Goal: Task Accomplishment & Management: Manage account settings

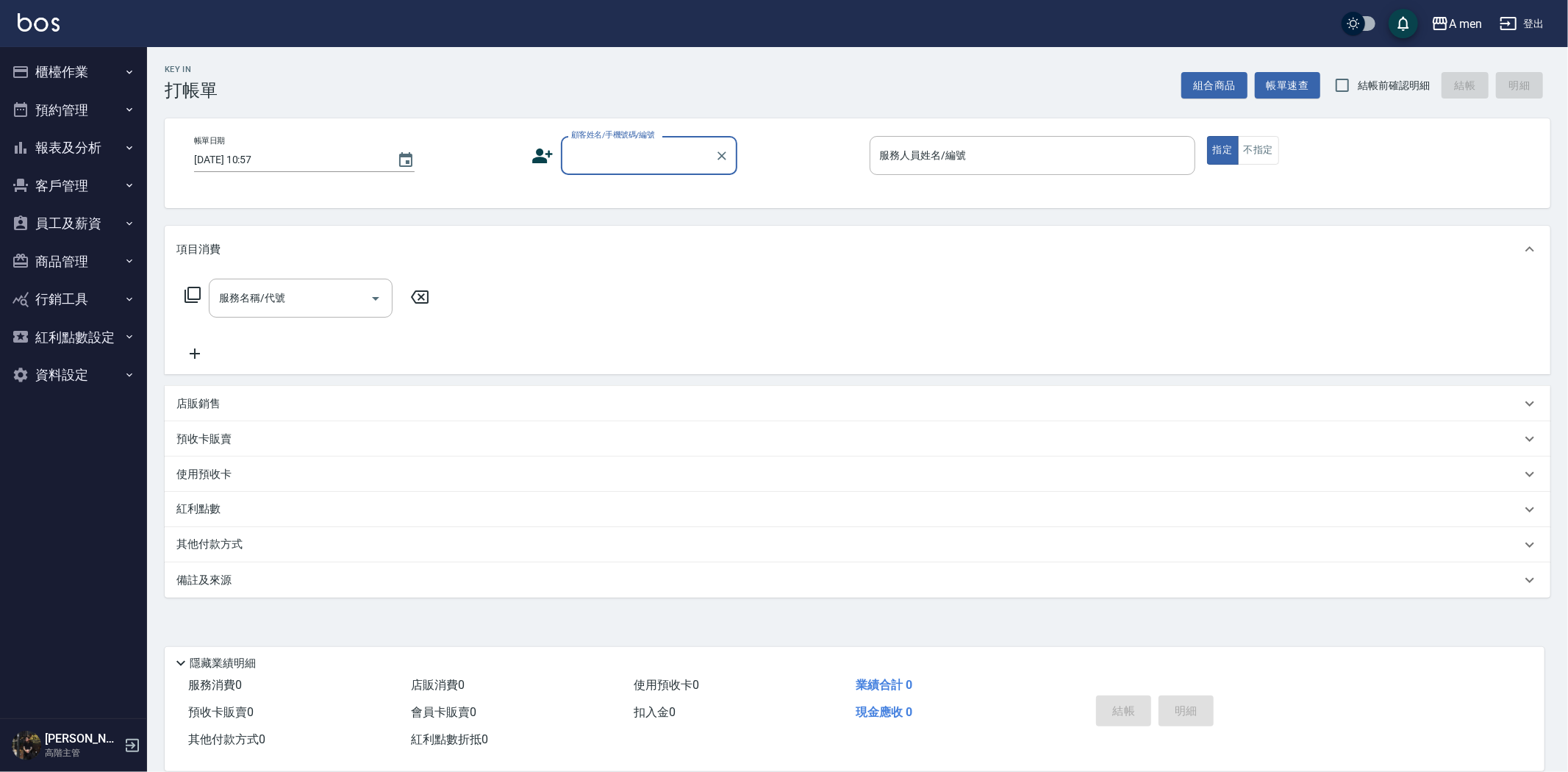
click at [97, 111] on button "預約管理" at bounding box center [73, 110] width 135 height 38
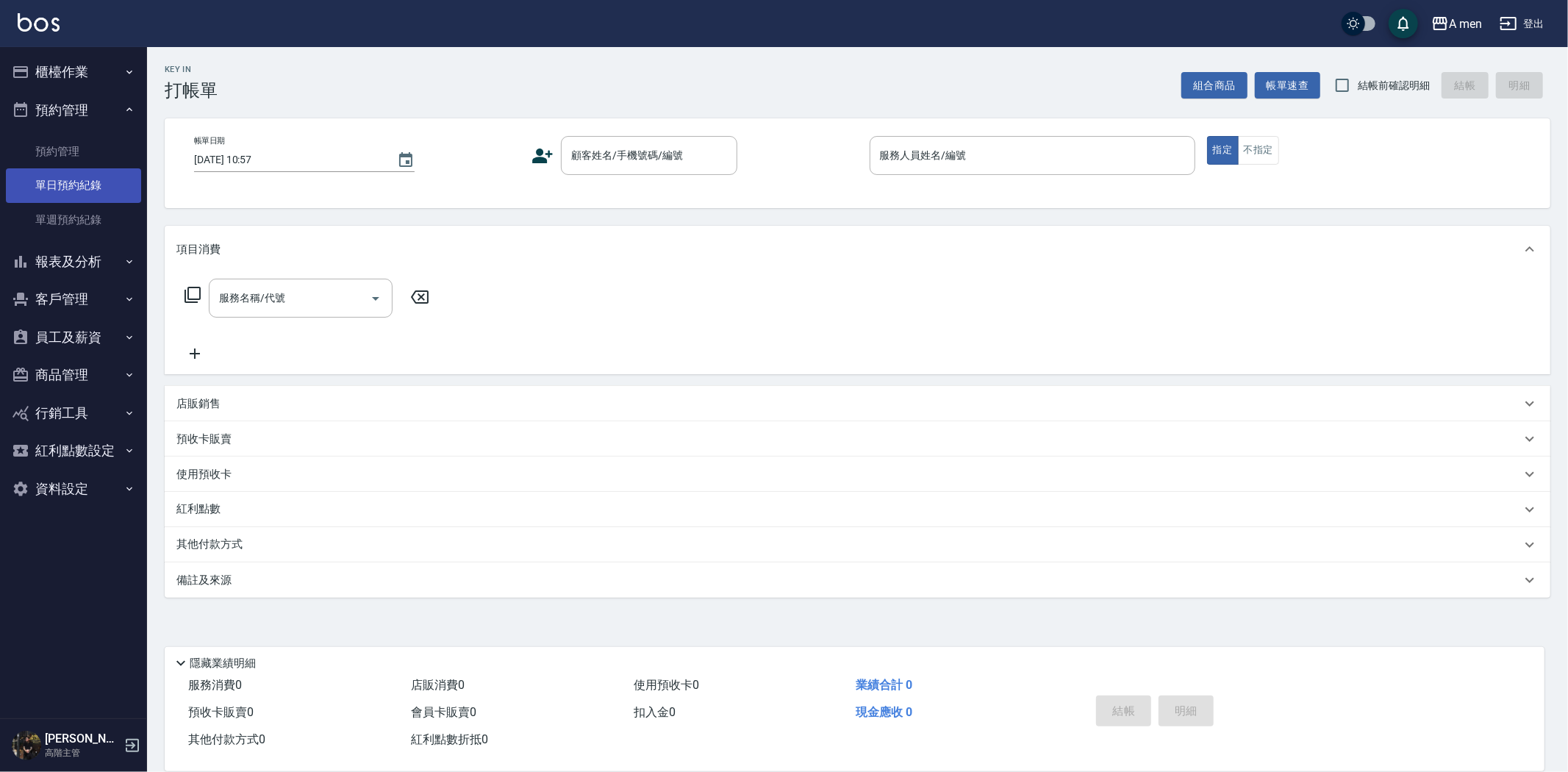
click at [106, 188] on link "單日預約紀錄" at bounding box center [73, 185] width 135 height 34
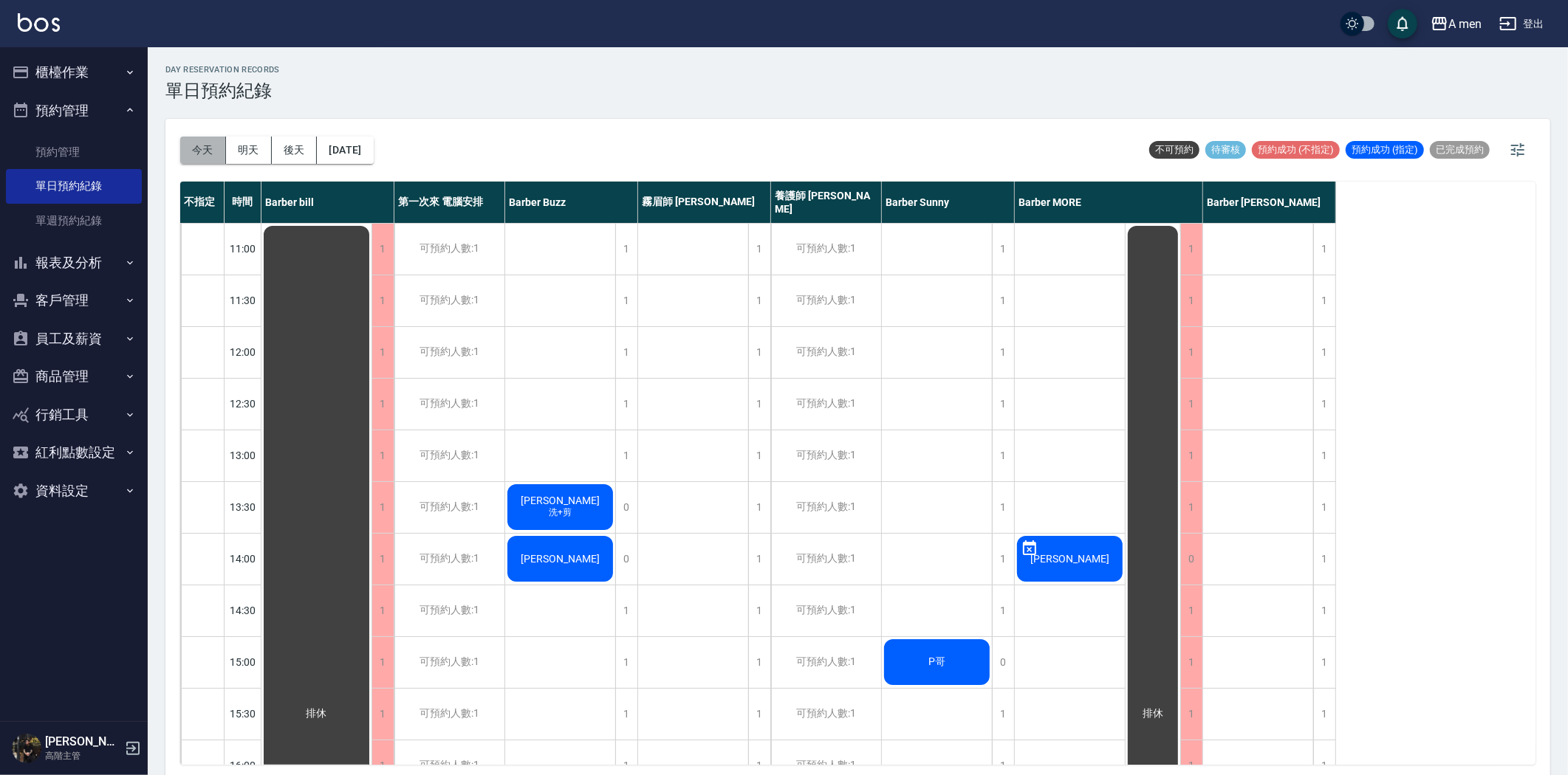
click at [212, 151] on button "今天" at bounding box center [202, 150] width 46 height 27
click at [256, 153] on button "明天" at bounding box center [249, 150] width 46 height 27
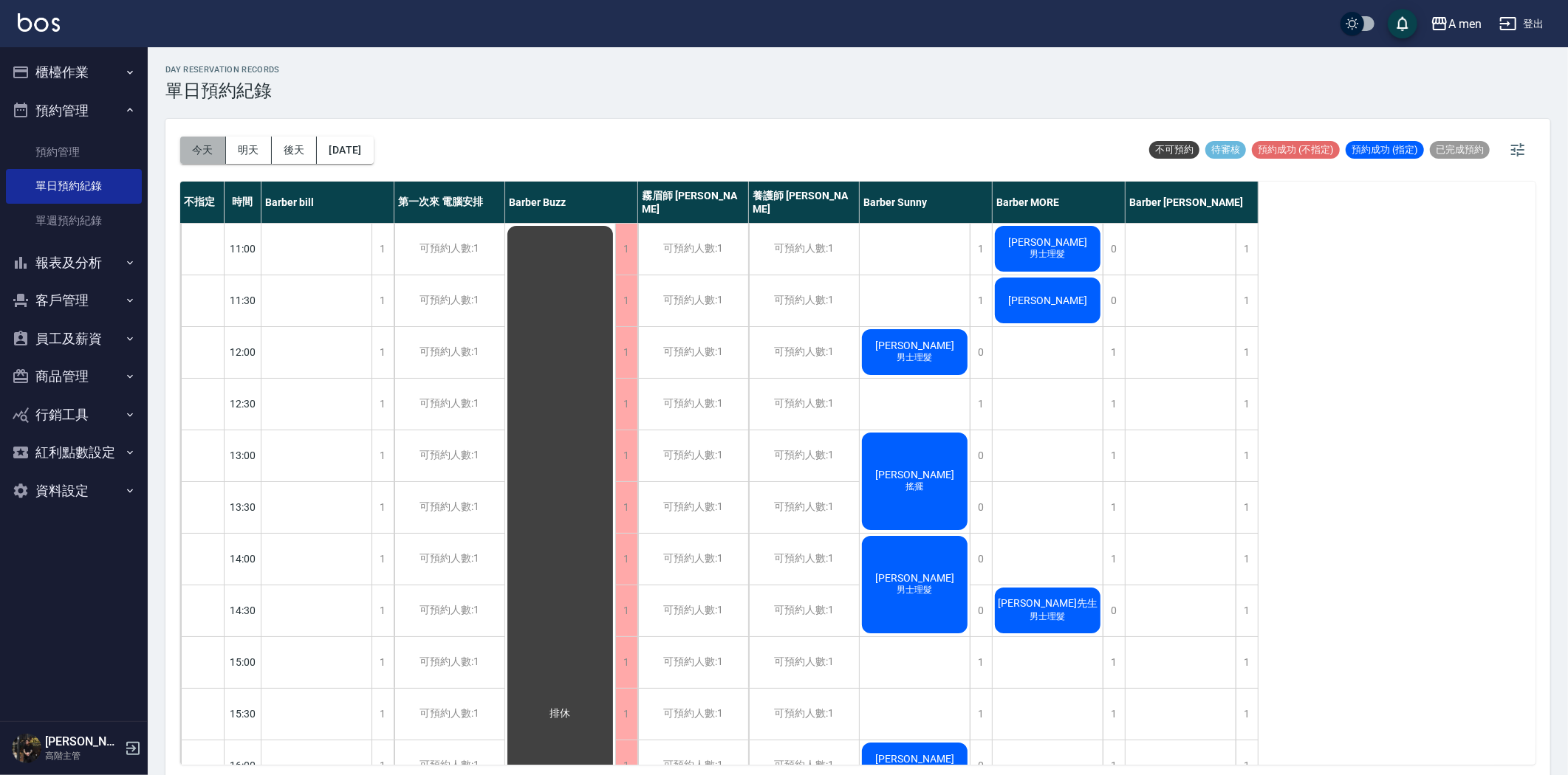
click at [200, 143] on button "今天" at bounding box center [202, 150] width 46 height 27
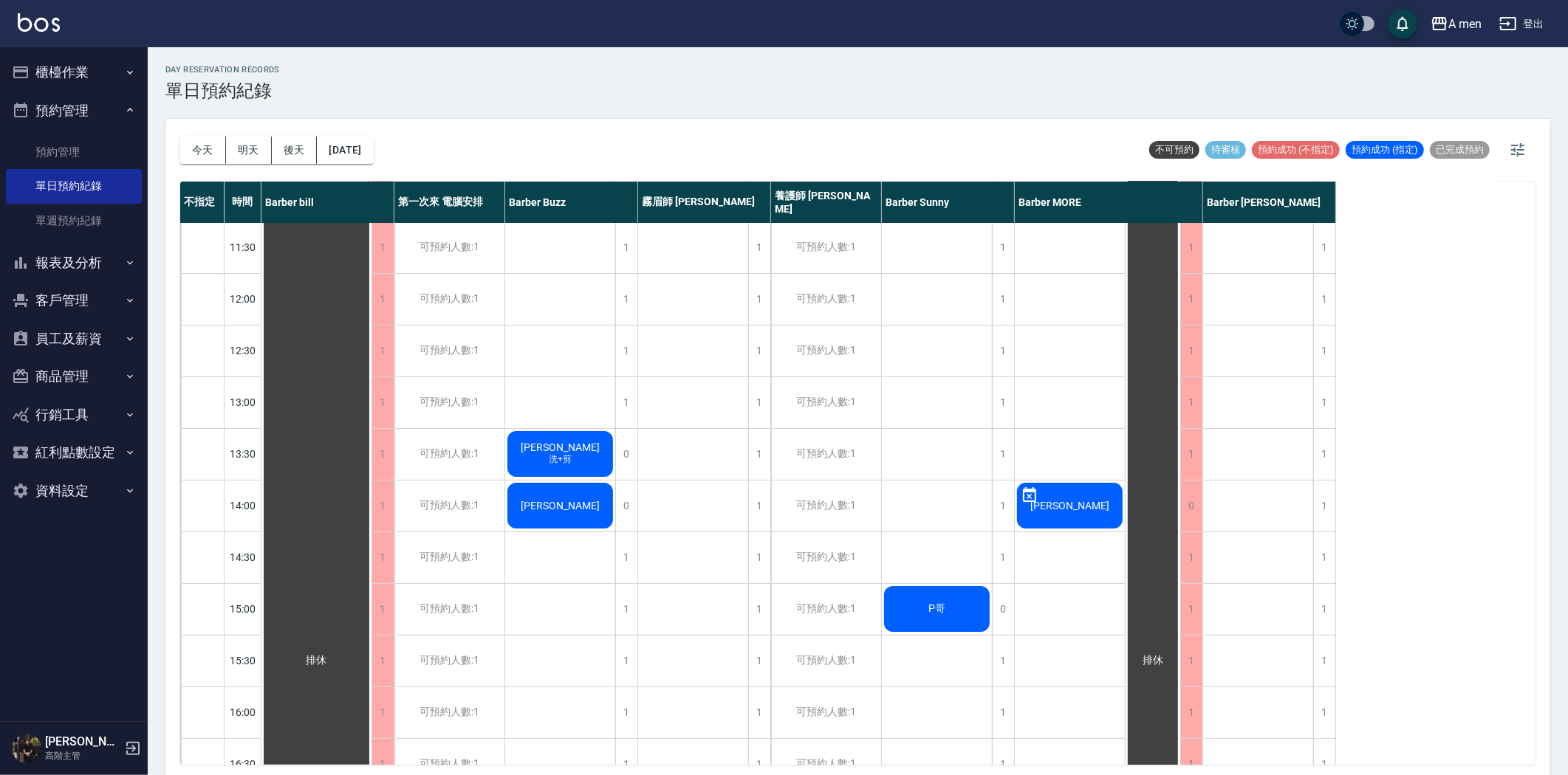
scroll to position [82, 0]
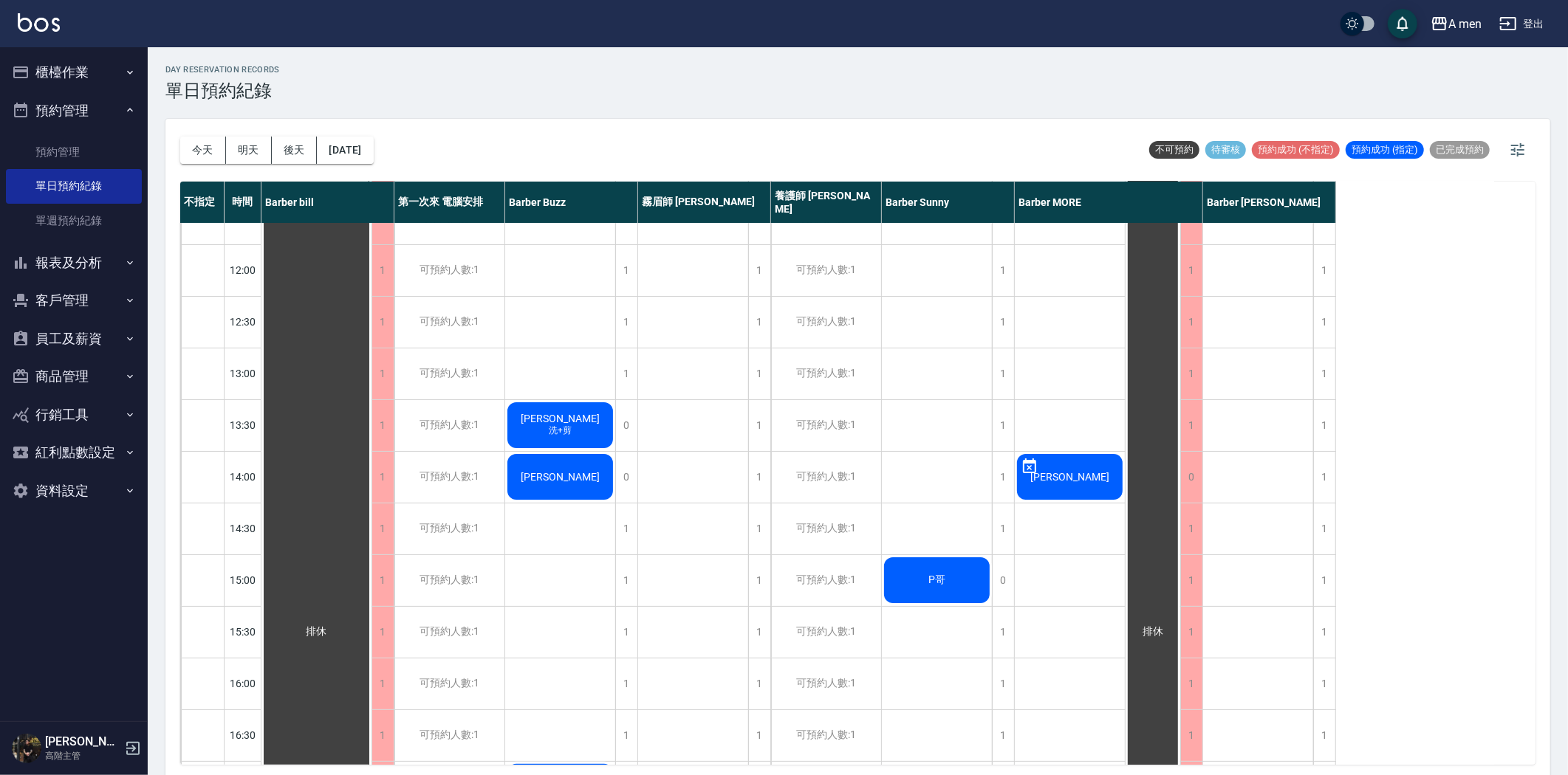
click at [371, 466] on div "[PERSON_NAME]" at bounding box center [316, 632] width 110 height 981
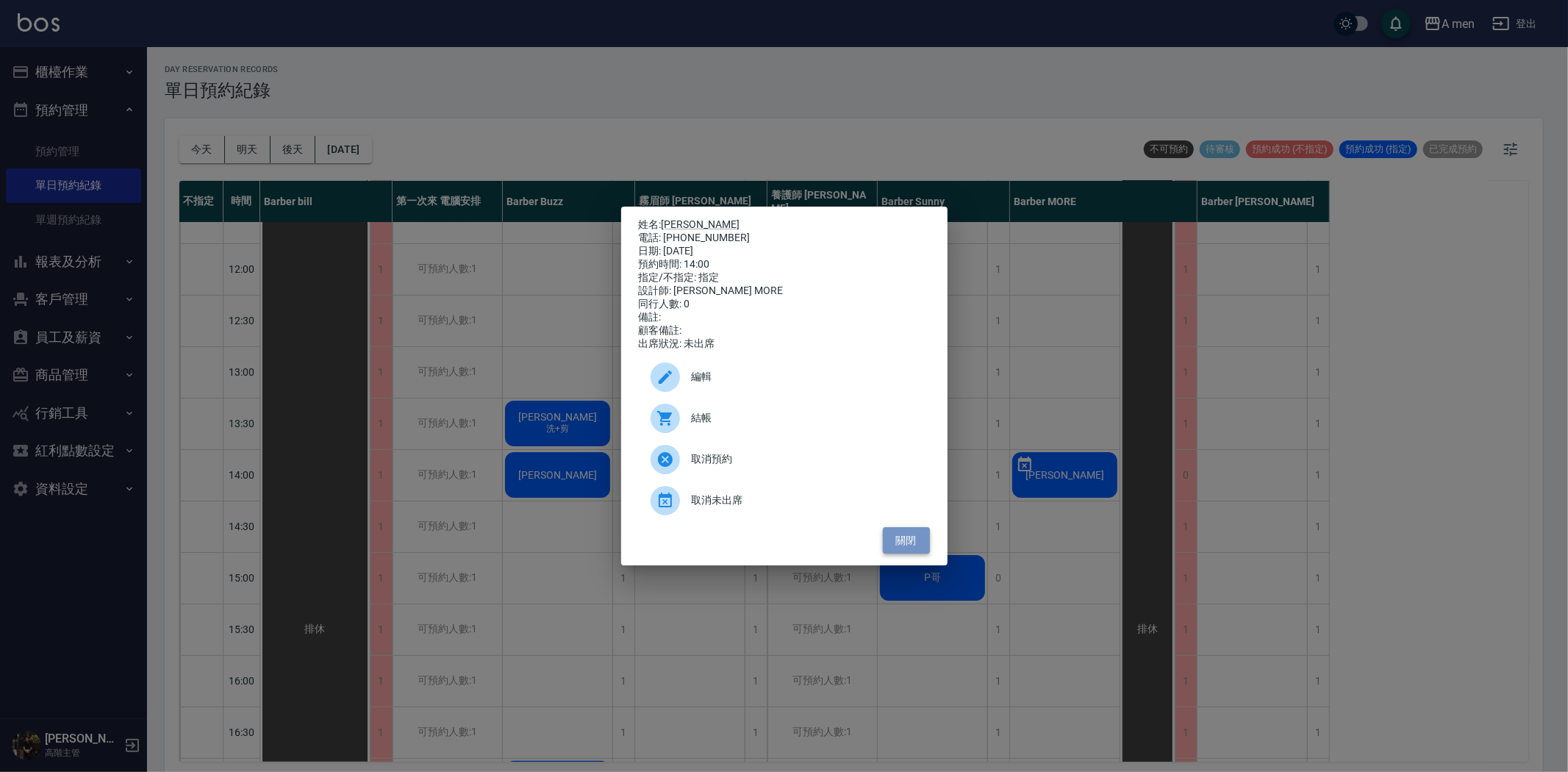
click at [909, 554] on button "關閉" at bounding box center [906, 541] width 47 height 27
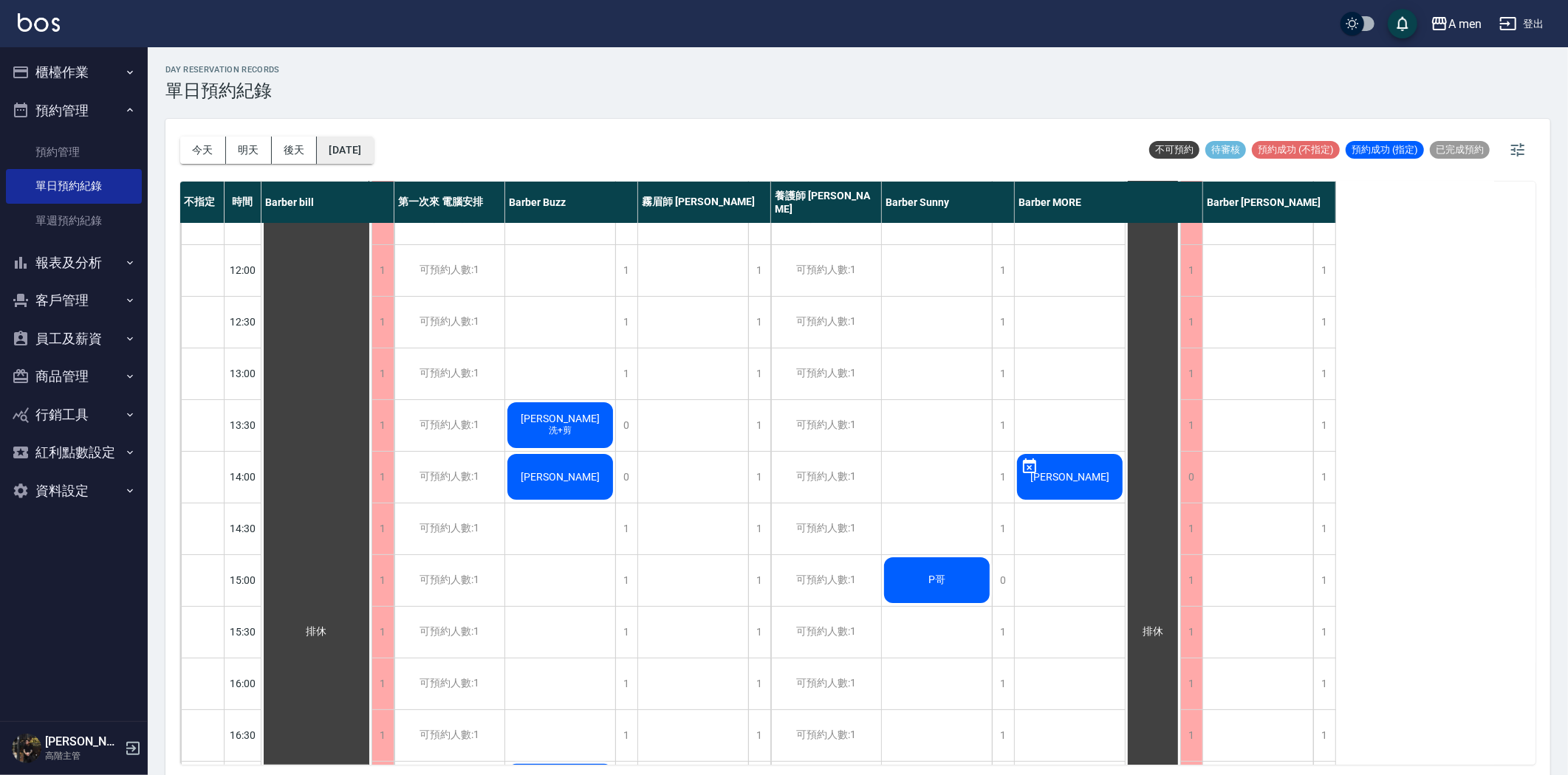
click at [373, 143] on button "[DATE]" at bounding box center [345, 150] width 56 height 27
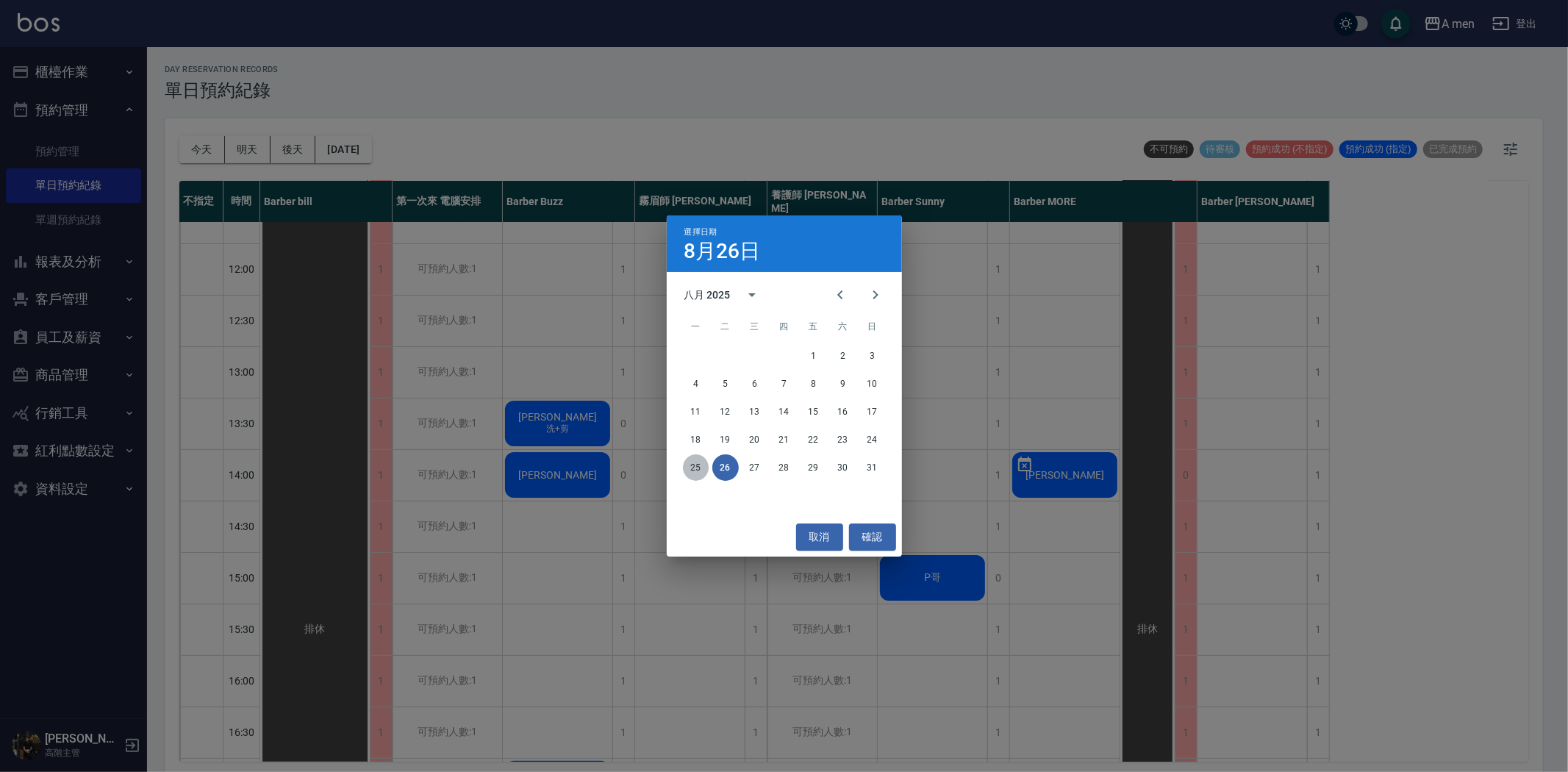
click at [692, 465] on button "25" at bounding box center [696, 467] width 26 height 26
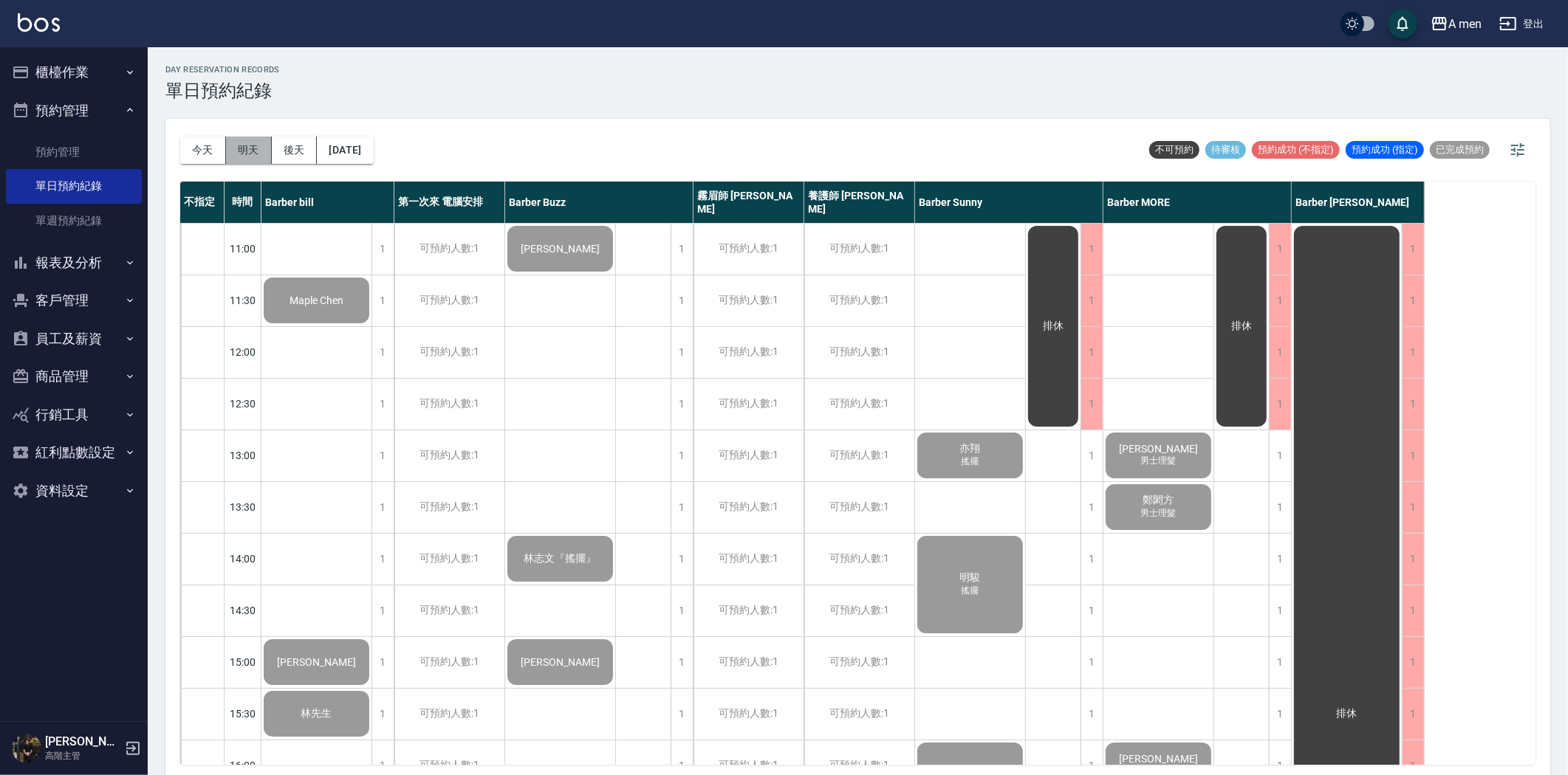
click at [242, 149] on button "明天" at bounding box center [249, 150] width 46 height 27
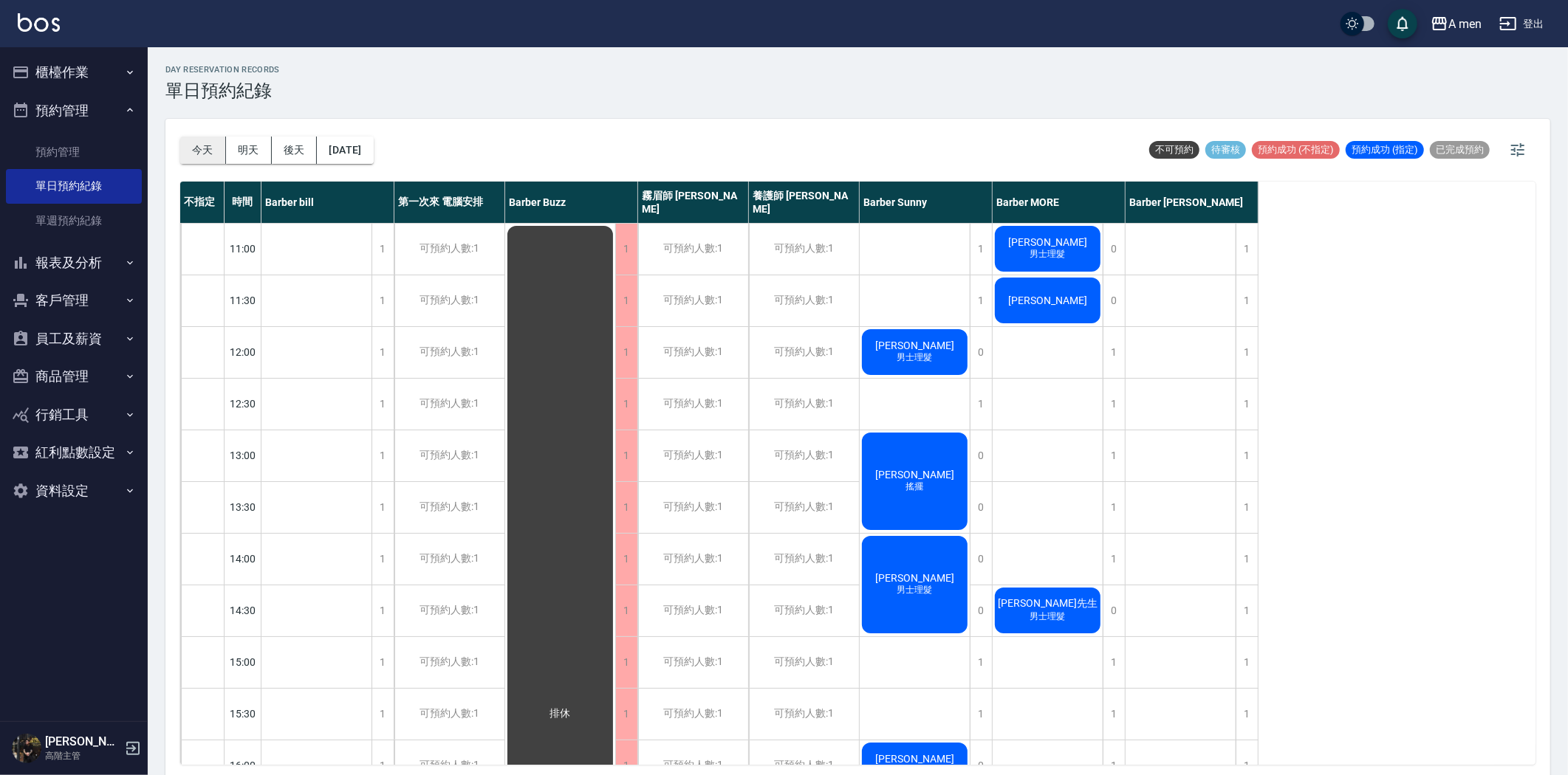
click at [209, 158] on button "今天" at bounding box center [202, 150] width 46 height 27
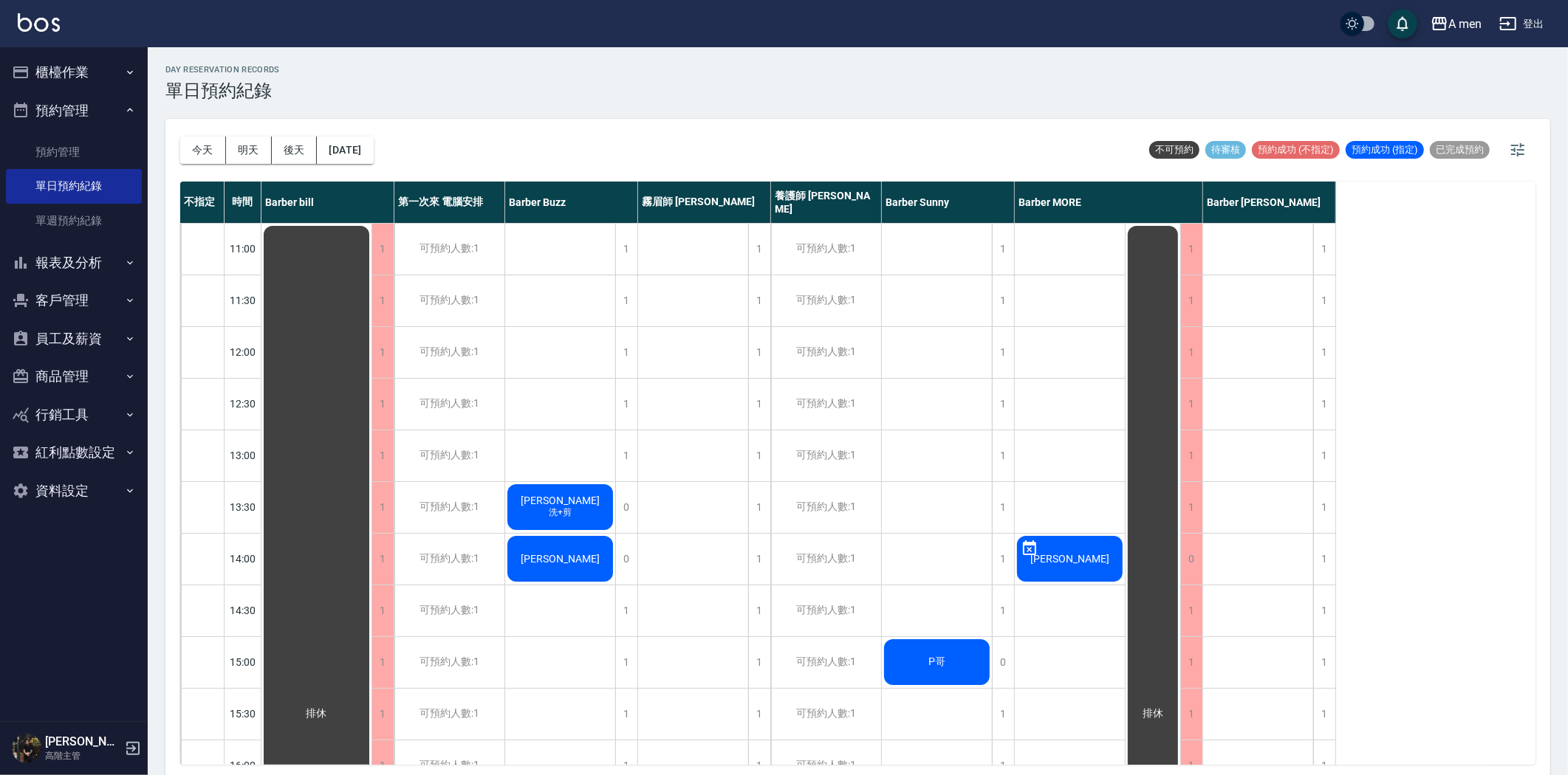
click at [330, 707] on span "[PERSON_NAME]" at bounding box center [317, 714] width 27 height 13
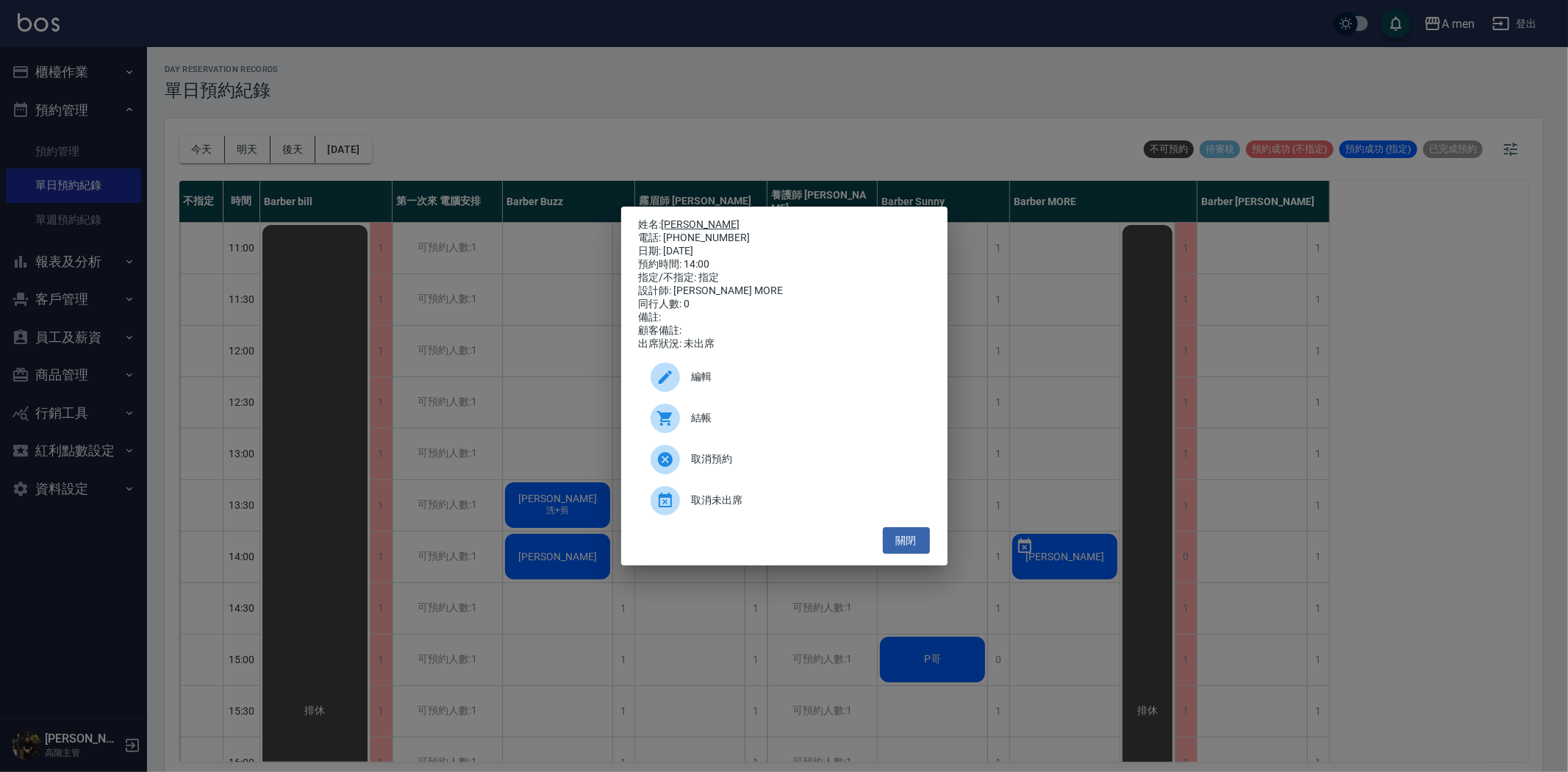
click at [673, 218] on link "[PERSON_NAME]" at bounding box center [700, 224] width 78 height 12
drag, startPoint x: 914, startPoint y: 542, endPoint x: 1111, endPoint y: 575, distance: 199.7
click at [917, 542] on button "關閉" at bounding box center [906, 541] width 47 height 27
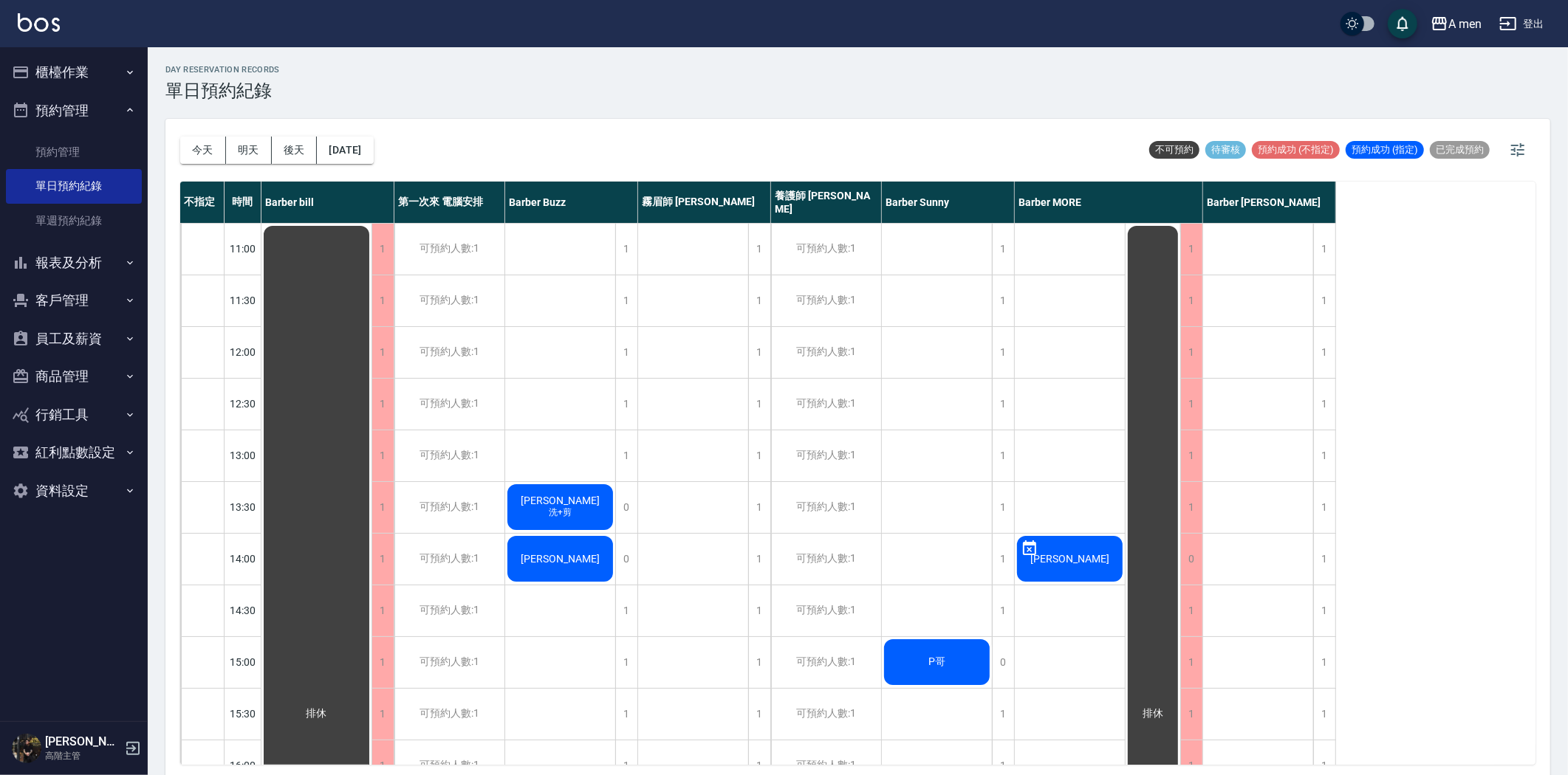
click at [371, 549] on div "[PERSON_NAME]" at bounding box center [316, 714] width 110 height 981
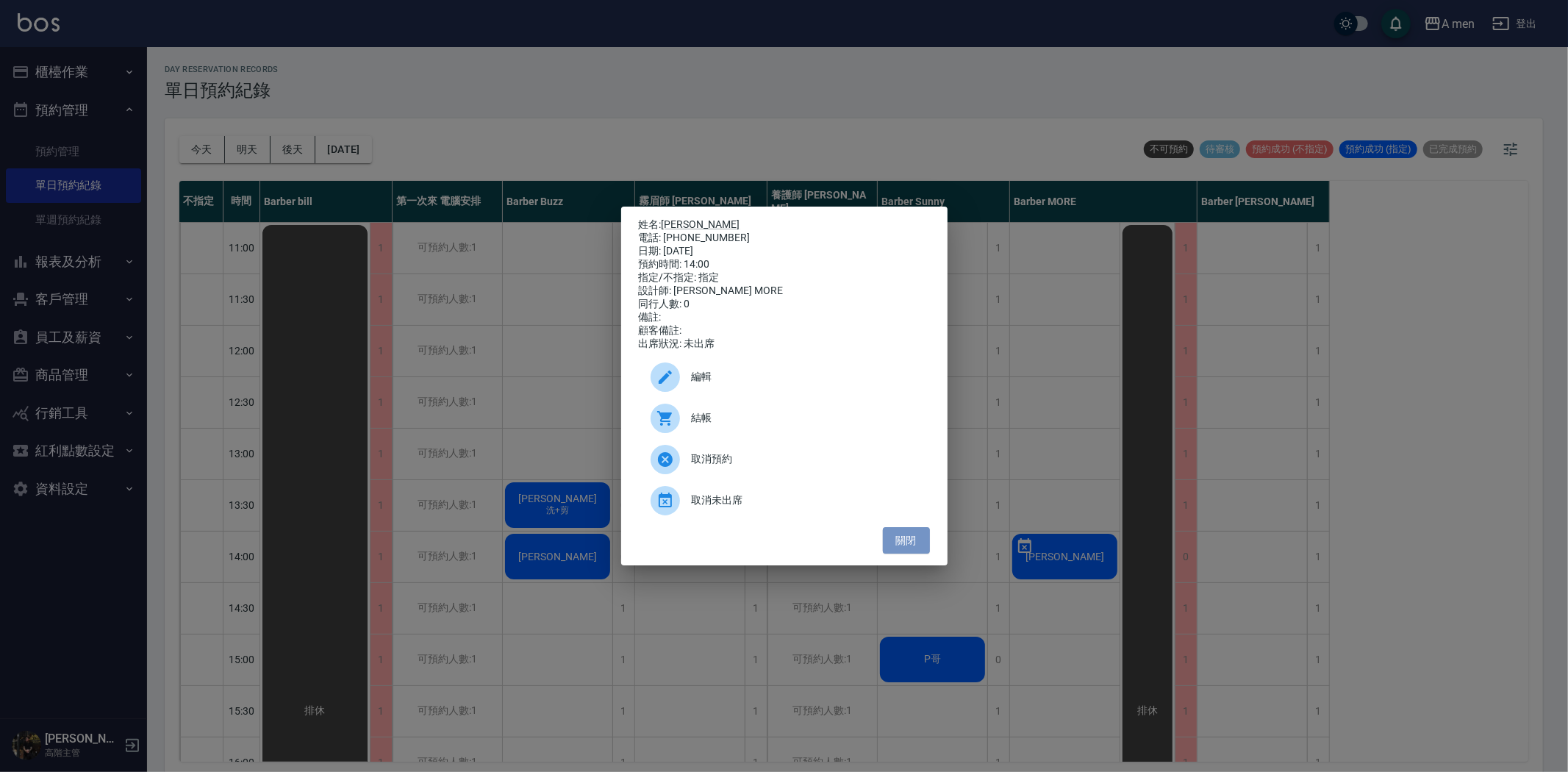
drag, startPoint x: 916, startPoint y: 552, endPoint x: 952, endPoint y: 547, distance: 36.3
click at [916, 550] on button "關閉" at bounding box center [906, 541] width 47 height 27
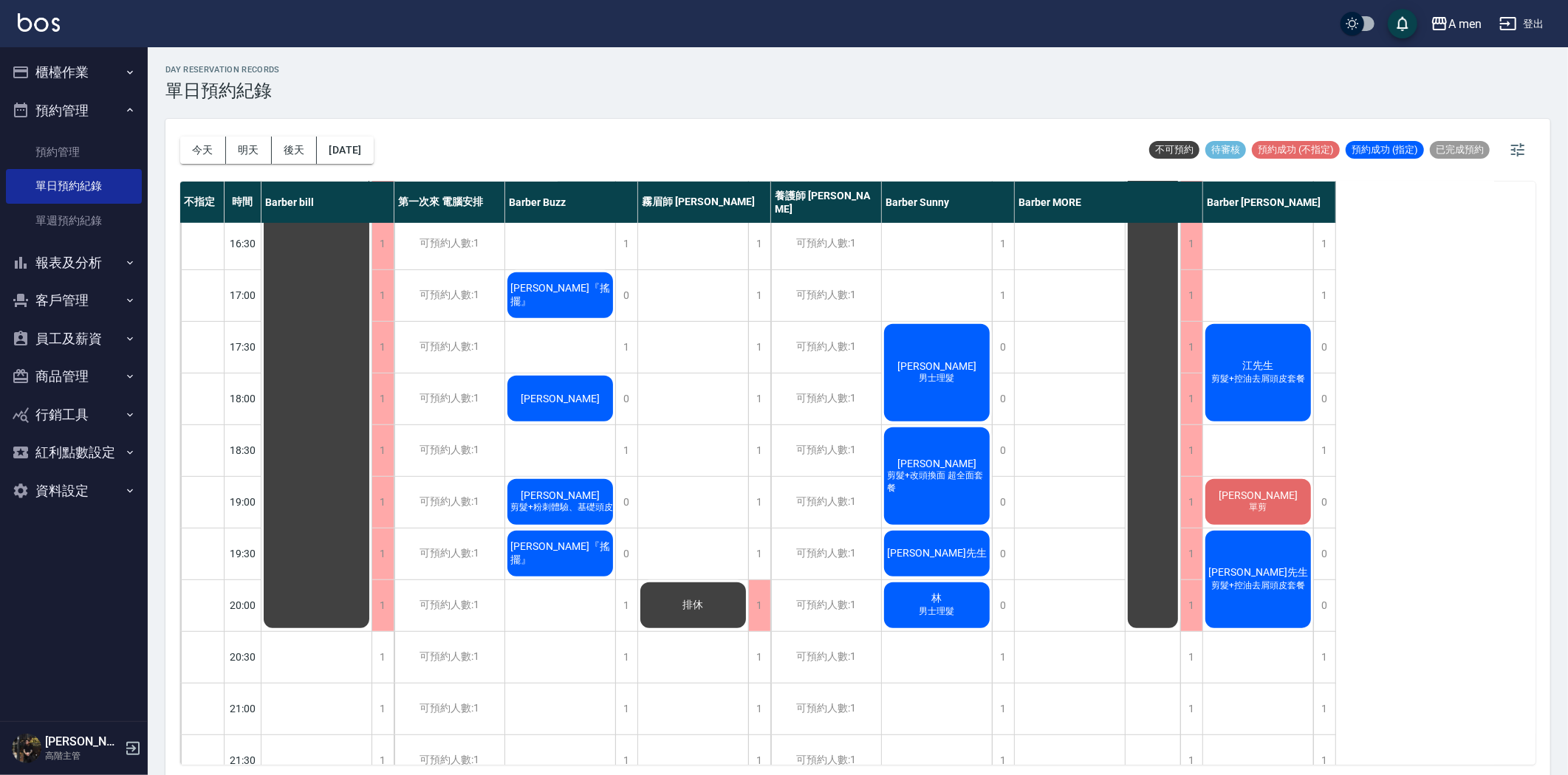
scroll to position [492, 0]
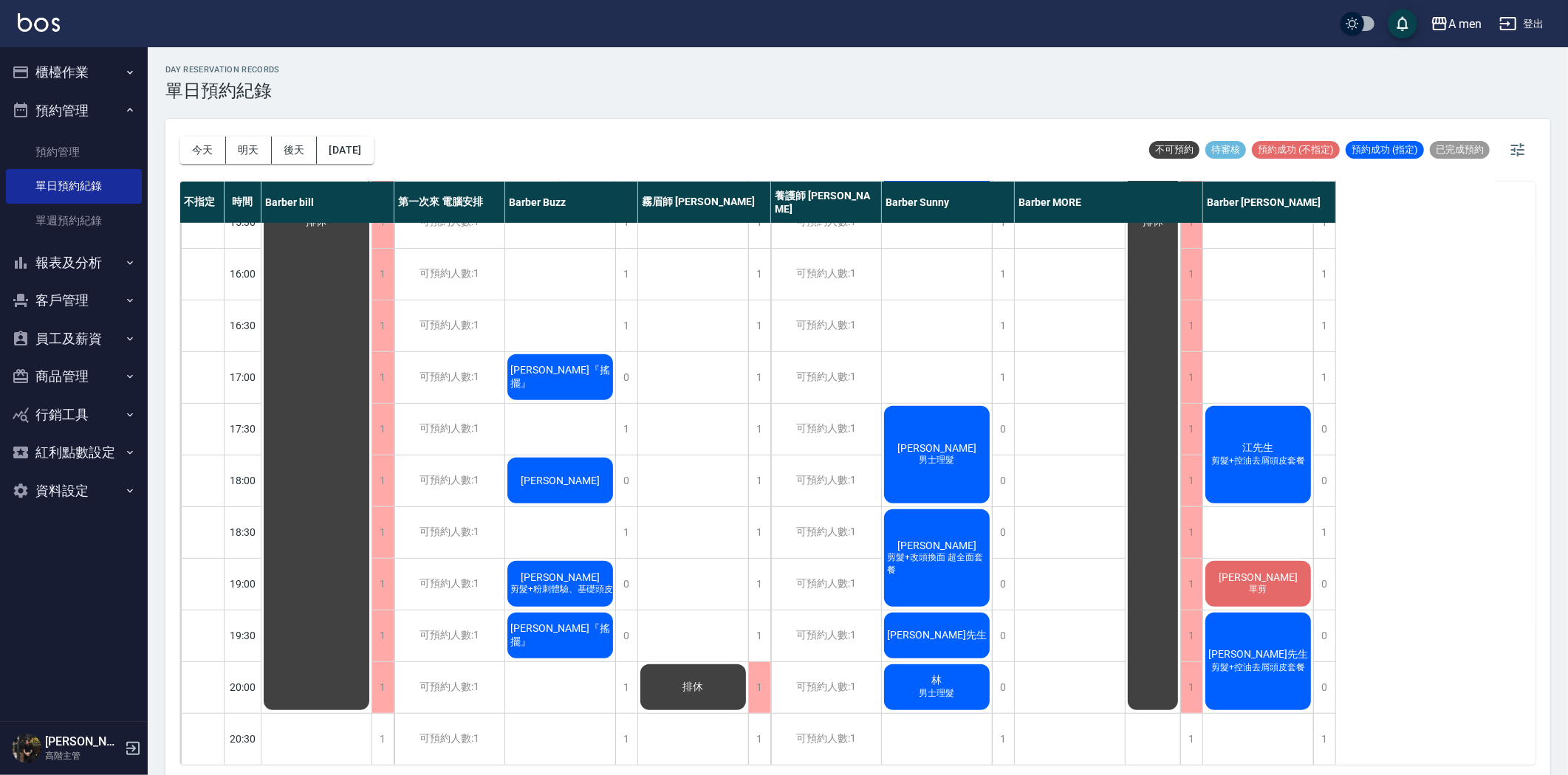
click at [371, 483] on div "江先生 剪髮+控油去屑頭皮套餐" at bounding box center [316, 222] width 110 height 981
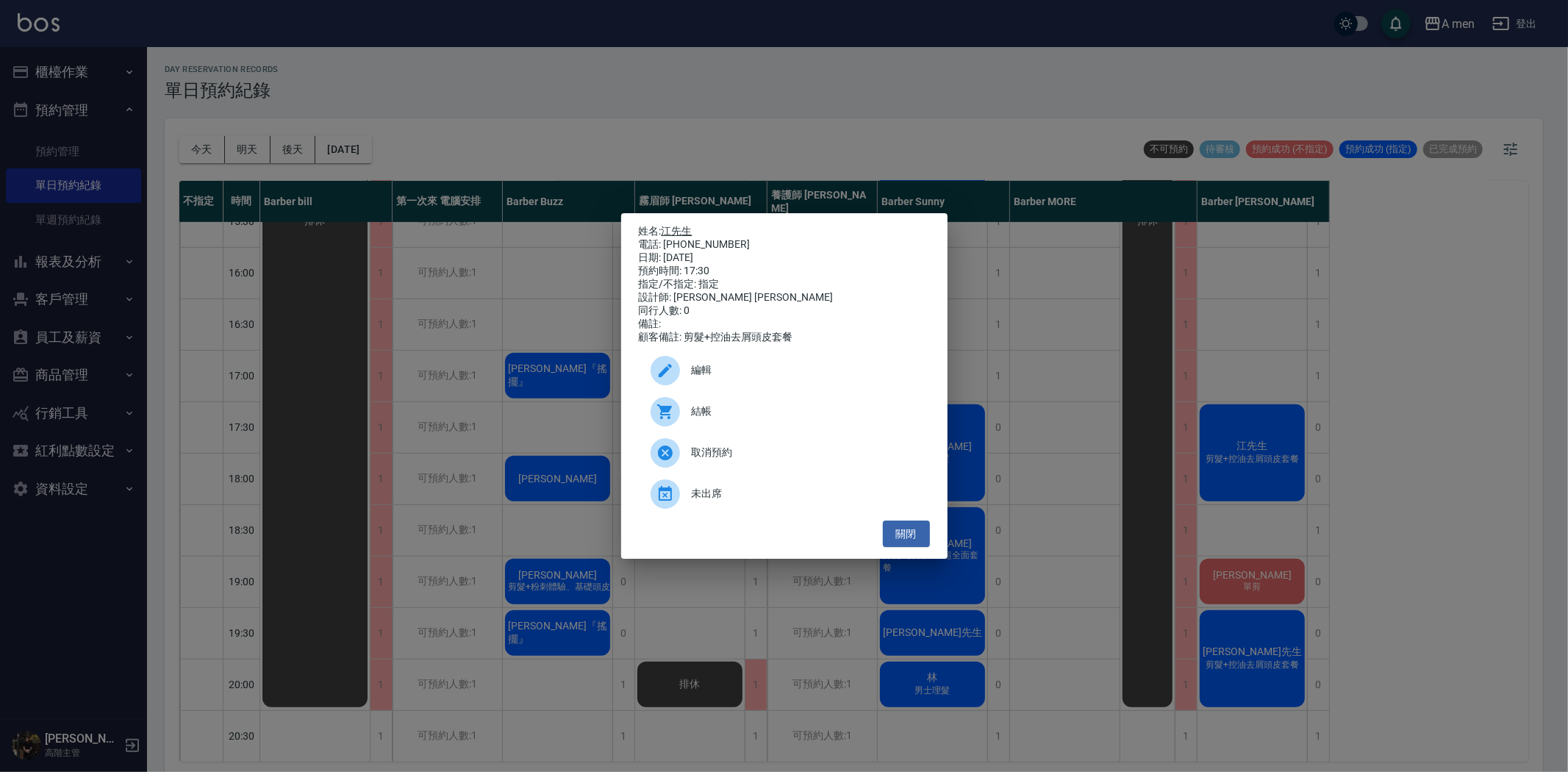
click at [682, 225] on link "江先生" at bounding box center [676, 231] width 31 height 12
drag, startPoint x: 1263, startPoint y: 502, endPoint x: 1262, endPoint y: 521, distance: 19.0
click at [1264, 502] on div "姓名: 江先生 電話: 0963355511 日期: 2025/08/26 預約時間: 17:30 指定/不指定: 指定 設計師: Barber Garry …" at bounding box center [784, 386] width 1568 height 772
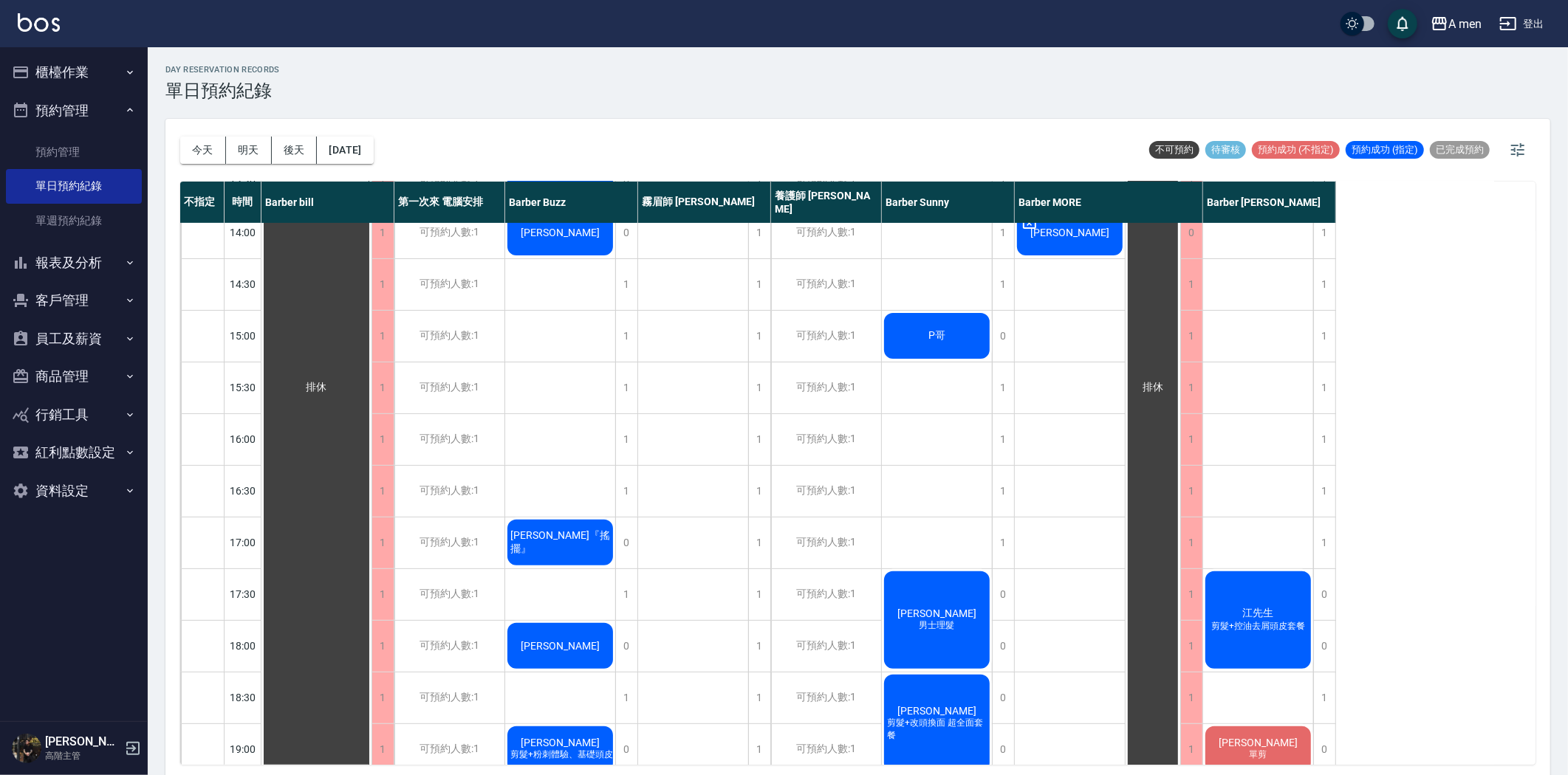
scroll to position [0, 0]
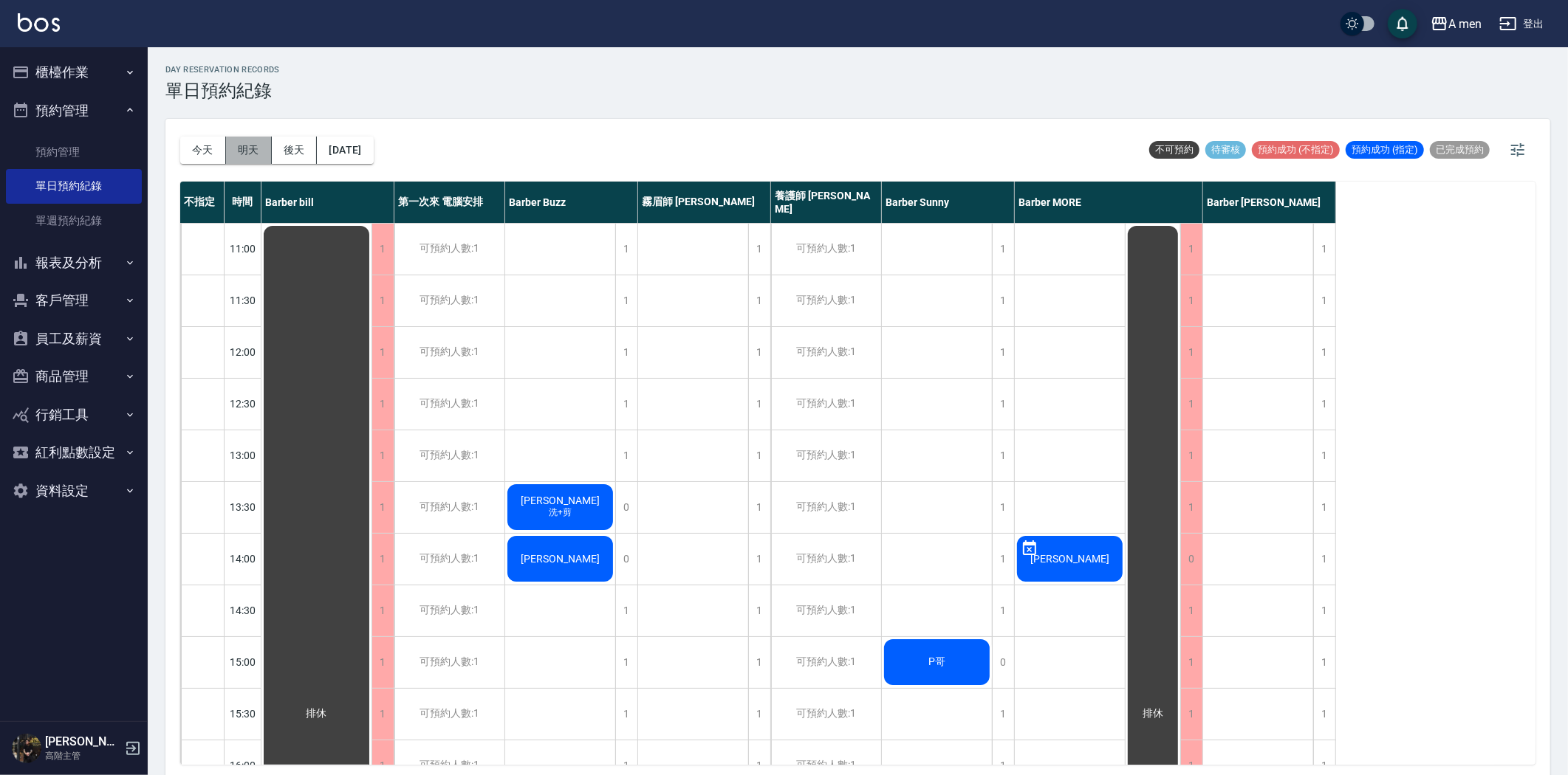
click at [255, 150] on button "明天" at bounding box center [249, 150] width 46 height 27
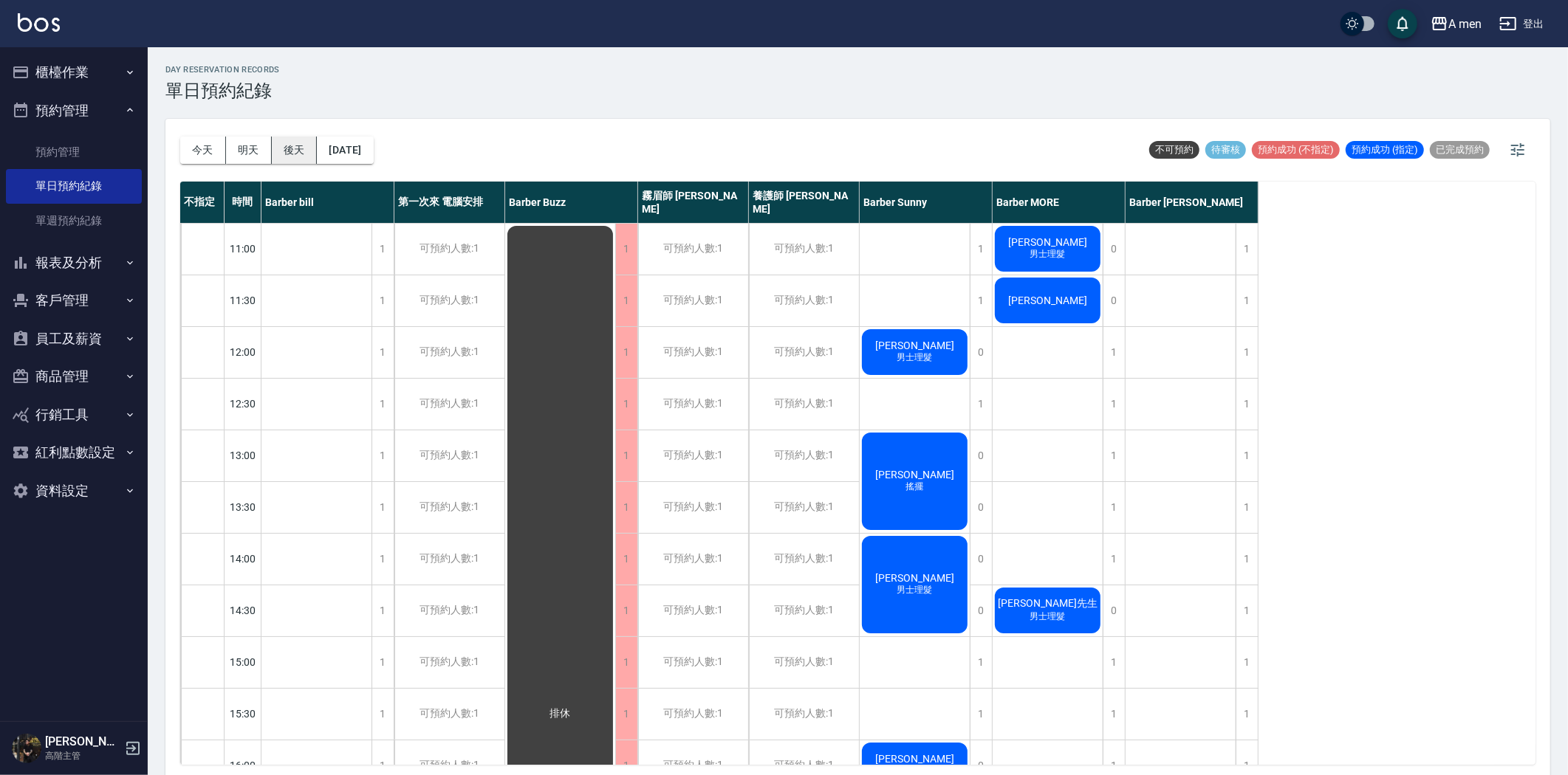
click at [287, 152] on button "後天" at bounding box center [294, 150] width 46 height 27
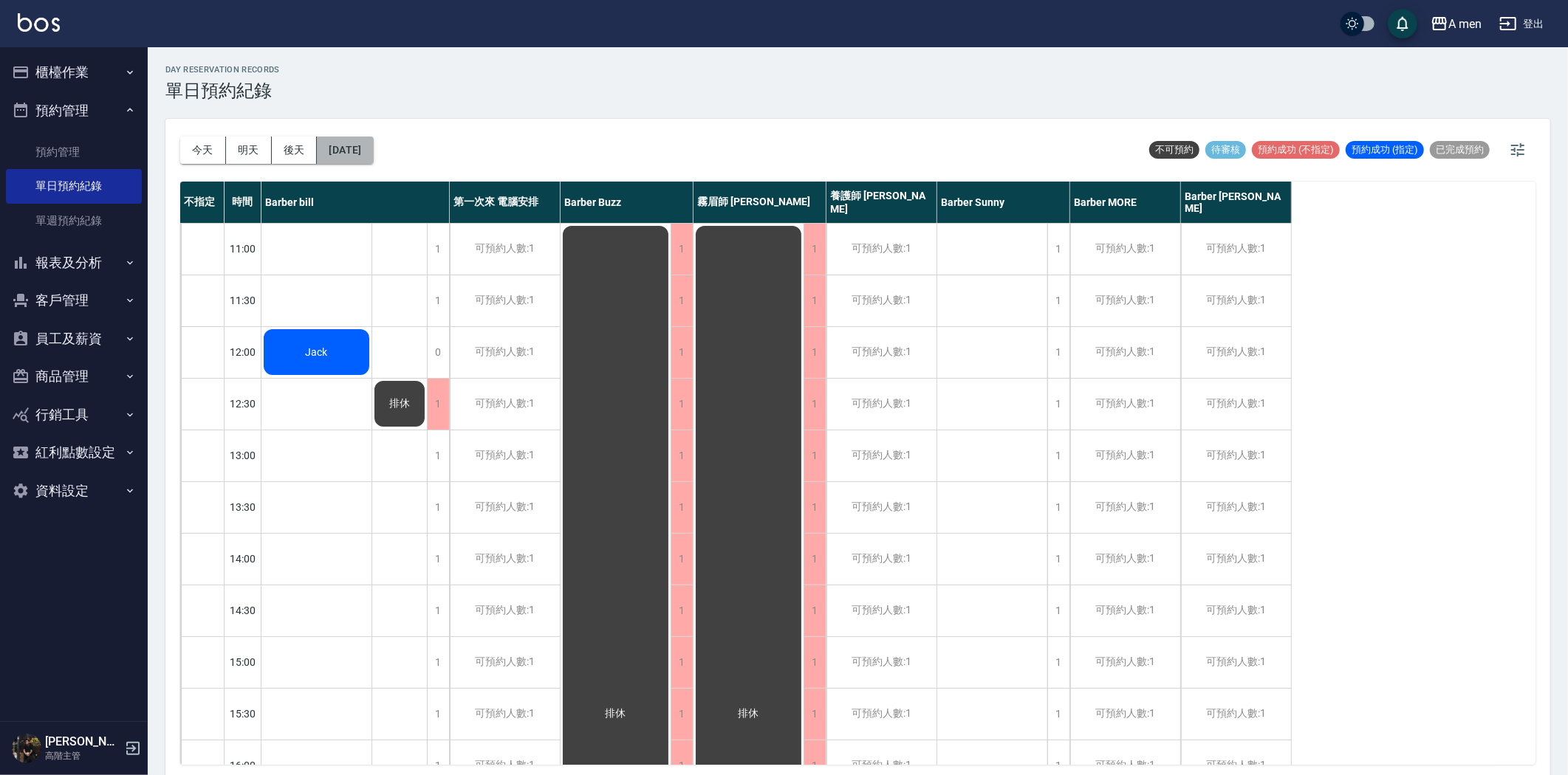
click at [347, 148] on button "2025/08/28" at bounding box center [345, 150] width 56 height 27
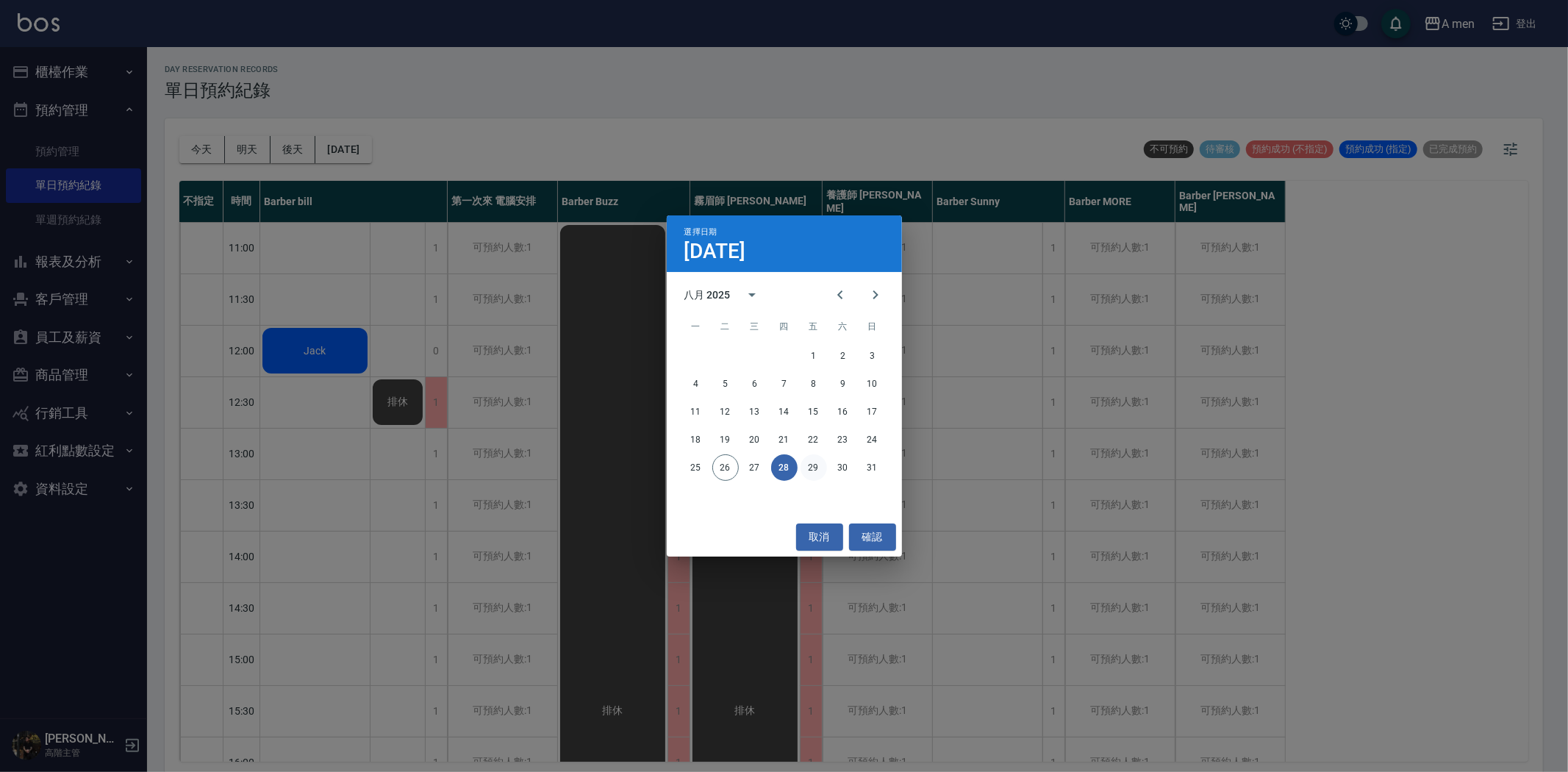
click at [819, 467] on button "29" at bounding box center [814, 467] width 26 height 26
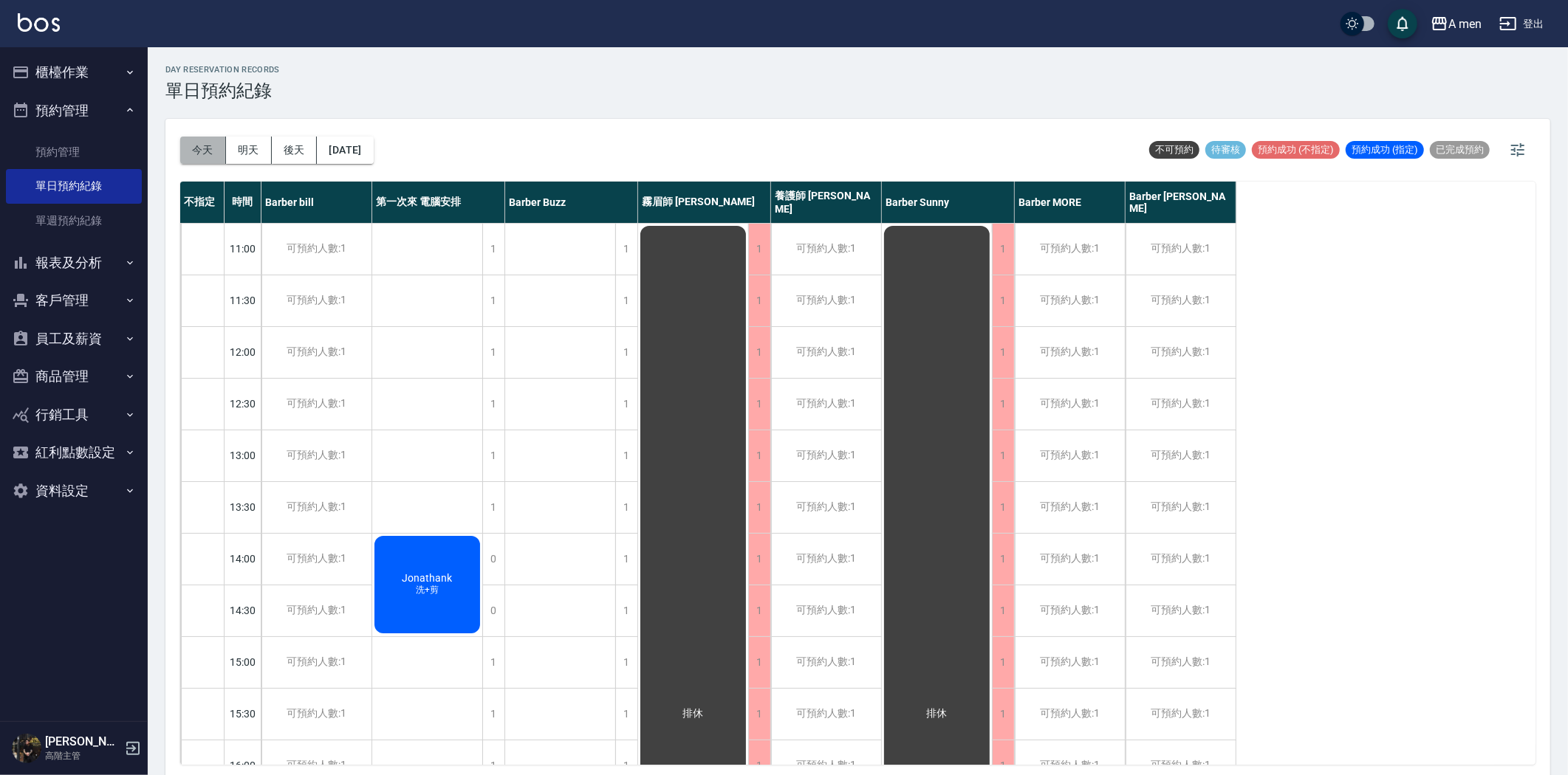
click at [212, 152] on button "今天" at bounding box center [202, 150] width 46 height 27
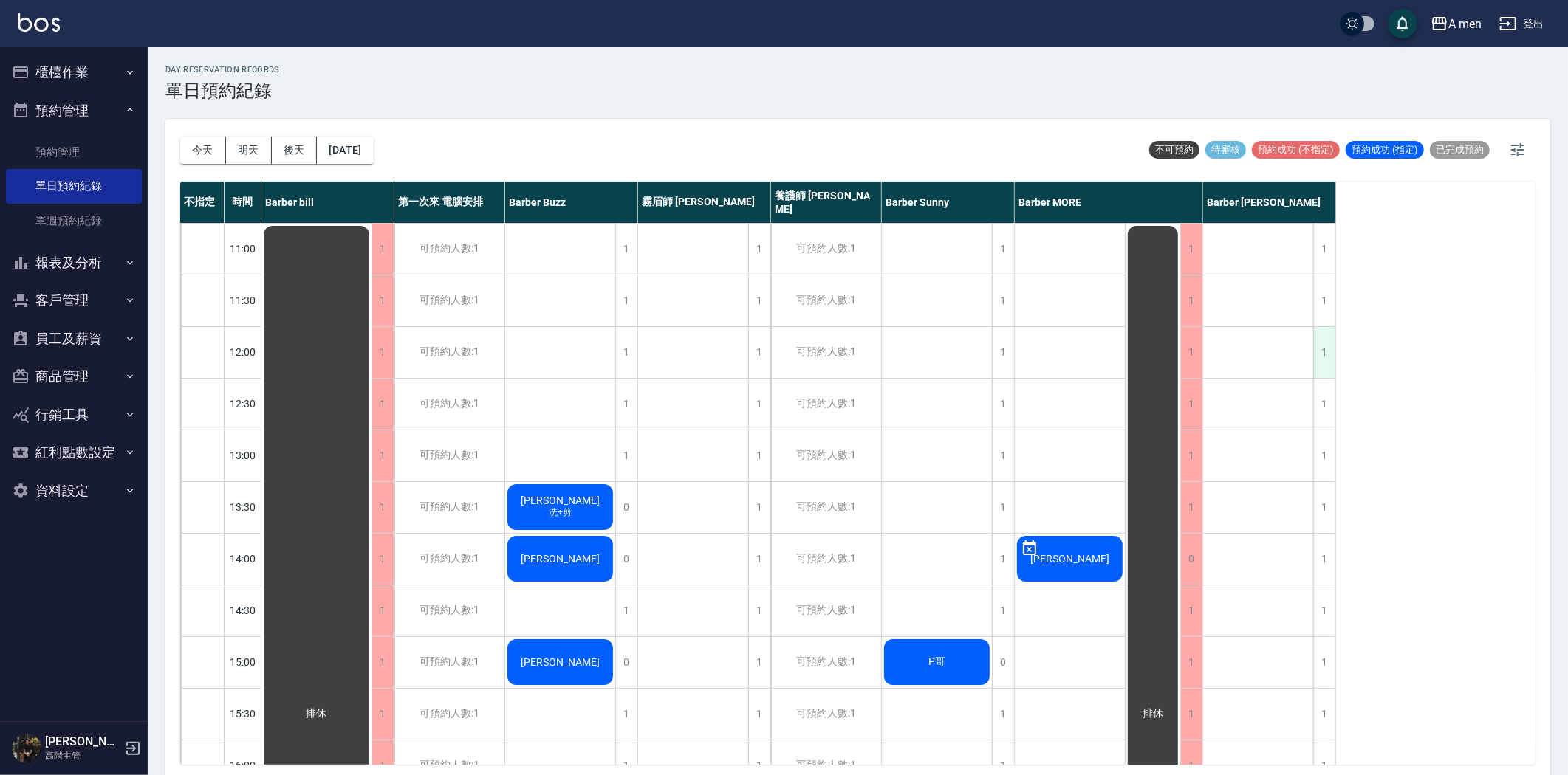
click at [1326, 352] on div "1" at bounding box center [1323, 352] width 22 height 51
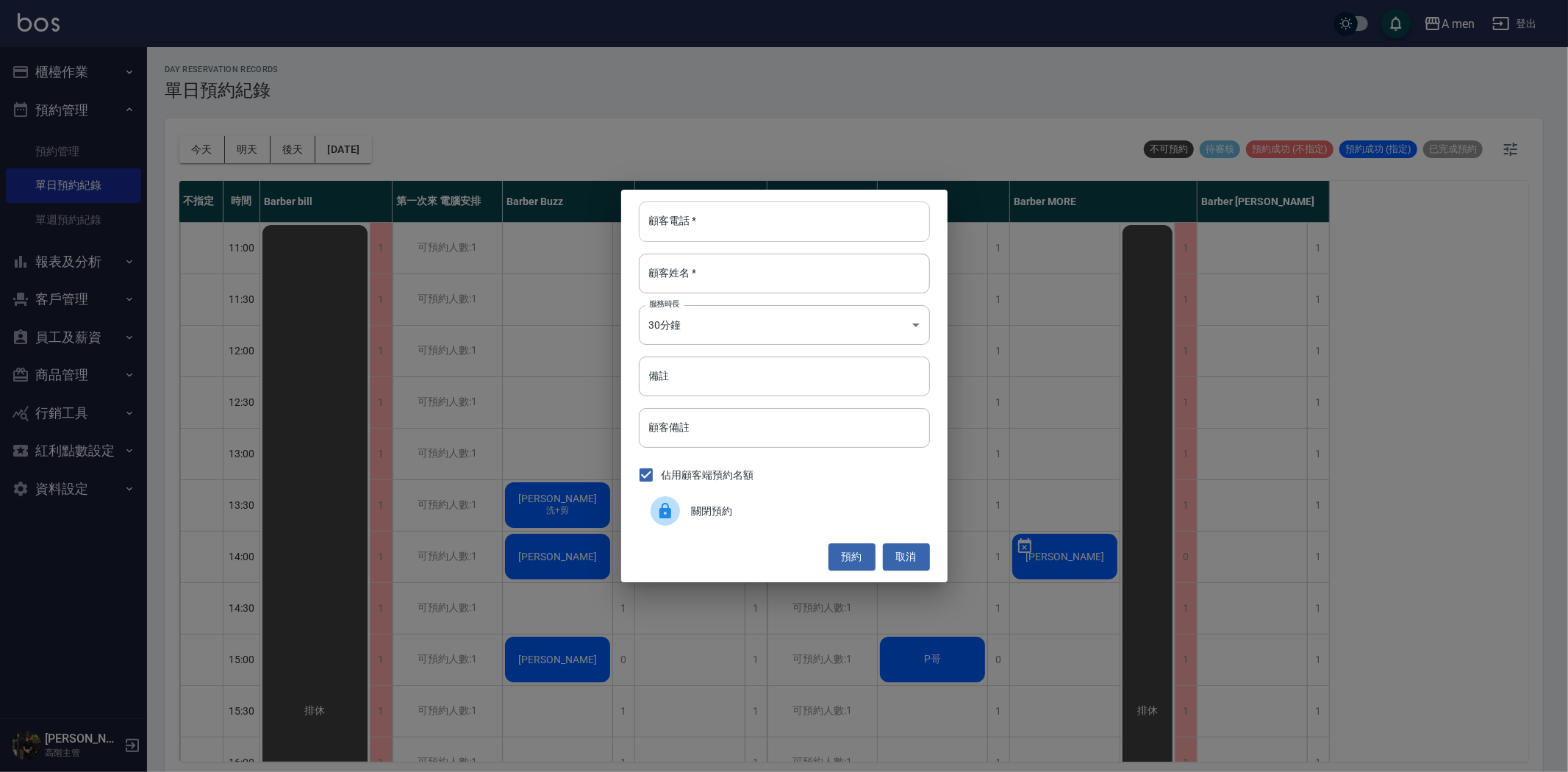
click at [717, 230] on input "顧客電話   *" at bounding box center [784, 221] width 291 height 40
type input "0961268857"
click at [711, 276] on input "顧客姓名   *" at bounding box center [784, 273] width 291 height 40
type input "[PERSON_NAME]"
click at [865, 556] on button "預約" at bounding box center [852, 557] width 47 height 27
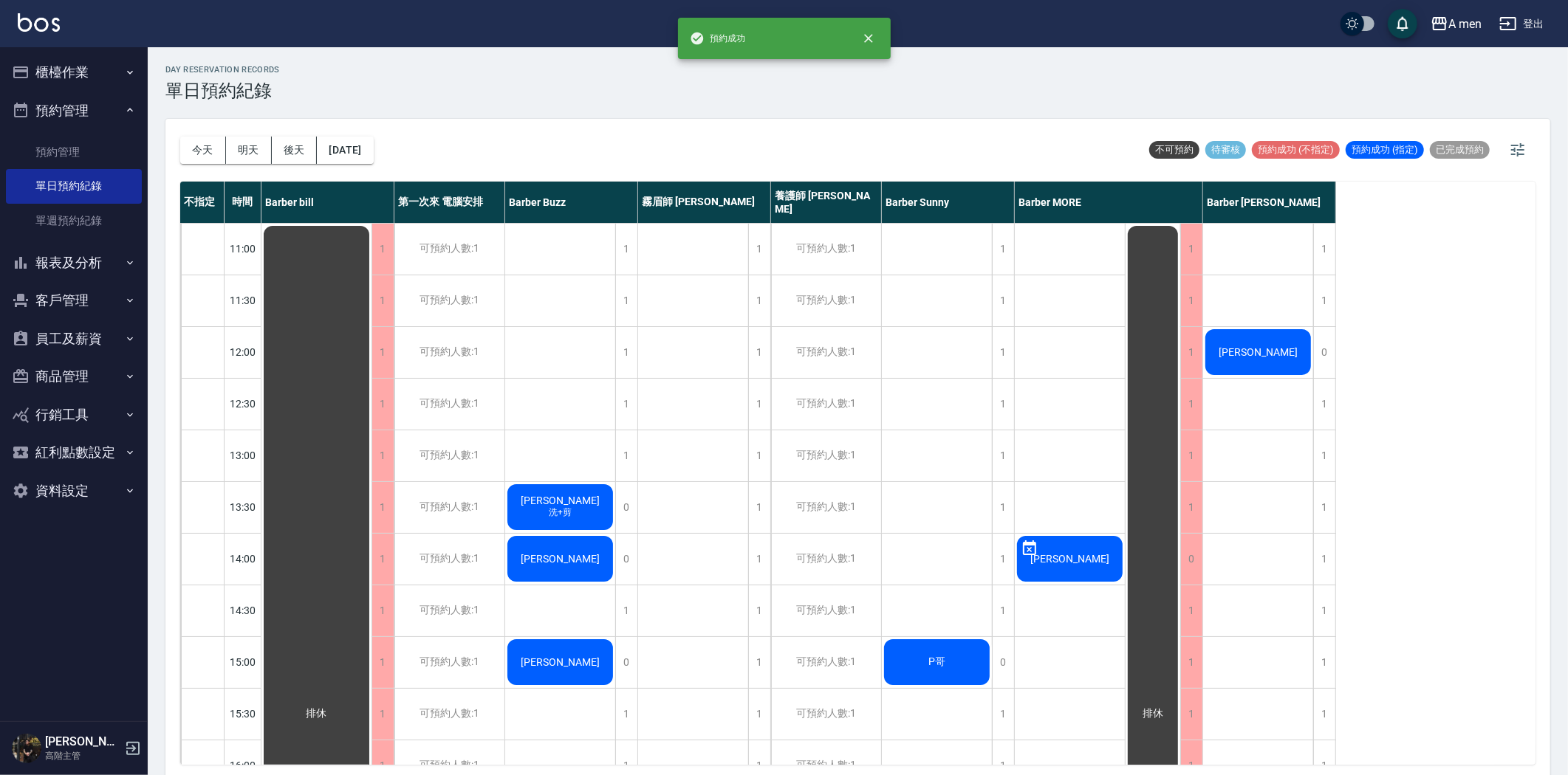
click at [371, 361] on div "[PERSON_NAME]" at bounding box center [316, 714] width 110 height 981
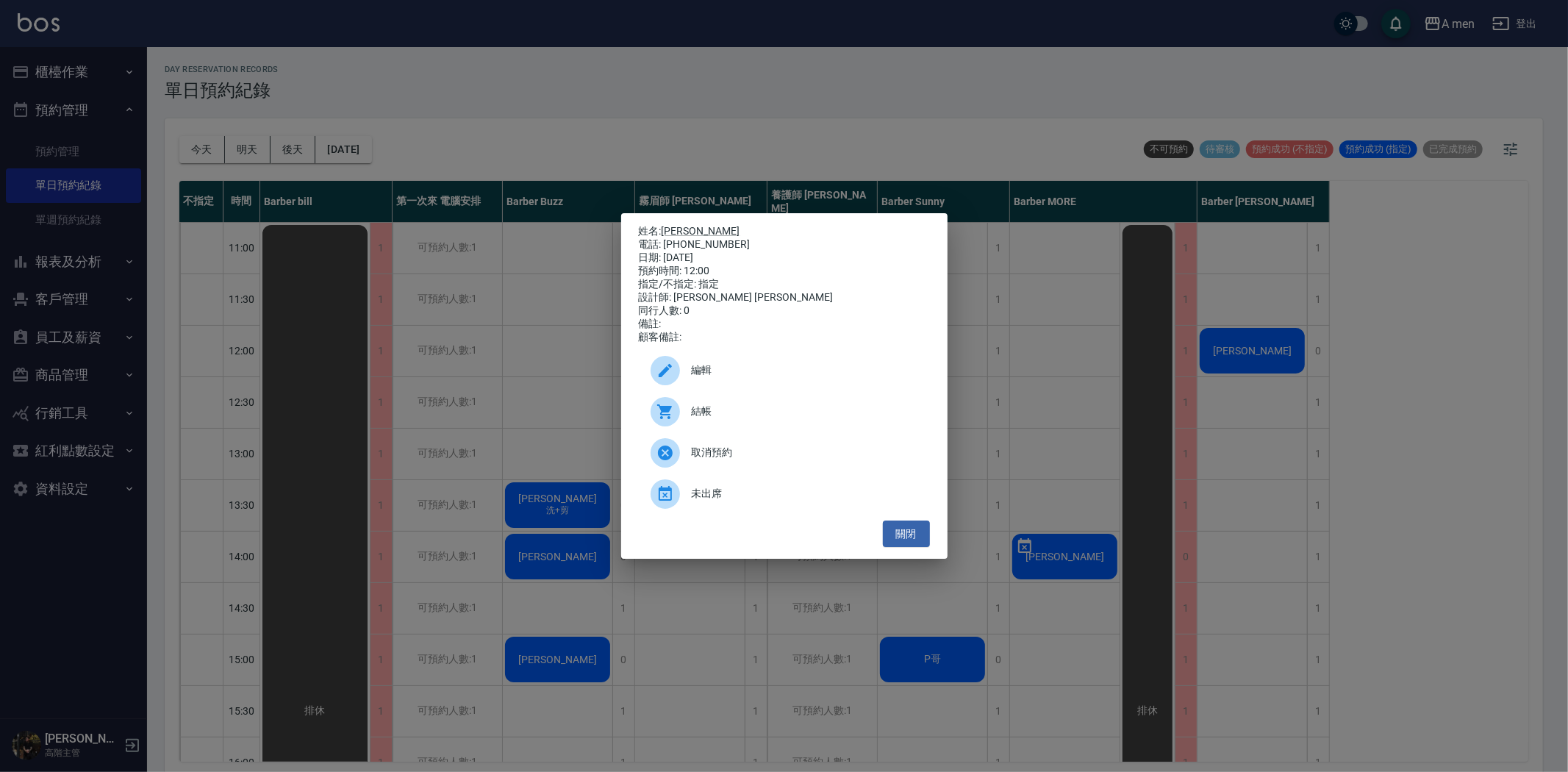
click at [797, 378] on span "編輯" at bounding box center [805, 370] width 226 height 16
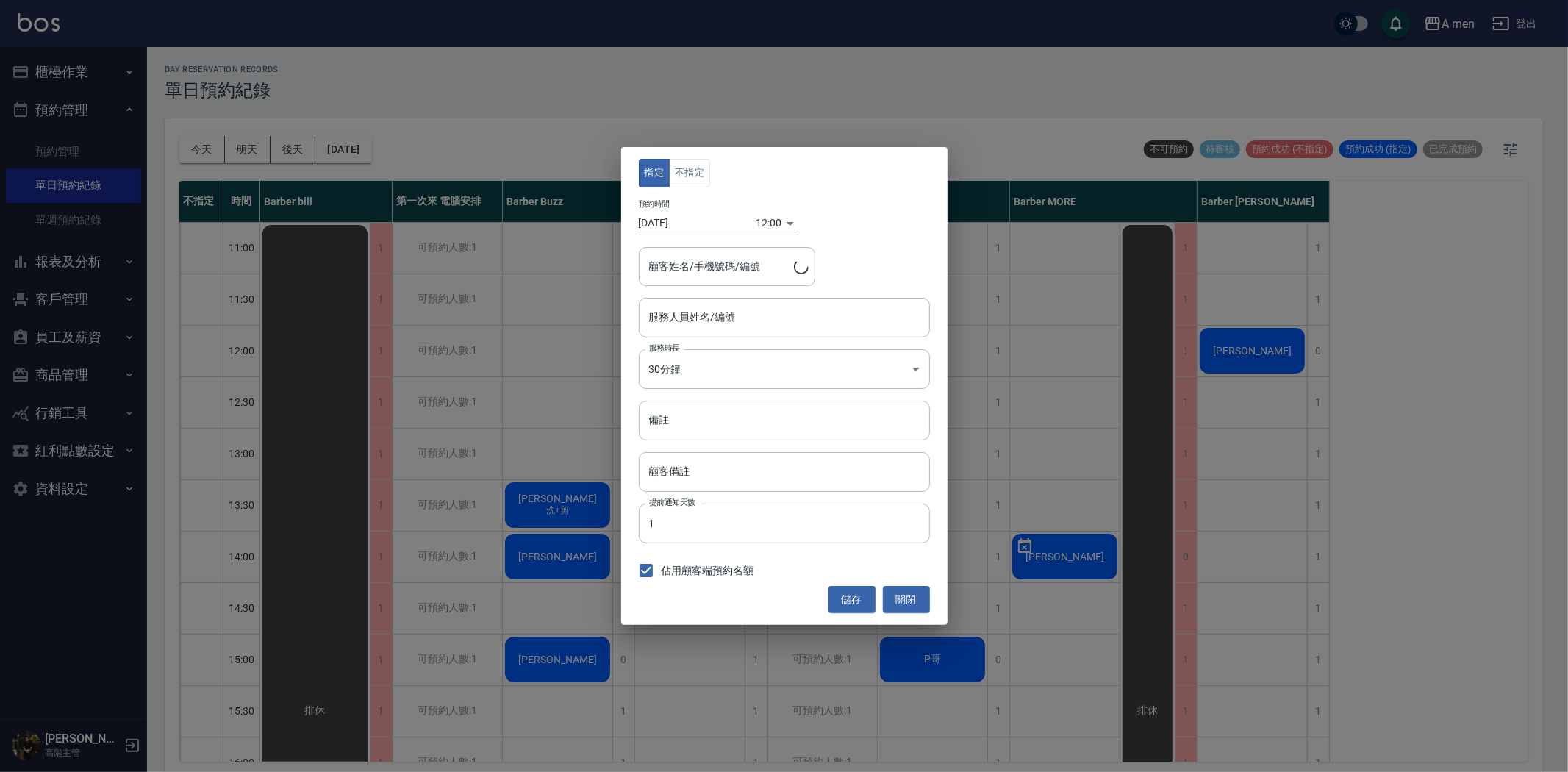
type input "Barber Garry-008"
type input "郭先生/0961268857"
drag, startPoint x: 686, startPoint y: 165, endPoint x: 813, endPoint y: 415, distance: 280.4
click at [687, 165] on button "不指定" at bounding box center [689, 173] width 41 height 29
click at [850, 606] on button "儲存" at bounding box center [852, 599] width 47 height 27
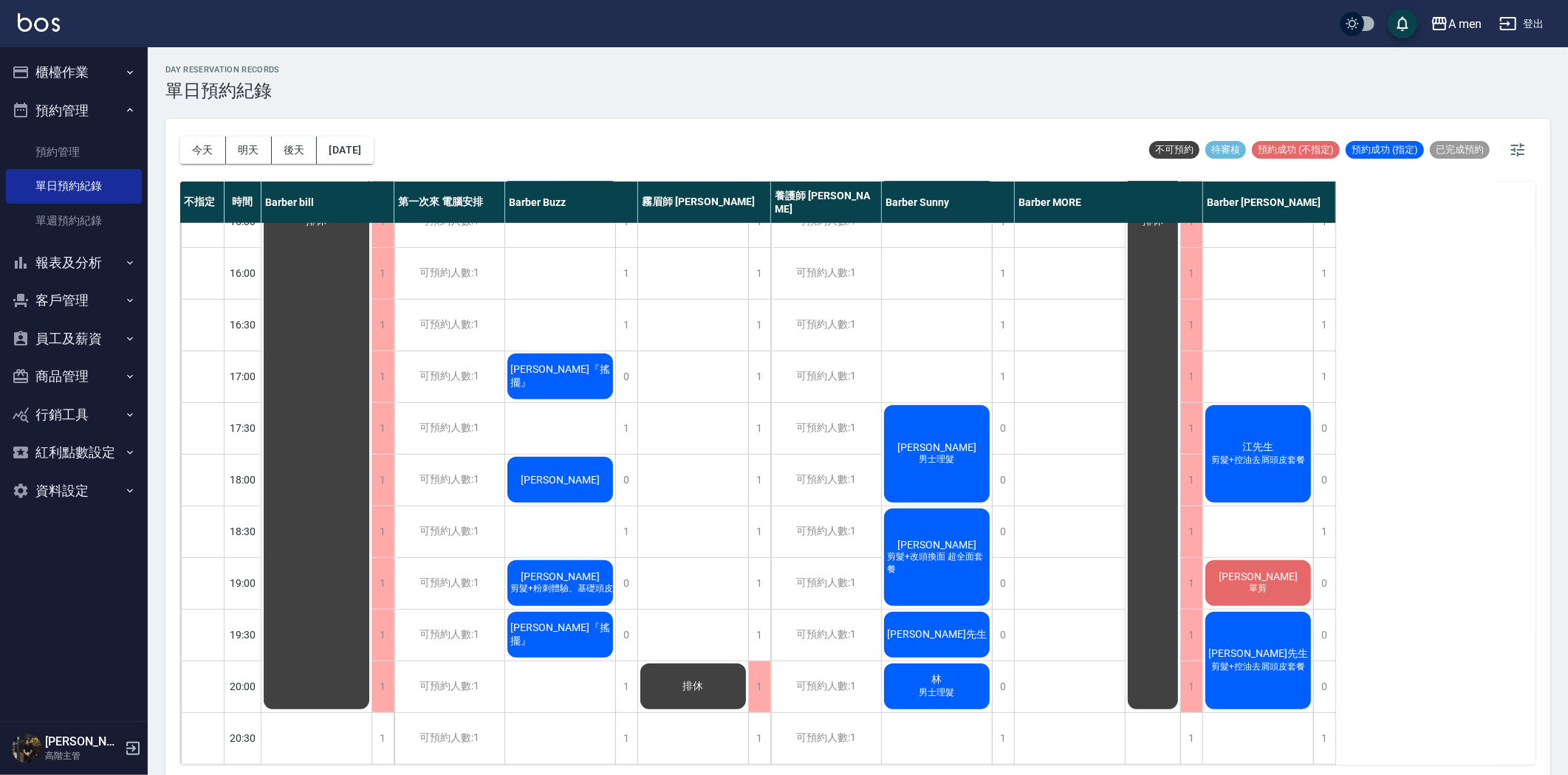
scroll to position [492, 0]
click at [371, 569] on div "Jeff 單剪" at bounding box center [316, 222] width 110 height 981
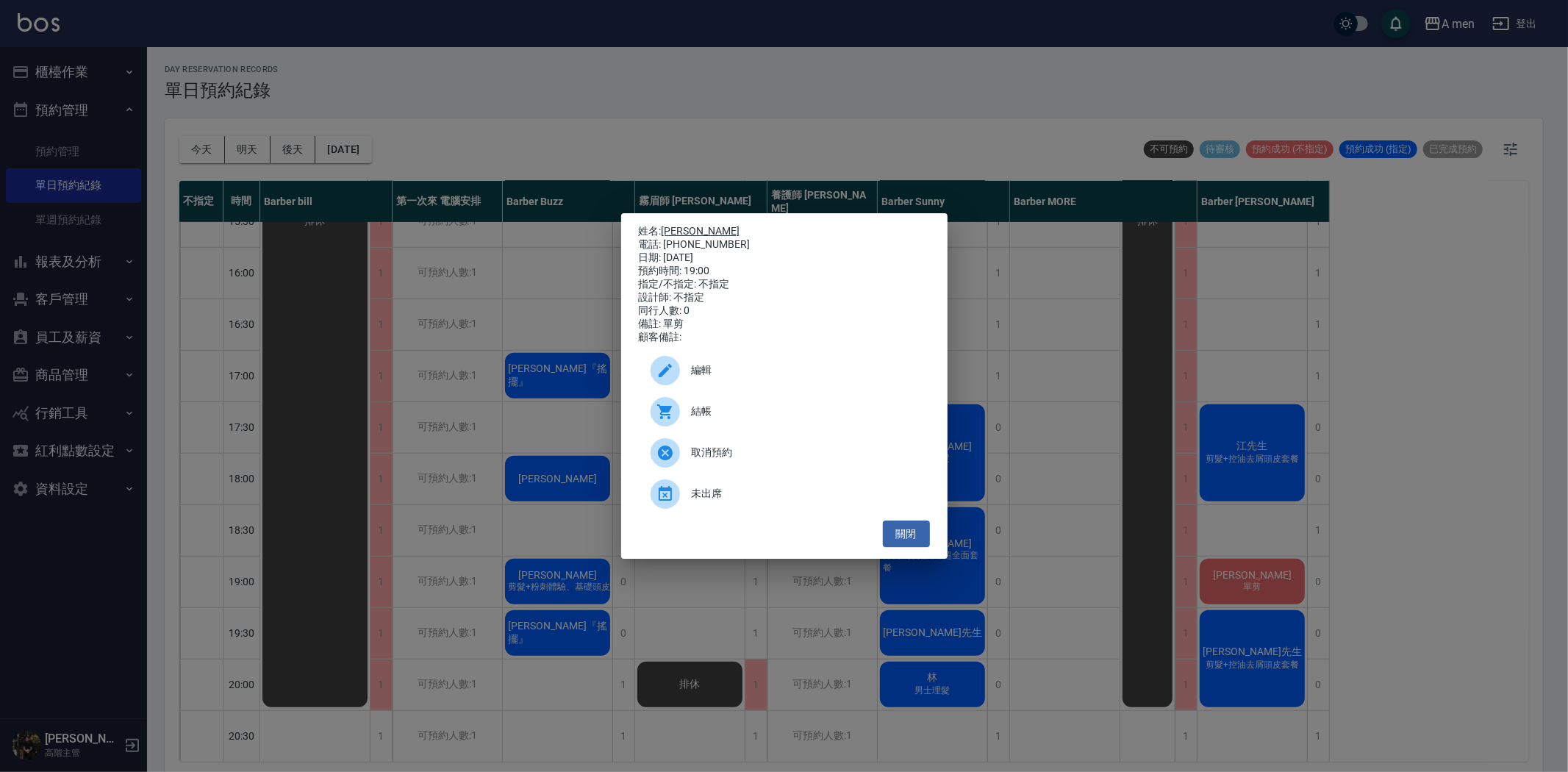
click at [676, 229] on div "姓名: Jeff 電話: 0952733011 日期: 2025/08/26 預約時間: 19:00 指定/不指定: 不指定 設計師: 不指定 同行人數: 0…" at bounding box center [784, 285] width 291 height 119
click at [676, 228] on link "[PERSON_NAME]" at bounding box center [700, 231] width 78 height 12
click at [672, 225] on link "[PERSON_NAME]" at bounding box center [700, 231] width 78 height 12
click at [923, 533] on button "關閉" at bounding box center [906, 534] width 47 height 27
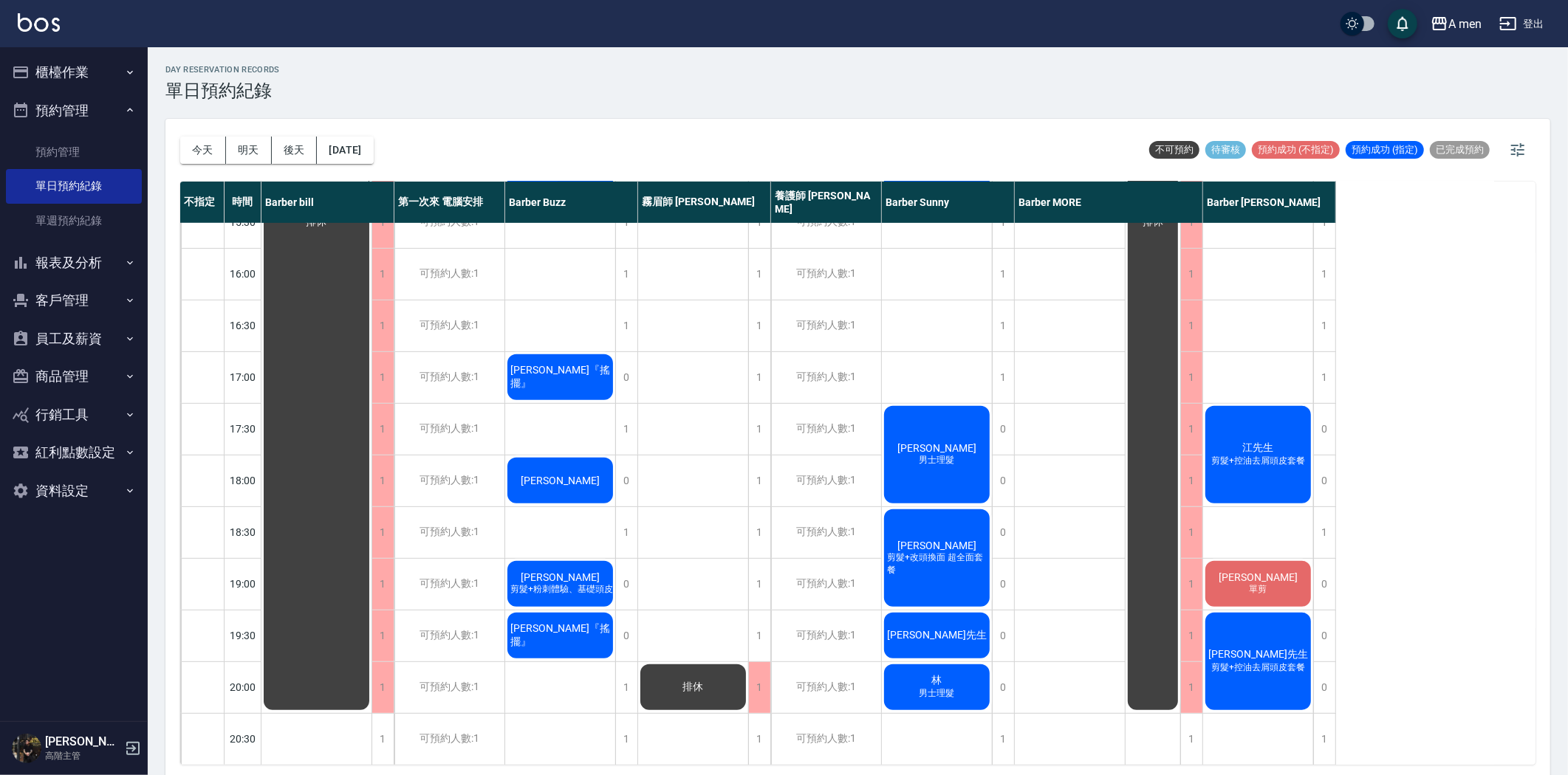
click at [288, 133] on div "今天 明天 後天 2025/08/26" at bounding box center [276, 150] width 193 height 63
click at [306, 156] on button "後天" at bounding box center [294, 150] width 46 height 27
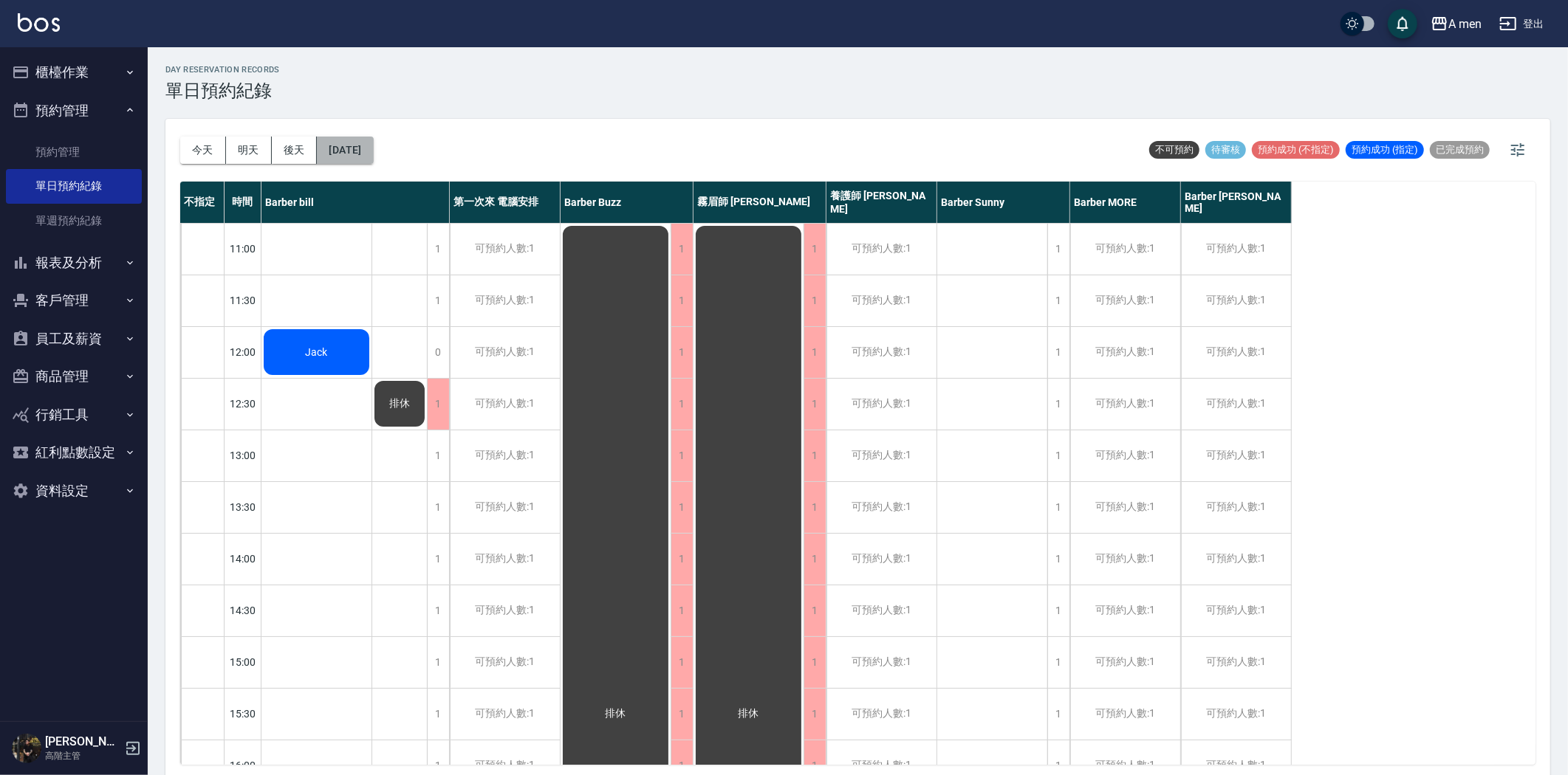
click at [370, 149] on button "2025/08/28" at bounding box center [345, 150] width 56 height 27
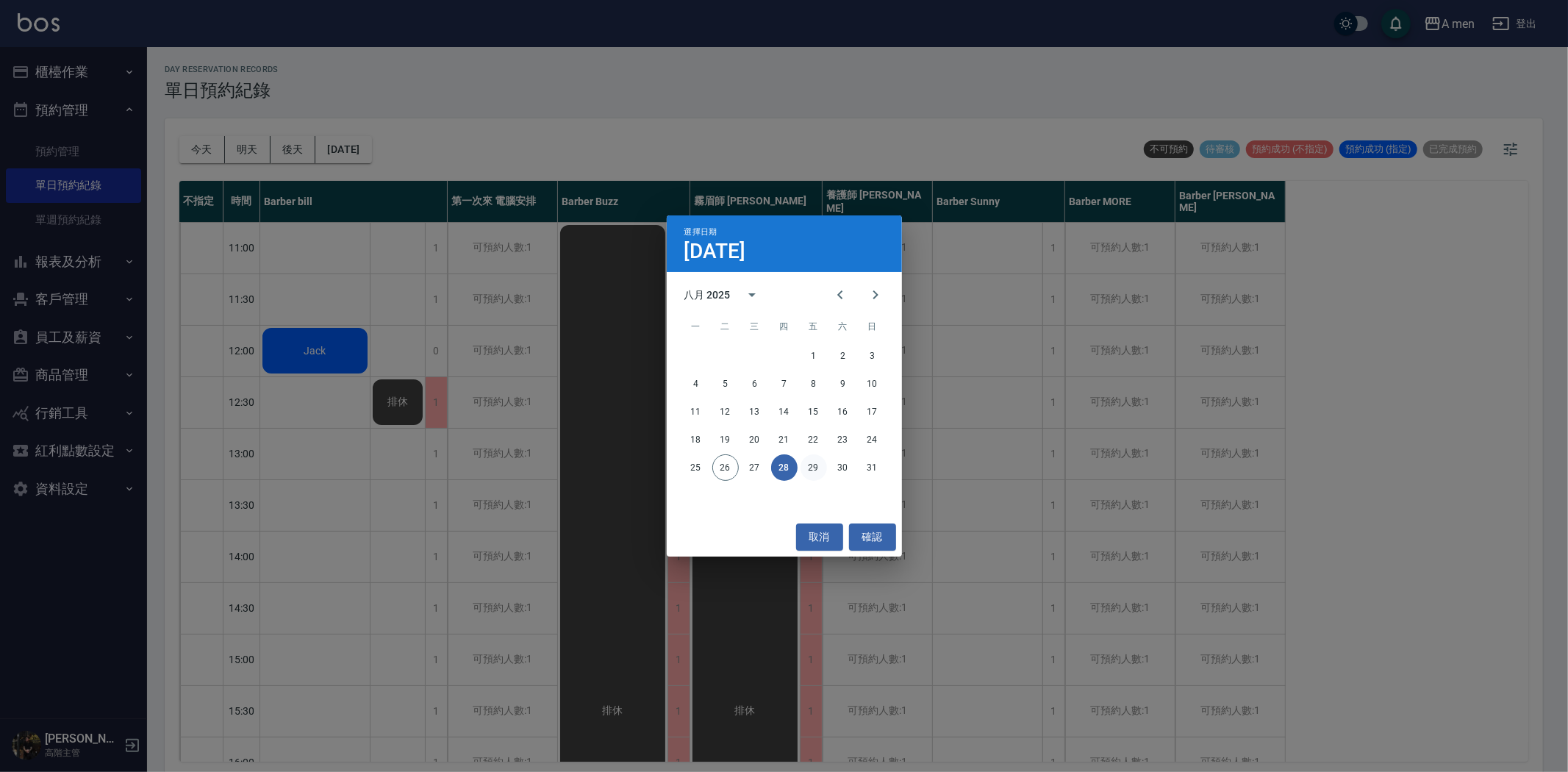
click at [804, 467] on button "29" at bounding box center [814, 467] width 26 height 26
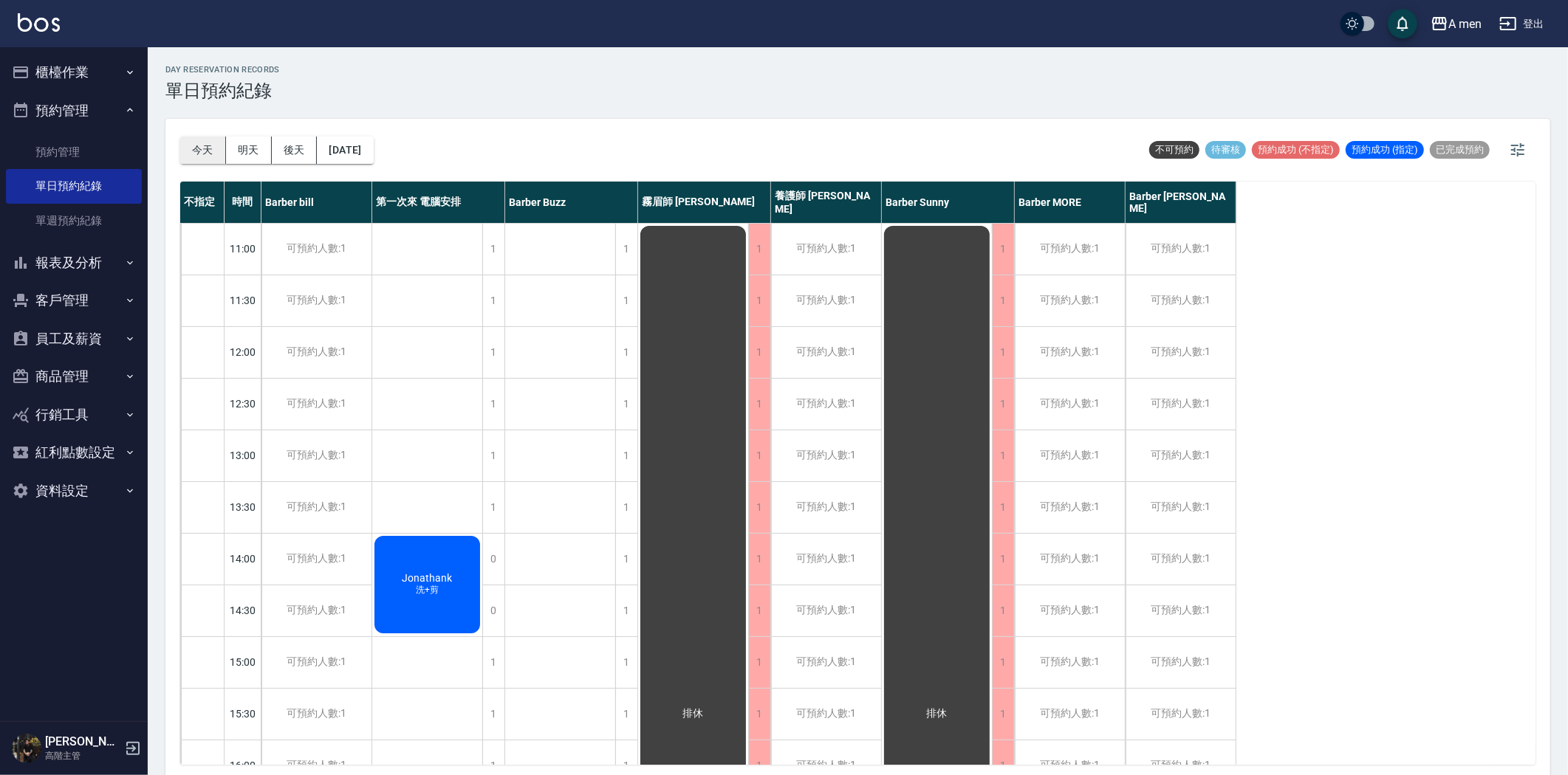
click at [205, 150] on button "今天" at bounding box center [202, 150] width 46 height 27
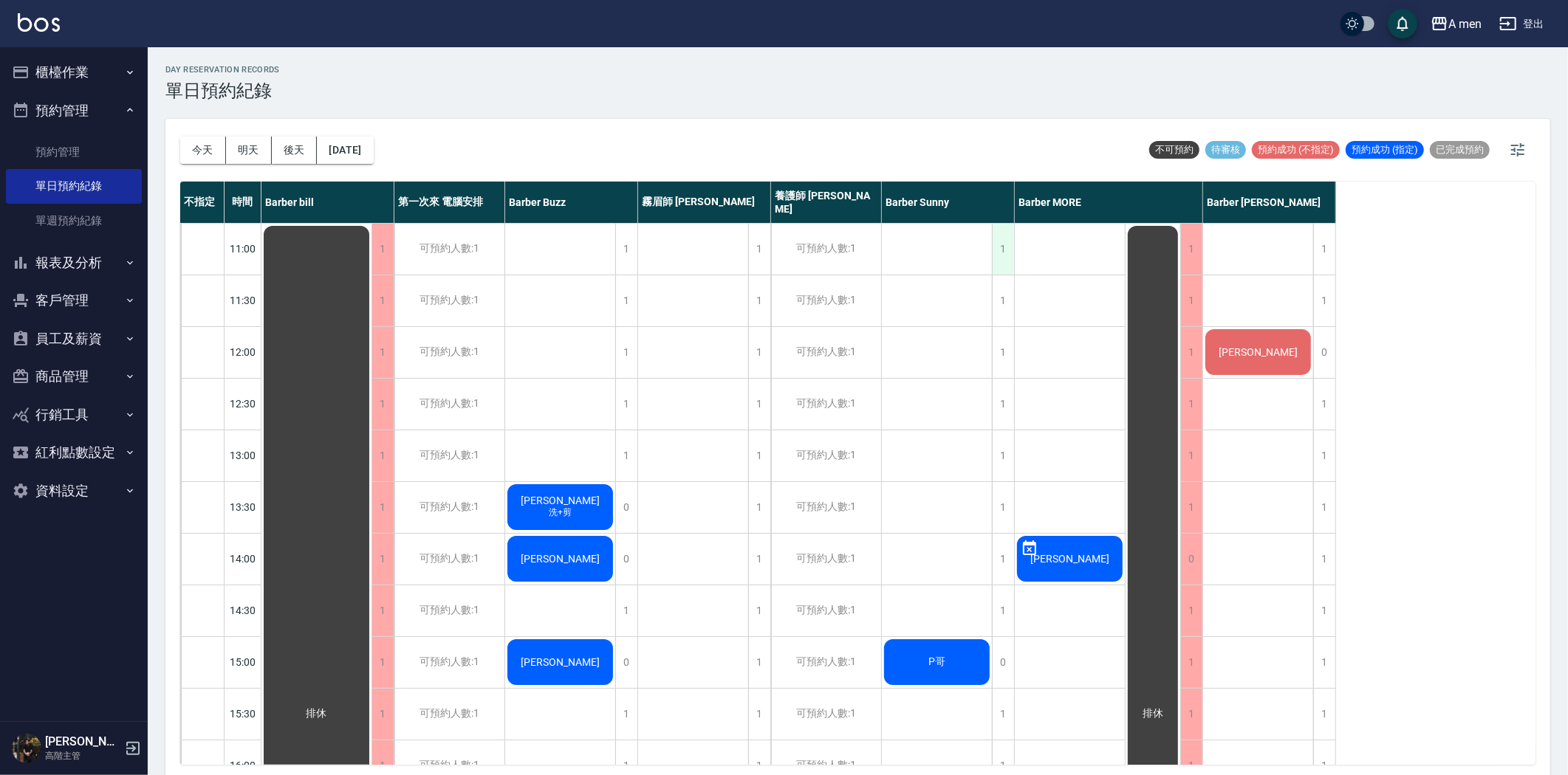
click at [1002, 271] on div "1" at bounding box center [1002, 249] width 22 height 51
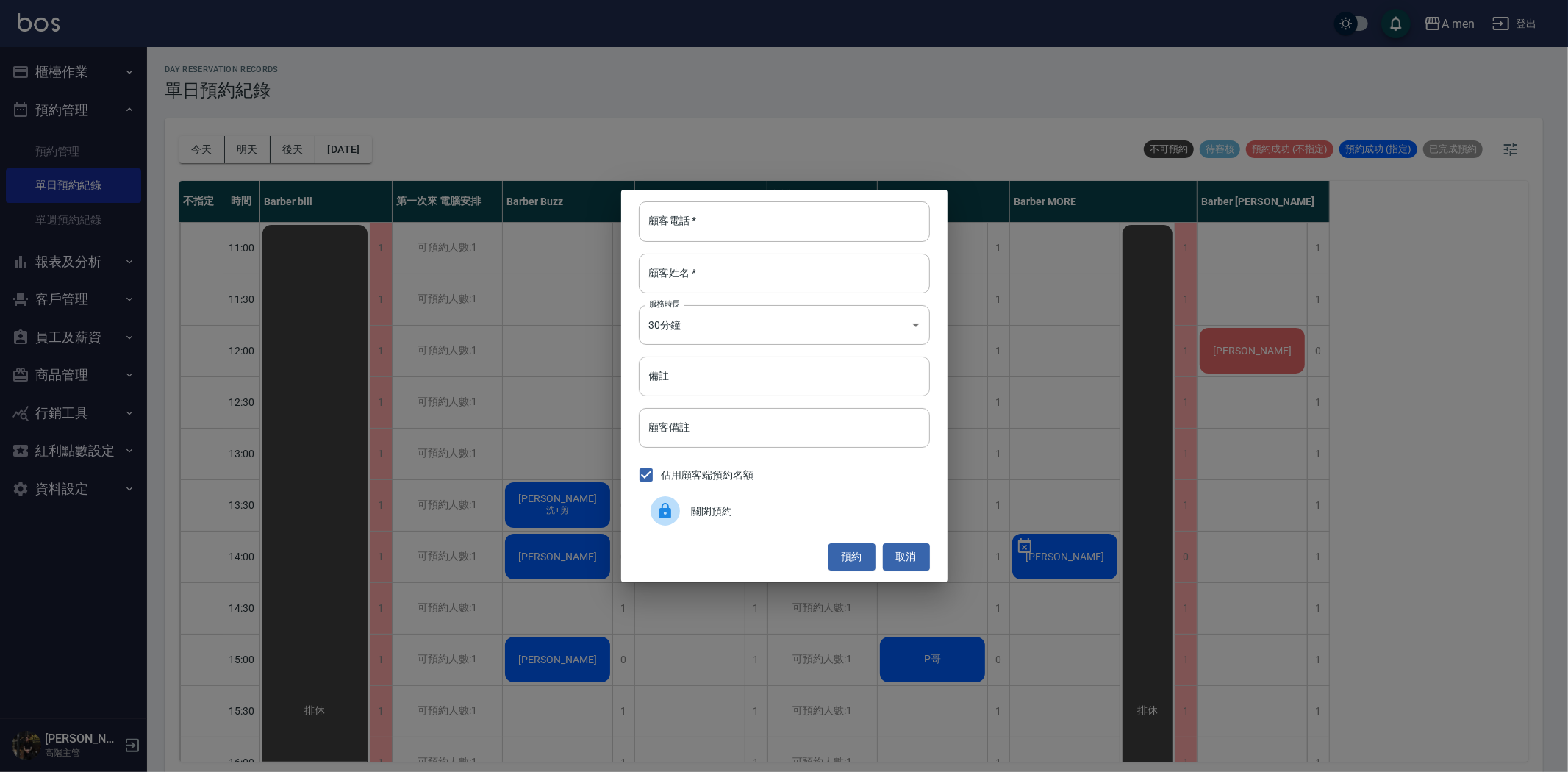
click at [755, 509] on span "關閉預約" at bounding box center [805, 511] width 226 height 16
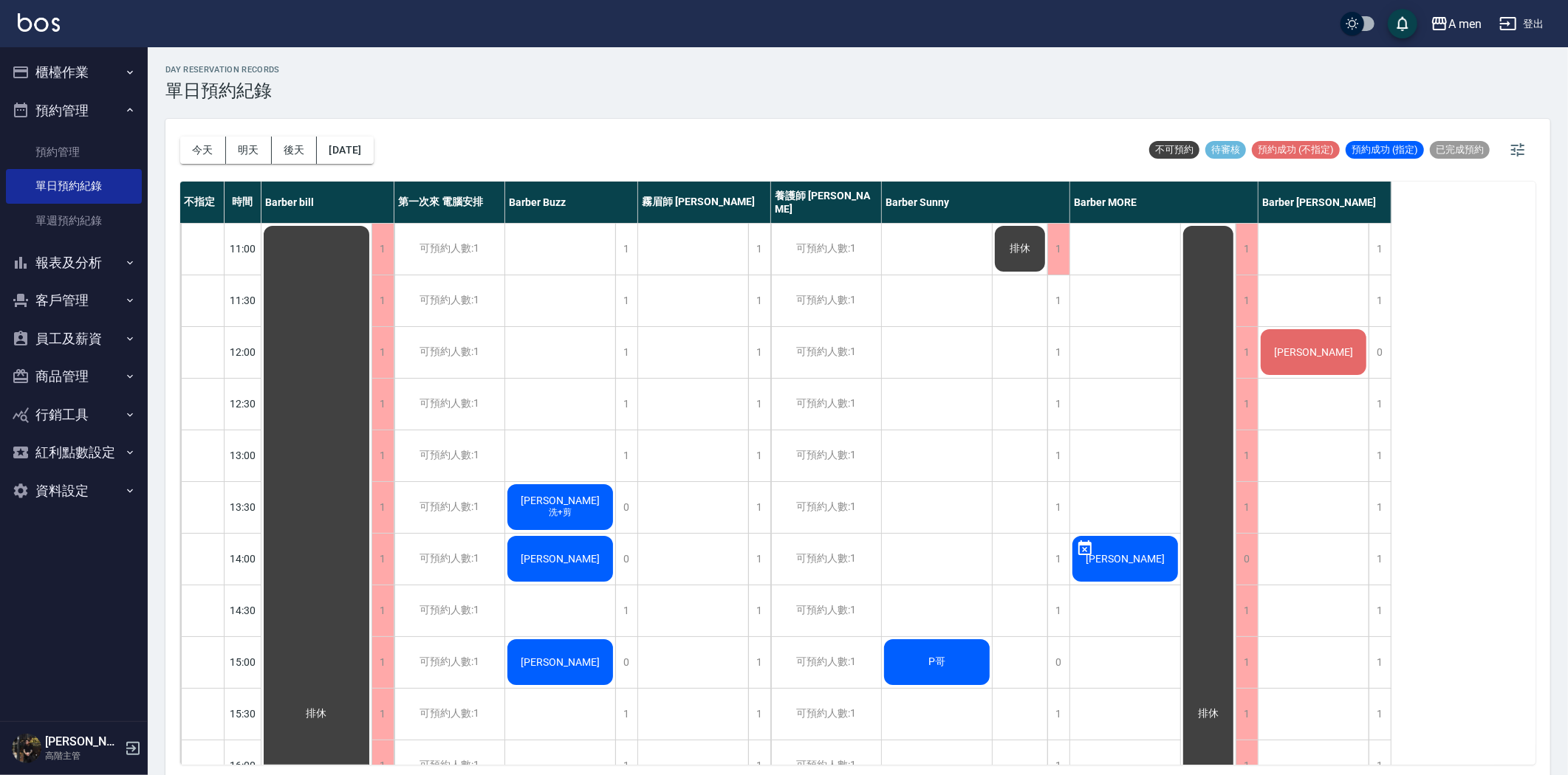
click at [252, 153] on button "明天" at bounding box center [249, 150] width 46 height 27
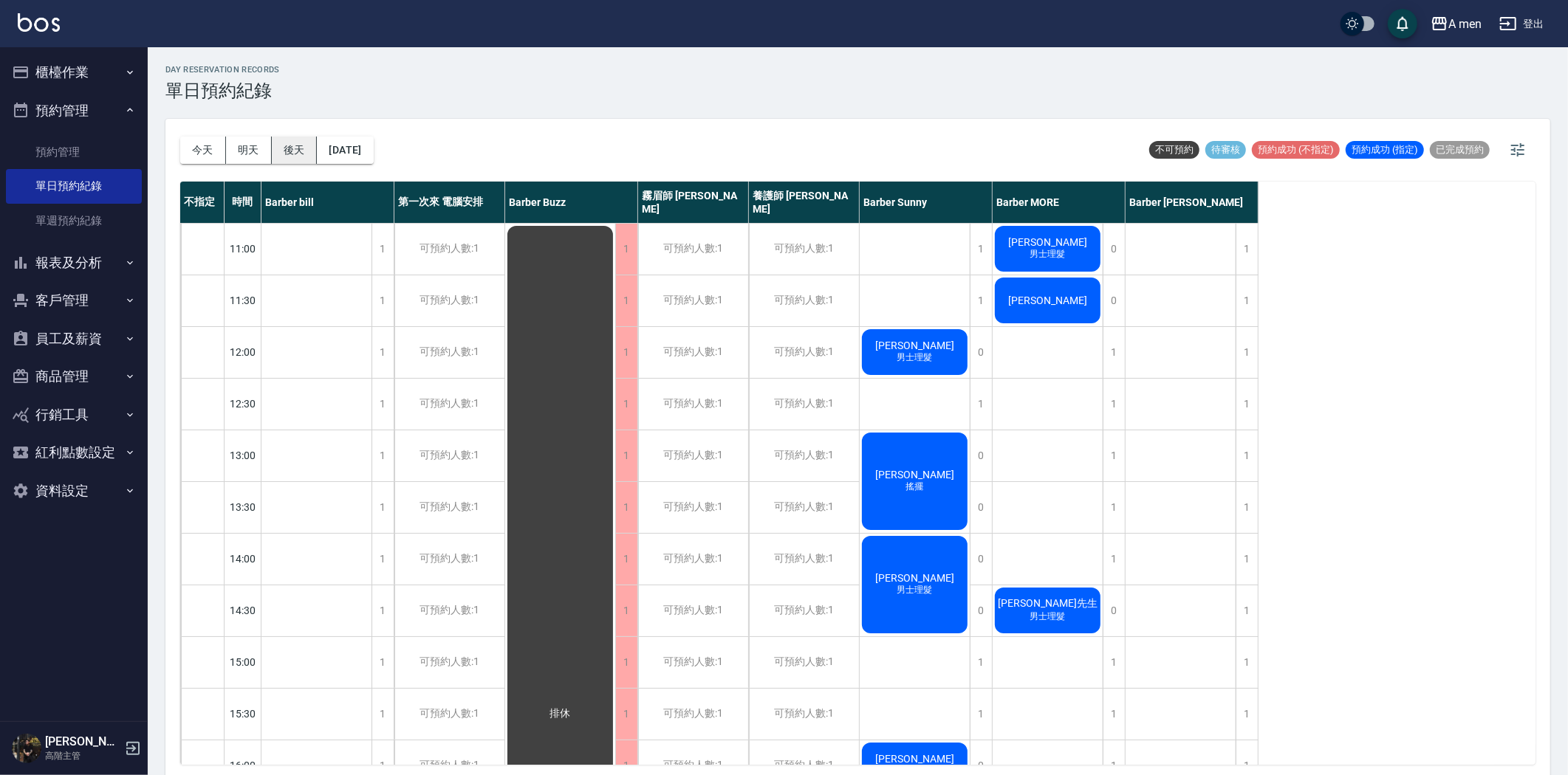
click at [294, 150] on button "後天" at bounding box center [294, 150] width 46 height 27
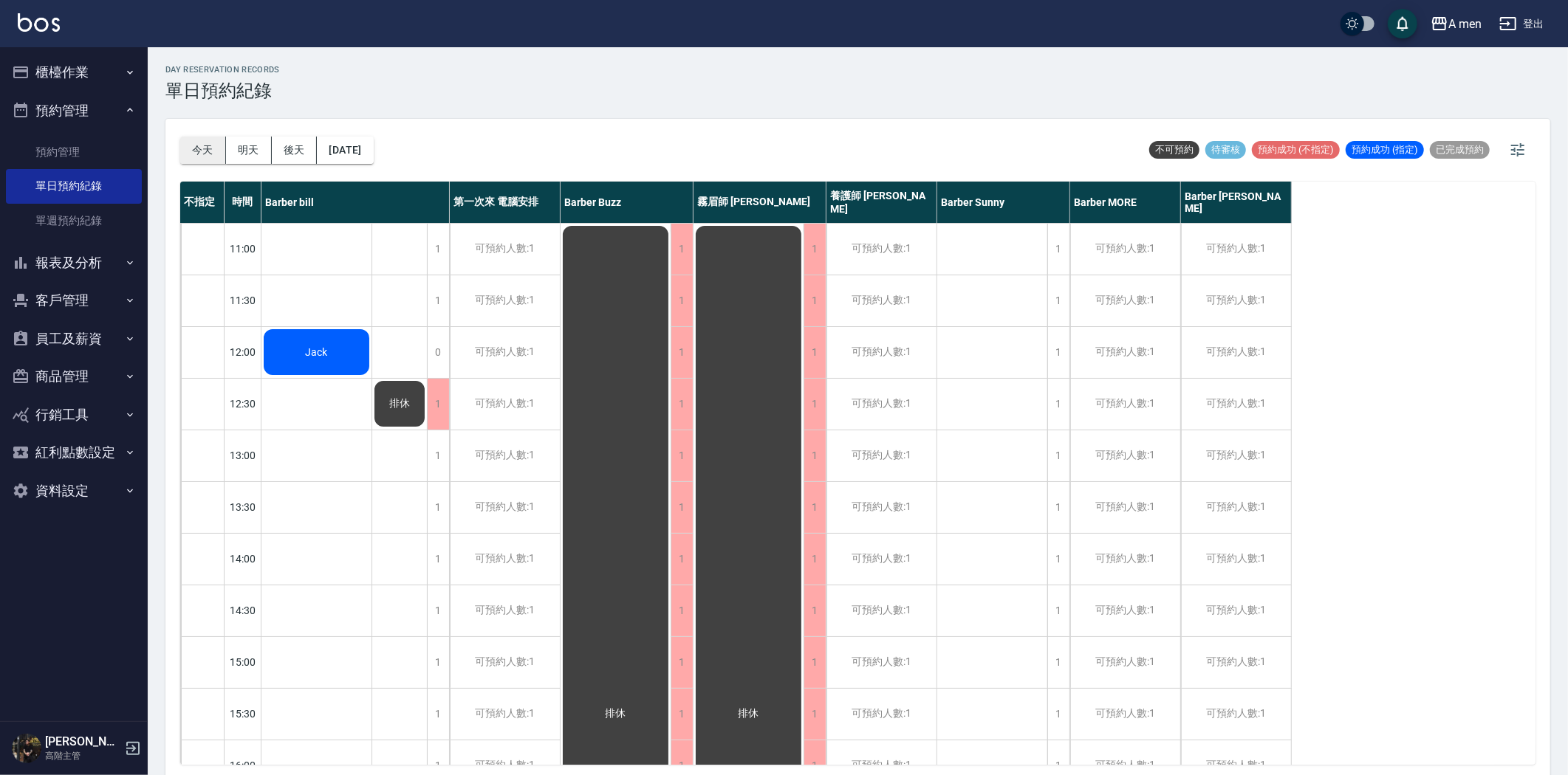
click at [201, 152] on button "今天" at bounding box center [202, 150] width 46 height 27
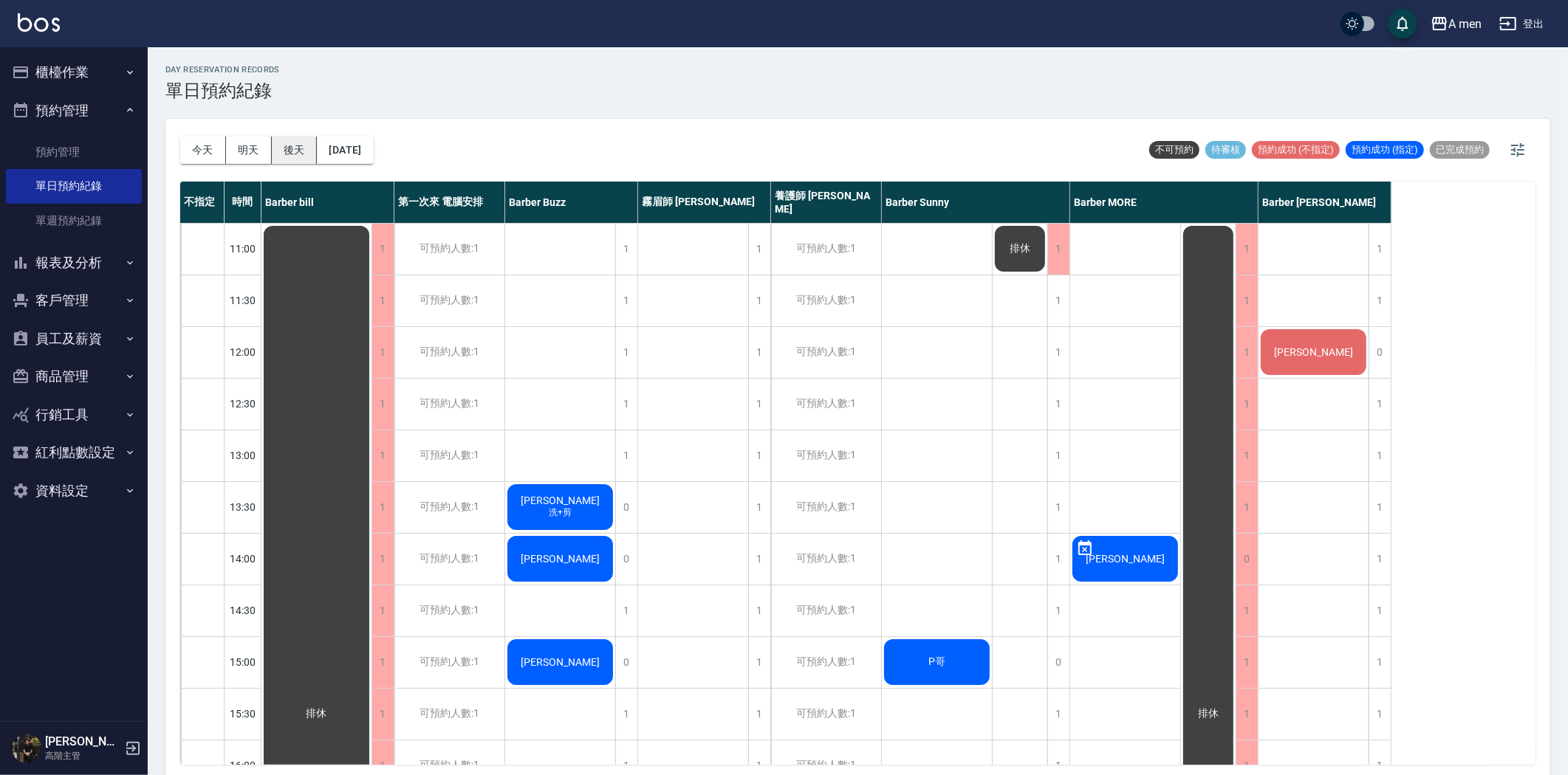
click at [282, 148] on button "後天" at bounding box center [294, 150] width 46 height 27
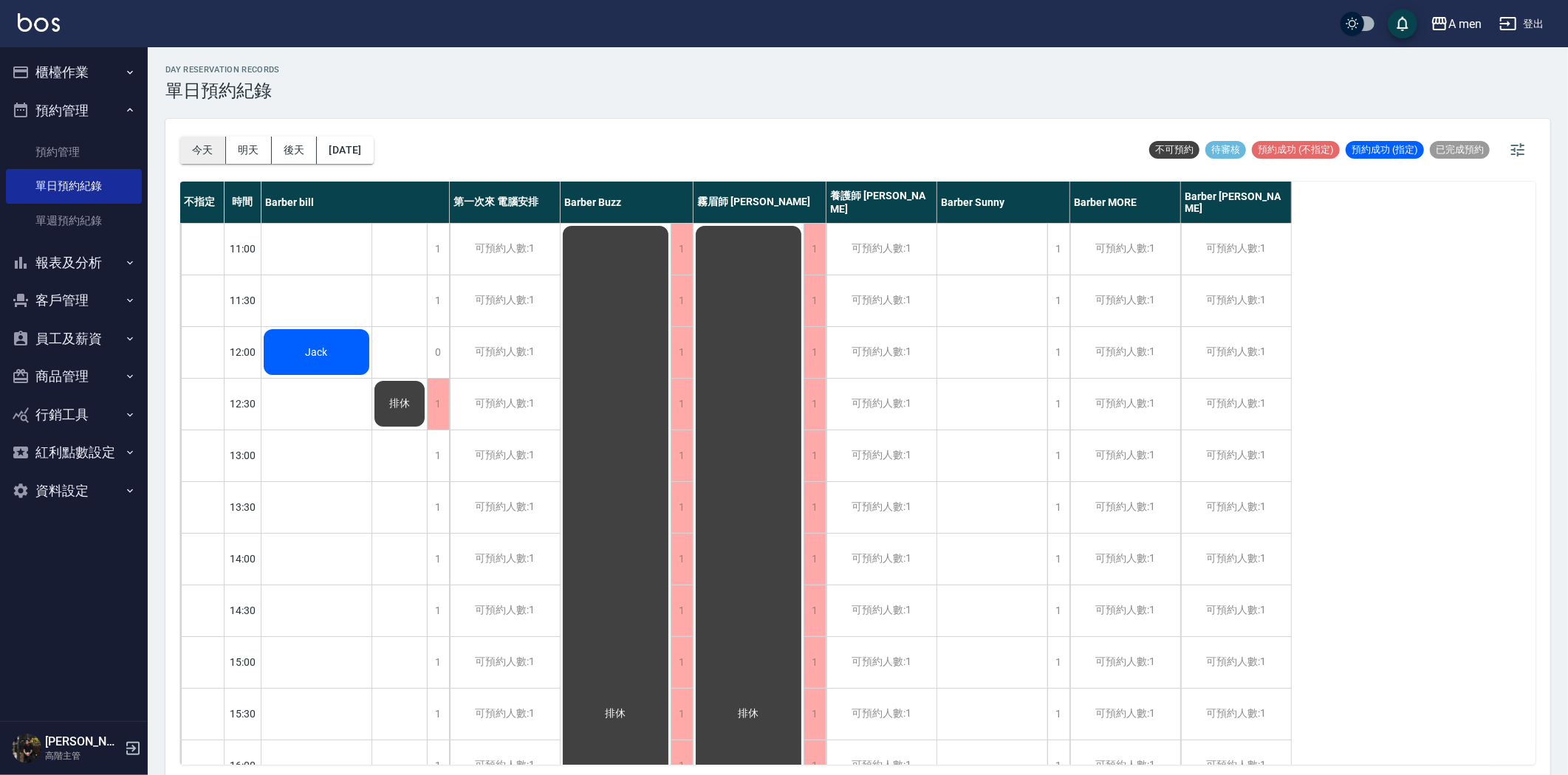
click at [194, 148] on button "今天" at bounding box center [202, 150] width 46 height 27
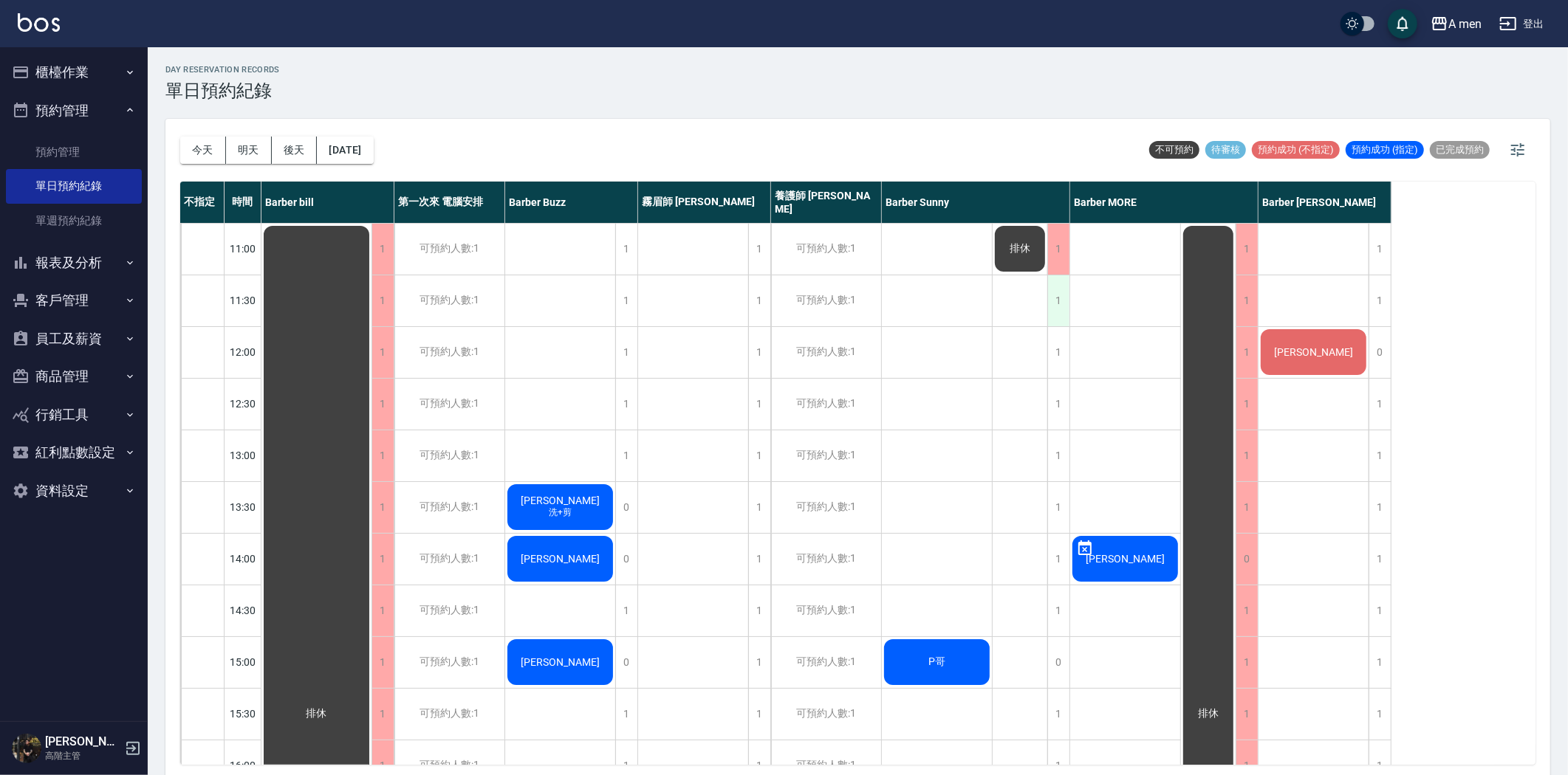
click at [1066, 293] on div "1" at bounding box center [1058, 300] width 22 height 51
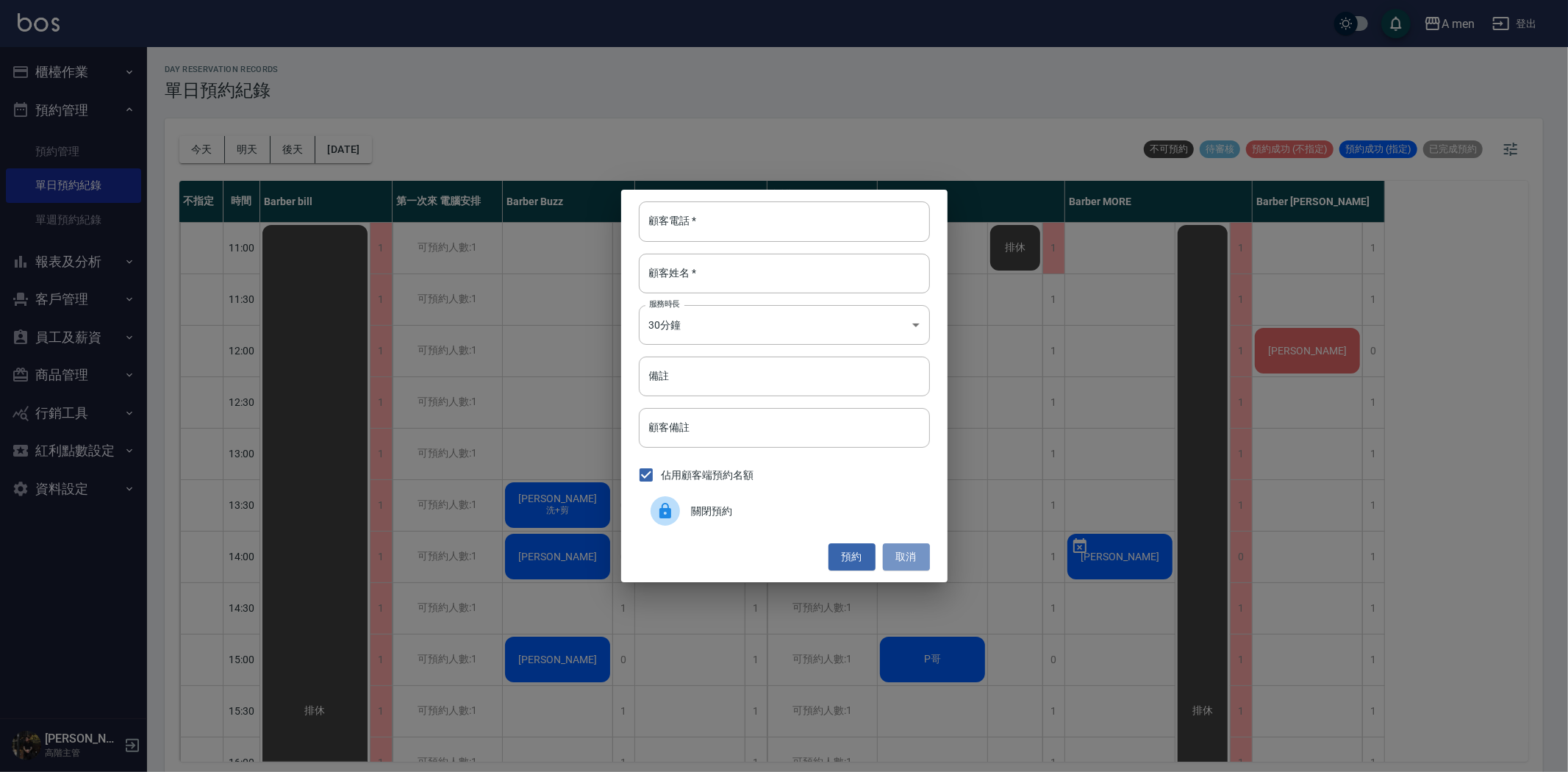
drag, startPoint x: 909, startPoint y: 547, endPoint x: 994, endPoint y: 368, distance: 198.2
click at [909, 547] on button "取消" at bounding box center [906, 557] width 47 height 27
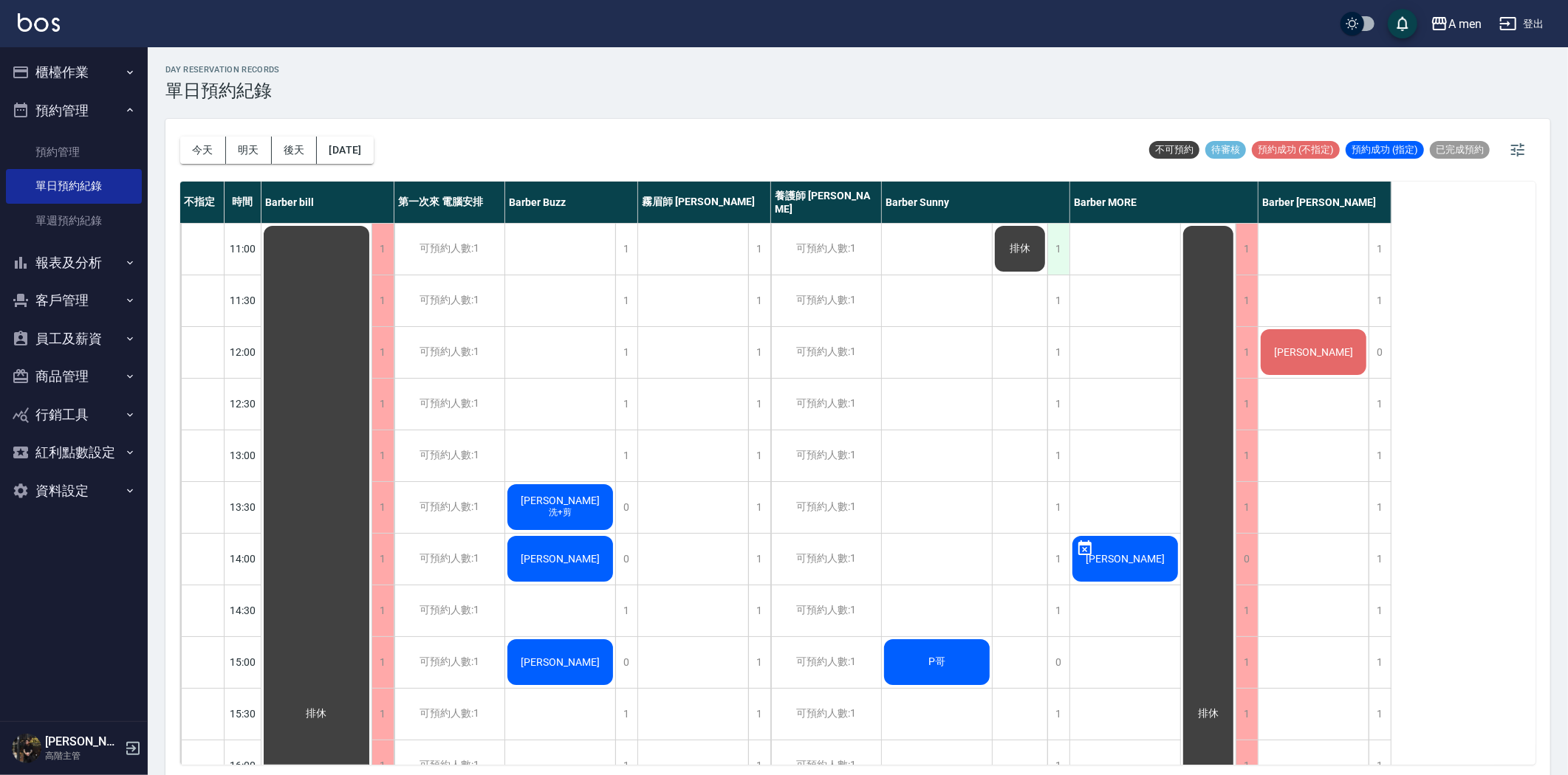
click at [1064, 245] on div "1" at bounding box center [1058, 249] width 22 height 51
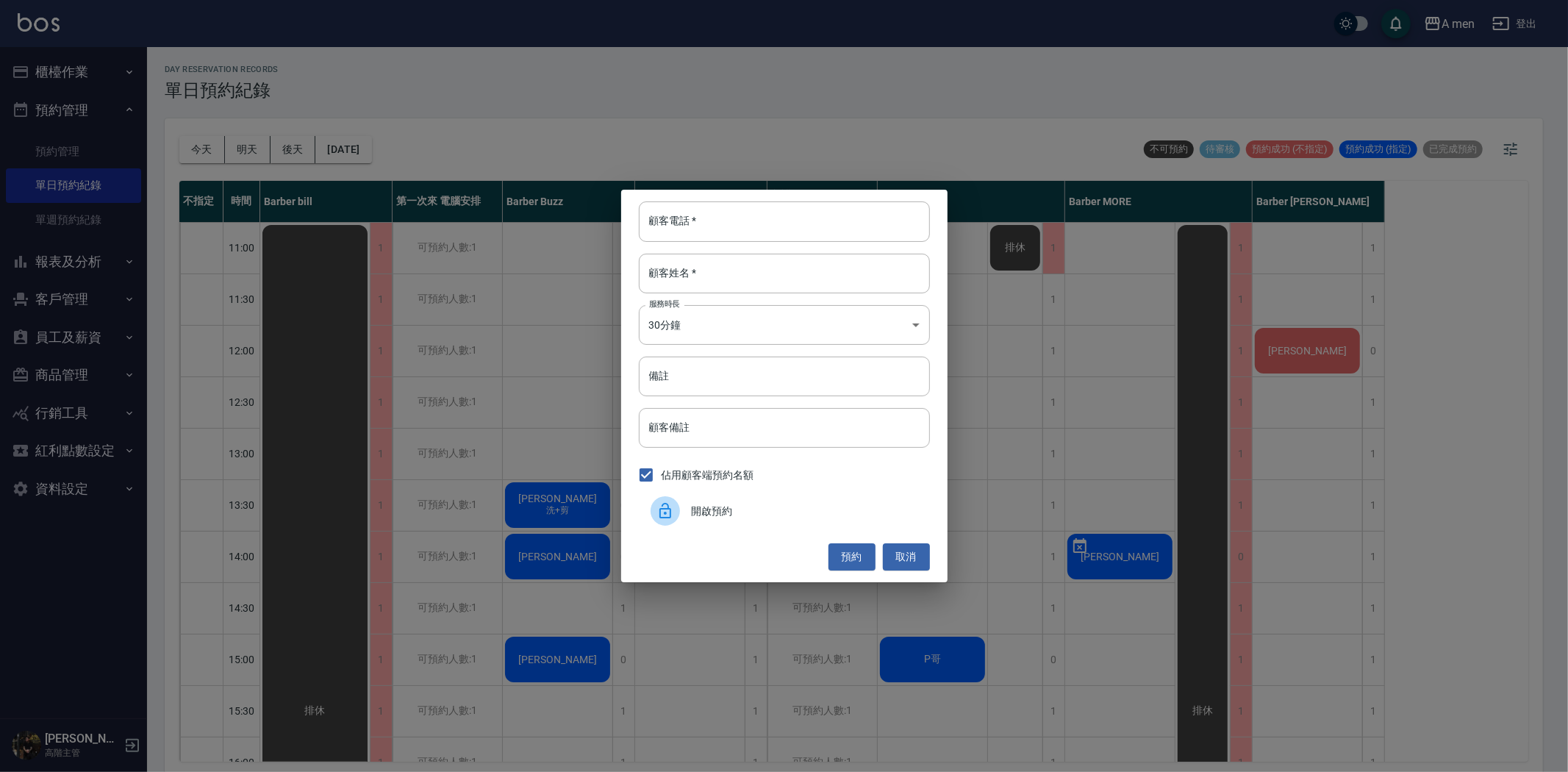
click at [701, 498] on div "開啟預約" at bounding box center [784, 511] width 291 height 41
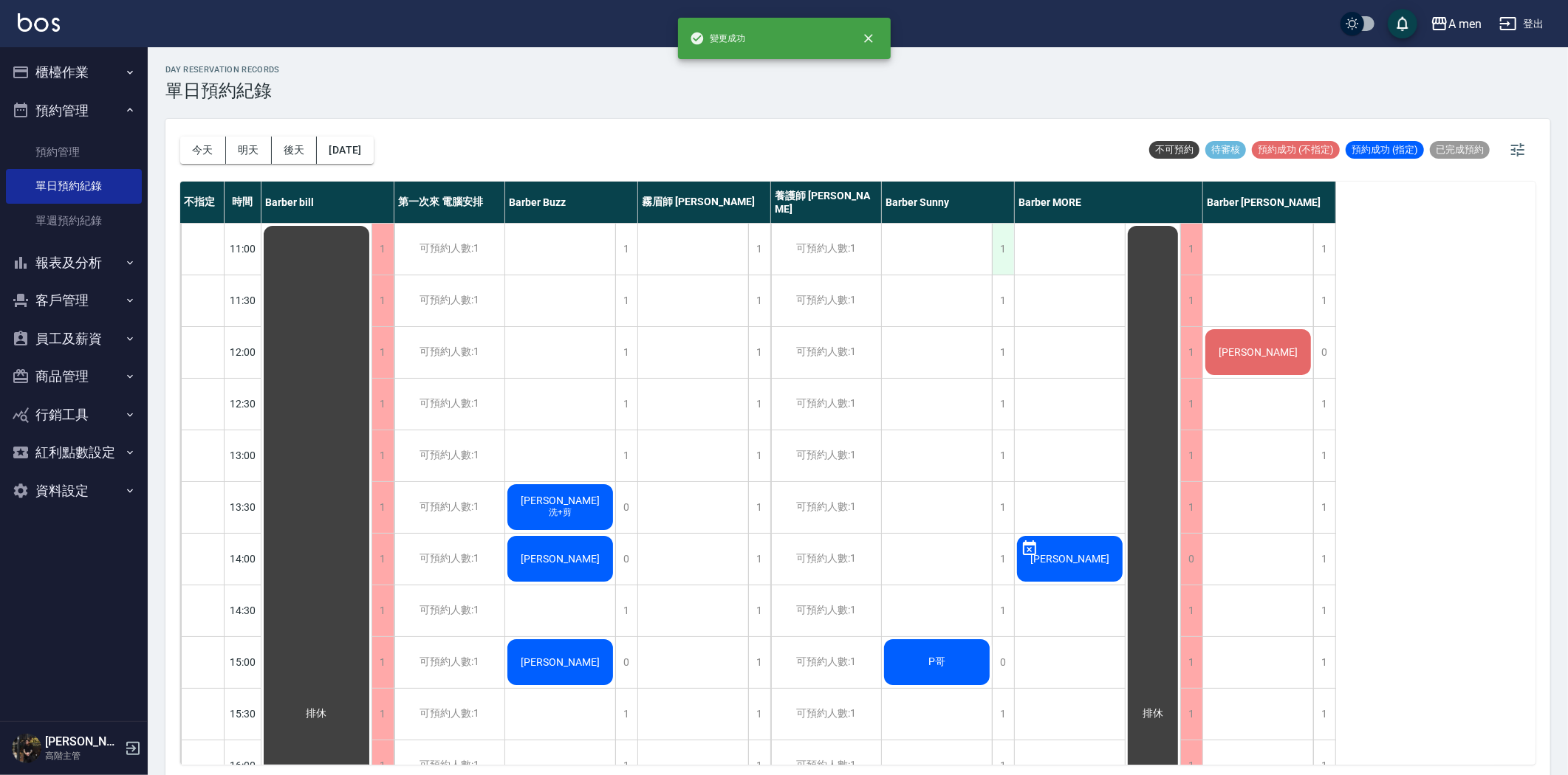
click at [997, 245] on div "1" at bounding box center [1002, 249] width 22 height 51
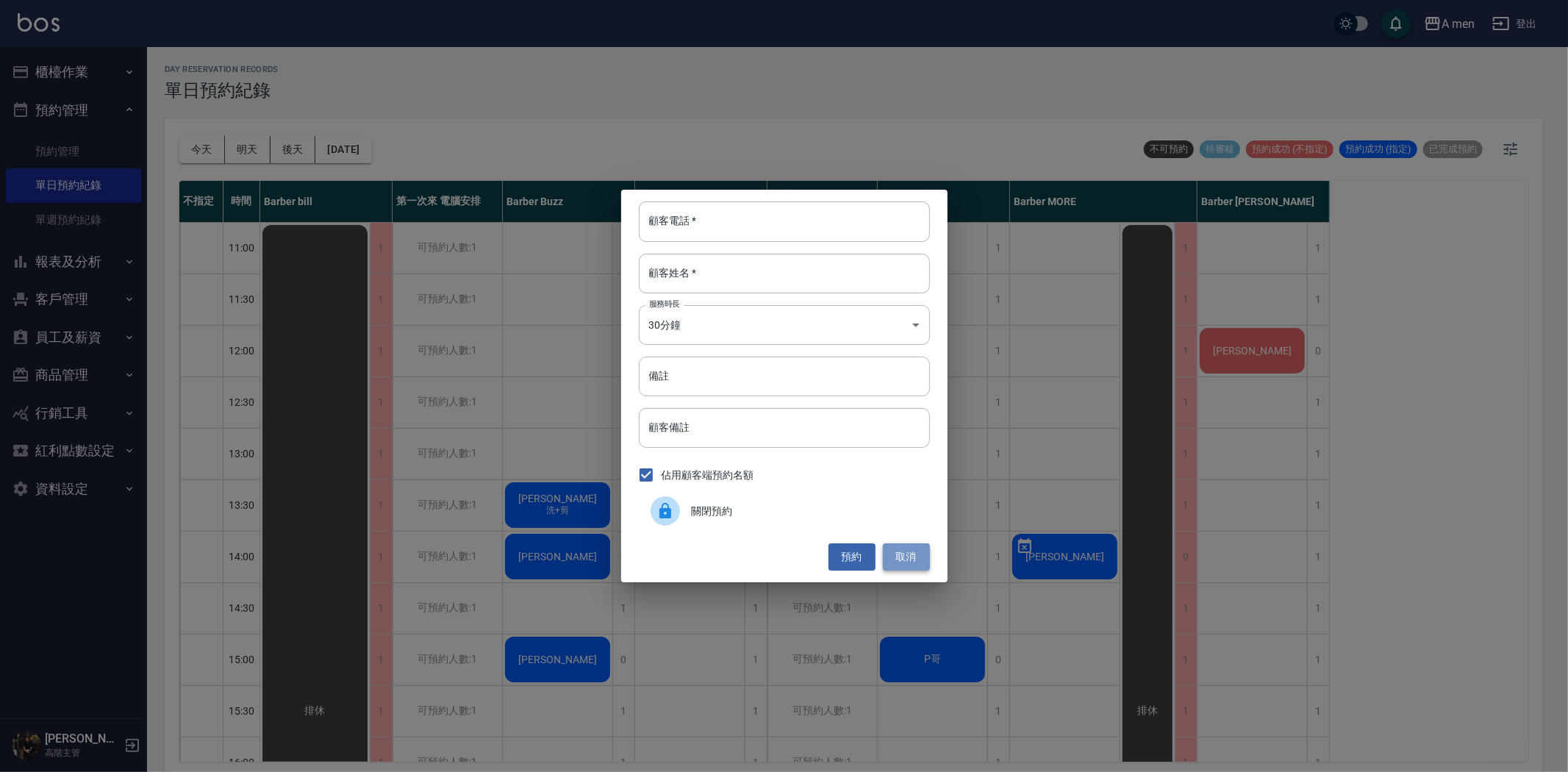
click at [916, 562] on button "取消" at bounding box center [906, 557] width 47 height 27
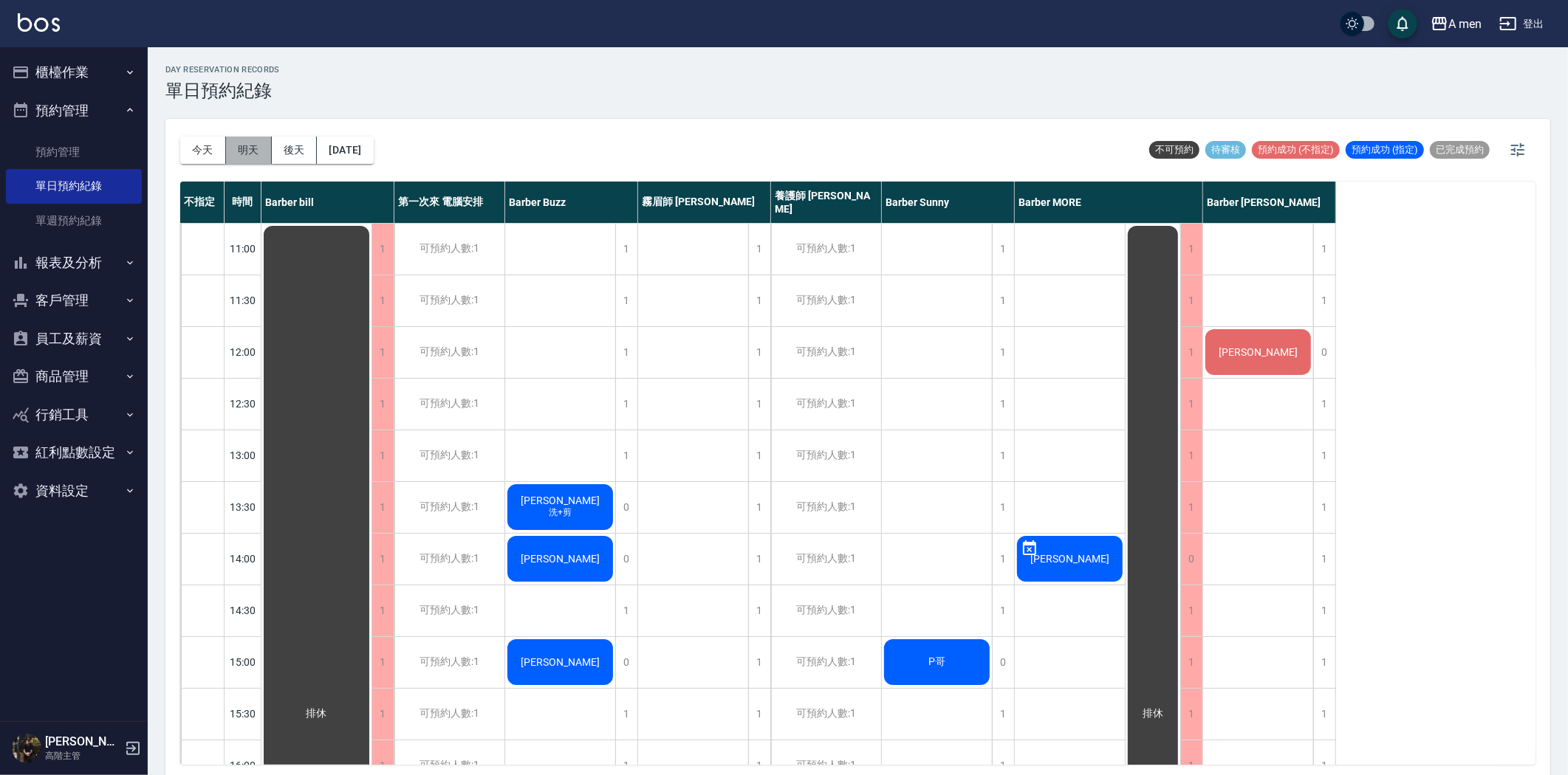
click at [246, 150] on button "明天" at bounding box center [249, 150] width 46 height 27
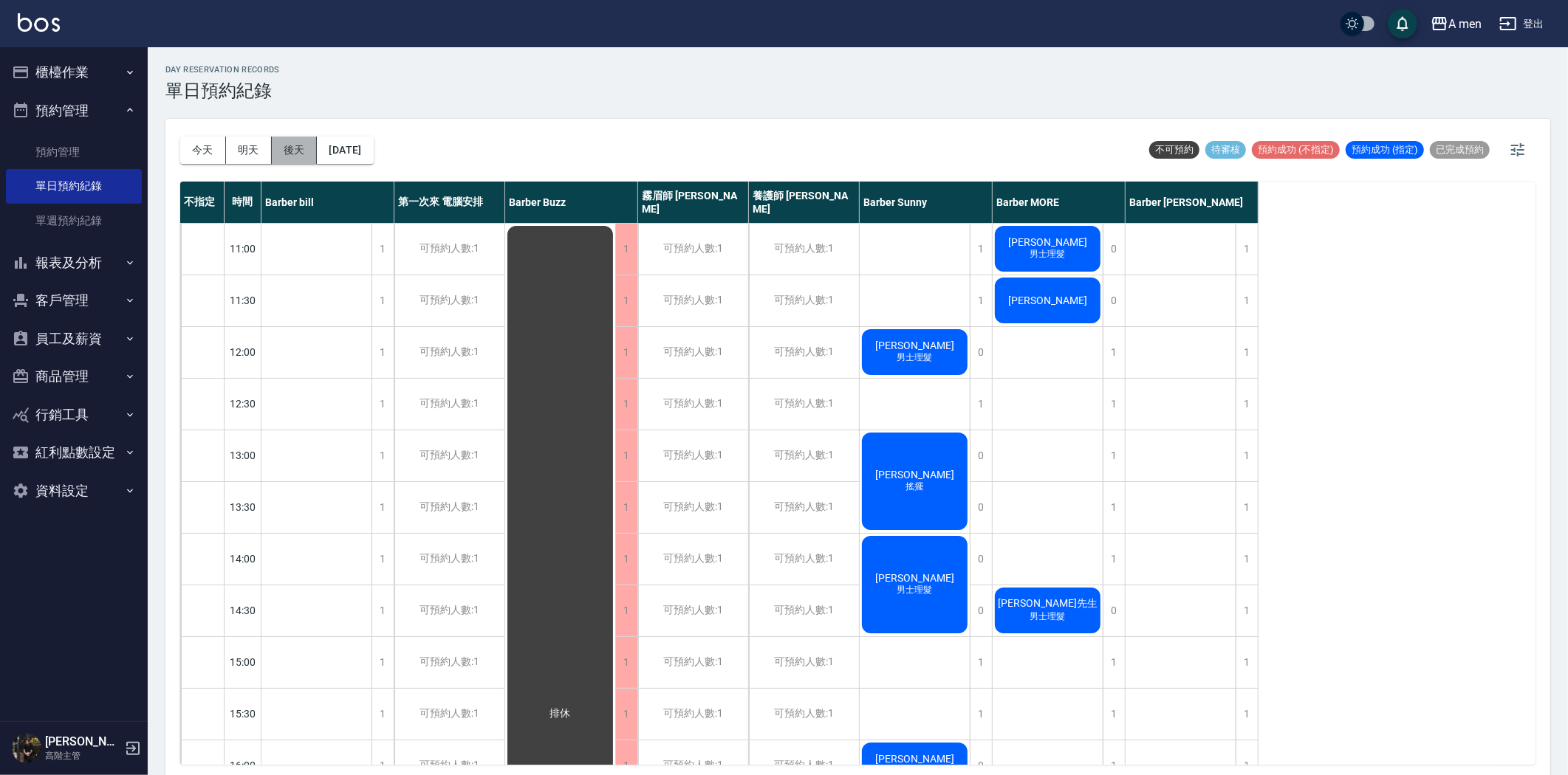
click at [300, 153] on button "後天" at bounding box center [294, 150] width 46 height 27
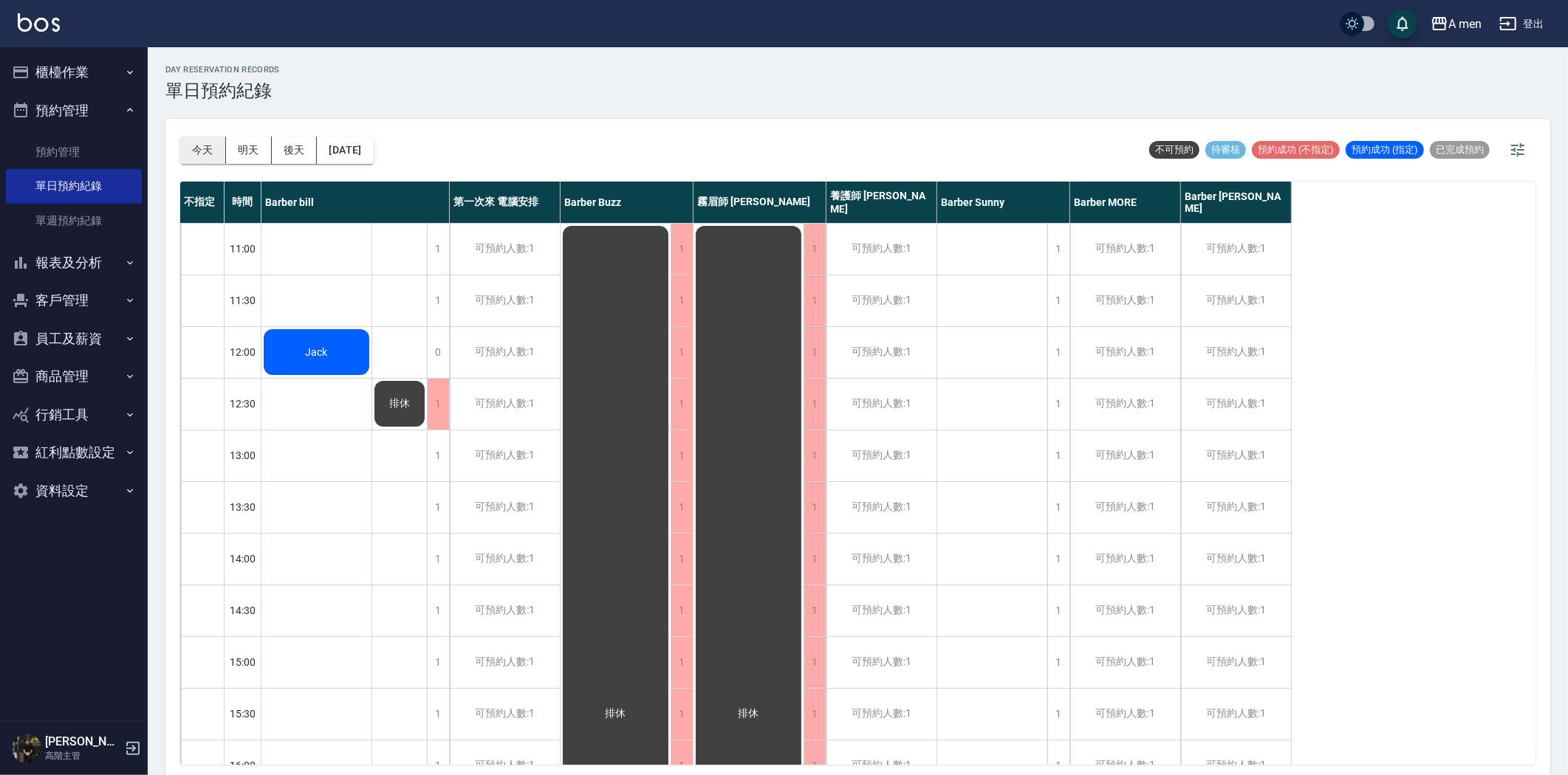
click at [207, 149] on button "今天" at bounding box center [202, 150] width 46 height 27
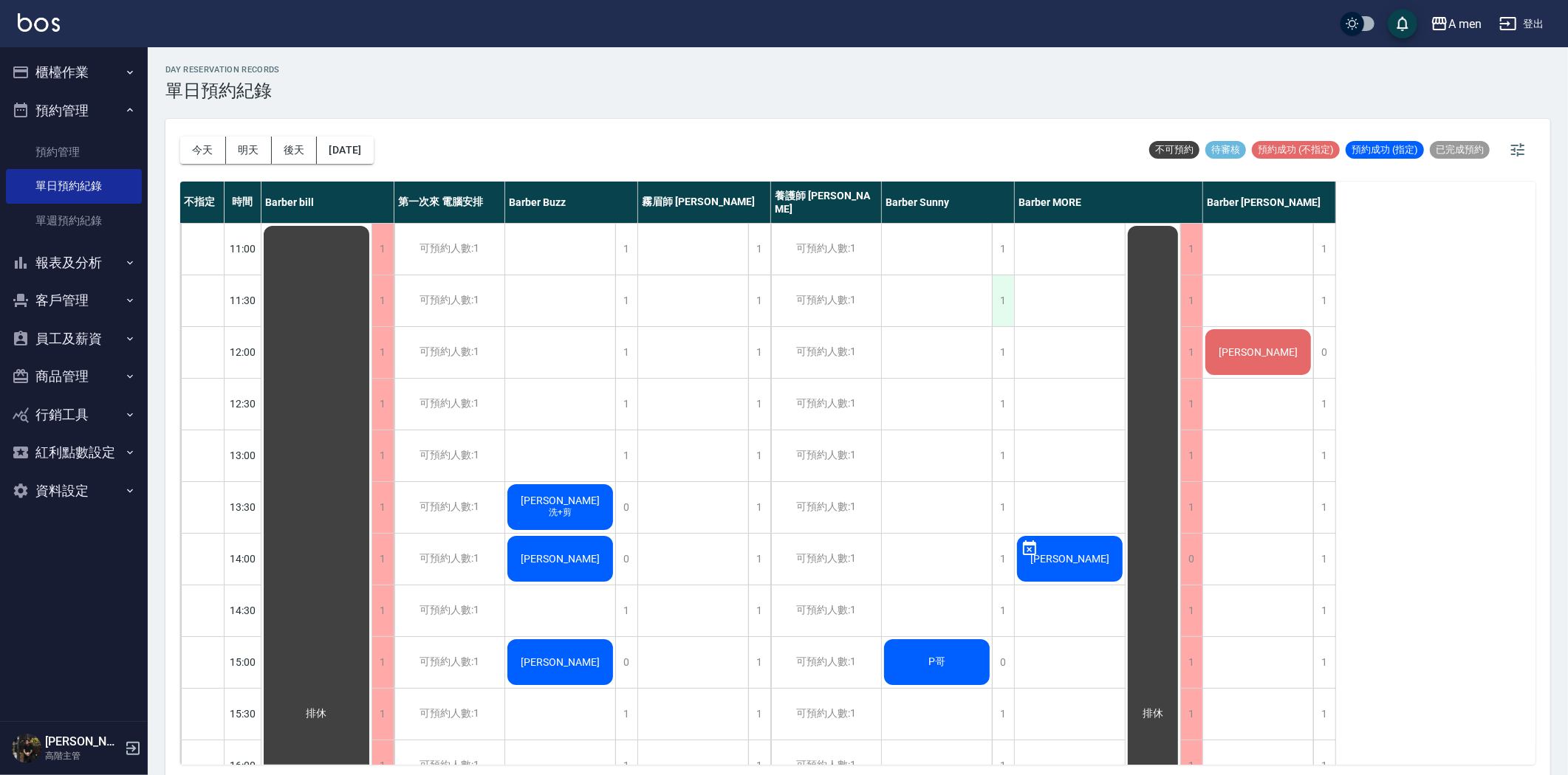
click at [1001, 293] on div "1" at bounding box center [1002, 300] width 22 height 51
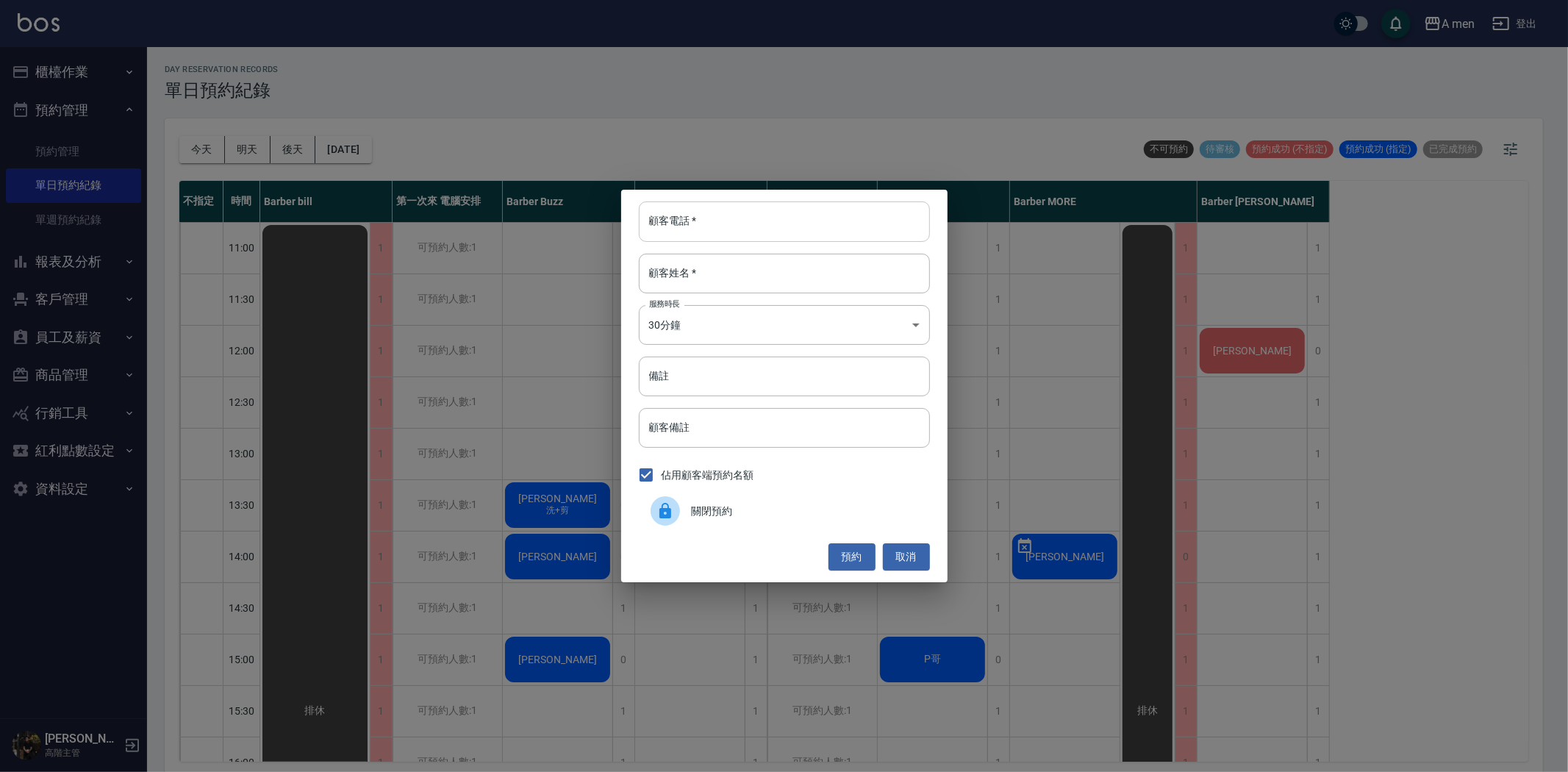
click at [836, 224] on input "顧客電話   *" at bounding box center [784, 221] width 291 height 40
click at [860, 228] on input "0" at bounding box center [784, 221] width 291 height 40
type input "0921362"
click at [914, 561] on button "取消" at bounding box center [906, 557] width 47 height 27
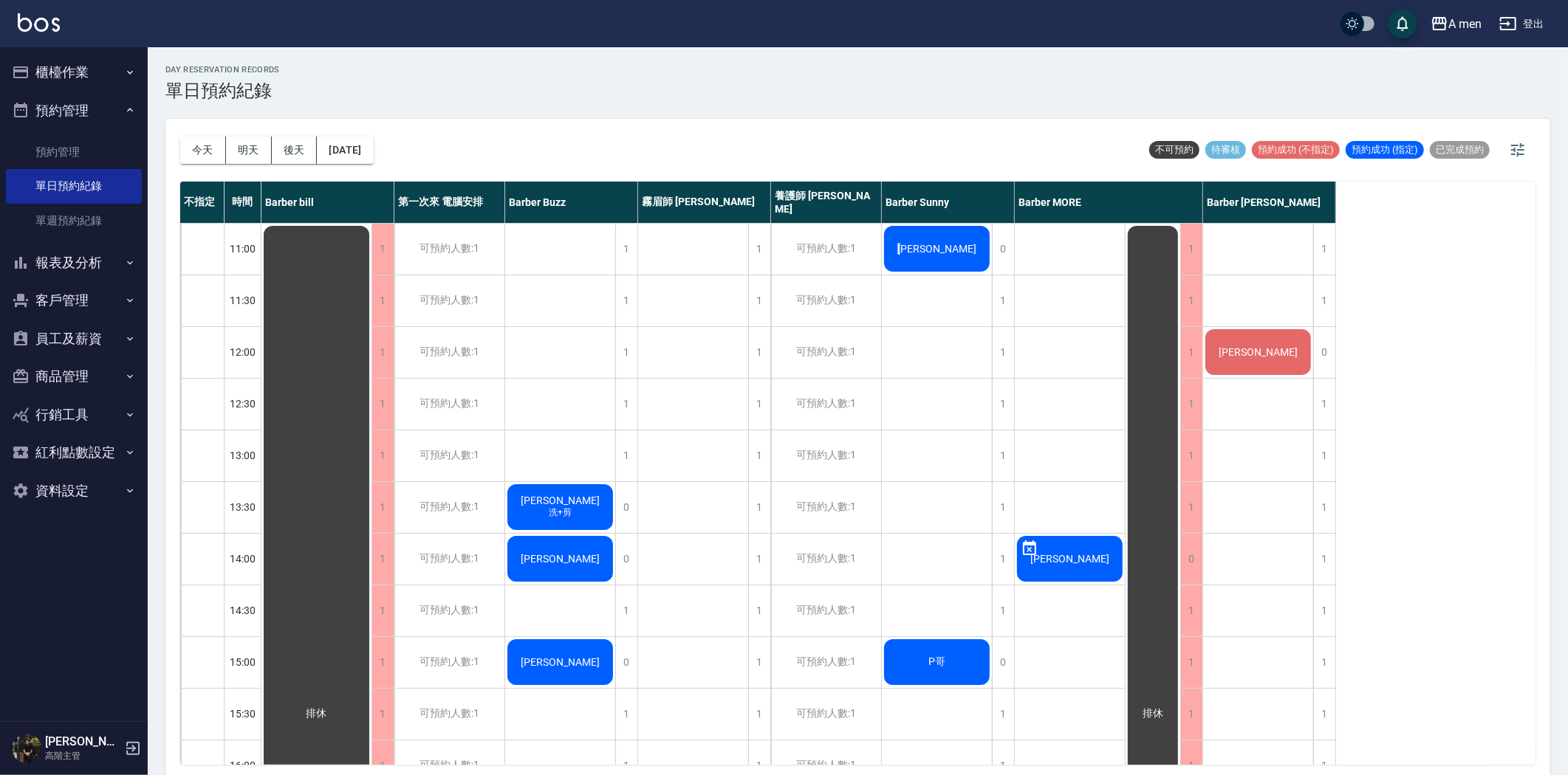
drag, startPoint x: 925, startPoint y: 255, endPoint x: 933, endPoint y: 252, distance: 8.5
click at [330, 707] on span "[PERSON_NAME]" at bounding box center [317, 714] width 27 height 13
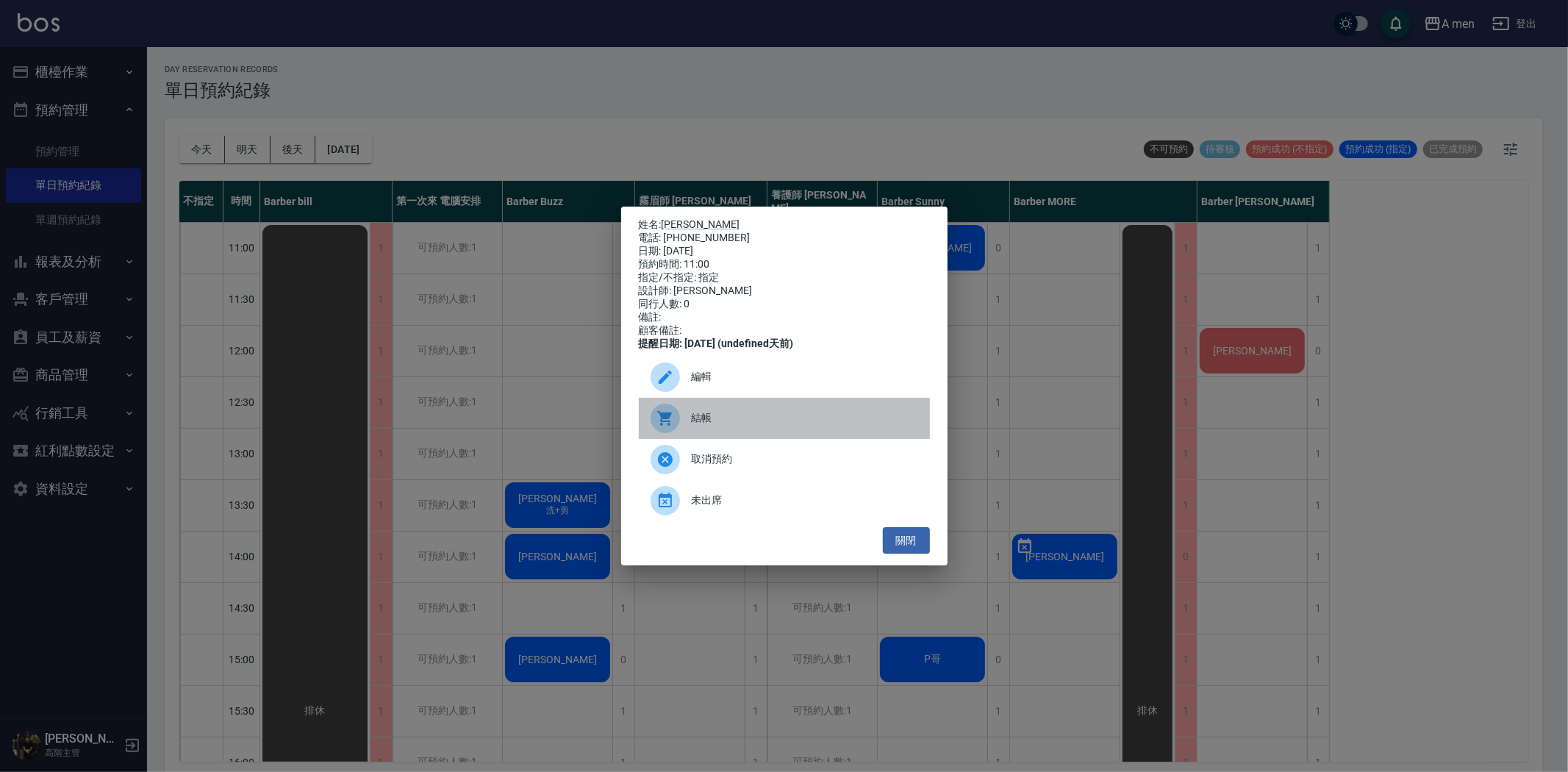
click at [710, 420] on div "結帳" at bounding box center [784, 419] width 291 height 41
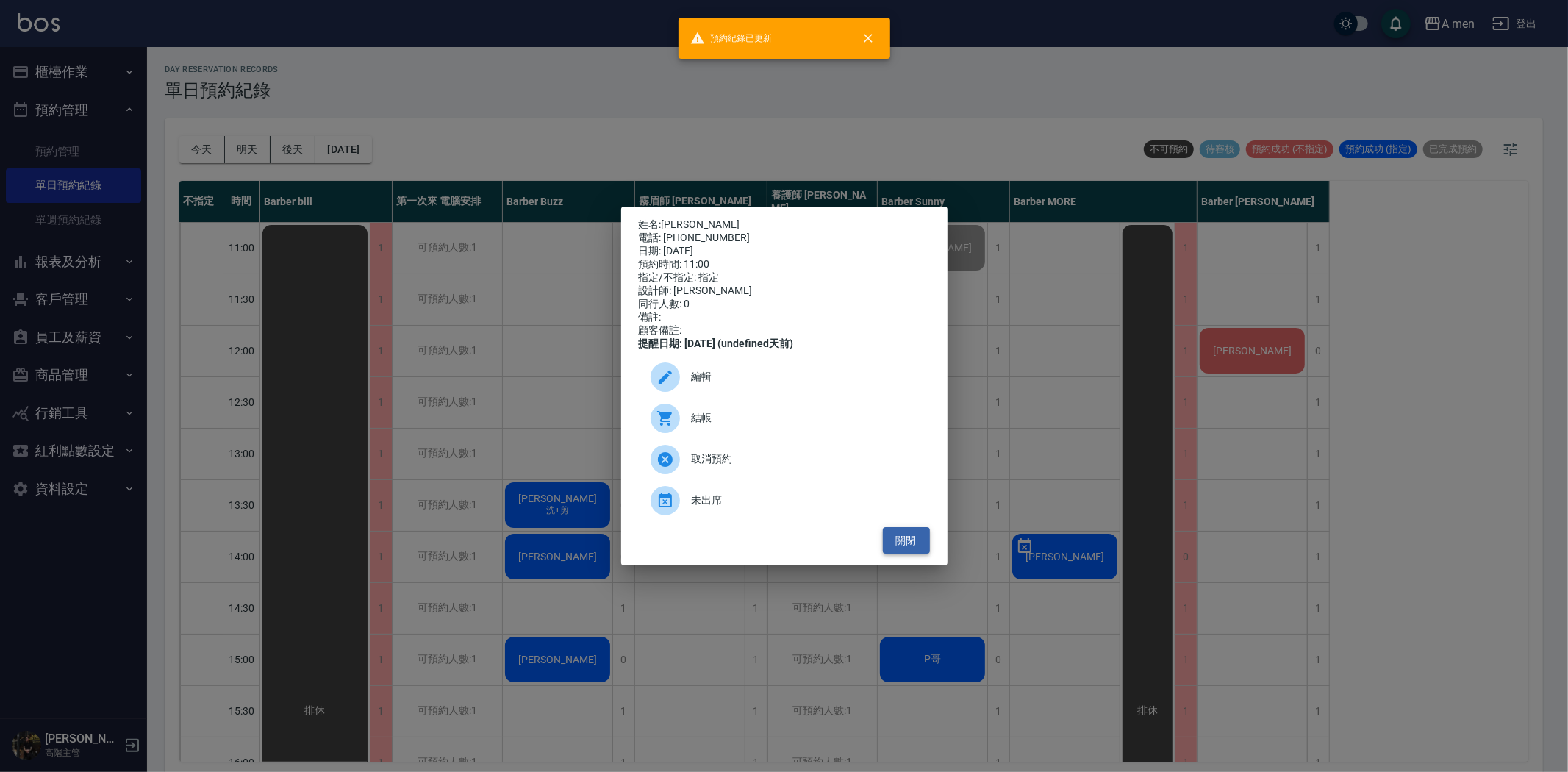
click at [904, 547] on button "關閉" at bounding box center [906, 541] width 47 height 27
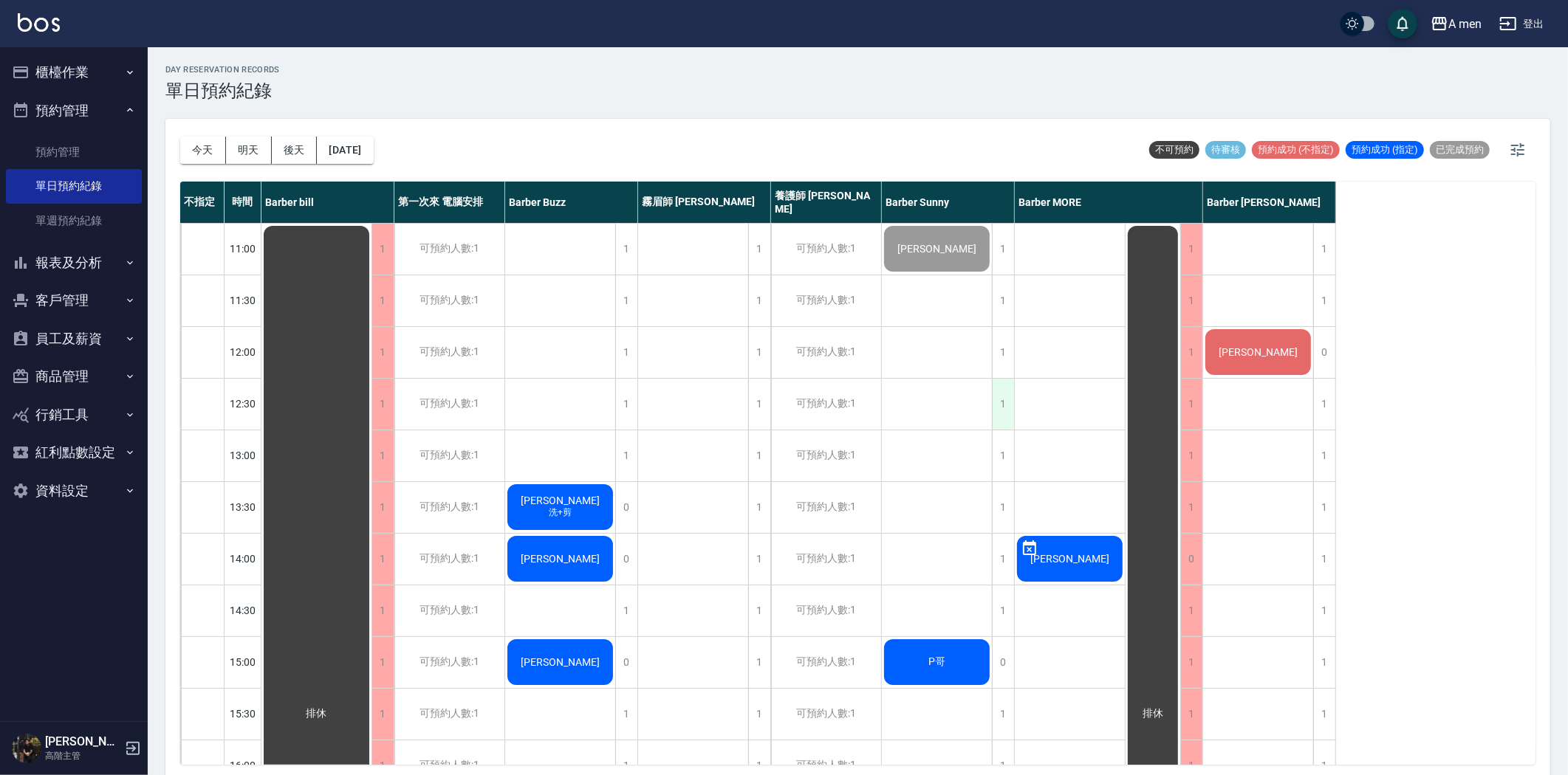
click at [1004, 395] on div "1" at bounding box center [1002, 404] width 22 height 51
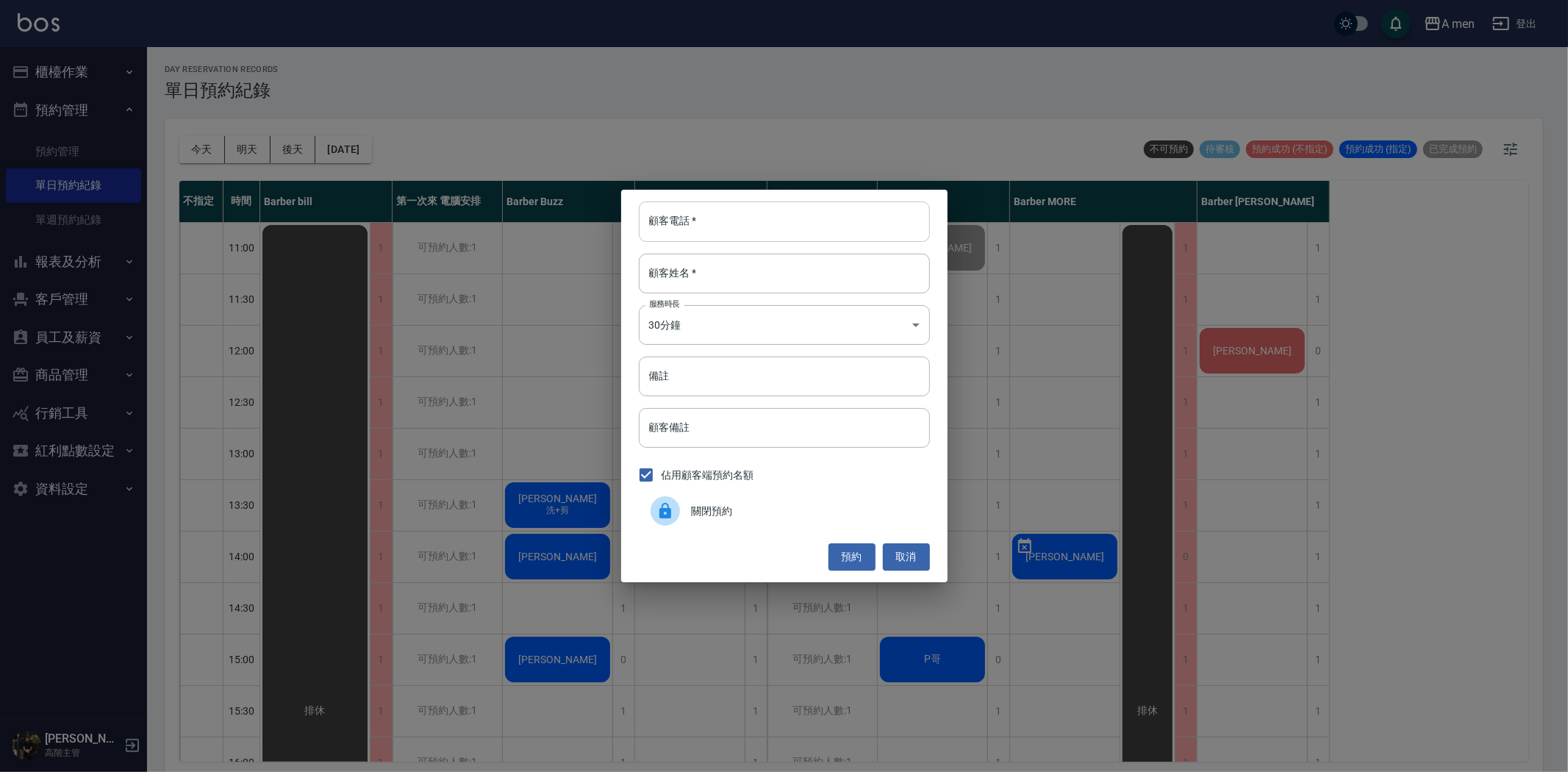
click at [752, 232] on input "顧客電話   *" at bounding box center [784, 221] width 291 height 40
type input "0978969905"
click at [744, 268] on input "顧客姓名   *" at bounding box center [784, 273] width 291 height 40
type input "c"
type input "洪小姐"
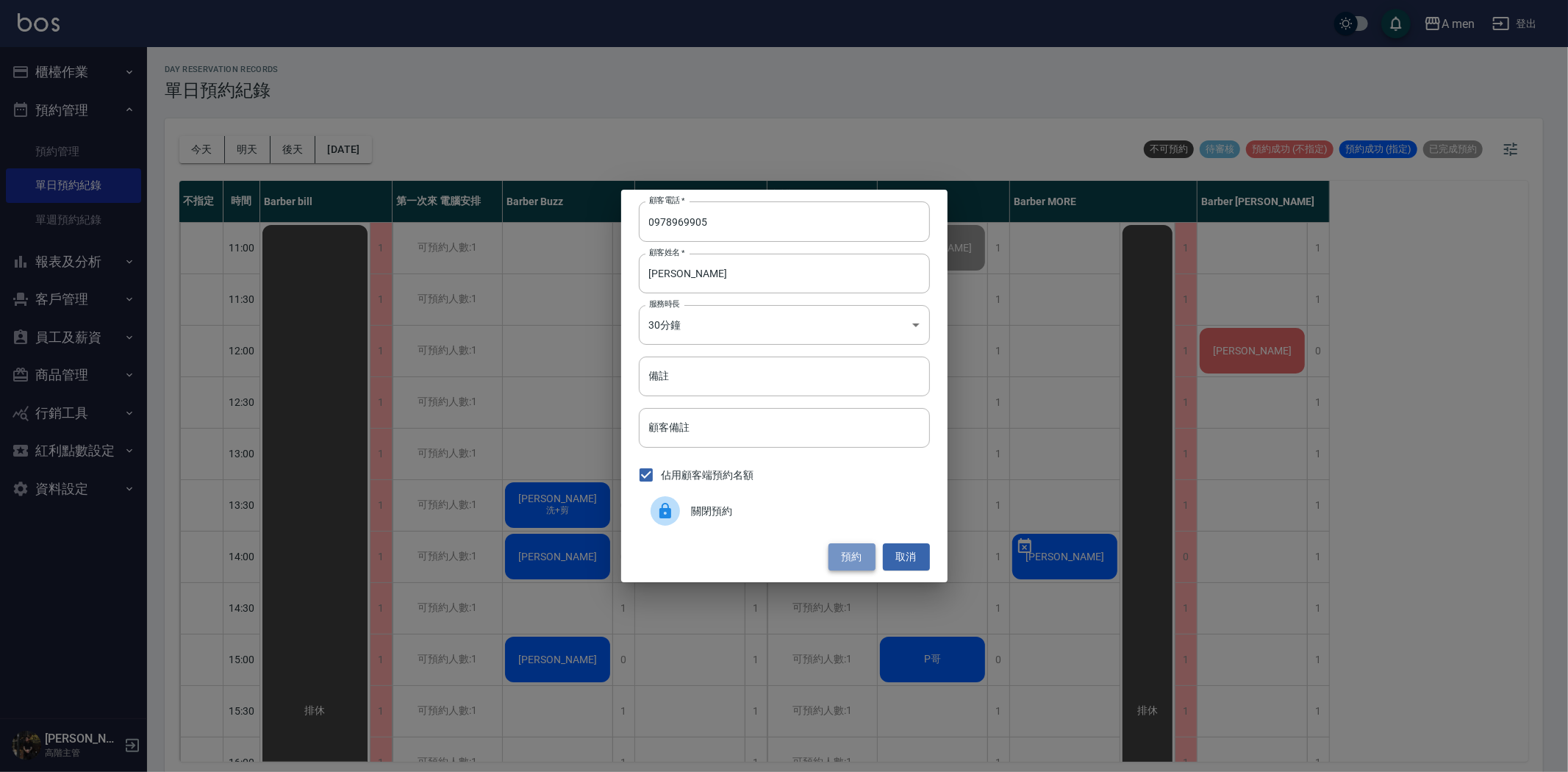
click at [863, 561] on button "預約" at bounding box center [852, 557] width 47 height 27
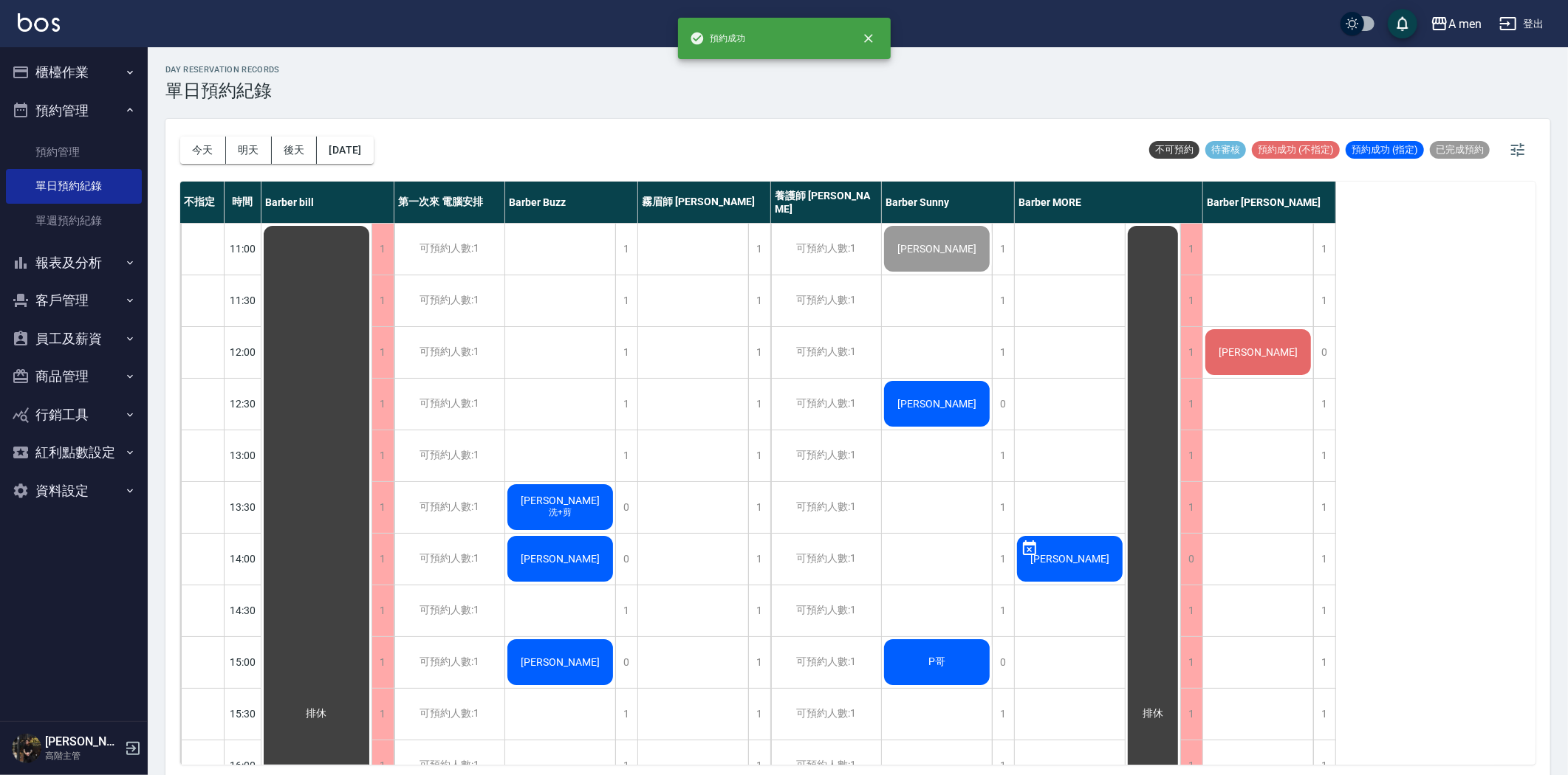
click at [371, 412] on div "[PERSON_NAME]" at bounding box center [316, 714] width 110 height 981
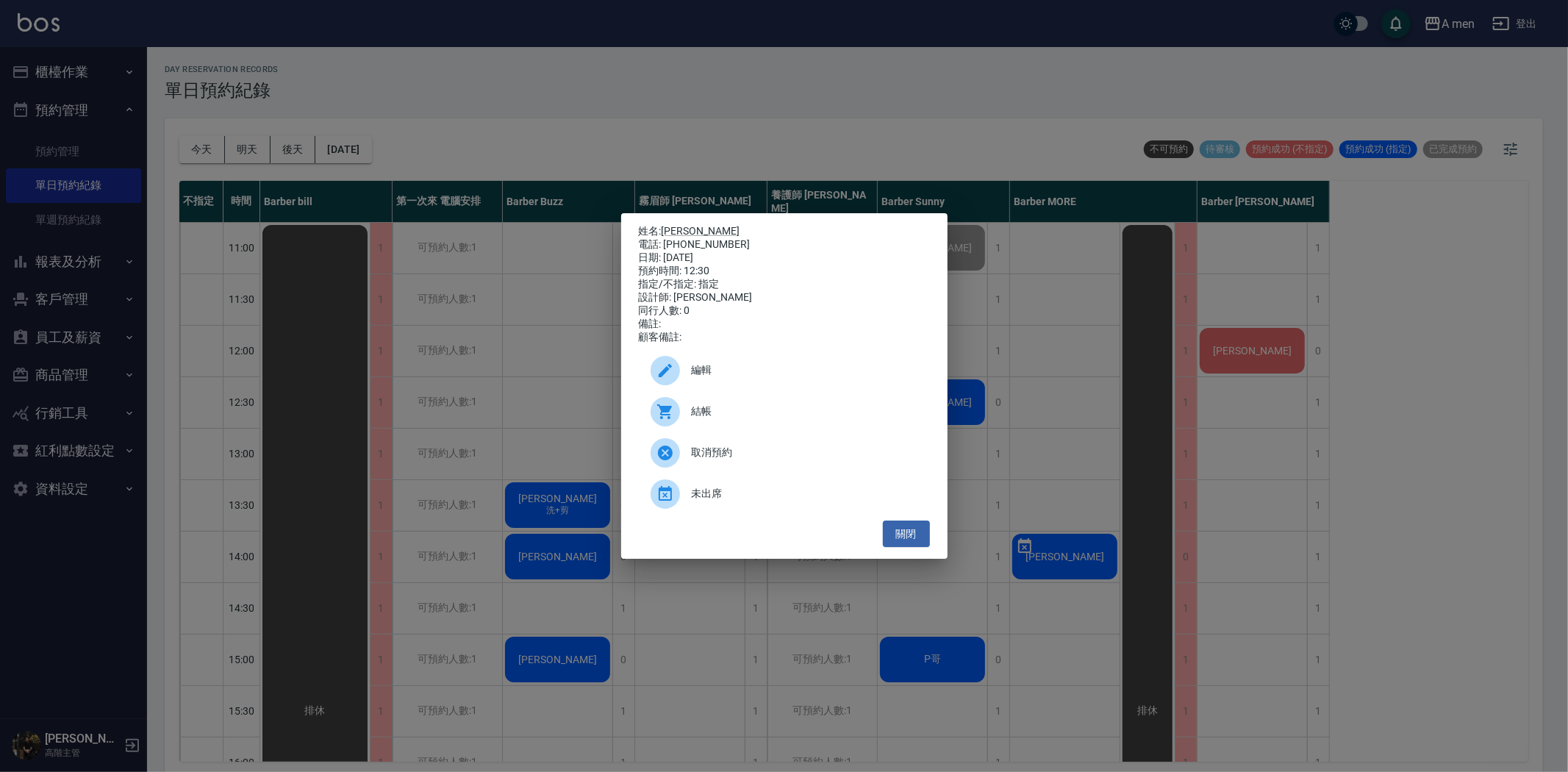
drag, startPoint x: 1003, startPoint y: 438, endPoint x: 958, endPoint y: 465, distance: 52.5
click at [982, 452] on div "姓名: 洪振文 電話: 0978969905 日期: 2025/08/26 預約時間: 12:30 指定/不指定: 指定 設計師: Barber Sunny …" at bounding box center [784, 386] width 1568 height 772
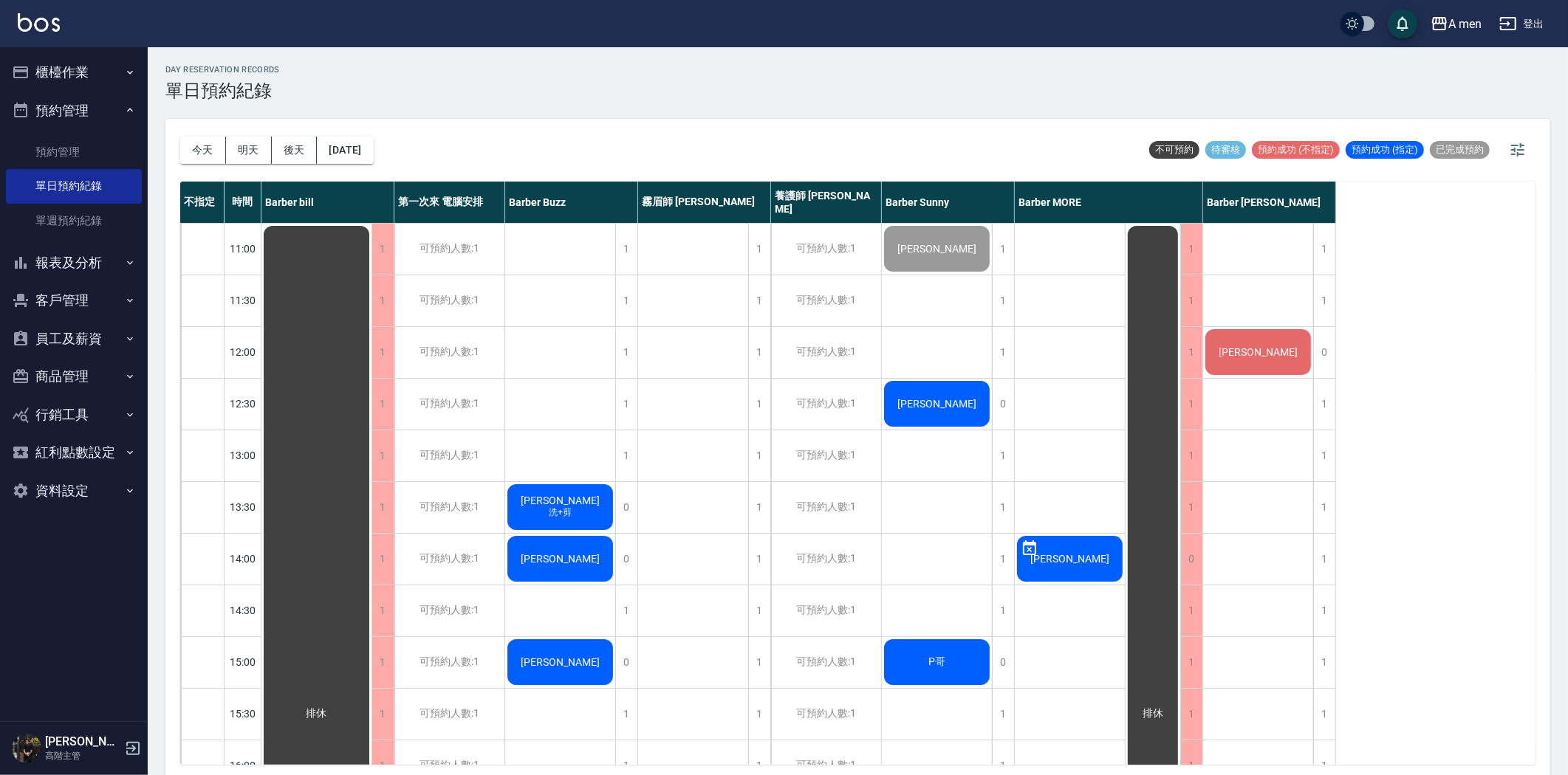
click at [371, 411] on div "[PERSON_NAME]" at bounding box center [316, 714] width 110 height 981
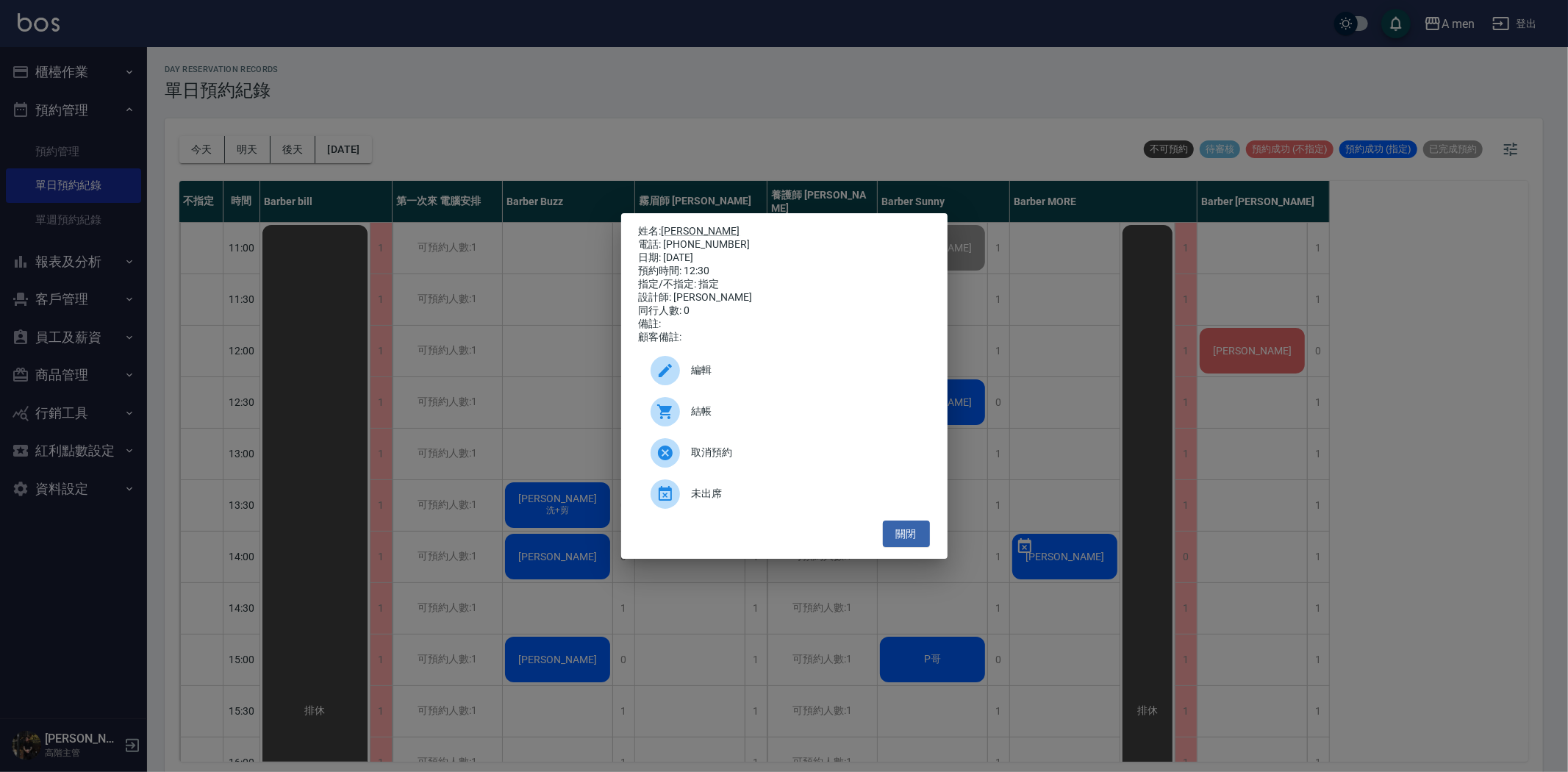
click at [848, 378] on span "編輯" at bounding box center [805, 370] width 226 height 16
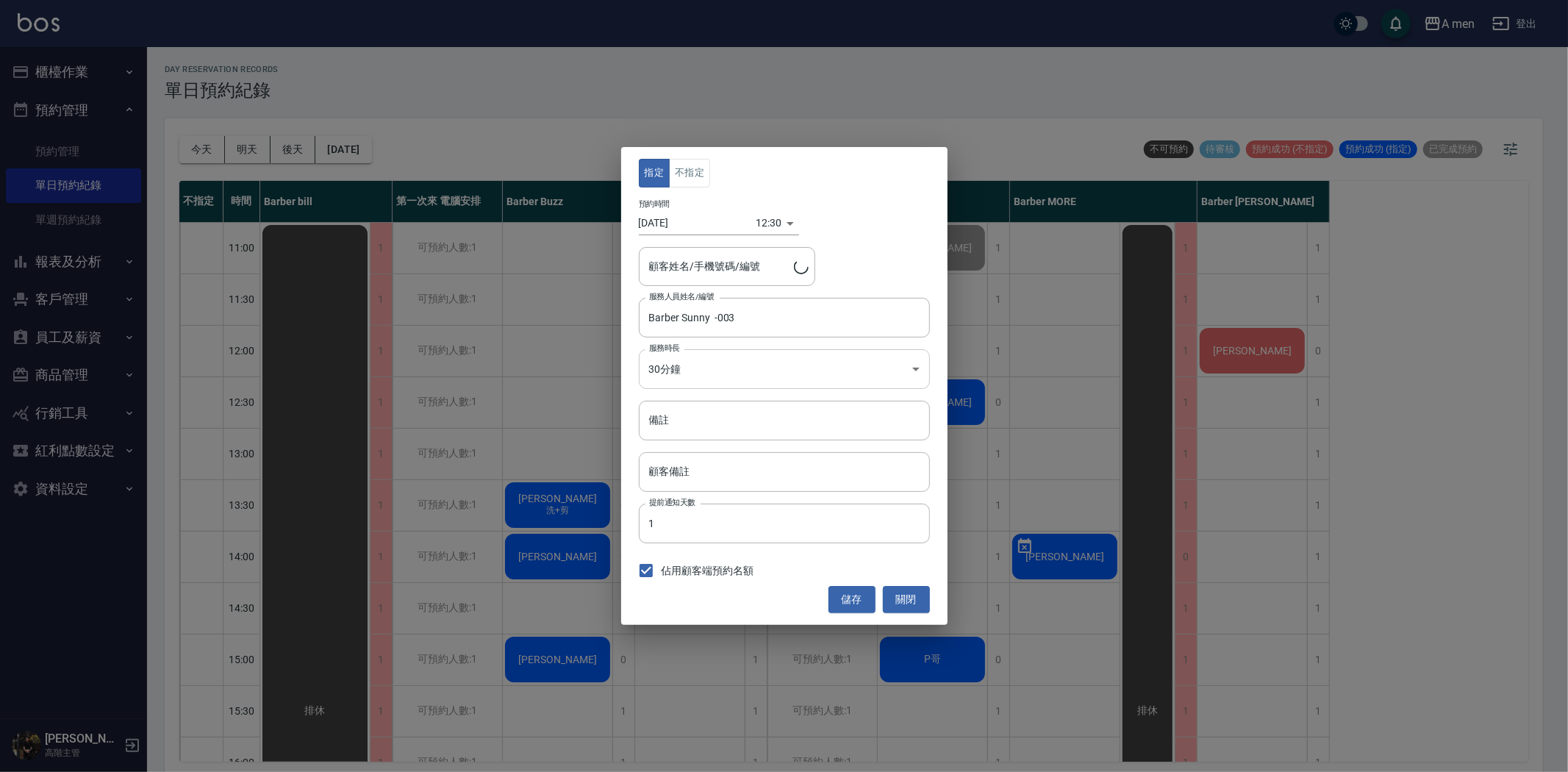
type input "洪振文/0978969905"
drag, startPoint x: 677, startPoint y: 167, endPoint x: 786, endPoint y: 246, distance: 134.6
click at [678, 168] on button "不指定" at bounding box center [689, 173] width 41 height 29
click at [854, 596] on button "儲存" at bounding box center [852, 599] width 47 height 27
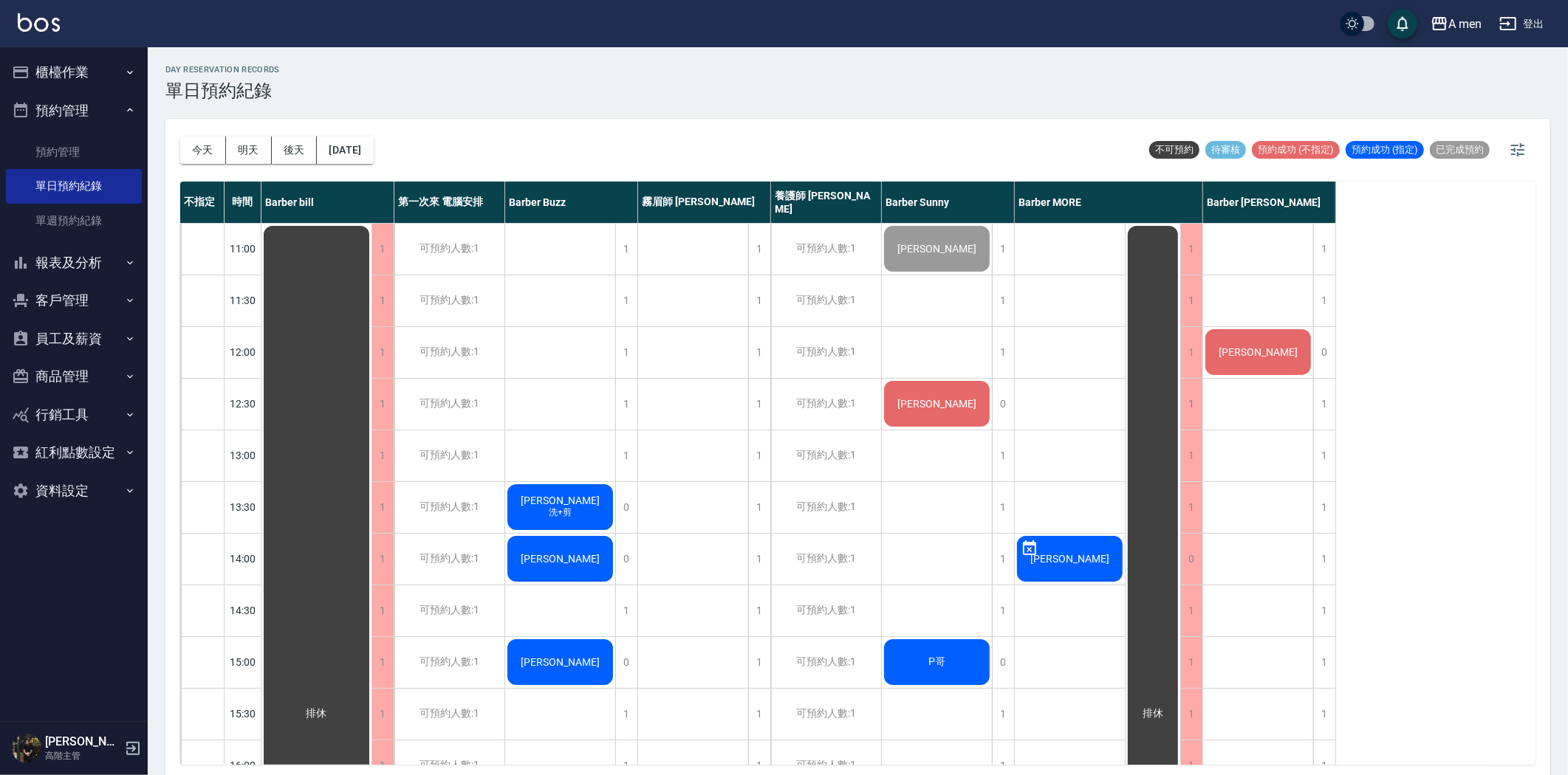
click at [371, 404] on div "[PERSON_NAME]" at bounding box center [316, 714] width 110 height 981
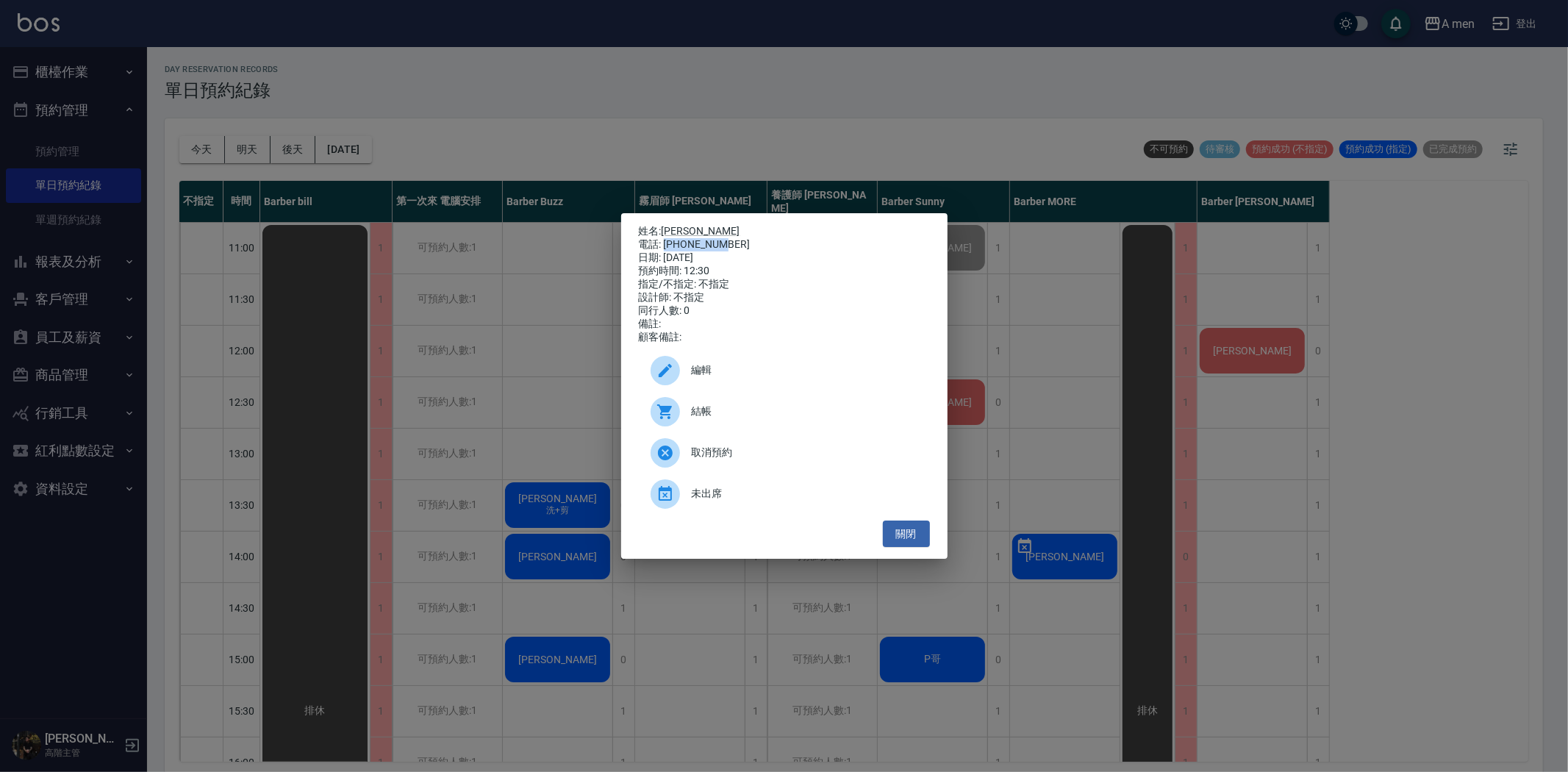
drag, startPoint x: 664, startPoint y: 236, endPoint x: 721, endPoint y: 238, distance: 57.0
click at [721, 239] on div "電話: 0978969905" at bounding box center [784, 245] width 291 height 13
copy div "0978969905"
click at [508, 377] on div "姓名: 洪振文 電話: 0978969905 日期: 2025/08/26 預約時間: 12:30 指定/不指定: 不指定 設計師: 不指定 同行人數: 0 …" at bounding box center [784, 386] width 1568 height 772
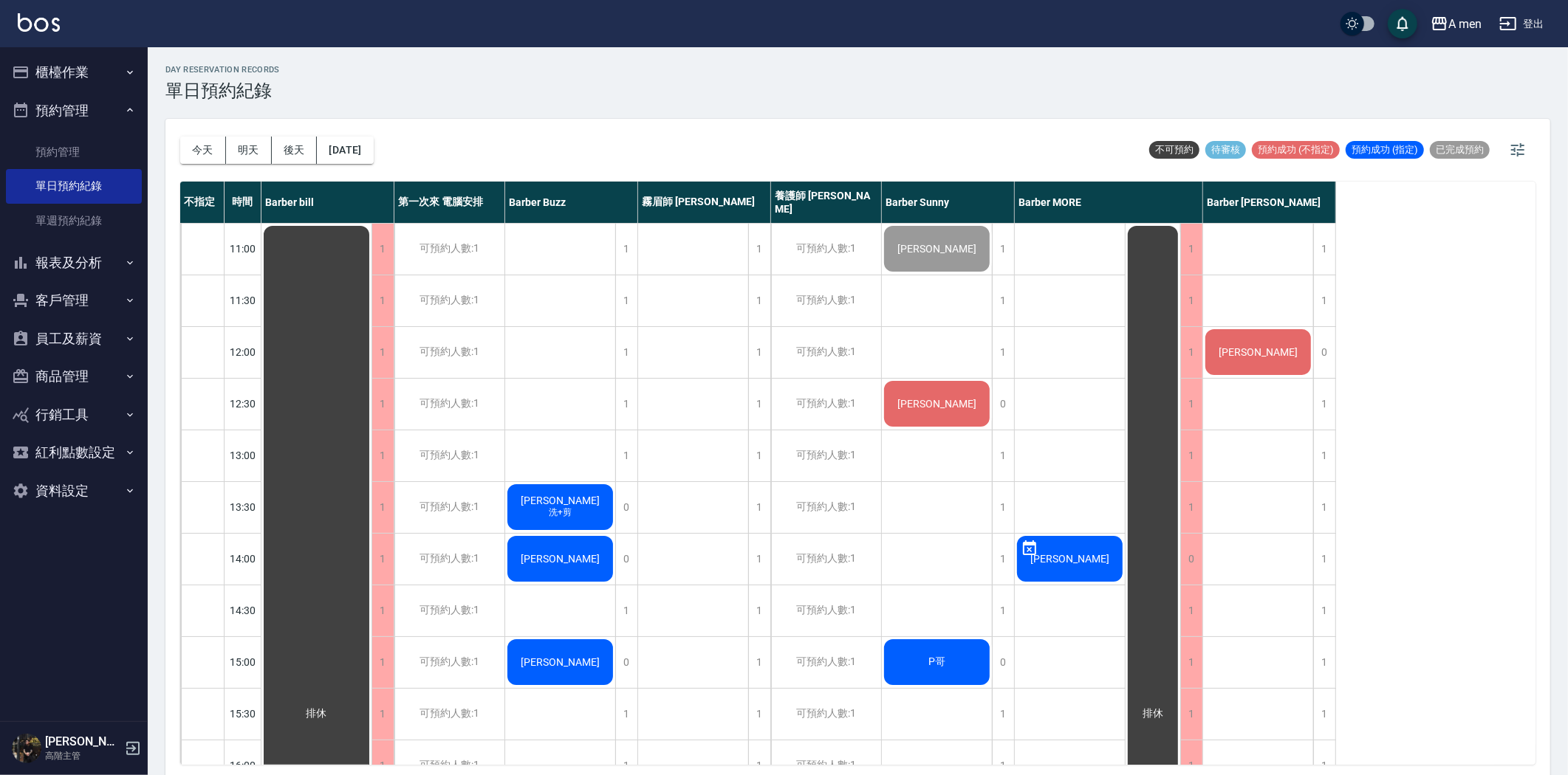
click at [107, 288] on button "客戶管理" at bounding box center [74, 300] width 136 height 38
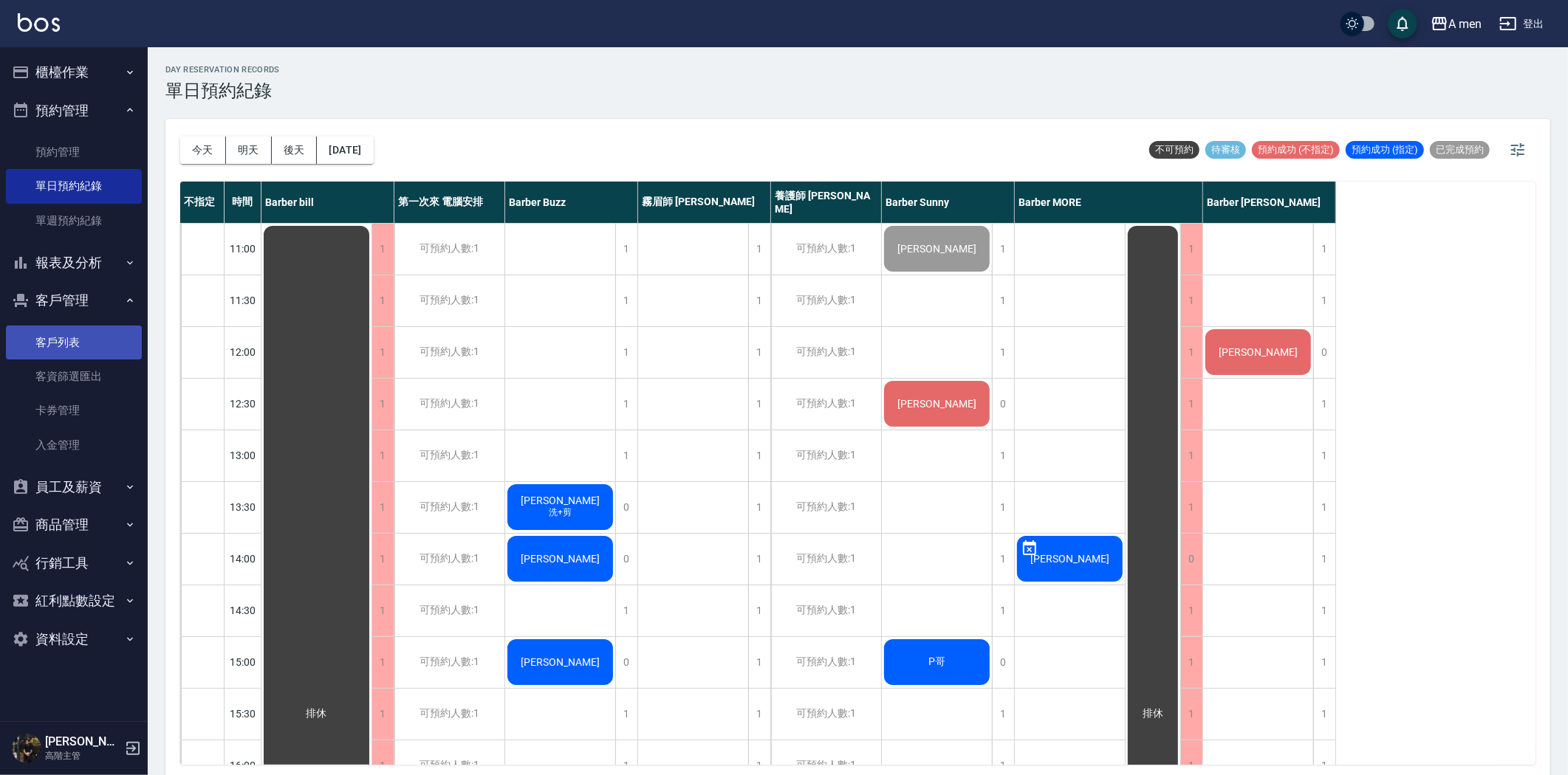
click at [104, 341] on link "客戶列表" at bounding box center [74, 342] width 136 height 34
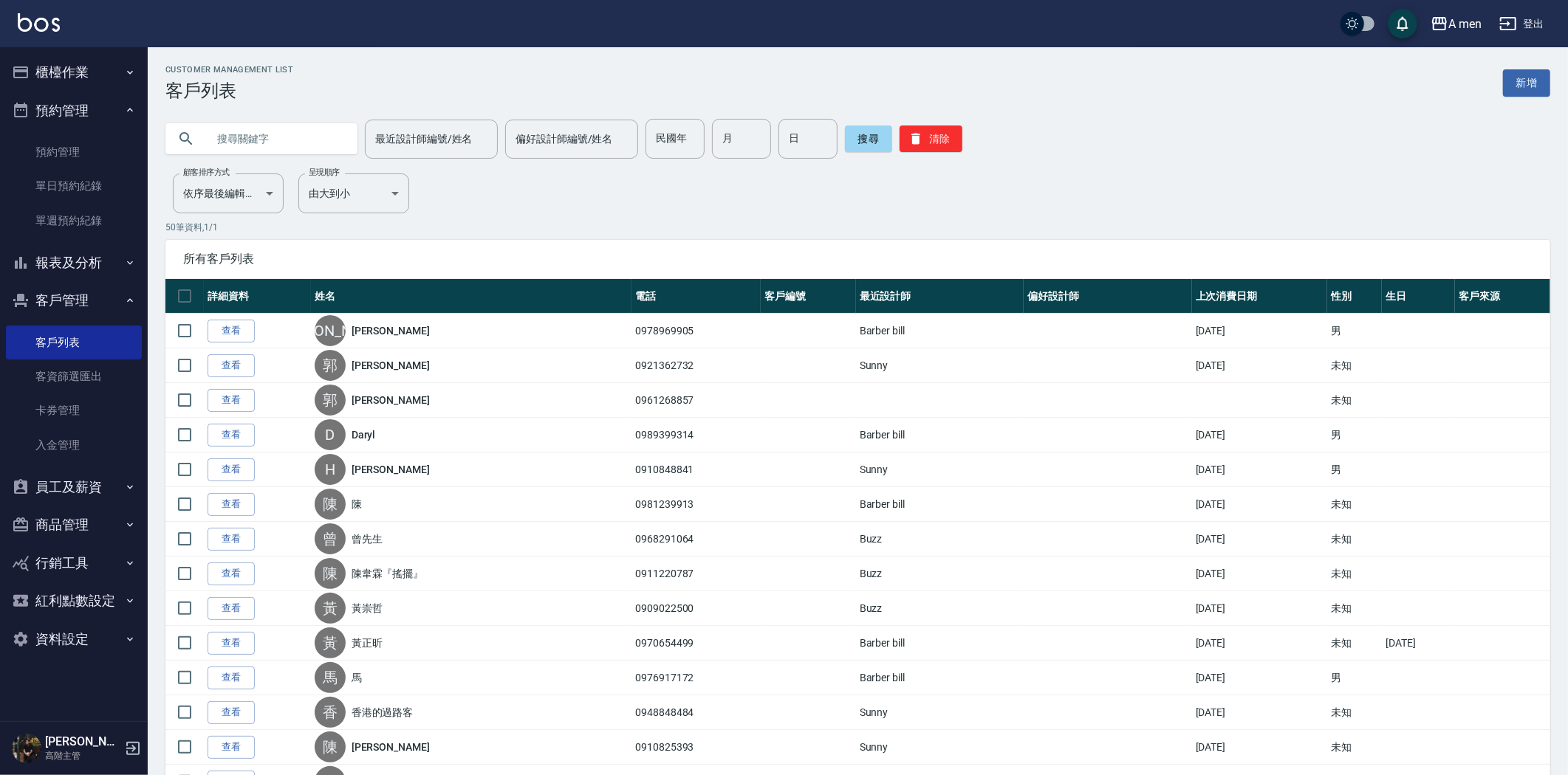
click at [271, 145] on input "text" at bounding box center [275, 138] width 138 height 40
paste input "0978969905"
type input "0978969905"
click at [874, 140] on button "搜尋" at bounding box center [868, 138] width 47 height 27
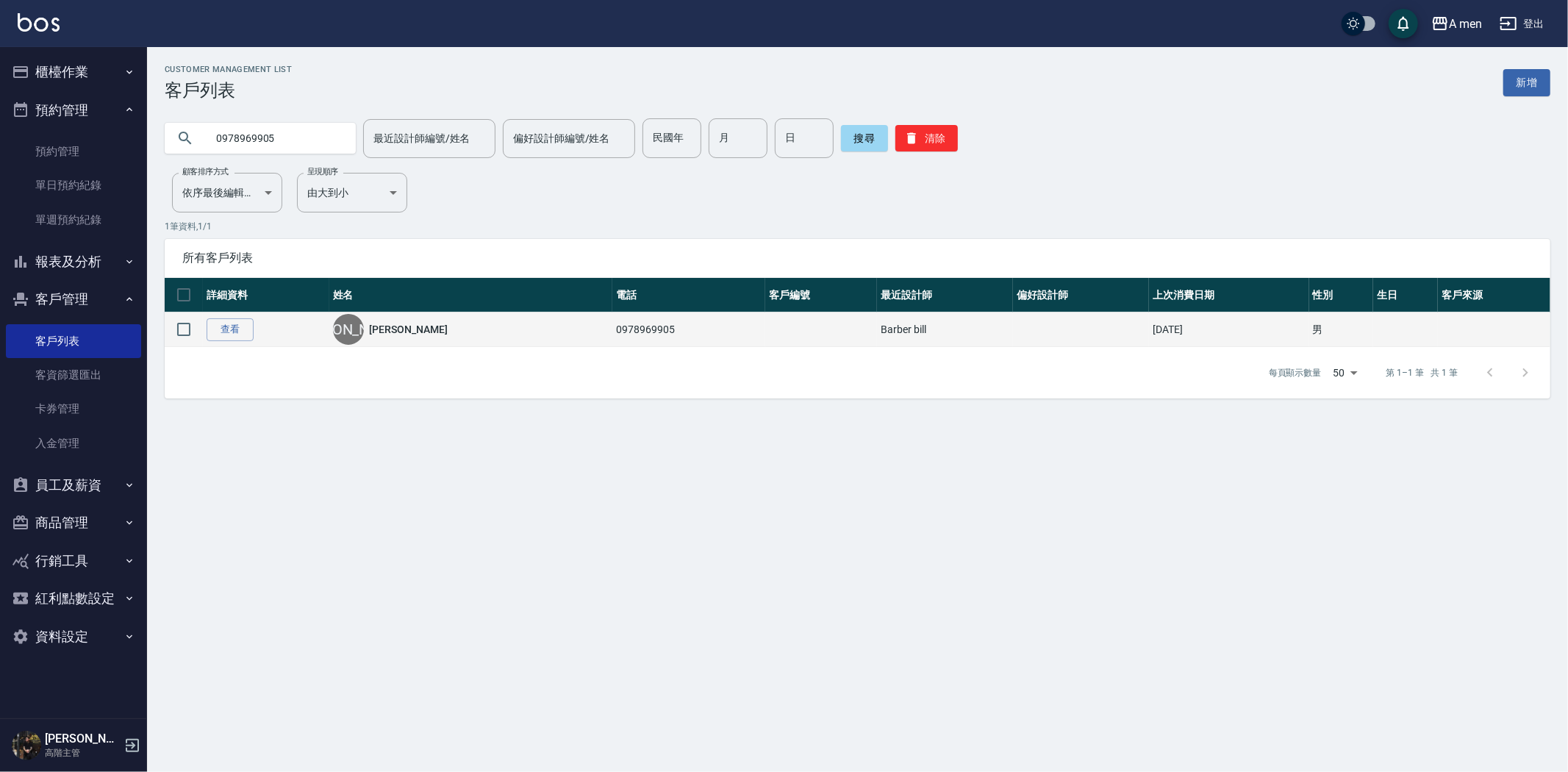
click at [809, 324] on td at bounding box center [821, 329] width 112 height 35
click at [612, 321] on td "0978969905" at bounding box center [688, 329] width 153 height 35
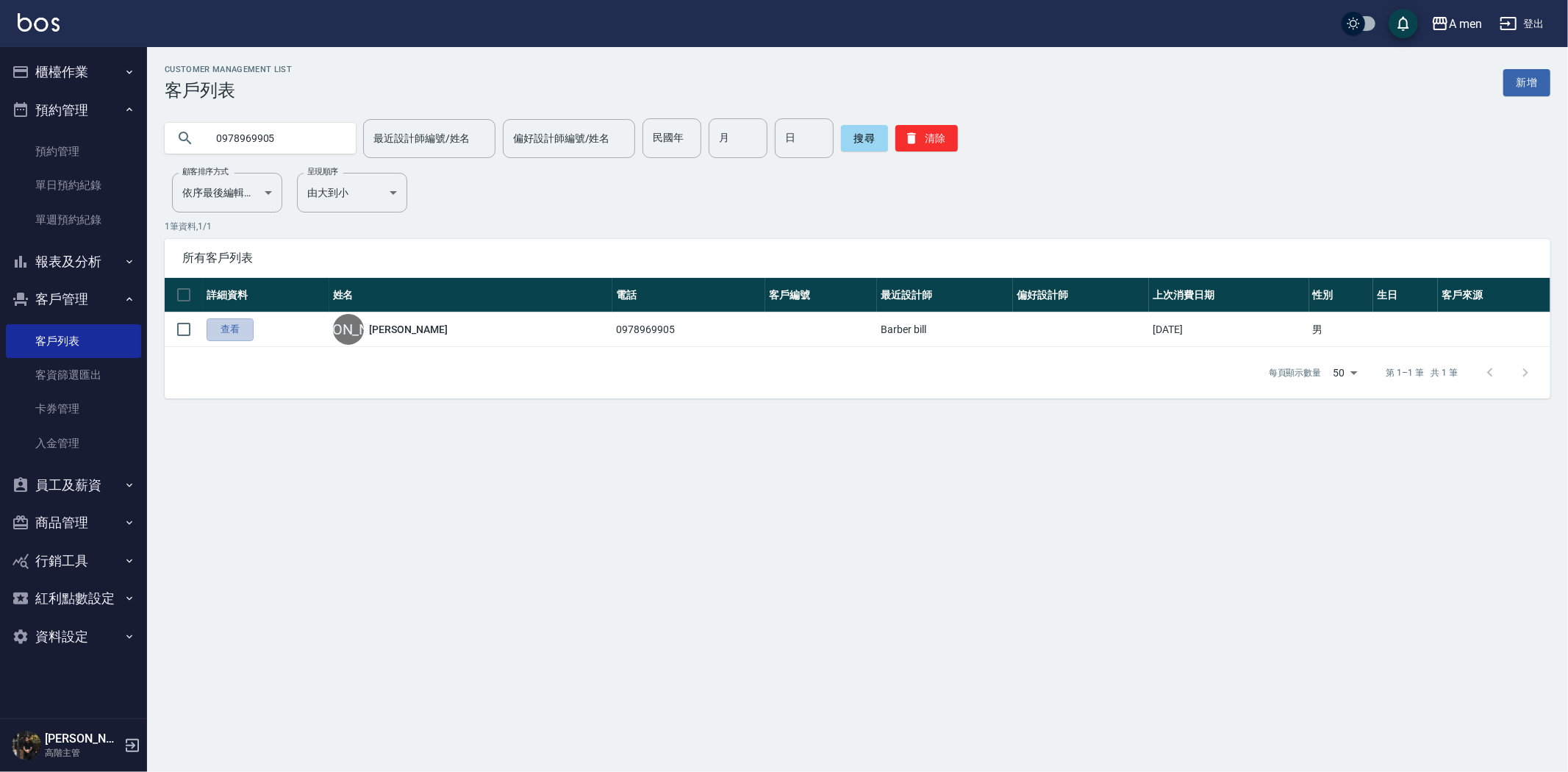
click at [226, 331] on link "查看" at bounding box center [229, 330] width 47 height 23
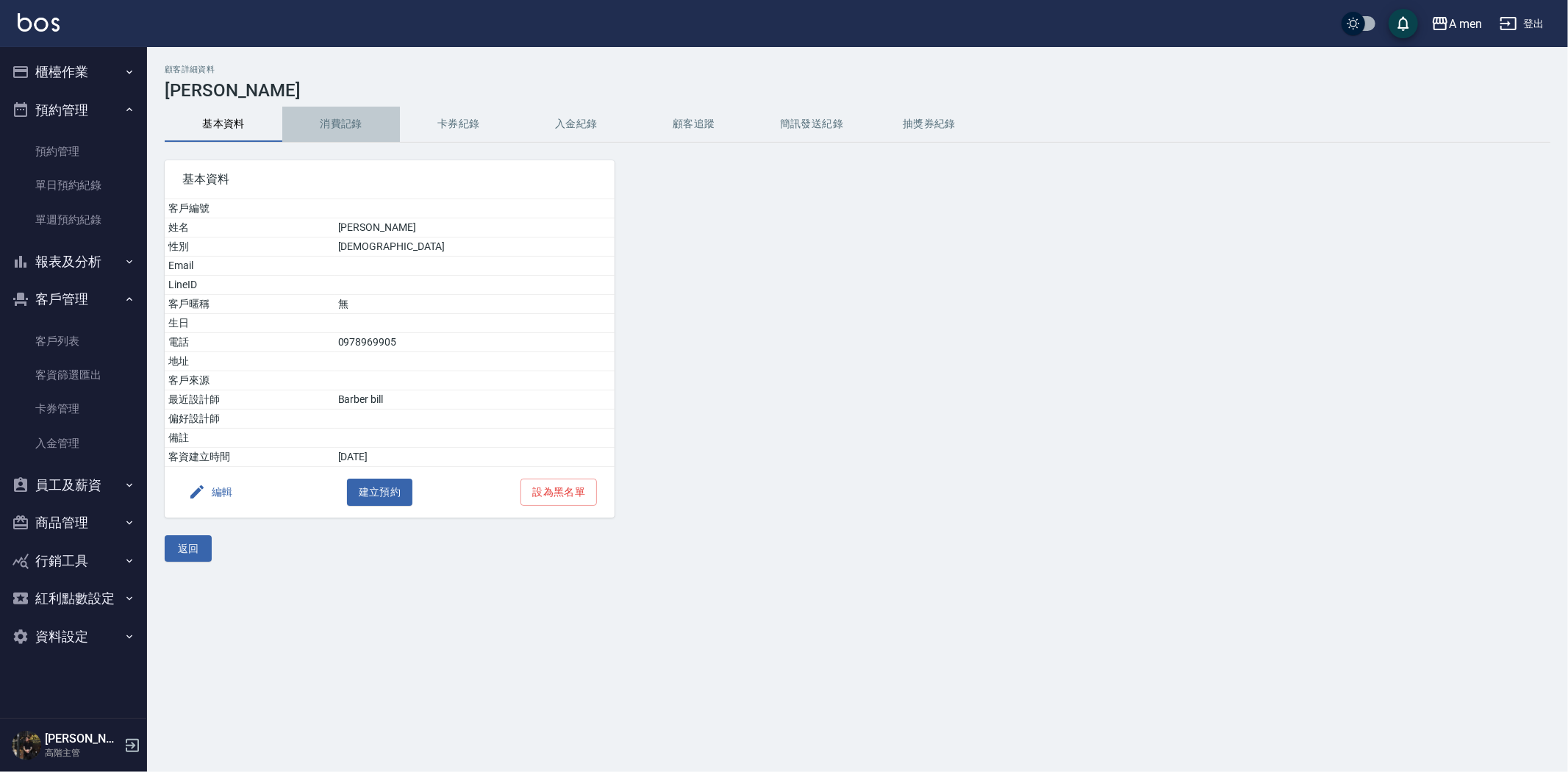
click at [346, 130] on button "消費記錄" at bounding box center [341, 124] width 117 height 36
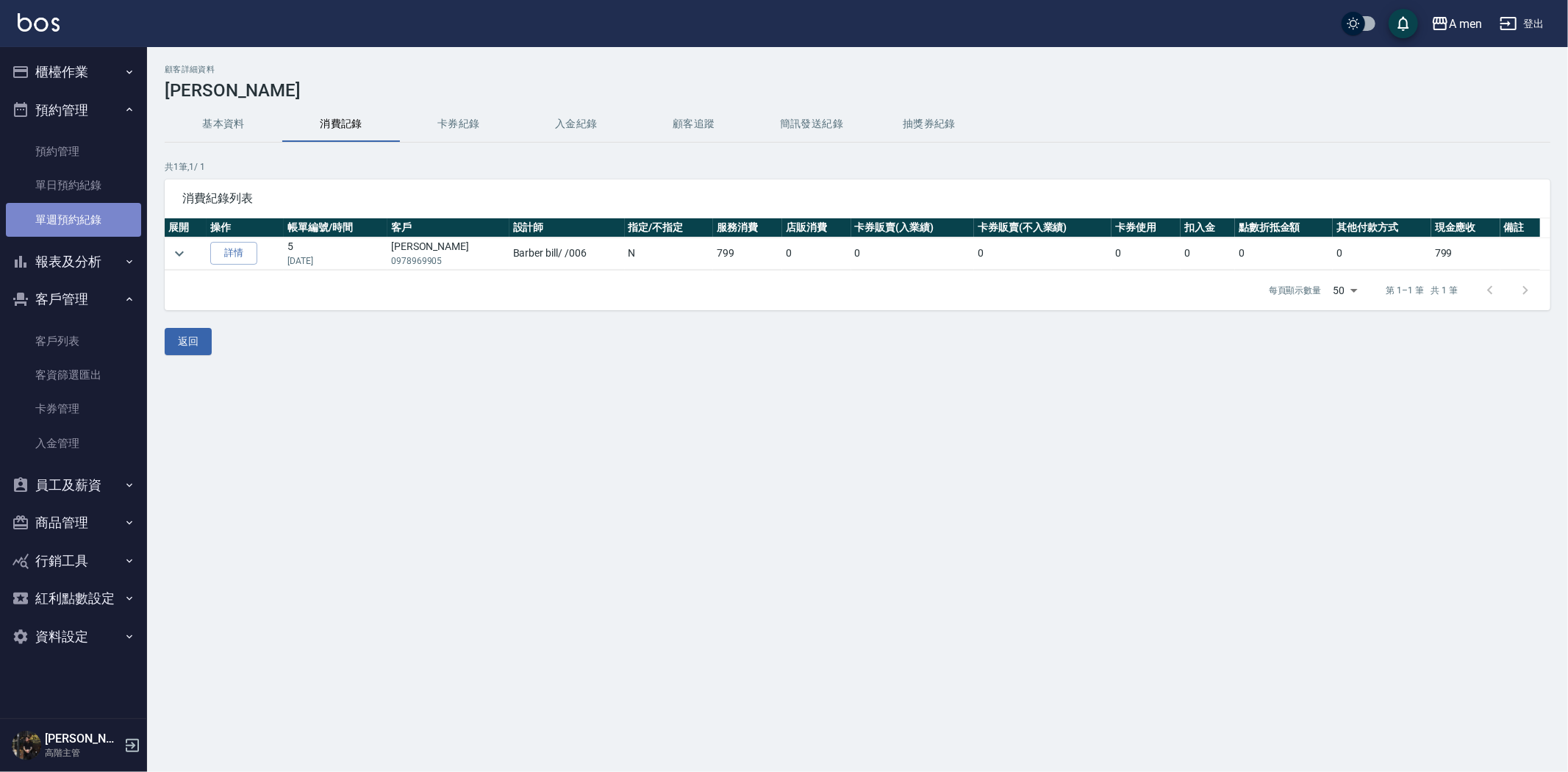
click at [82, 215] on link "單週預約紀錄" at bounding box center [73, 220] width 135 height 34
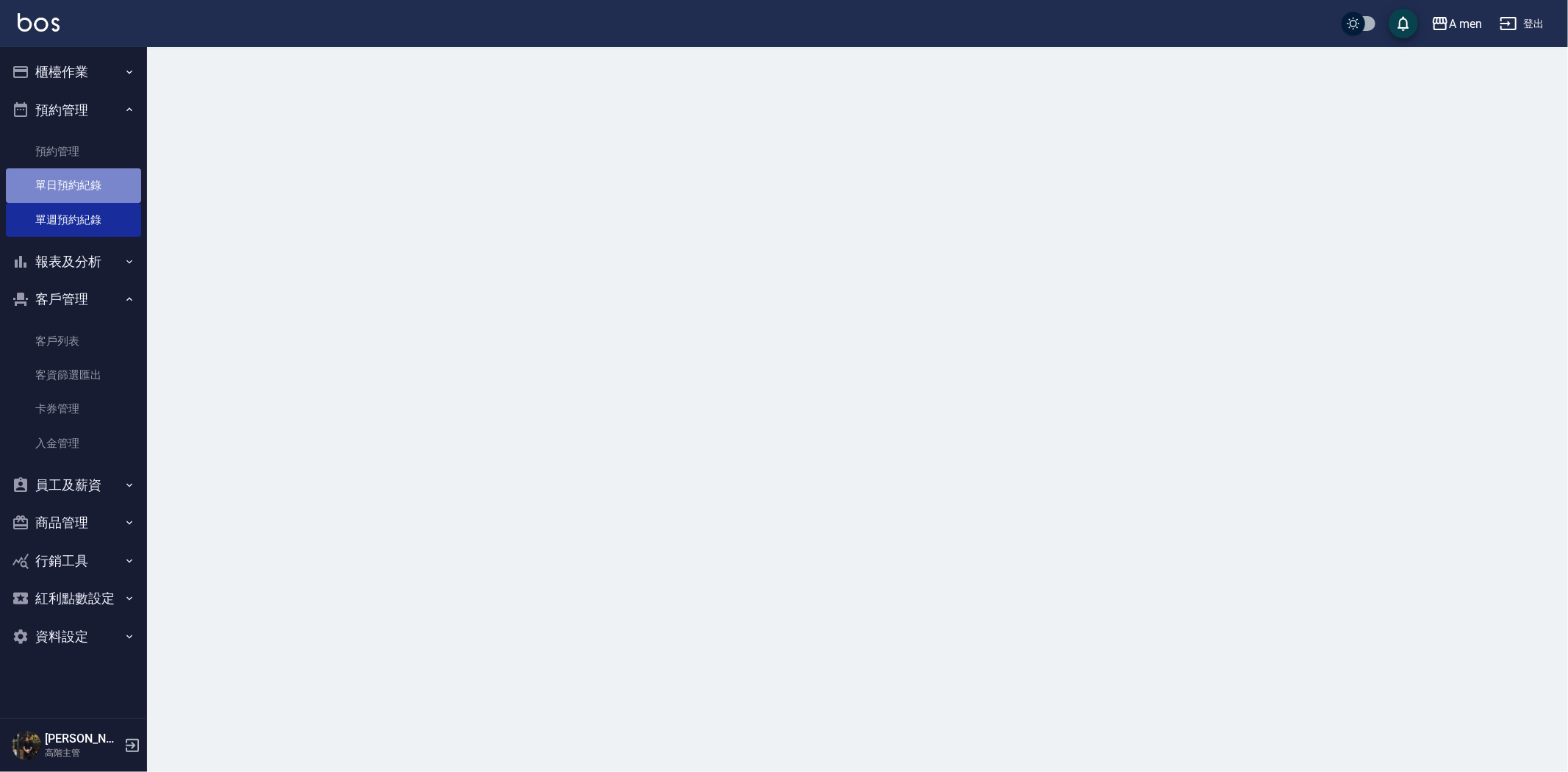
click at [88, 184] on link "單日預約紀錄" at bounding box center [73, 185] width 135 height 34
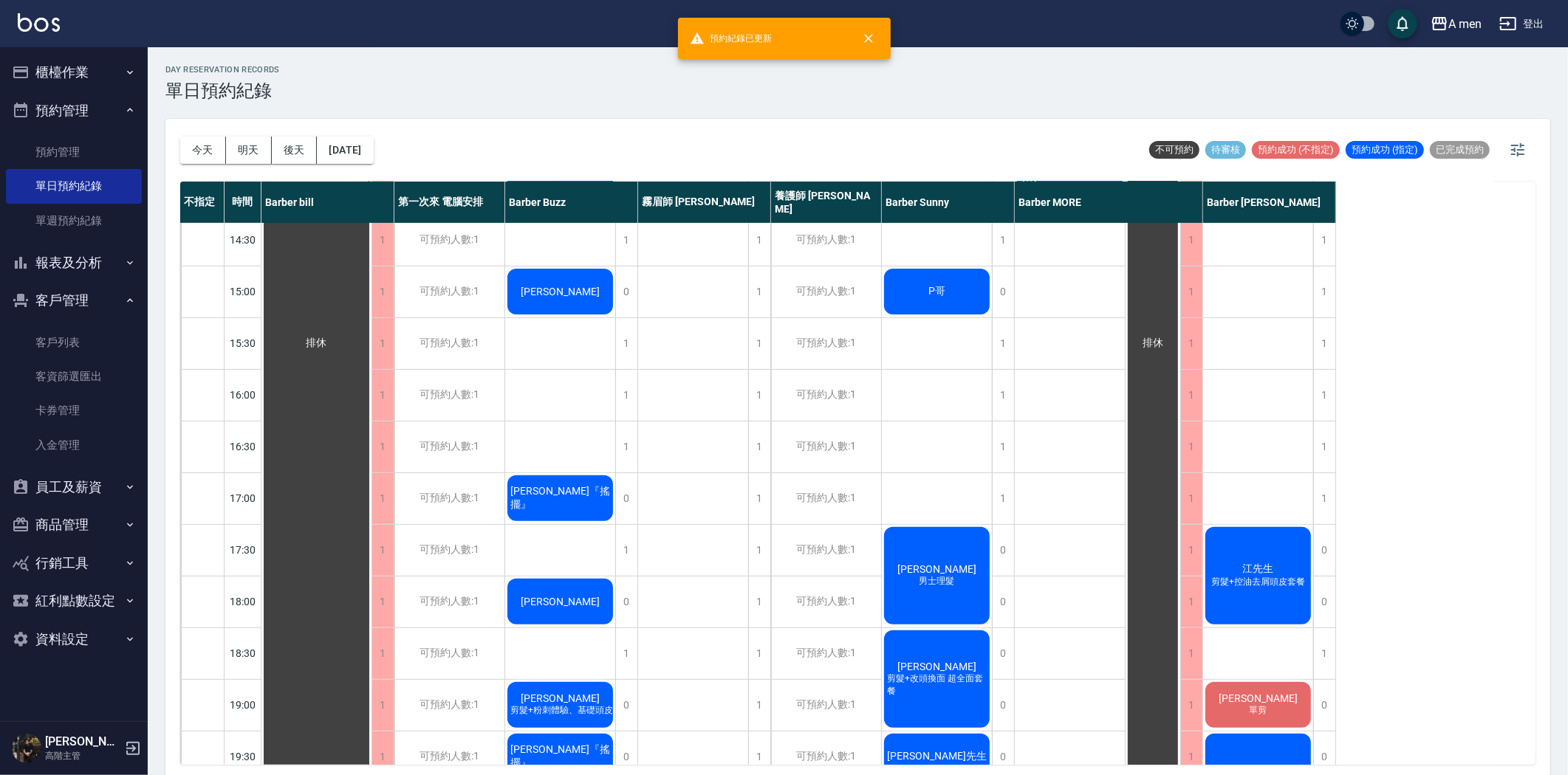
scroll to position [409, 0]
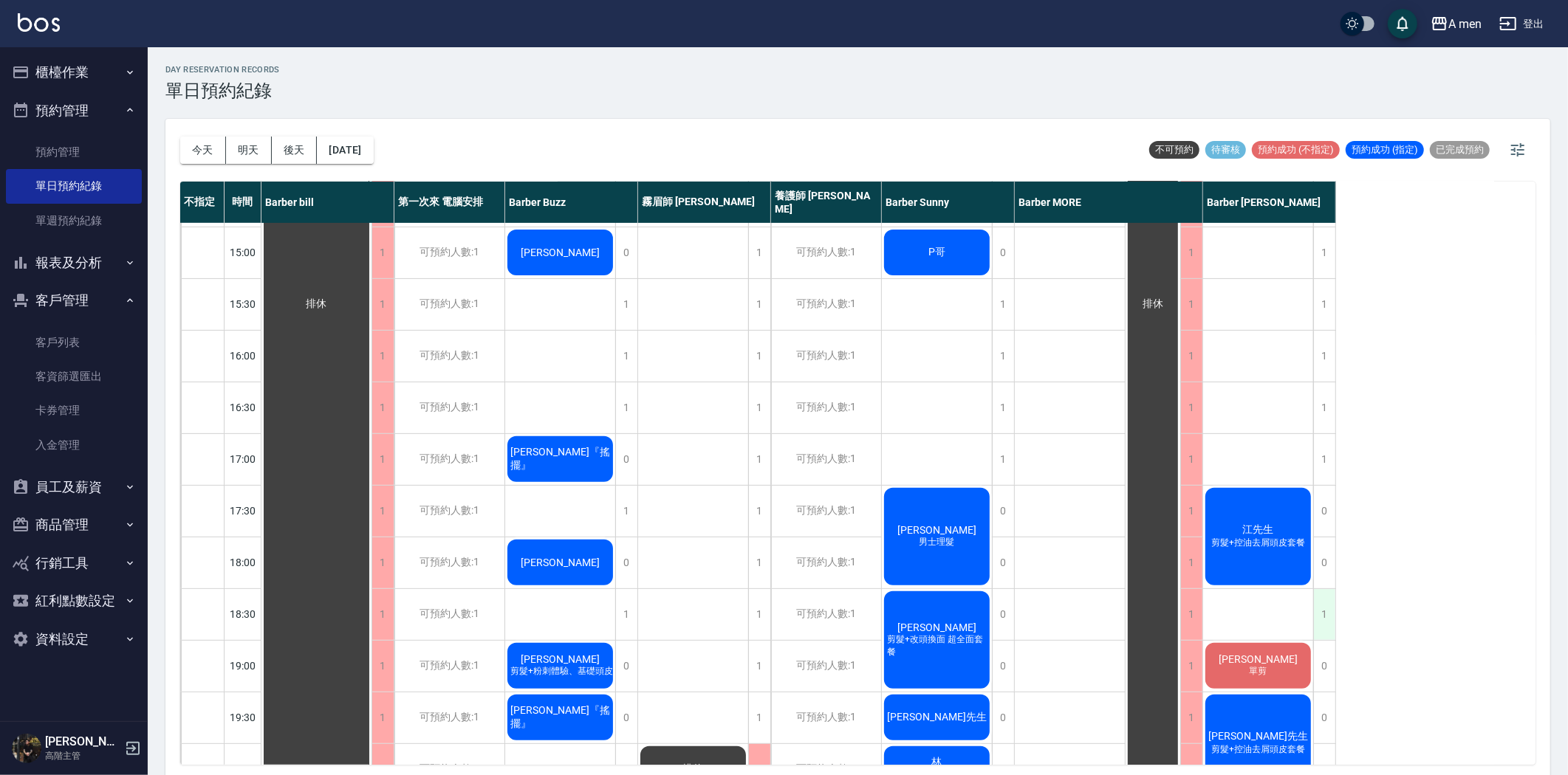
click at [1326, 611] on div "1" at bounding box center [1323, 614] width 22 height 51
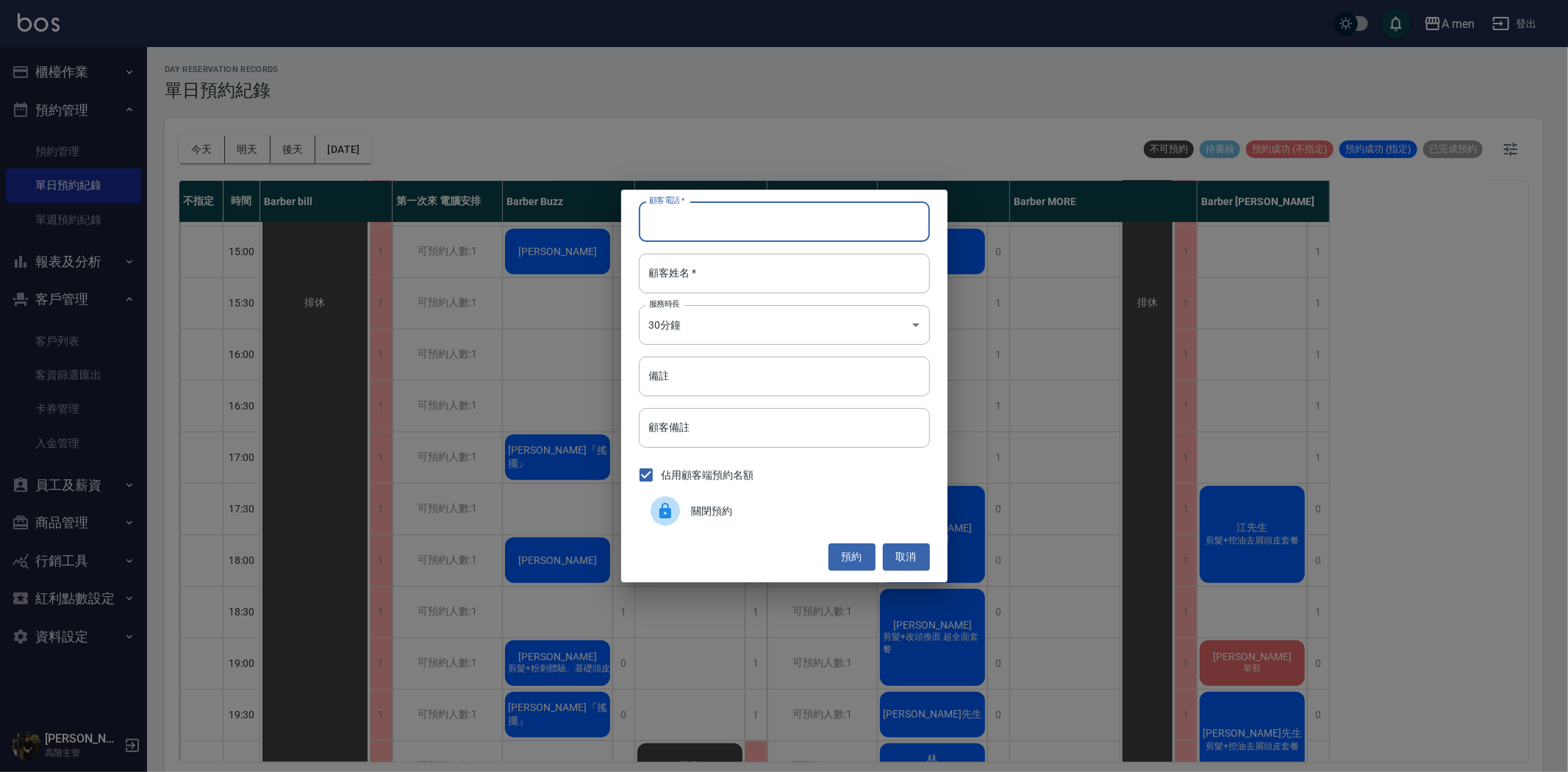
click at [843, 225] on input "顧客電話   *" at bounding box center [784, 221] width 291 height 40
type input "r"
click at [753, 379] on input "備註" at bounding box center [784, 377] width 291 height 40
click at [739, 225] on input "r" at bounding box center [784, 221] width 291 height 40
click at [900, 565] on button "取消" at bounding box center [906, 557] width 47 height 27
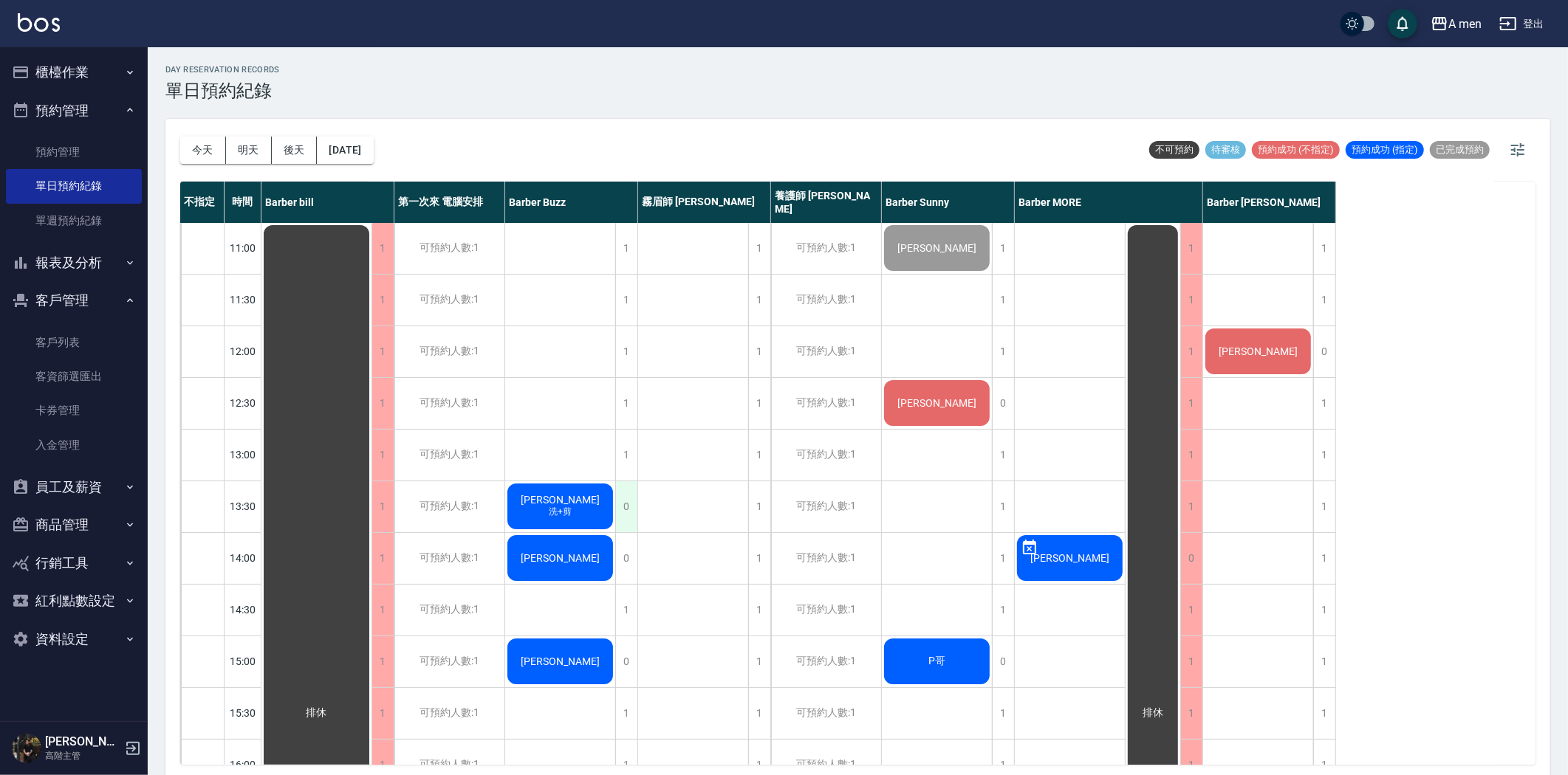
scroll to position [0, 0]
click at [622, 414] on div "1" at bounding box center [626, 404] width 22 height 51
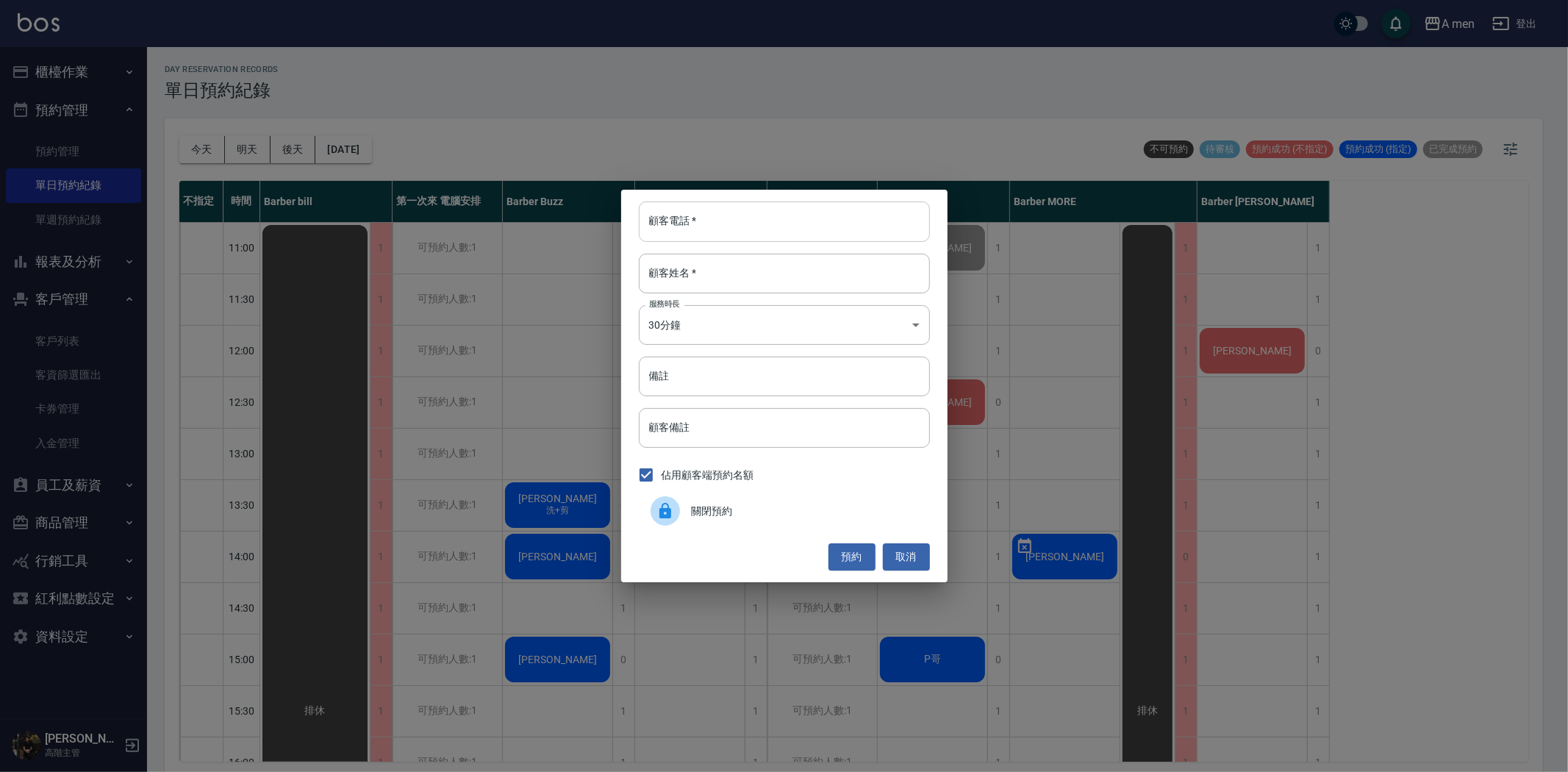
click at [819, 220] on input "顧客電話   *" at bounding box center [784, 221] width 291 height 40
type input "00000"
click at [824, 271] on input "顧客姓名   *" at bounding box center [784, 273] width 291 height 40
drag, startPoint x: 797, startPoint y: 215, endPoint x: 352, endPoint y: 113, distance: 456.5
click at [352, 113] on div "顧客電話   * 00000 顧客電話   * 顧客姓名   * 顧客姓名   * 服務時長 30分鐘 1 服務時長 備註 備註 顧客備註 顧客備註 佔用顧客…" at bounding box center [784, 386] width 1568 height 772
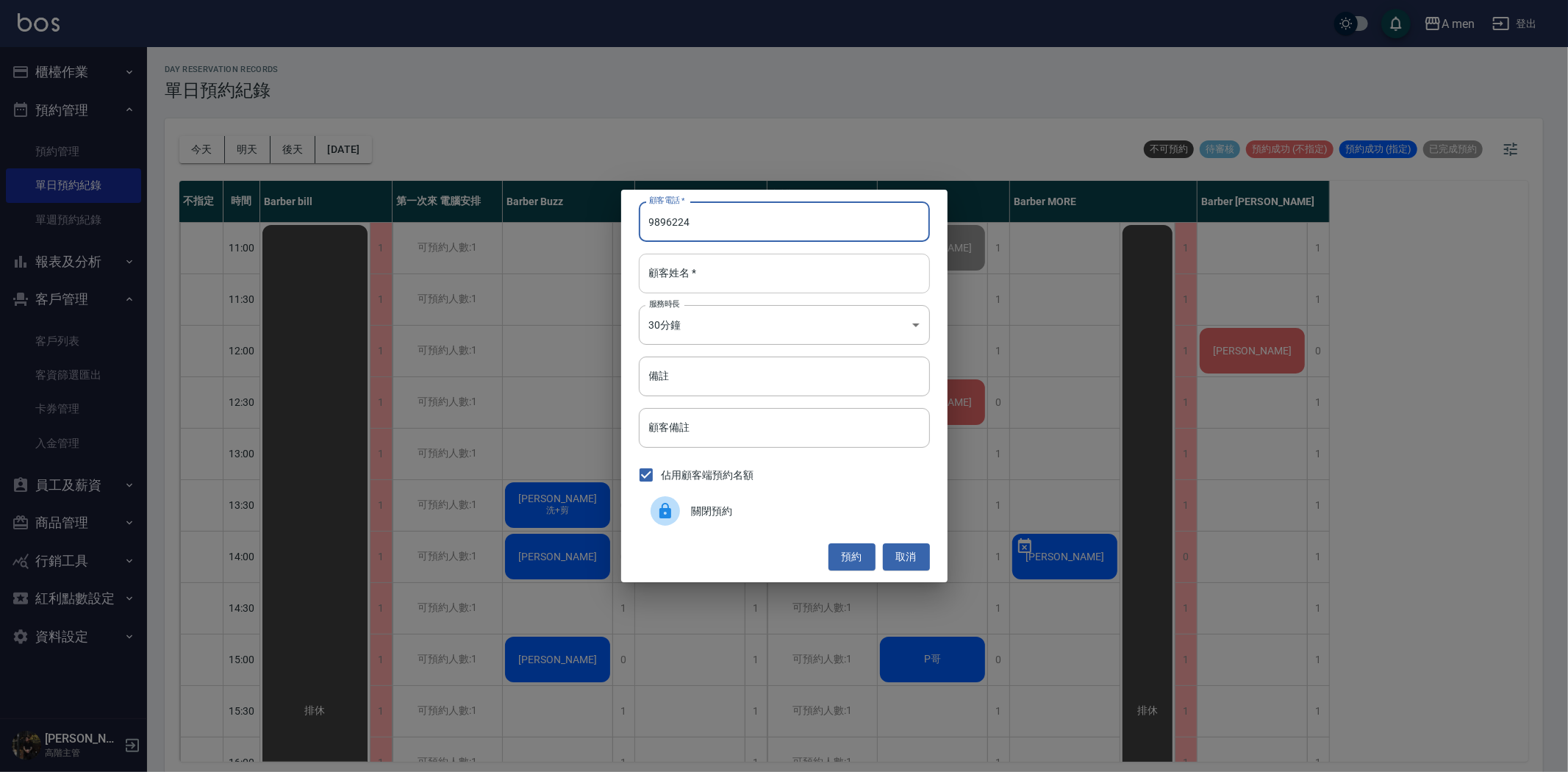
type input "9896224"
click at [715, 272] on input "顧客姓名   *" at bounding box center [784, 273] width 291 height 40
type input "e"
type input "過路客"
click at [862, 568] on button "預約" at bounding box center [852, 557] width 47 height 27
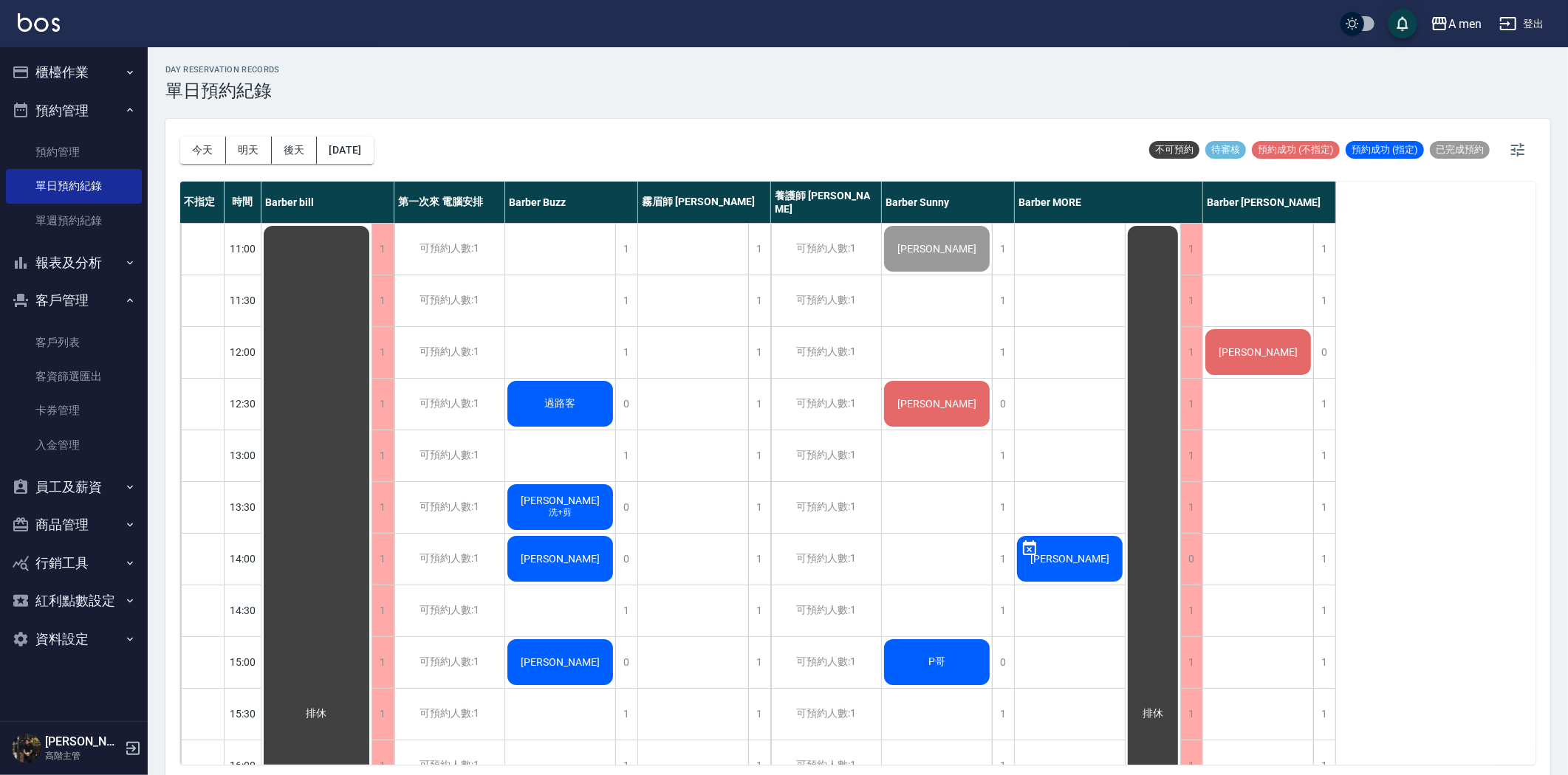
click at [371, 394] on div "過路客" at bounding box center [316, 714] width 110 height 981
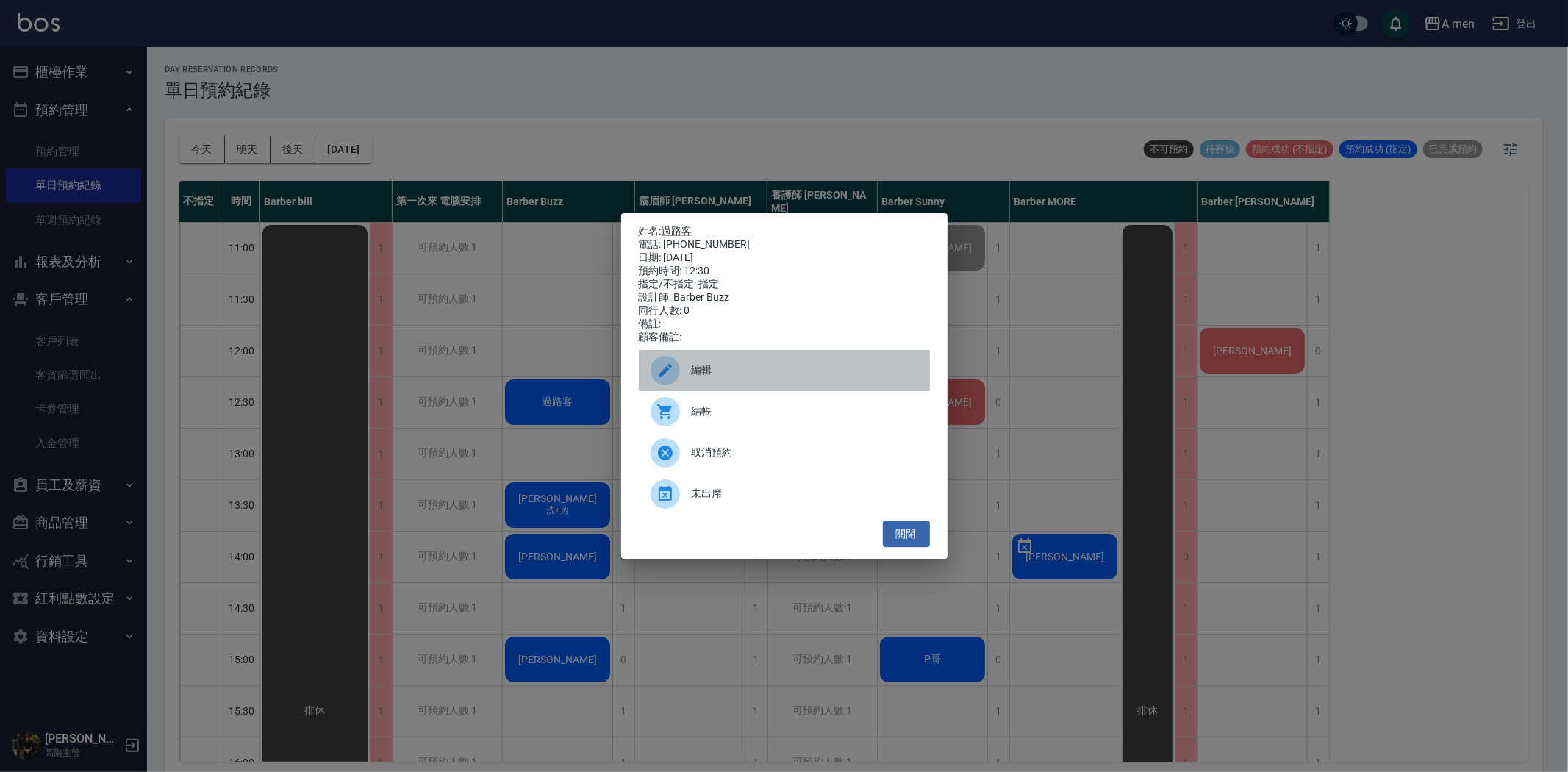
click at [739, 378] on span "編輯" at bounding box center [805, 370] width 226 height 16
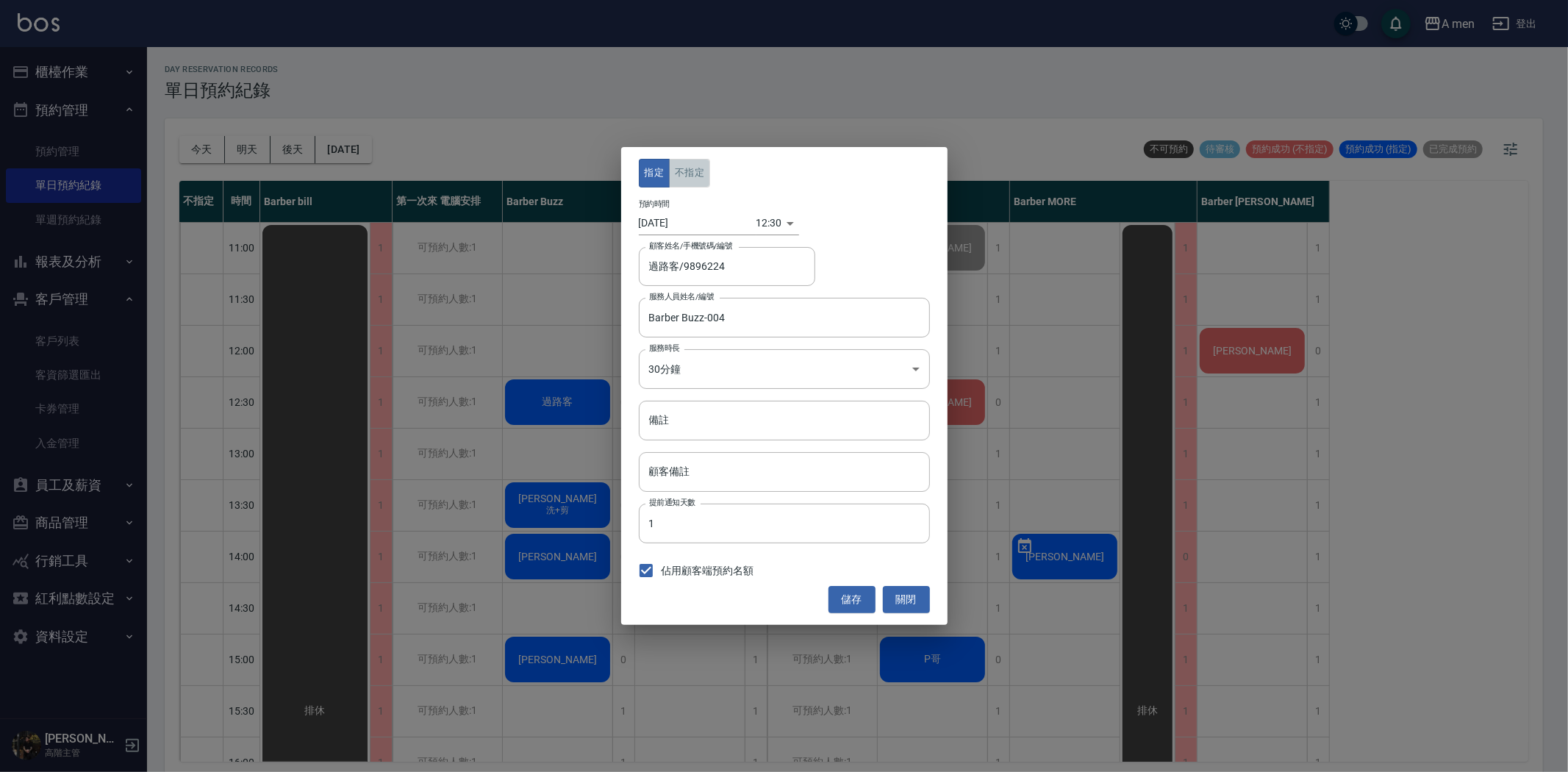
click at [701, 182] on button "不指定" at bounding box center [689, 173] width 41 height 29
click at [914, 594] on button "關閉" at bounding box center [906, 599] width 47 height 27
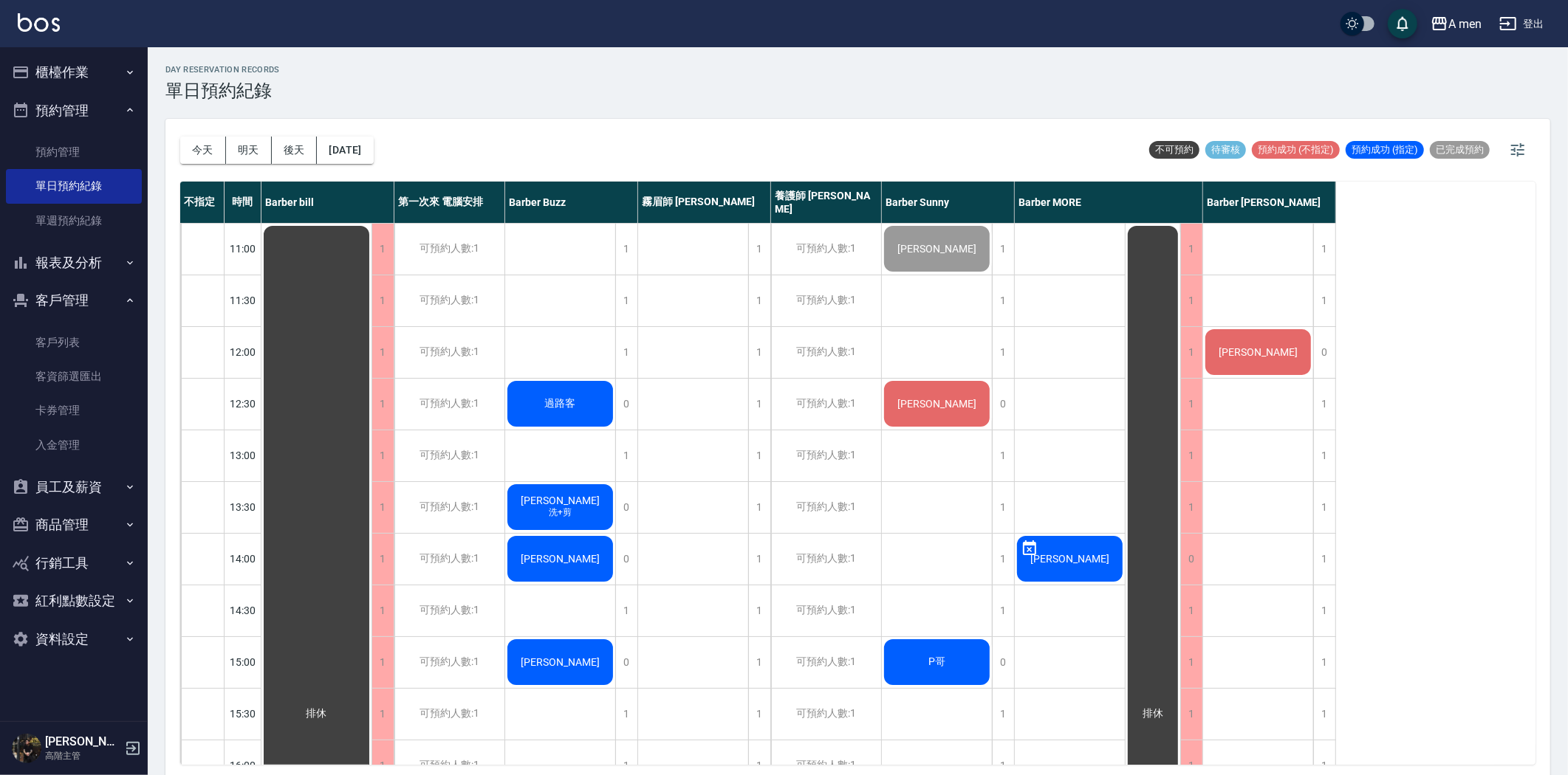
click at [371, 404] on div "過路客" at bounding box center [316, 714] width 110 height 981
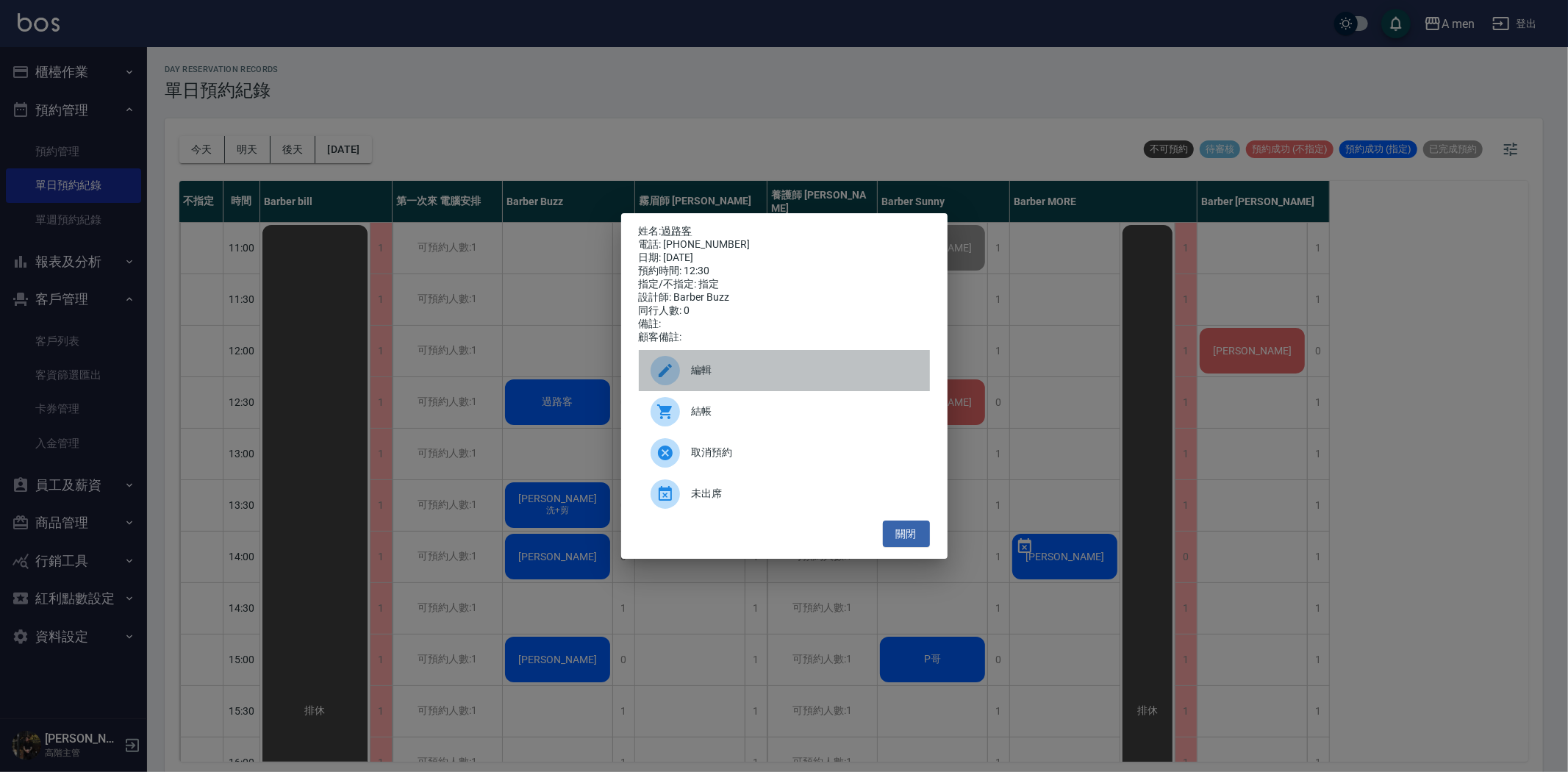
click at [745, 373] on span "編輯" at bounding box center [805, 370] width 226 height 16
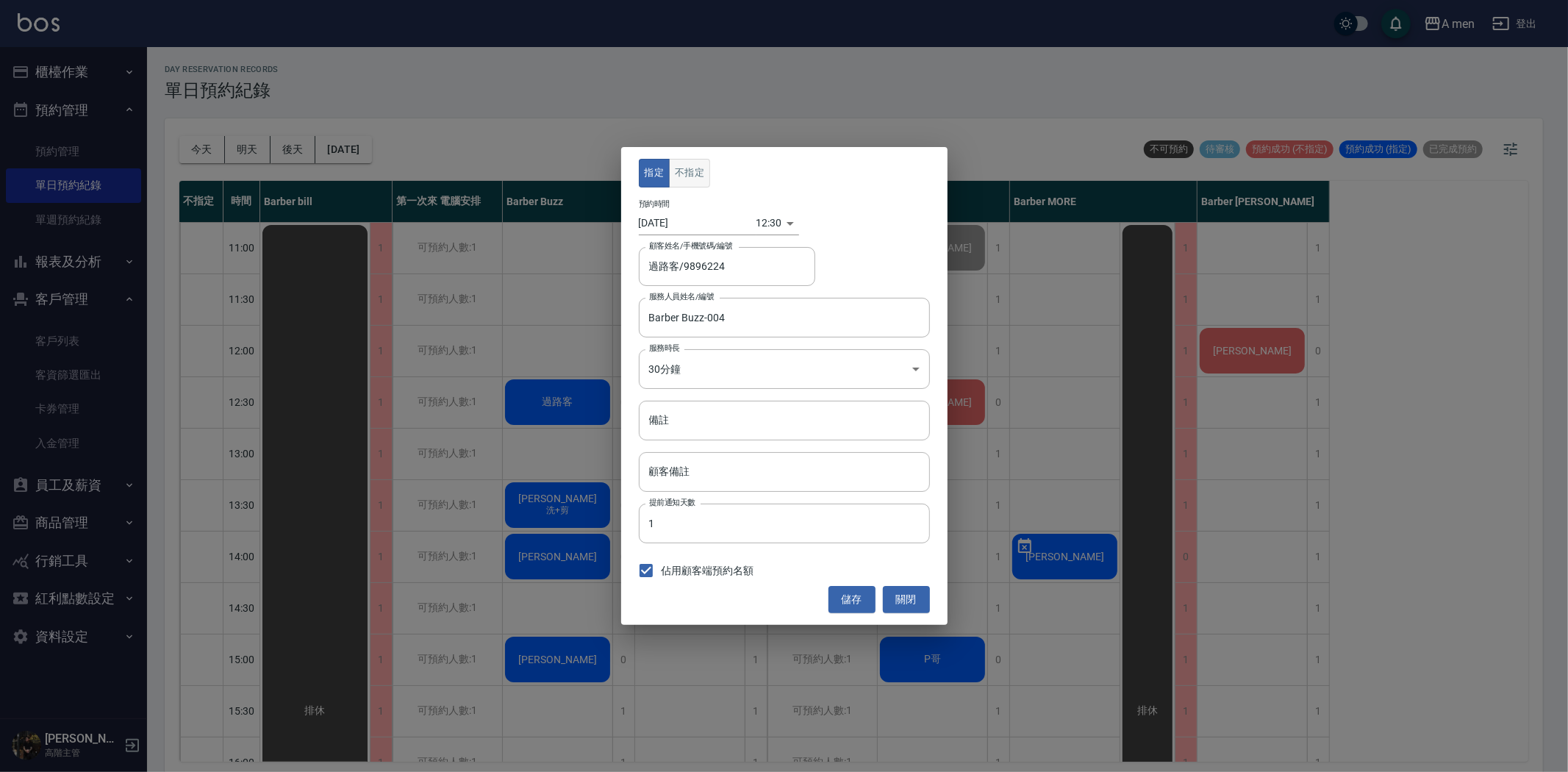
click at [678, 159] on button "不指定" at bounding box center [689, 173] width 41 height 29
click at [850, 600] on button "儲存" at bounding box center [852, 599] width 47 height 27
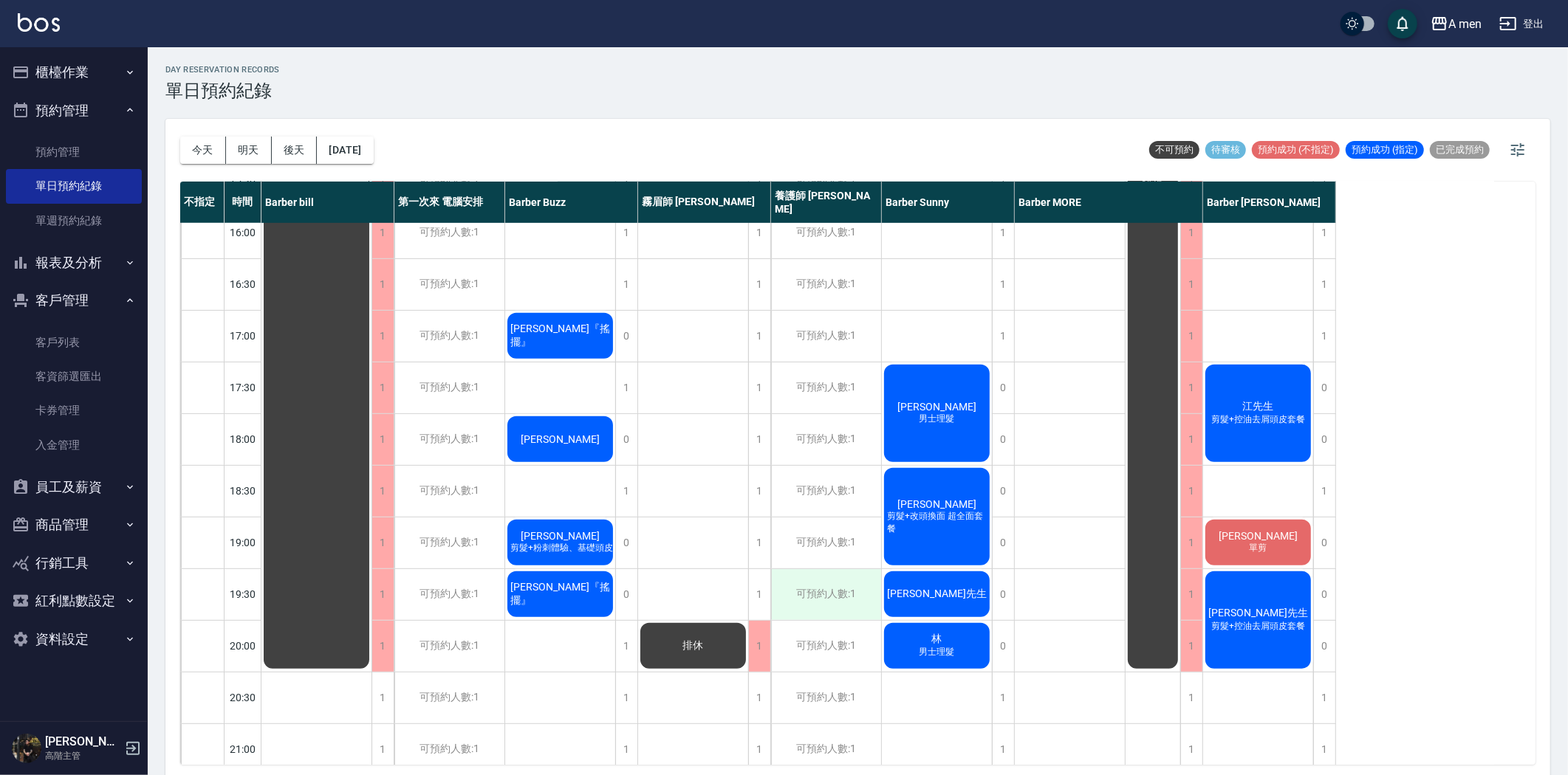
scroll to position [574, 0]
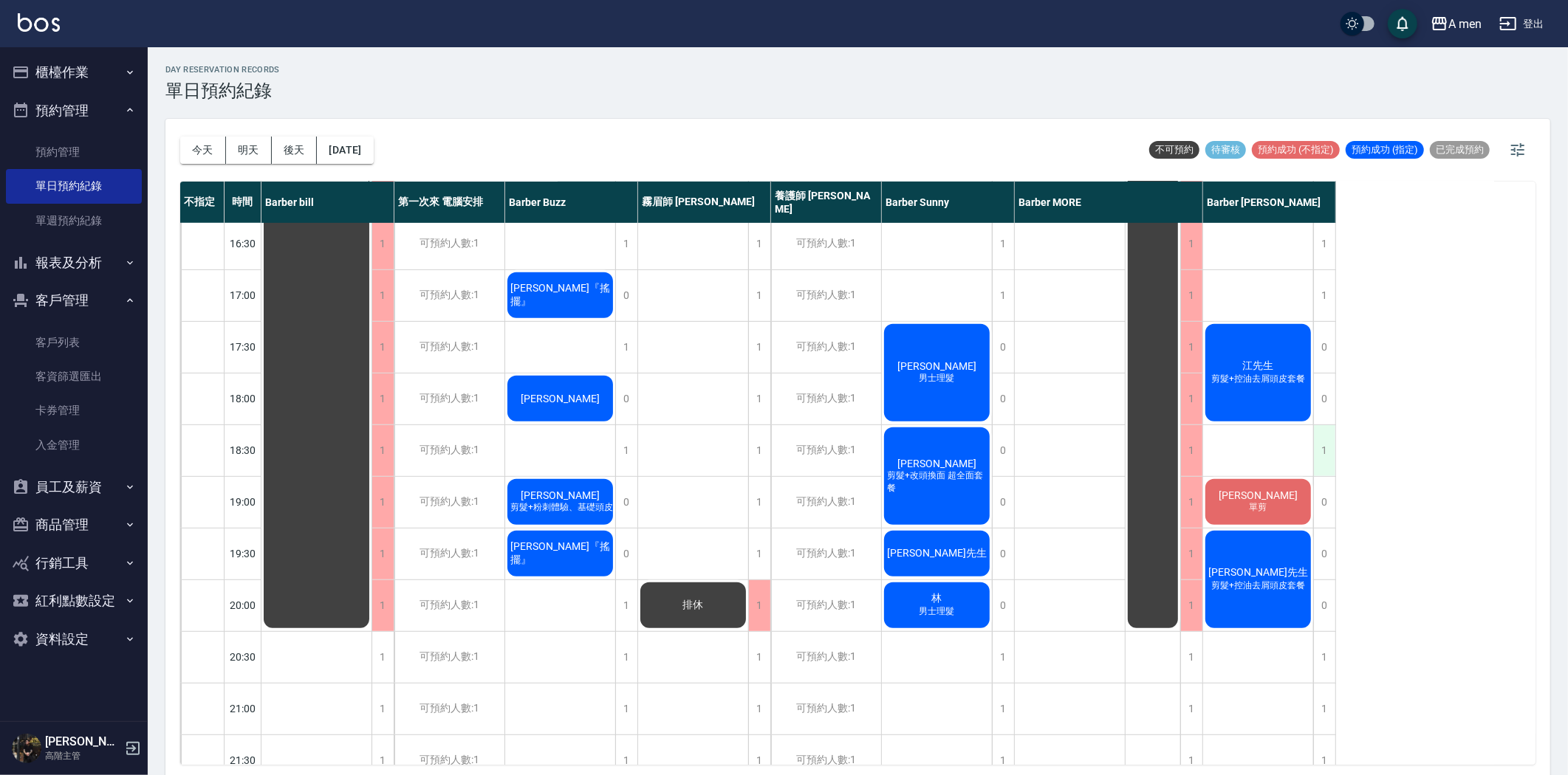
click at [1319, 456] on div "1" at bounding box center [1323, 450] width 22 height 51
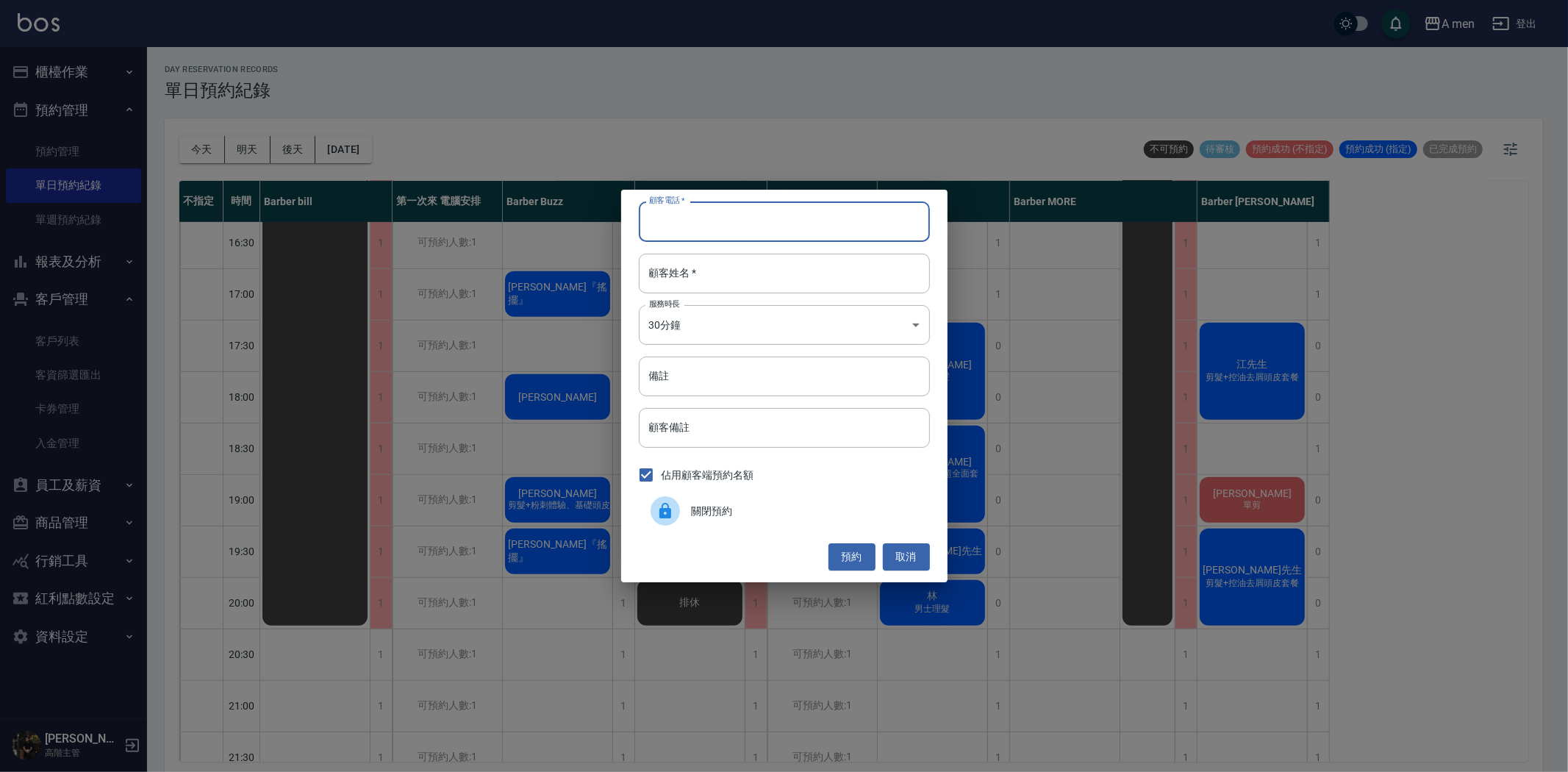
click at [836, 213] on input "顧客電話   *" at bounding box center [784, 221] width 291 height 40
type input "="
type input "+6597948975"
click at [796, 282] on input "顧客姓名   *" at bounding box center [784, 273] width 291 height 40
type input "c"
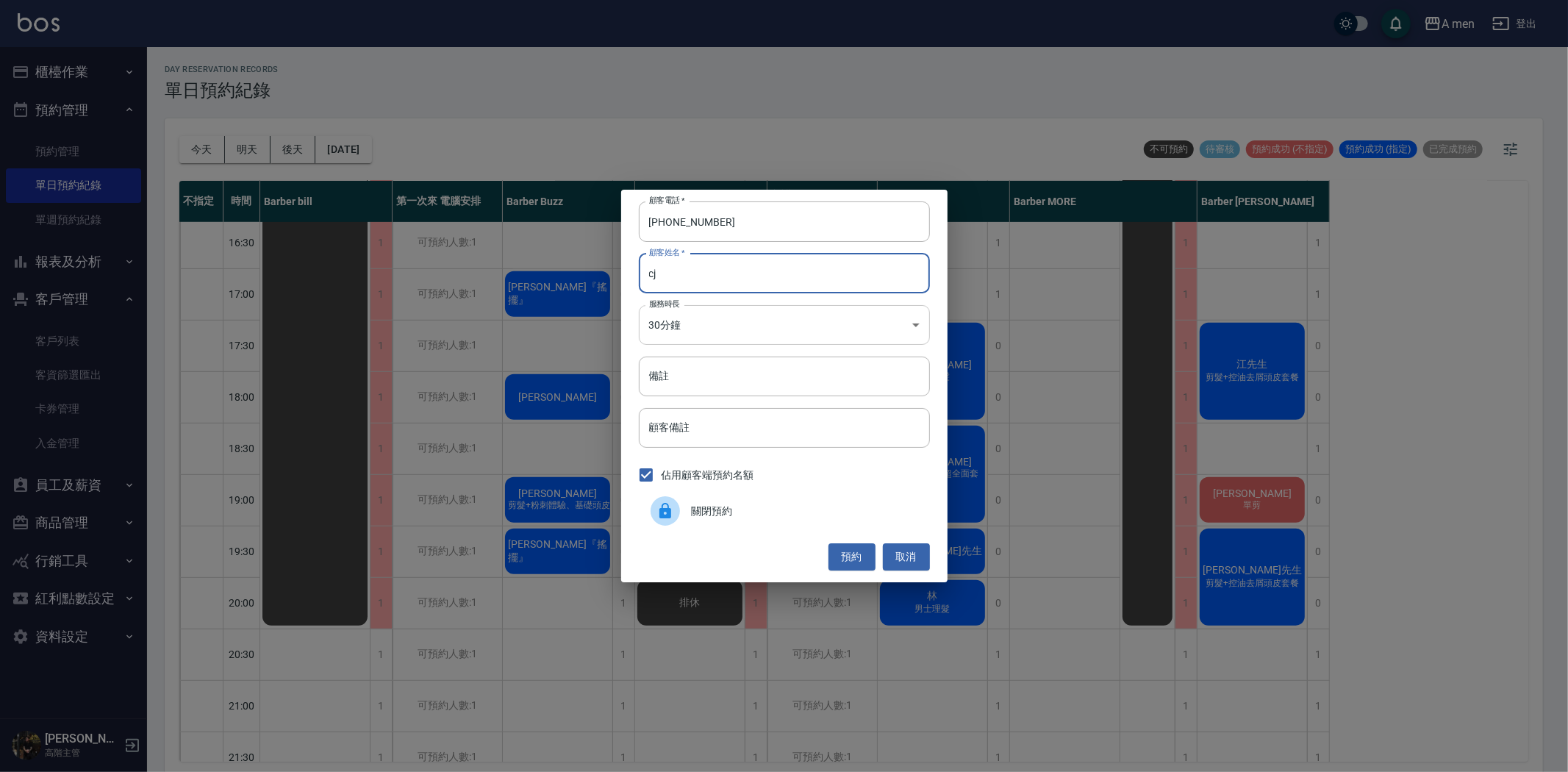
type input "c"
type input "黃先生"
click at [851, 554] on button "預約" at bounding box center [852, 557] width 47 height 27
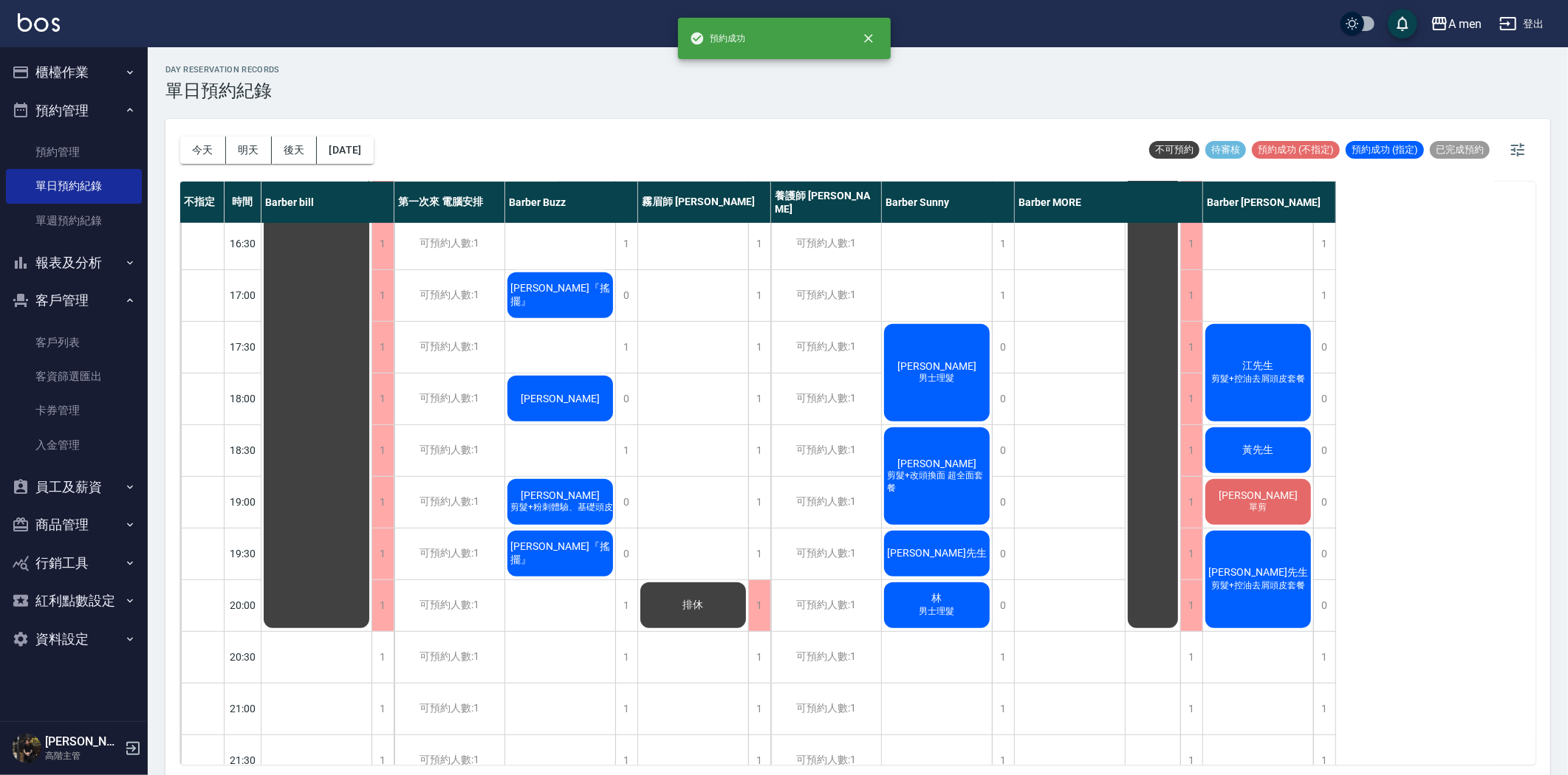
click at [371, 454] on div "黃先生" at bounding box center [316, 140] width 110 height 981
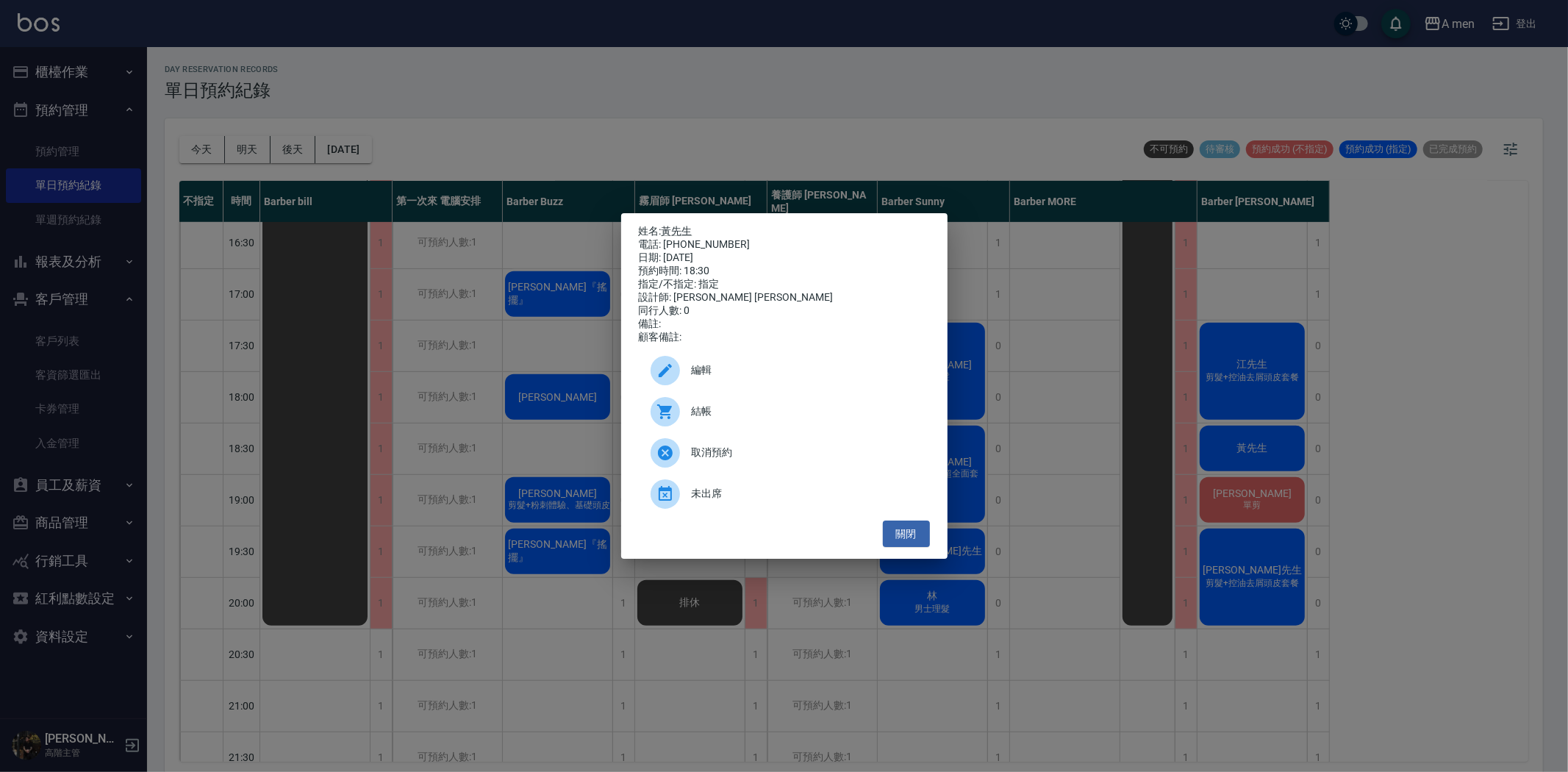
click at [762, 390] on div "編輯" at bounding box center [784, 371] width 291 height 41
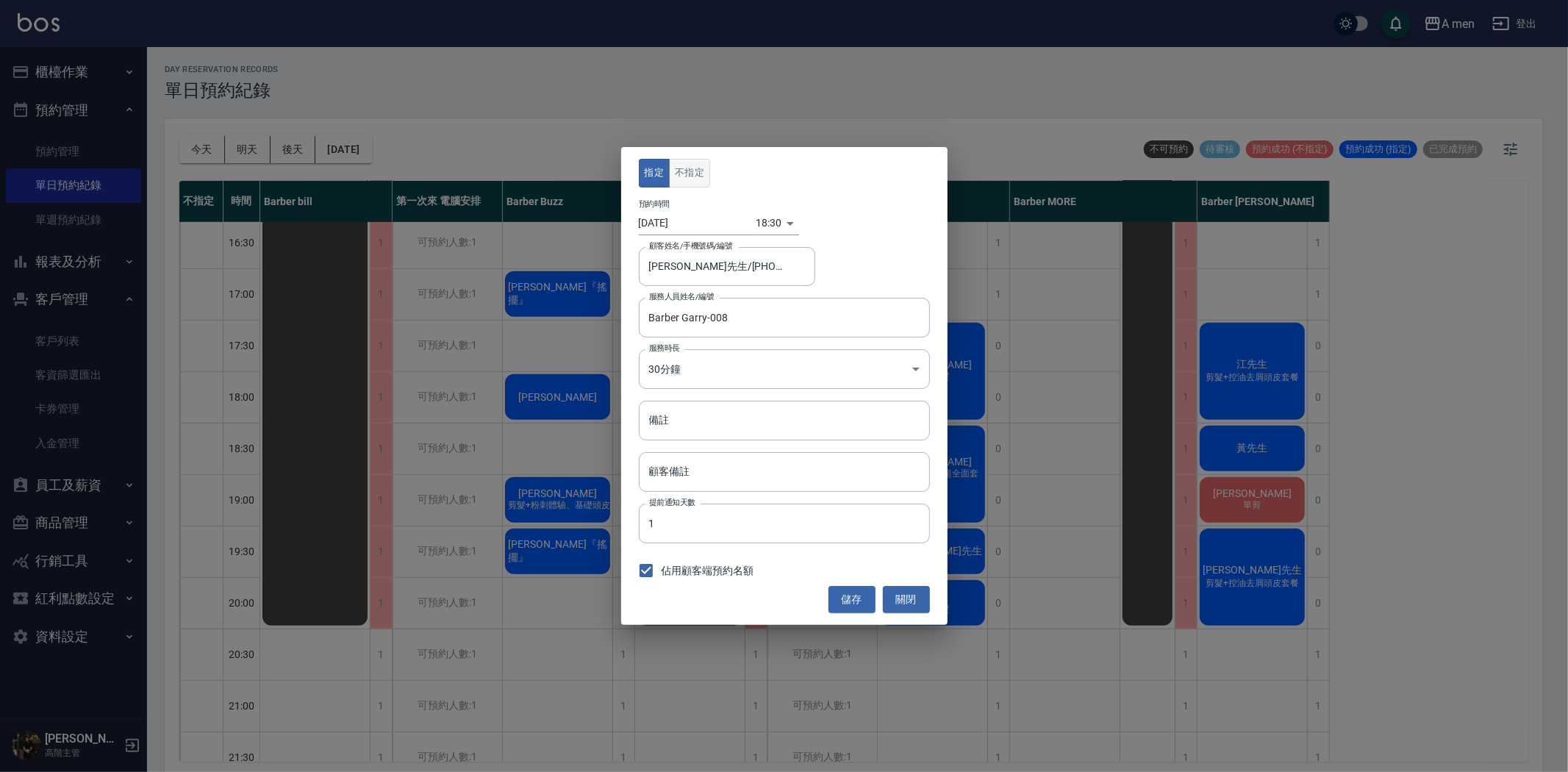
click at [707, 180] on button "不指定" at bounding box center [689, 173] width 41 height 29
click at [723, 422] on input "備註" at bounding box center [784, 420] width 291 height 40
type input "ㄏ"
type input "c套餐"
click at [847, 597] on button "儲存" at bounding box center [852, 599] width 47 height 27
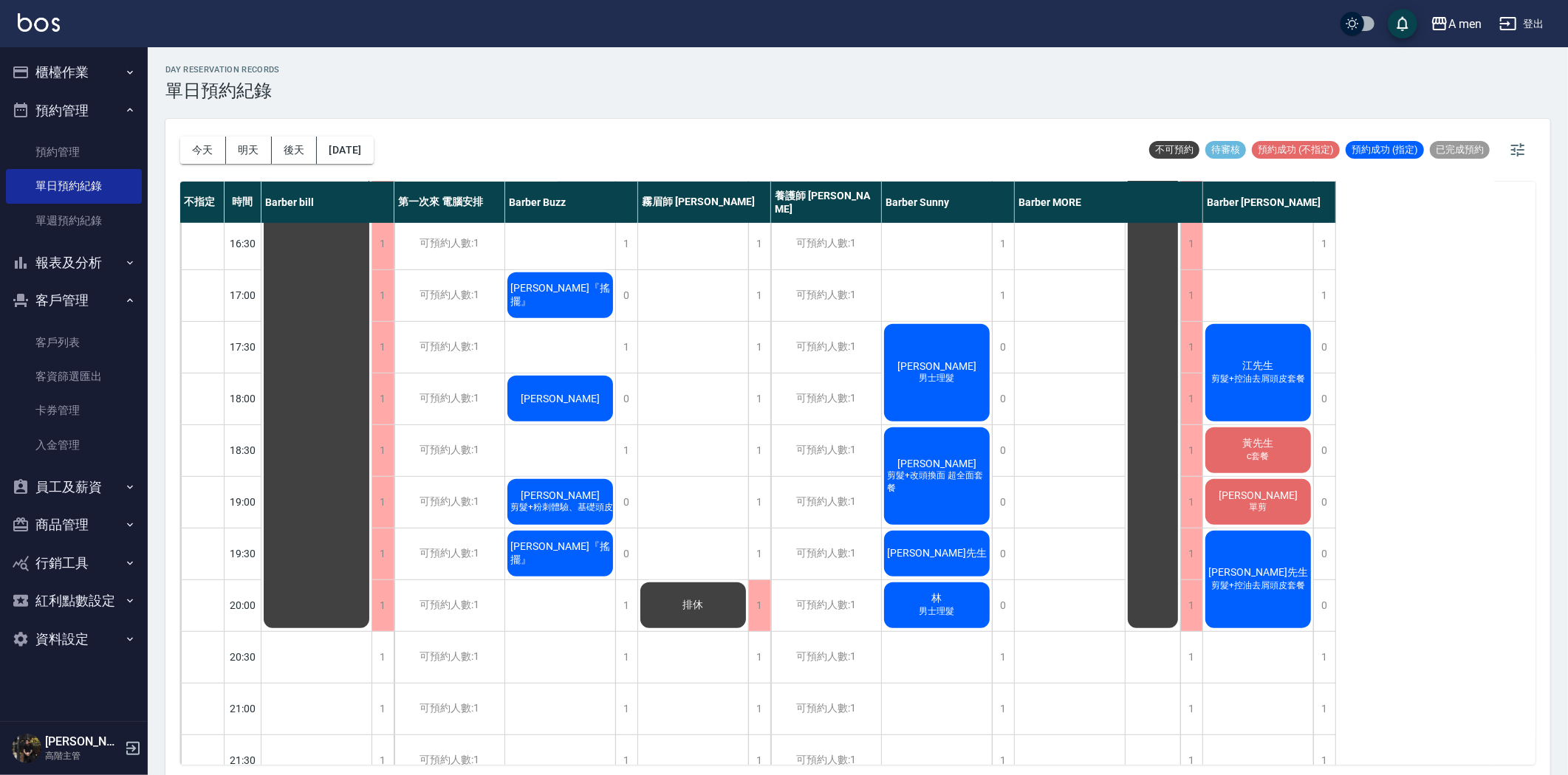
click at [330, 147] on span "黃先生" at bounding box center [317, 140] width 27 height 13
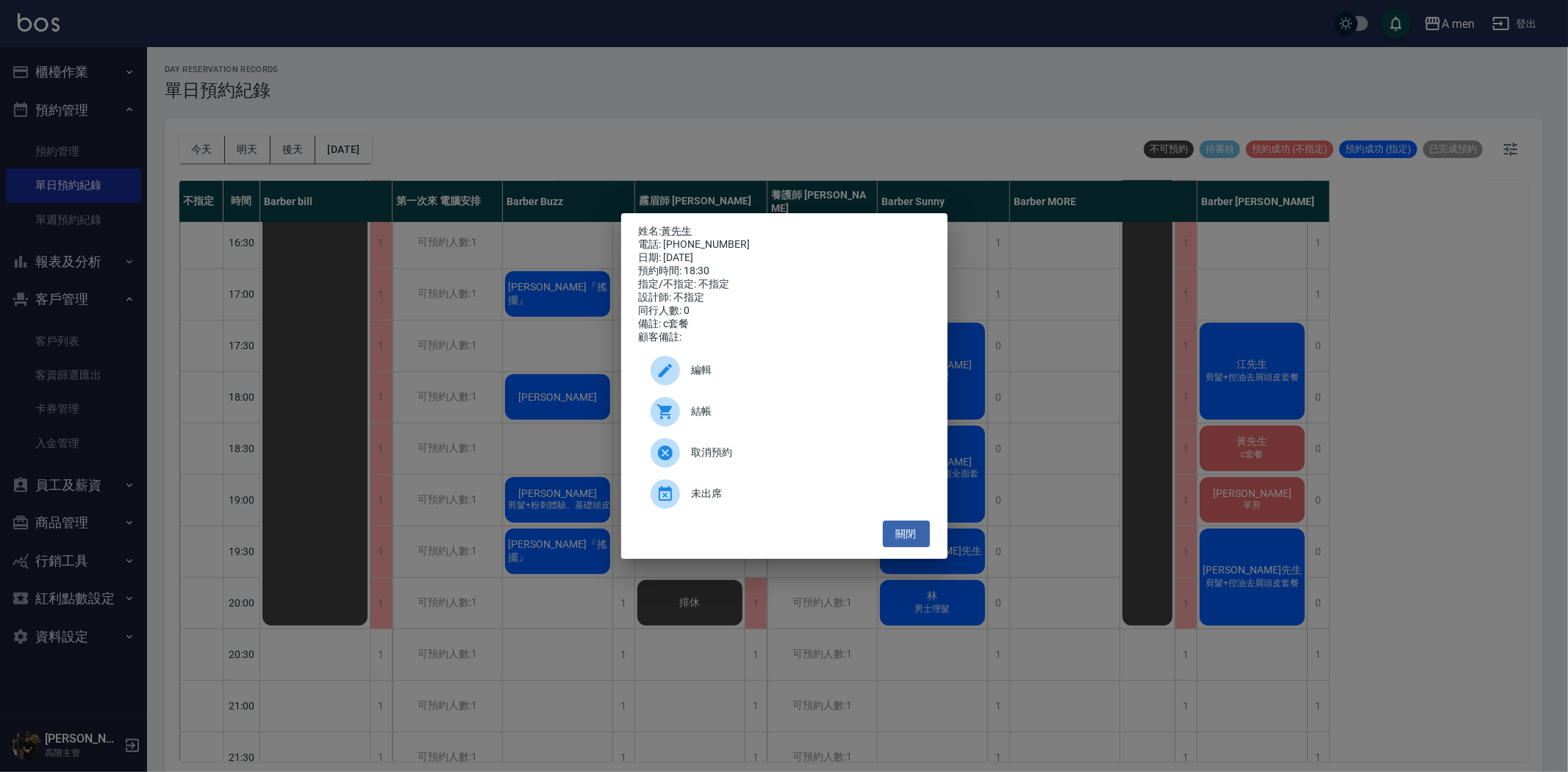
click at [781, 378] on span "編輯" at bounding box center [805, 370] width 226 height 16
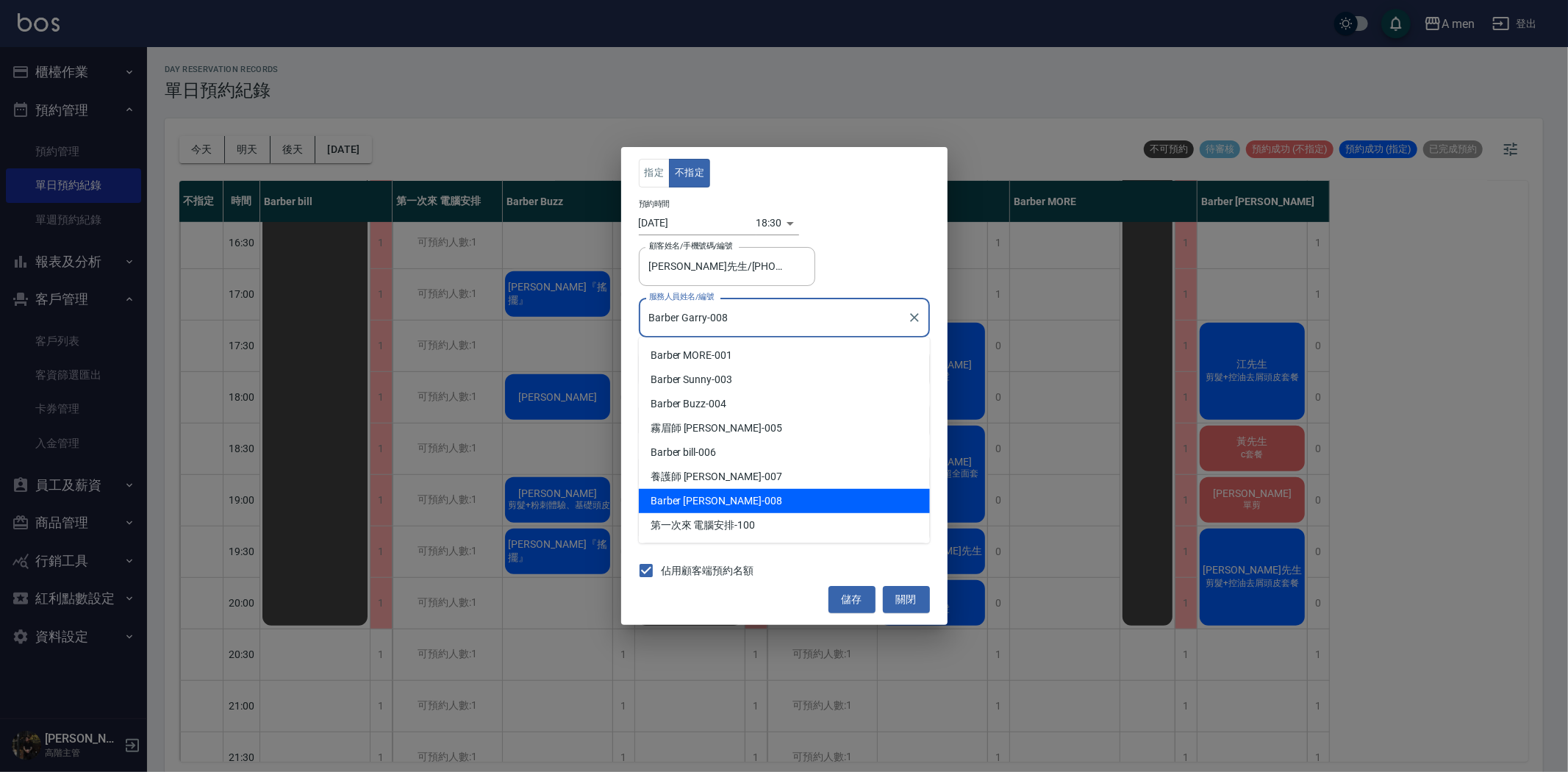
click at [768, 312] on input "Barber Garry-008" at bounding box center [773, 317] width 256 height 26
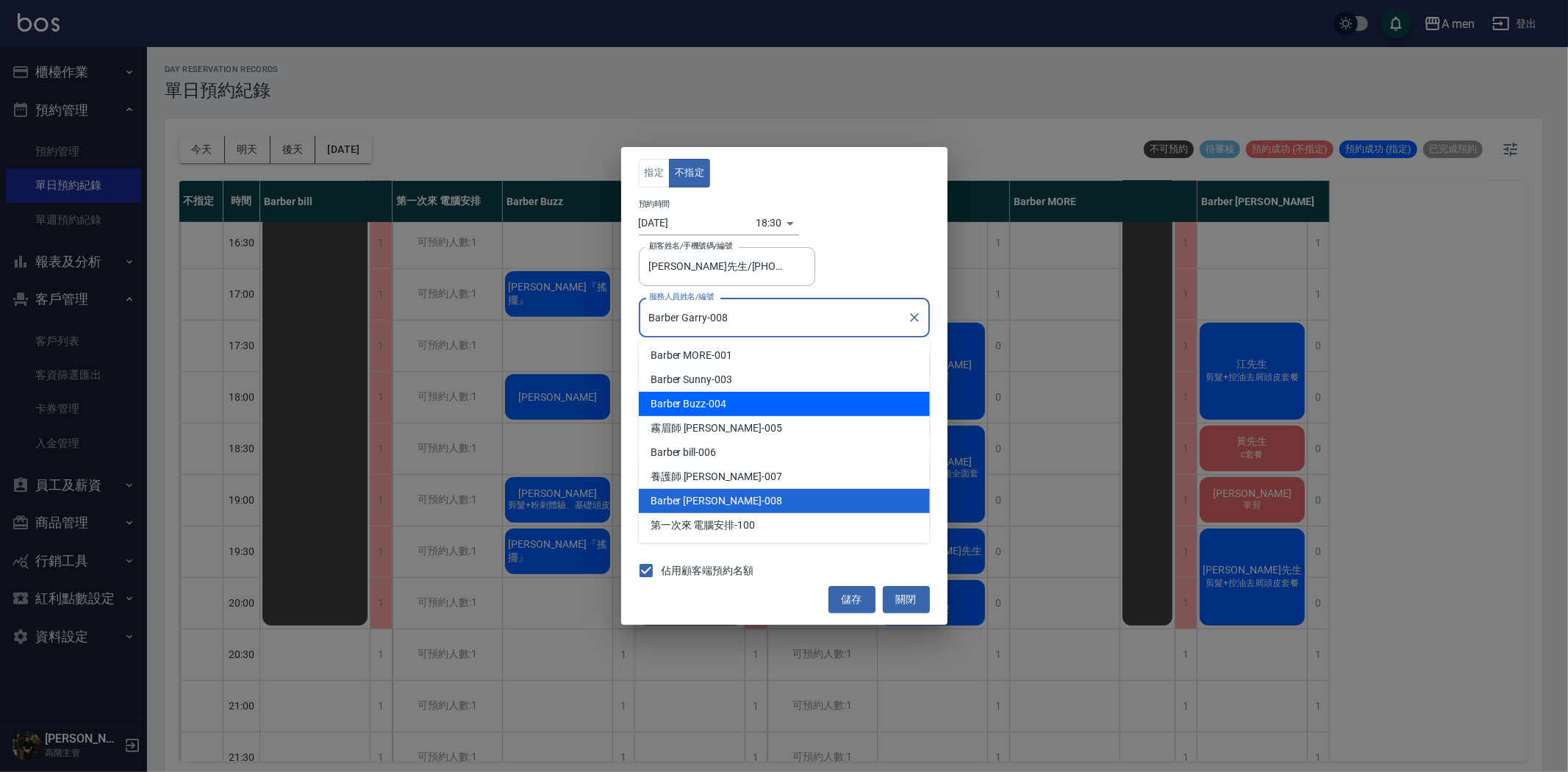
click at [754, 398] on div "Barber Buzz -004" at bounding box center [784, 404] width 291 height 24
type input "Barber Buzz-004"
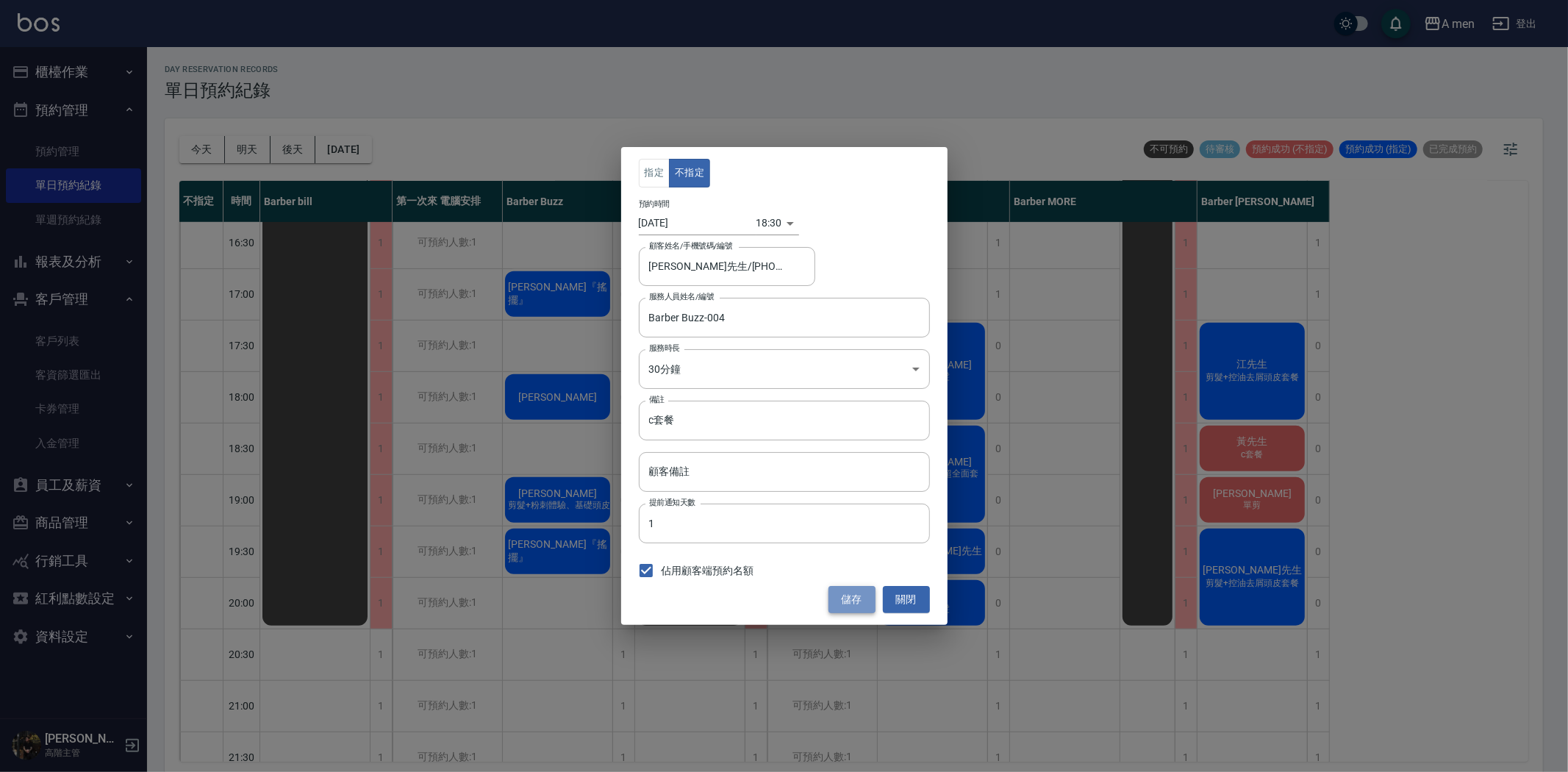
click at [851, 589] on button "儲存" at bounding box center [852, 599] width 47 height 27
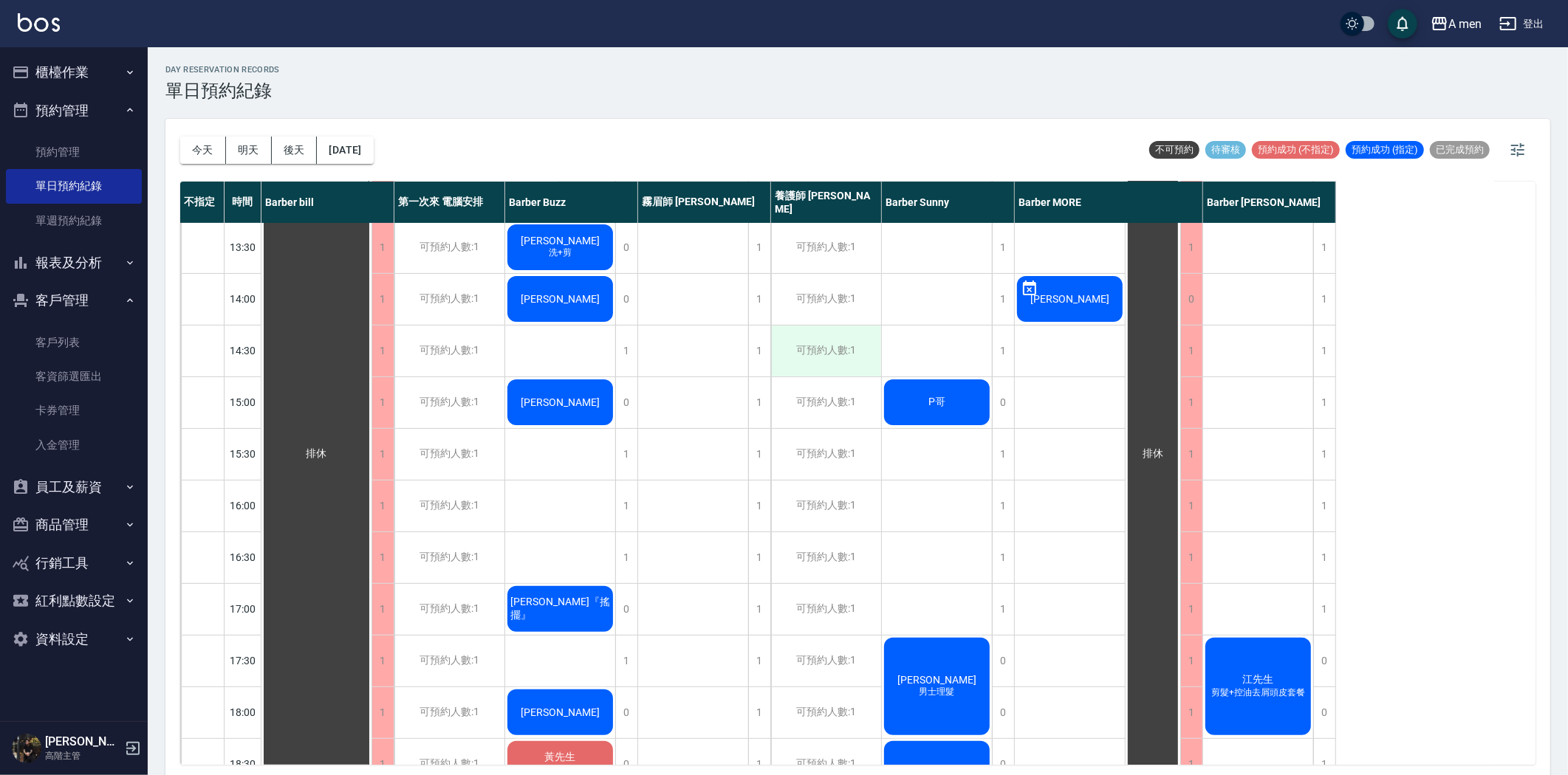
scroll to position [0, 0]
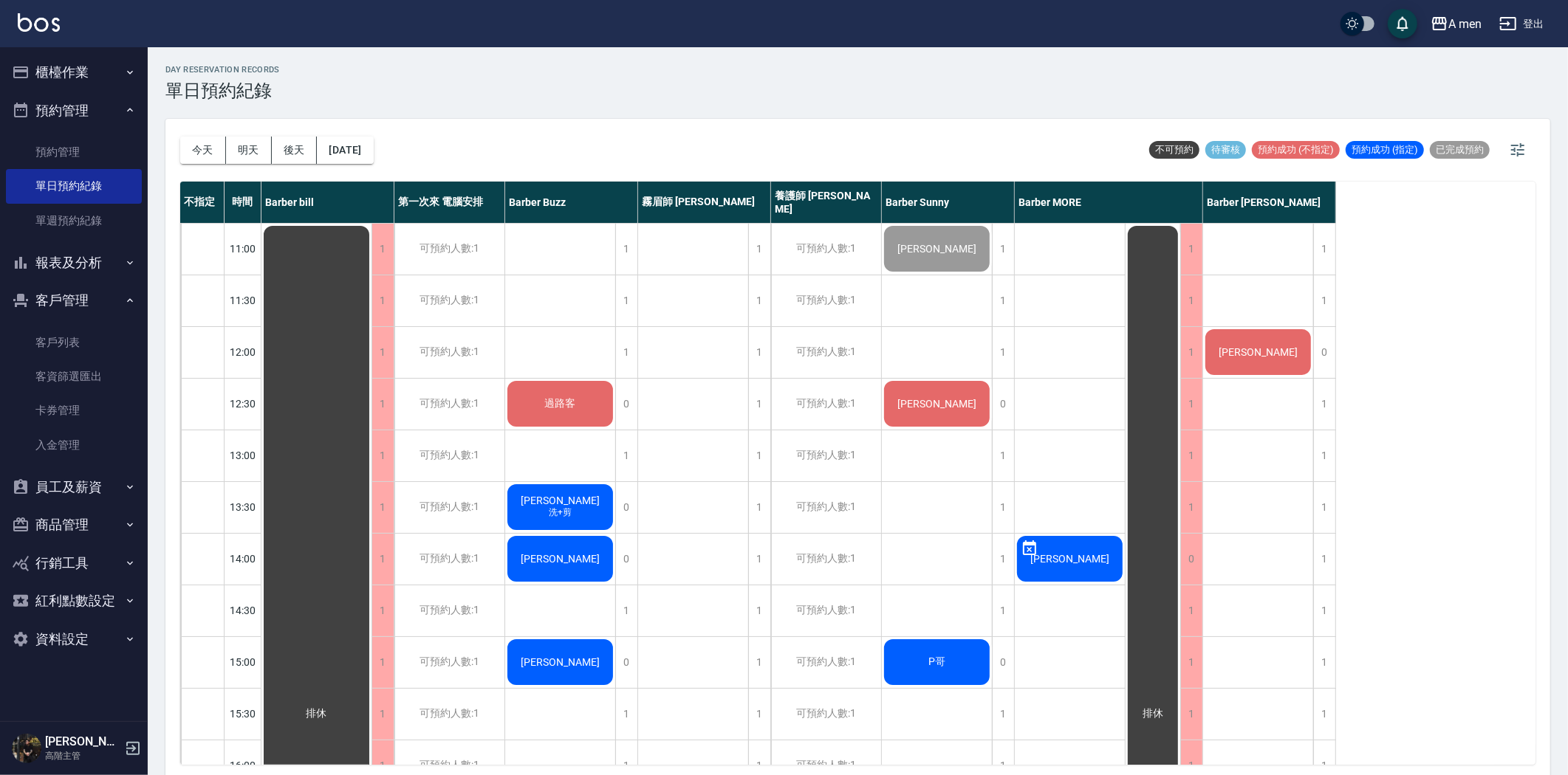
click at [371, 421] on div "過路客" at bounding box center [316, 714] width 110 height 981
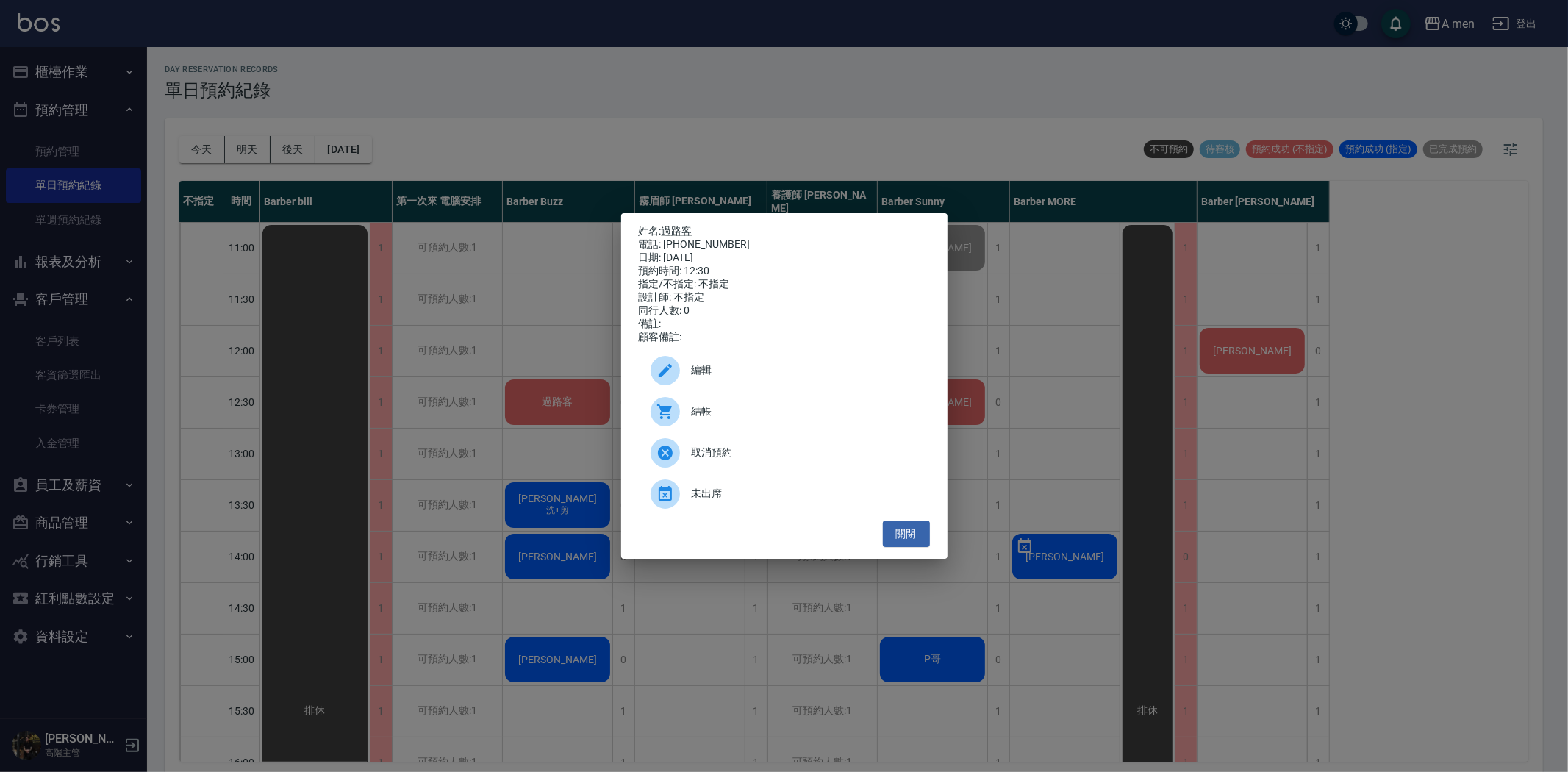
click at [755, 410] on div "結帳" at bounding box center [784, 412] width 291 height 41
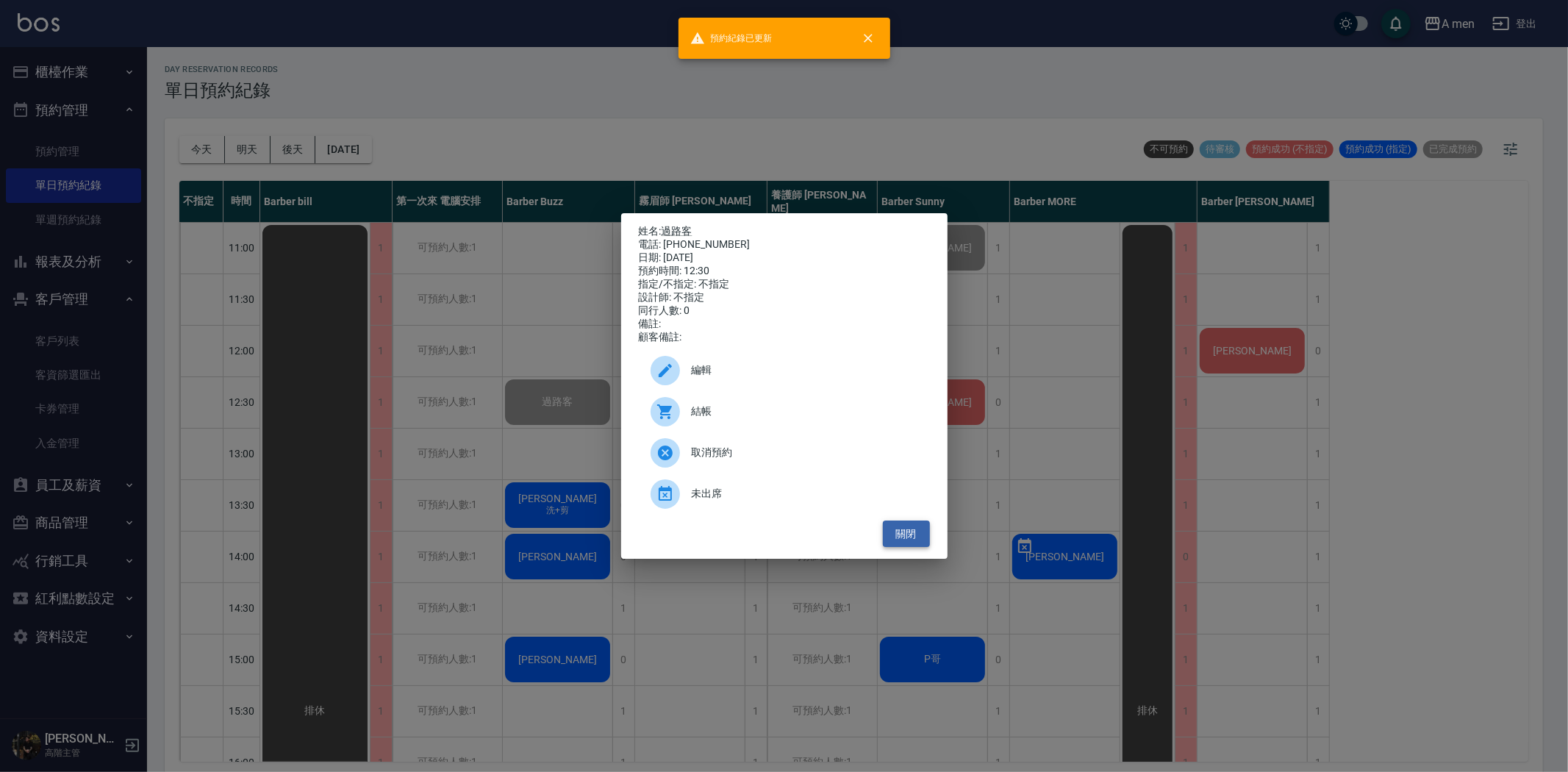
click at [904, 546] on button "關閉" at bounding box center [906, 534] width 47 height 27
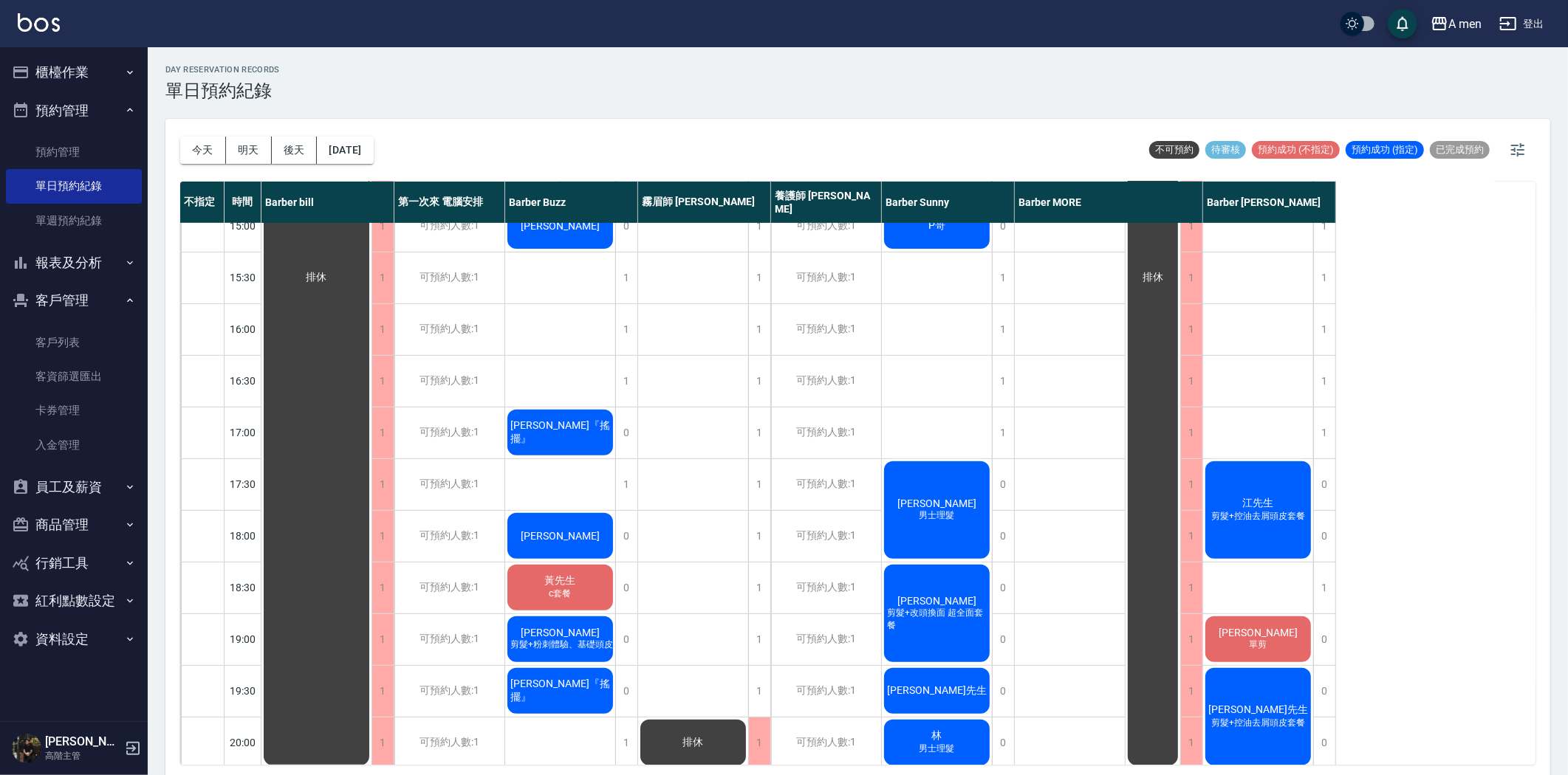
scroll to position [409, 0]
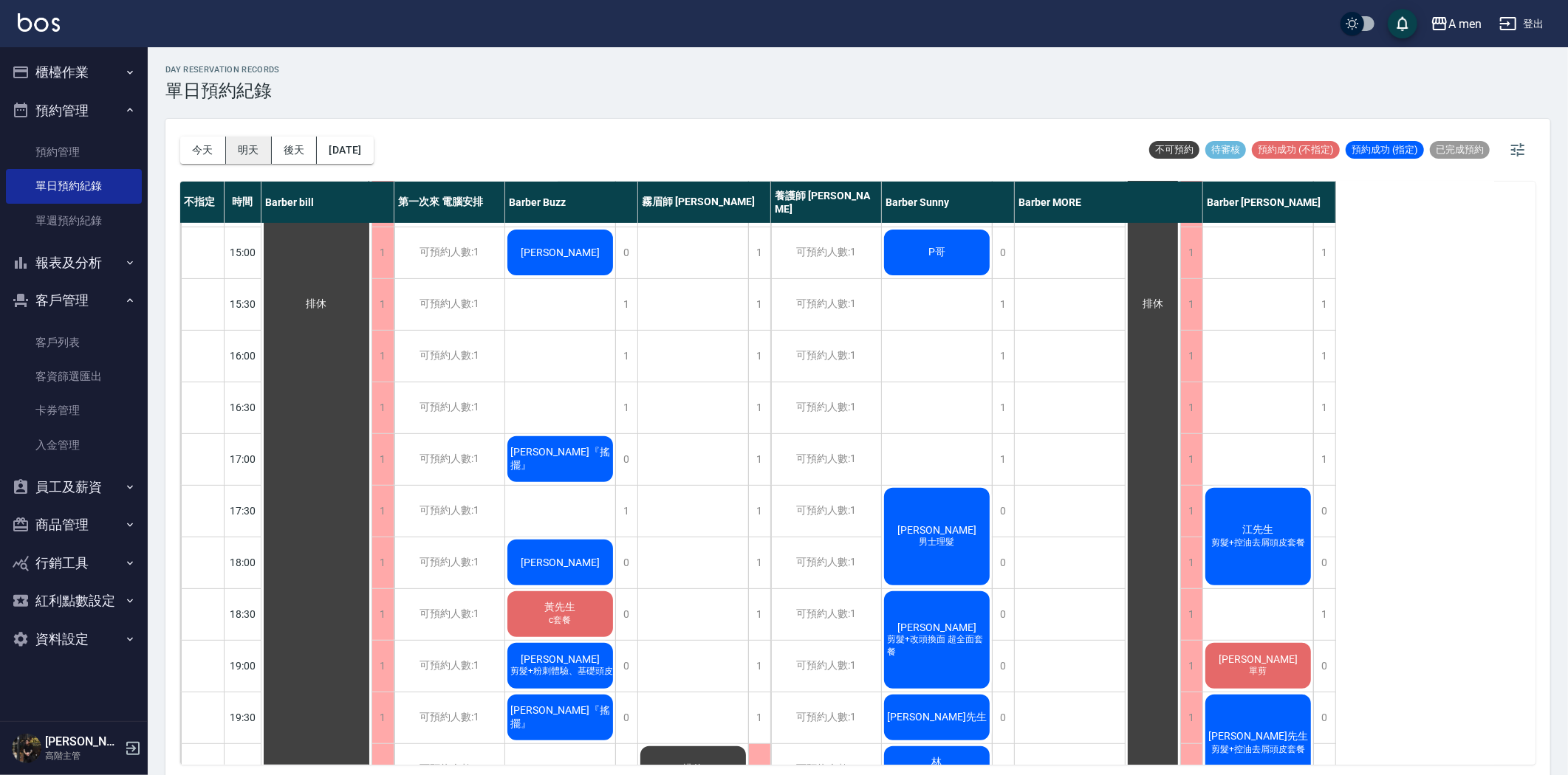
click at [254, 152] on button "明天" at bounding box center [249, 150] width 46 height 27
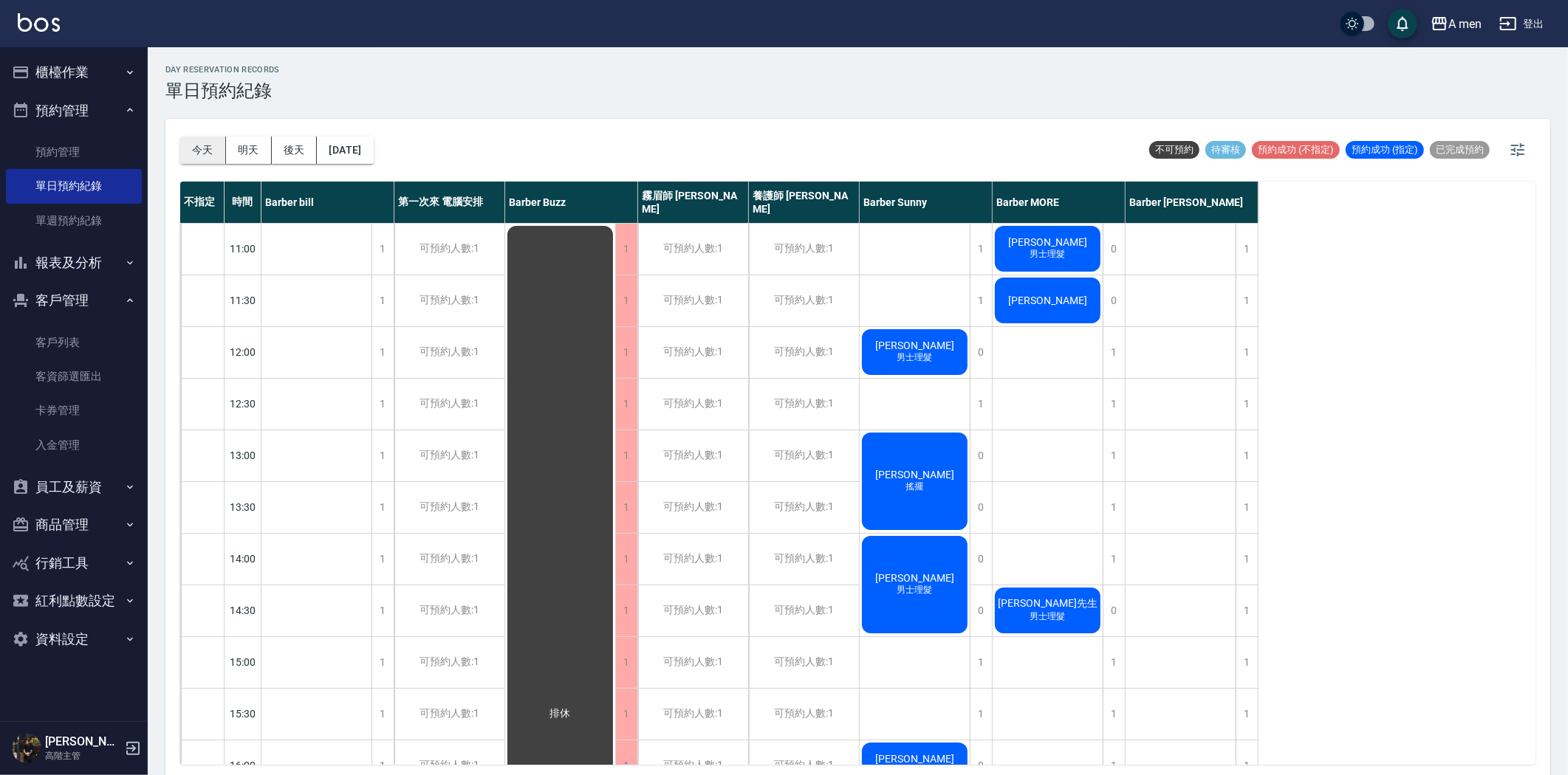
click at [217, 153] on button "今天" at bounding box center [202, 150] width 46 height 27
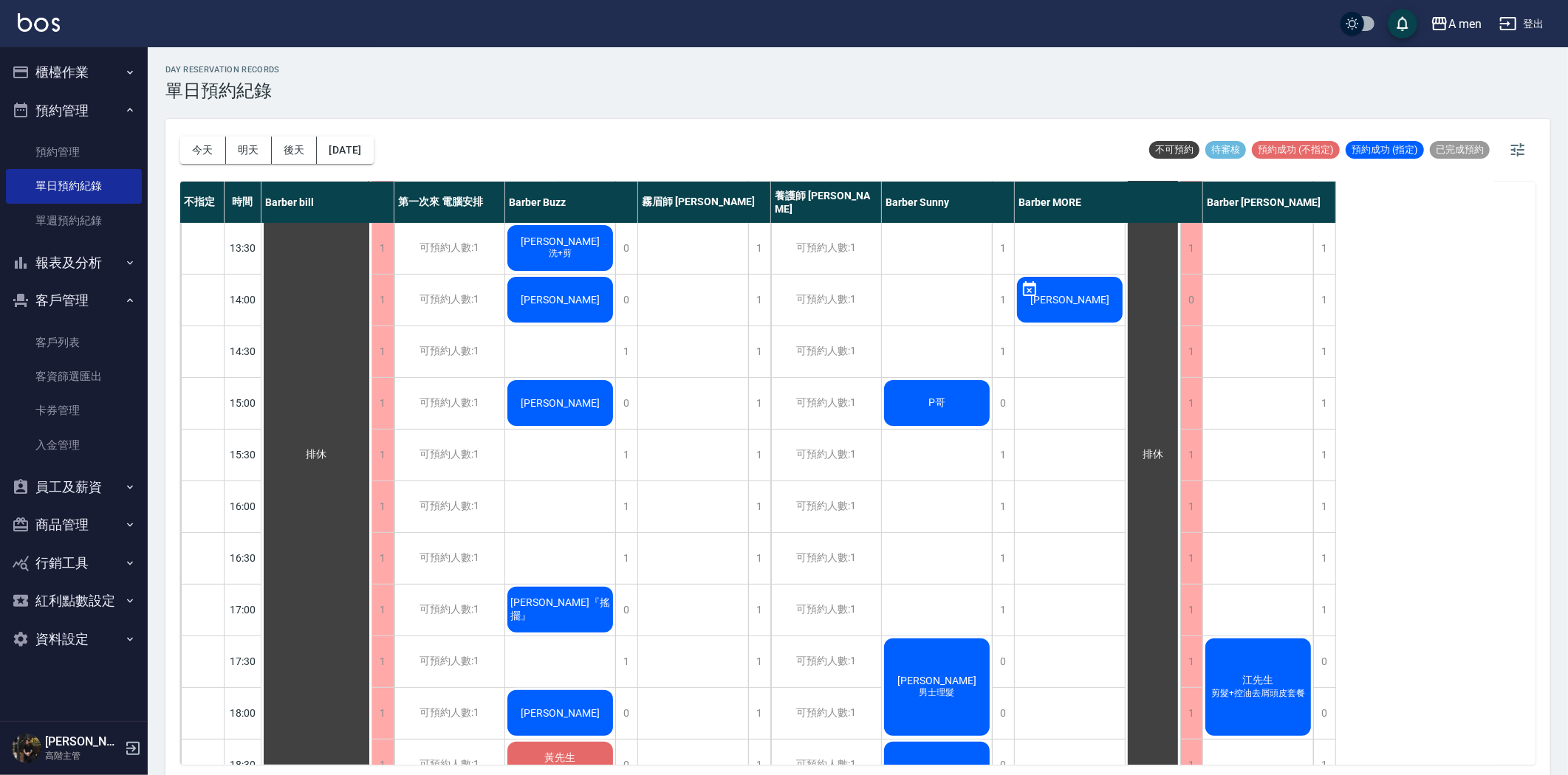
scroll to position [409, 0]
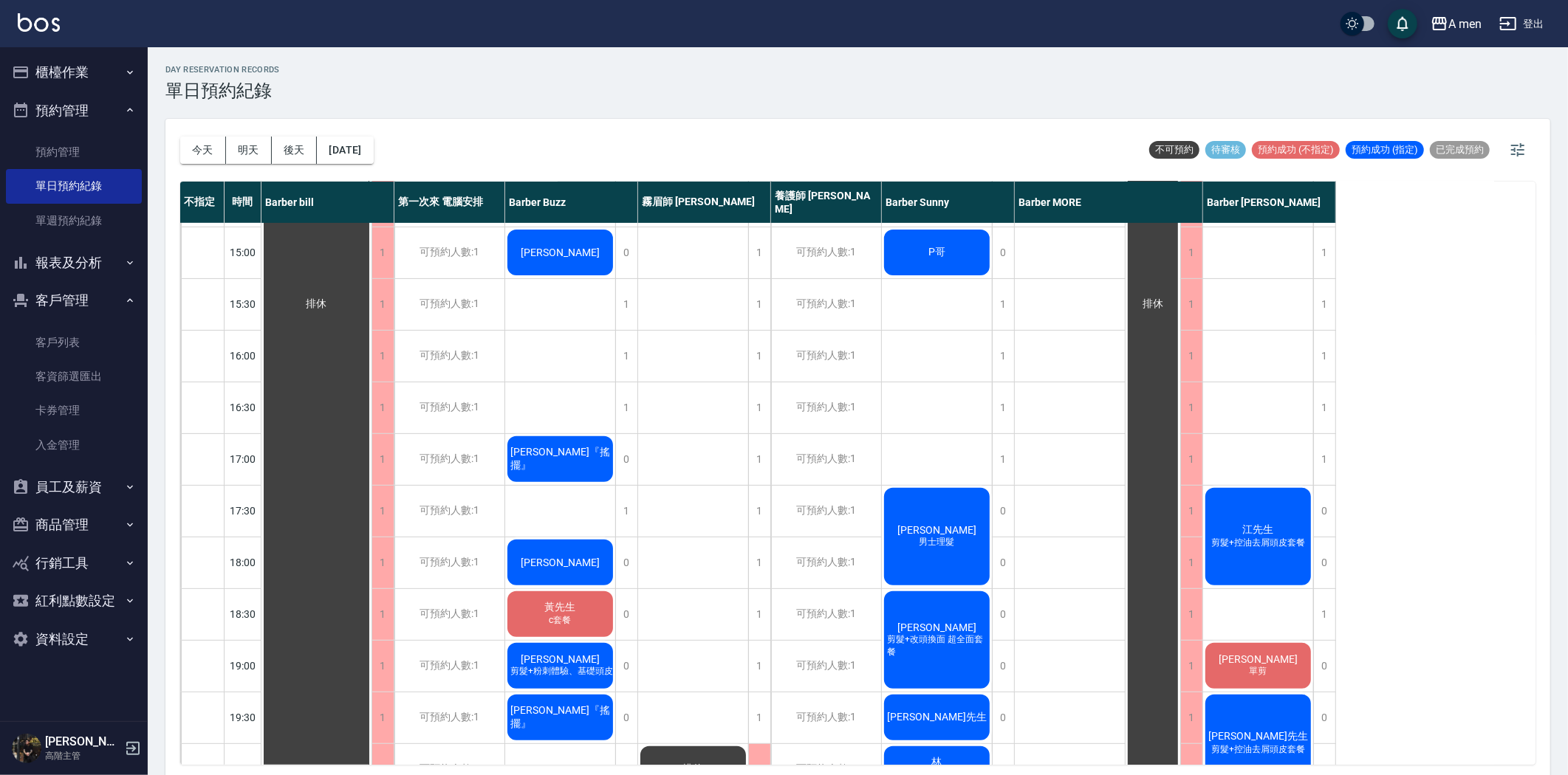
click at [371, 266] on div "P哥" at bounding box center [316, 304] width 110 height 981
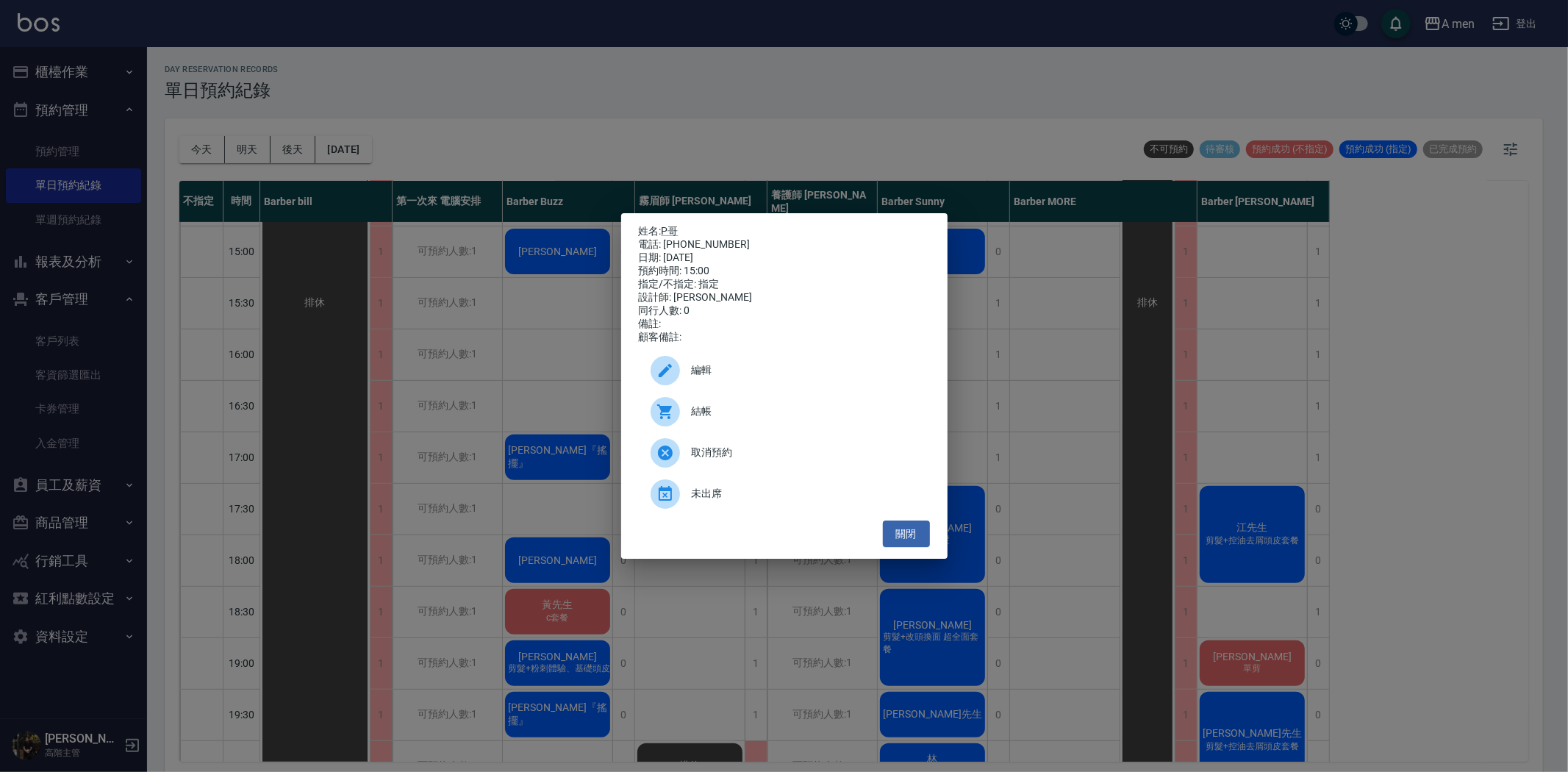
click at [1078, 378] on div "姓名: P哥 電話: 0971682125 日期: 2025/08/26 預約時間: 15:00 指定/不指定: 指定 設計師: Barber Sunny 同…" at bounding box center [784, 386] width 1568 height 772
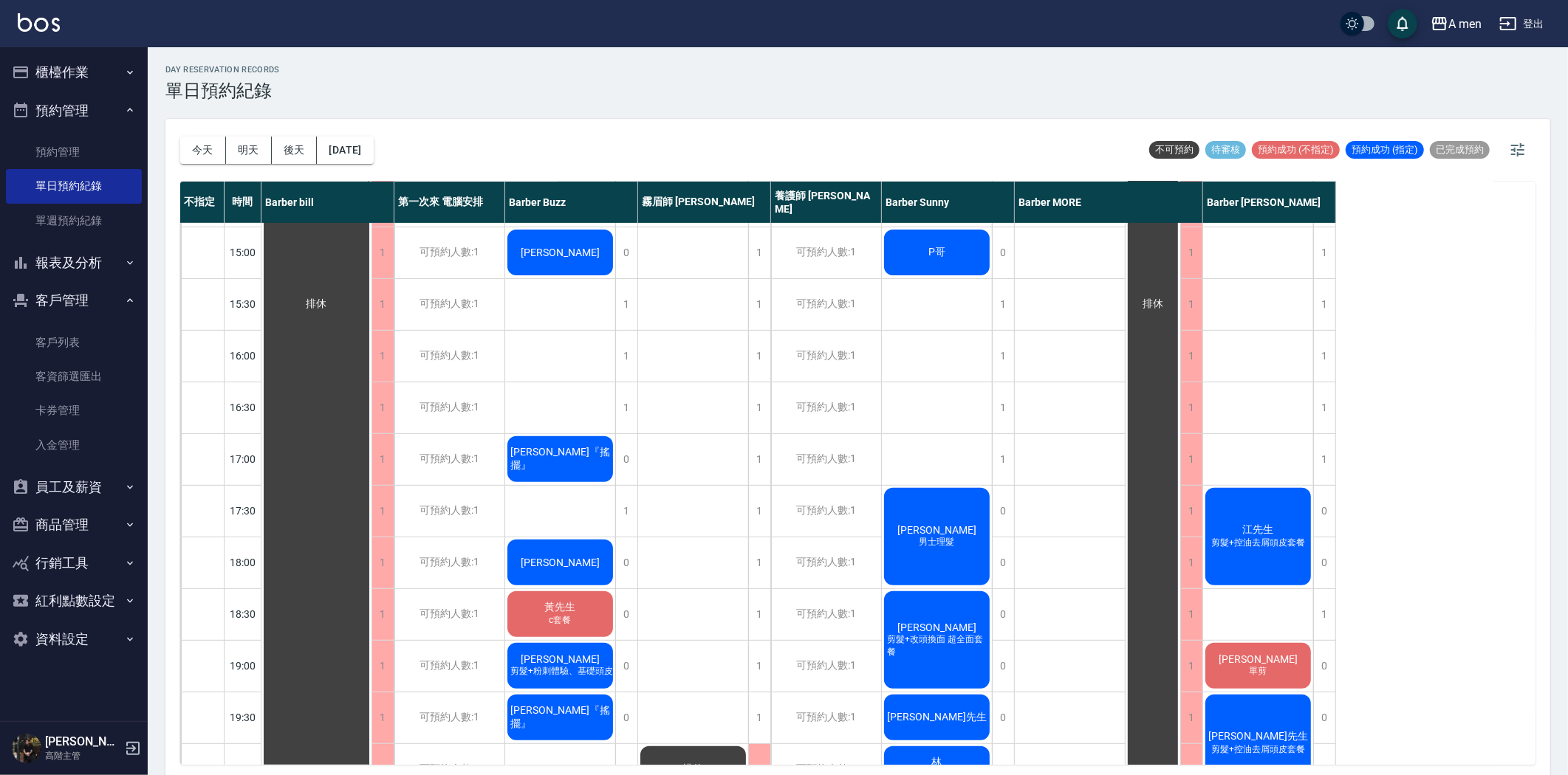
scroll to position [656, 0]
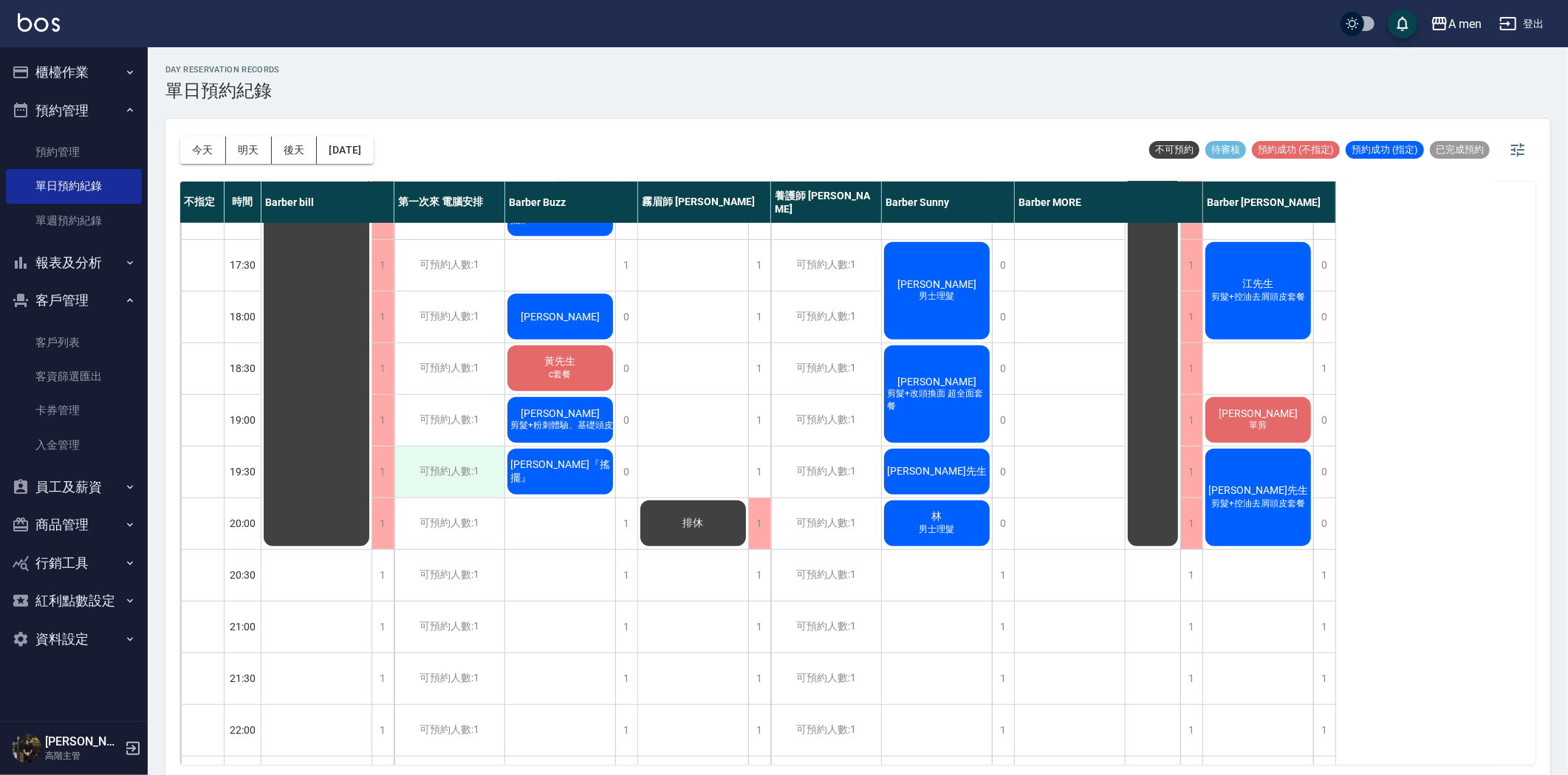
click at [444, 474] on div "可預約人數:1" at bounding box center [449, 472] width 110 height 51
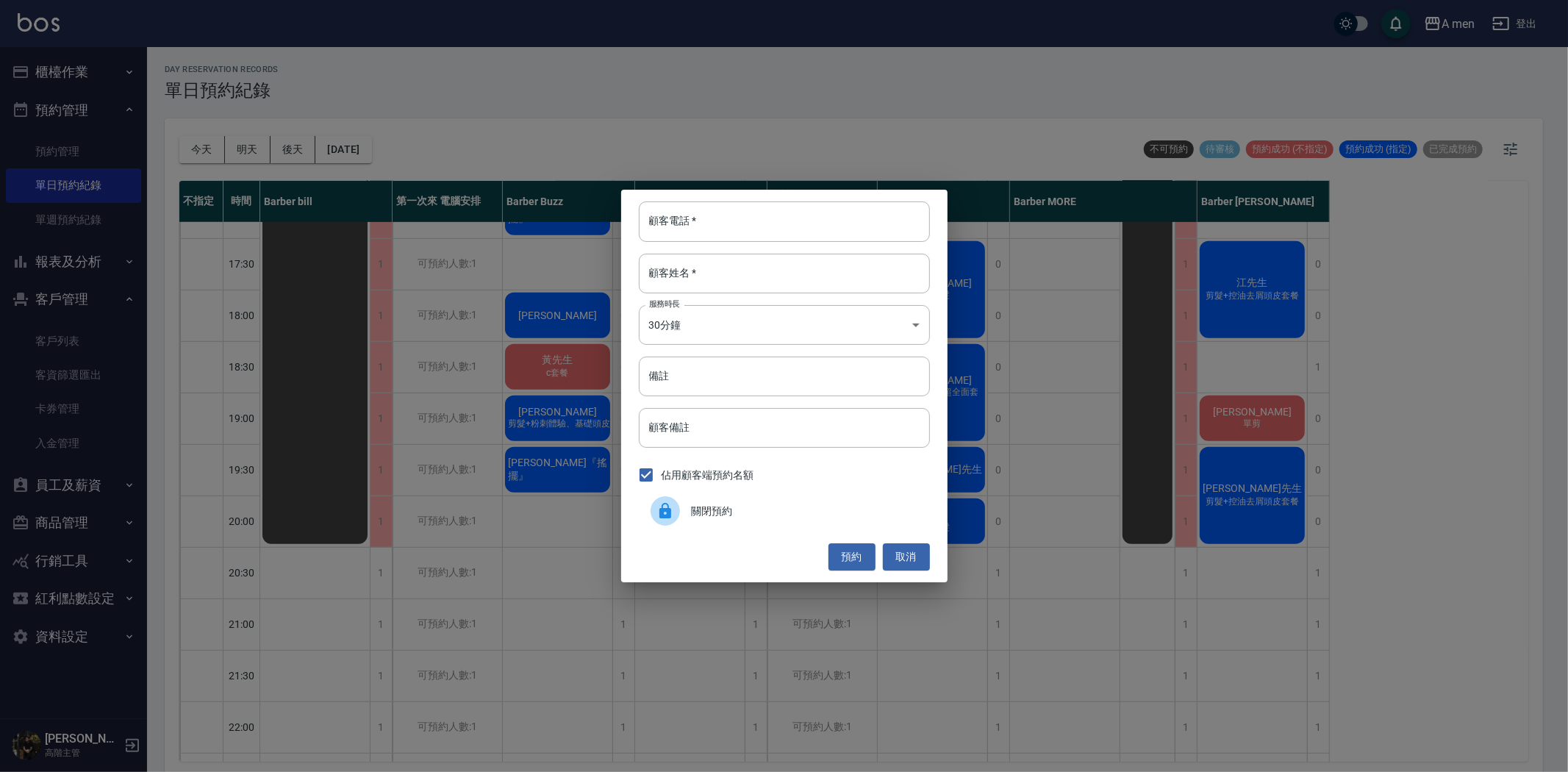
click at [702, 514] on span "關閉預約" at bounding box center [805, 511] width 226 height 16
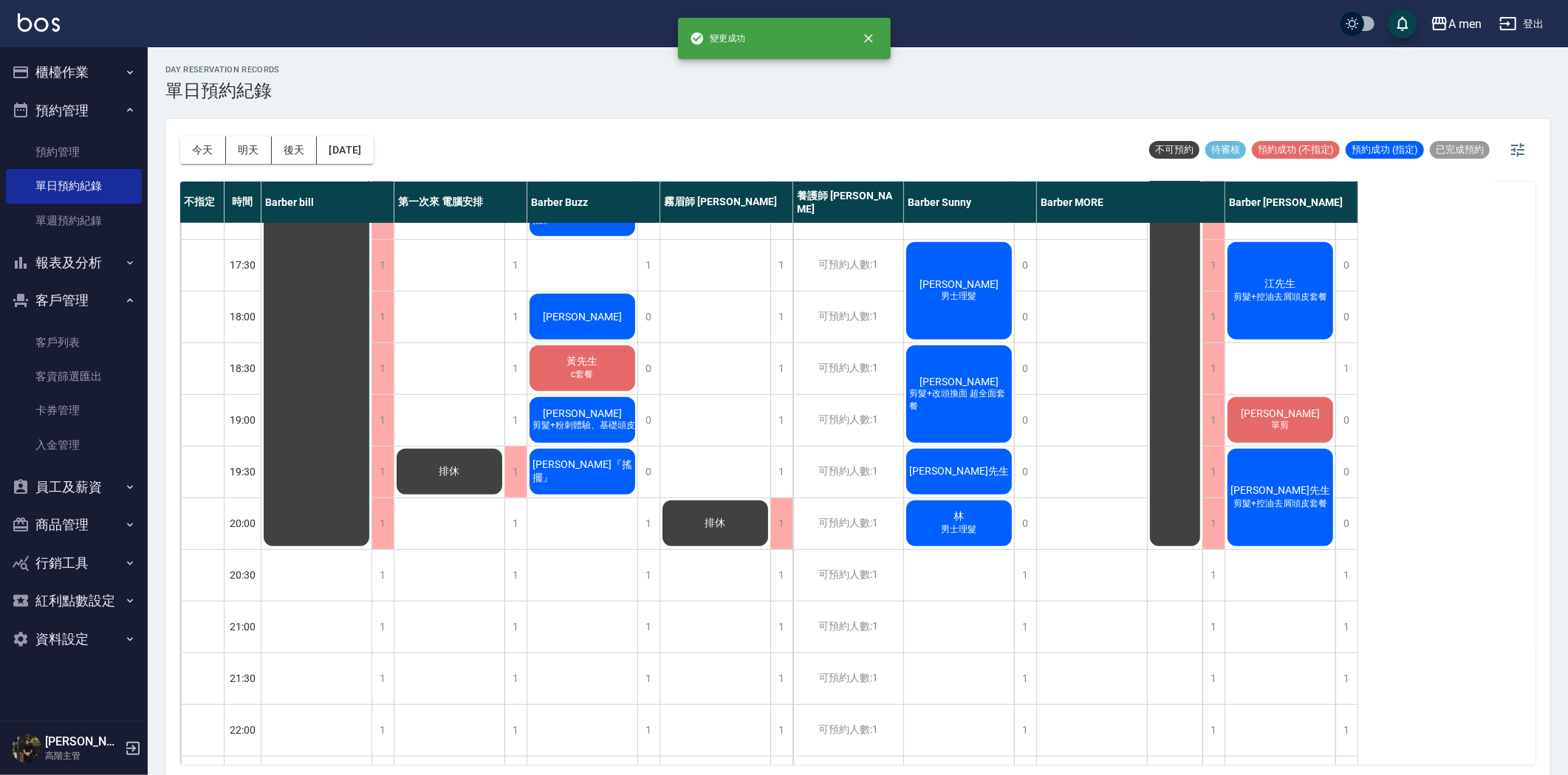
click at [459, 422] on div "排休" at bounding box center [450, 213] width 111 height 1291
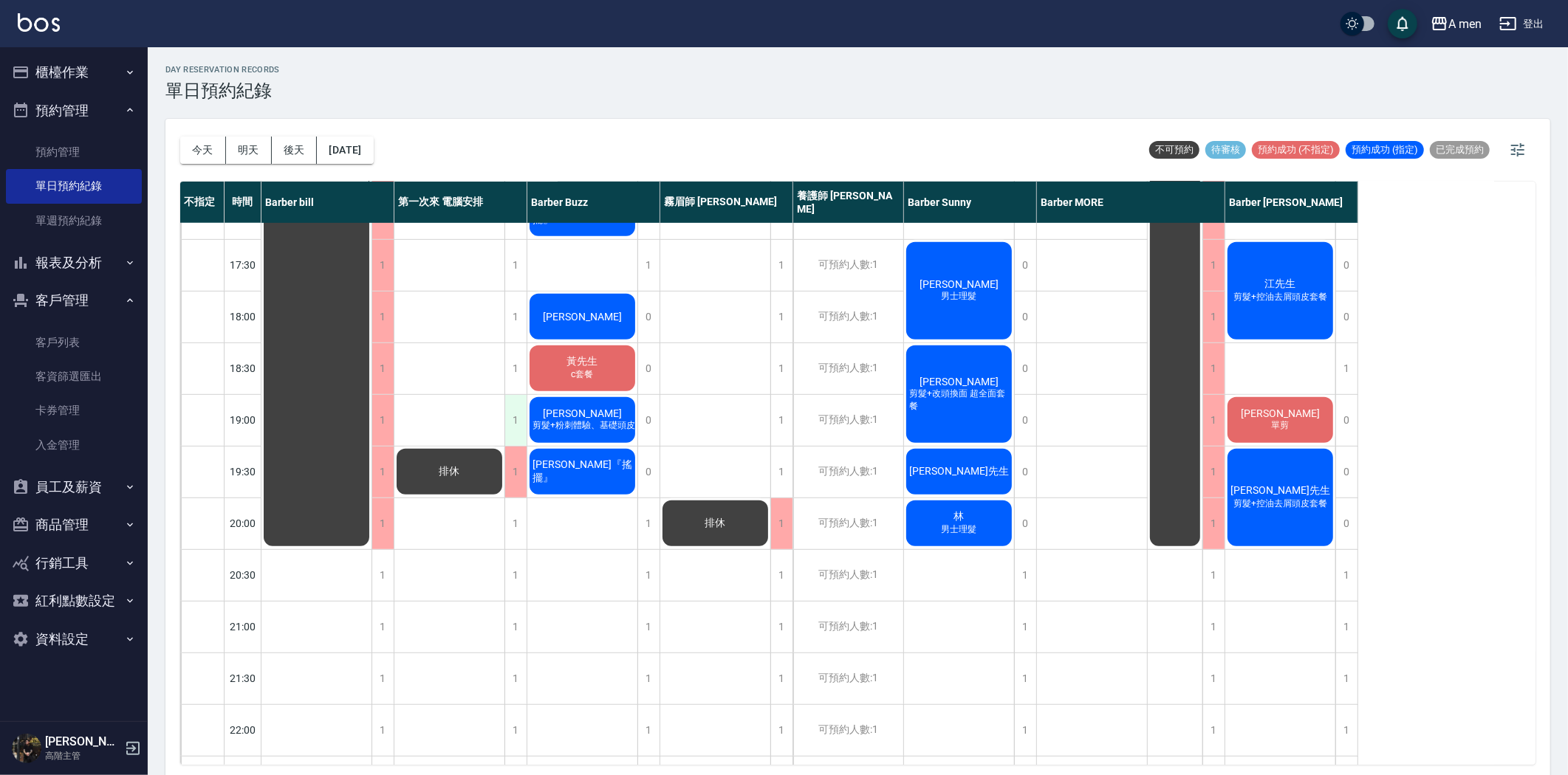
click at [515, 414] on div "1" at bounding box center [515, 419] width 22 height 51
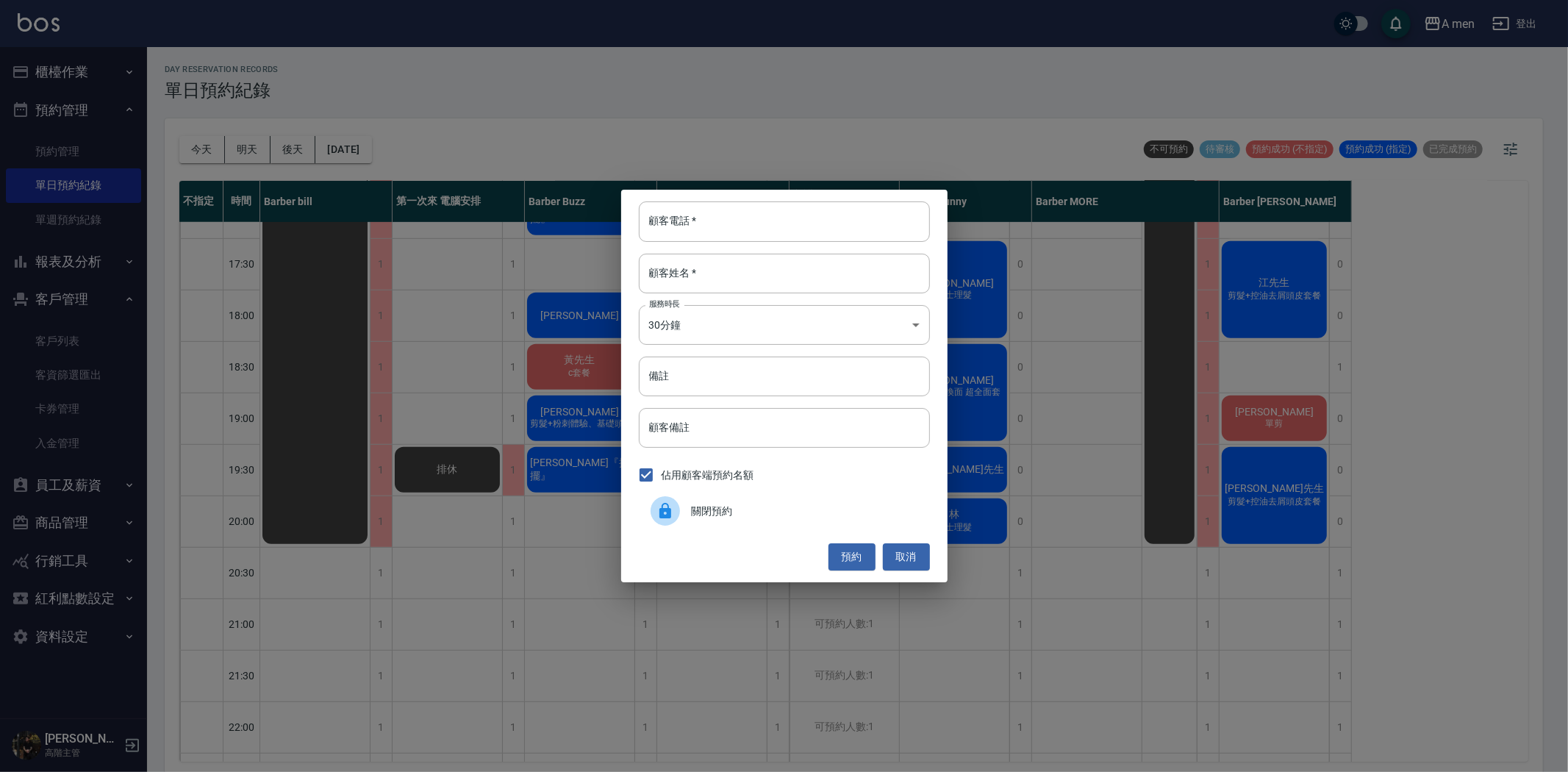
click at [773, 501] on div "關閉預約" at bounding box center [784, 511] width 291 height 41
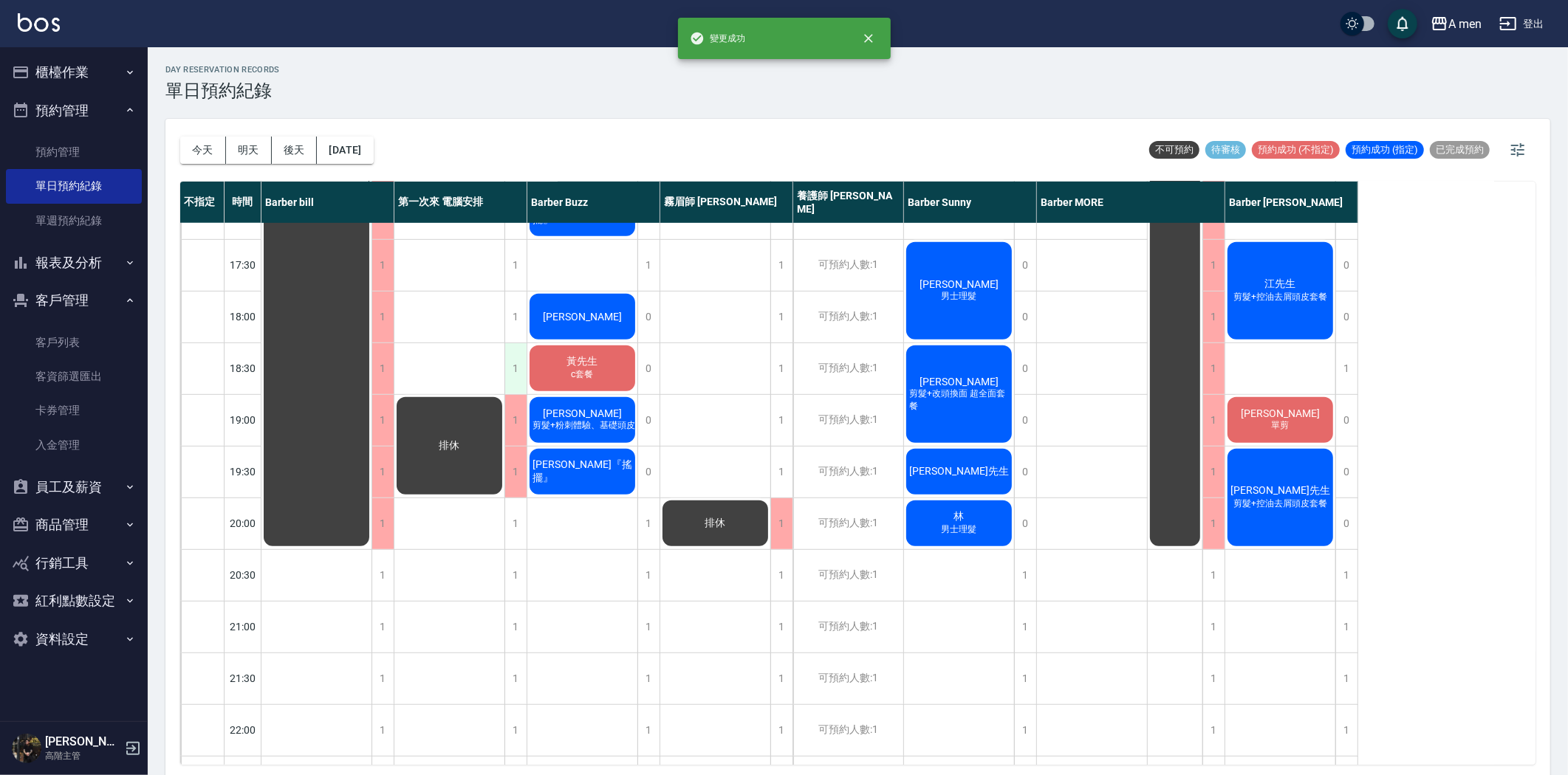
click at [515, 356] on div "1" at bounding box center [515, 368] width 22 height 51
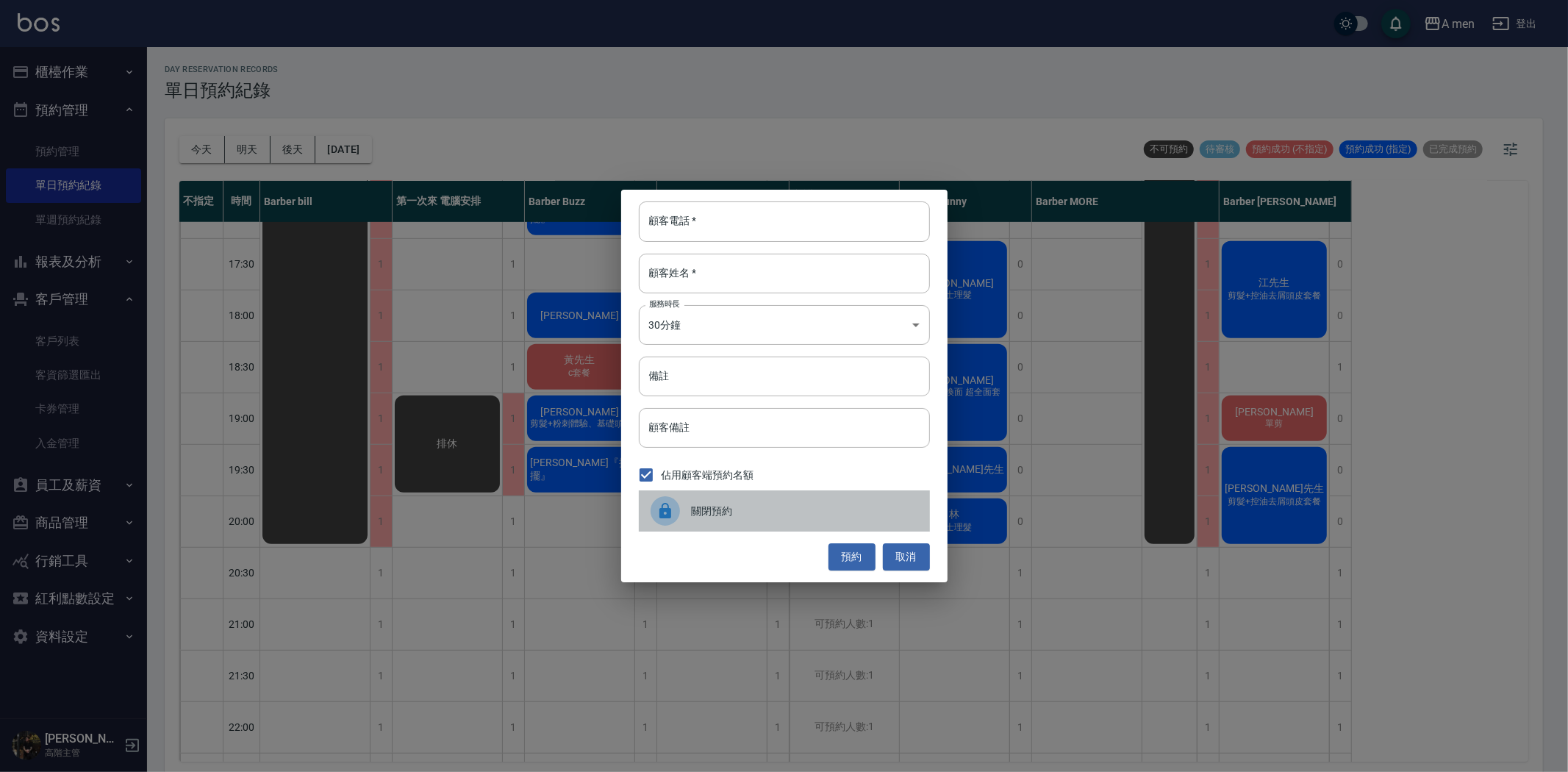
click at [716, 501] on div "關閉預約" at bounding box center [784, 511] width 291 height 41
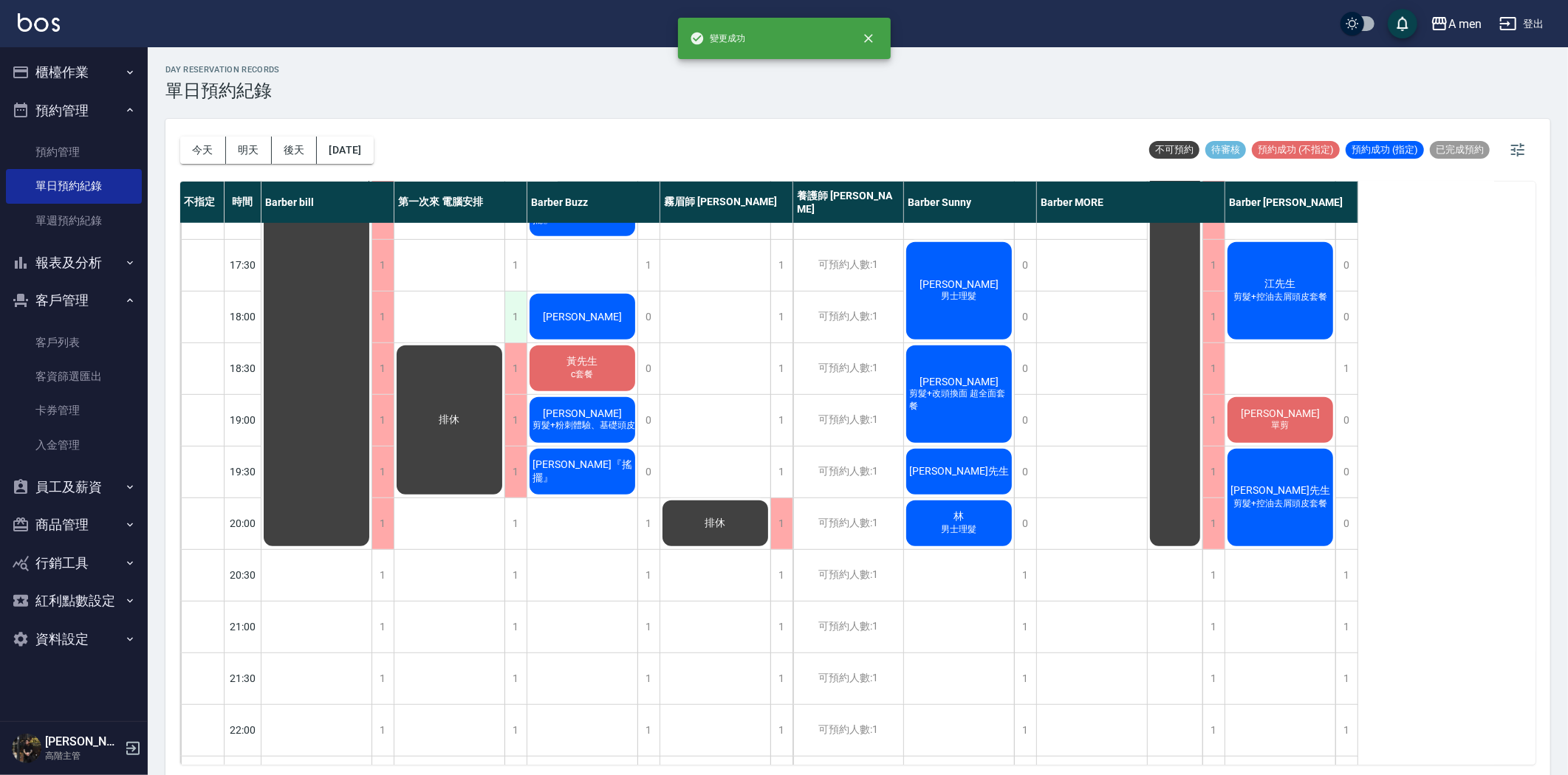
click at [513, 317] on div "1" at bounding box center [515, 317] width 22 height 51
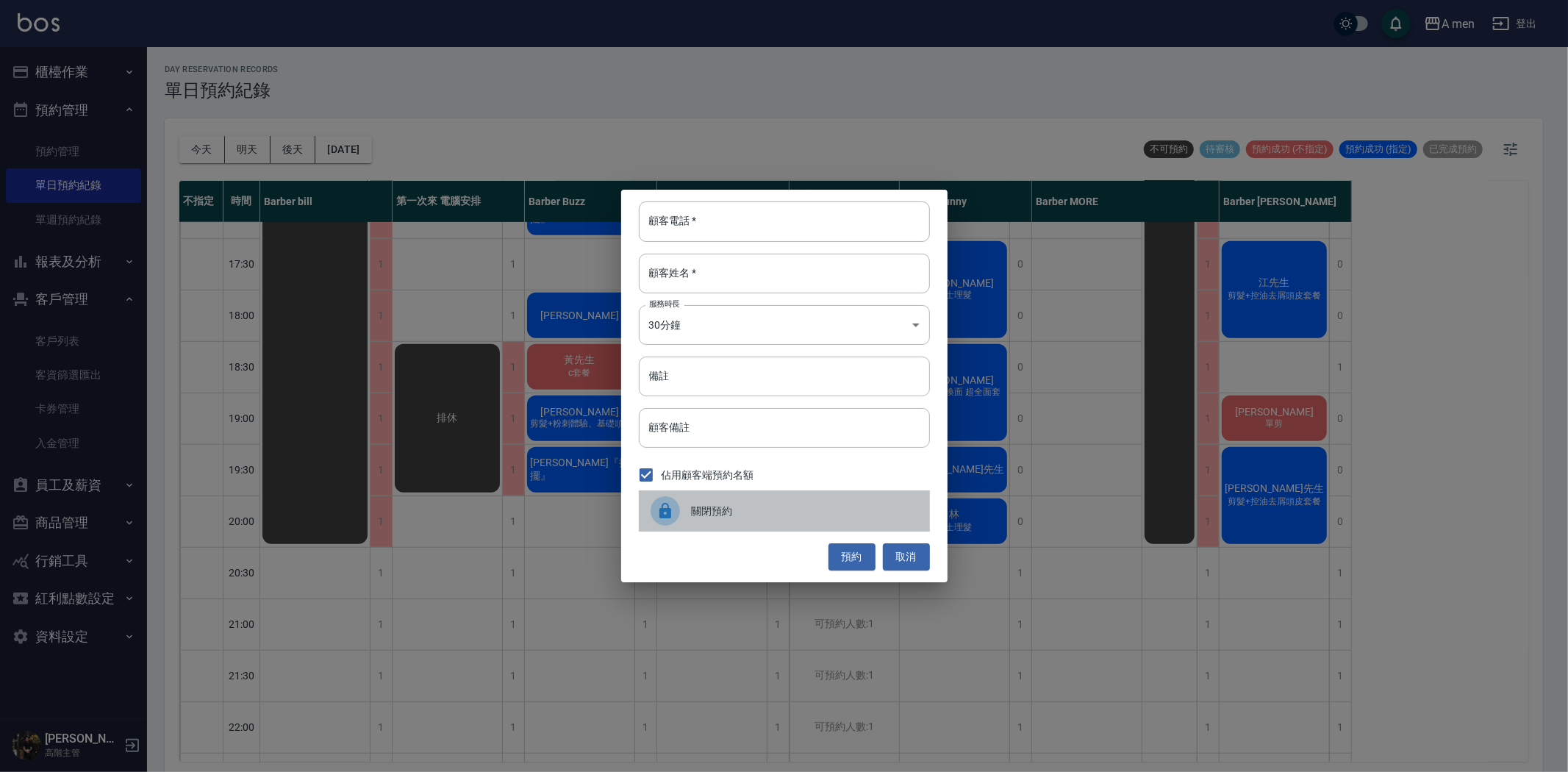
click at [785, 491] on div "關閉預約" at bounding box center [784, 511] width 291 height 41
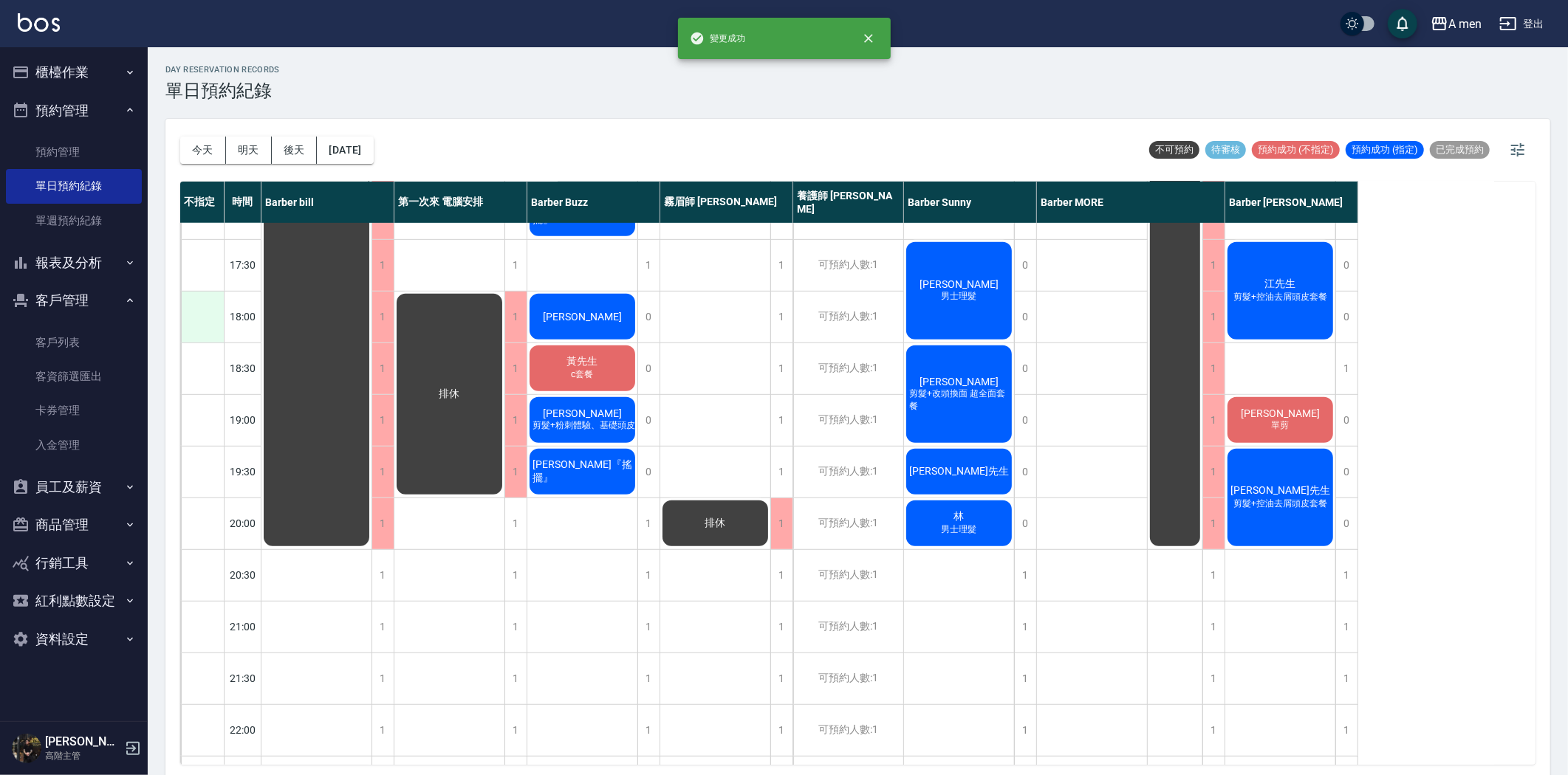
click at [199, 329] on div at bounding box center [202, 317] width 43 height 51
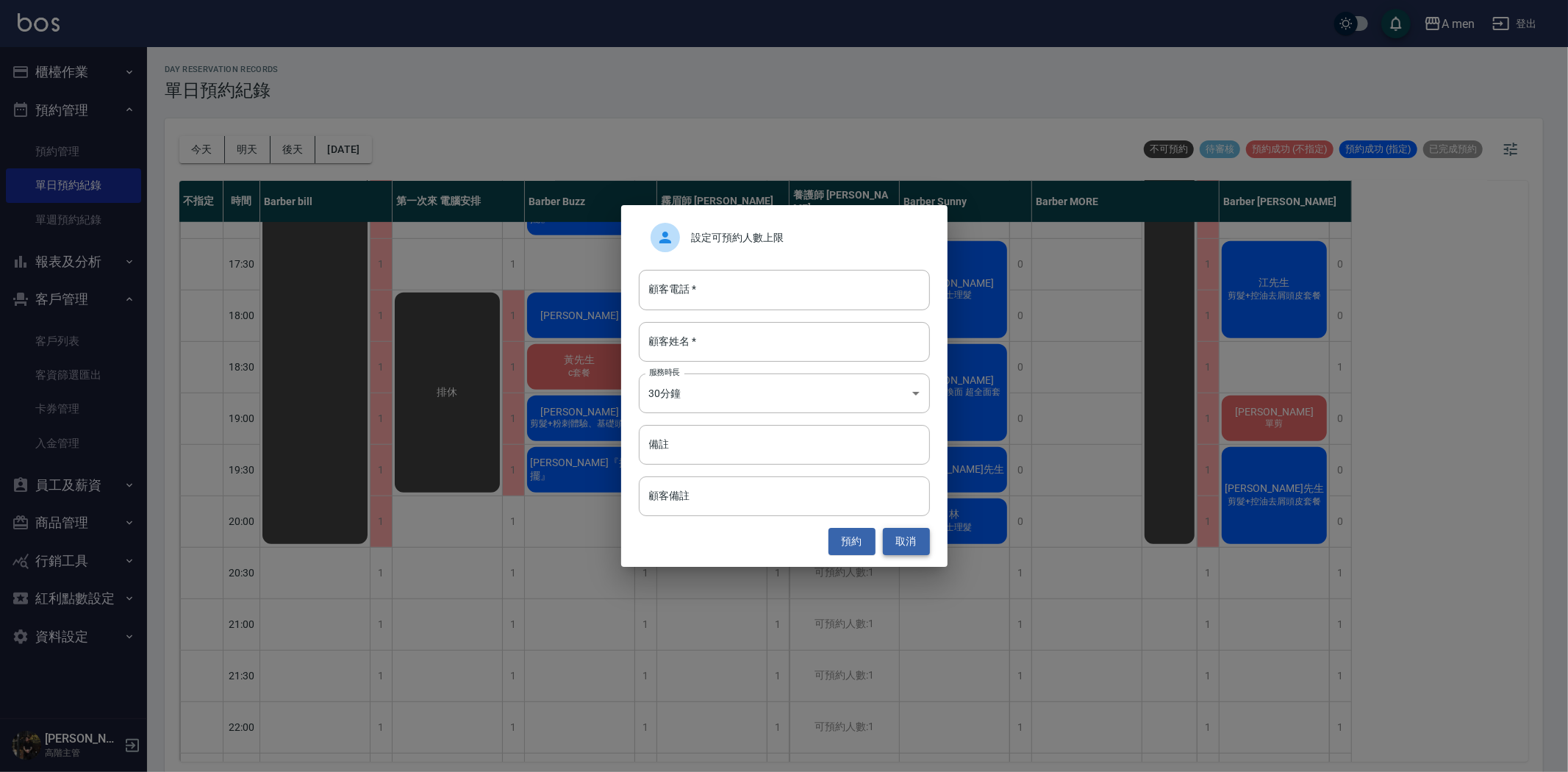
click at [902, 541] on button "取消" at bounding box center [906, 541] width 47 height 27
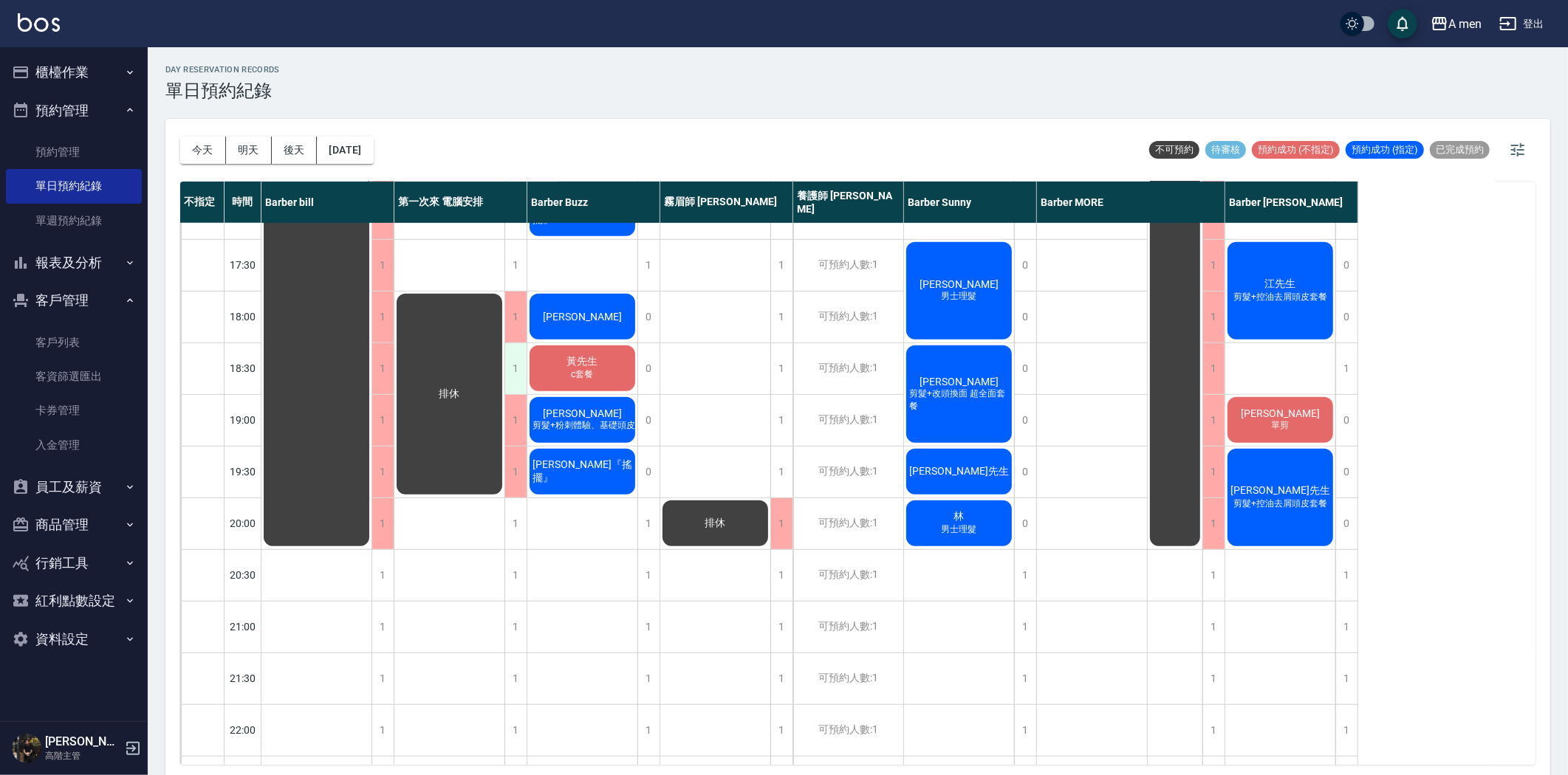
click at [512, 359] on div "1" at bounding box center [515, 368] width 22 height 51
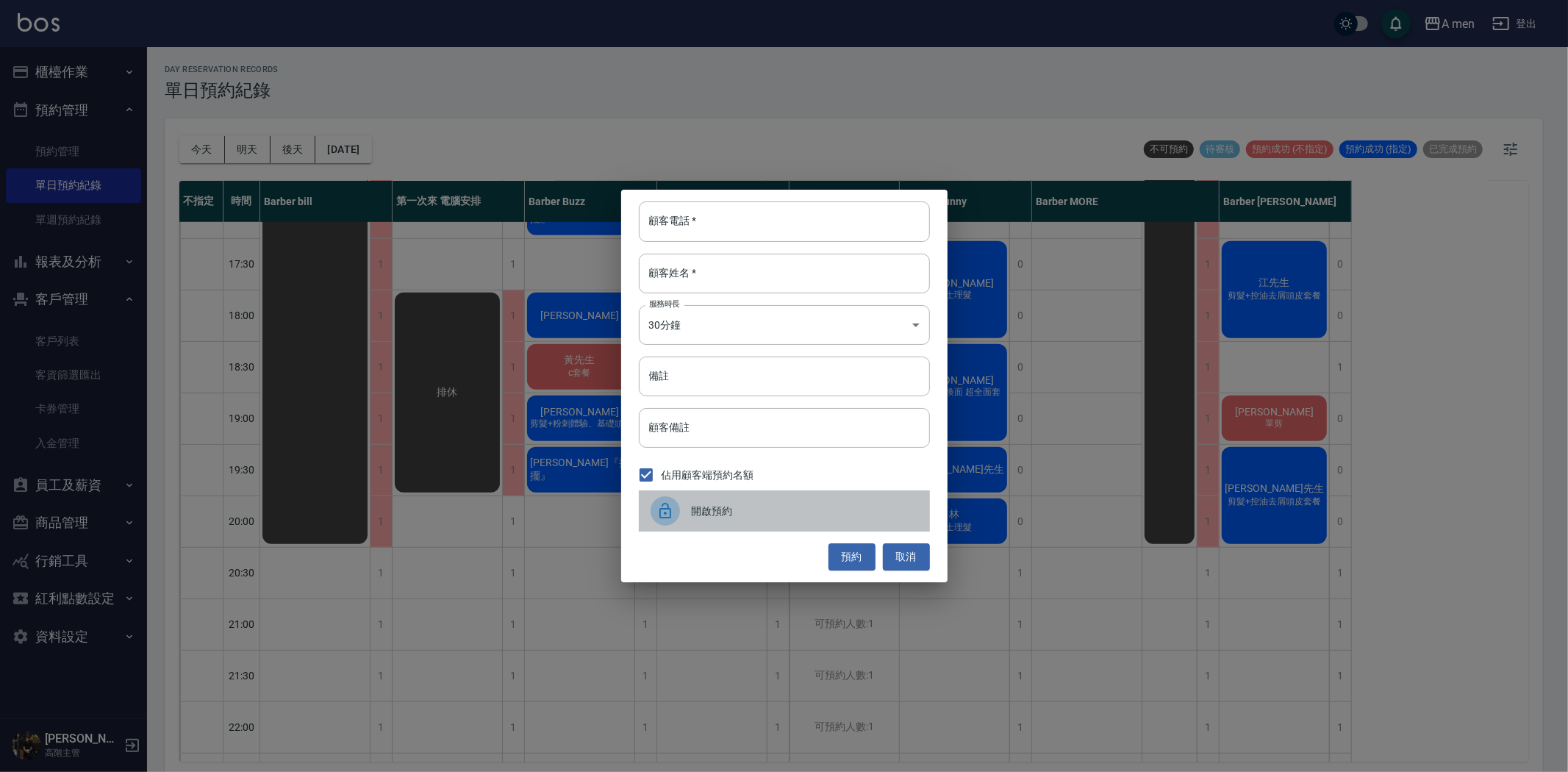
click at [792, 504] on span "開啟預約" at bounding box center [805, 511] width 226 height 16
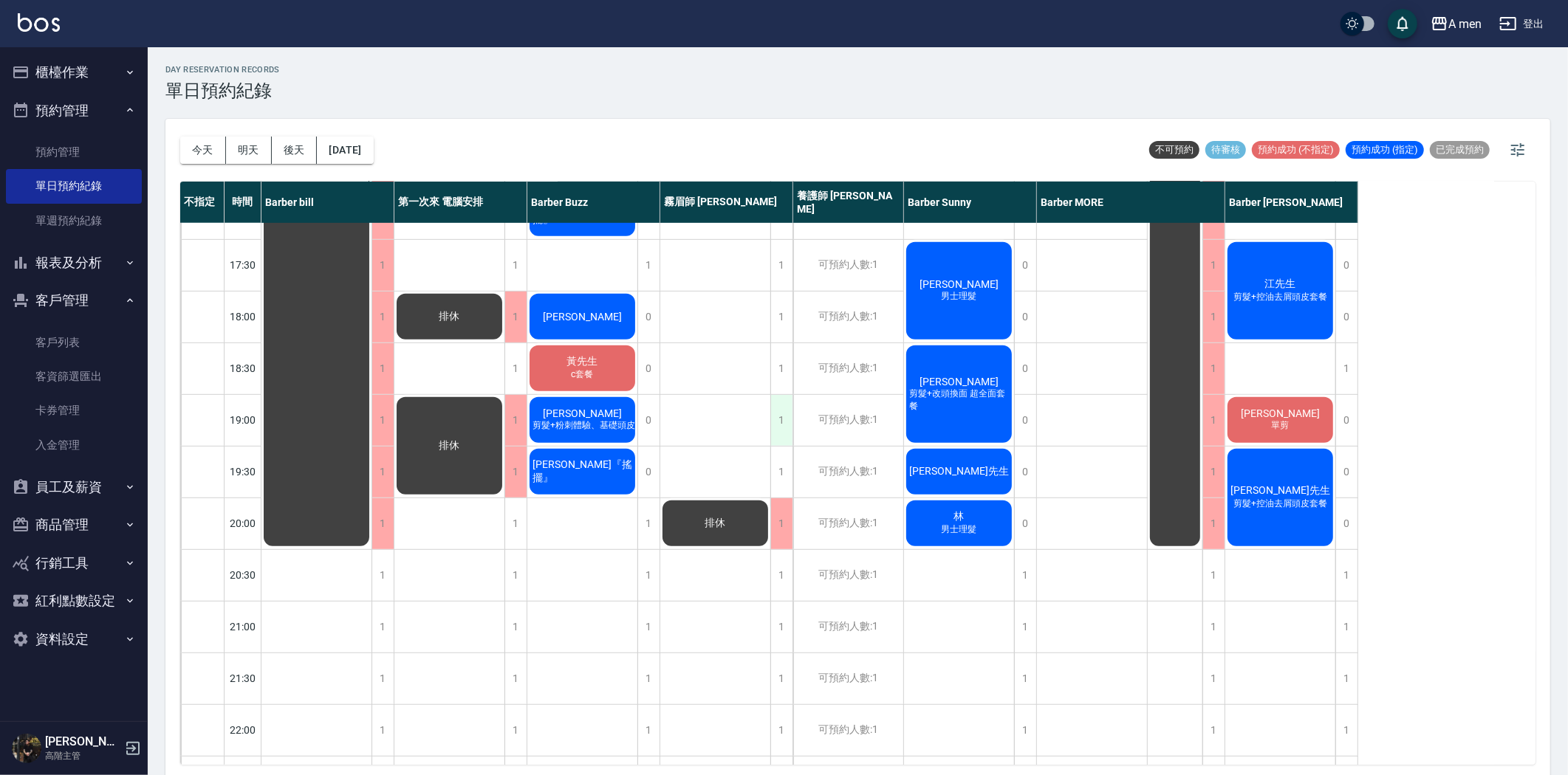
click at [779, 409] on div "1" at bounding box center [781, 419] width 22 height 51
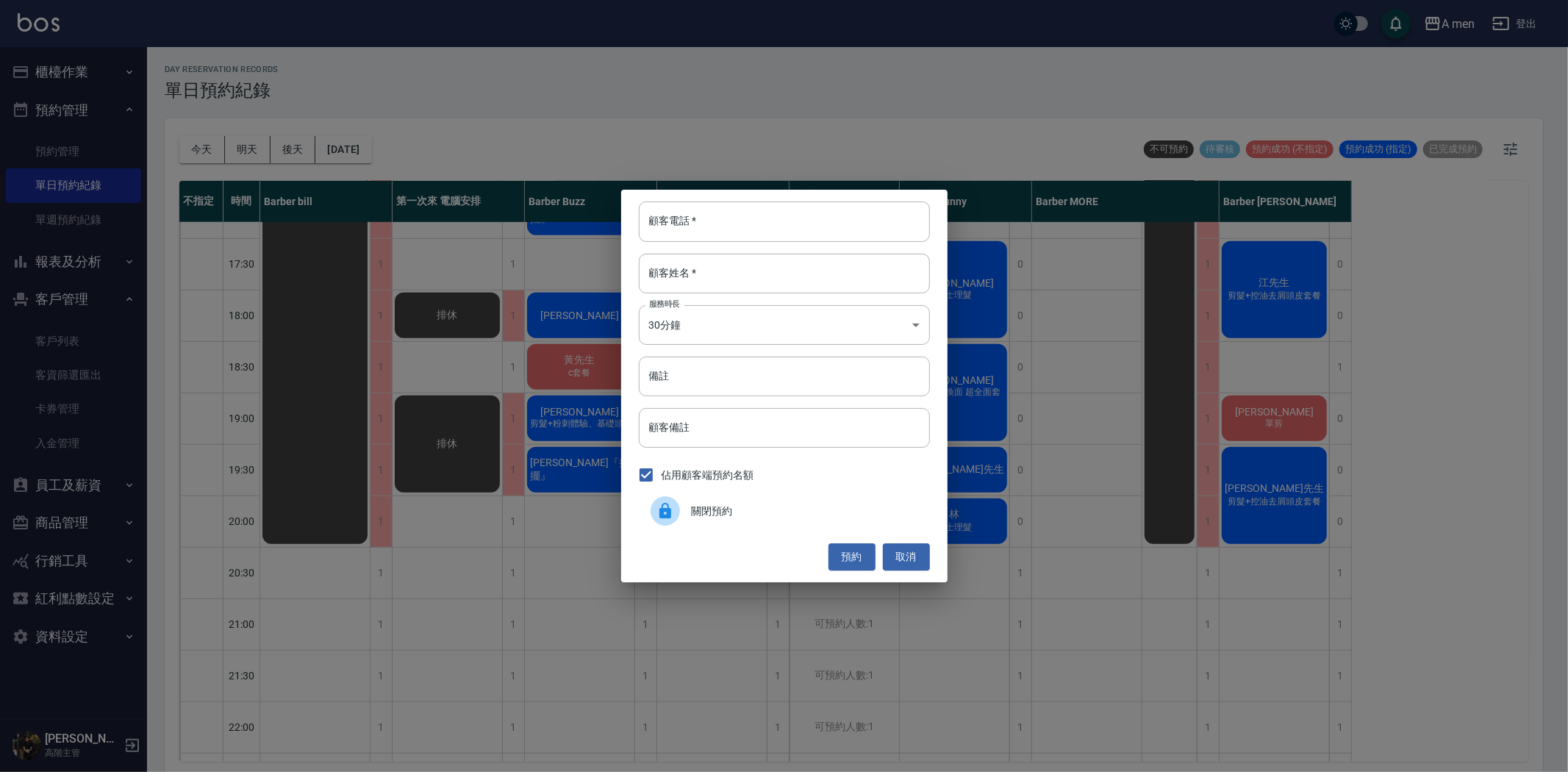
click at [786, 489] on div "佔用顧客端預約名額" at bounding box center [784, 475] width 291 height 31
click at [779, 494] on div "關閉預約" at bounding box center [784, 511] width 291 height 41
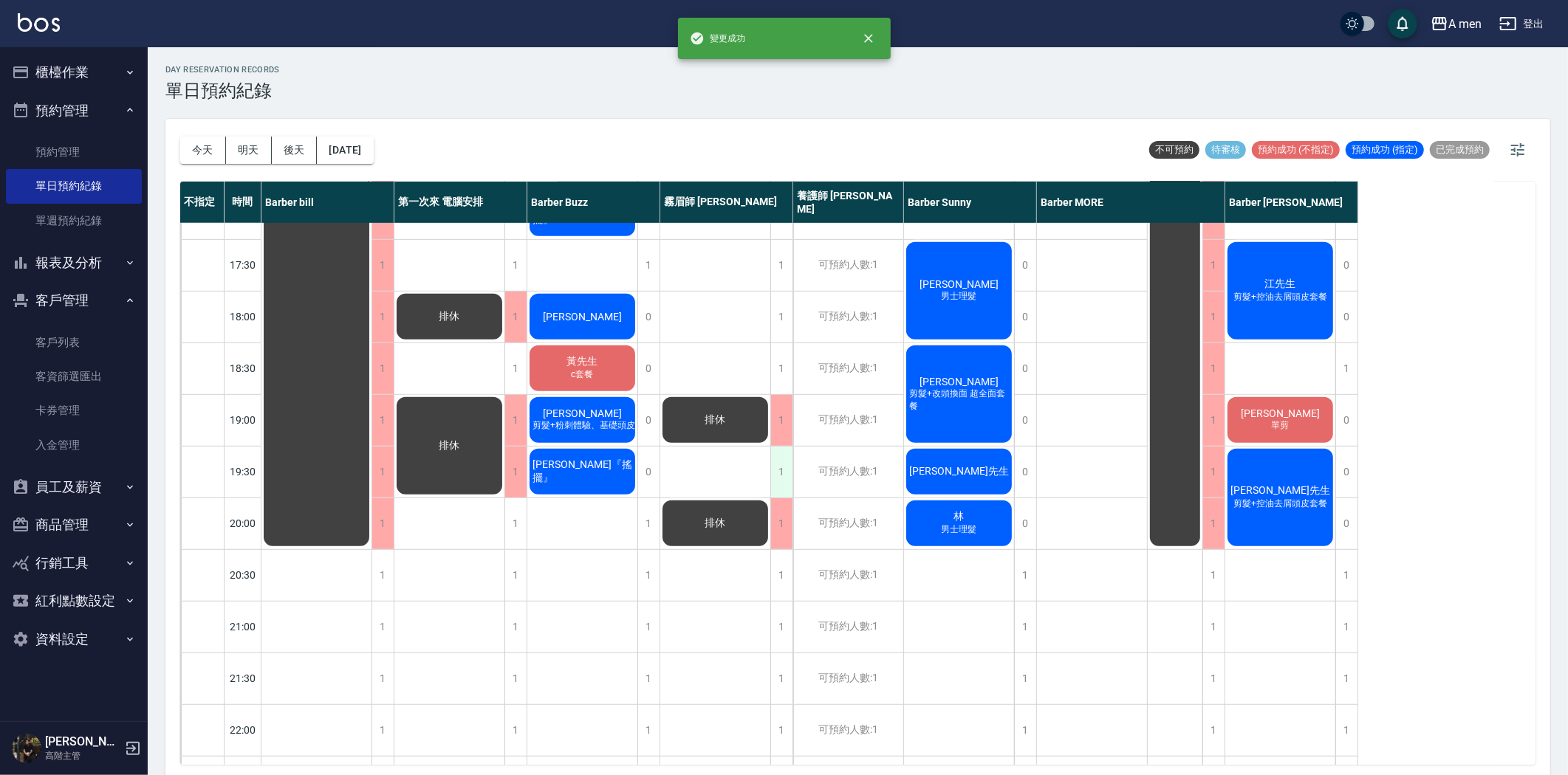
click at [781, 475] on div "1" at bounding box center [781, 472] width 22 height 51
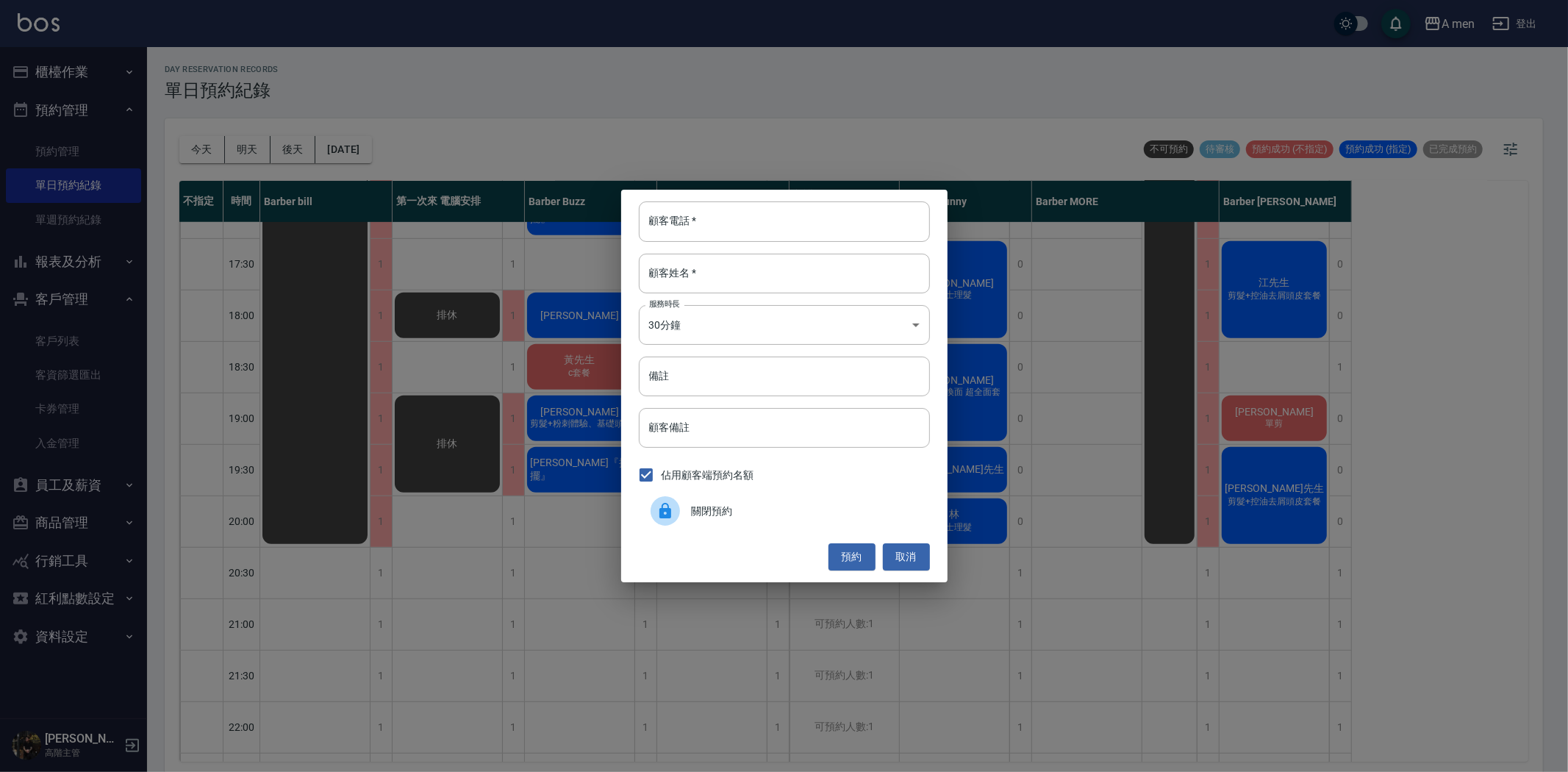
click at [775, 506] on span "關閉預約" at bounding box center [805, 511] width 226 height 16
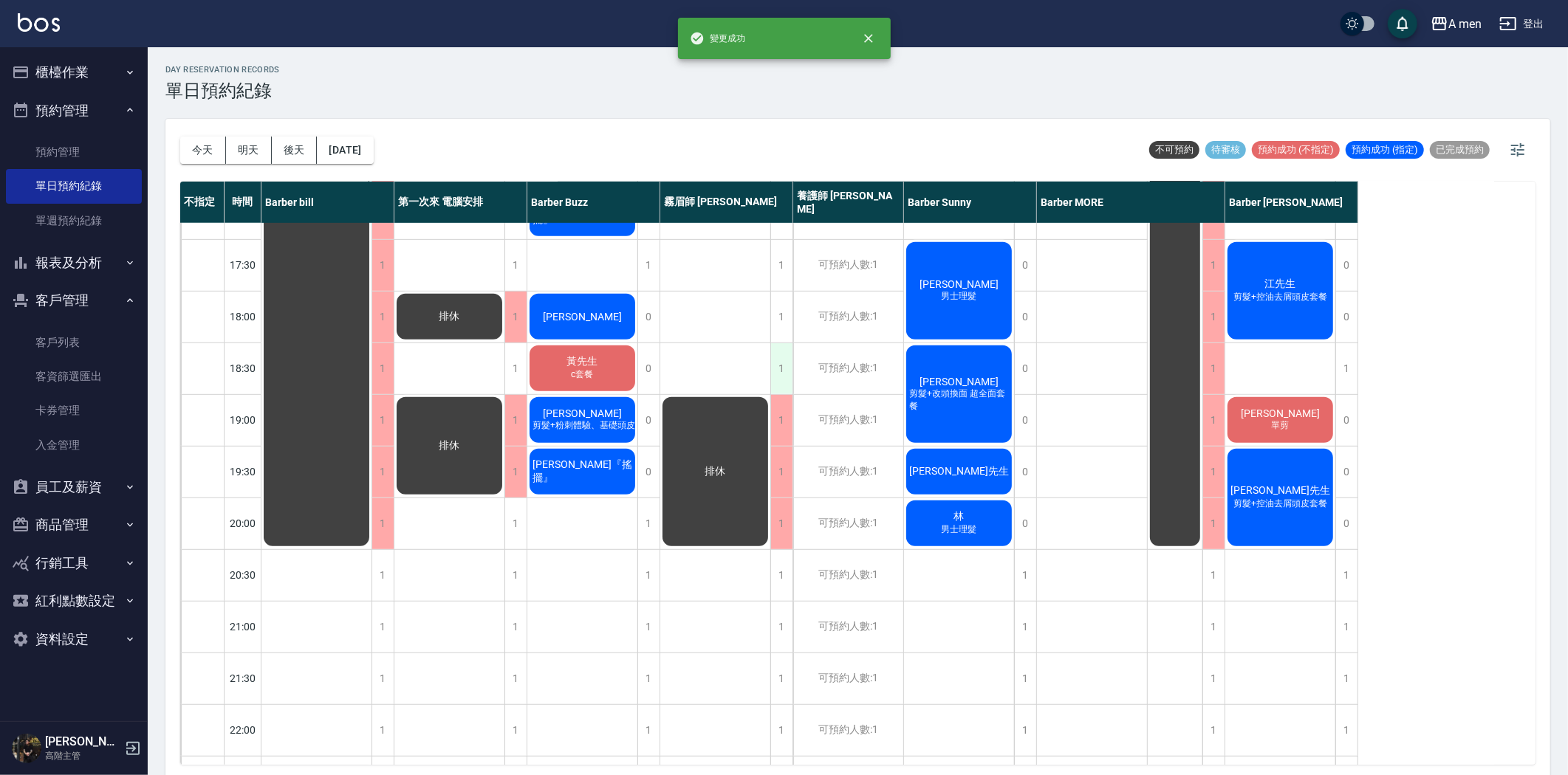
click at [787, 371] on div "1" at bounding box center [781, 368] width 22 height 51
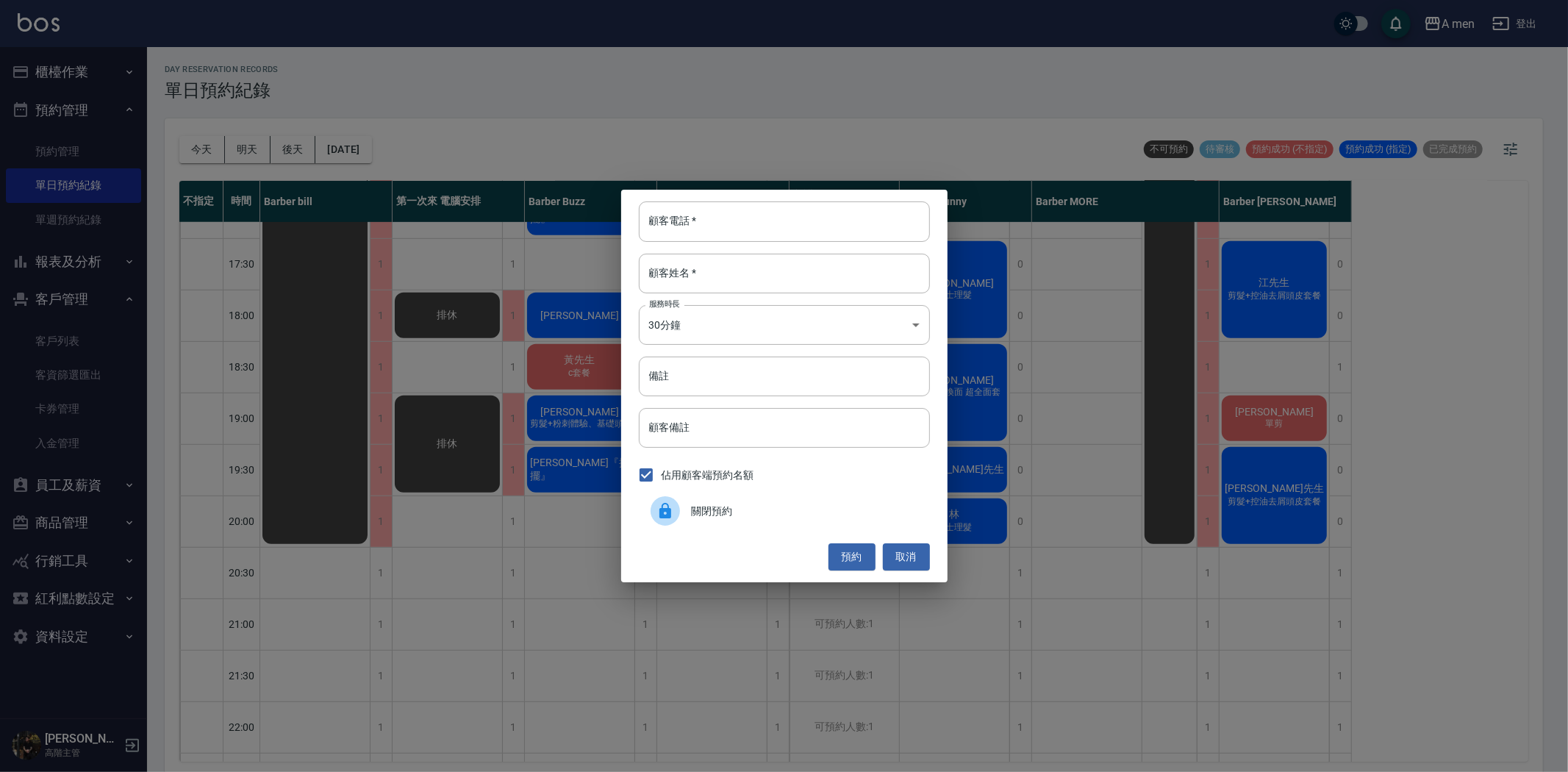
click at [791, 496] on div "關閉預約" at bounding box center [784, 511] width 291 height 41
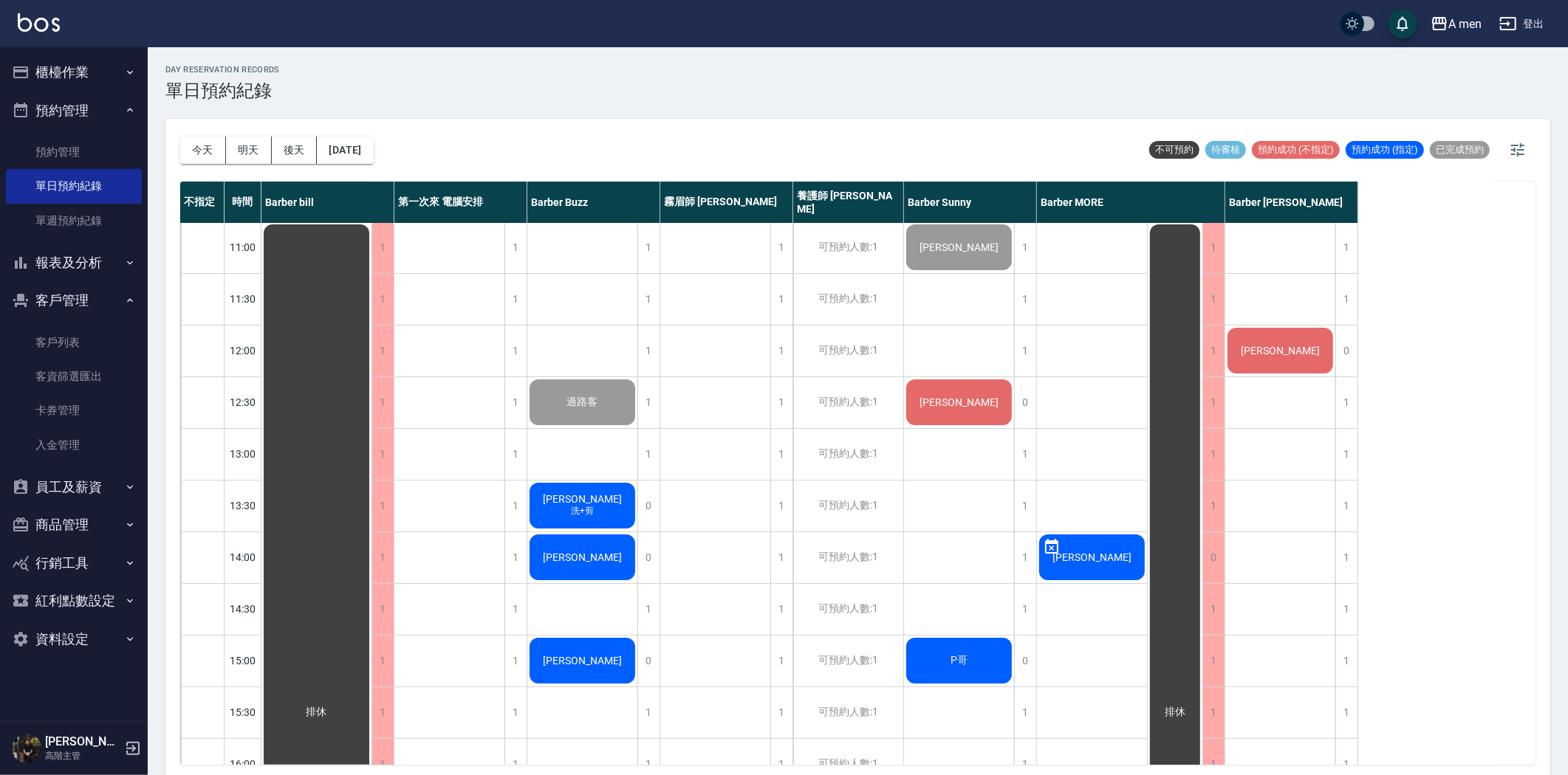
scroll to position [0, 0]
click at [371, 404] on div "[PERSON_NAME]" at bounding box center [316, 714] width 110 height 981
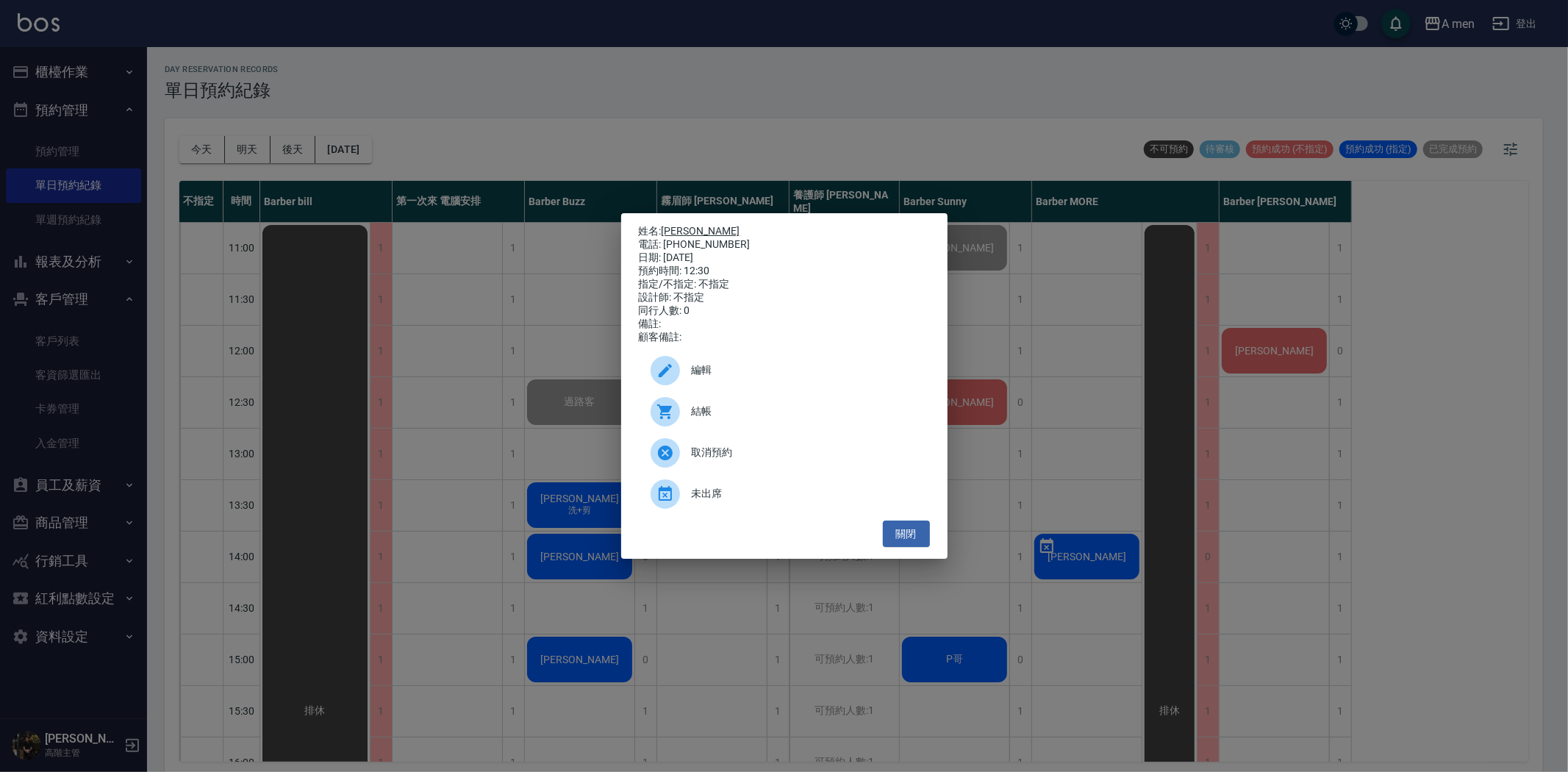
click at [688, 225] on link "[PERSON_NAME]" at bounding box center [700, 231] width 78 height 12
click at [919, 547] on button "關閉" at bounding box center [906, 534] width 47 height 27
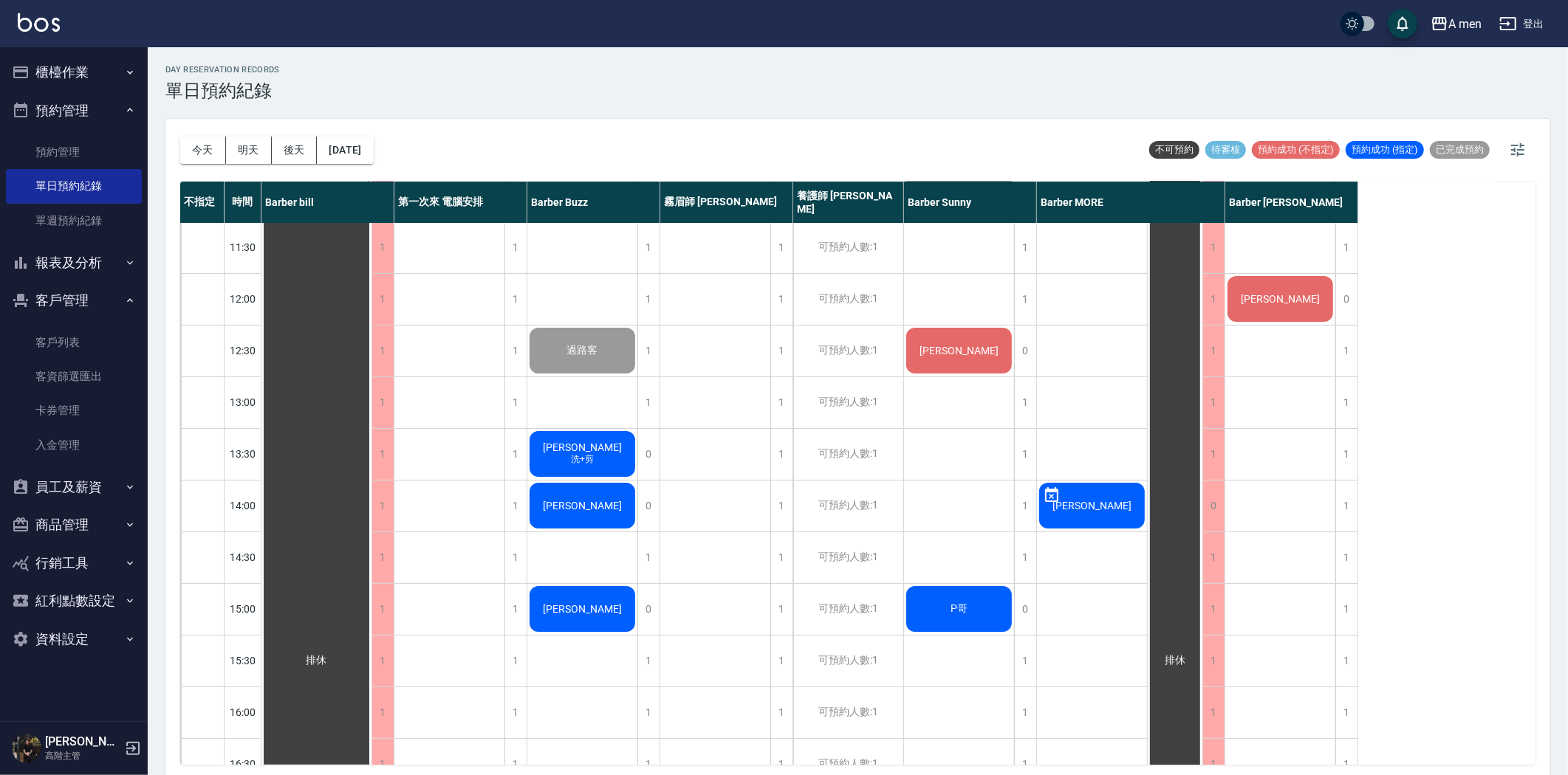
scroll to position [82, 0]
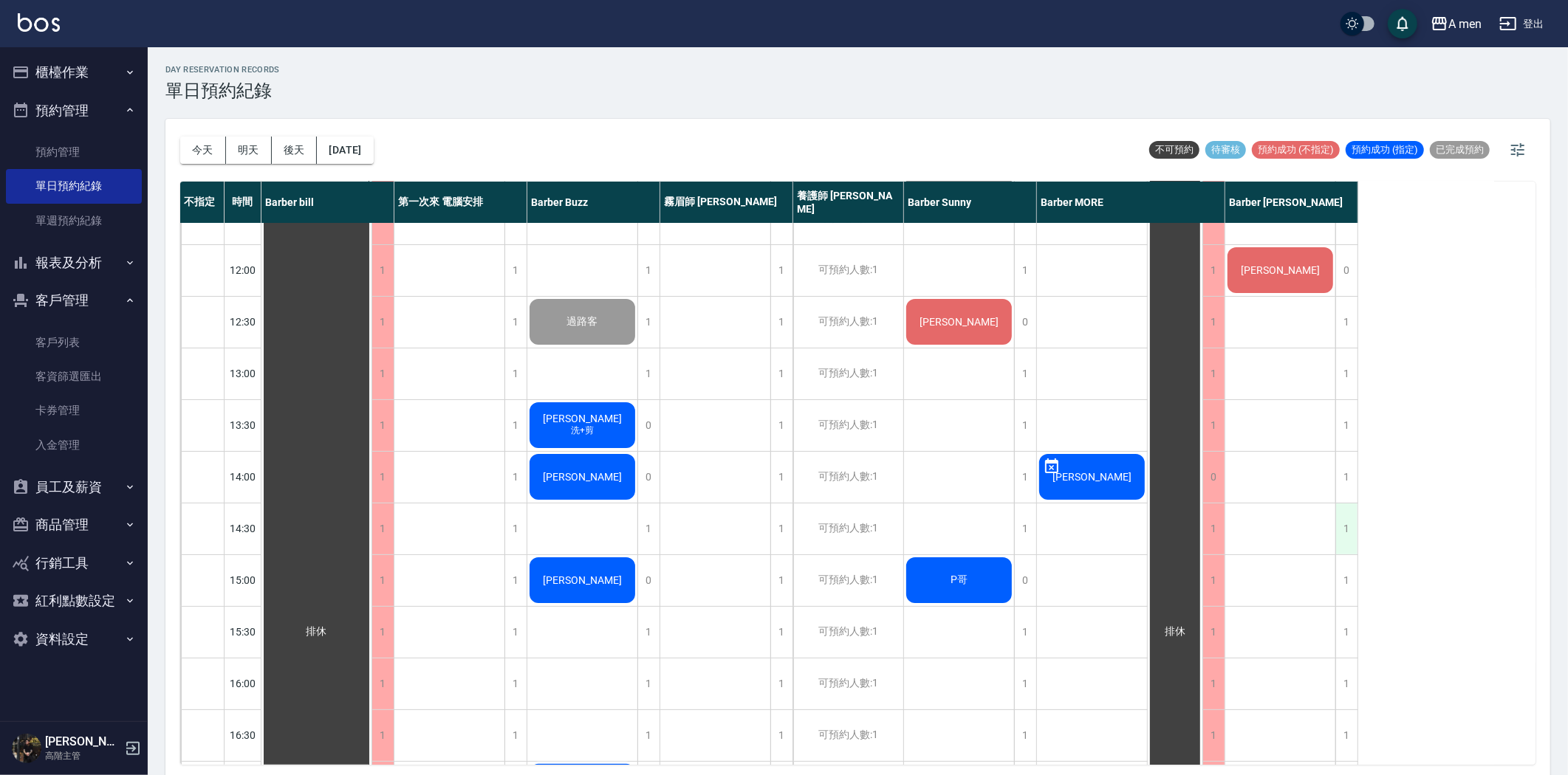
click at [1338, 521] on div "1" at bounding box center [1346, 528] width 22 height 51
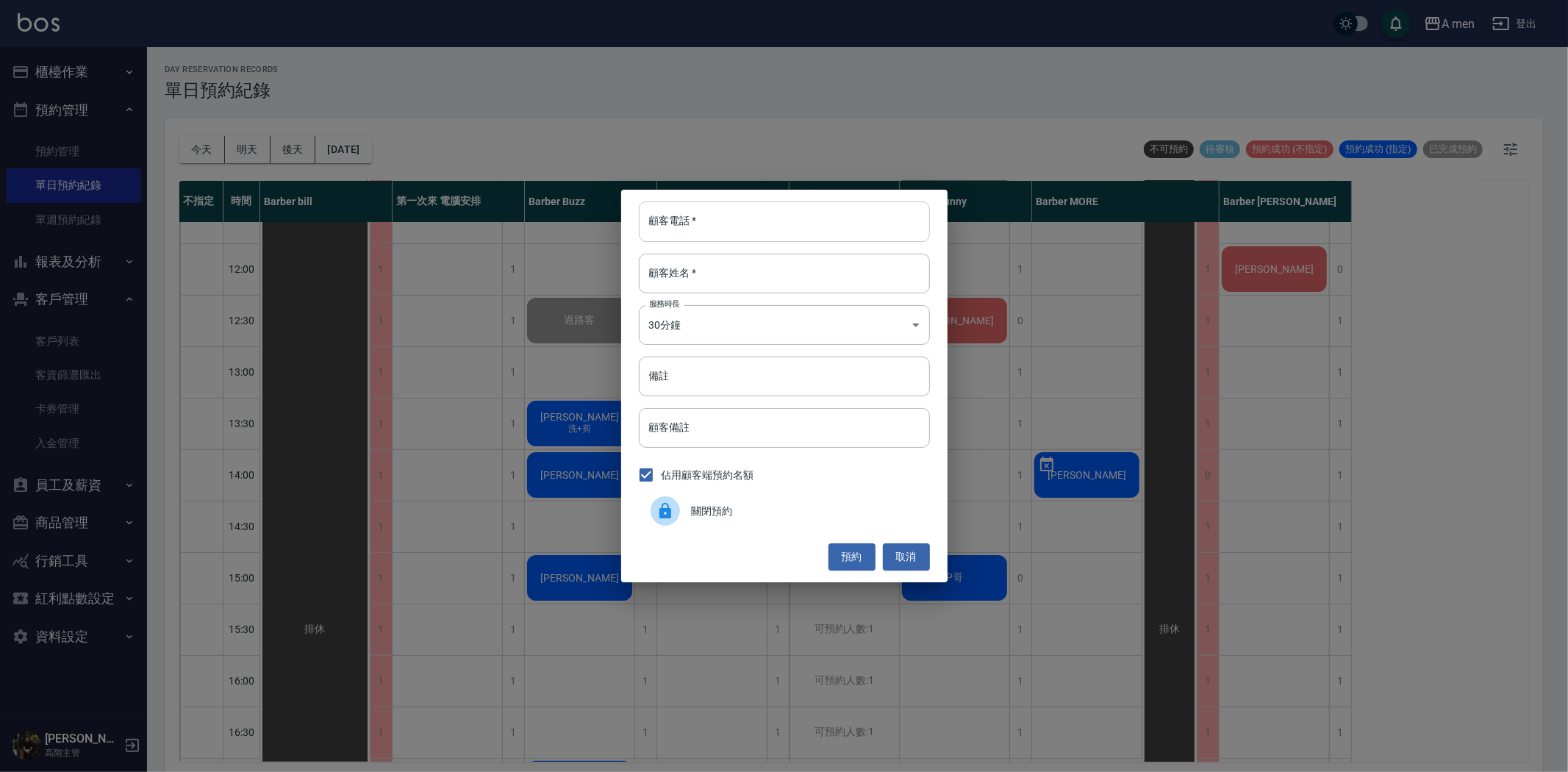
drag, startPoint x: 798, startPoint y: 237, endPoint x: 788, endPoint y: 230, distance: 12.2
click at [798, 237] on input "顧客電話   *" at bounding box center [784, 221] width 291 height 40
type input "0963810003"
click at [745, 262] on input "顧客姓名   *" at bounding box center [784, 273] width 291 height 40
type input "u"
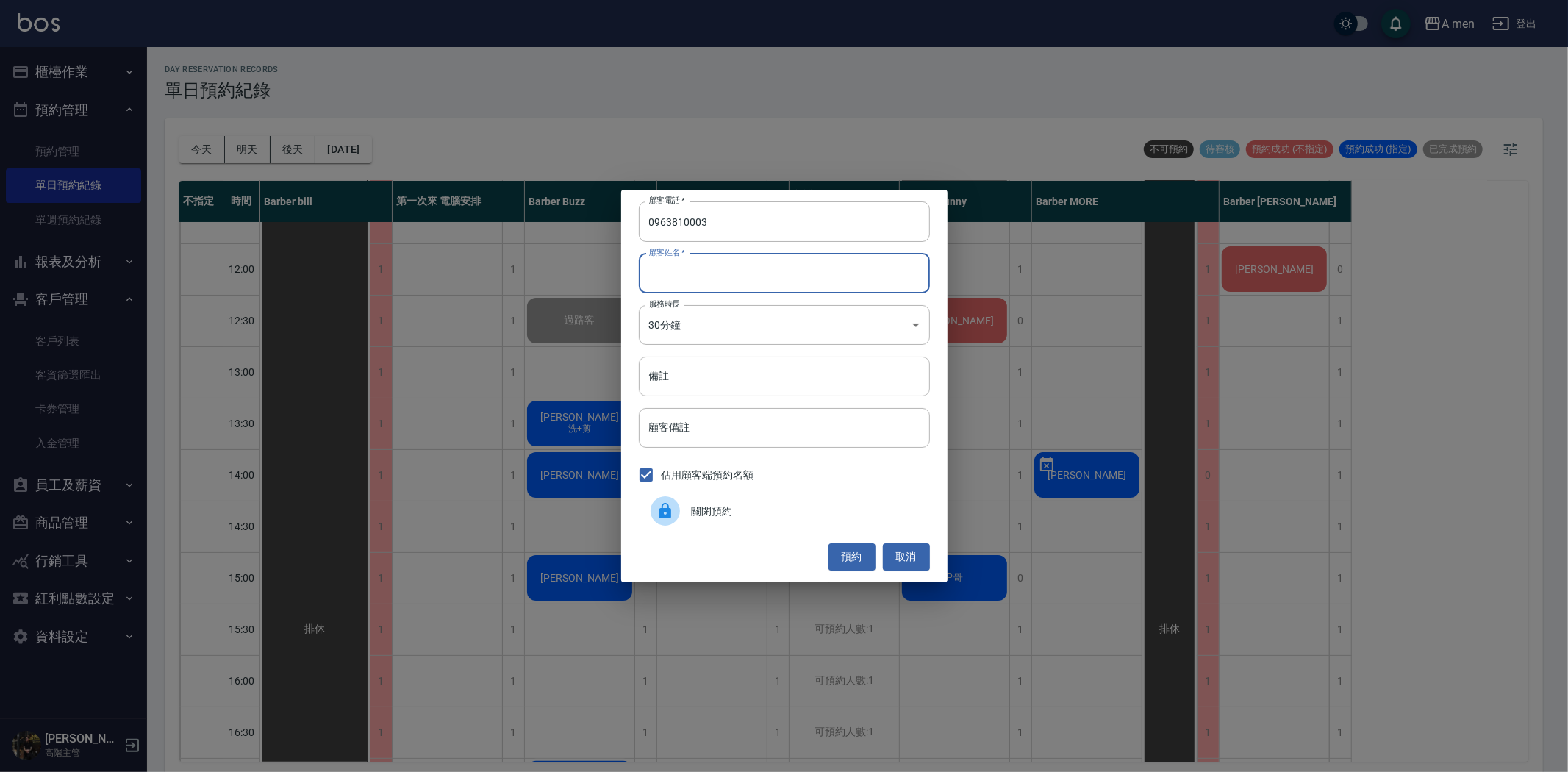
type input "U"
type input "姚先生"
click at [850, 547] on button "預約" at bounding box center [852, 557] width 47 height 27
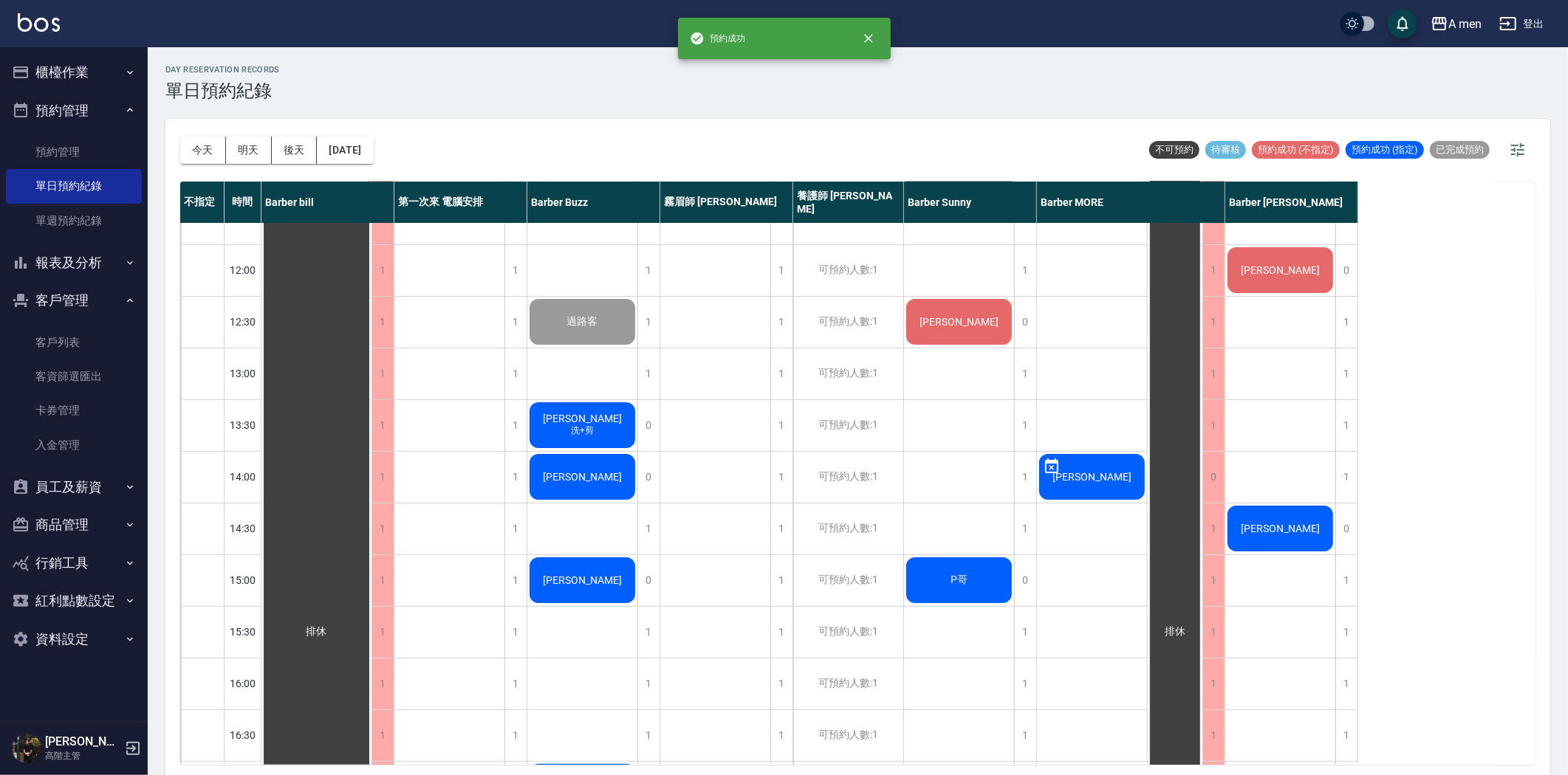
click at [371, 524] on div "[PERSON_NAME]" at bounding box center [316, 632] width 110 height 981
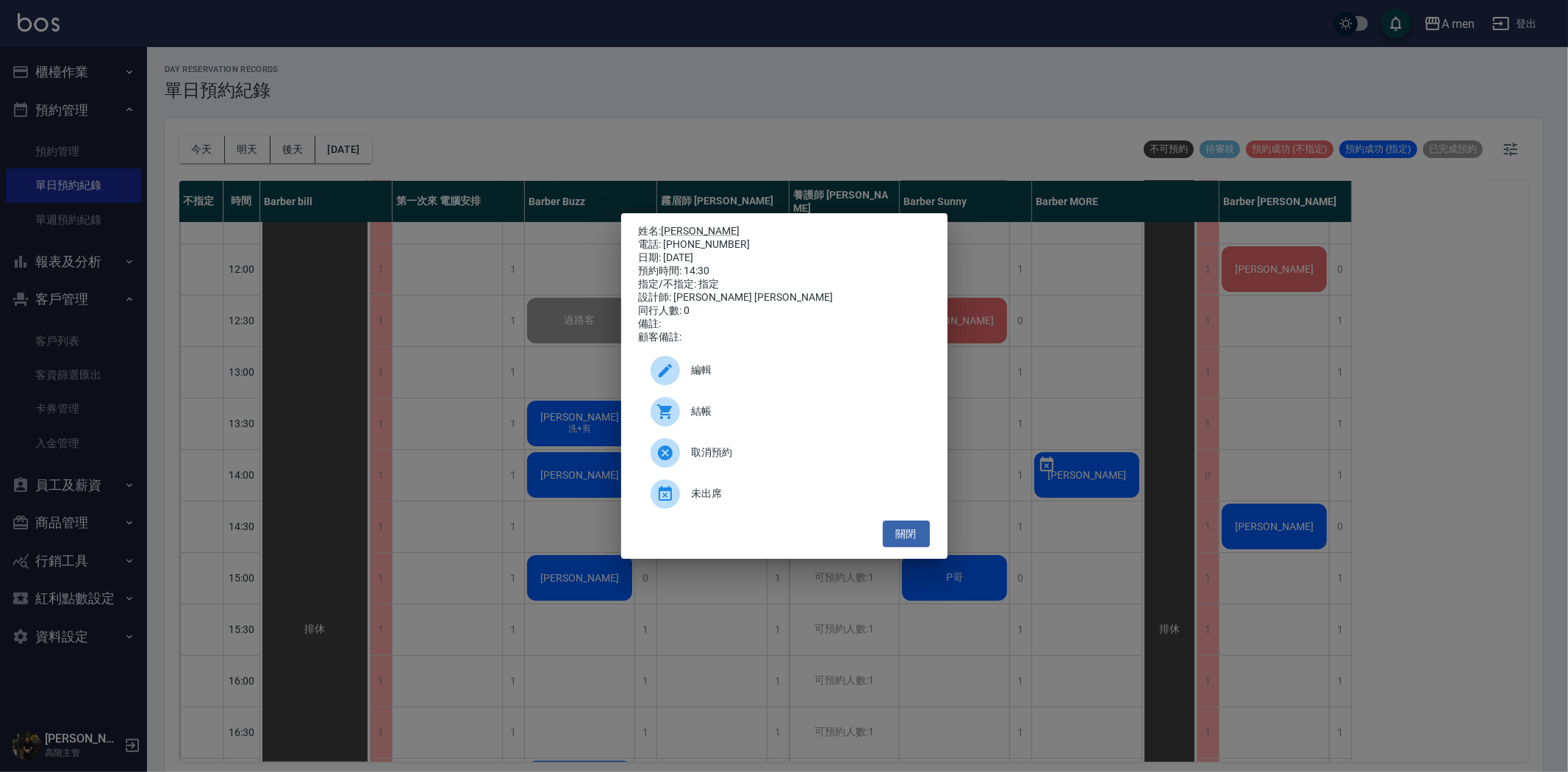
click at [677, 386] on div at bounding box center [671, 371] width 41 height 30
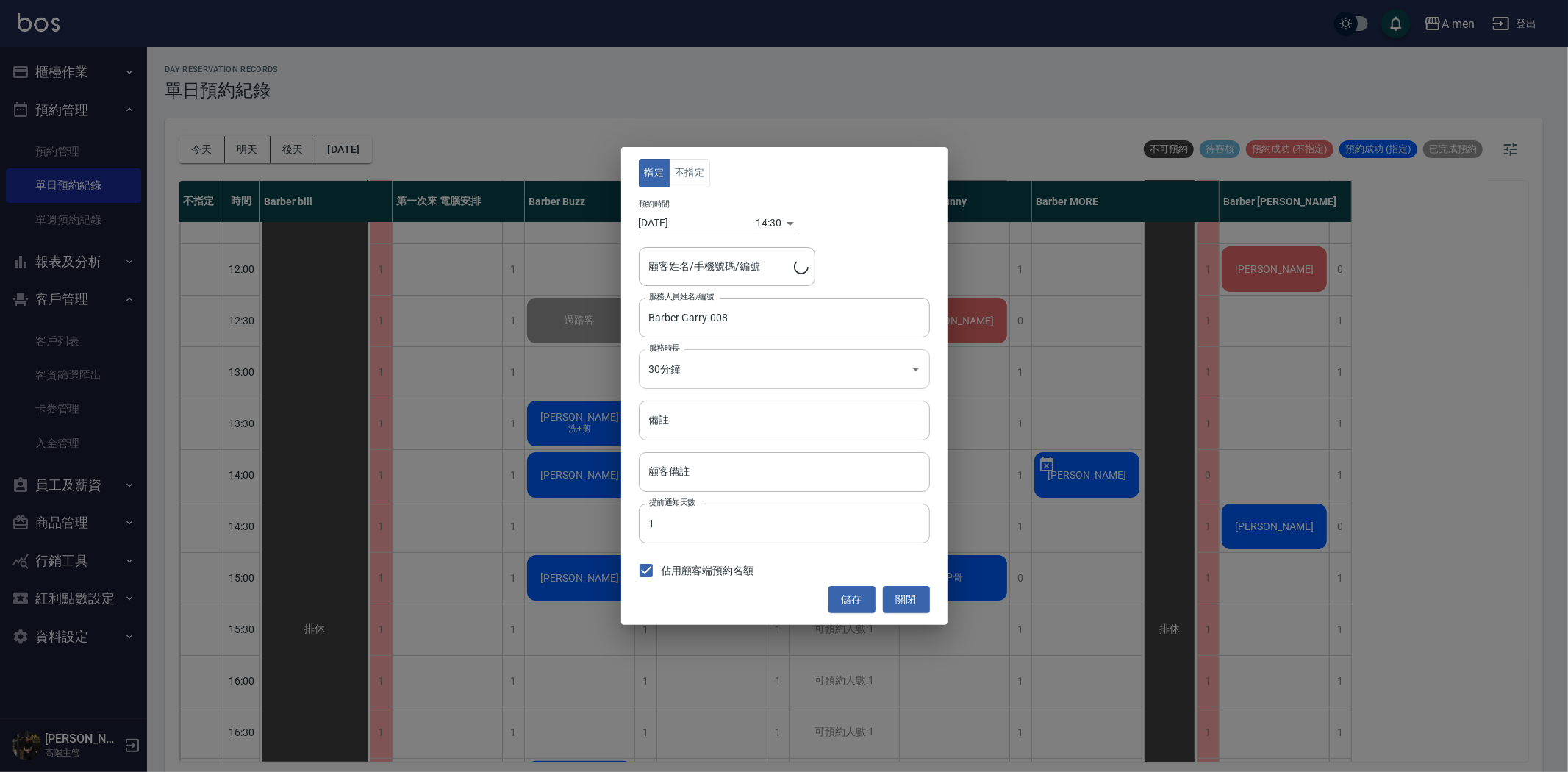
type input "姚震文/0963810003"
click at [665, 172] on button "指定" at bounding box center [654, 173] width 31 height 29
drag, startPoint x: 855, startPoint y: 600, endPoint x: 853, endPoint y: 592, distance: 8.2
click at [855, 599] on button "儲存" at bounding box center [852, 599] width 47 height 27
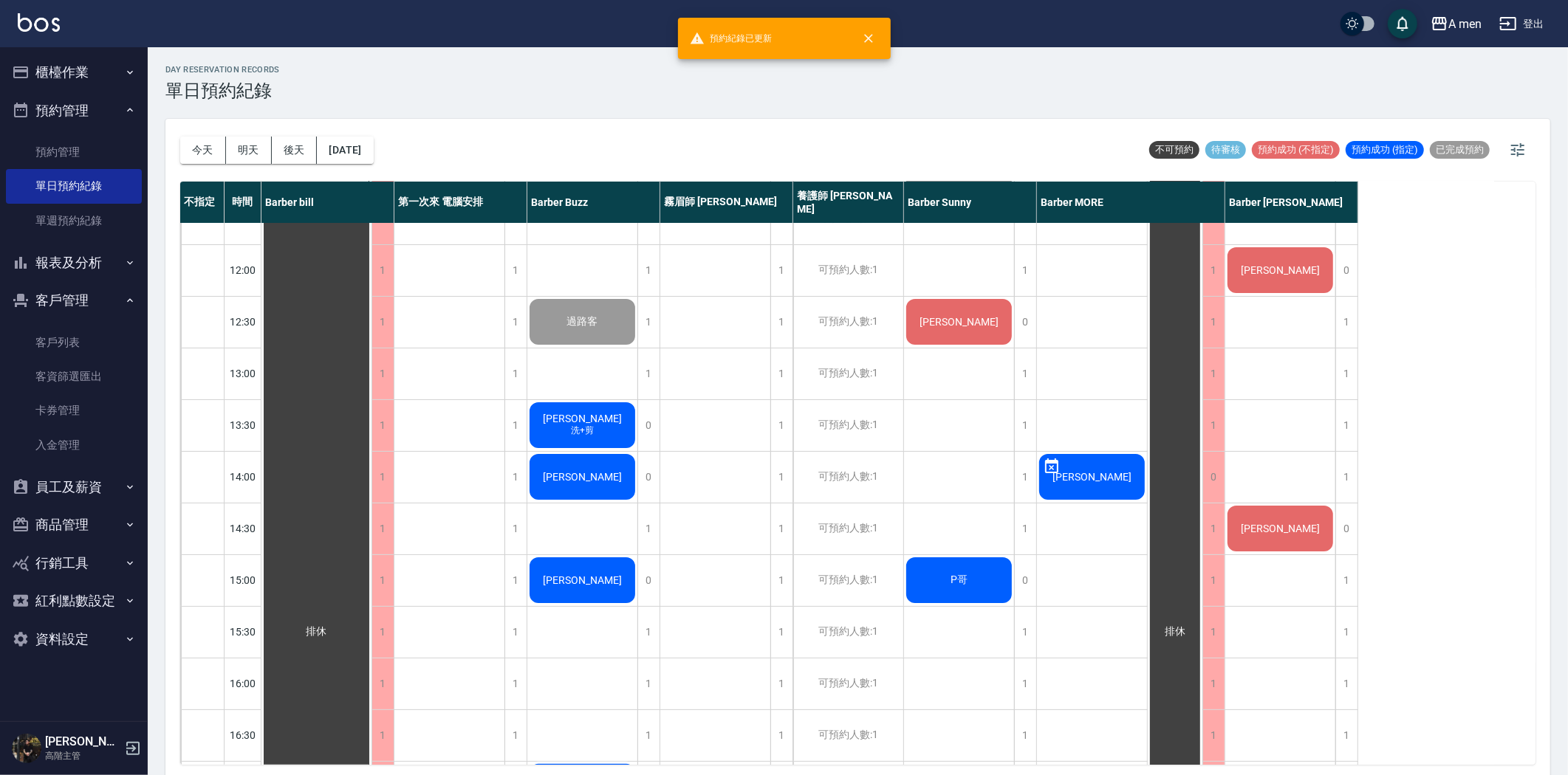
click at [371, 513] on div "[PERSON_NAME]" at bounding box center [316, 632] width 110 height 981
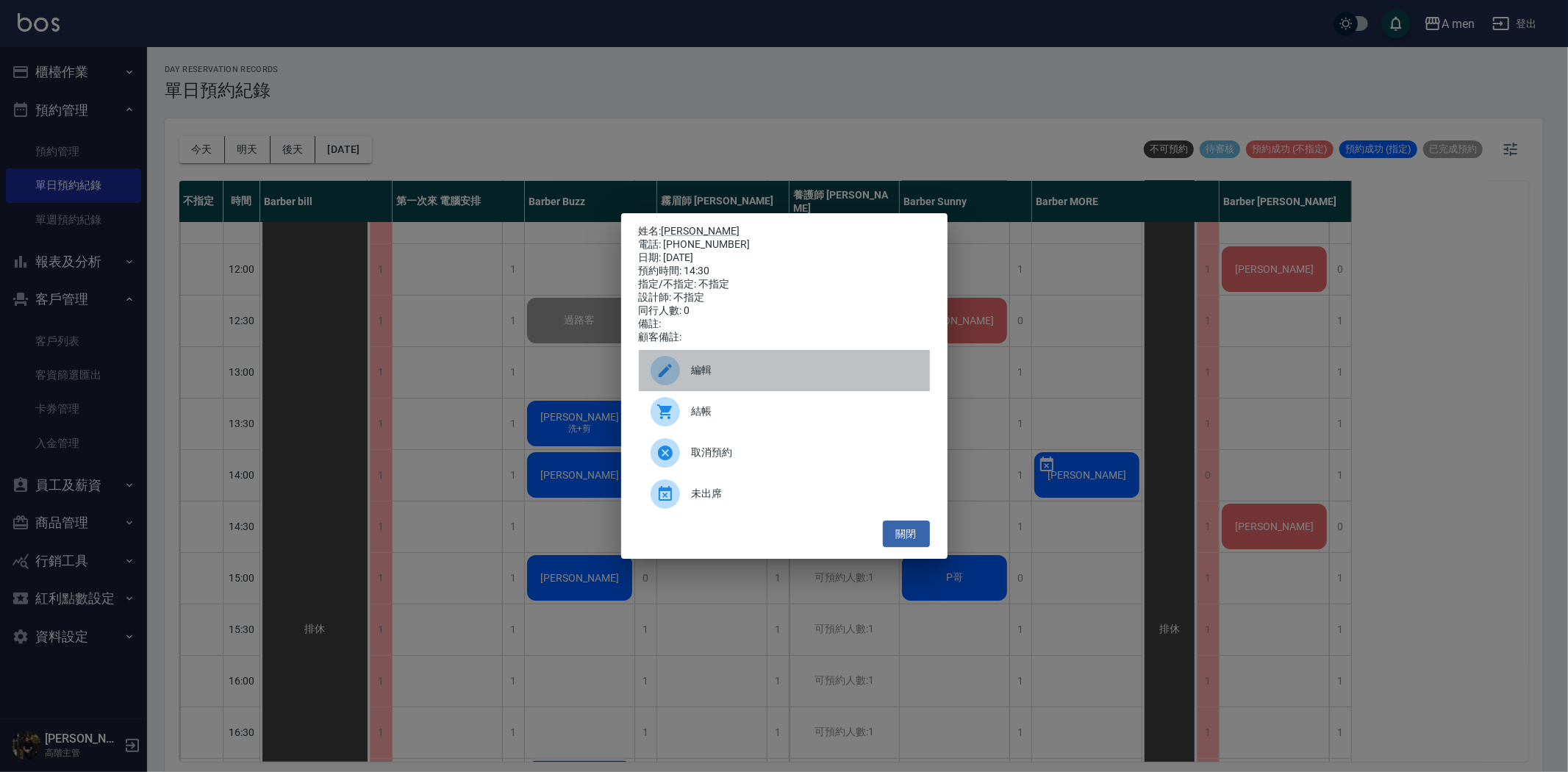
click at [663, 373] on icon at bounding box center [664, 370] width 17 height 17
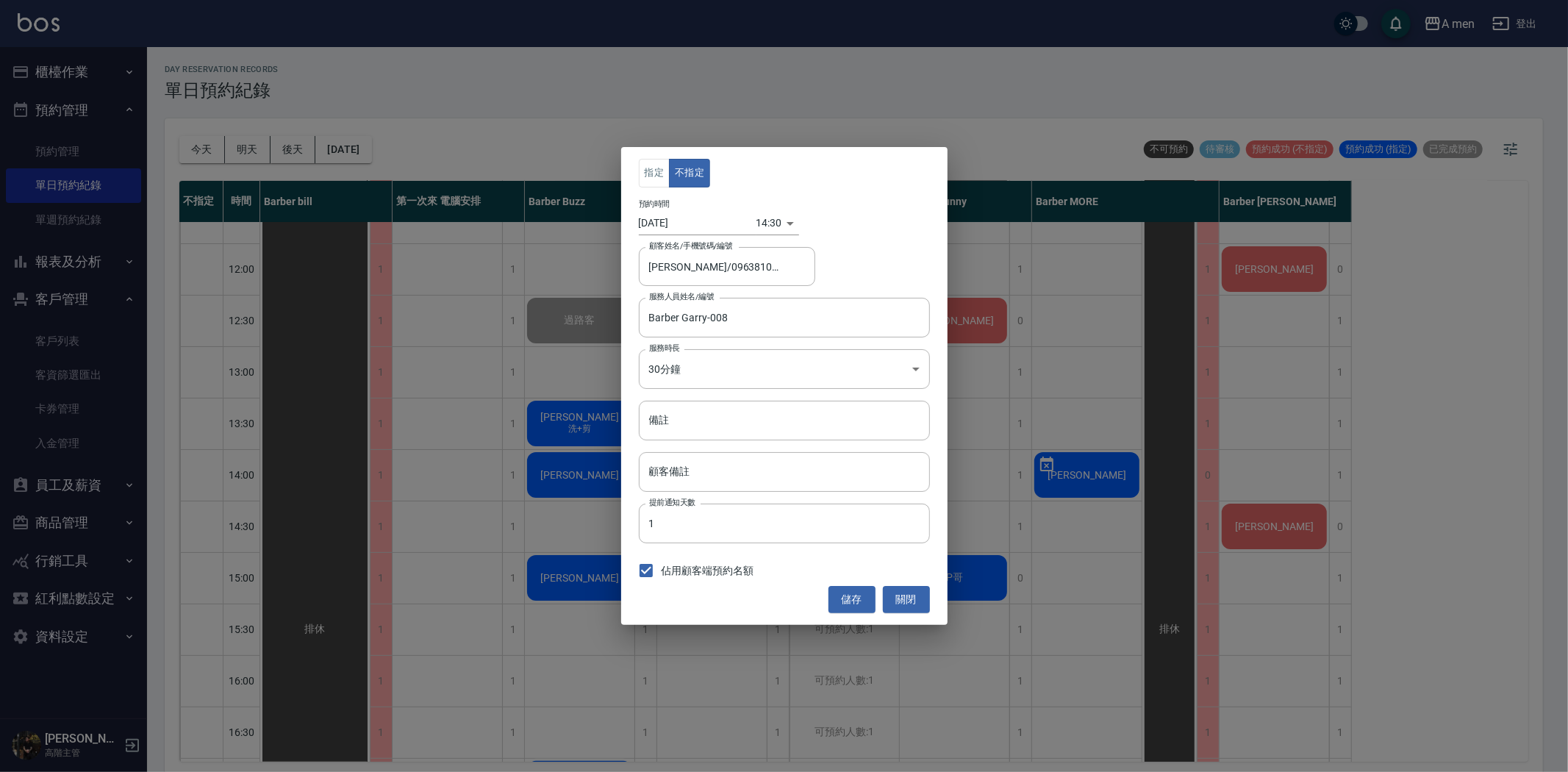
click at [582, 92] on div "指定 不指定 預約時間 2025/08/26 14:30 1756189800000 顧客姓名/手機號碼/編號 姚震文/0963810003 顧客姓名/手機號…" at bounding box center [784, 386] width 1568 height 772
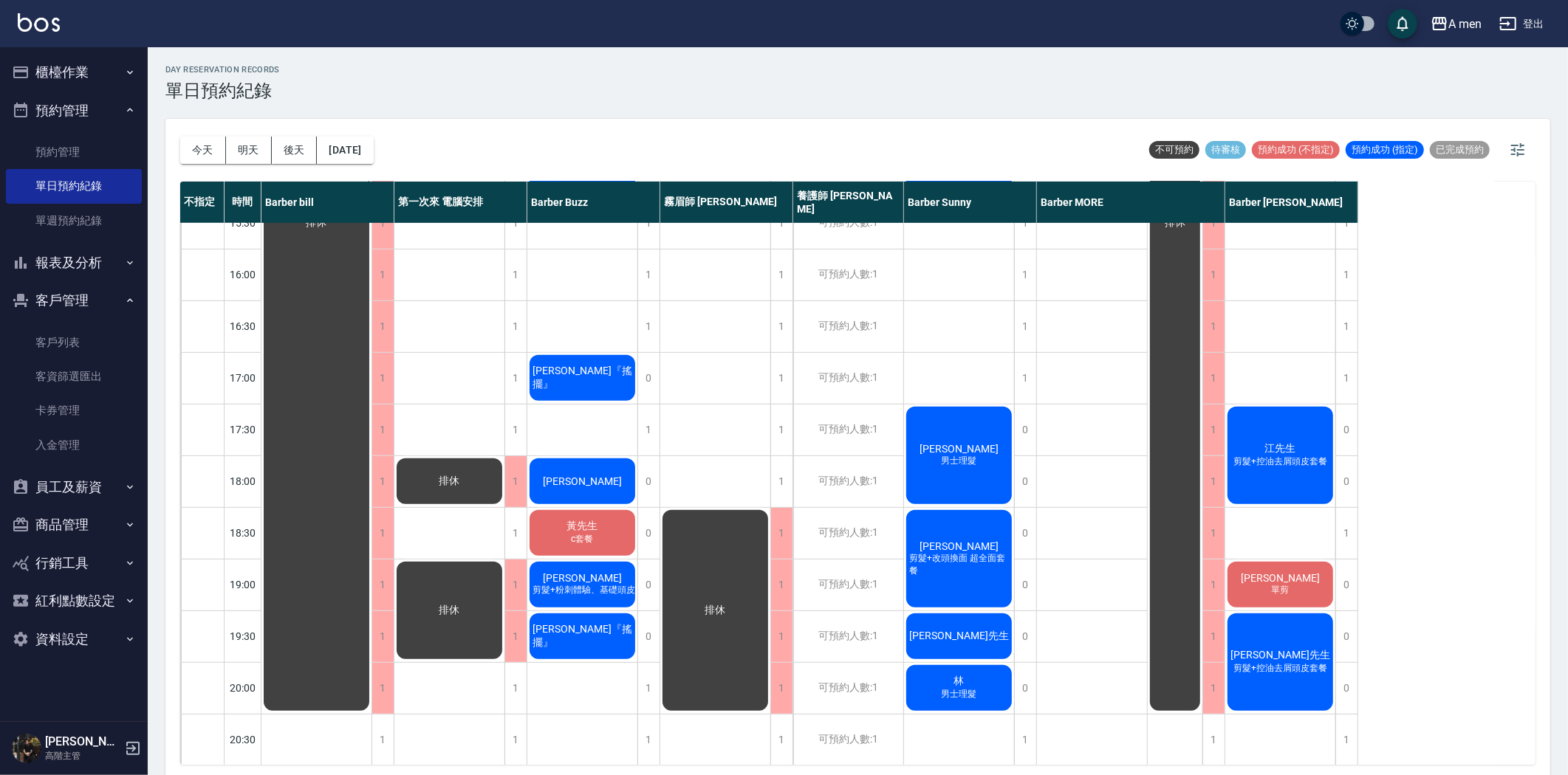
scroll to position [352, 0]
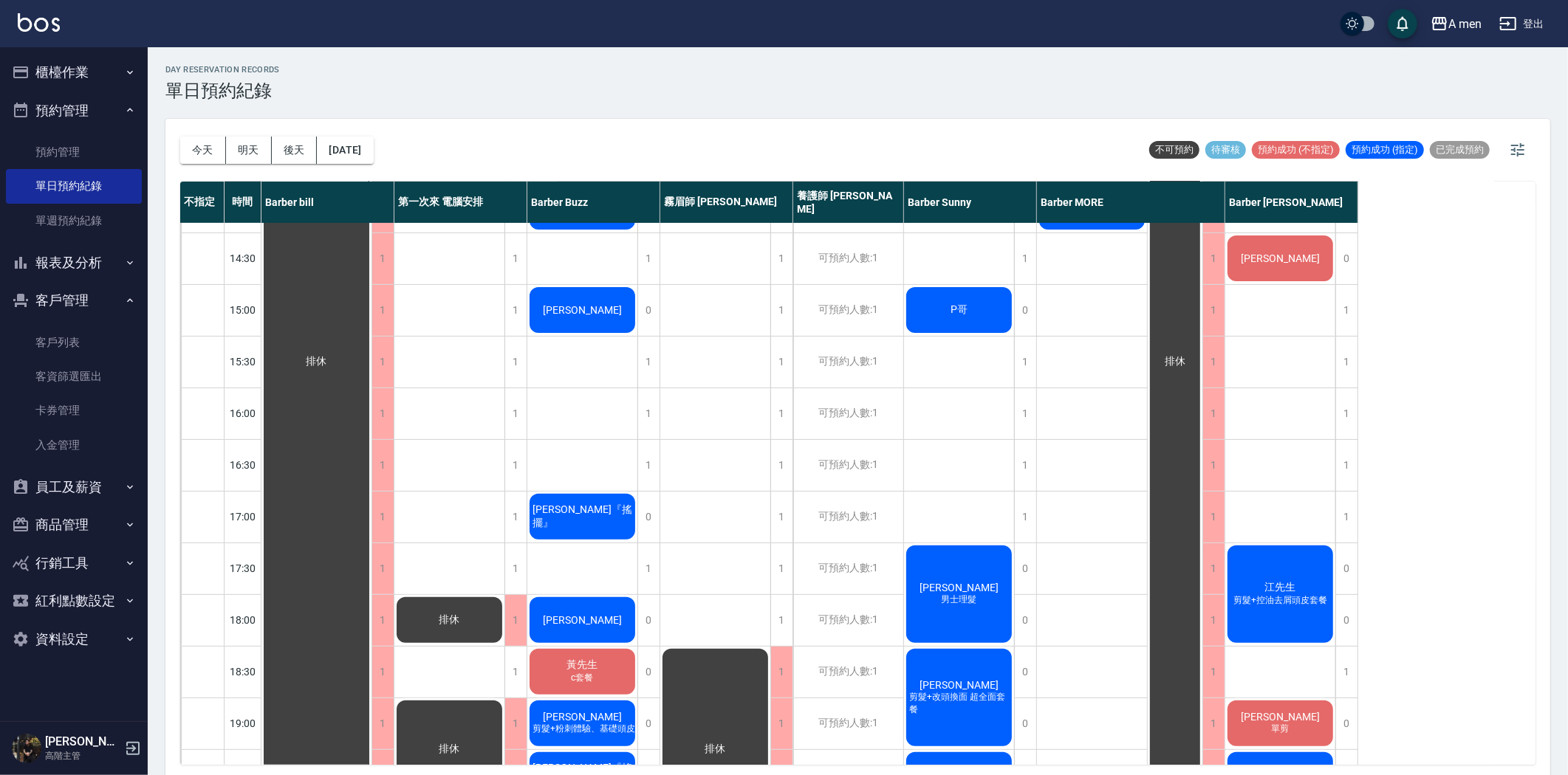
click at [330, 355] on span "[PERSON_NAME]" at bounding box center [317, 361] width 27 height 13
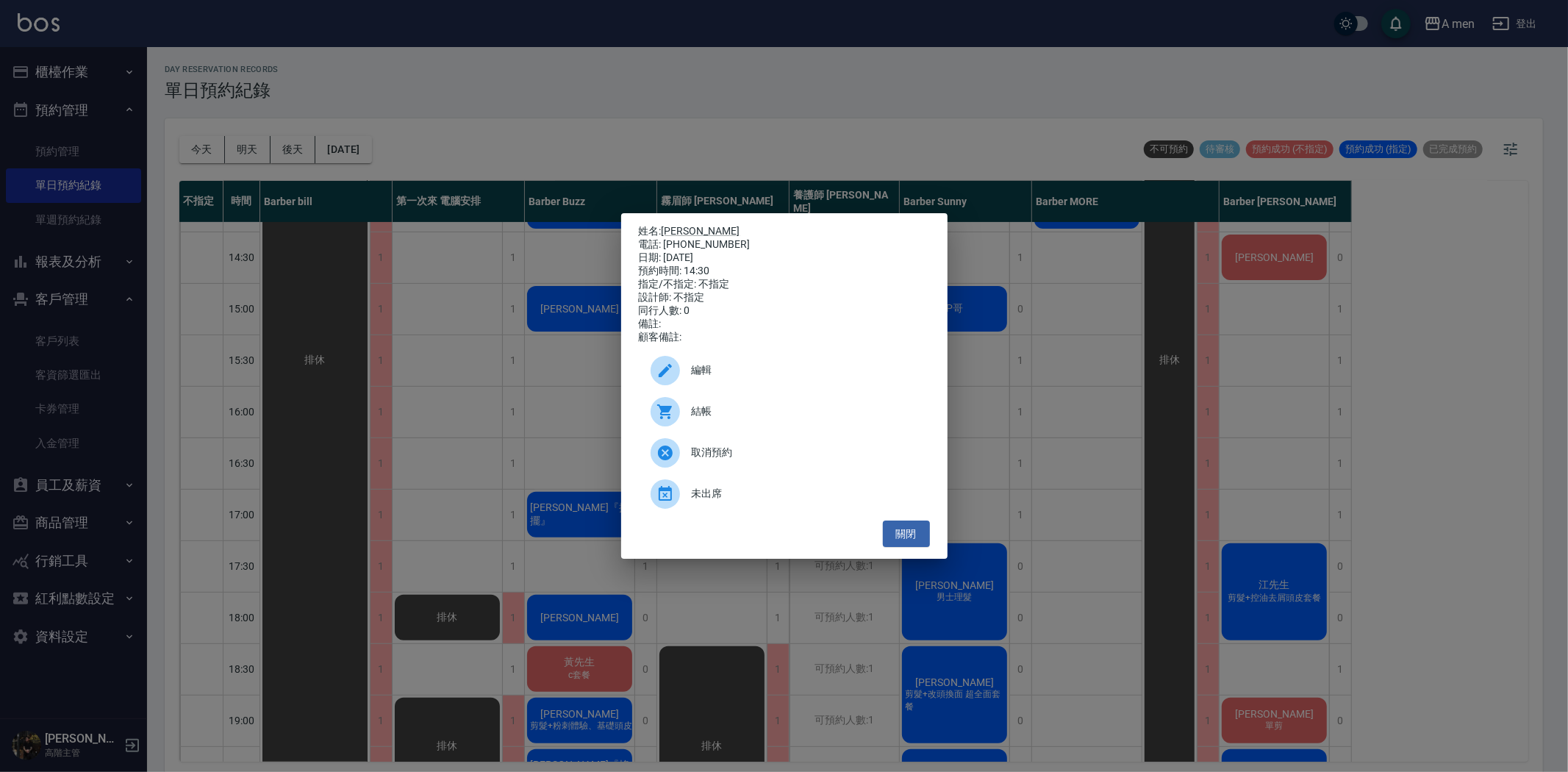
click at [701, 378] on span "編輯" at bounding box center [805, 370] width 226 height 16
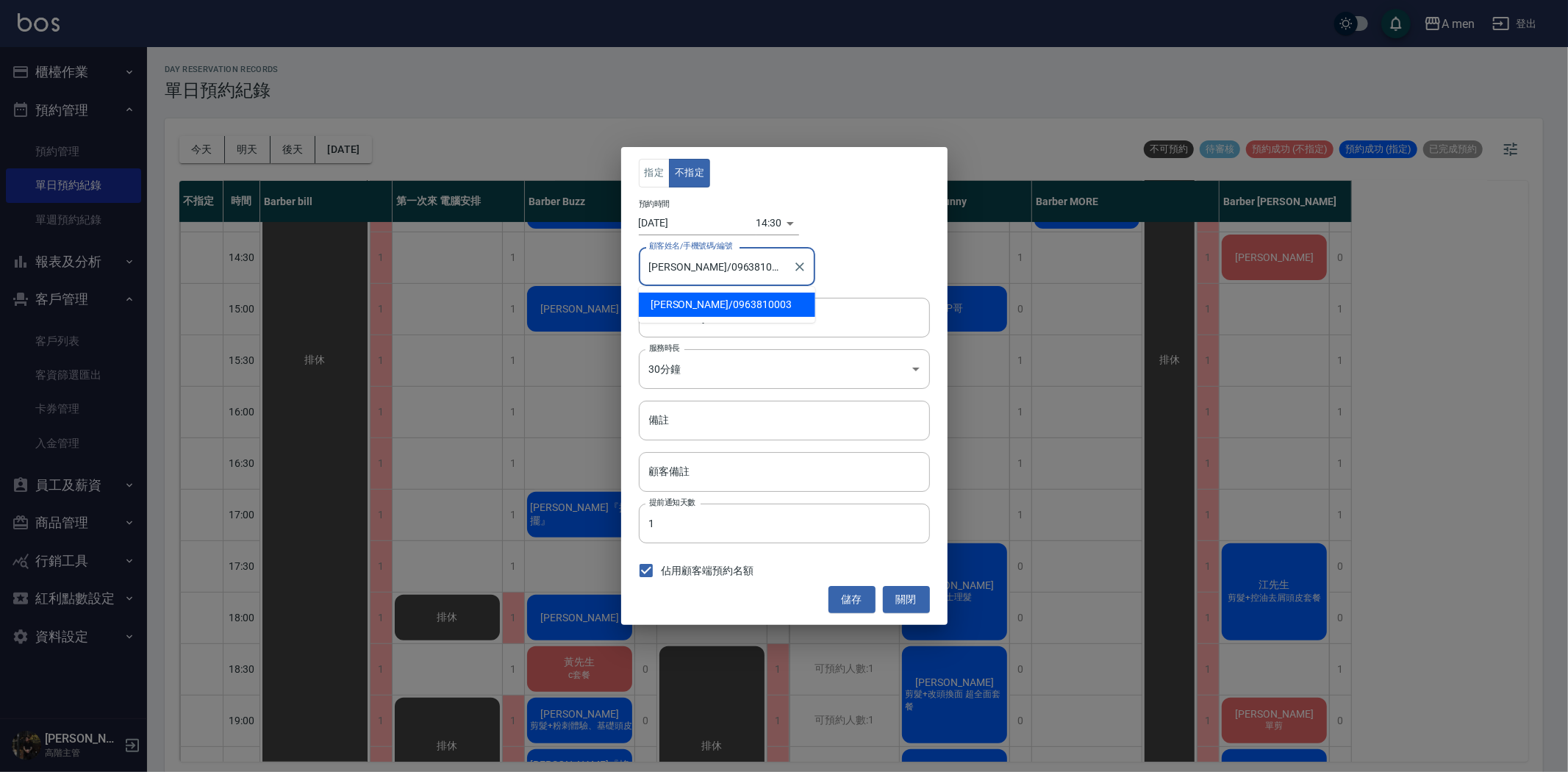
drag, startPoint x: 683, startPoint y: 268, endPoint x: 773, endPoint y: 271, distance: 90.0
click at [773, 271] on input "姚震文/0963810003" at bounding box center [716, 266] width 141 height 26
type input "姚震文/0963810003"
drag, startPoint x: 745, startPoint y: 258, endPoint x: 682, endPoint y: 267, distance: 63.6
click at [682, 267] on input "姚震文/0963810003" at bounding box center [716, 266] width 141 height 26
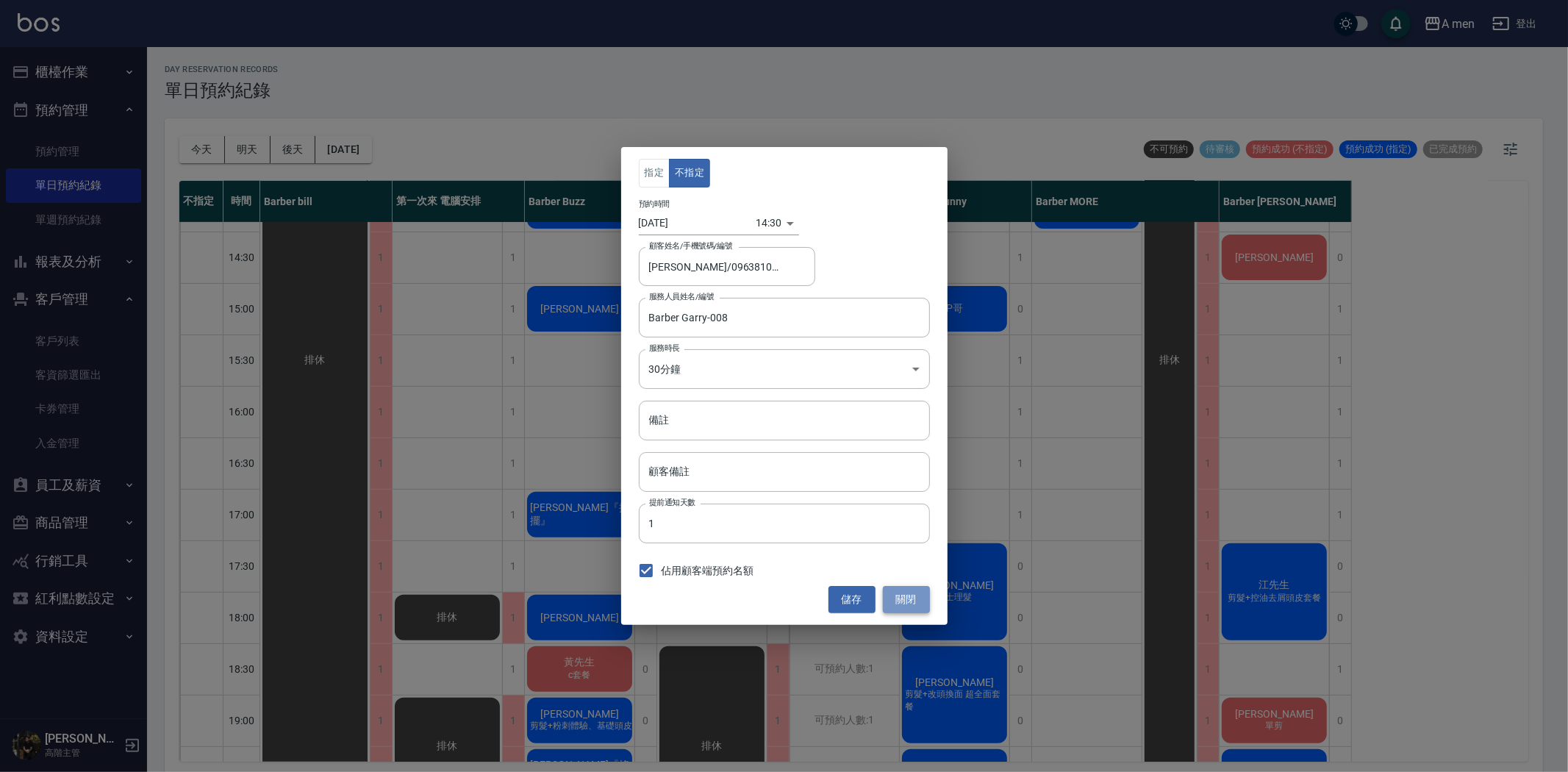
click at [915, 594] on button "關閉" at bounding box center [906, 599] width 47 height 27
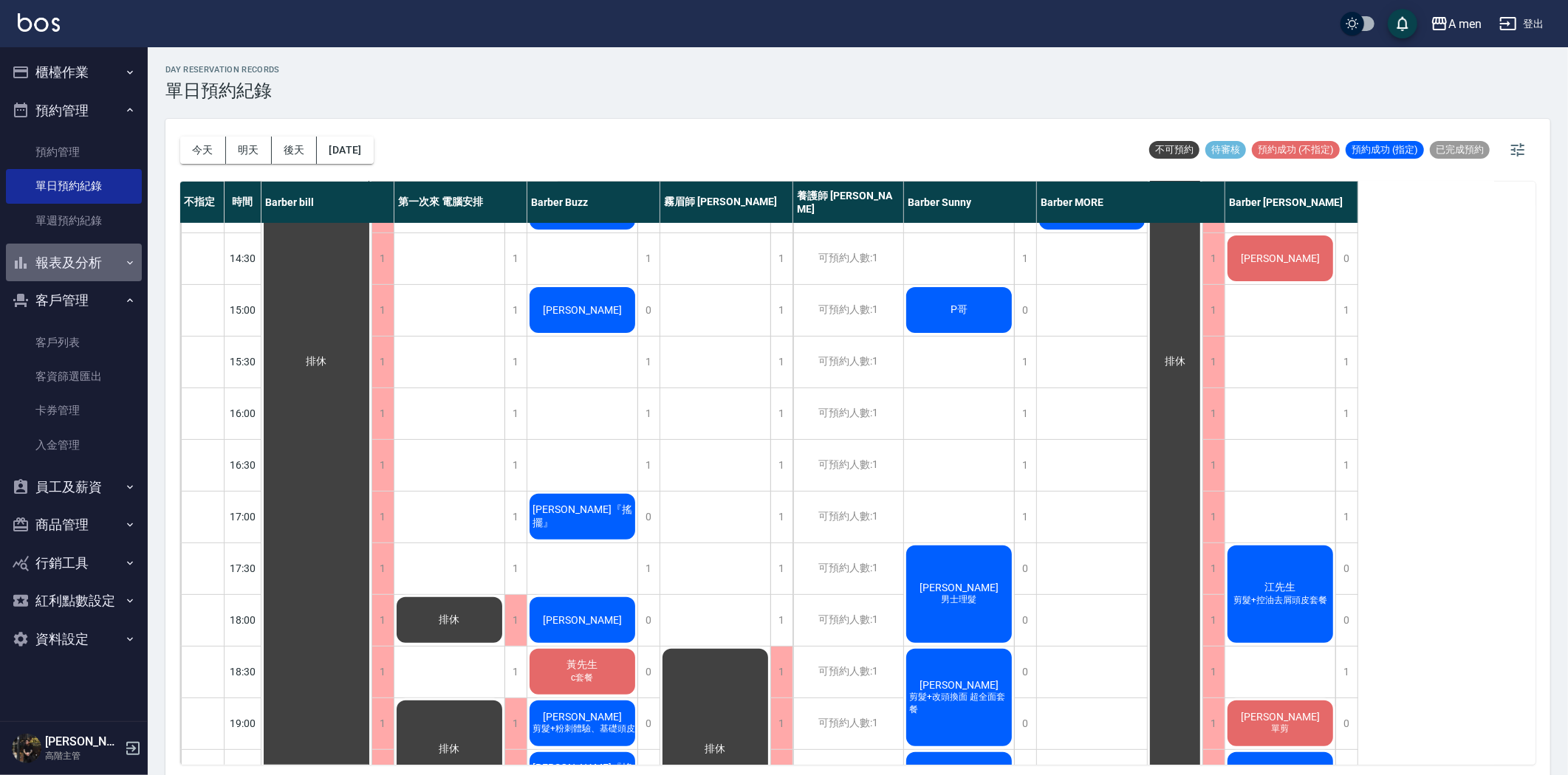
click at [105, 264] on button "報表及分析" at bounding box center [74, 263] width 136 height 38
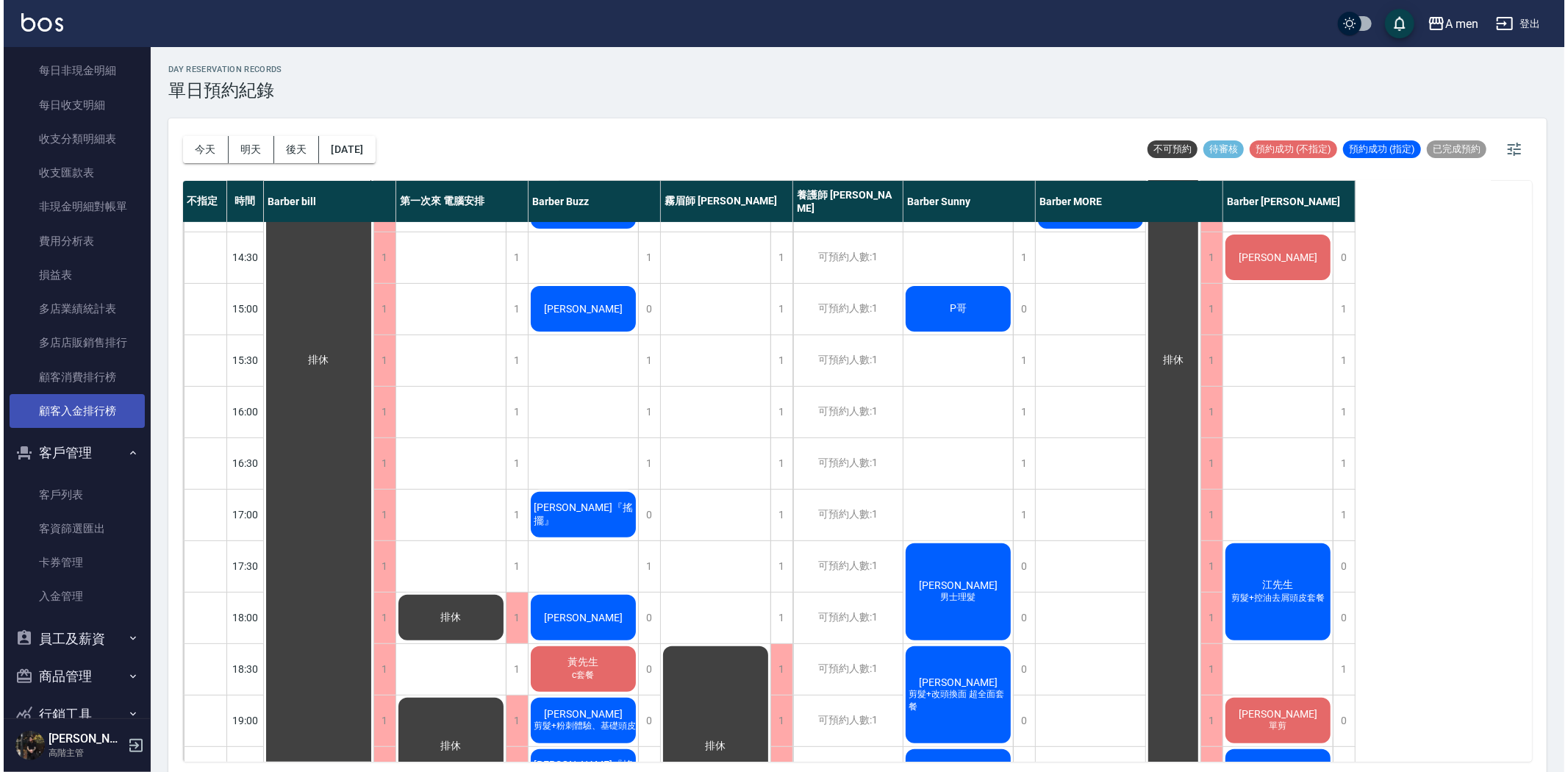
scroll to position [1428, 0]
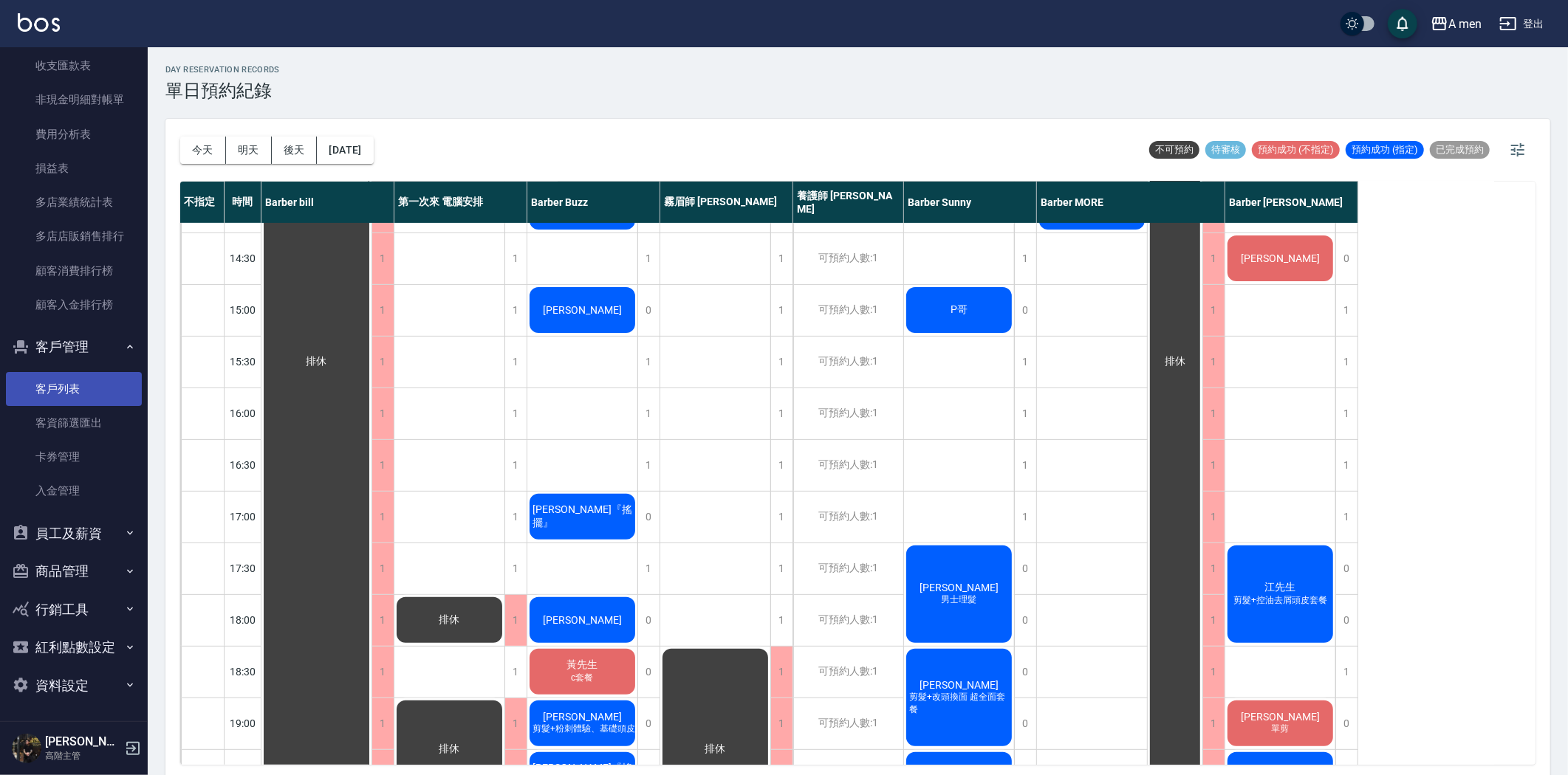
click at [93, 380] on link "客戶列表" at bounding box center [74, 389] width 136 height 34
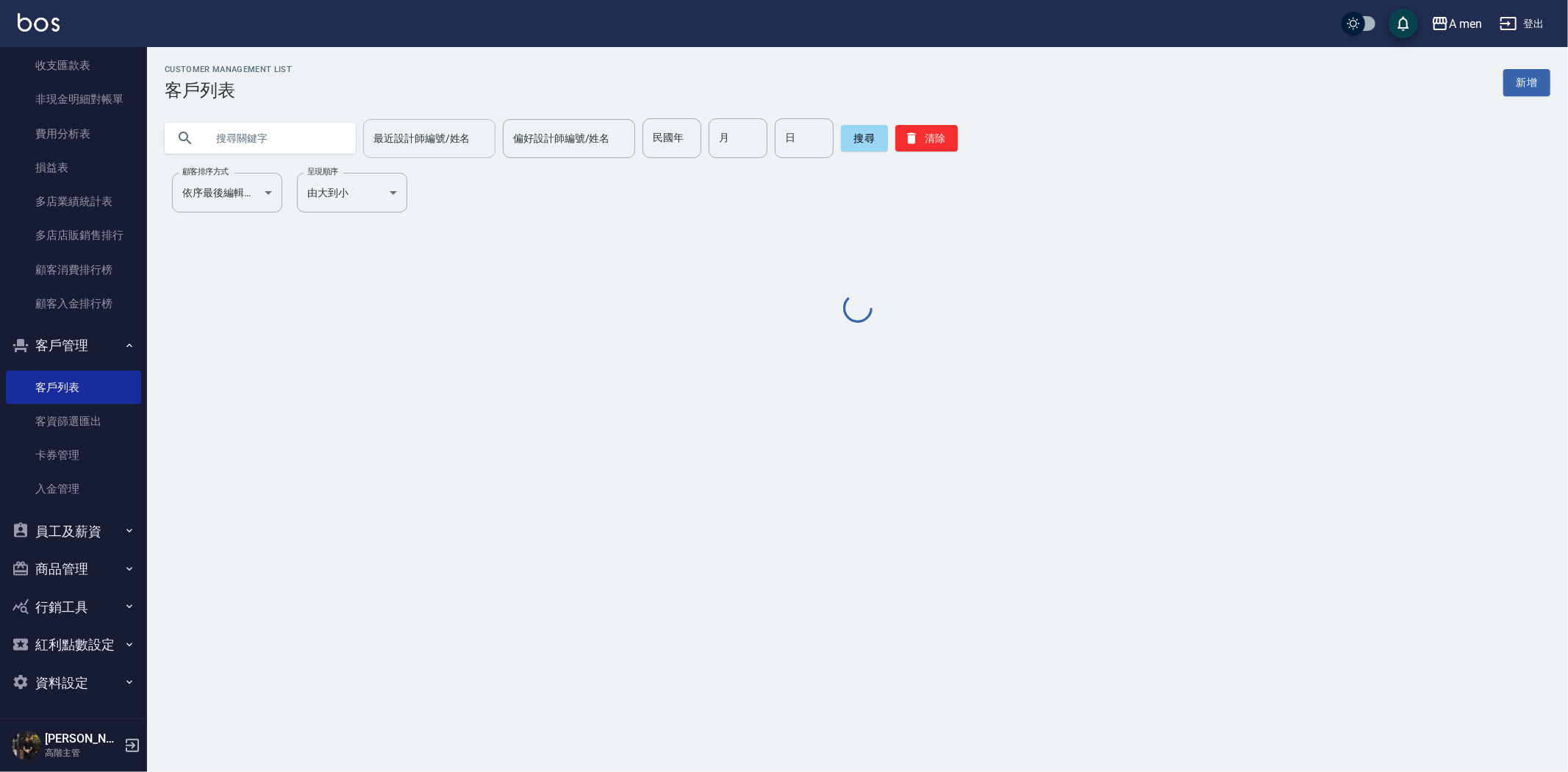
click at [446, 135] on div "最近設計師編號/姓名 最近設計師編號/姓名" at bounding box center [429, 138] width 132 height 39
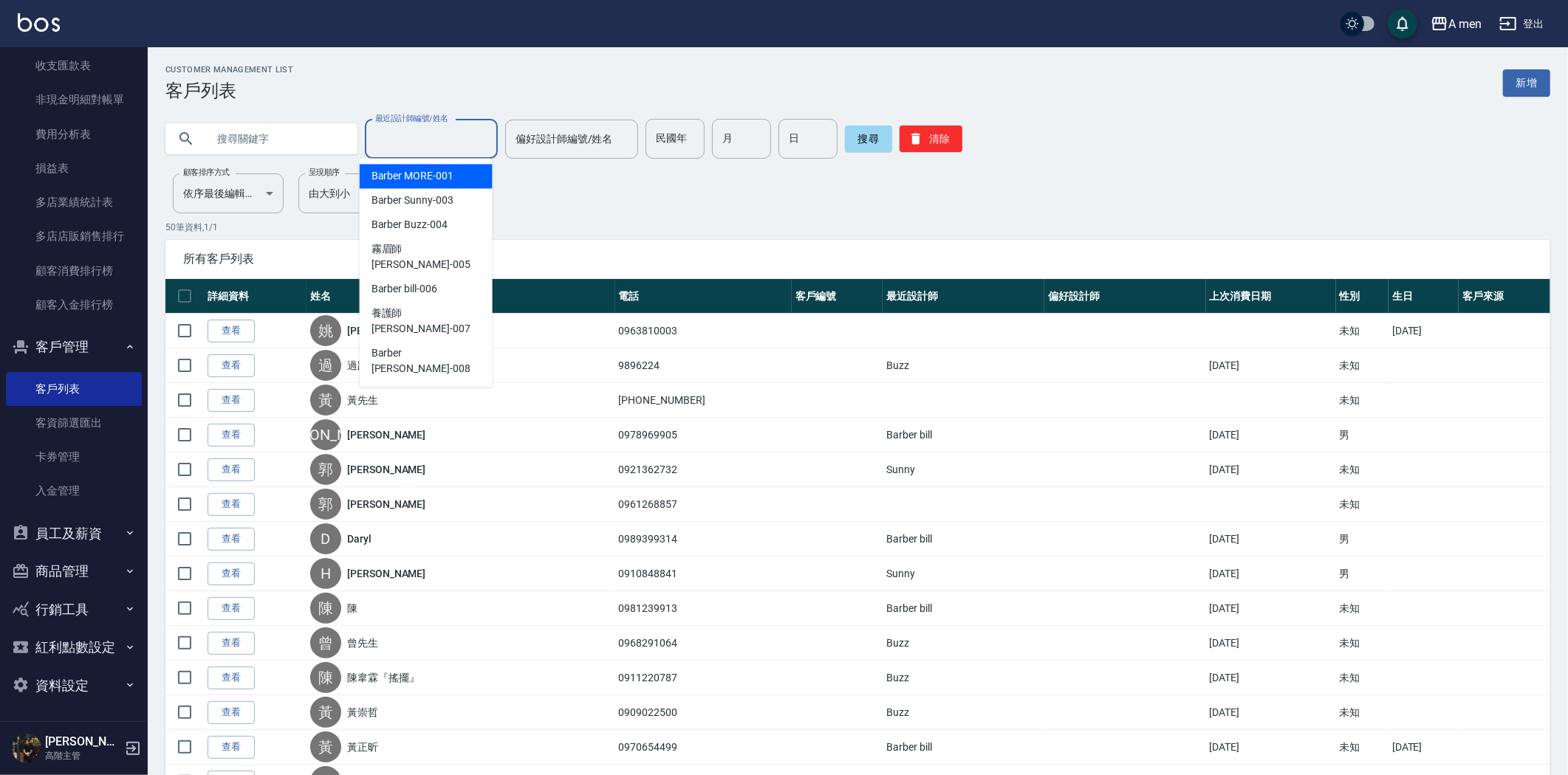
click at [223, 126] on input "text" at bounding box center [275, 138] width 138 height 40
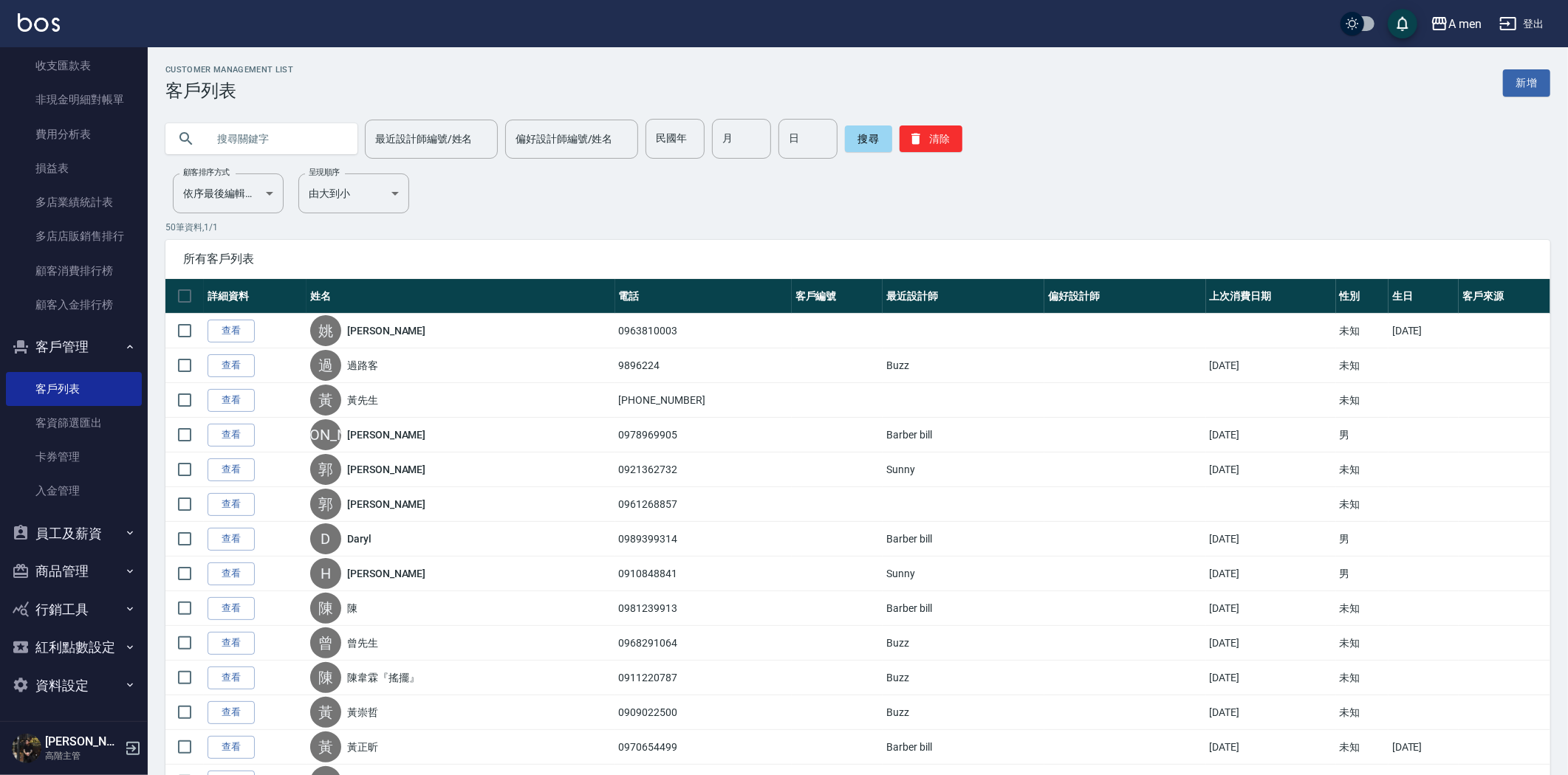
paste input "0963810003"
type input "0963810003"
click at [877, 132] on button "搜尋" at bounding box center [868, 138] width 47 height 27
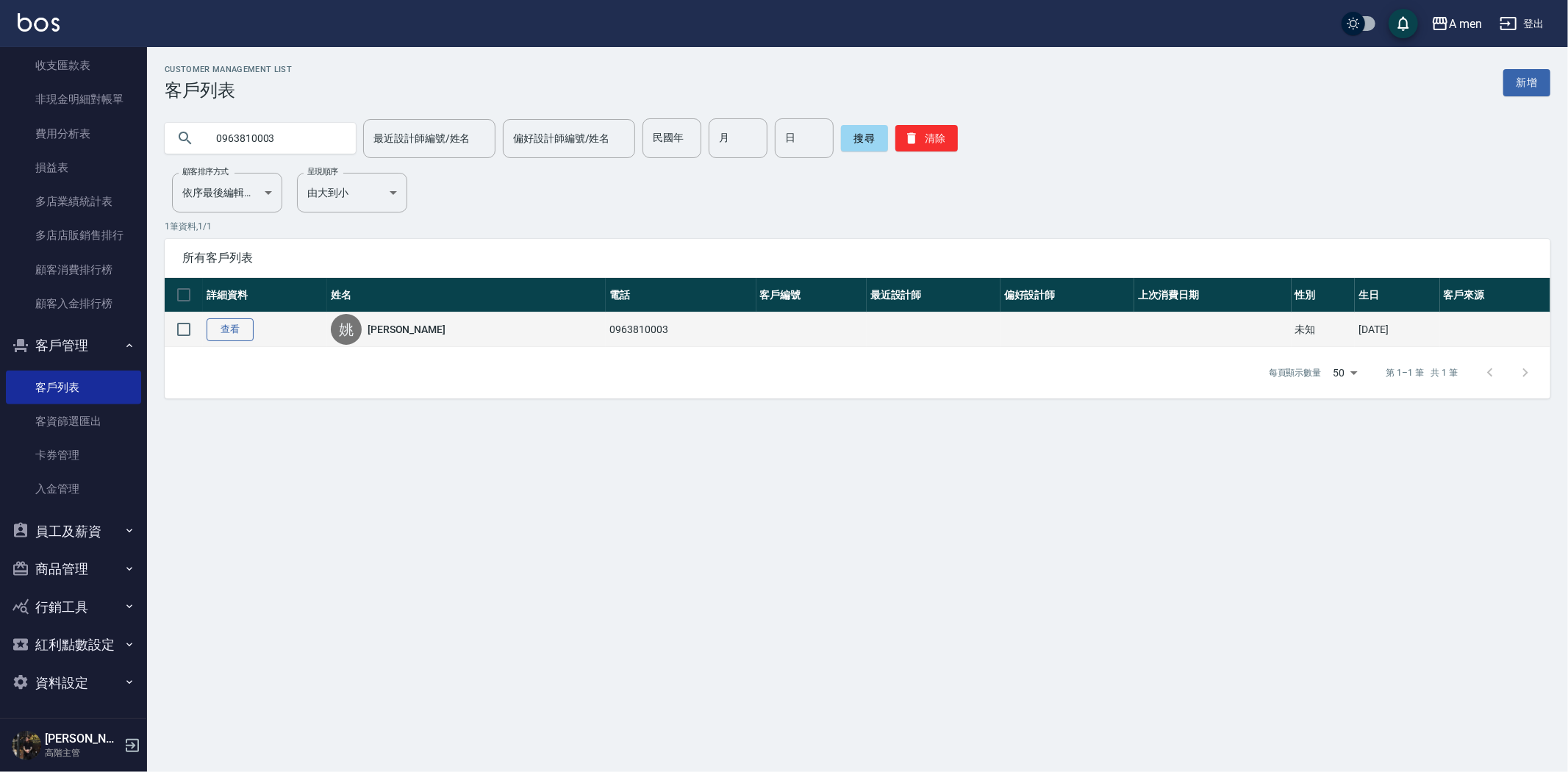
click at [215, 325] on link "查看" at bounding box center [229, 330] width 47 height 23
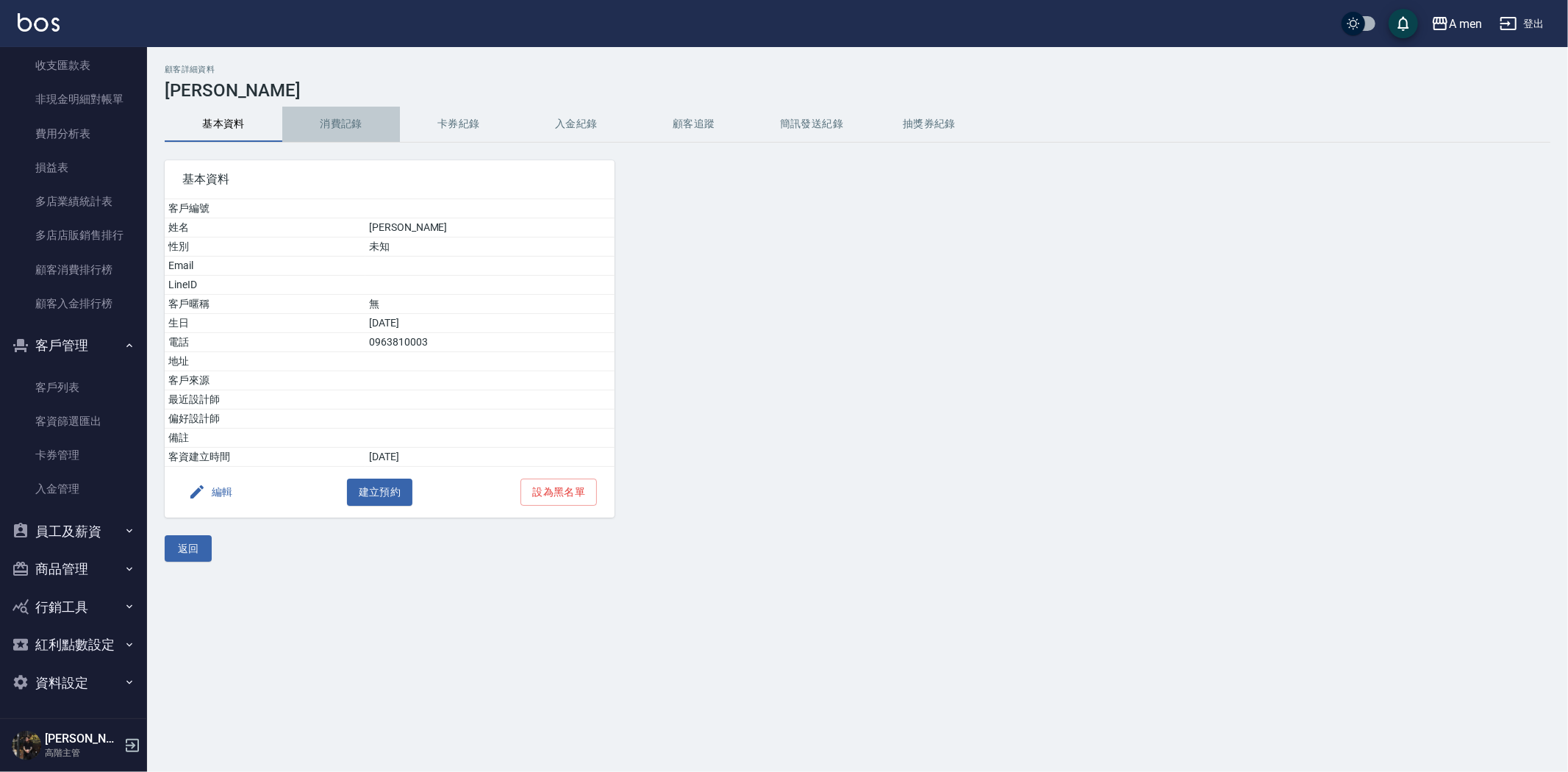
click at [367, 109] on button "消費記錄" at bounding box center [341, 124] width 117 height 36
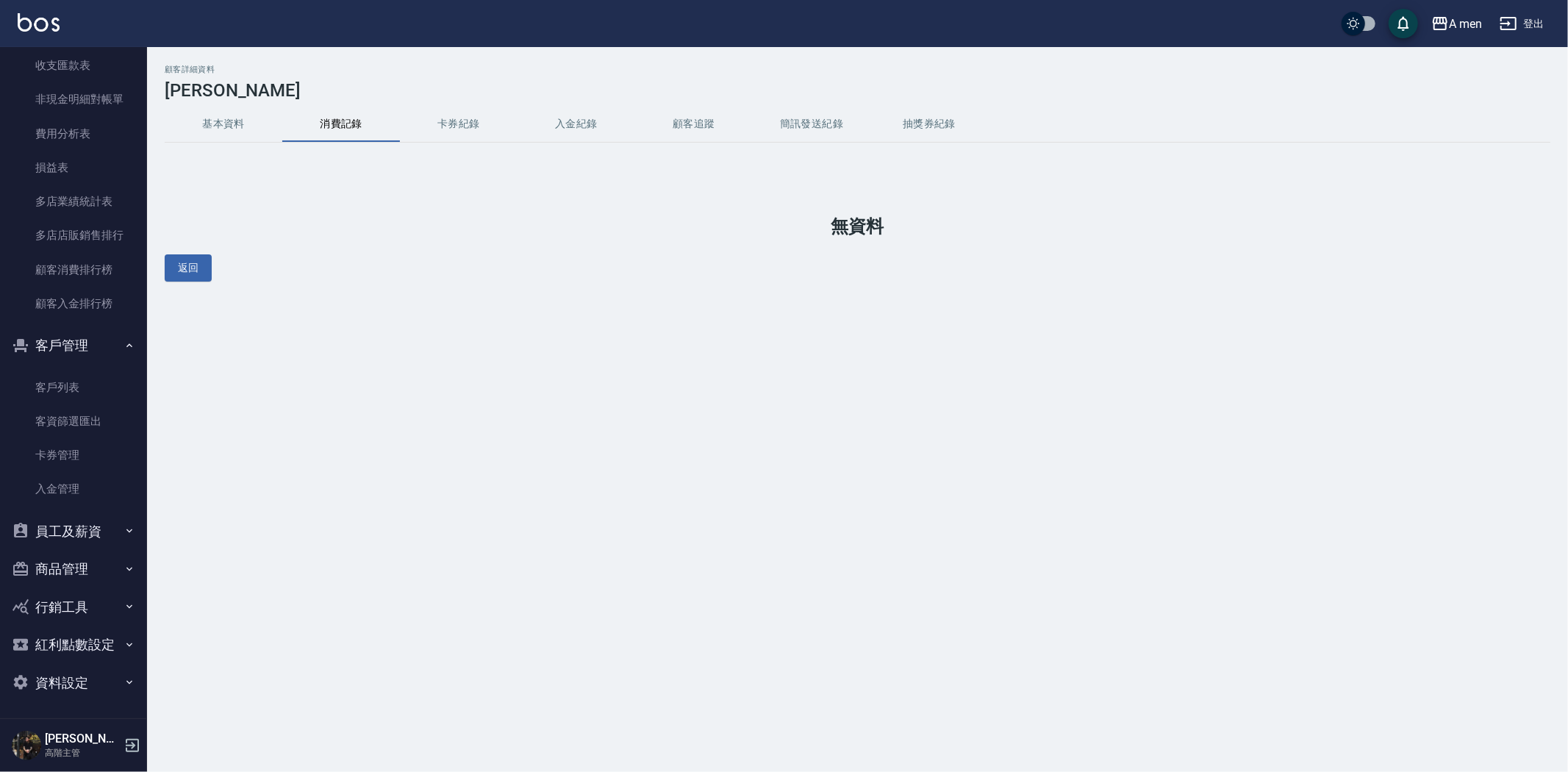
click at [430, 138] on button "卡券紀錄" at bounding box center [458, 124] width 117 height 36
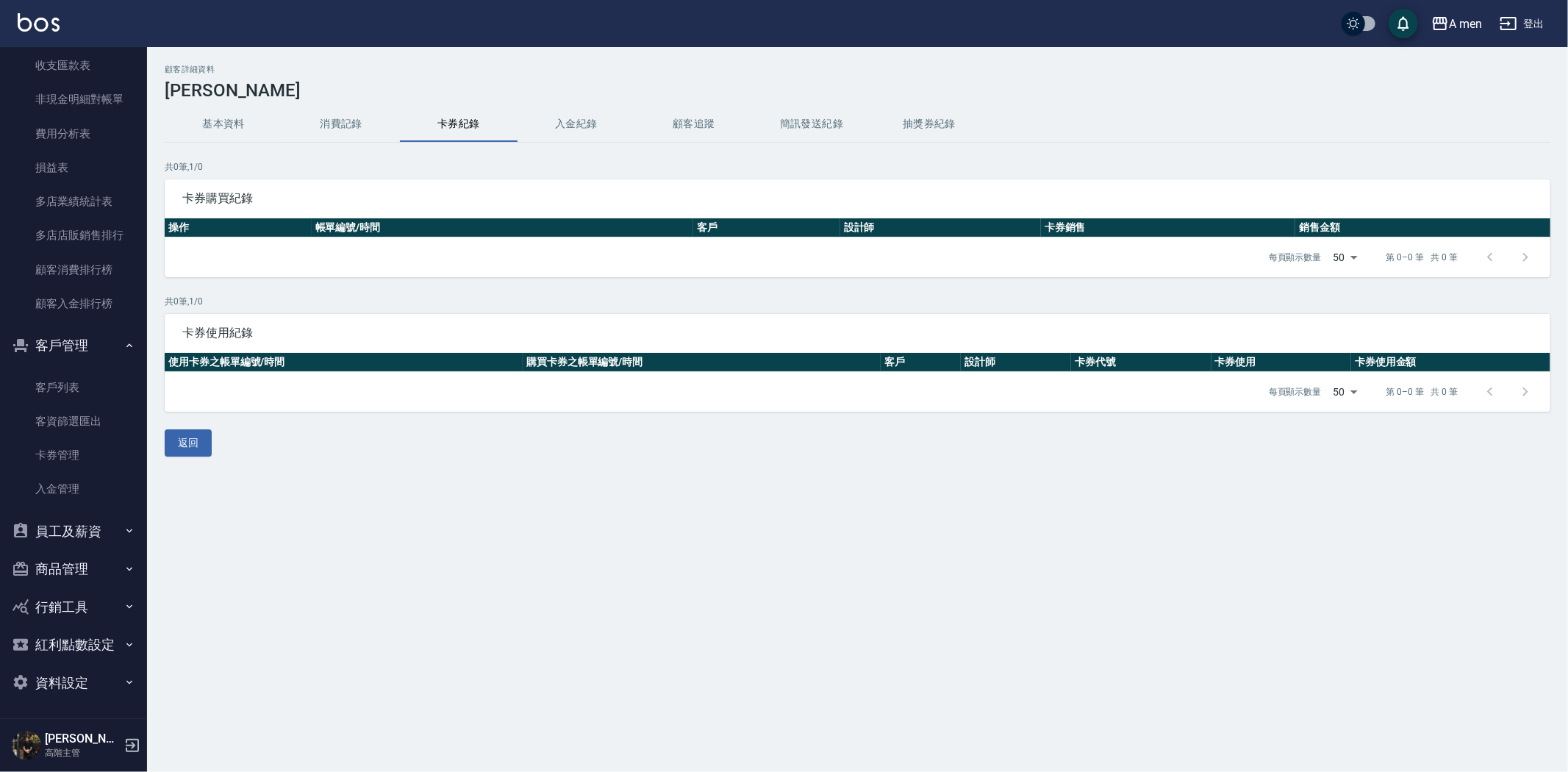
click at [564, 147] on div "顧客詳細資料 姚震文 基本資料 消費記錄 卡券紀錄 入金紀錄 顧客追蹤 簡訊發送紀錄 抽獎券紀錄 共 0 筆, 1 / 0 卡券購買紀錄 操作 帳單編號/時間…" at bounding box center [857, 260] width 1420 height 392
click at [564, 130] on button "入金紀錄" at bounding box center [576, 124] width 117 height 36
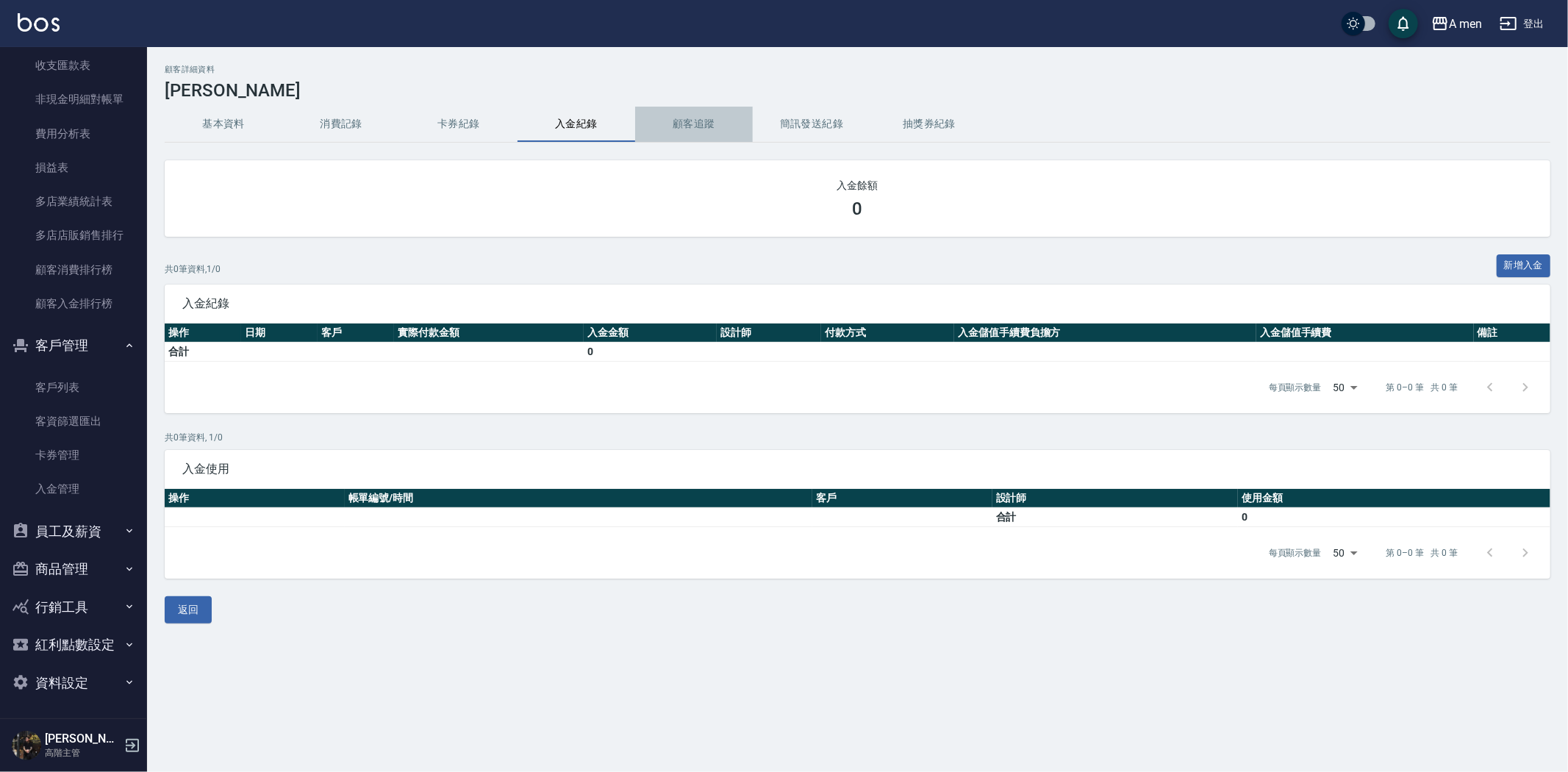
click at [659, 135] on button "顧客追蹤" at bounding box center [693, 124] width 117 height 36
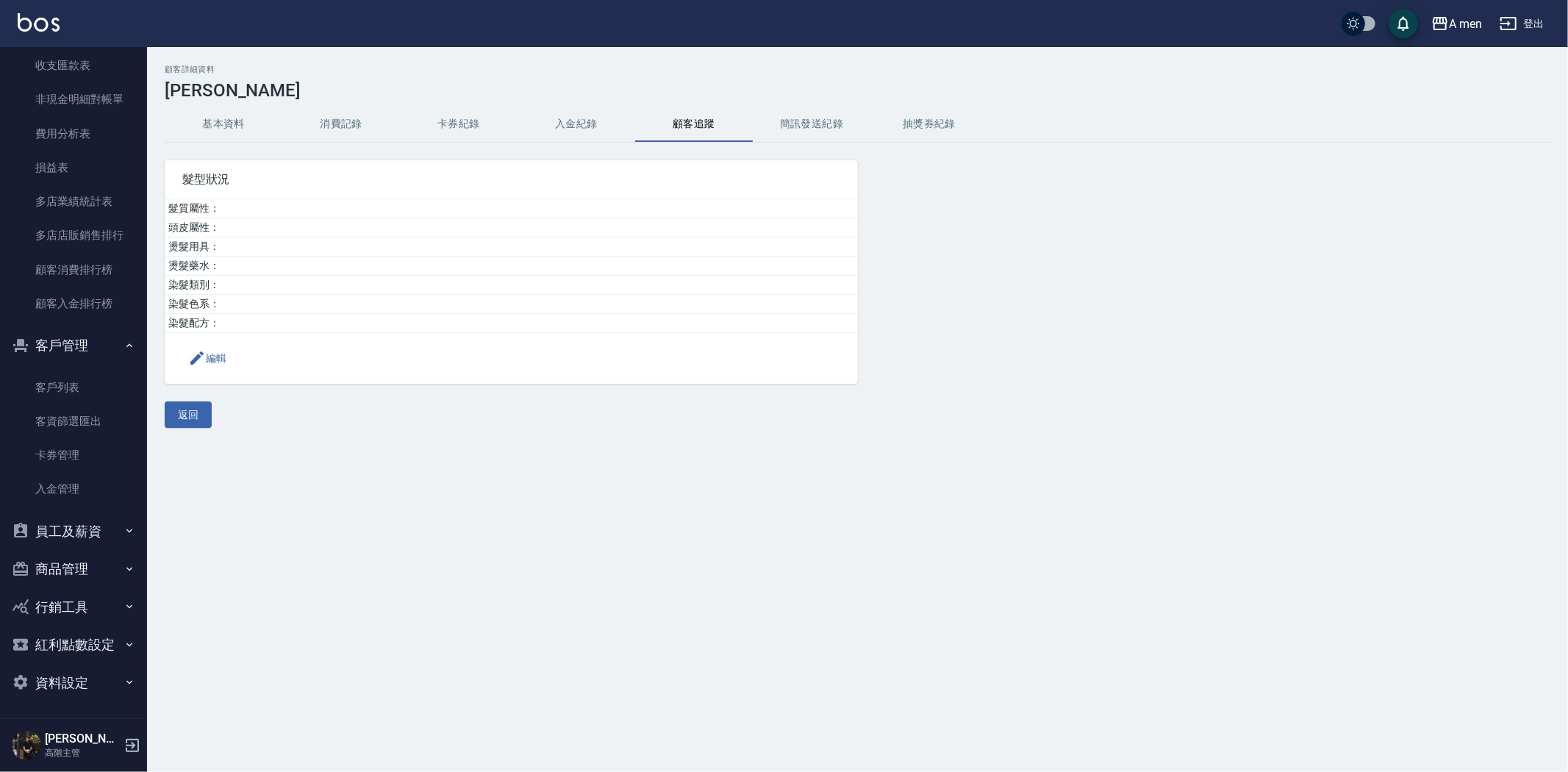
click at [830, 123] on button "簡訊發送紀錄" at bounding box center [811, 124] width 117 height 36
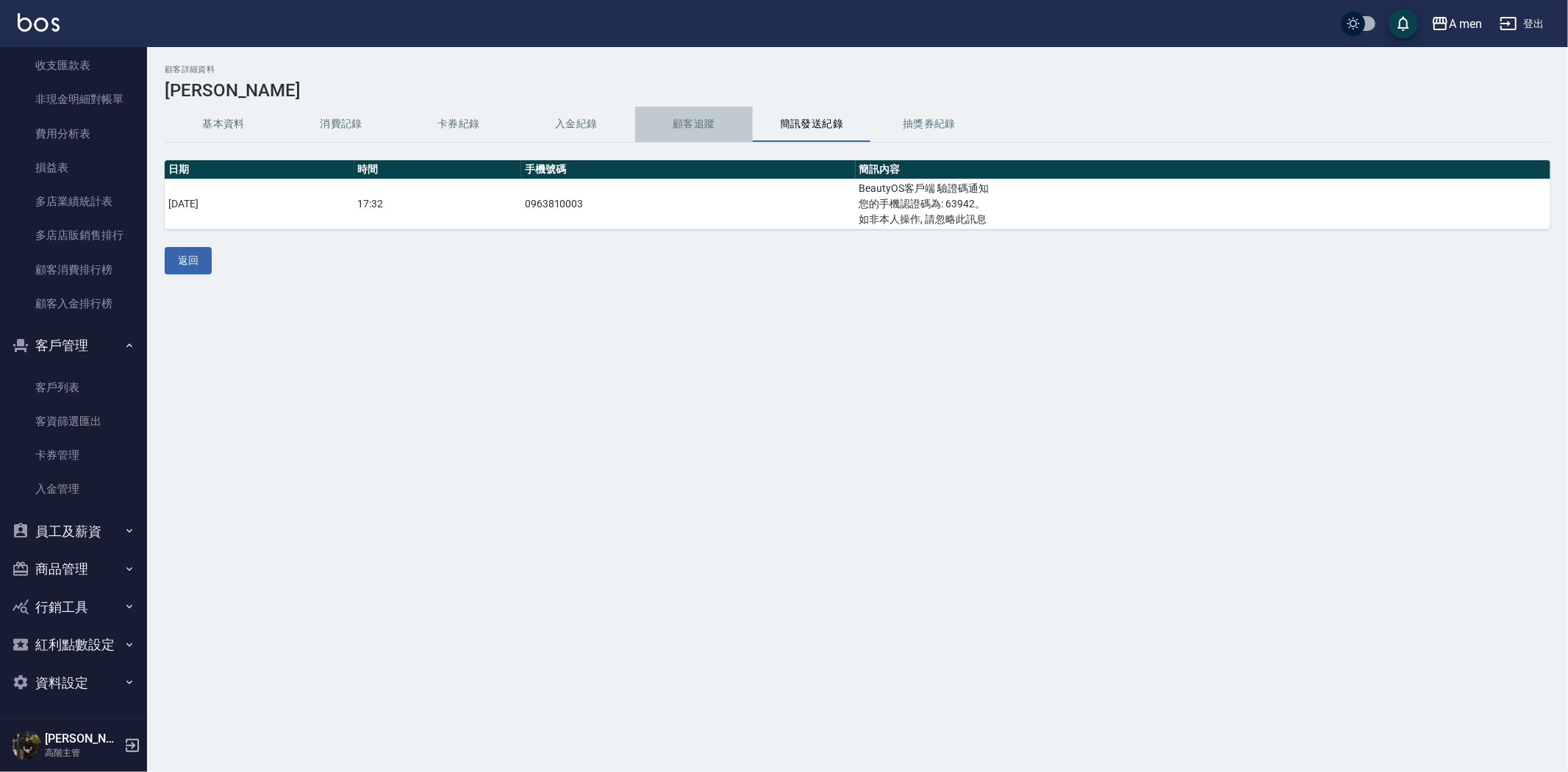
click at [717, 126] on button "顧客追蹤" at bounding box center [693, 124] width 117 height 36
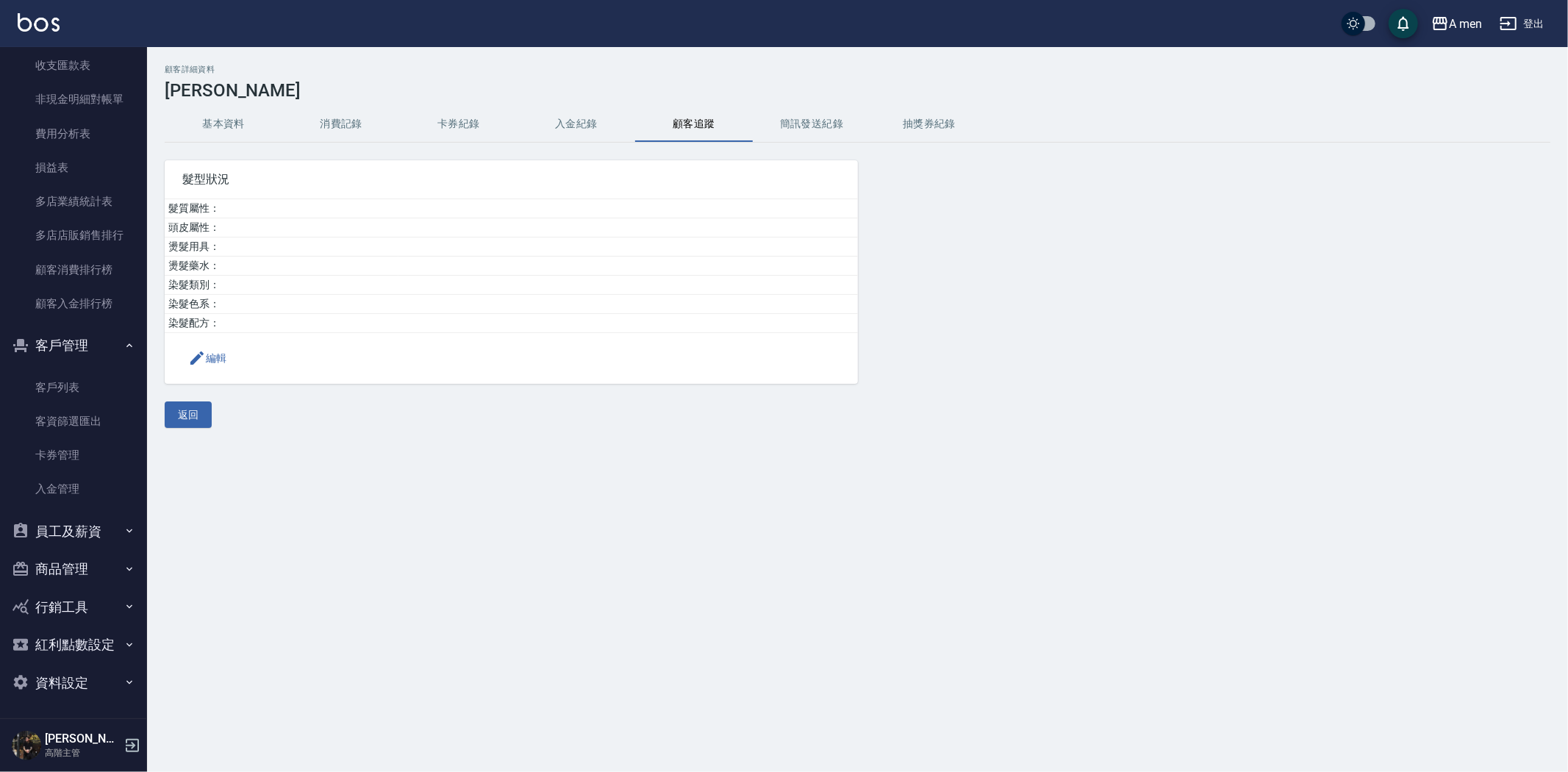
drag, startPoint x: 527, startPoint y: 135, endPoint x: 534, endPoint y: 121, distance: 15.7
click at [534, 124] on button "入金紀錄" at bounding box center [576, 124] width 117 height 36
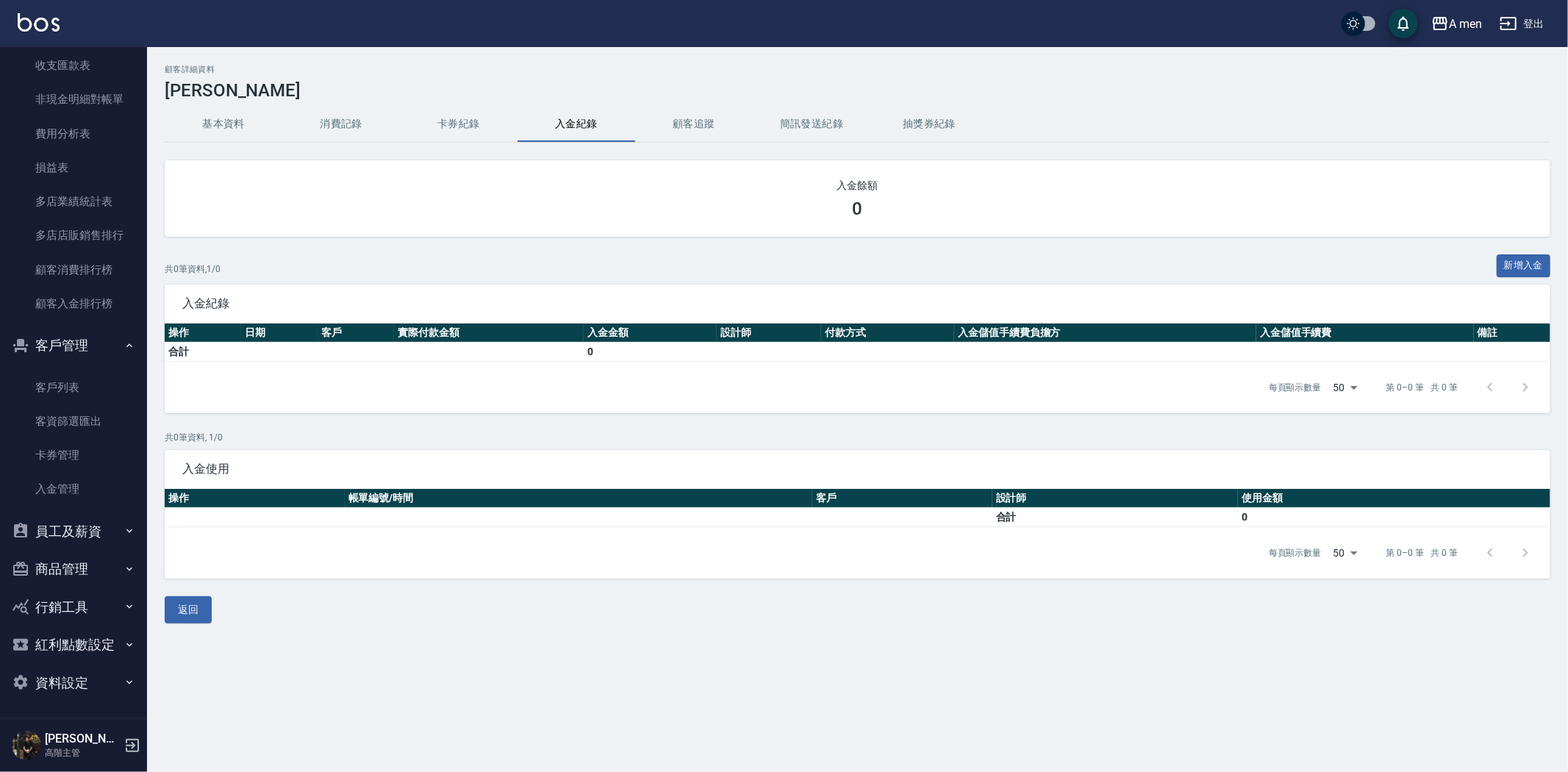
click at [446, 140] on button "卡券紀錄" at bounding box center [458, 124] width 117 height 36
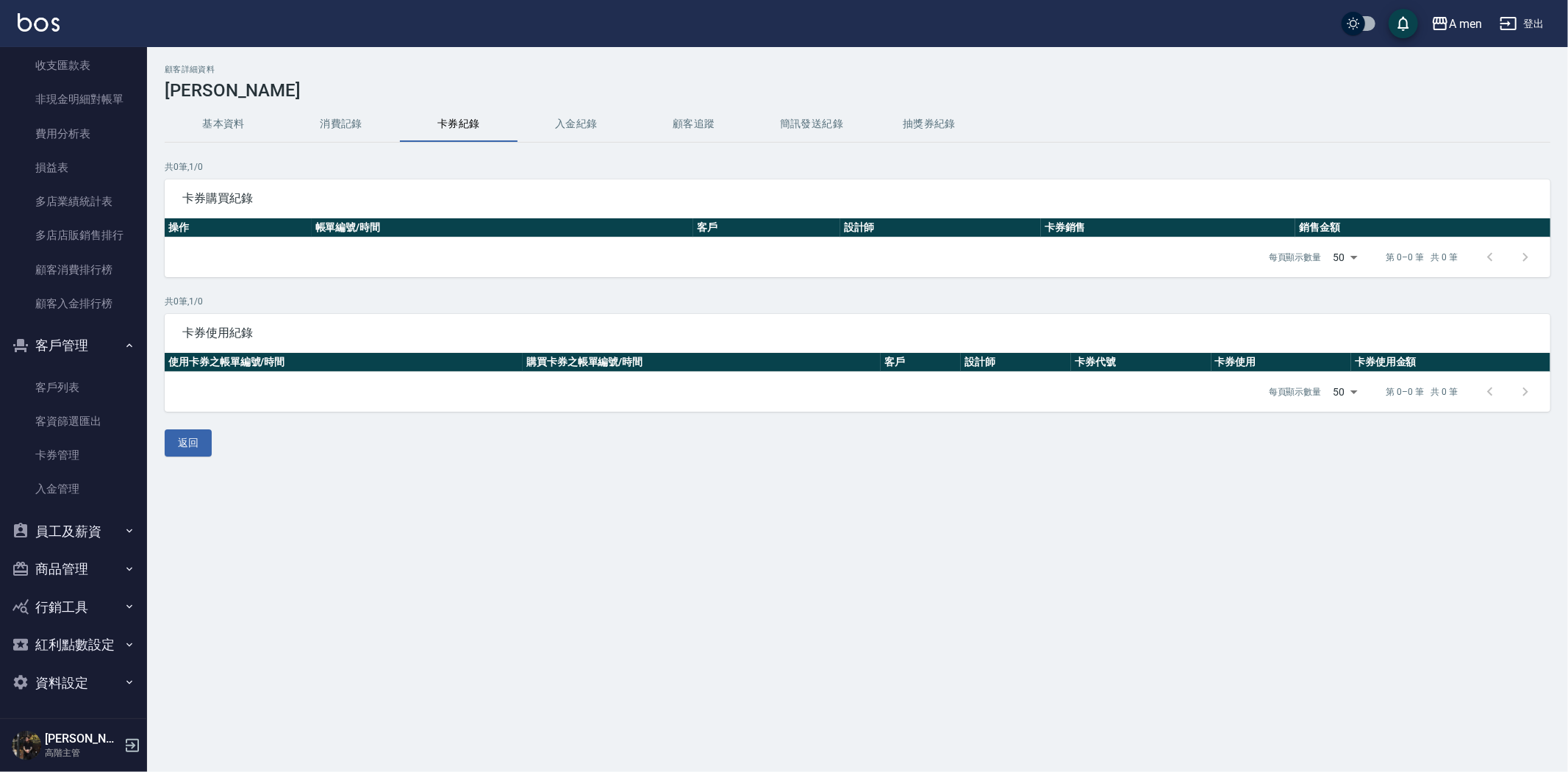
click at [567, 114] on button "入金紀錄" at bounding box center [576, 124] width 117 height 36
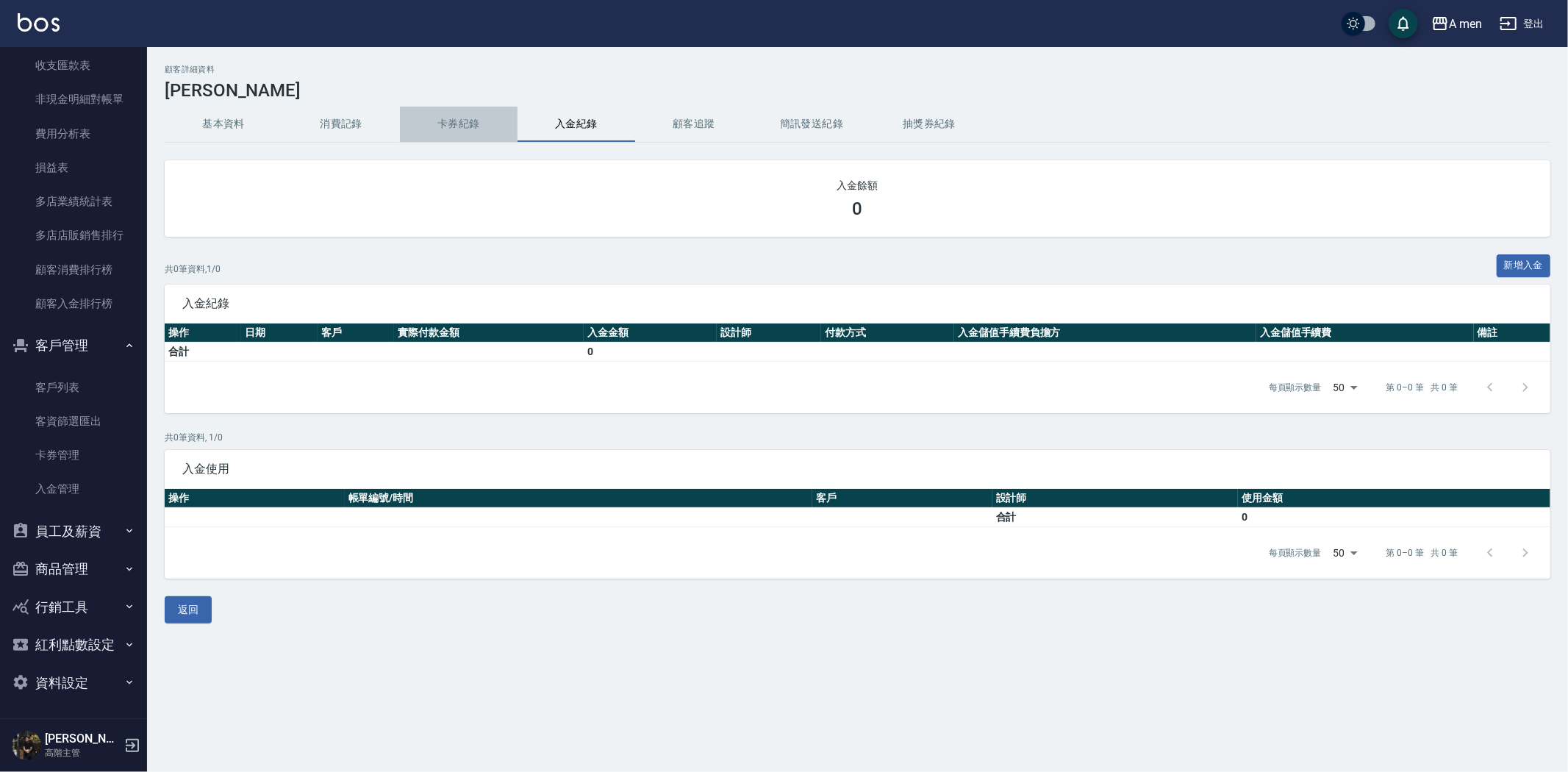
click at [474, 107] on button "卡券紀錄" at bounding box center [458, 124] width 117 height 36
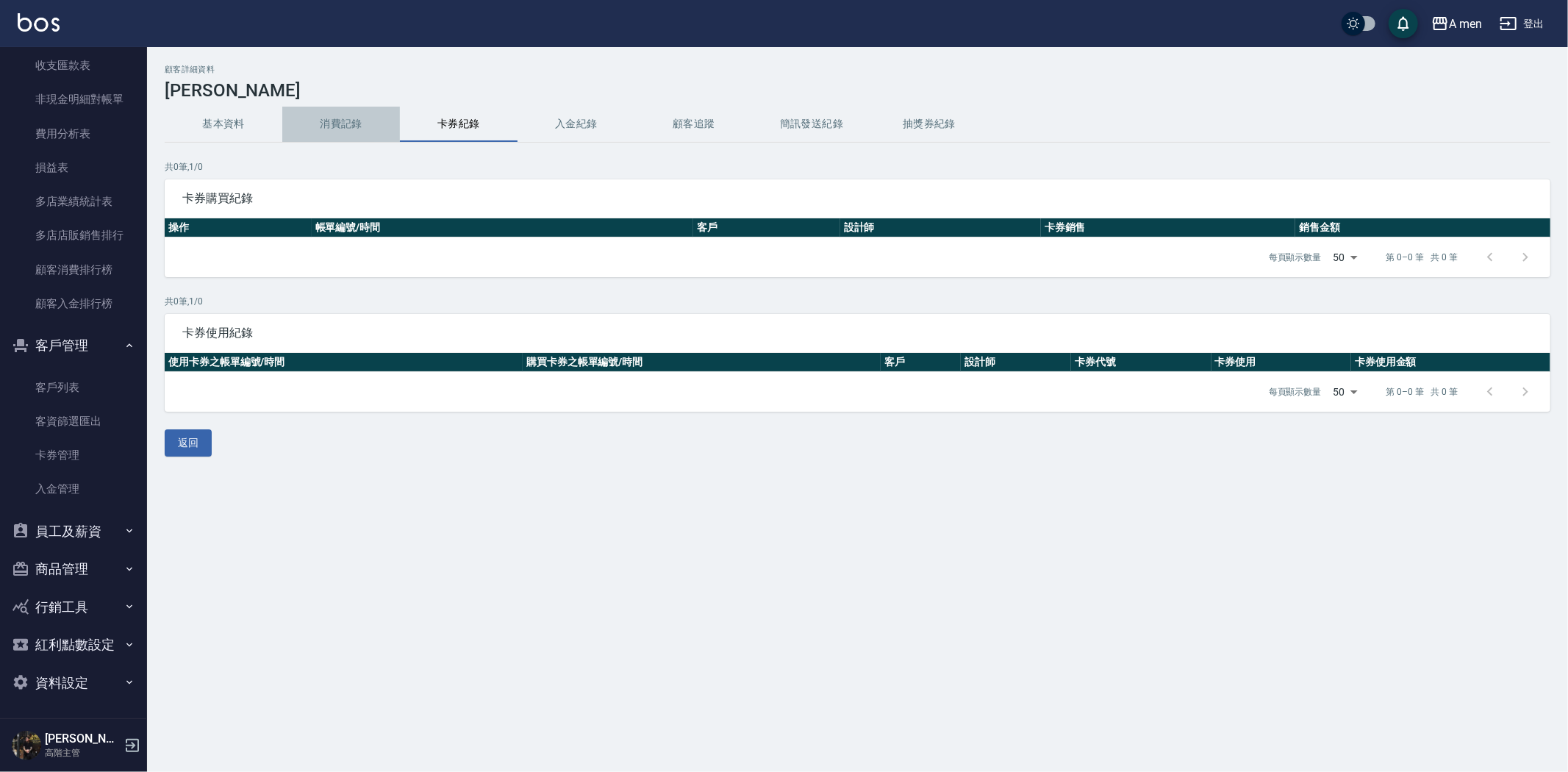
click at [352, 122] on button "消費記錄" at bounding box center [341, 124] width 117 height 36
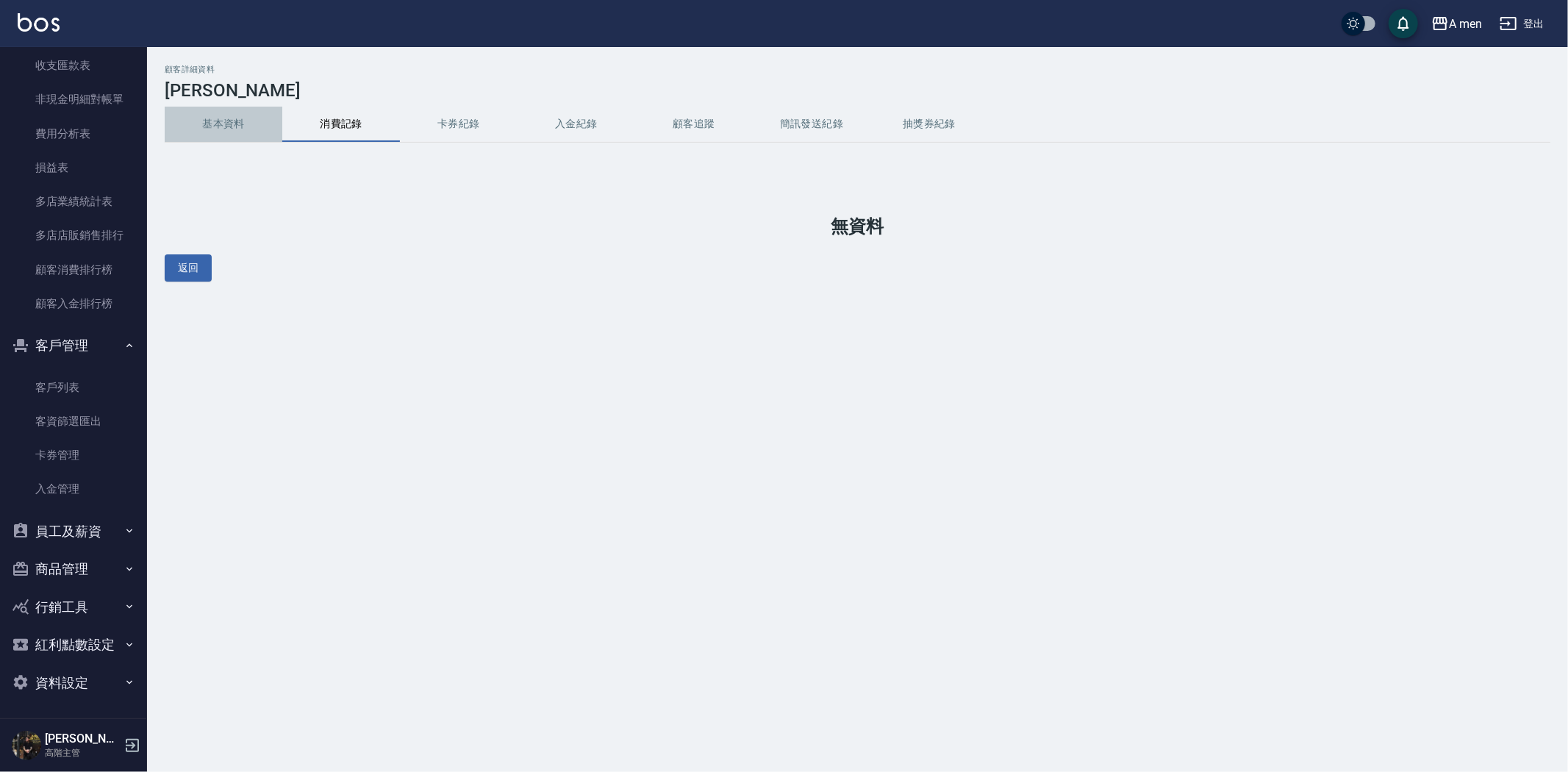
click at [240, 133] on button "基本資料" at bounding box center [223, 124] width 117 height 36
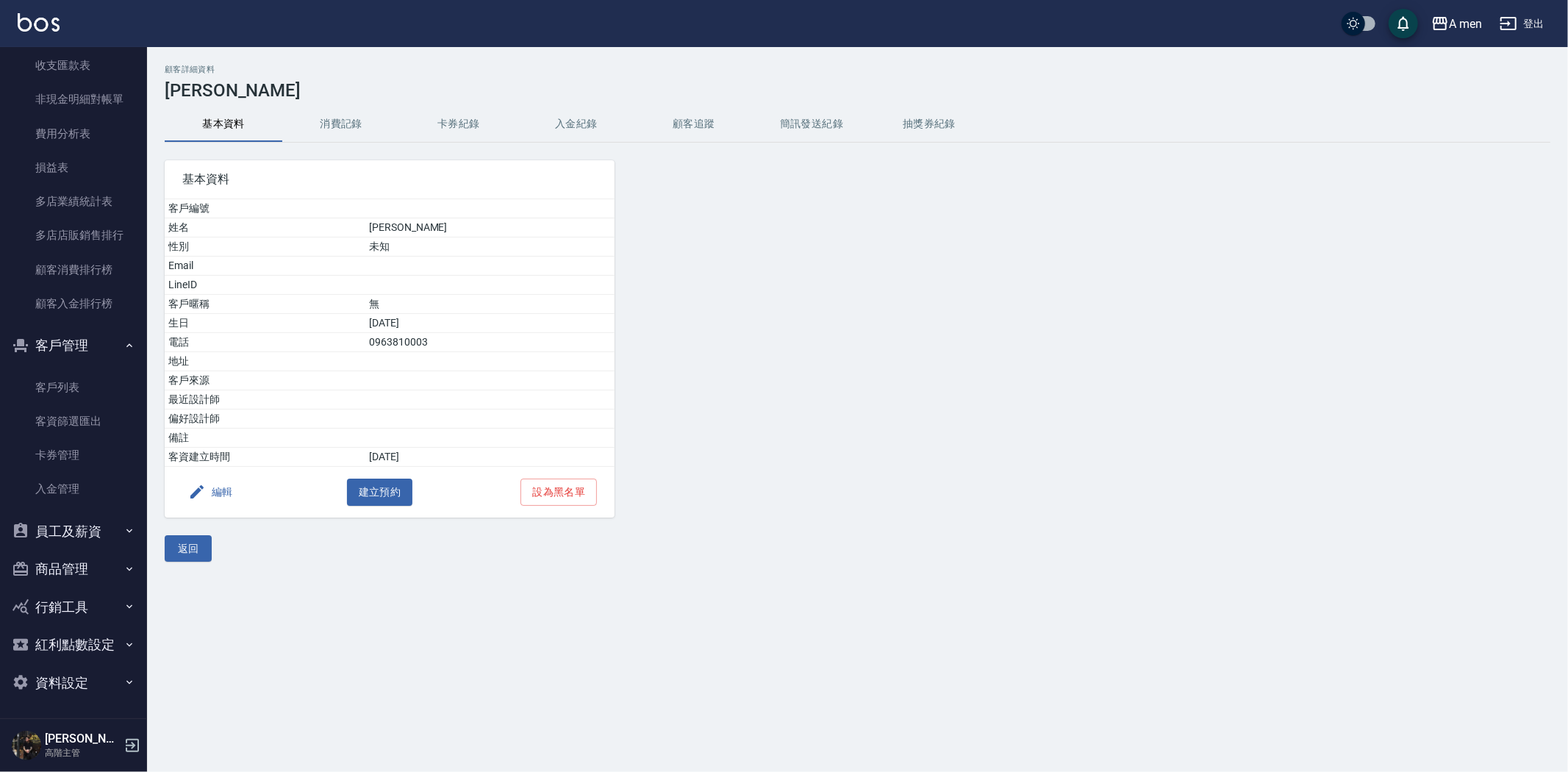
click at [319, 128] on button "消費記錄" at bounding box center [341, 124] width 117 height 36
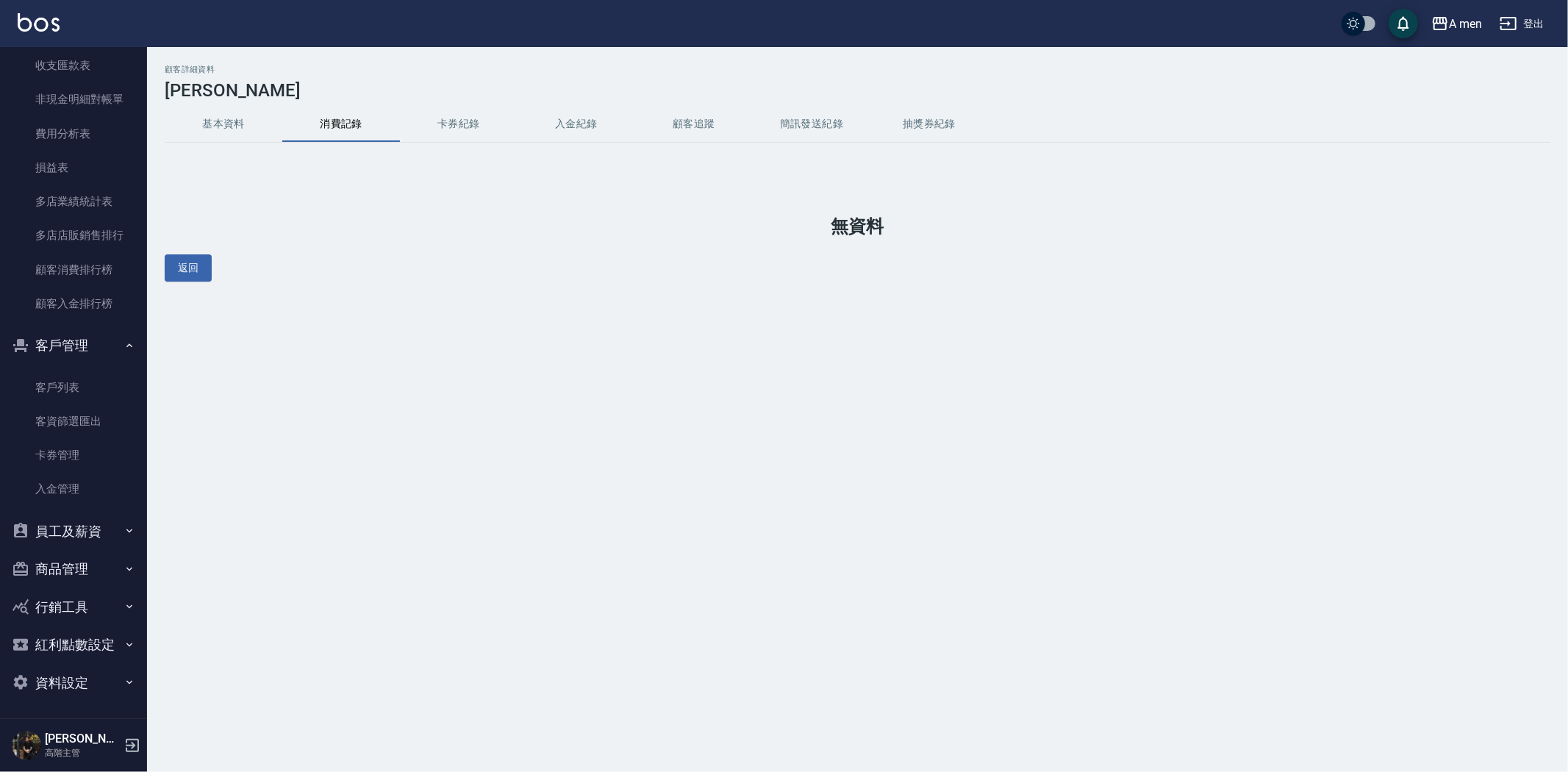
click at [519, 129] on button "入金紀錄" at bounding box center [576, 124] width 117 height 36
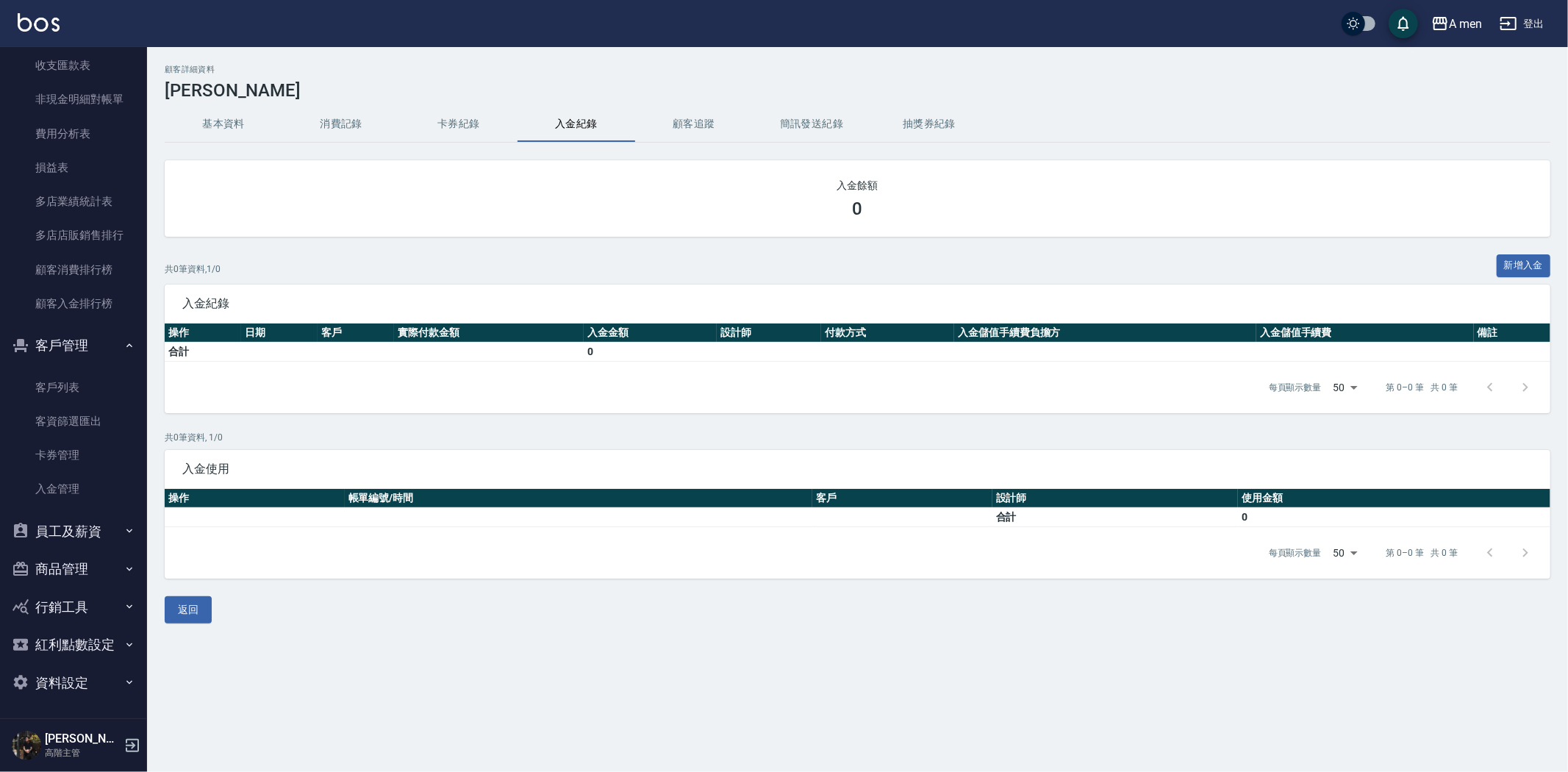
click at [461, 121] on button "卡券紀錄" at bounding box center [458, 124] width 117 height 36
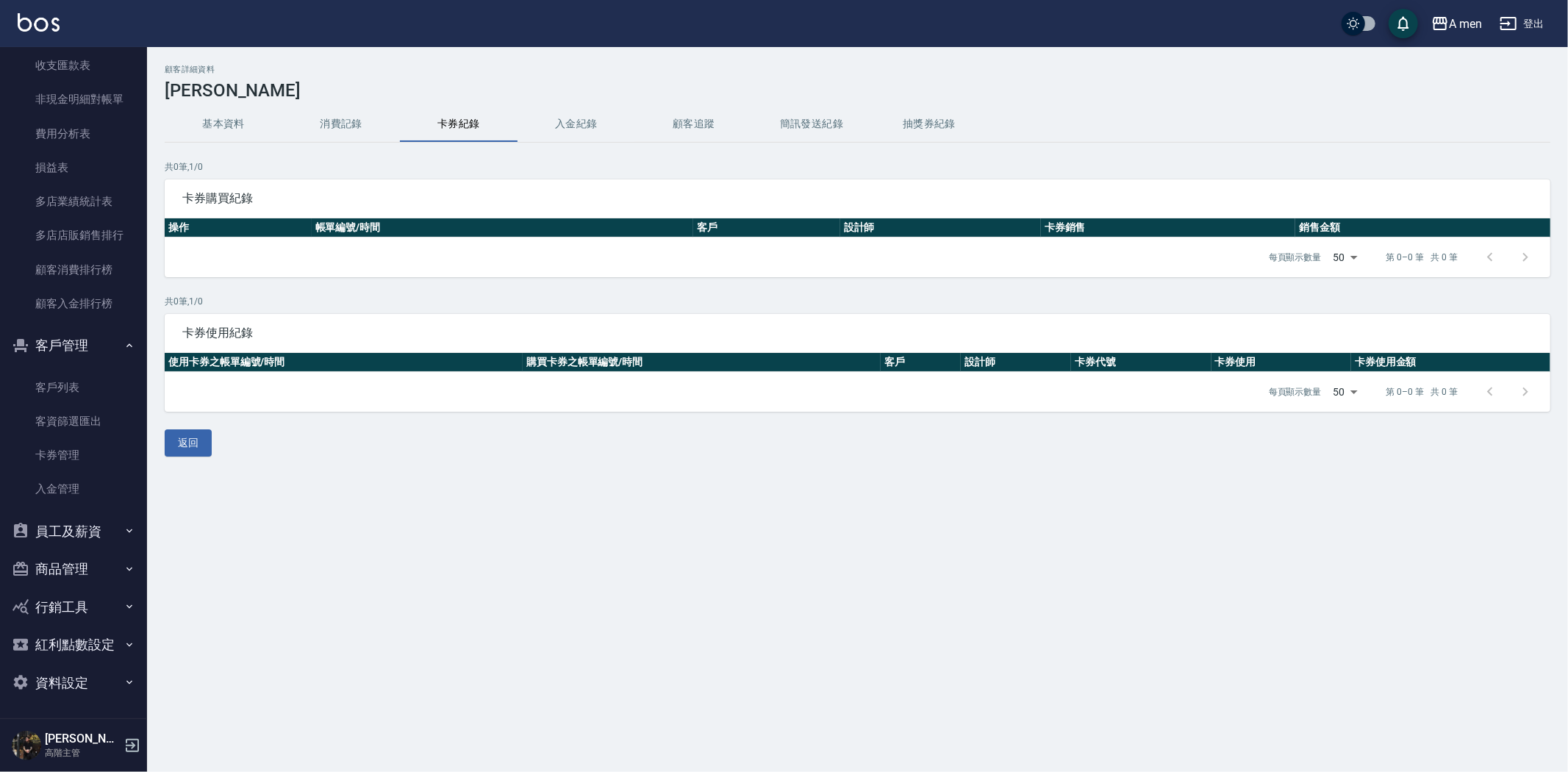
click at [556, 126] on button "入金紀錄" at bounding box center [576, 124] width 117 height 36
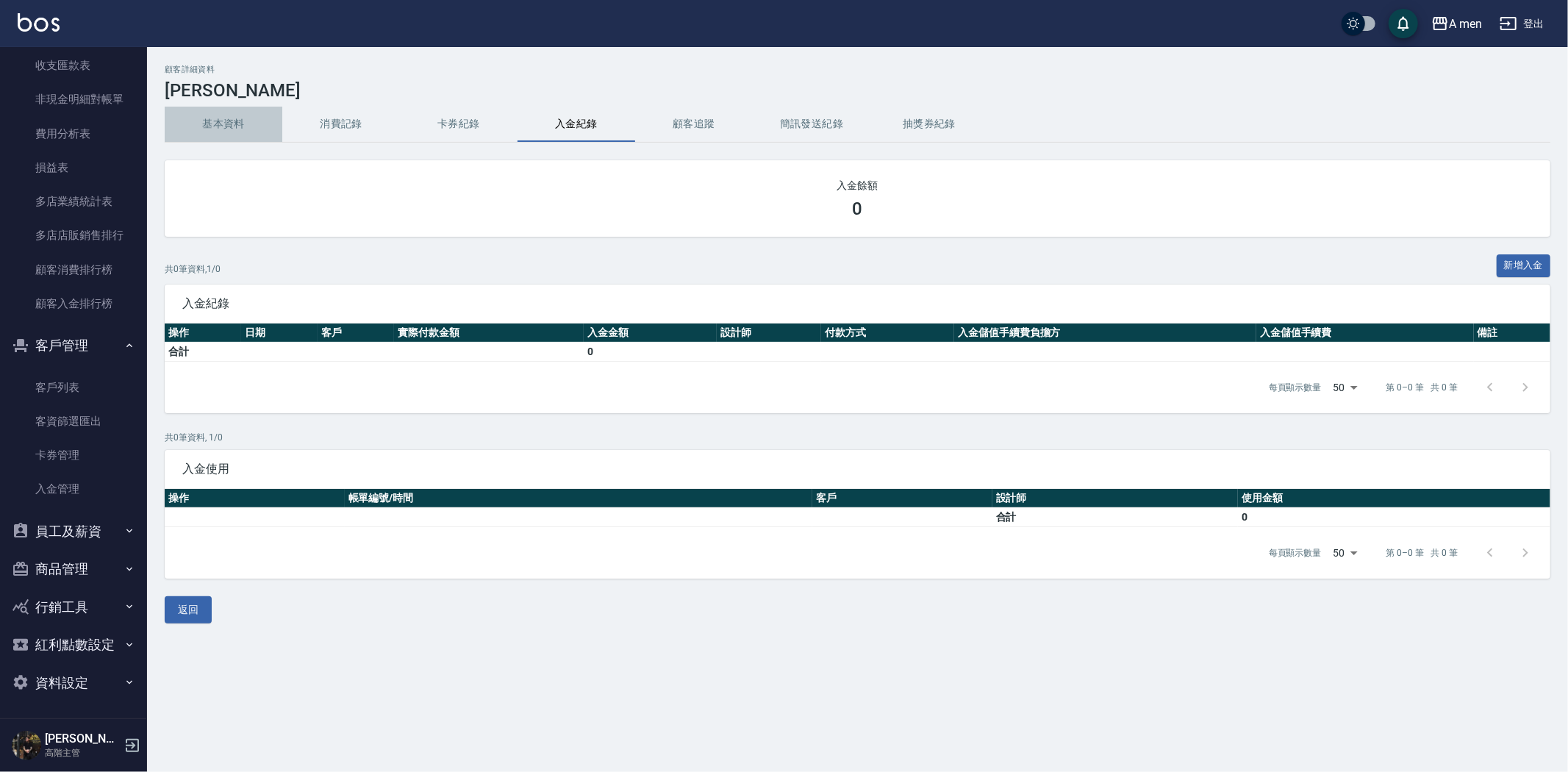
click at [267, 118] on button "基本資料" at bounding box center [223, 124] width 117 height 36
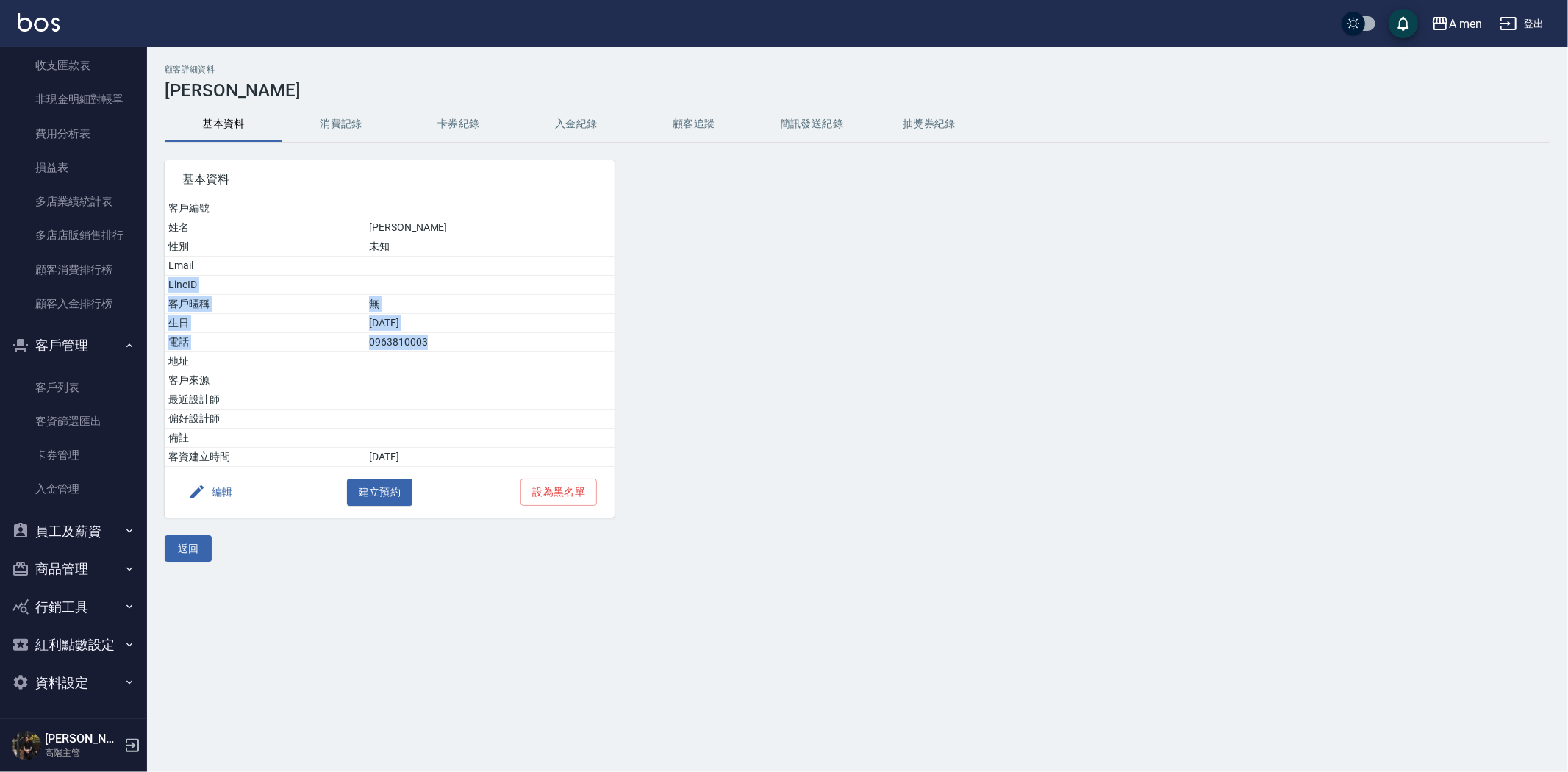
drag, startPoint x: 460, startPoint y: 272, endPoint x: 460, endPoint y: 342, distance: 70.0
click at [460, 342] on tbody "客戶編號 姓名 姚震文 性別 未知 Email LineID 客戶暱稱 無 生日 93/2/10 電話 0963810003 地址 客戶來源 最近設計師 偏好…" at bounding box center [389, 333] width 450 height 268
click at [468, 262] on td at bounding box center [490, 266] width 249 height 19
click at [338, 121] on button "消費記錄" at bounding box center [341, 124] width 117 height 36
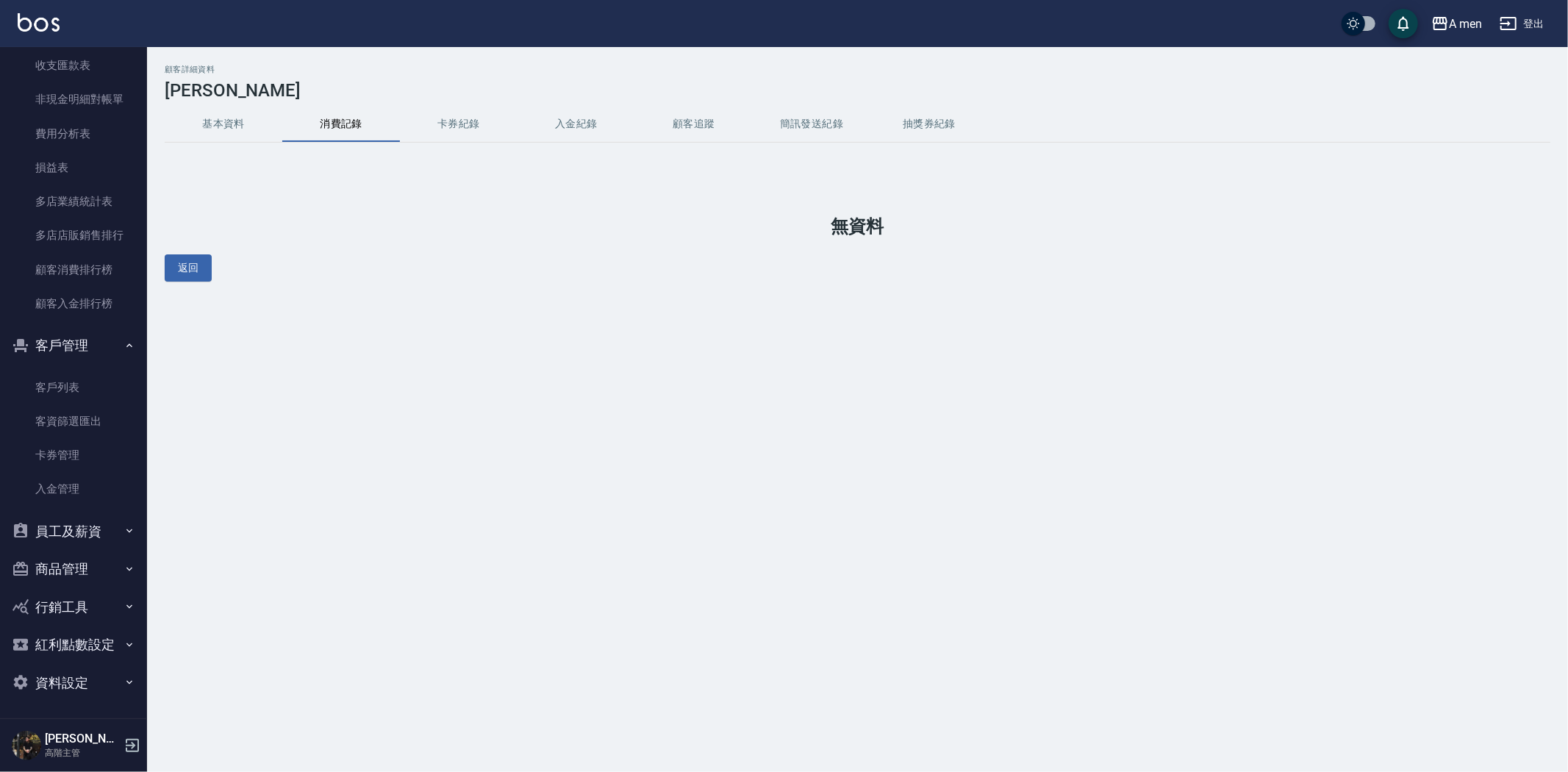
click at [218, 121] on button "基本資料" at bounding box center [223, 124] width 117 height 36
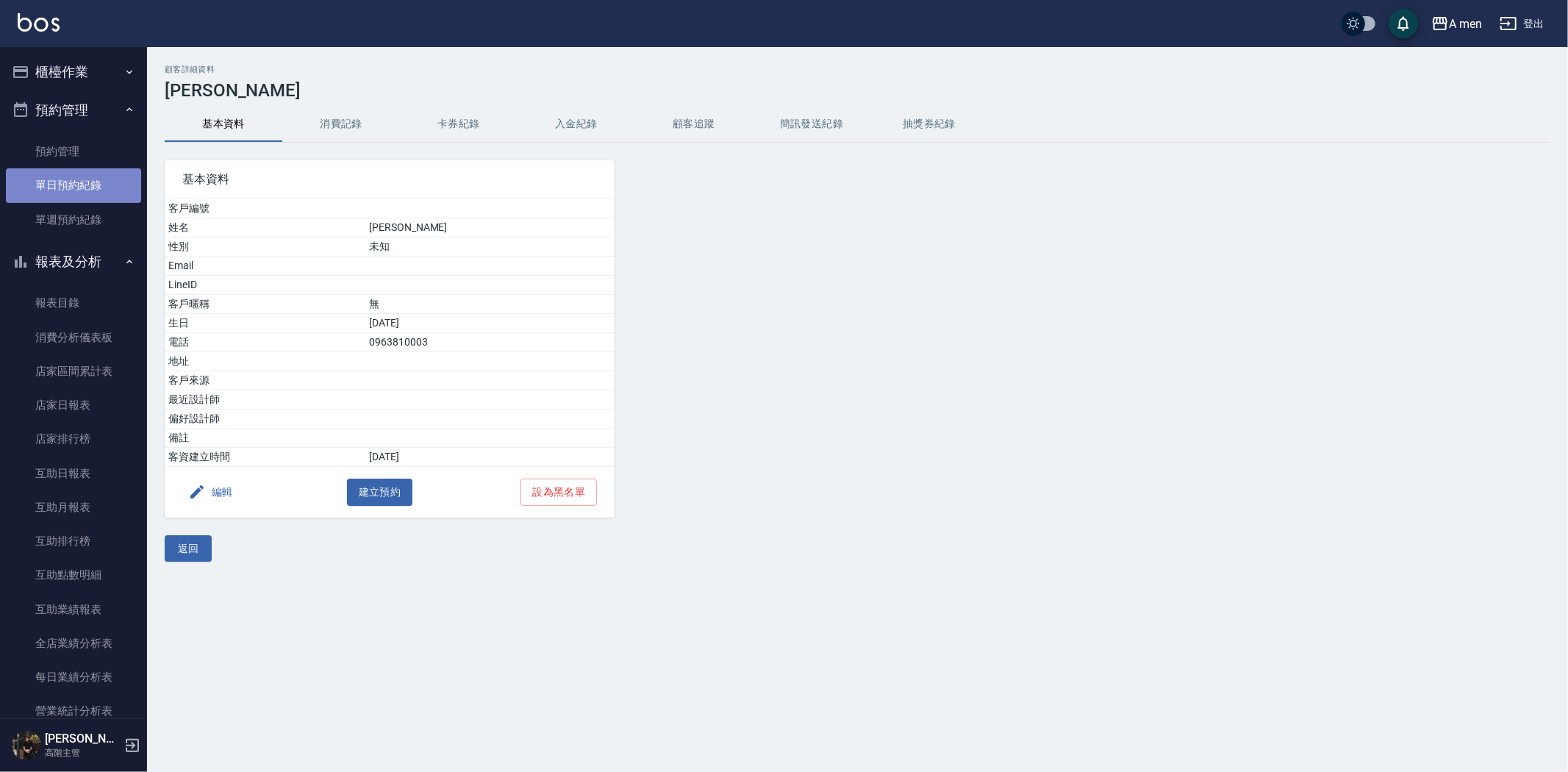
click at [73, 181] on link "單日預約紀錄" at bounding box center [73, 185] width 135 height 34
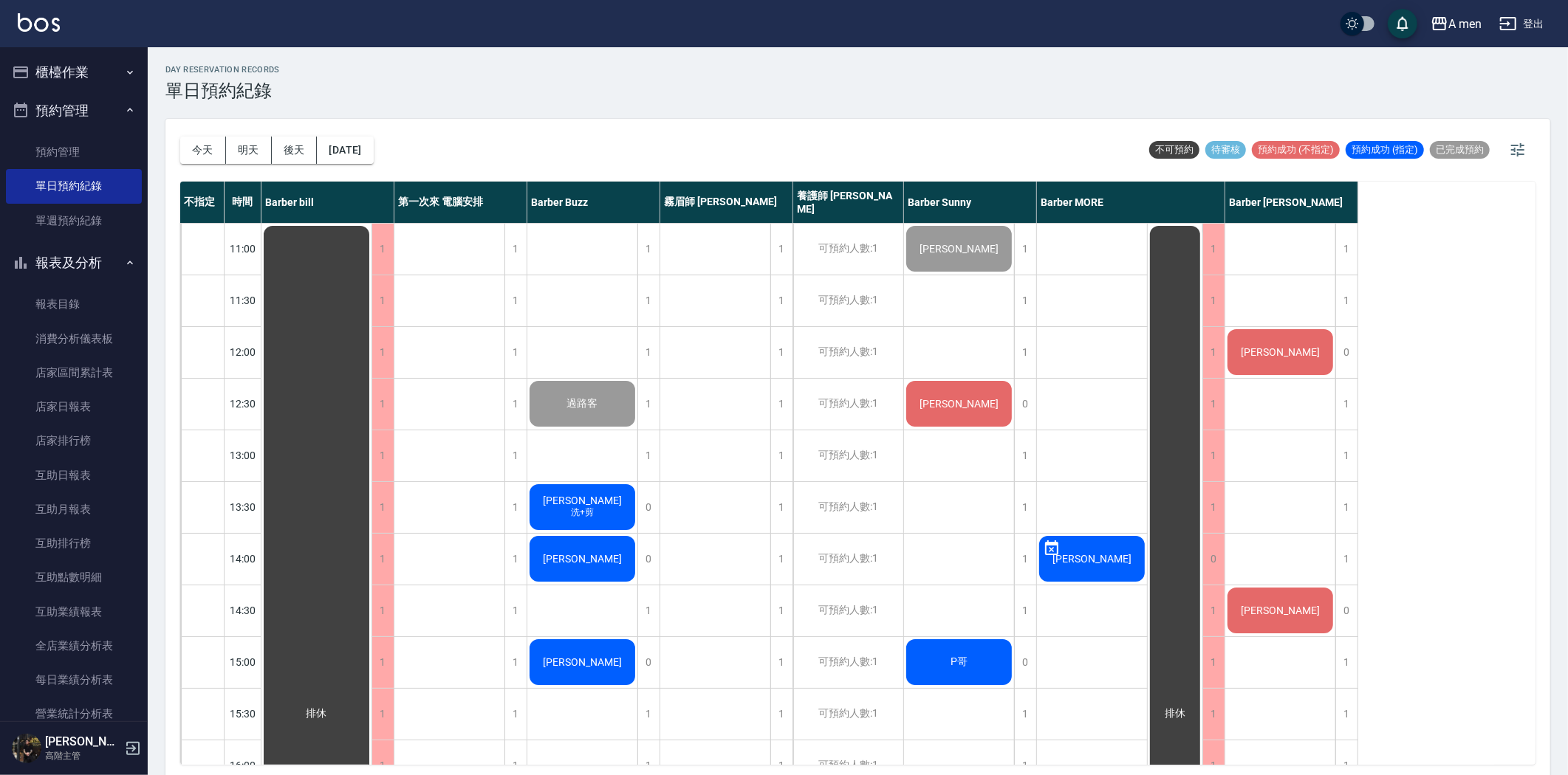
click at [330, 707] on span "[PERSON_NAME]" at bounding box center [317, 714] width 27 height 13
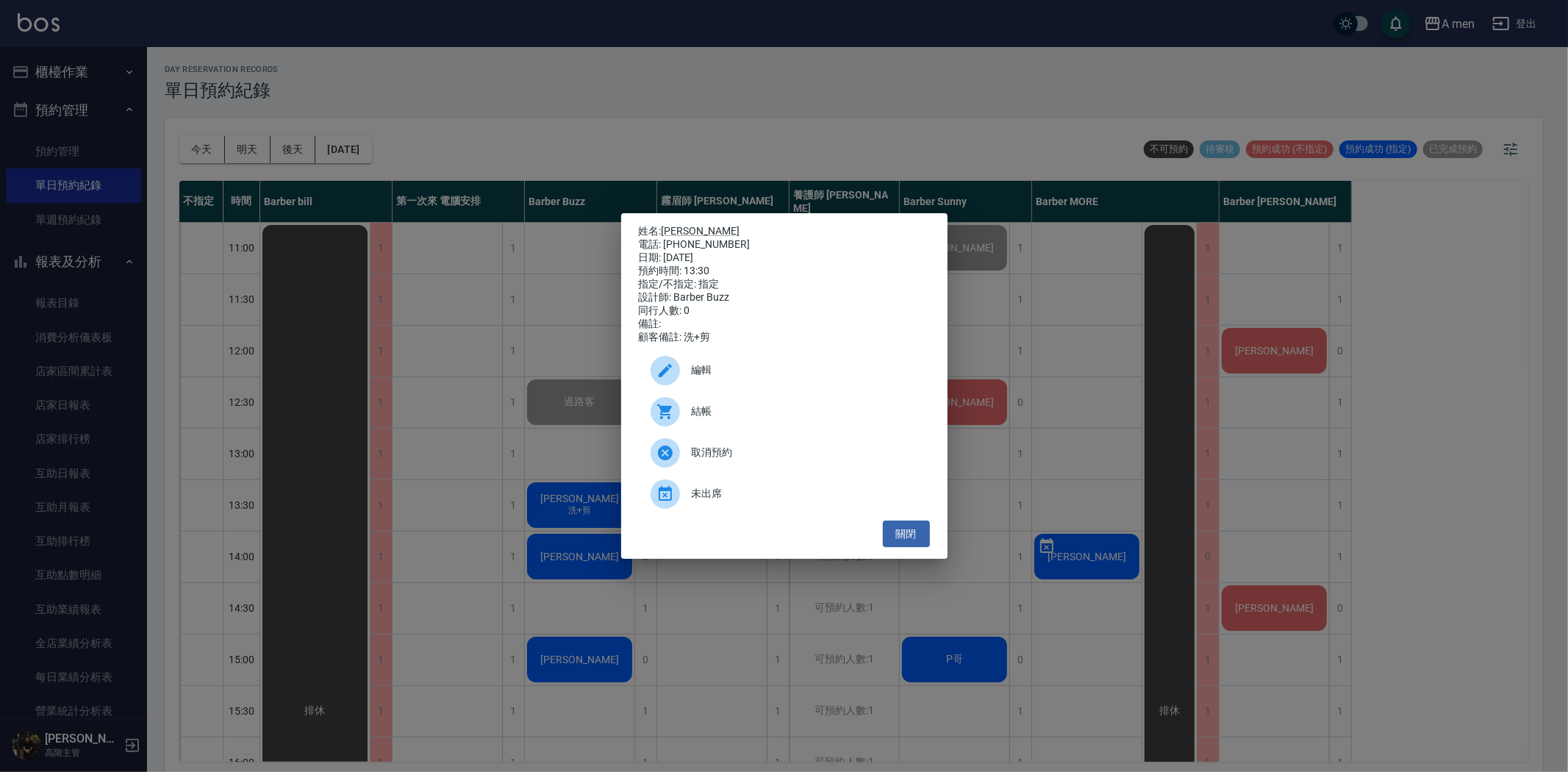
click at [681, 225] on p "姓名: 廖威傑" at bounding box center [784, 232] width 291 height 13
click at [686, 239] on div "電話: [PHONE_NUMBER]" at bounding box center [784, 245] width 291 height 13
click at [686, 225] on link "[PERSON_NAME]" at bounding box center [700, 231] width 78 height 12
click at [904, 542] on button "關閉" at bounding box center [906, 534] width 47 height 27
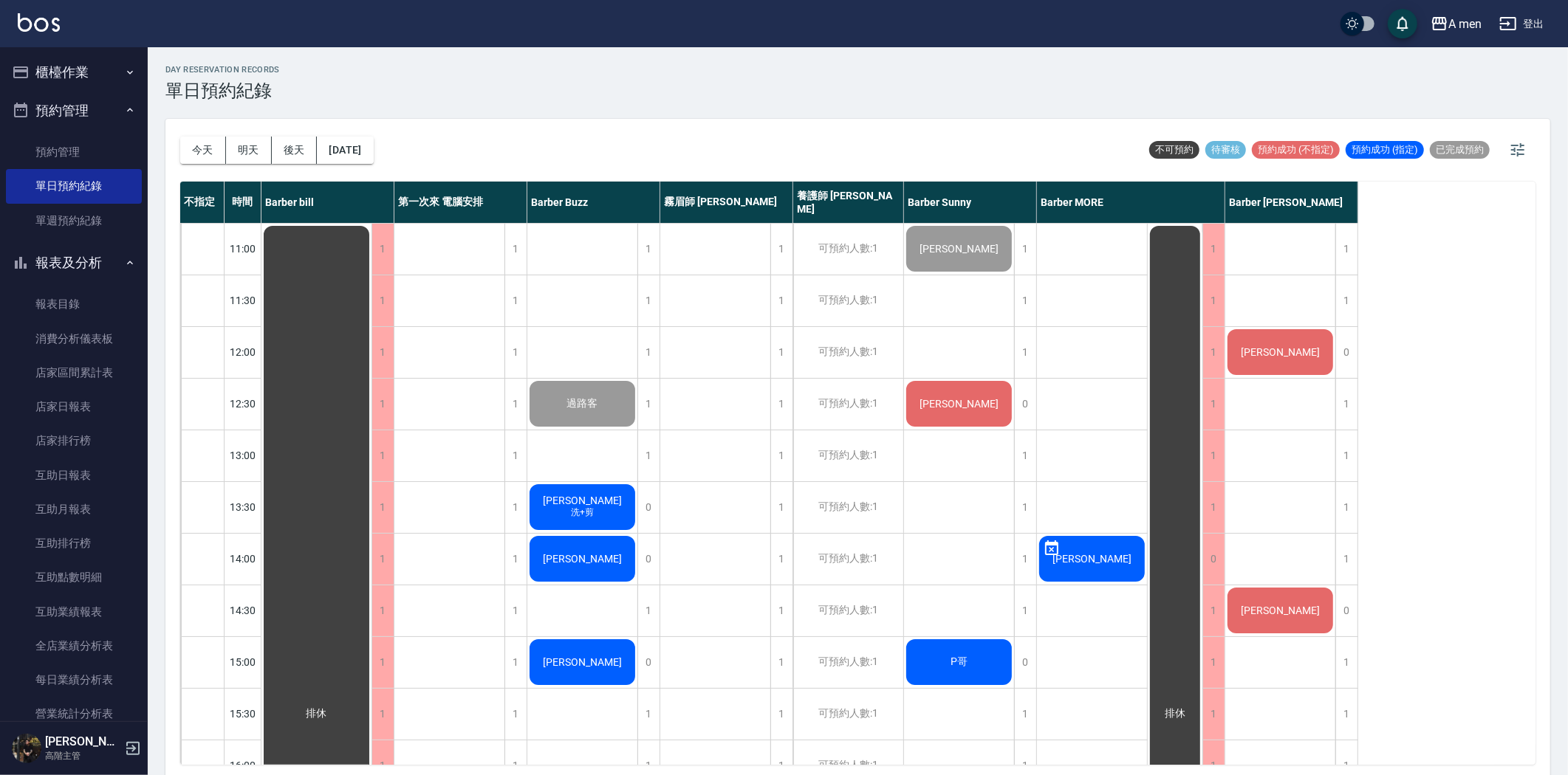
click at [330, 707] on span "[PERSON_NAME]" at bounding box center [317, 714] width 27 height 13
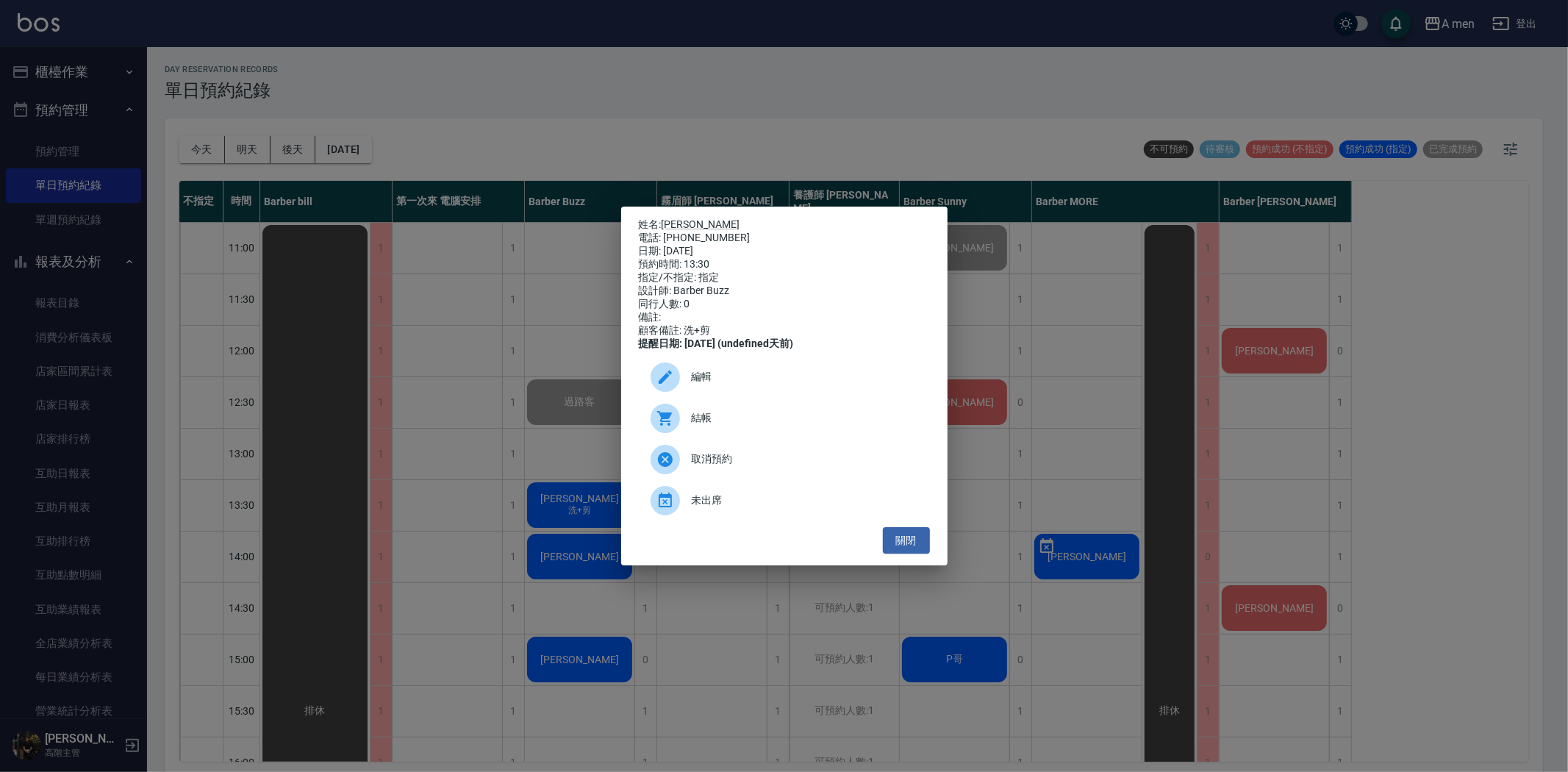
click at [708, 439] on div "結帳" at bounding box center [784, 419] width 291 height 41
click at [920, 554] on button "關閉" at bounding box center [906, 541] width 47 height 27
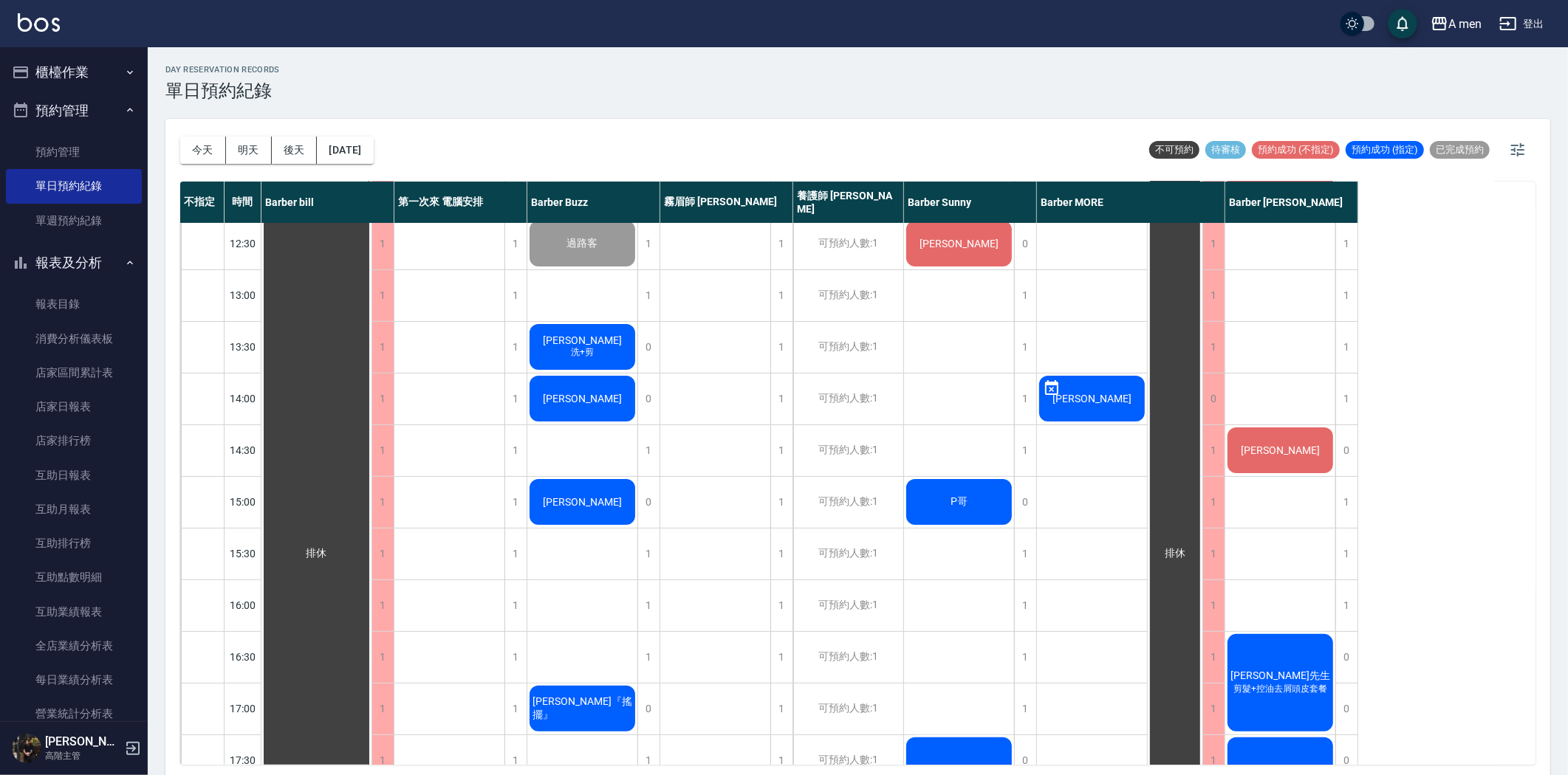
scroll to position [164, 0]
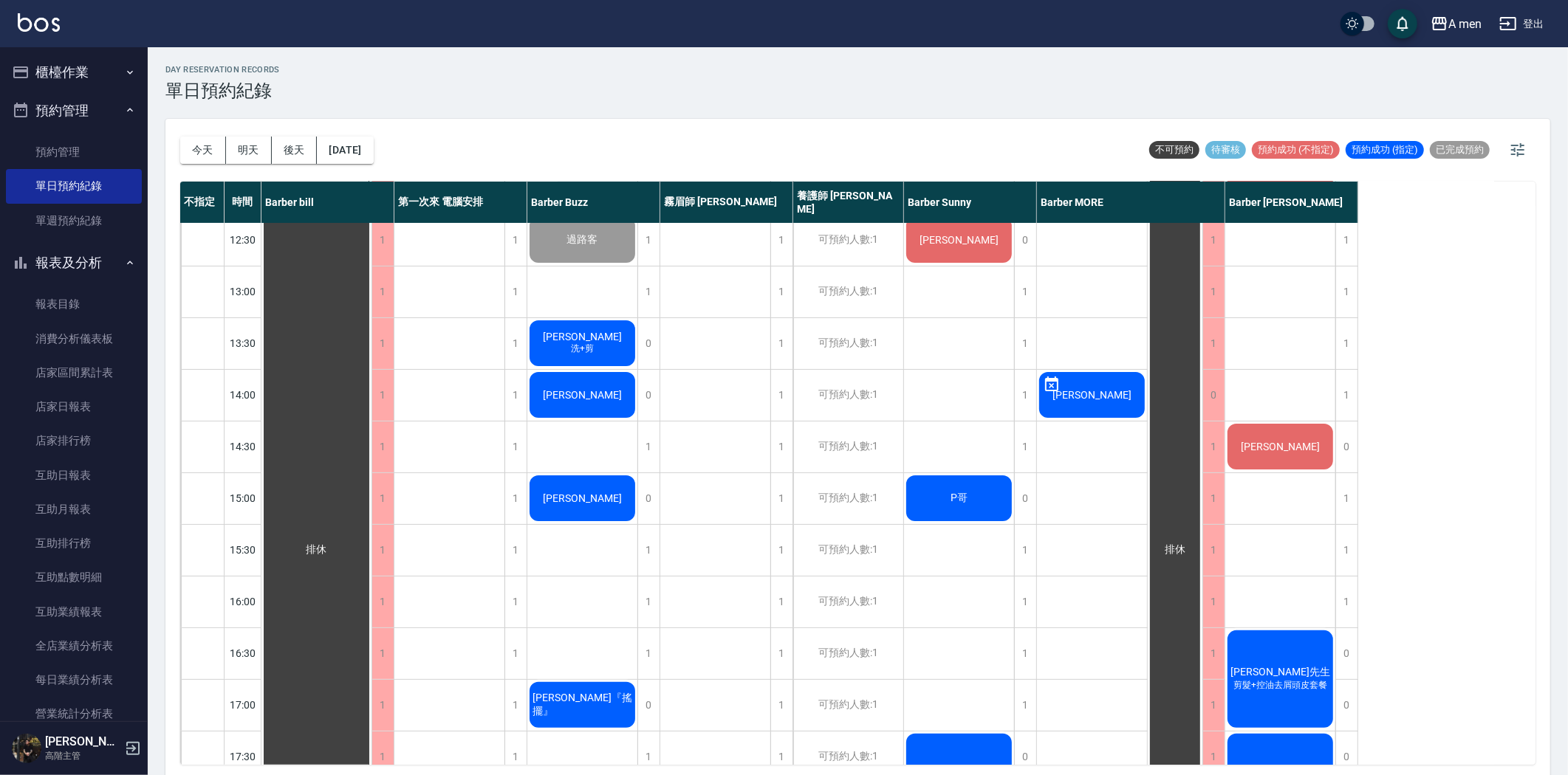
click at [330, 543] on span "[PERSON_NAME]" at bounding box center [317, 550] width 27 height 13
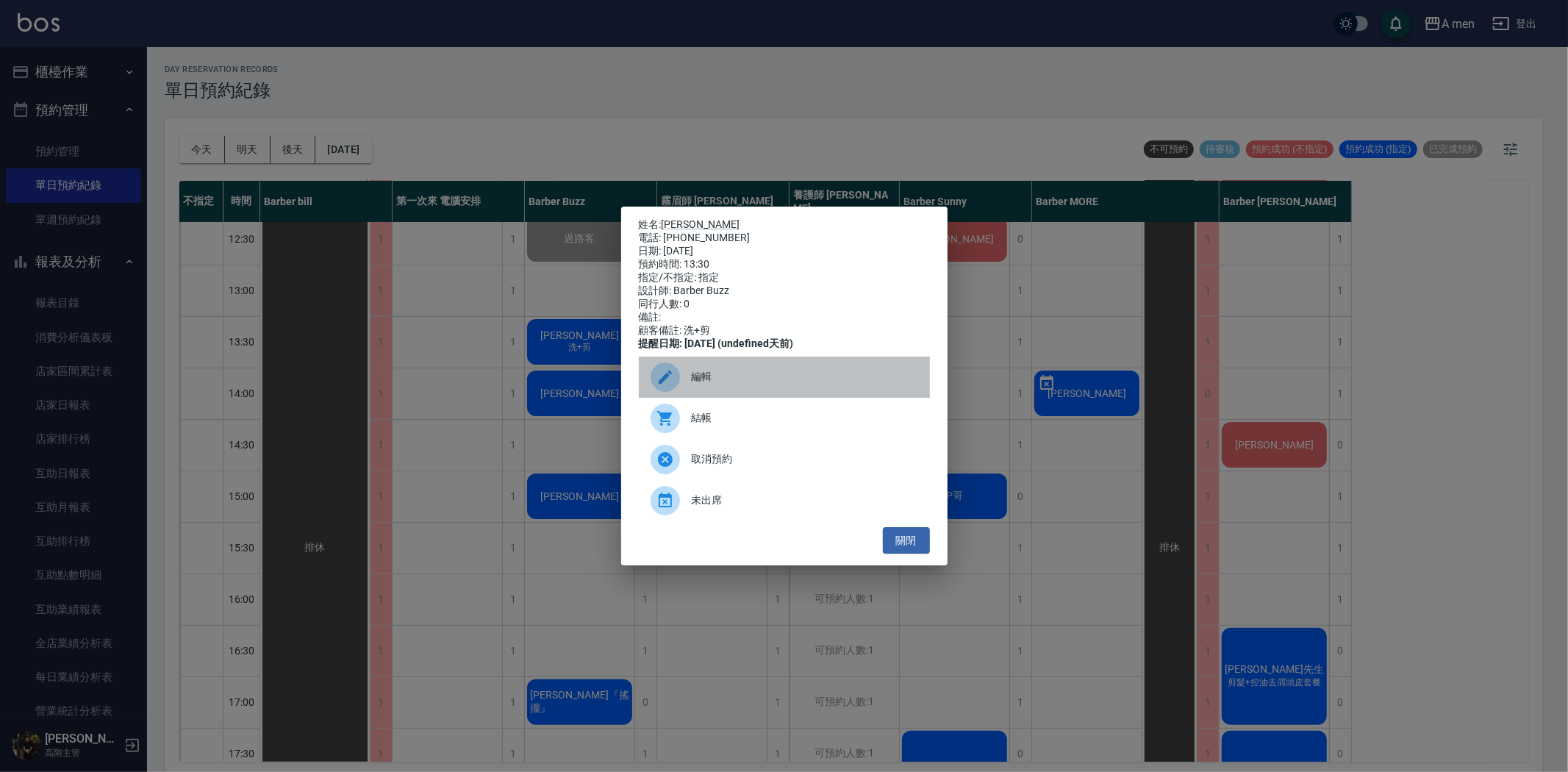
click at [701, 385] on span "編輯" at bounding box center [805, 377] width 226 height 16
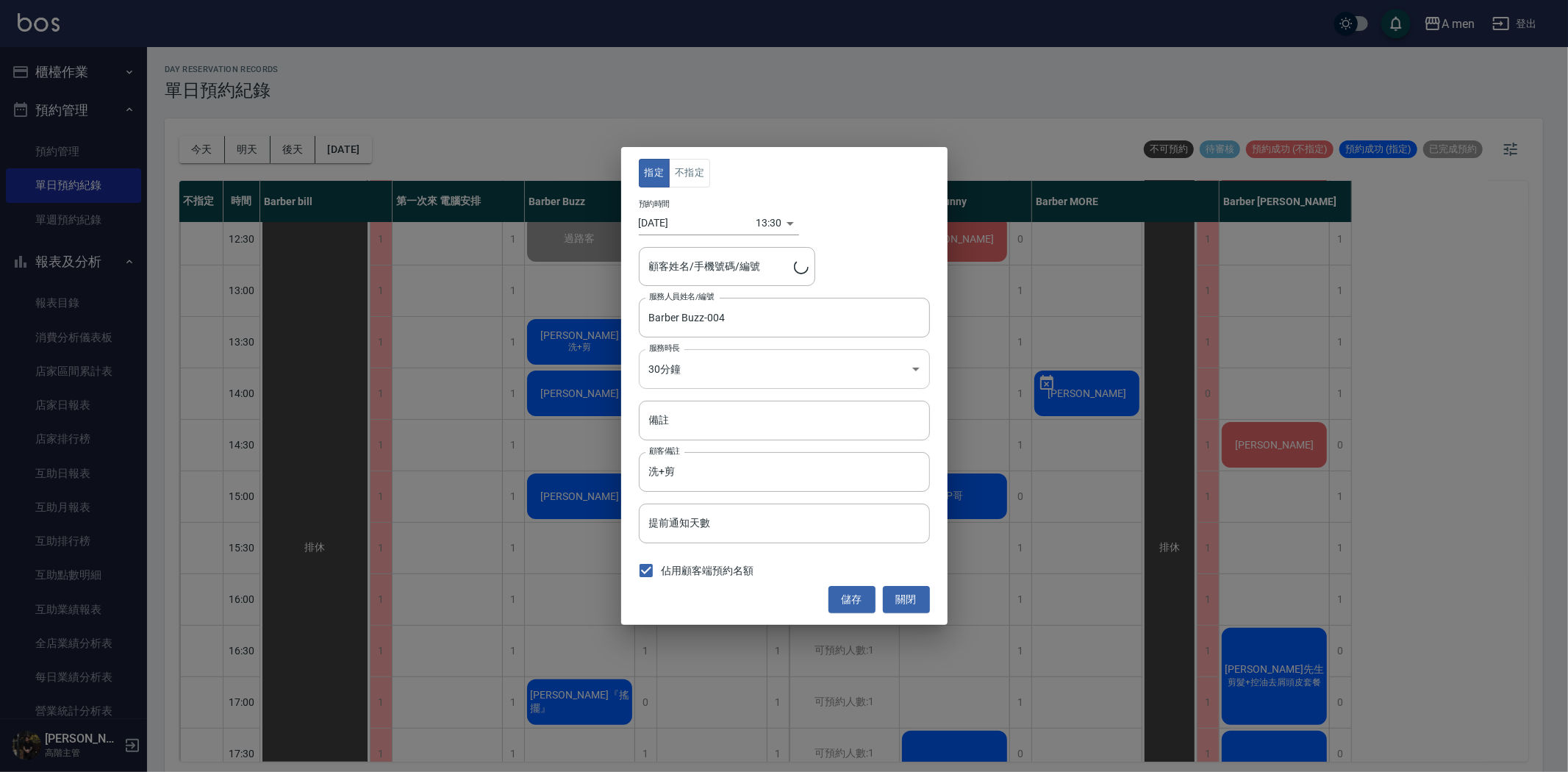
type input "廖威傑/0958173493"
click at [919, 600] on button "關閉" at bounding box center [906, 599] width 47 height 27
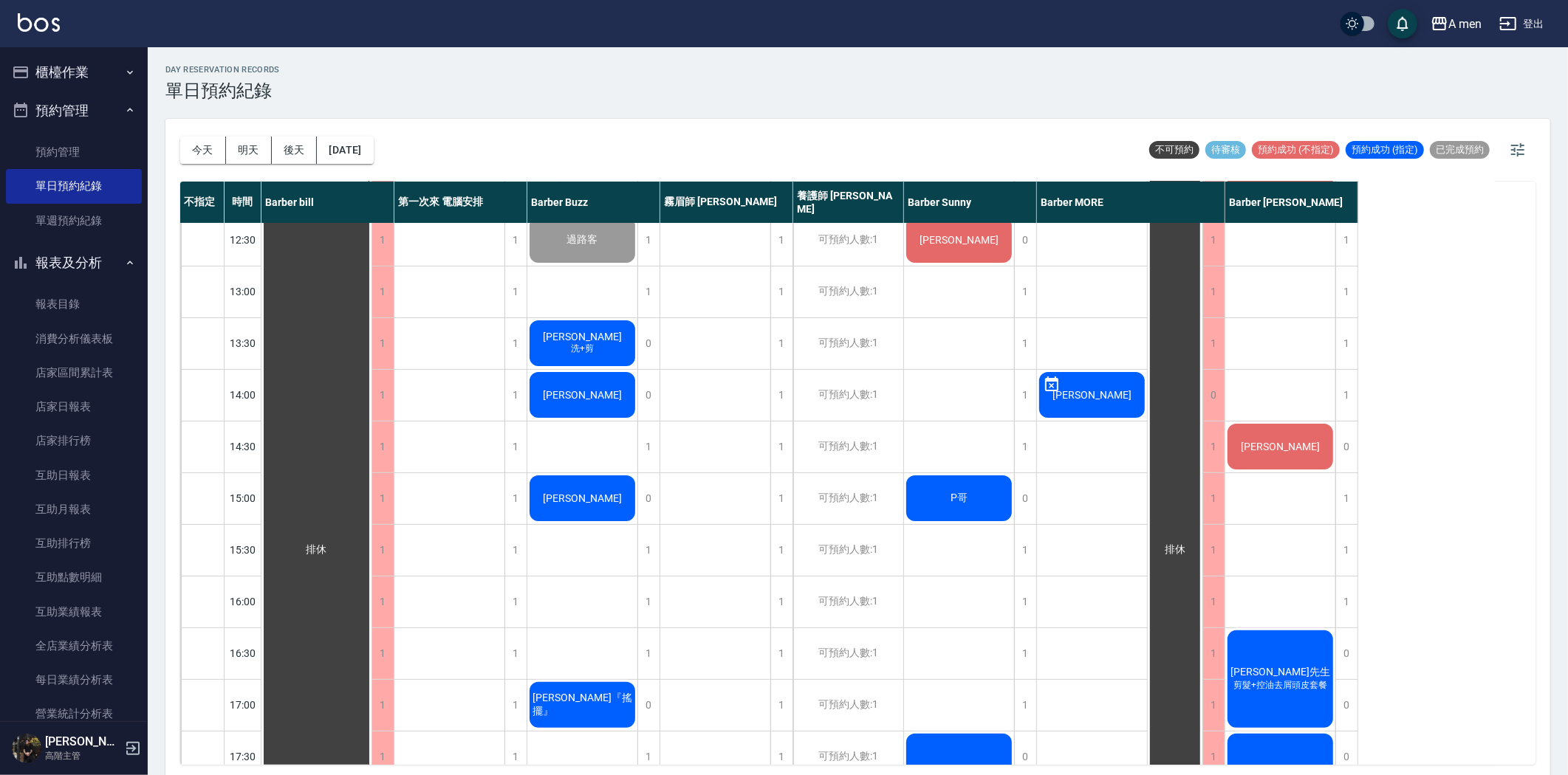
click at [371, 349] on div "[PERSON_NAME]+剪" at bounding box center [316, 550] width 110 height 981
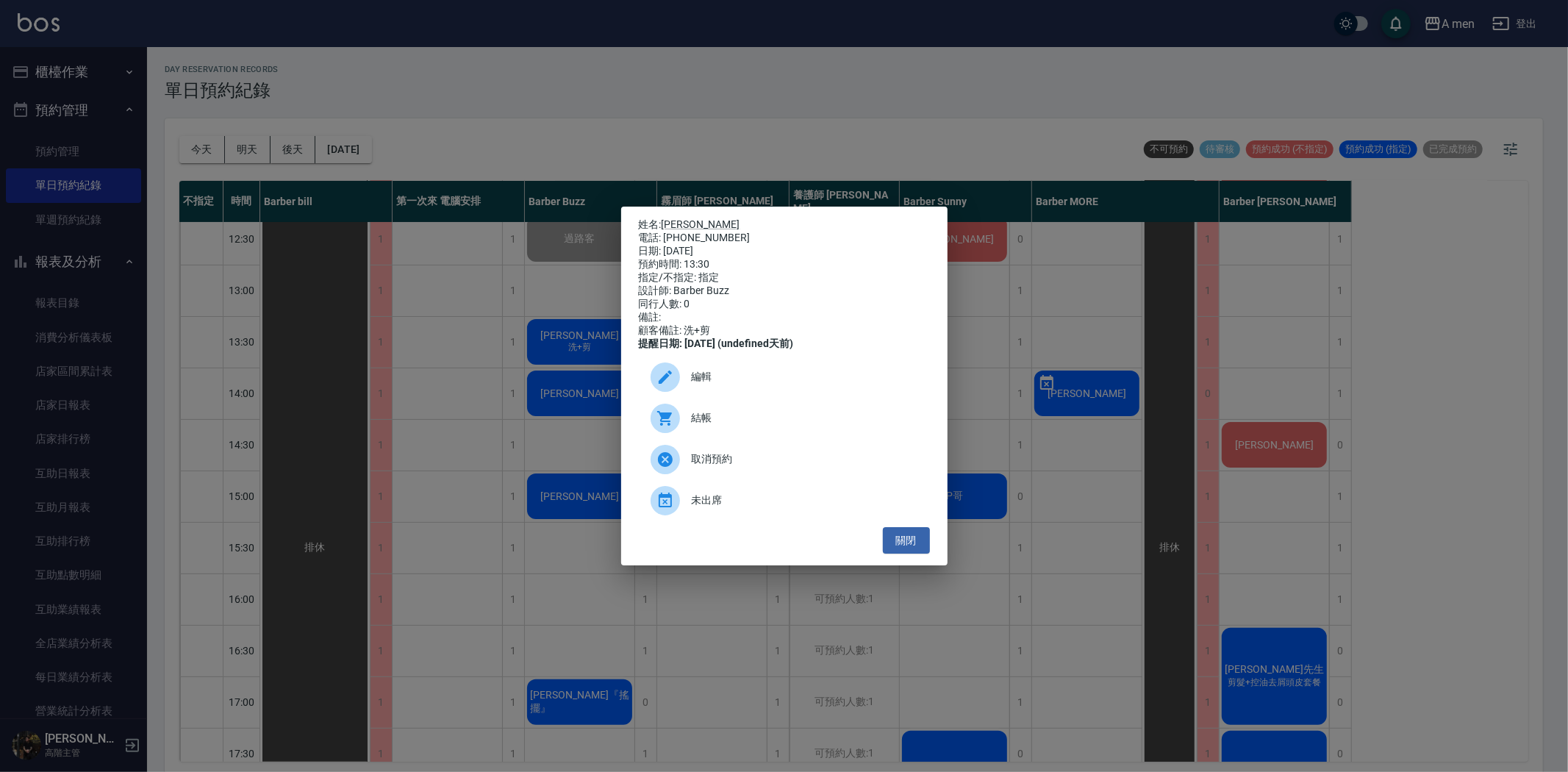
click at [723, 421] on span "結帳" at bounding box center [805, 418] width 226 height 16
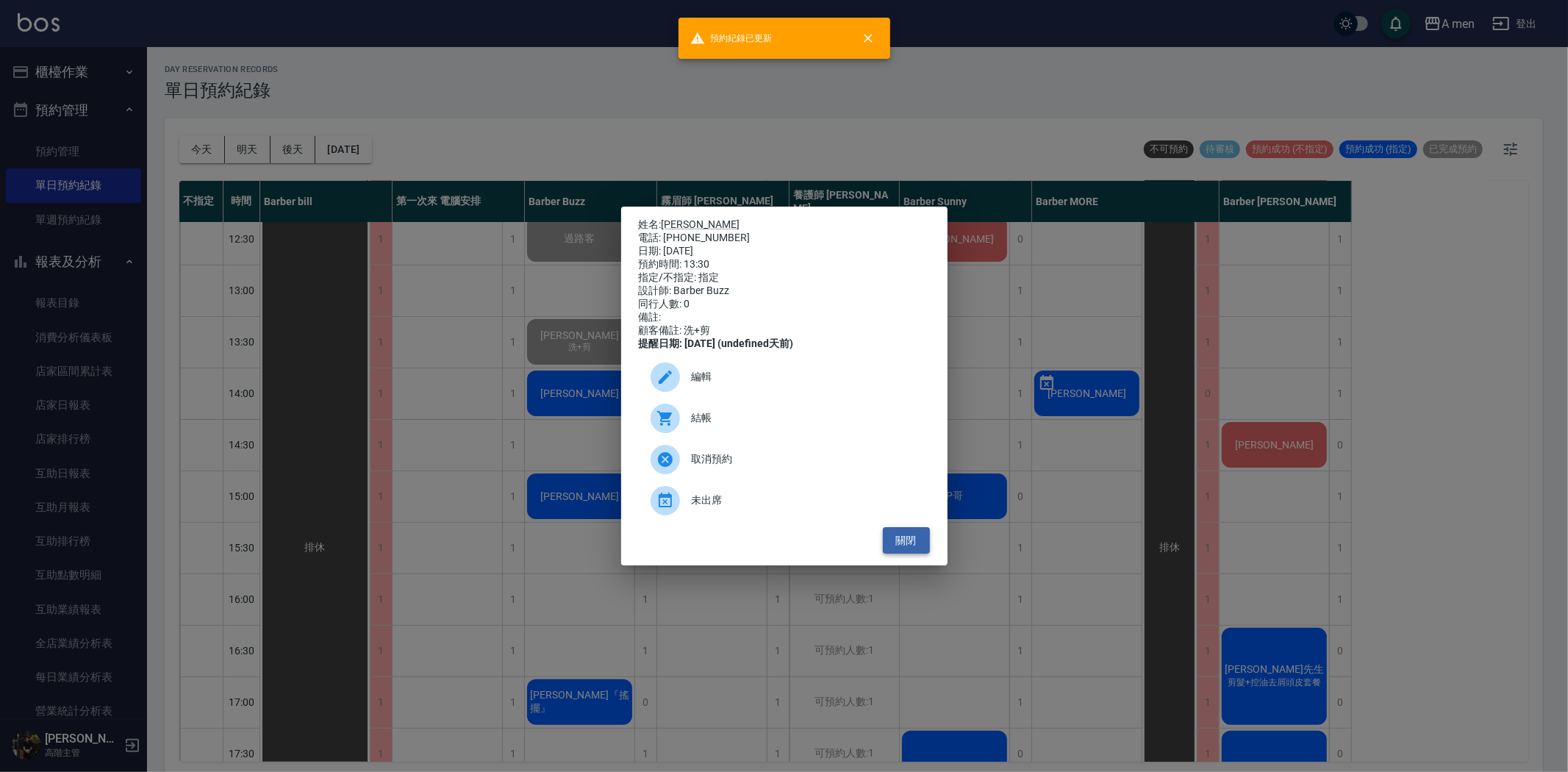
click at [898, 554] on button "關閉" at bounding box center [906, 541] width 47 height 27
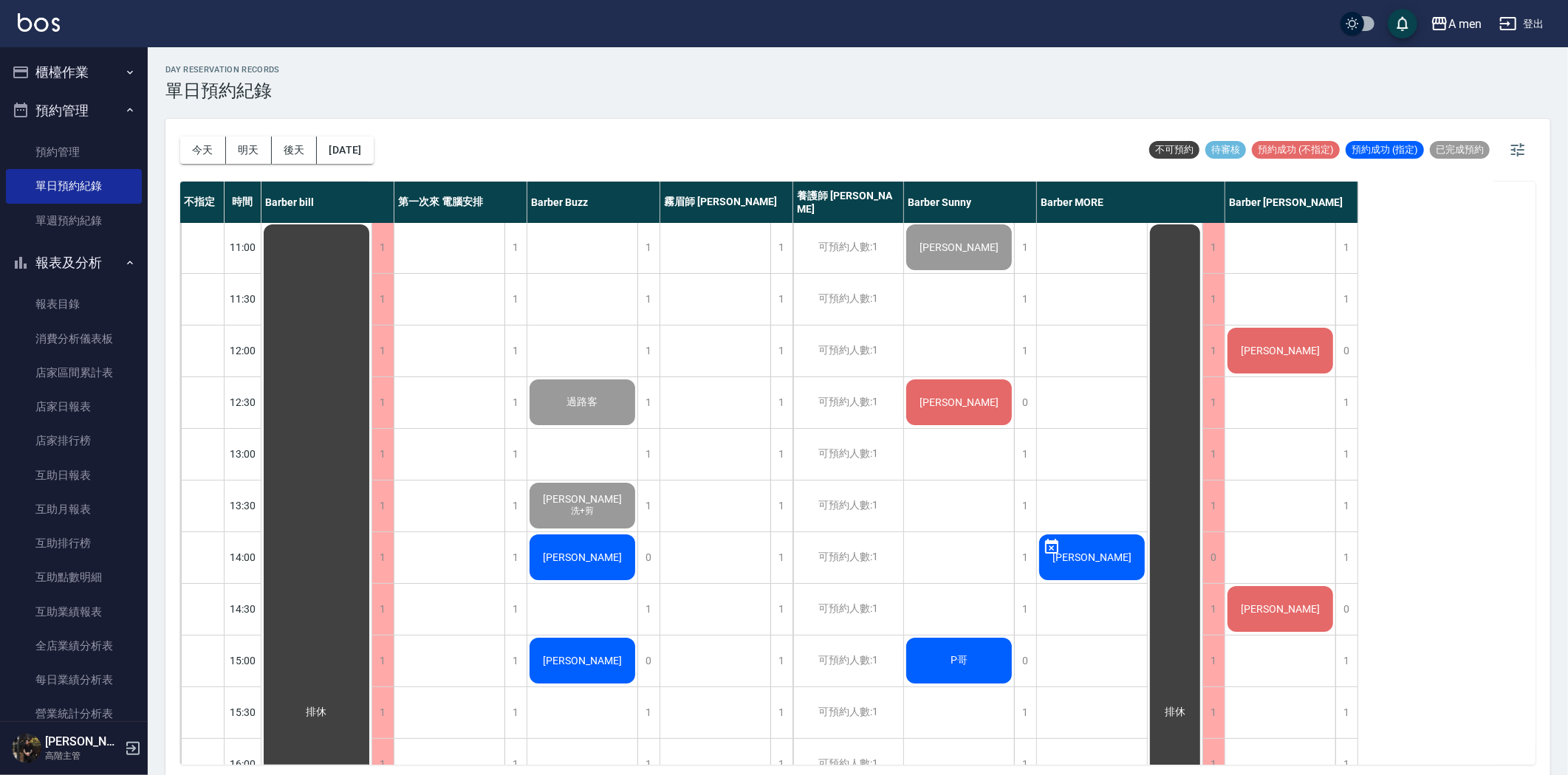
scroll to position [0, 0]
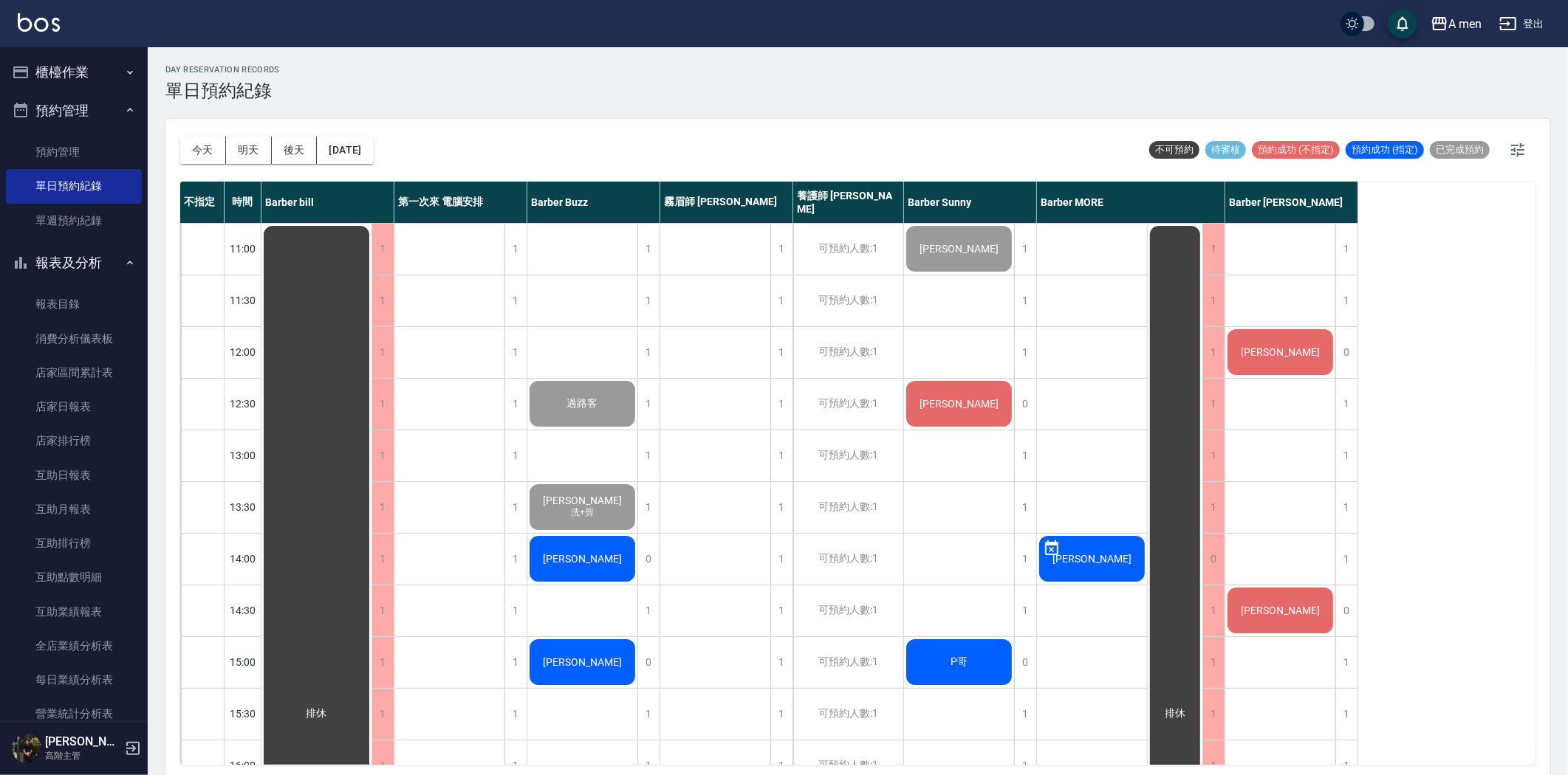
click at [371, 396] on div "[PERSON_NAME]" at bounding box center [316, 714] width 110 height 981
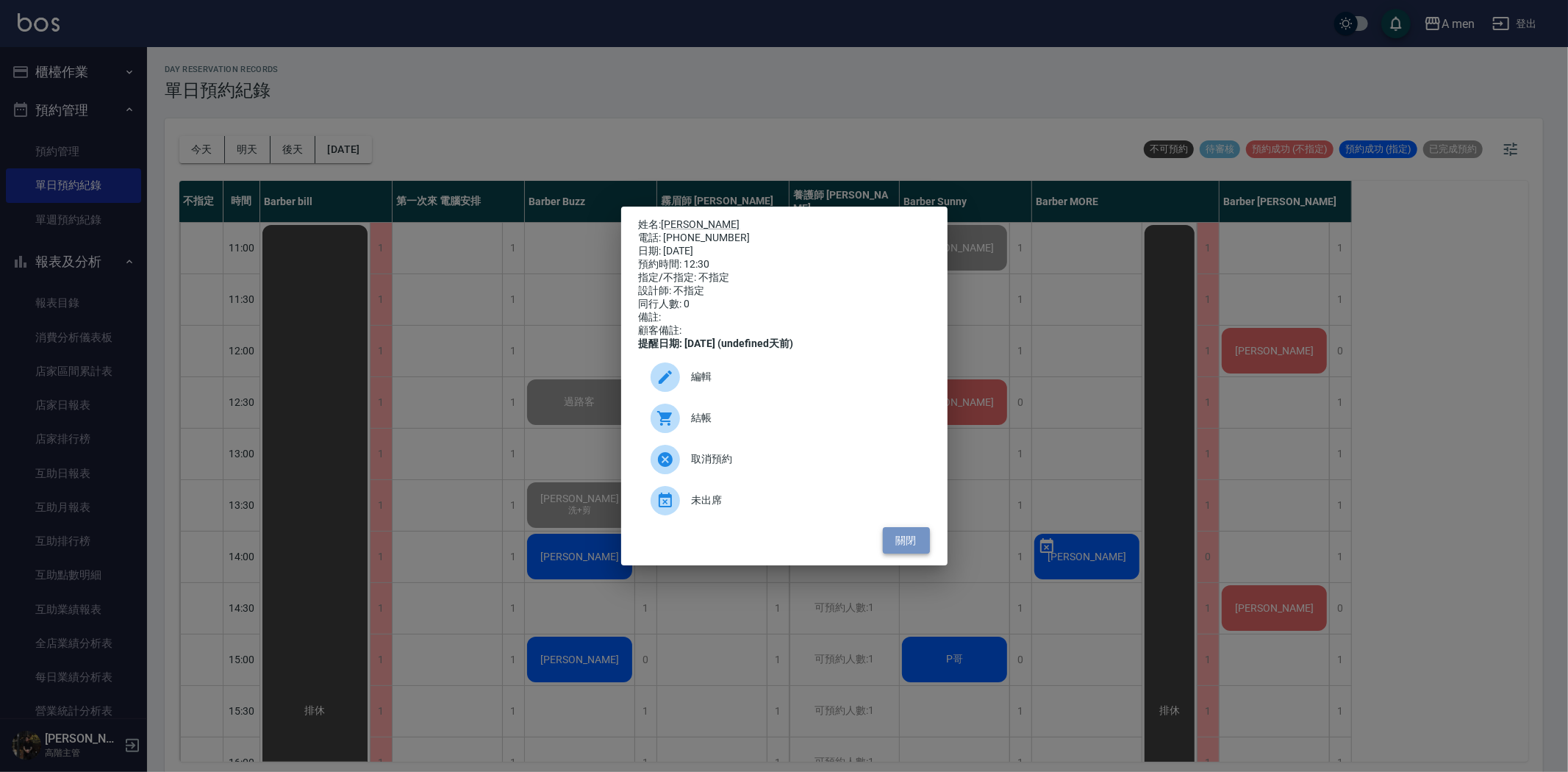
click at [897, 553] on button "關閉" at bounding box center [906, 541] width 47 height 27
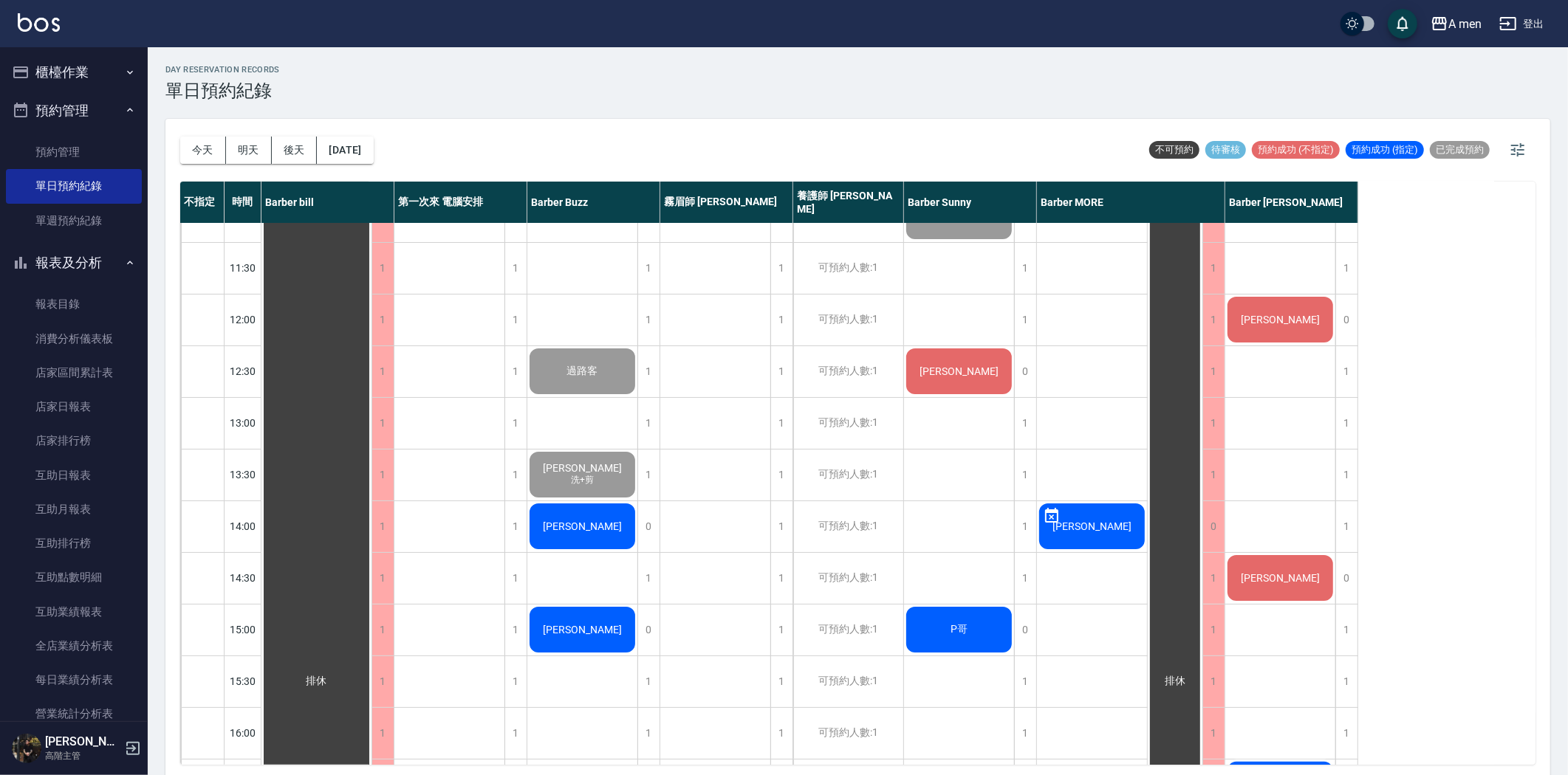
scroll to position [82, 0]
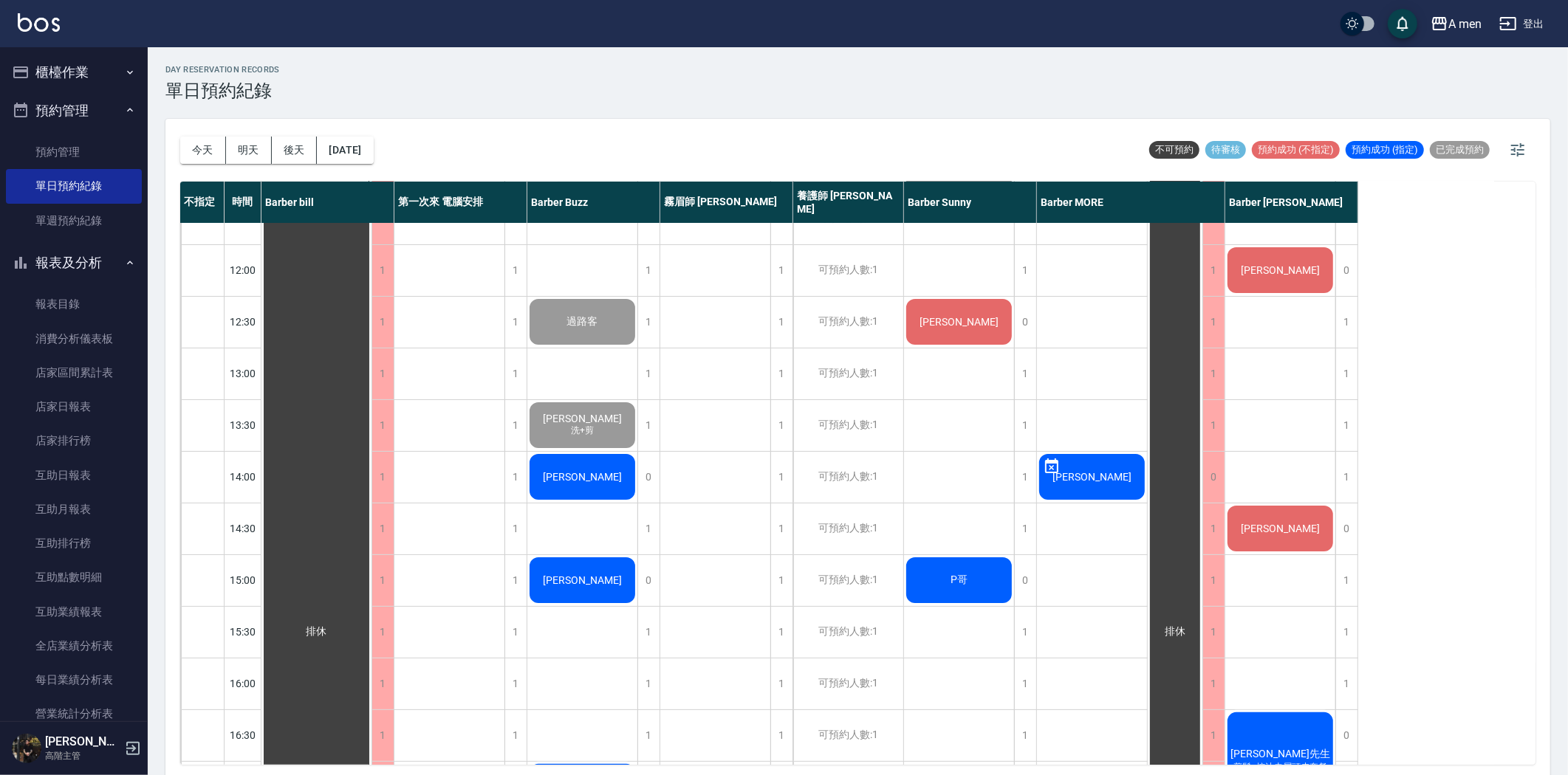
click at [371, 492] on div "[PERSON_NAME]" at bounding box center [316, 632] width 110 height 981
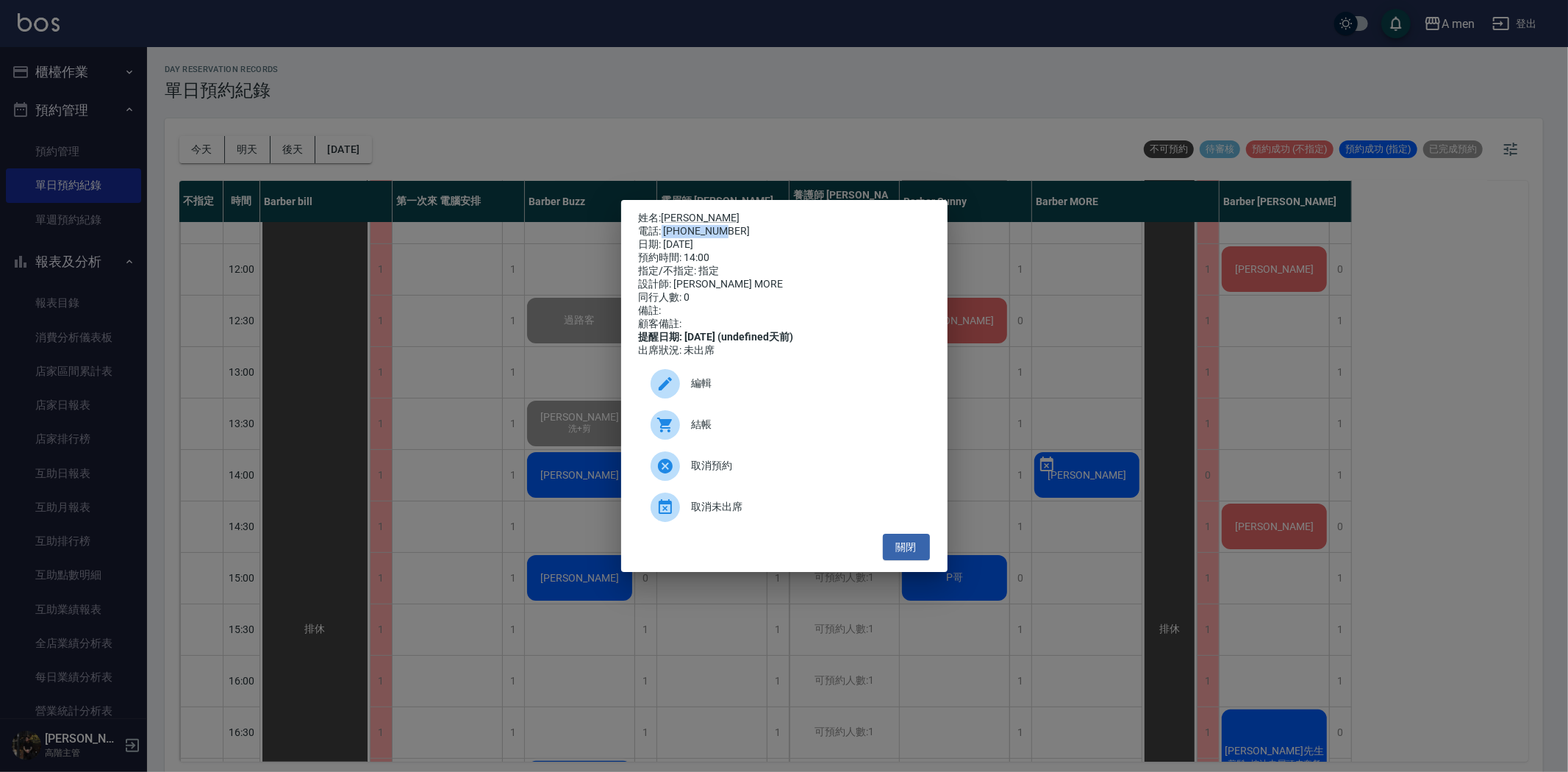
drag, startPoint x: 661, startPoint y: 223, endPoint x: 894, endPoint y: 217, distance: 233.1
click at [894, 225] on div "電話: 0928398757" at bounding box center [784, 232] width 291 height 13
copy div "0928398757"
drag, startPoint x: 706, startPoint y: 57, endPoint x: 683, endPoint y: 49, distance: 24.4
click at [701, 56] on div "姓名: 林宗邑 電話: 0928398757 日期: 2025/08/26 預約時間: 14:00 指定/不指定: 指定 設計師: Barber MORE 同…" at bounding box center [784, 386] width 1568 height 772
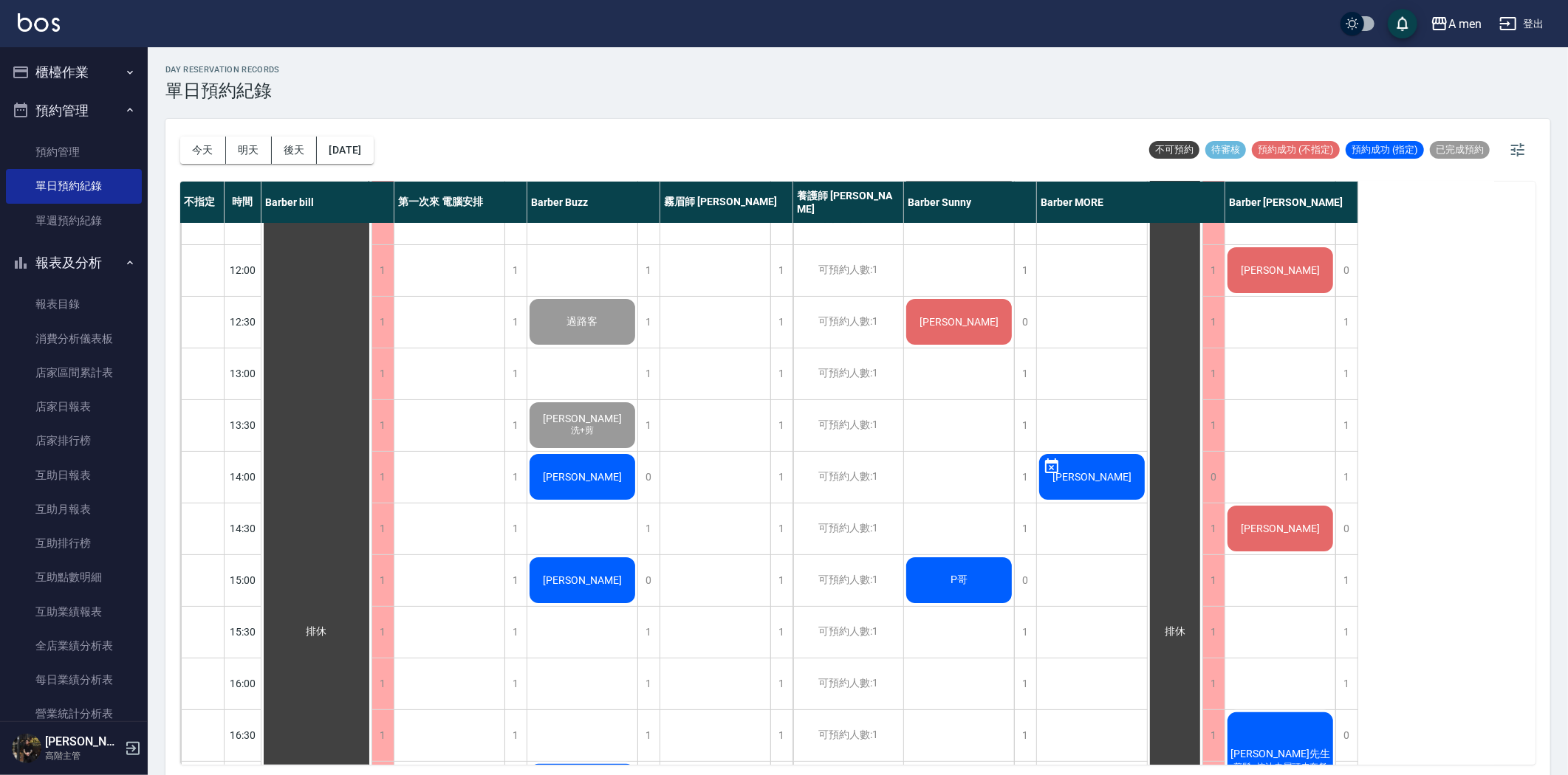
drag, startPoint x: 857, startPoint y: 395, endPoint x: 1397, endPoint y: 455, distance: 543.3
click at [1401, 453] on div "不指定 時間 Barber bill 第一次來 電腦安排 Barber Buzz 霧眉師 小蔡 養護師 小趙 Barber Sunny Barber MORE…" at bounding box center [857, 473] width 1355 height 584
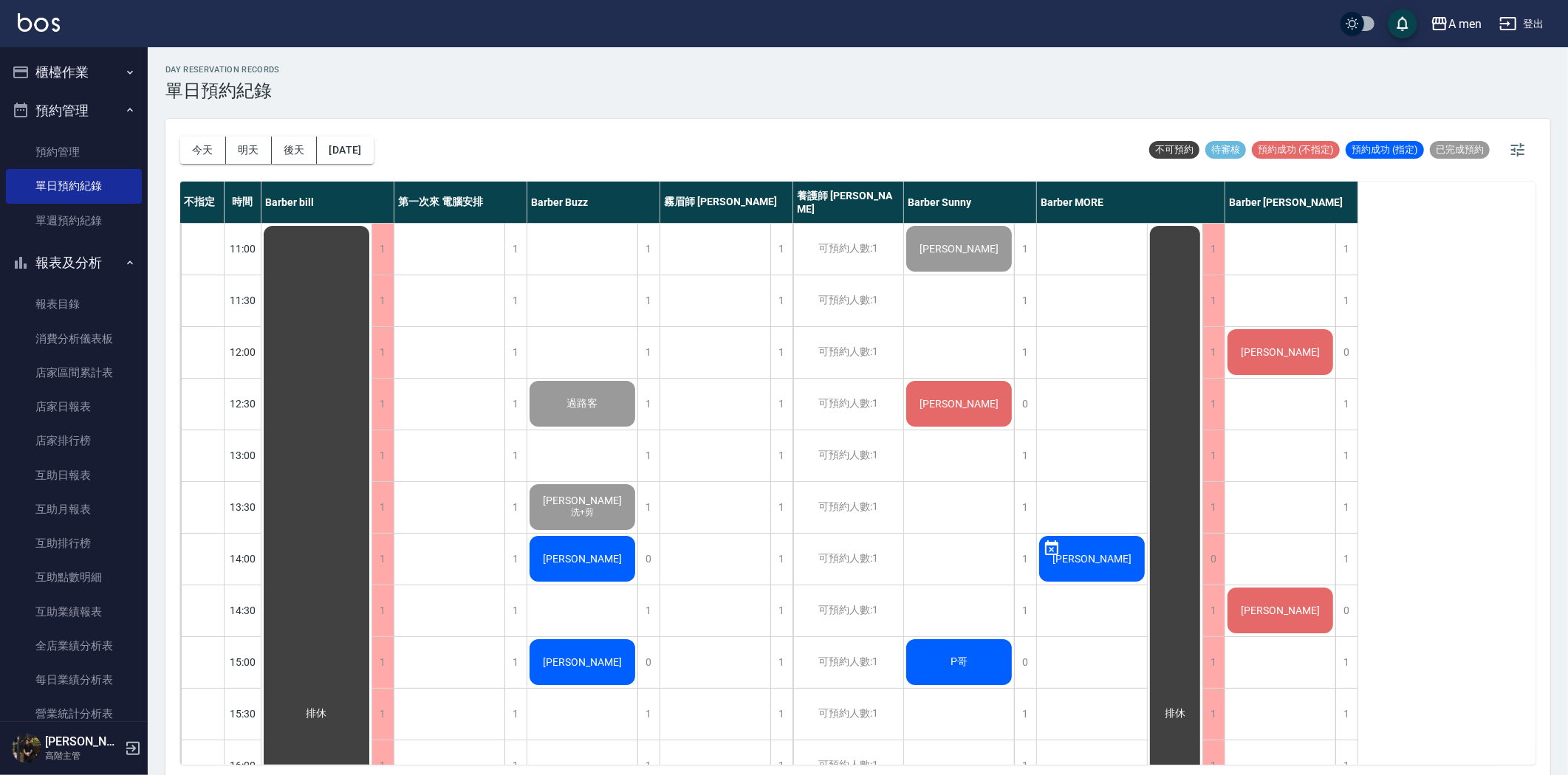
click at [330, 707] on span "[PERSON_NAME]" at bounding box center [317, 714] width 27 height 13
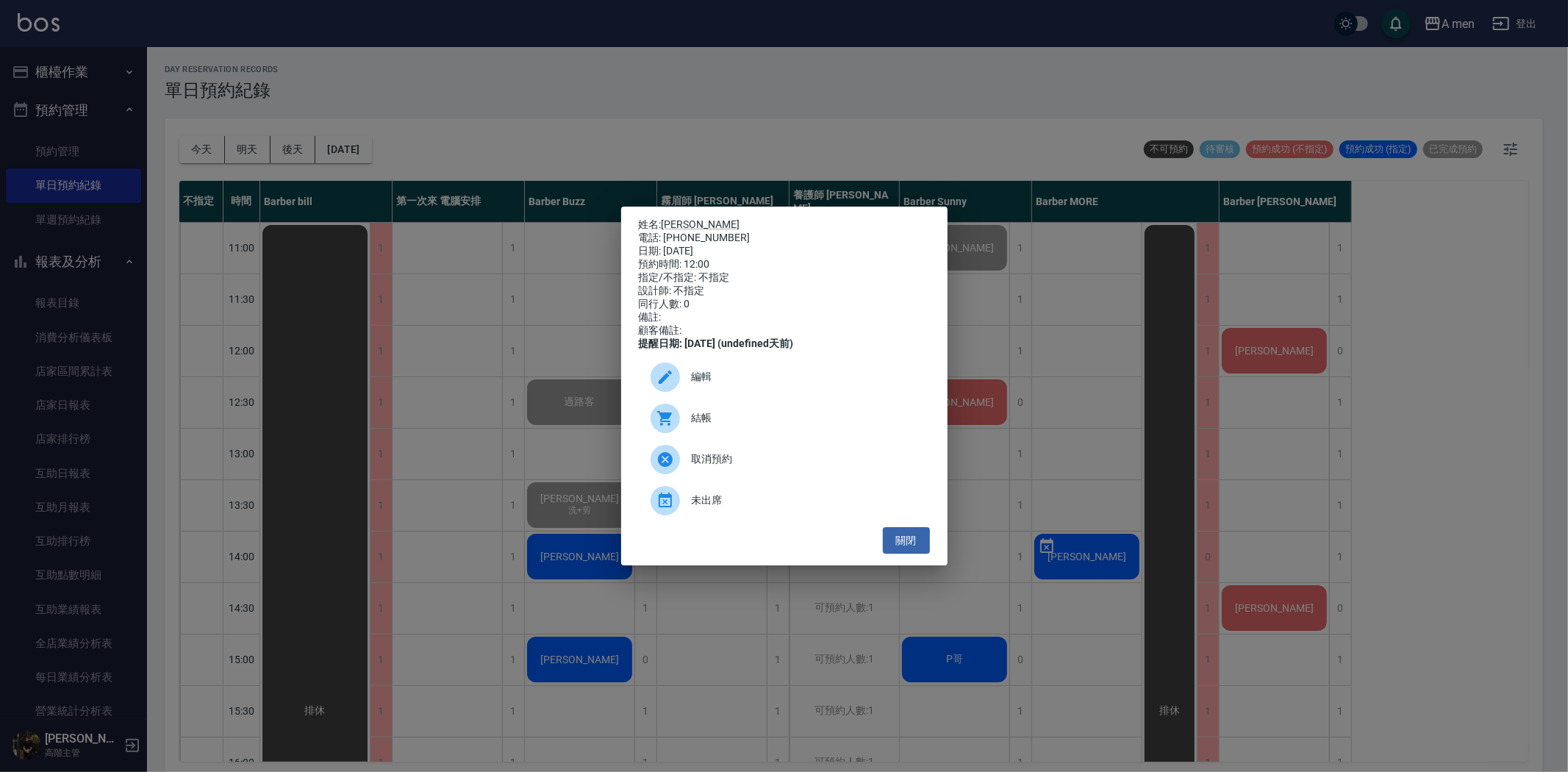
click at [730, 417] on div "結帳" at bounding box center [784, 419] width 291 height 41
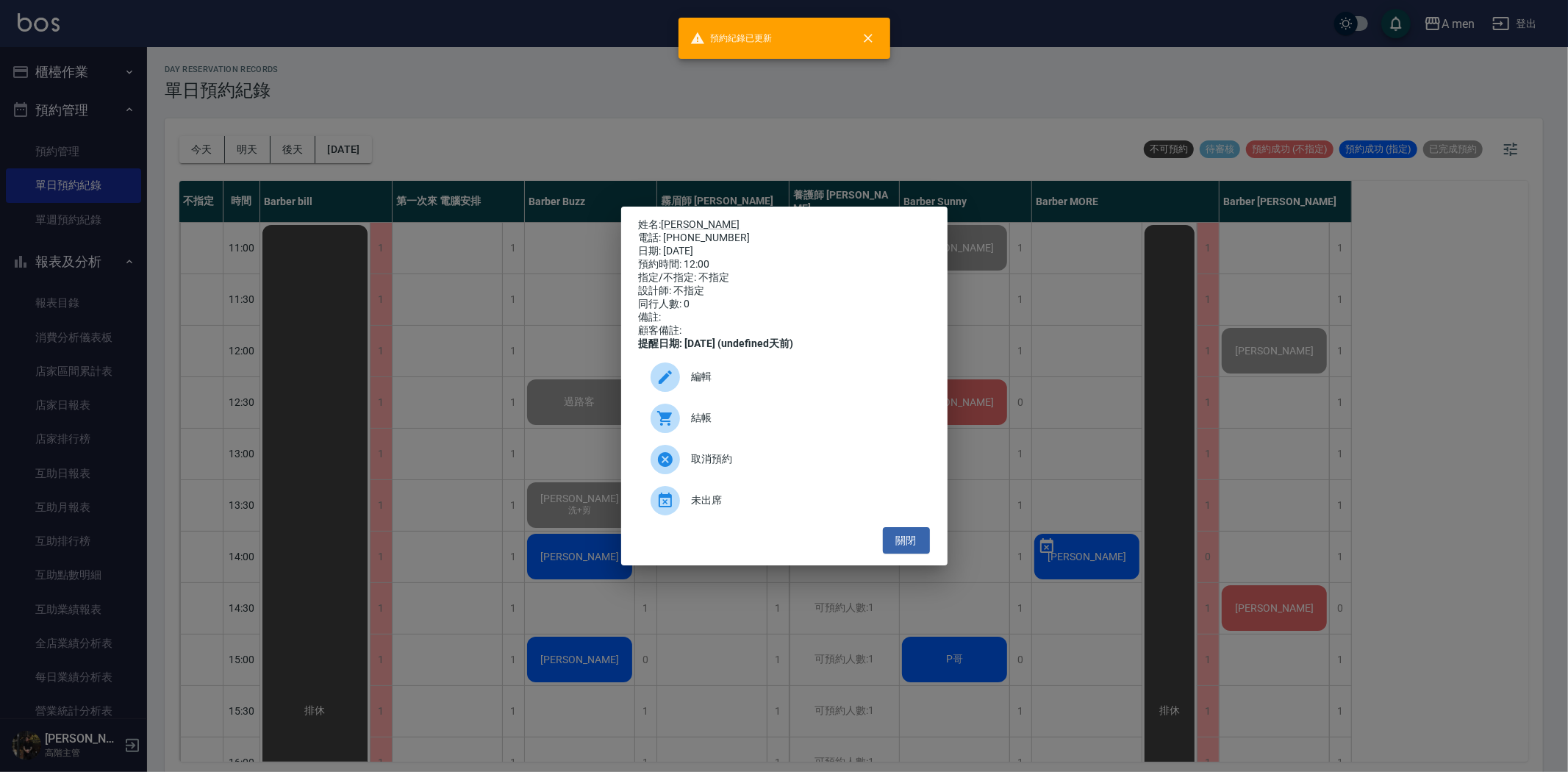
drag, startPoint x: 949, startPoint y: 533, endPoint x: 935, endPoint y: 540, distance: 15.7
click at [937, 539] on div "姓名: 郭先生 電話: 0961268857 日期: 2025/08/26 預約時間: 12:00 指定/不指定: 不指定 設計師: 不指定 同行人數: 0 …" at bounding box center [784, 386] width 1568 height 772
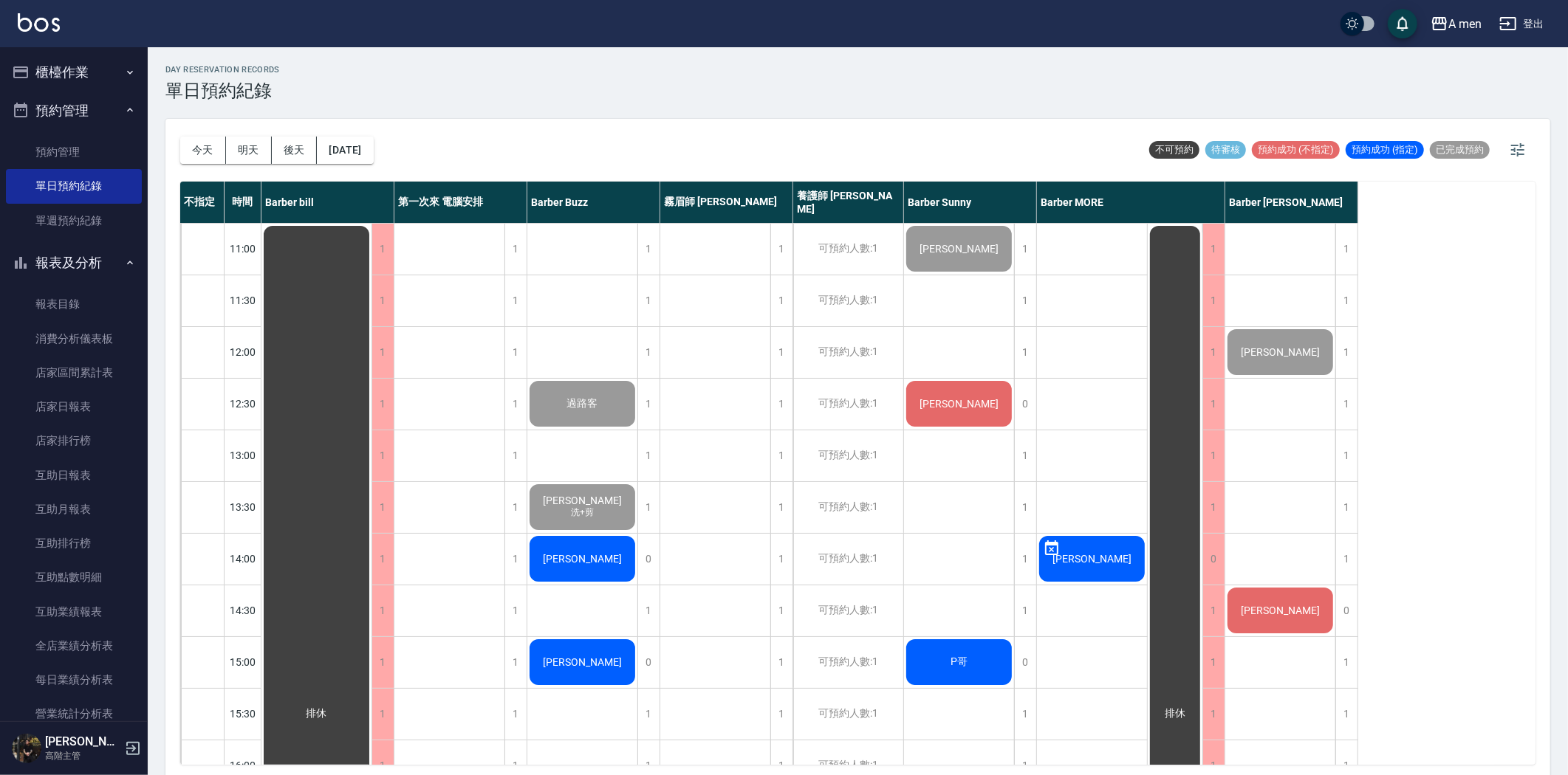
click at [371, 610] on div "[PERSON_NAME]" at bounding box center [316, 714] width 110 height 981
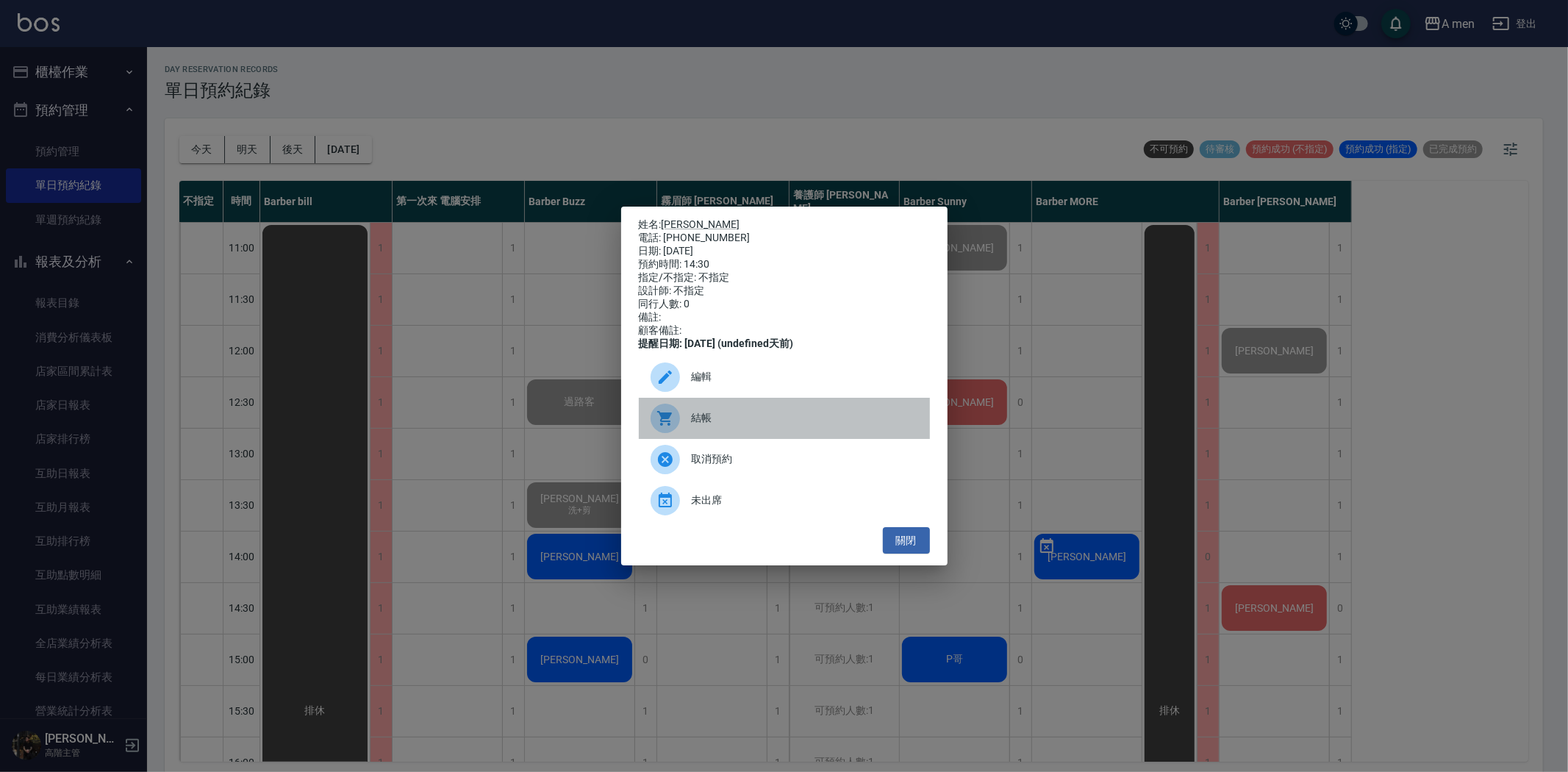
click at [776, 439] on div "結帳" at bounding box center [784, 419] width 291 height 41
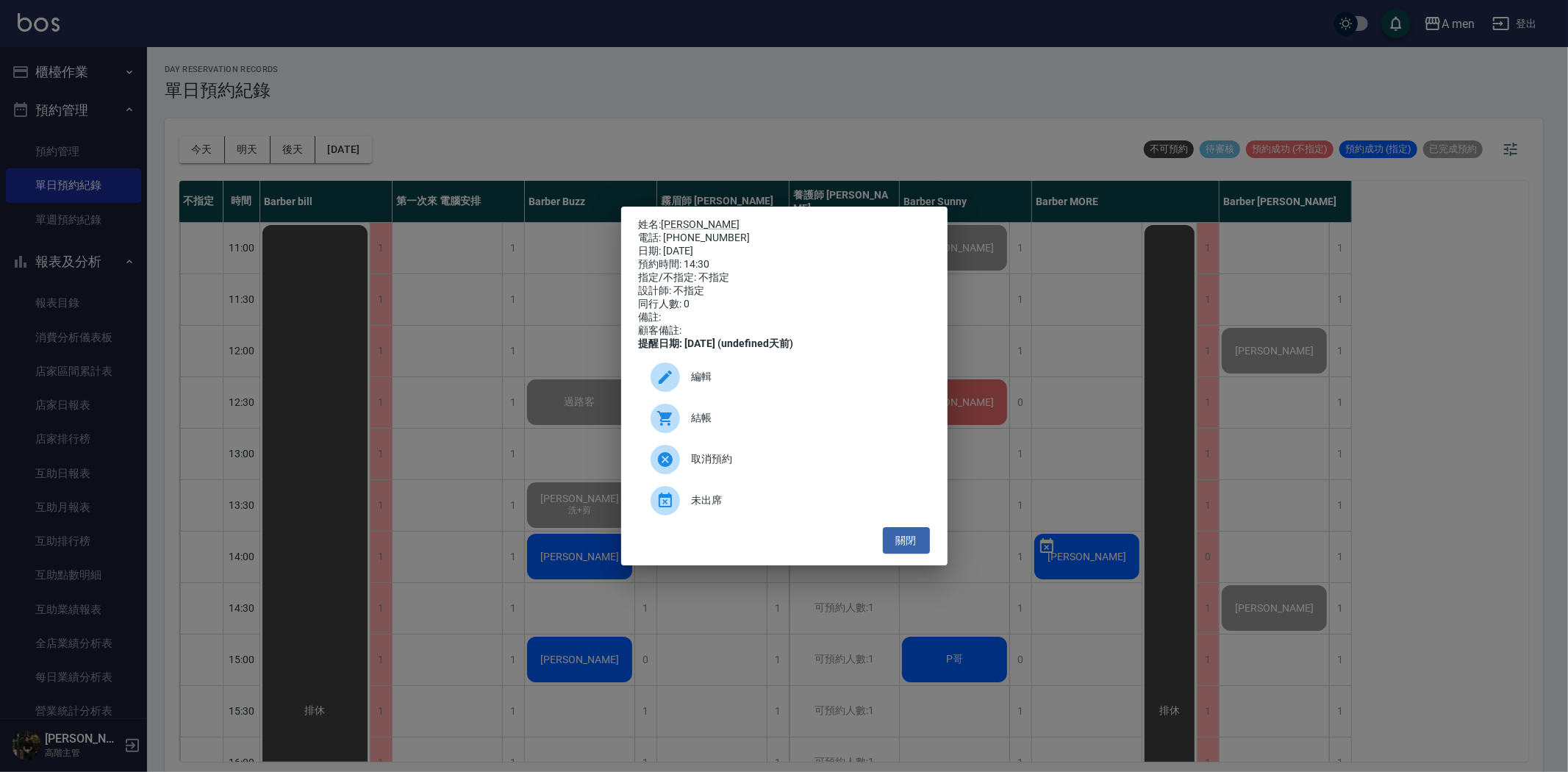
click at [933, 557] on div "姓名: 姚震文 電話: 0963810003 日期: 2025/08/26 預約時間: 14:30 指定/不指定: 不指定 設計師: 不指定 同行人數: 0 …" at bounding box center [784, 386] width 326 height 359
click at [907, 541] on button "關閉" at bounding box center [906, 541] width 47 height 27
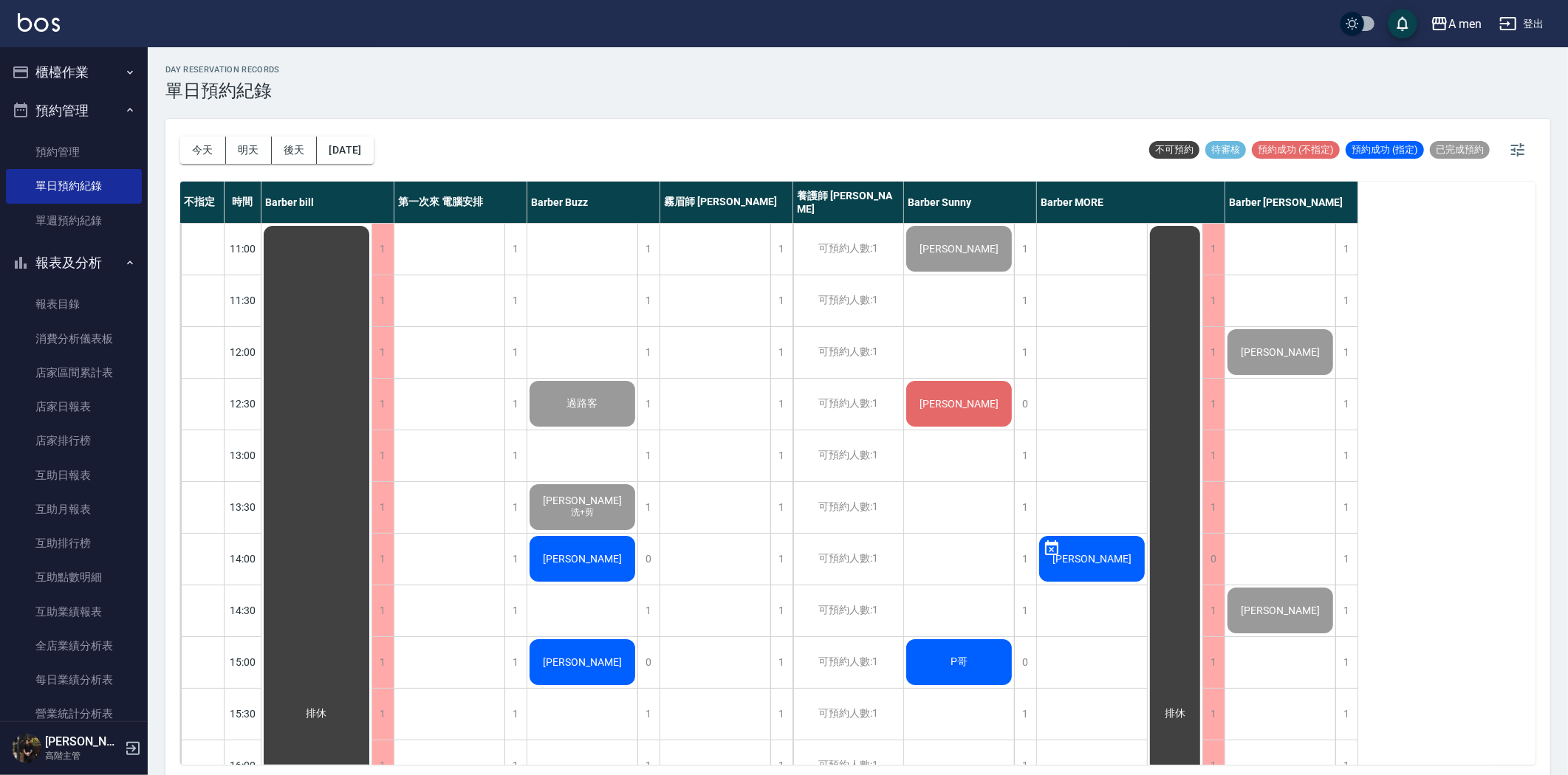
click at [371, 557] on div "[PERSON_NAME]" at bounding box center [316, 714] width 110 height 981
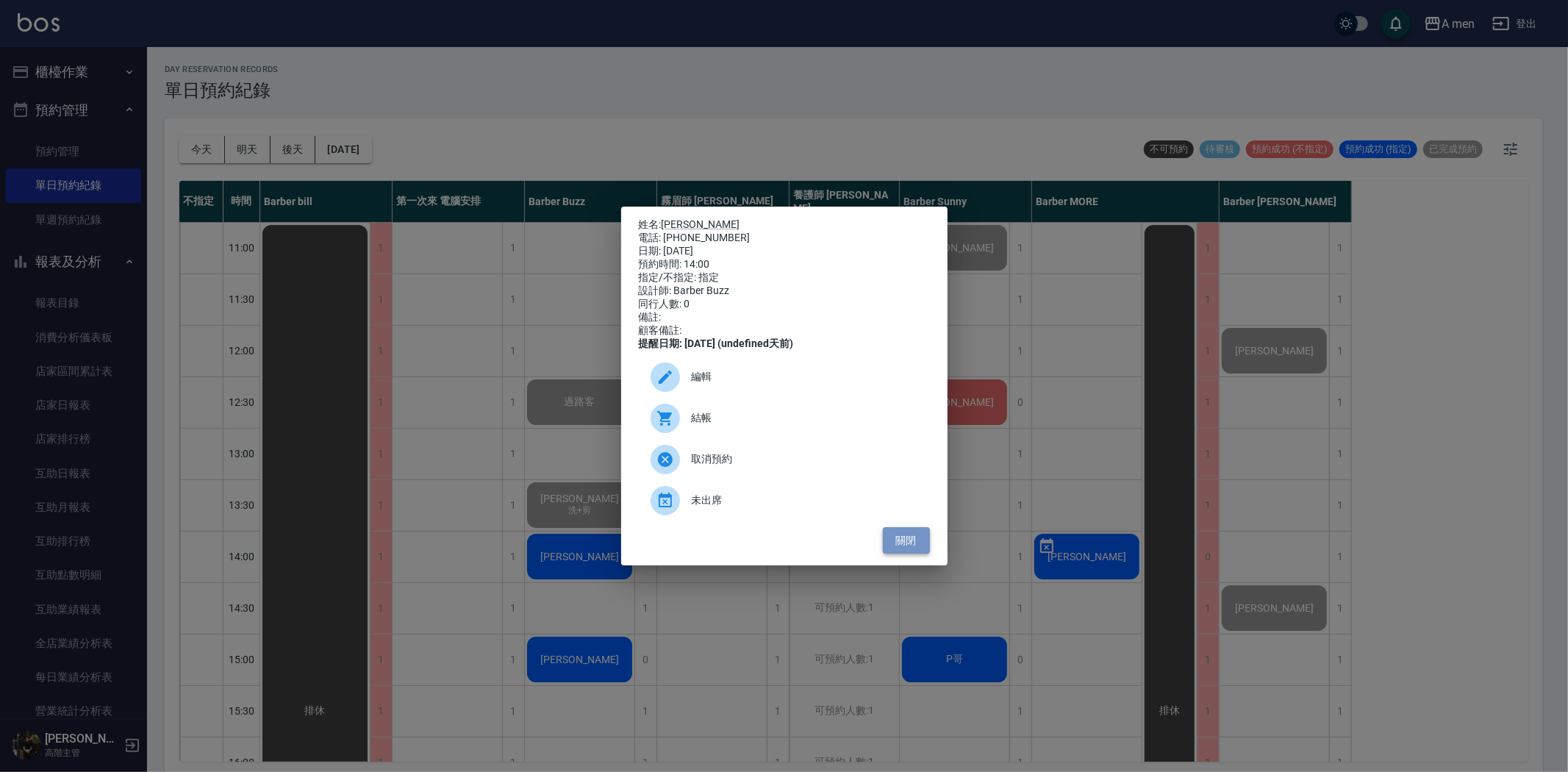
click at [917, 547] on button "關閉" at bounding box center [906, 541] width 47 height 27
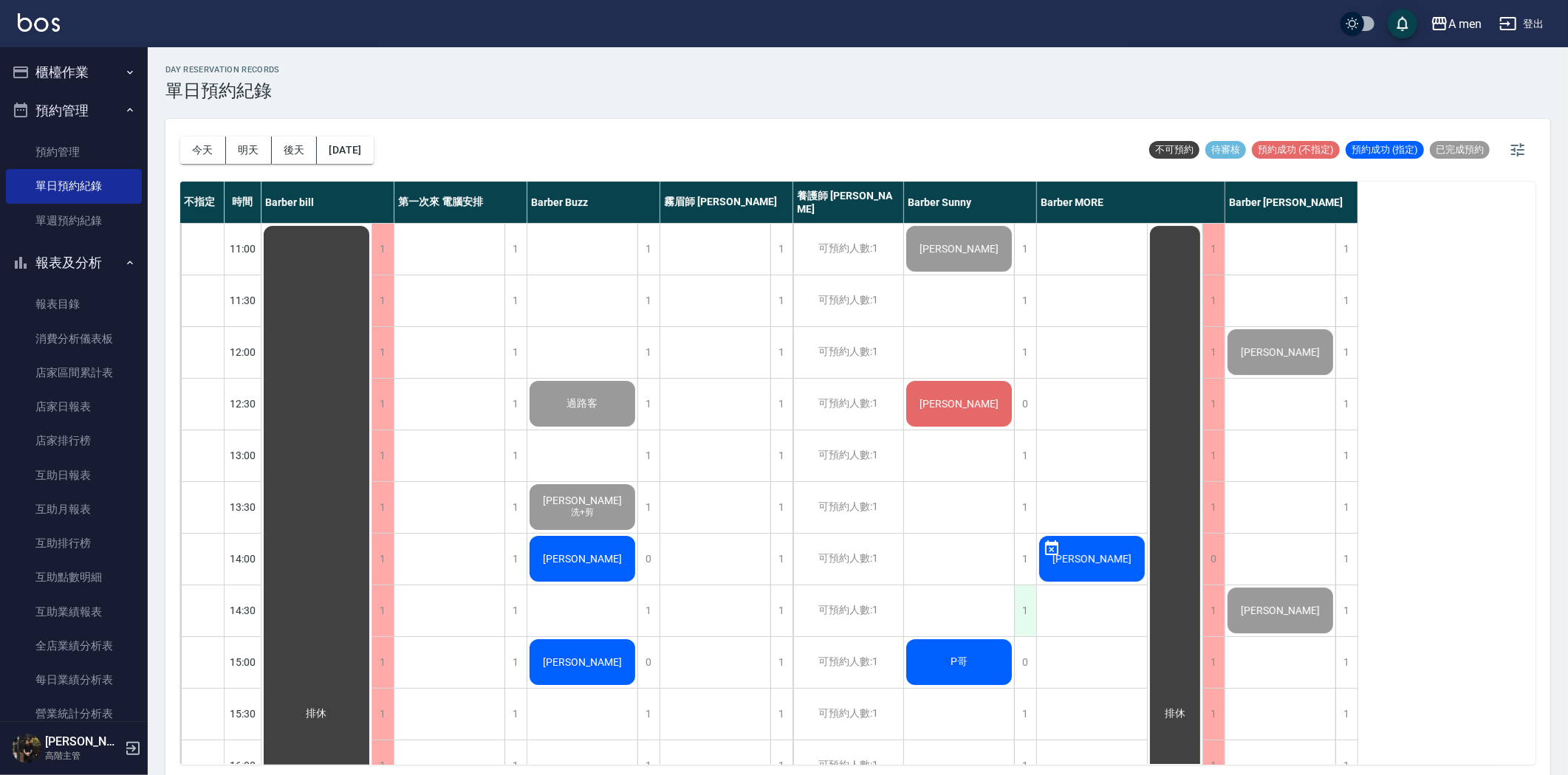
click at [1020, 610] on div "1" at bounding box center [1025, 610] width 22 height 51
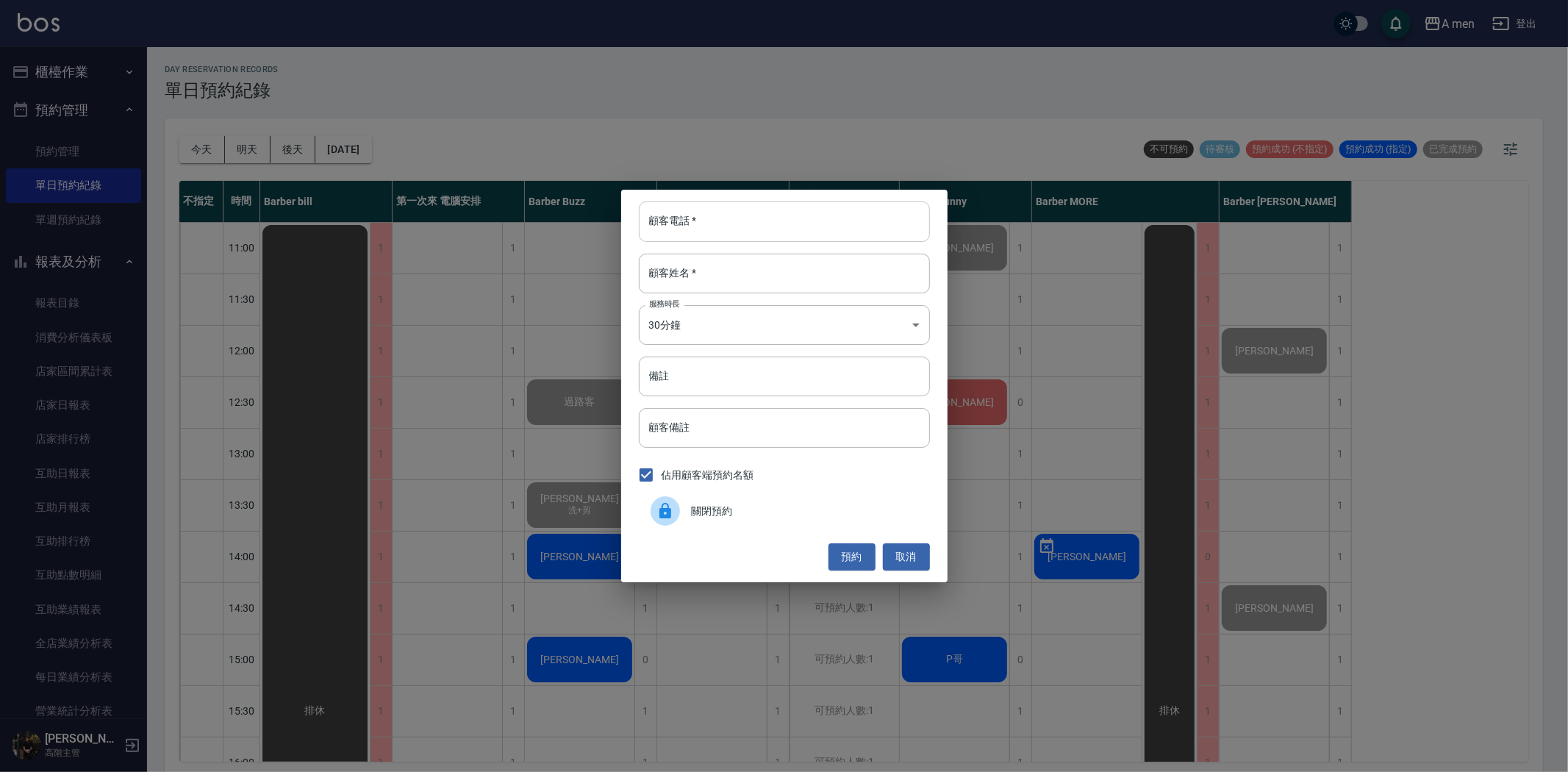
click at [697, 225] on input "顧客電話   *" at bounding box center [784, 221] width 291 height 40
type input "0975299362"
click at [730, 266] on input "顧客姓名   *" at bounding box center [784, 273] width 291 height 40
click at [753, 221] on input "0975299362" at bounding box center [784, 221] width 291 height 40
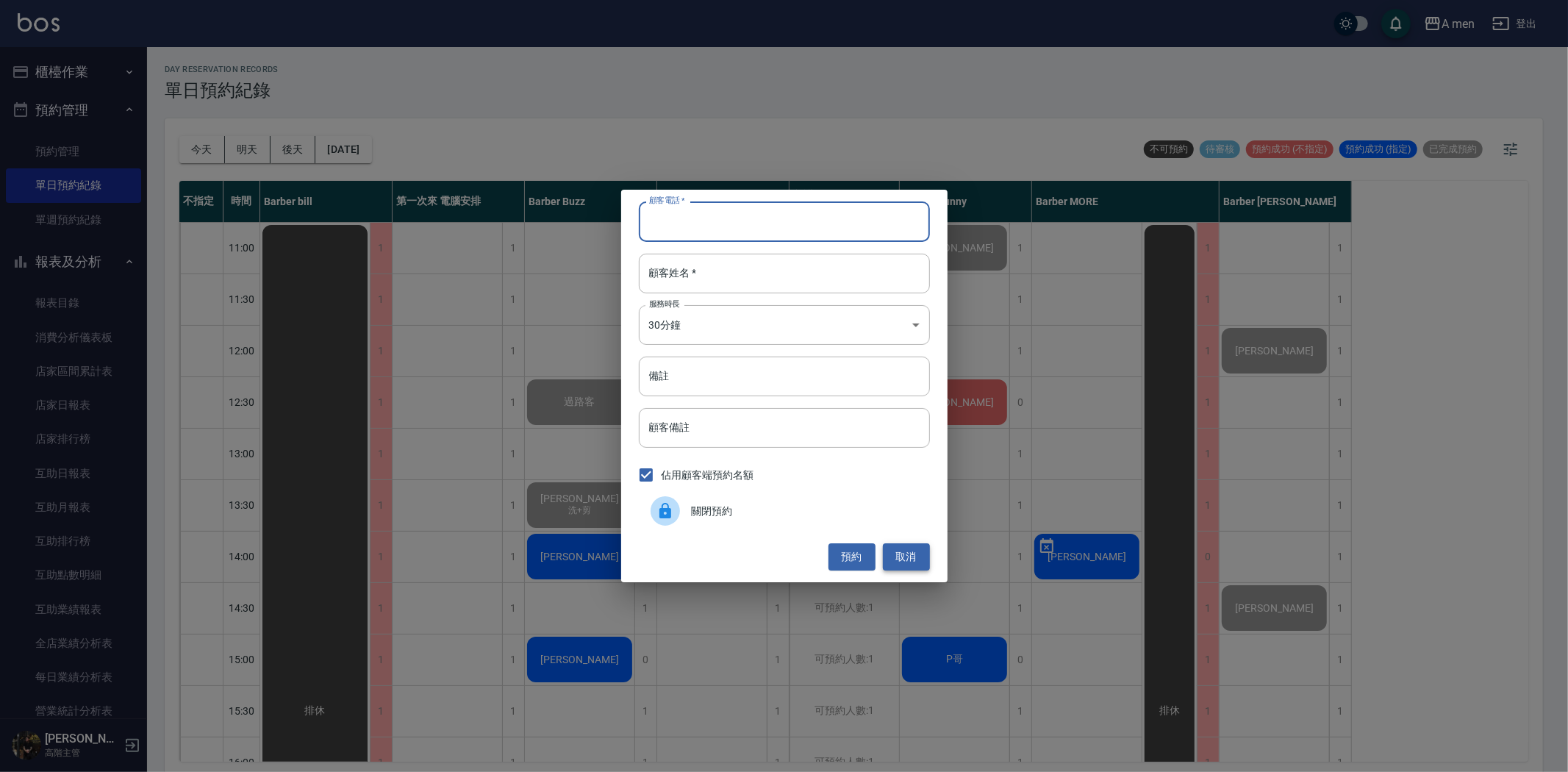
click at [928, 554] on button "取消" at bounding box center [906, 557] width 47 height 27
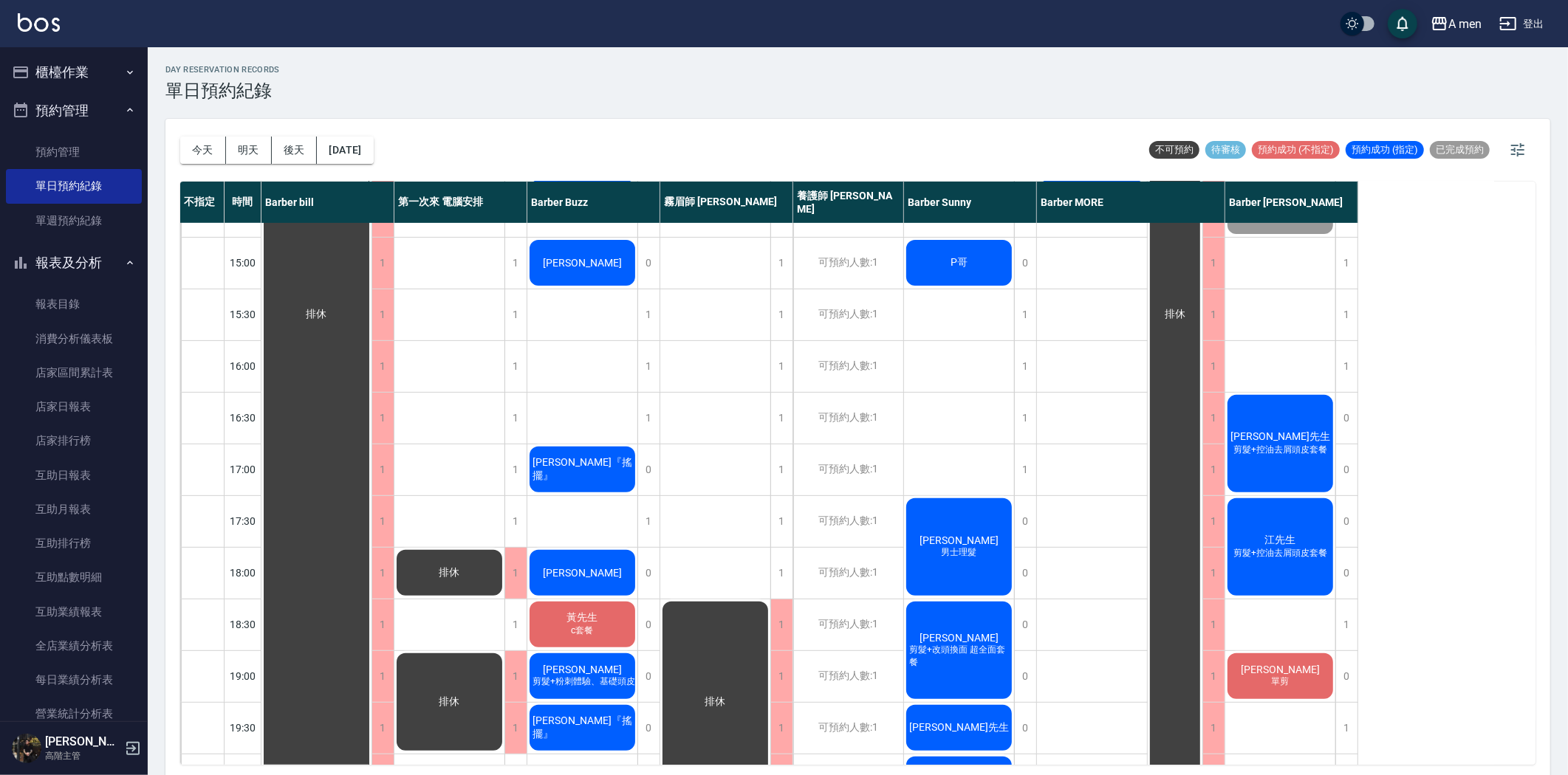
scroll to position [246, 0]
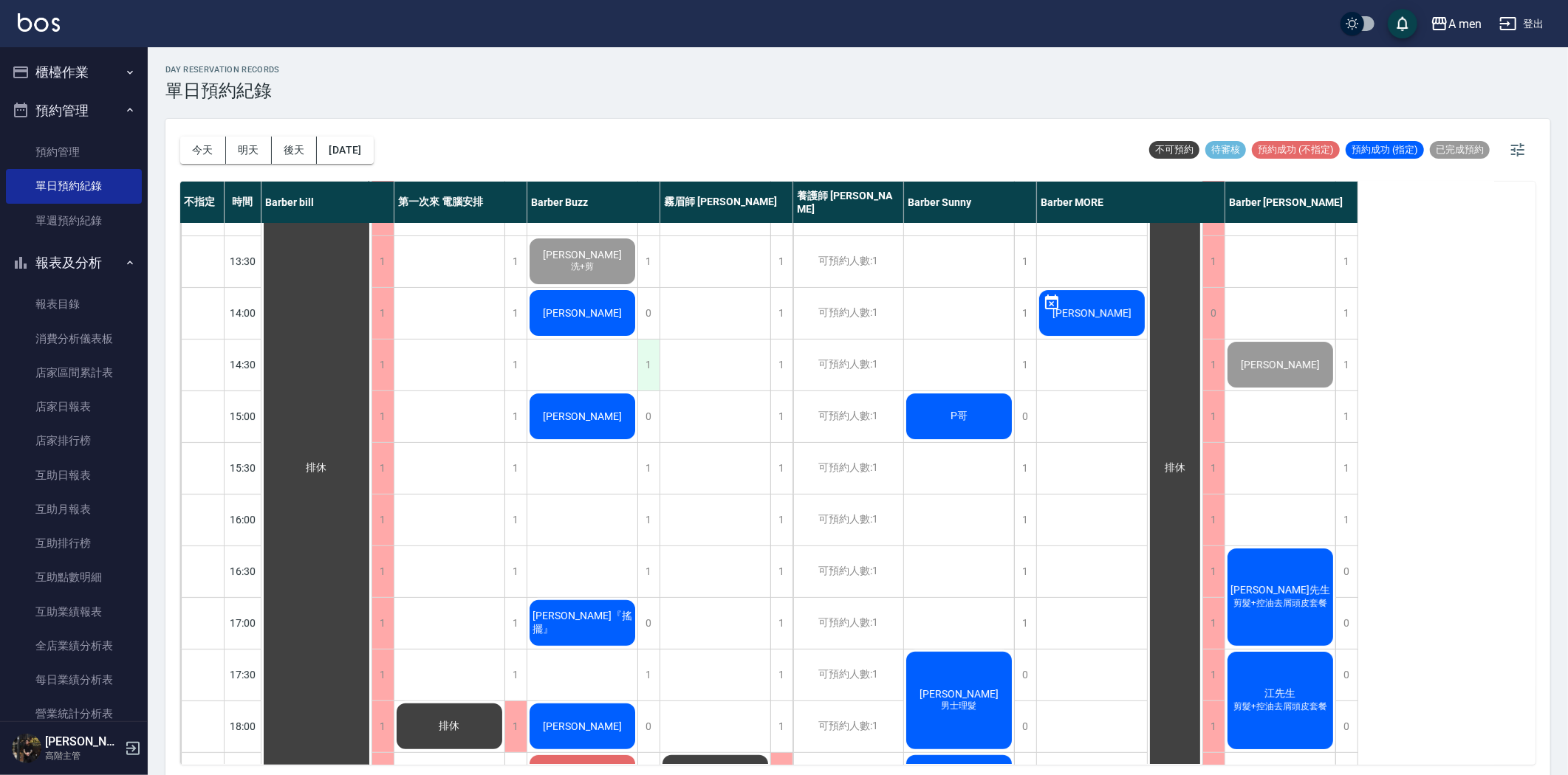
click at [648, 369] on div "1" at bounding box center [648, 365] width 22 height 51
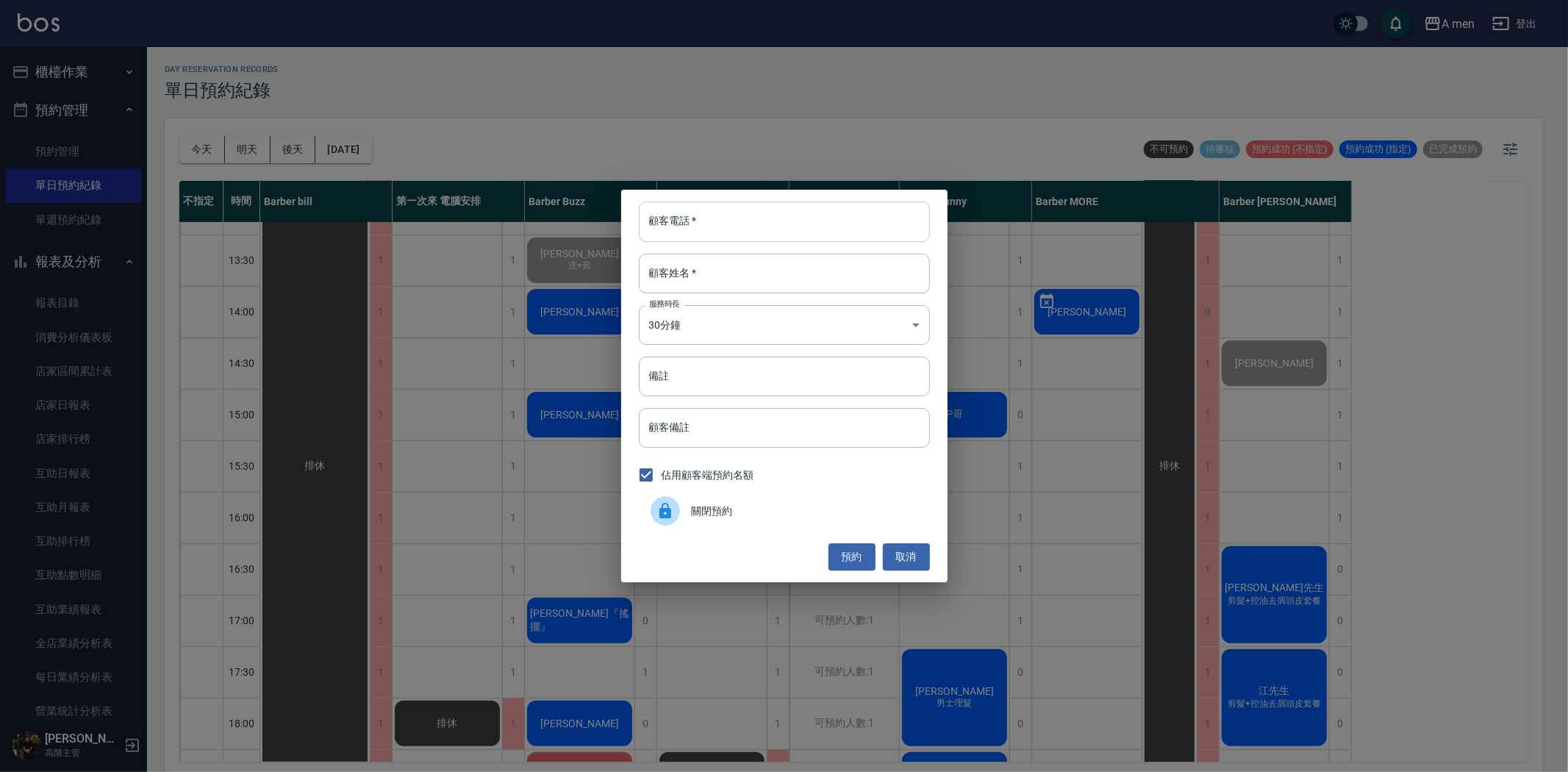
click at [836, 225] on input "顧客電話   *" at bounding box center [784, 221] width 291 height 40
click at [1027, 538] on div "顧客電話   * 顧客電話   * 顧客姓名   * 顧客姓名   * 服務時長 30分鐘 1 服務時長 備註 備註 顧客備註 顧客備註 佔用顧客端預約名額 …" at bounding box center [784, 386] width 1568 height 772
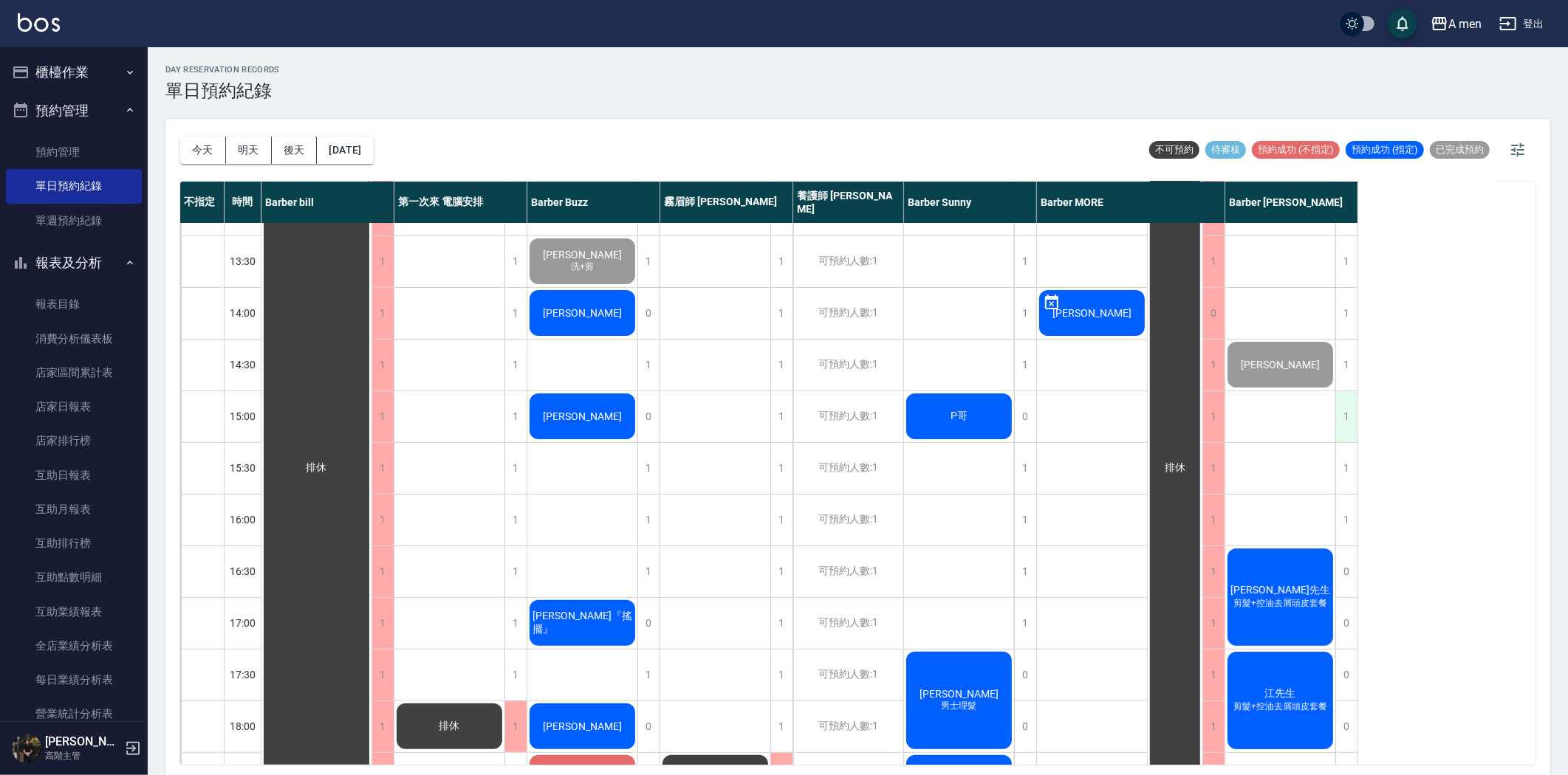
click at [1347, 416] on div "1" at bounding box center [1346, 416] width 22 height 51
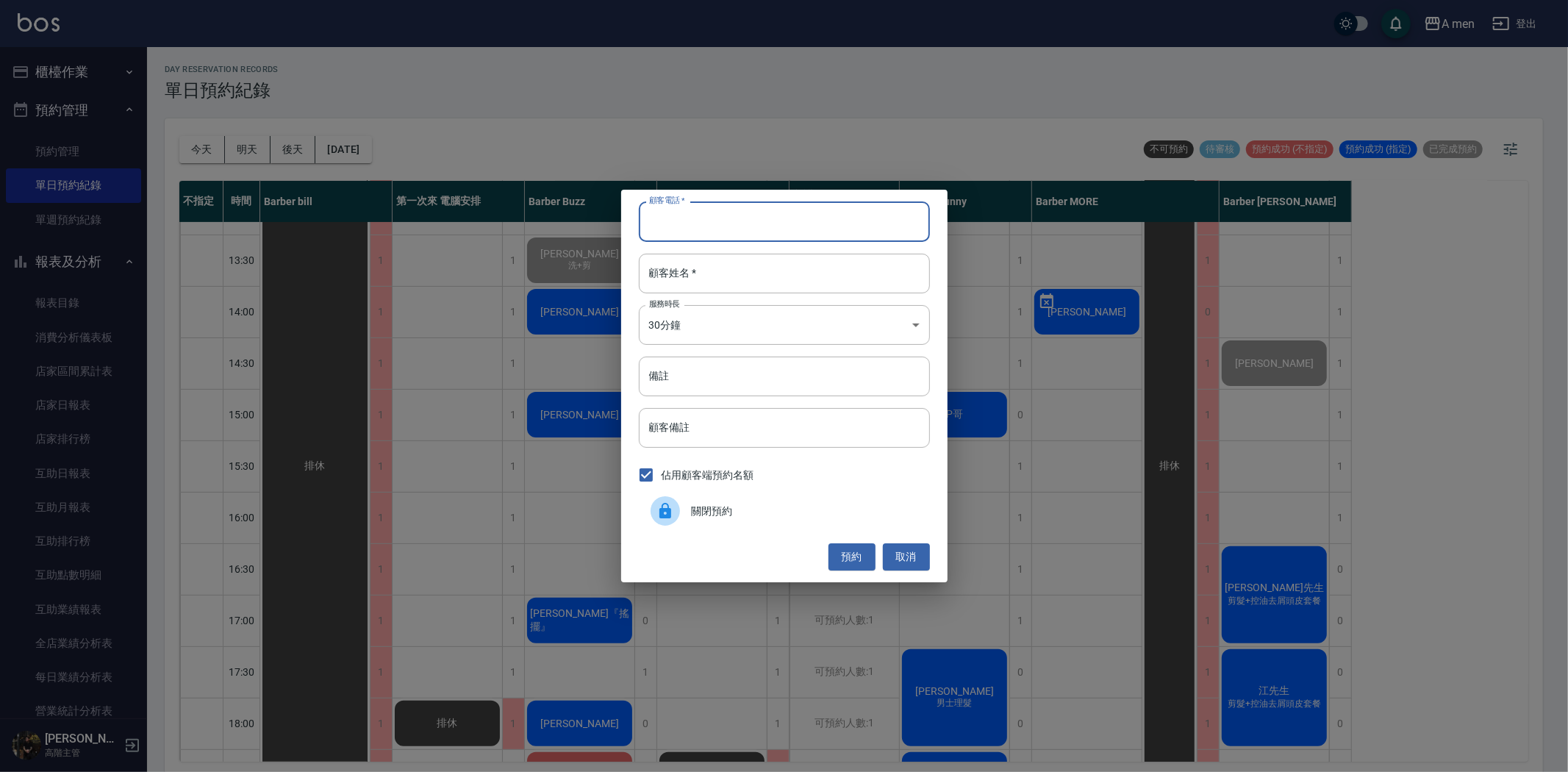
click at [861, 230] on input "顧客電話   *" at bounding box center [784, 221] width 291 height 40
type input "0975538957"
click at [843, 271] on input "顧客姓名   *" at bounding box center [784, 273] width 291 height 40
type input "J"
type input "ㄘ"
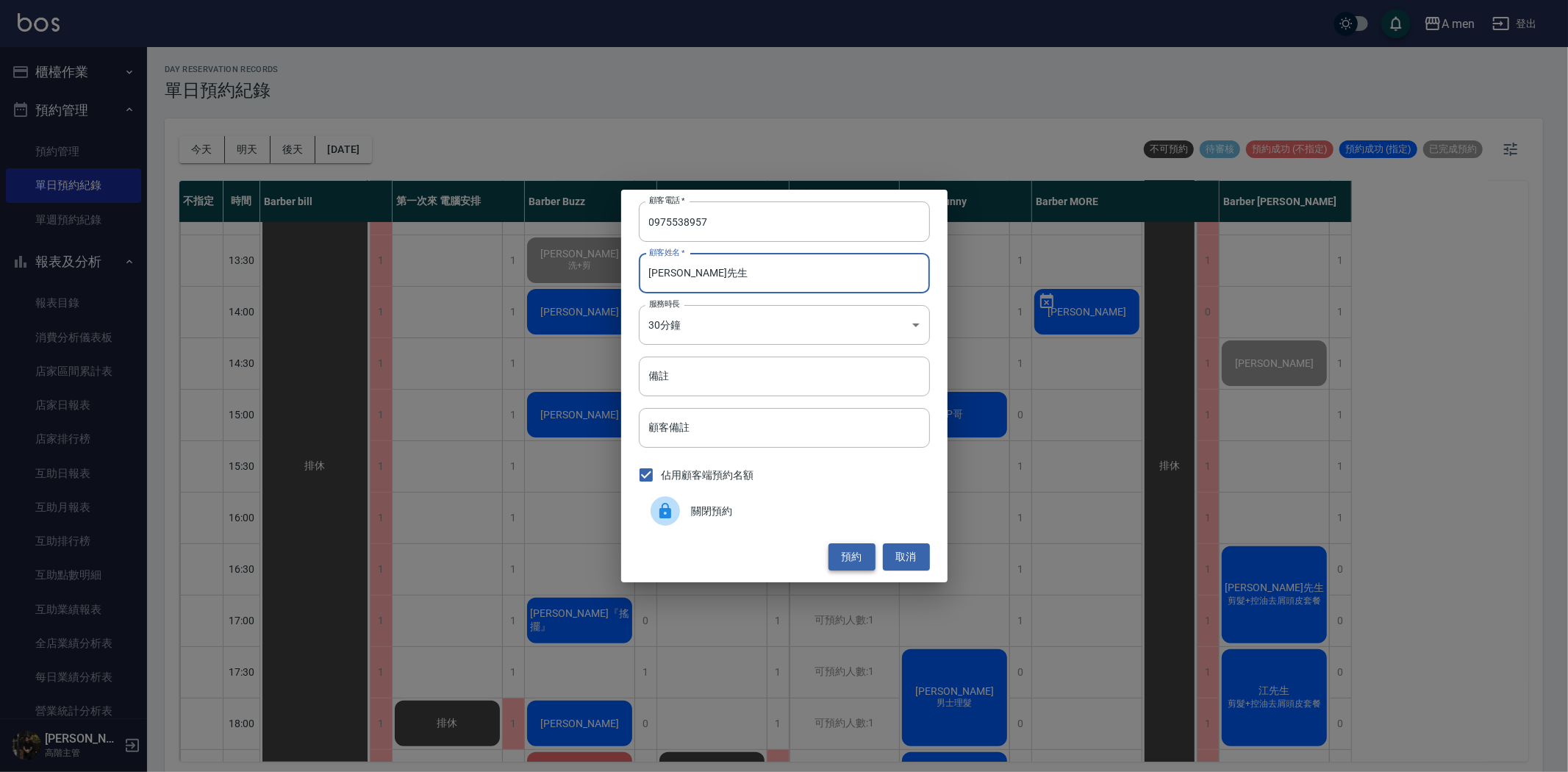
type input "吳先生"
click at [843, 557] on button "預約" at bounding box center [852, 557] width 47 height 27
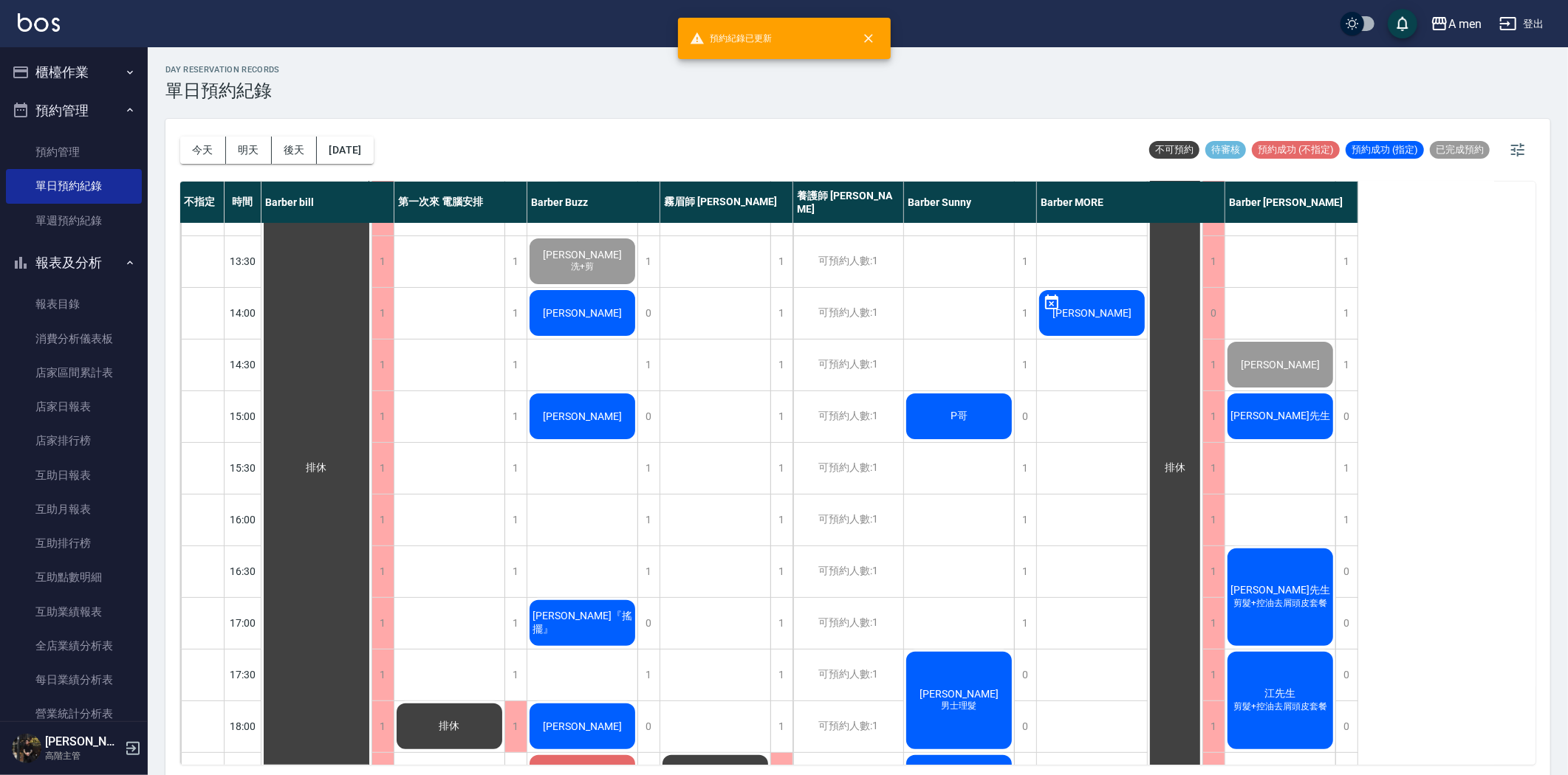
click at [330, 462] on span "吳先生" at bounding box center [317, 468] width 27 height 13
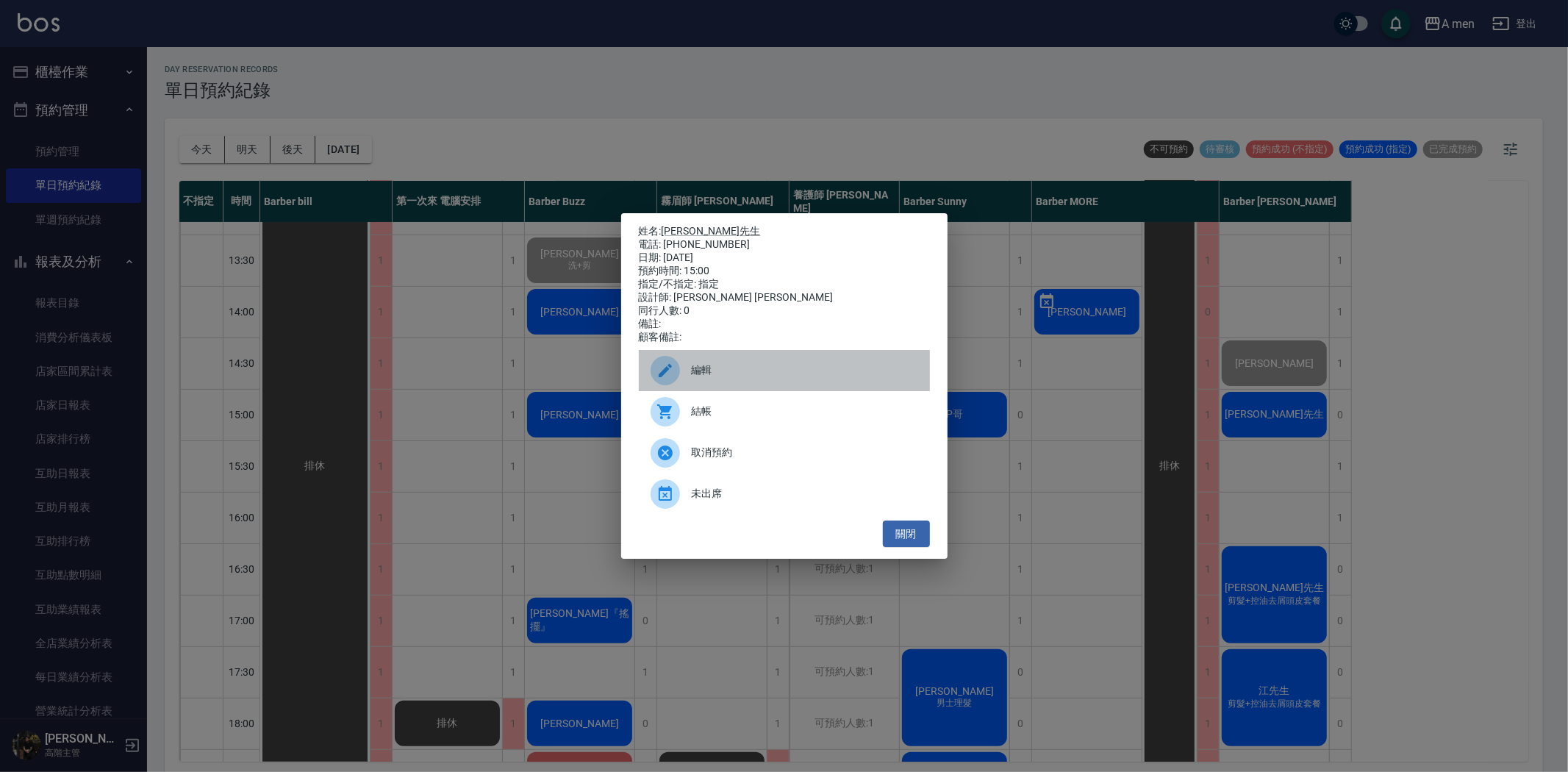
click at [755, 359] on div "編輯" at bounding box center [784, 371] width 291 height 41
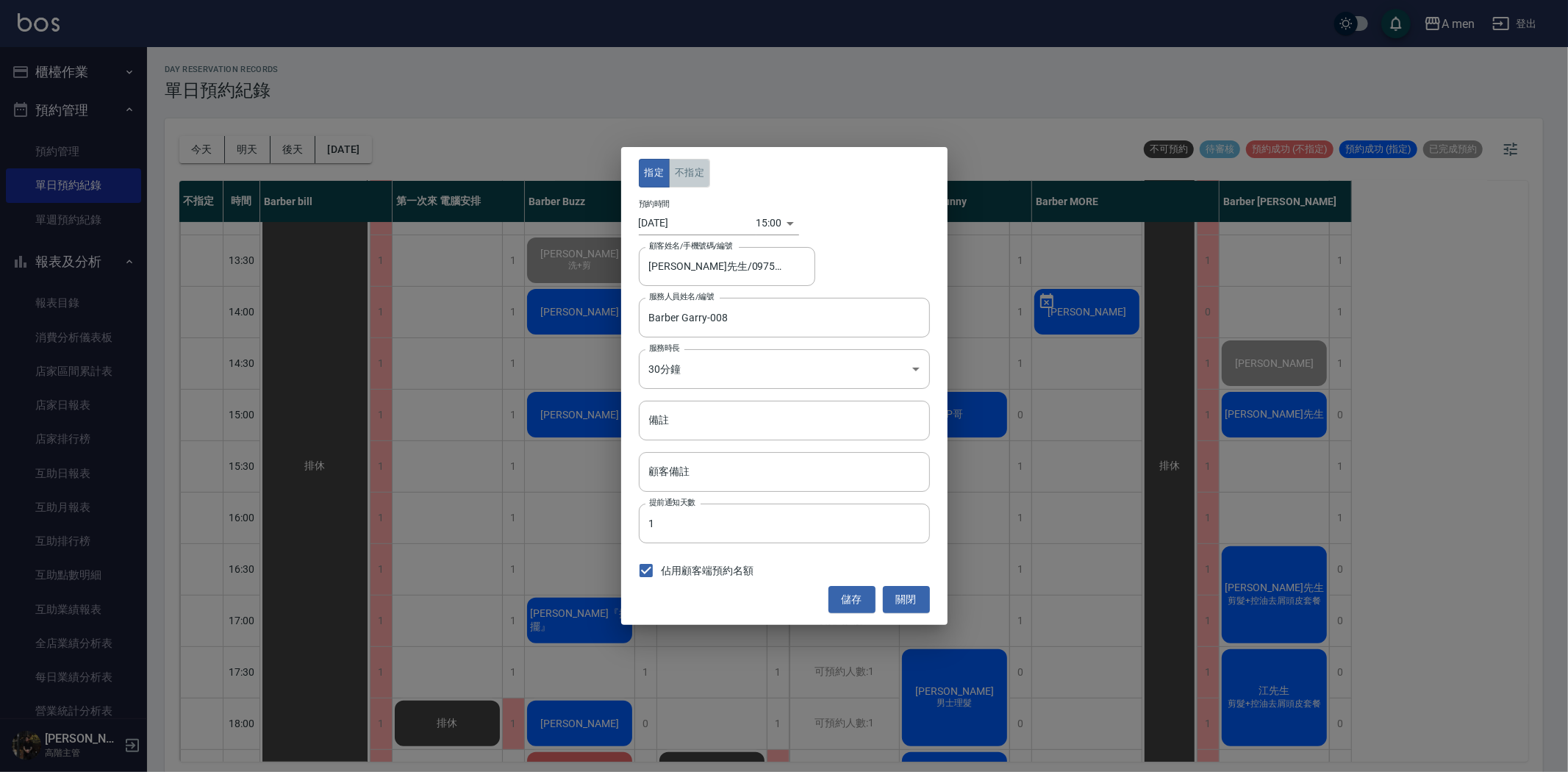
click at [702, 175] on button "不指定" at bounding box center [689, 173] width 41 height 29
click at [836, 596] on button "儲存" at bounding box center [852, 599] width 47 height 27
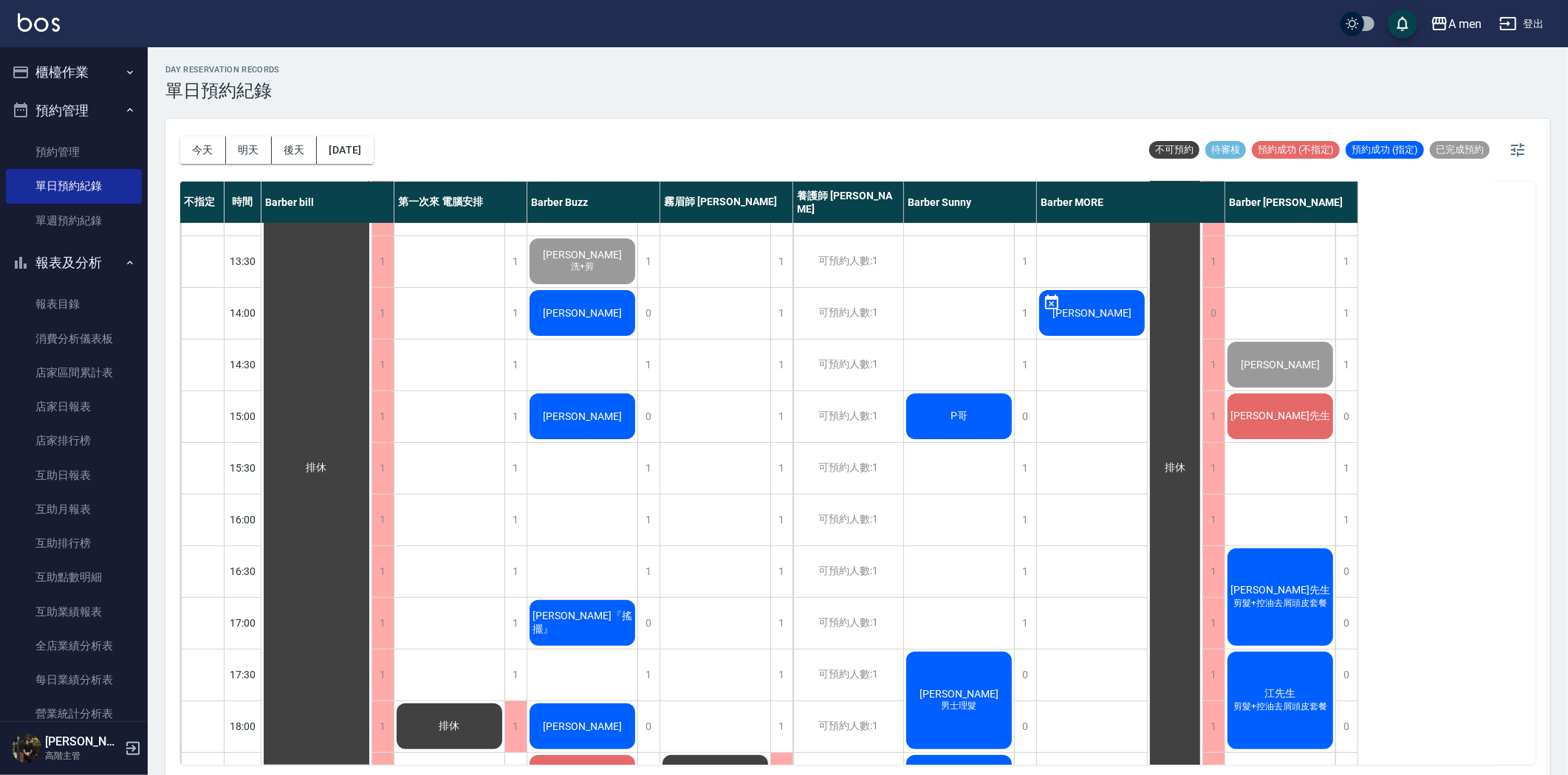
click at [1049, 293] on icon at bounding box center [1051, 302] width 17 height 17
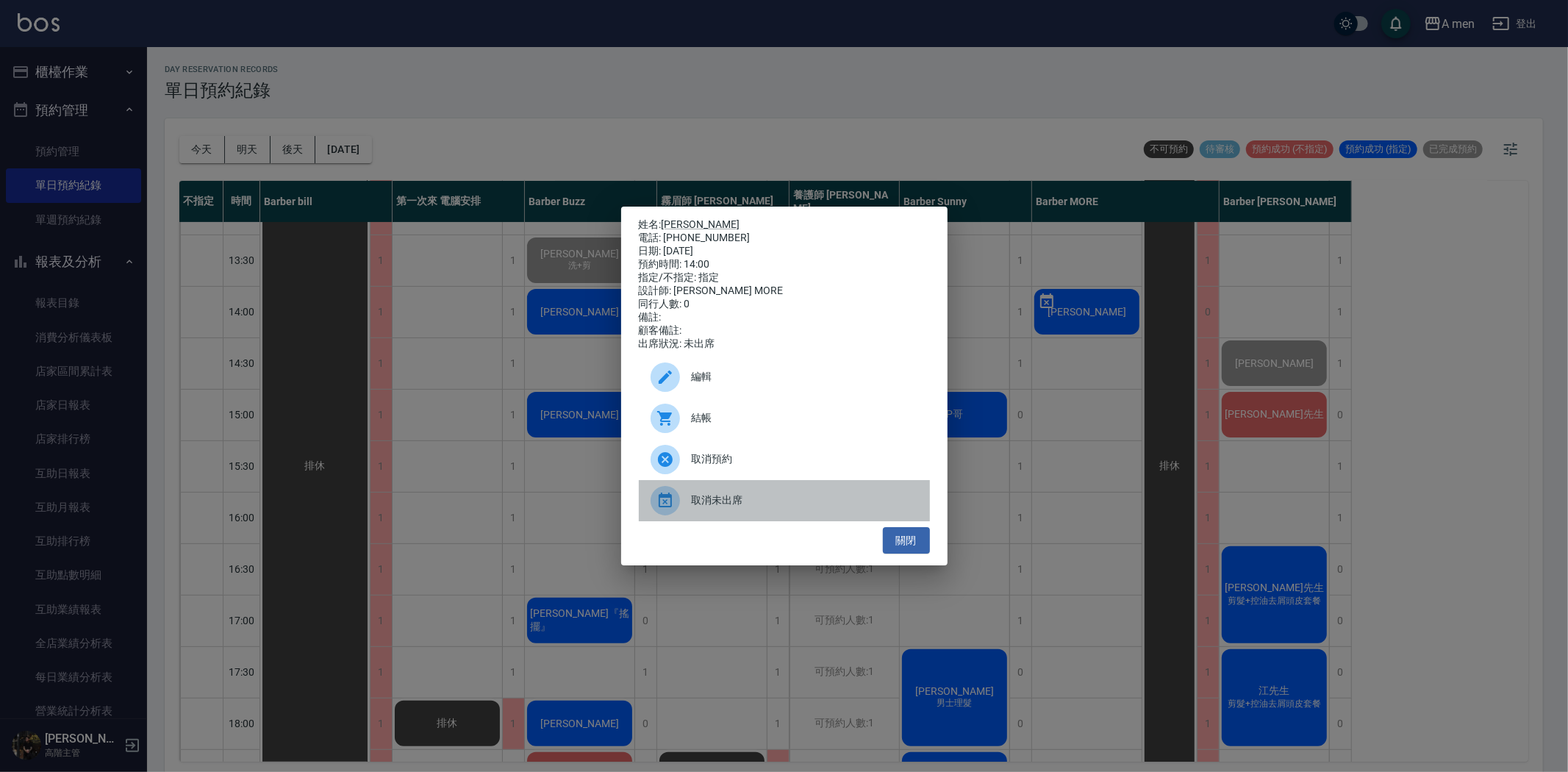
click at [759, 504] on span "取消未出席" at bounding box center [805, 500] width 226 height 16
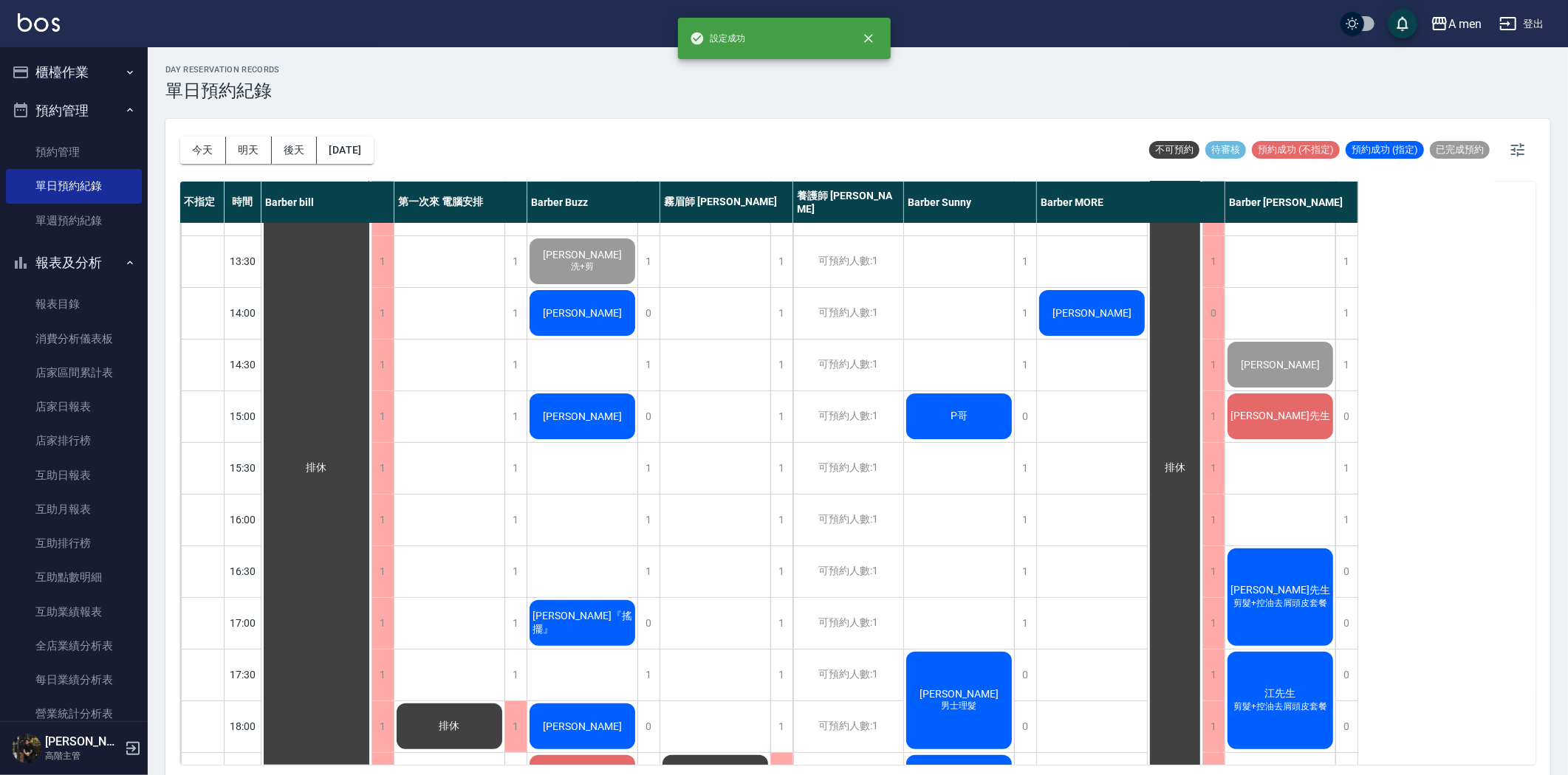
click at [330, 462] on span "[PERSON_NAME]" at bounding box center [317, 468] width 27 height 13
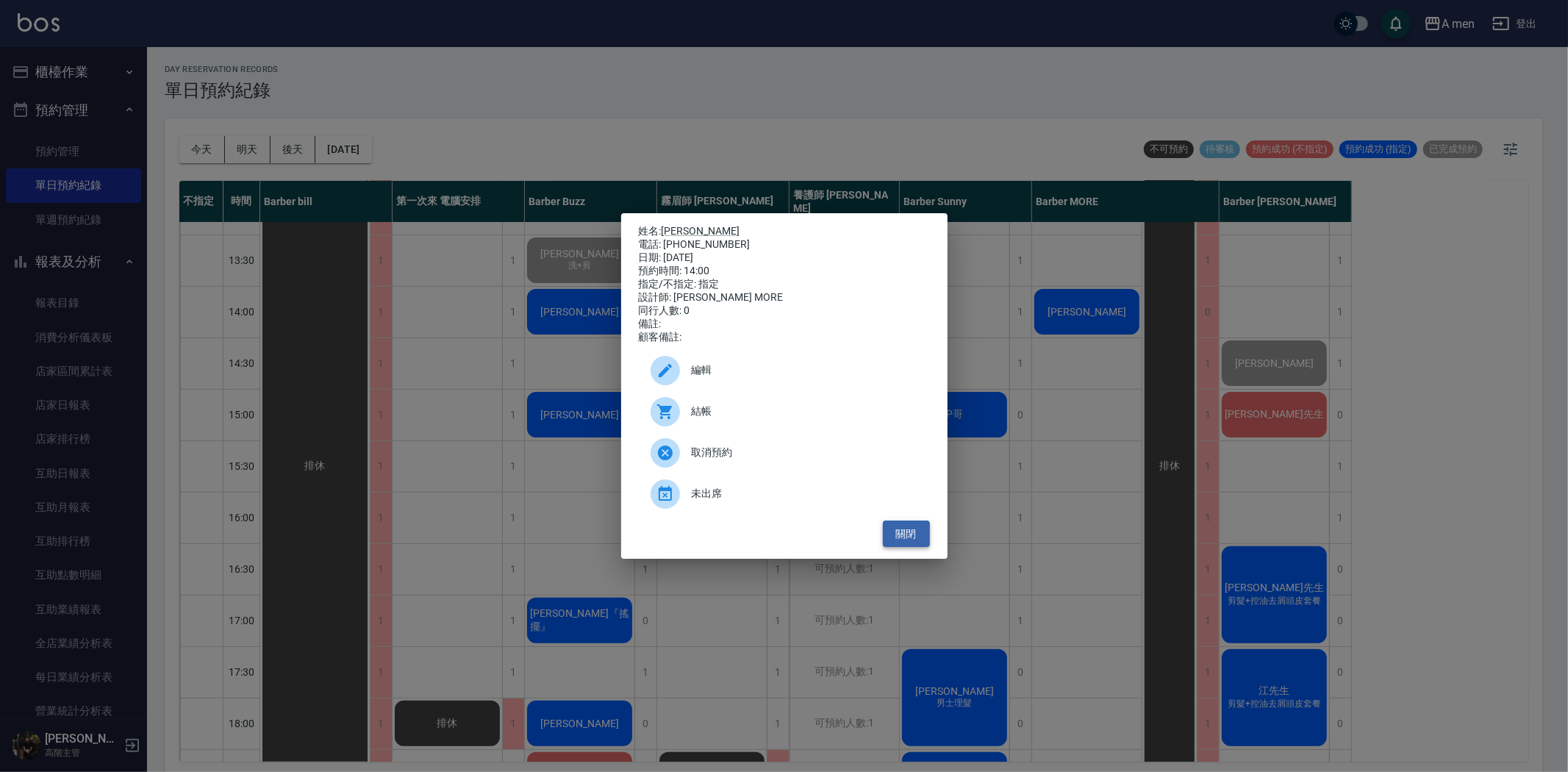
click at [923, 541] on button "關閉" at bounding box center [906, 534] width 47 height 27
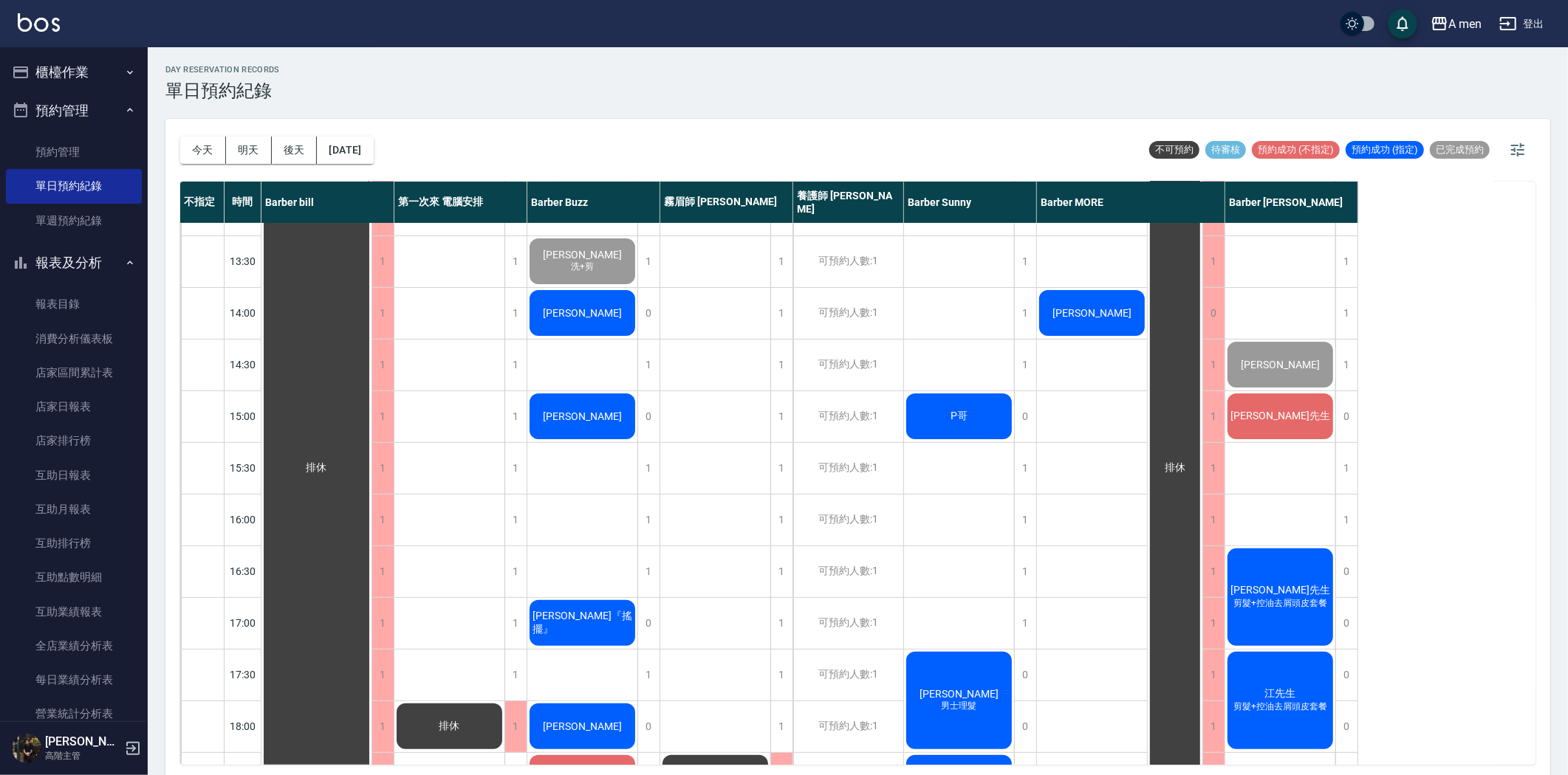
click at [330, 462] on span "[PERSON_NAME]" at bounding box center [317, 468] width 27 height 13
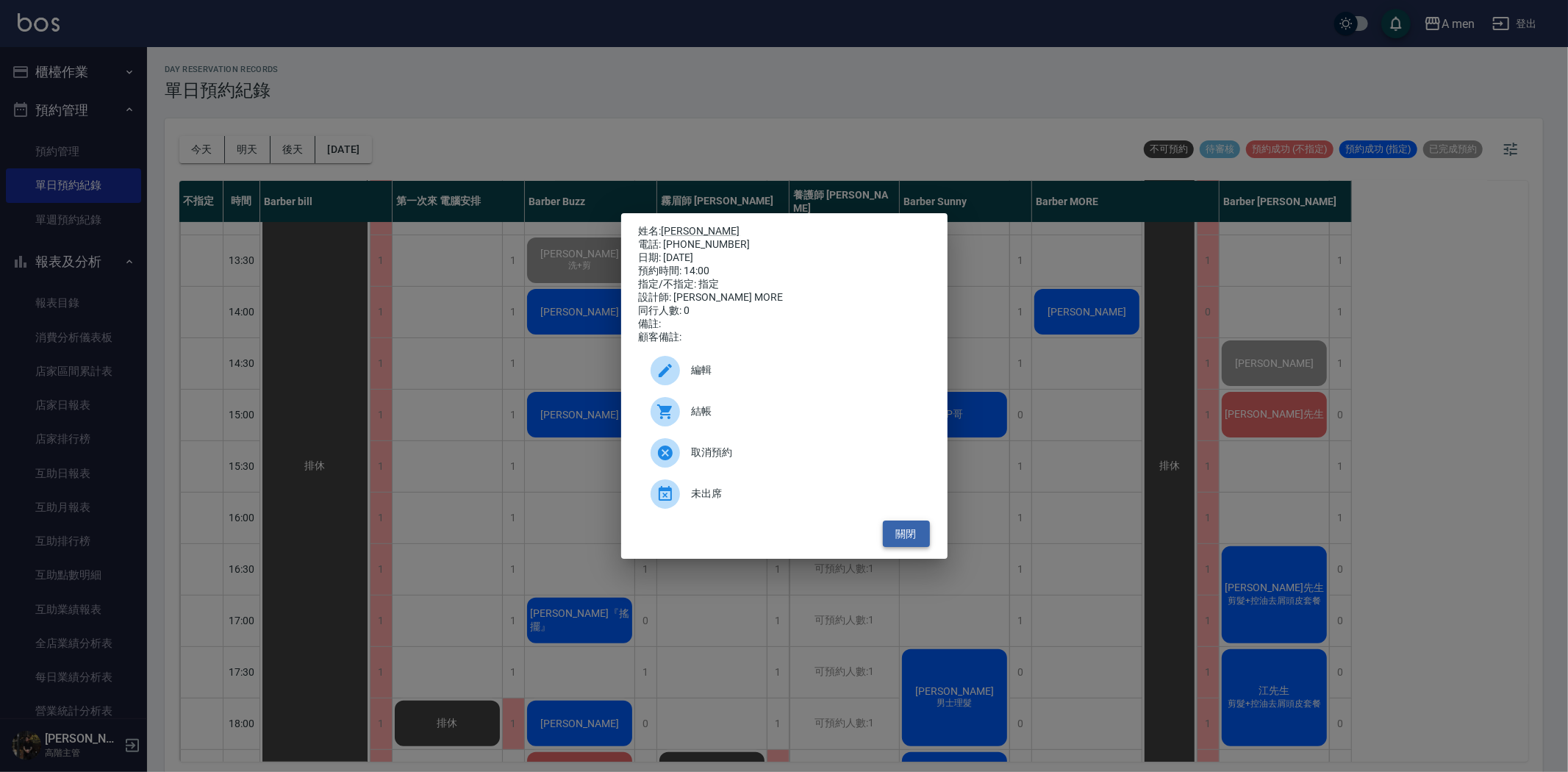
click at [911, 541] on button "關閉" at bounding box center [906, 534] width 47 height 27
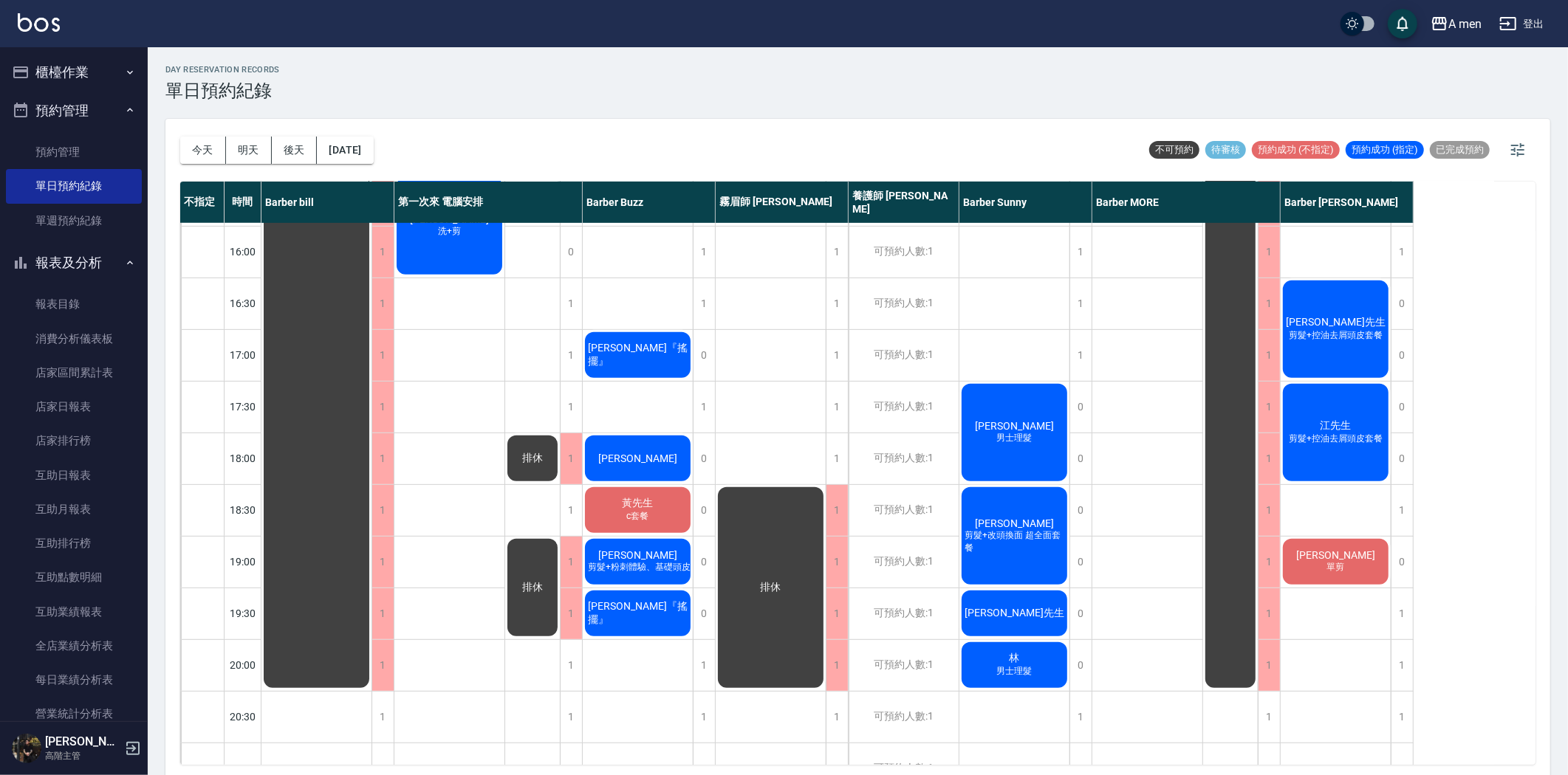
scroll to position [270, 0]
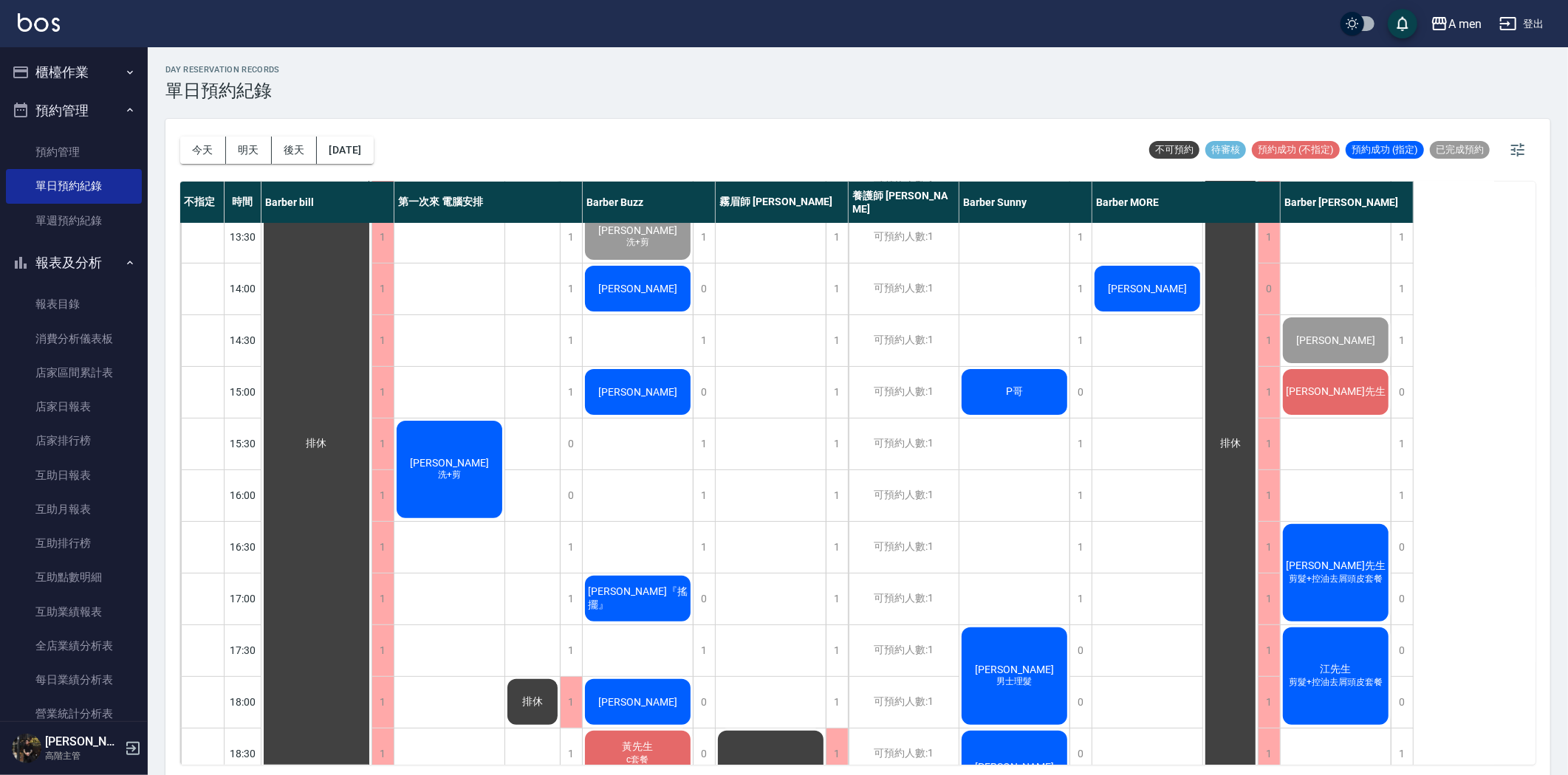
click at [371, 296] on div "[PERSON_NAME]" at bounding box center [316, 443] width 110 height 981
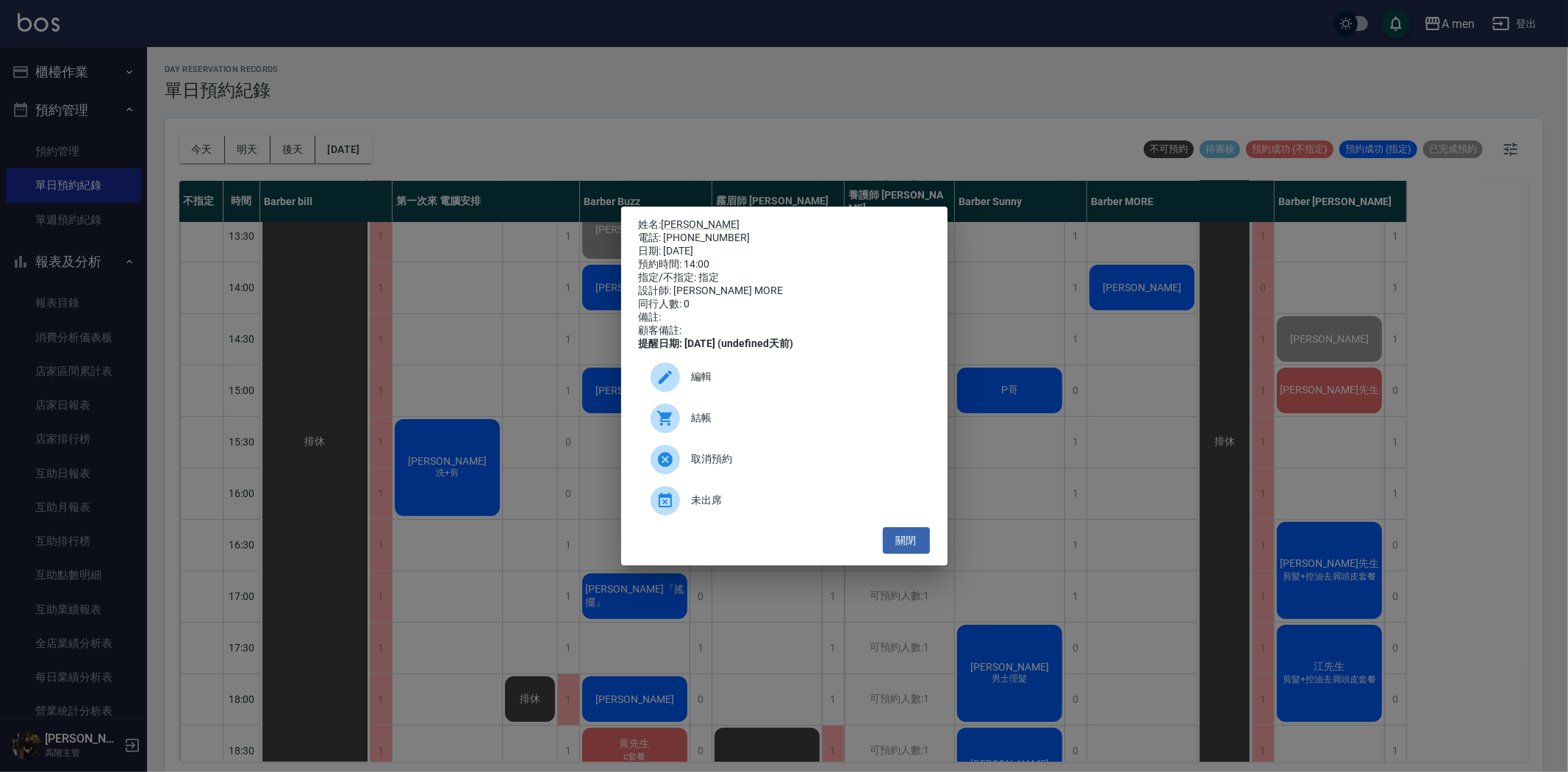
click at [729, 426] on span "結帳" at bounding box center [805, 418] width 226 height 16
drag, startPoint x: 894, startPoint y: 561, endPoint x: 895, endPoint y: 552, distance: 9.1
click at [894, 554] on button "關閉" at bounding box center [906, 541] width 47 height 27
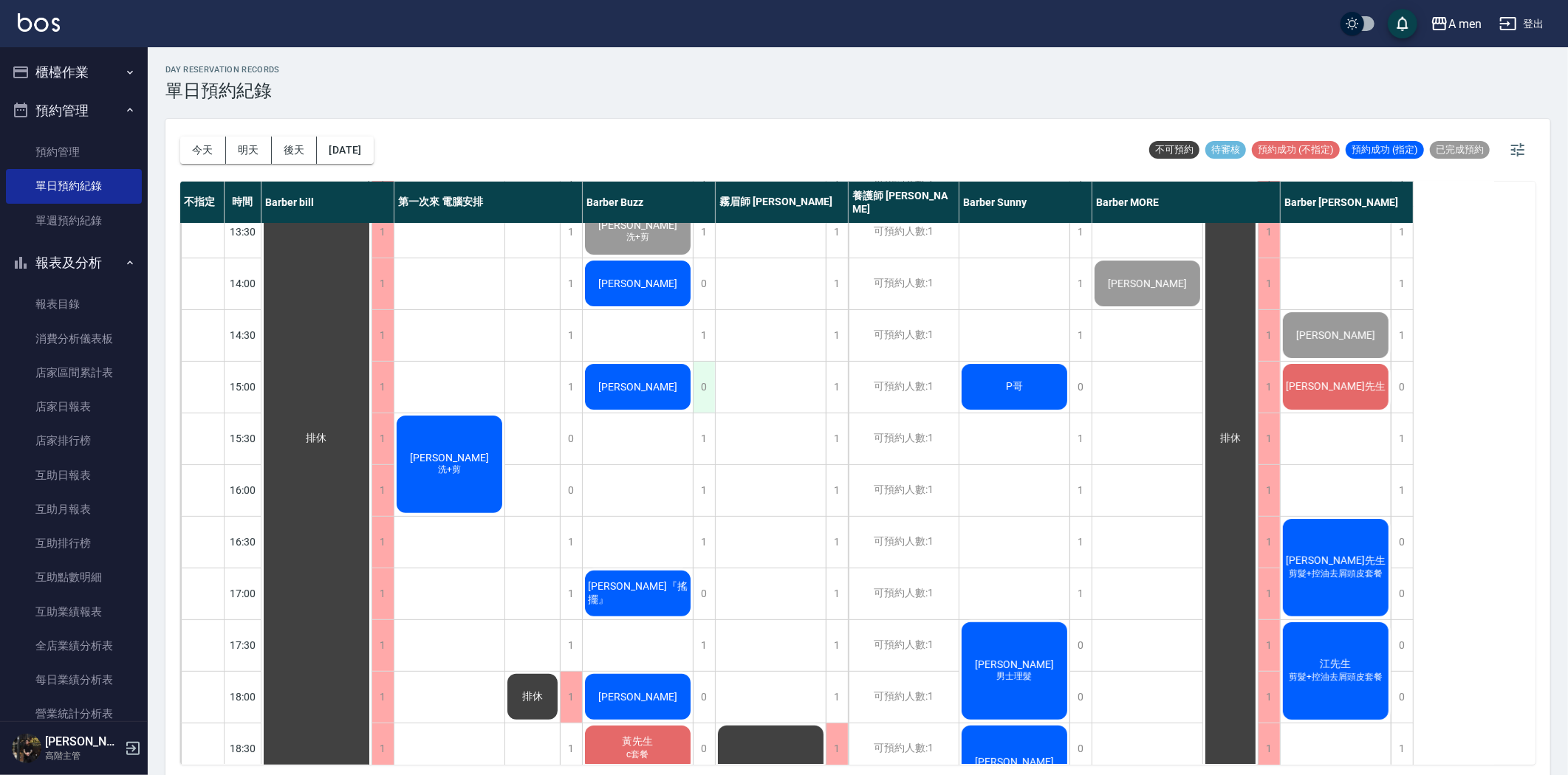
scroll to position [327, 0]
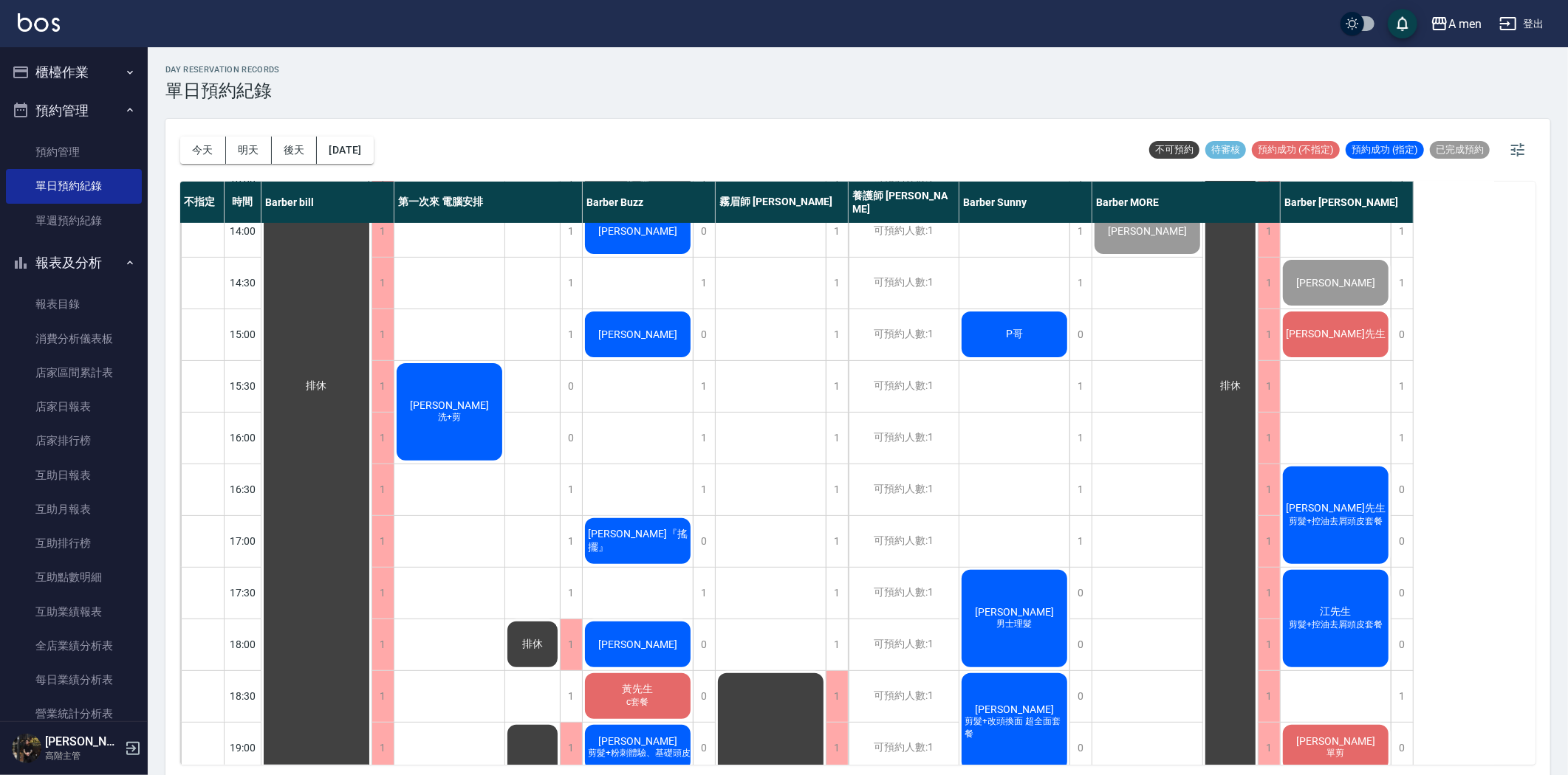
click at [371, 332] on div "吳先生" at bounding box center [316, 385] width 110 height 981
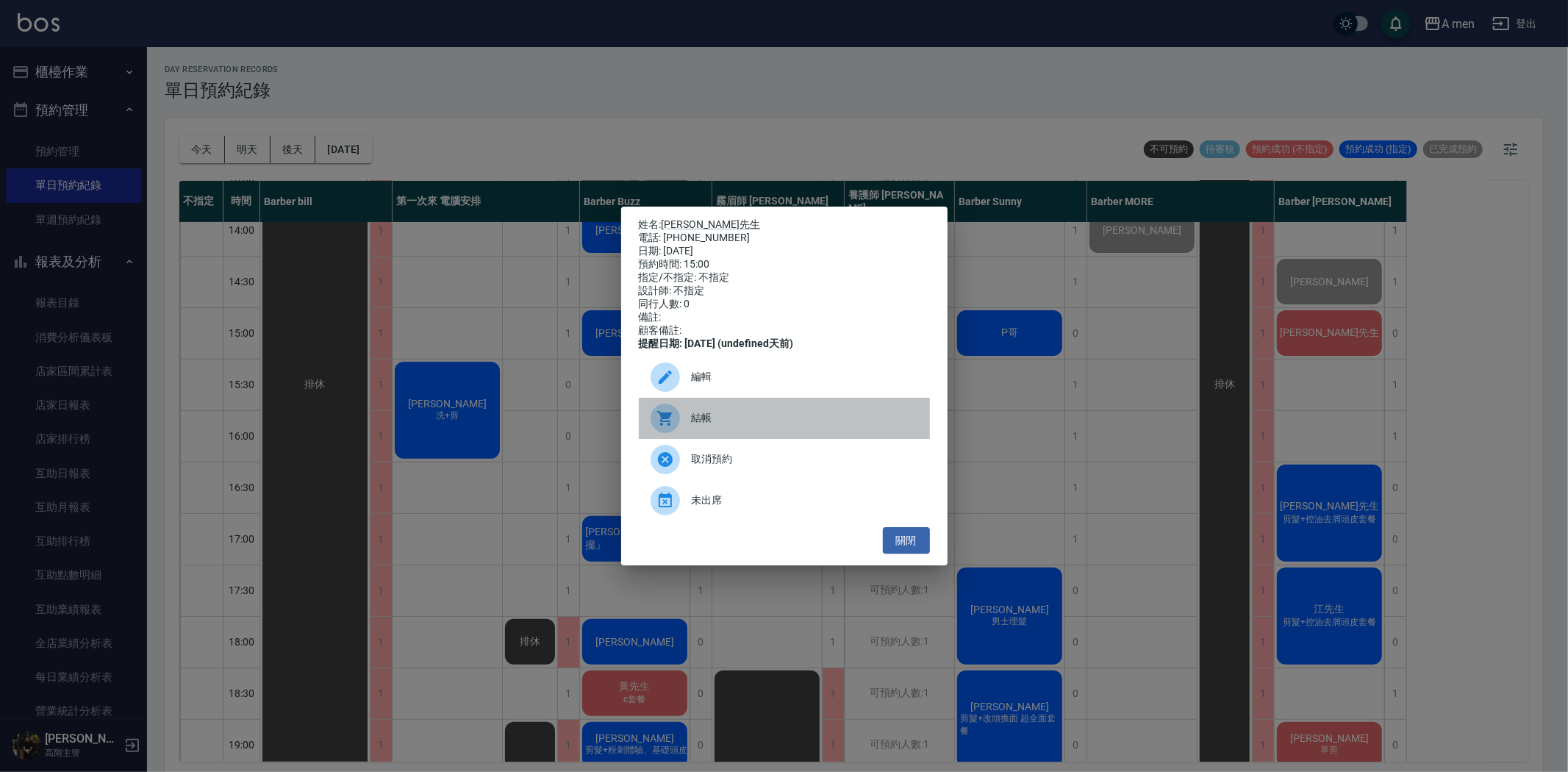
click at [747, 438] on div "結帳" at bounding box center [784, 419] width 291 height 41
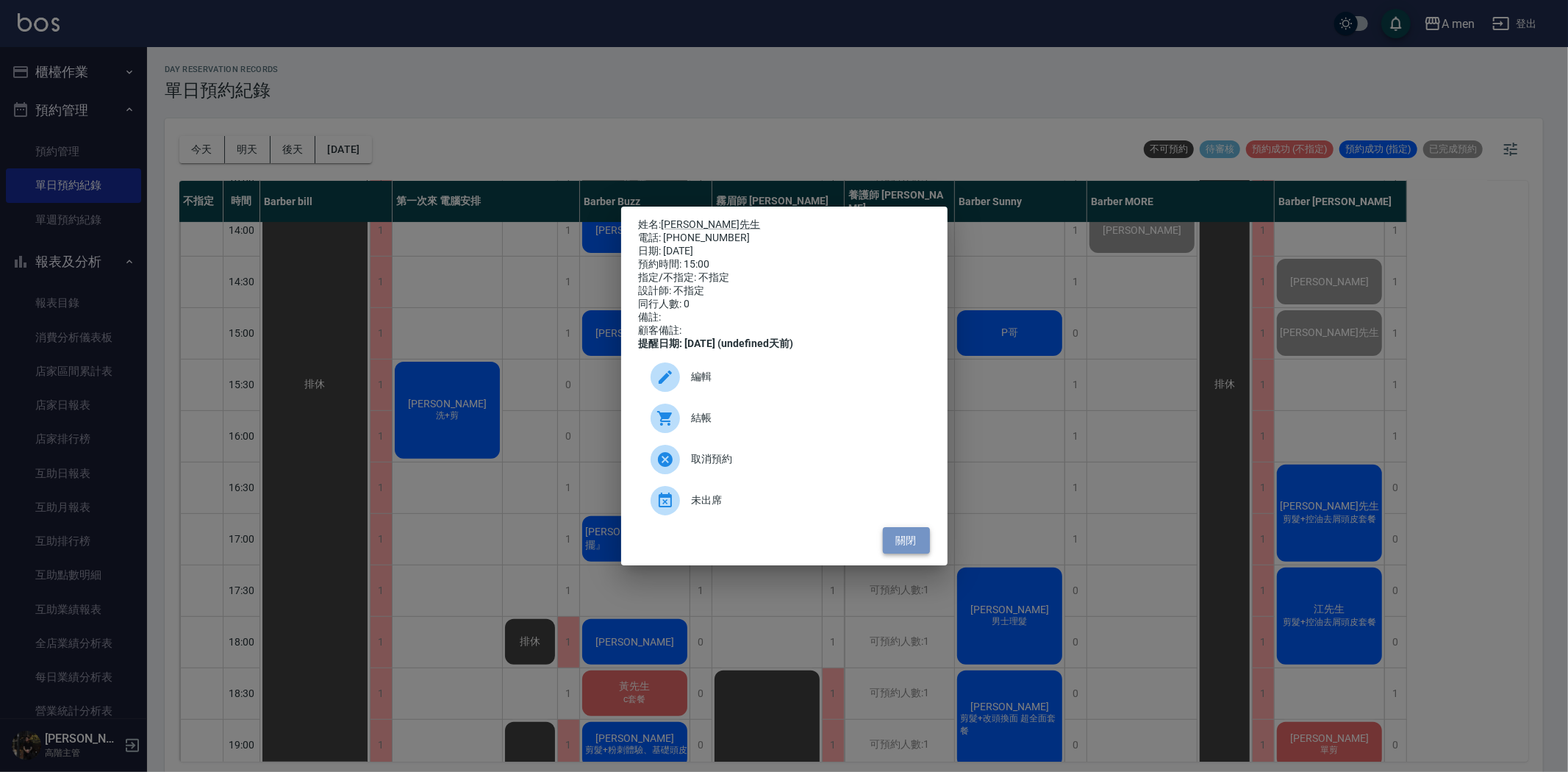
click at [901, 544] on button "關閉" at bounding box center [906, 541] width 47 height 27
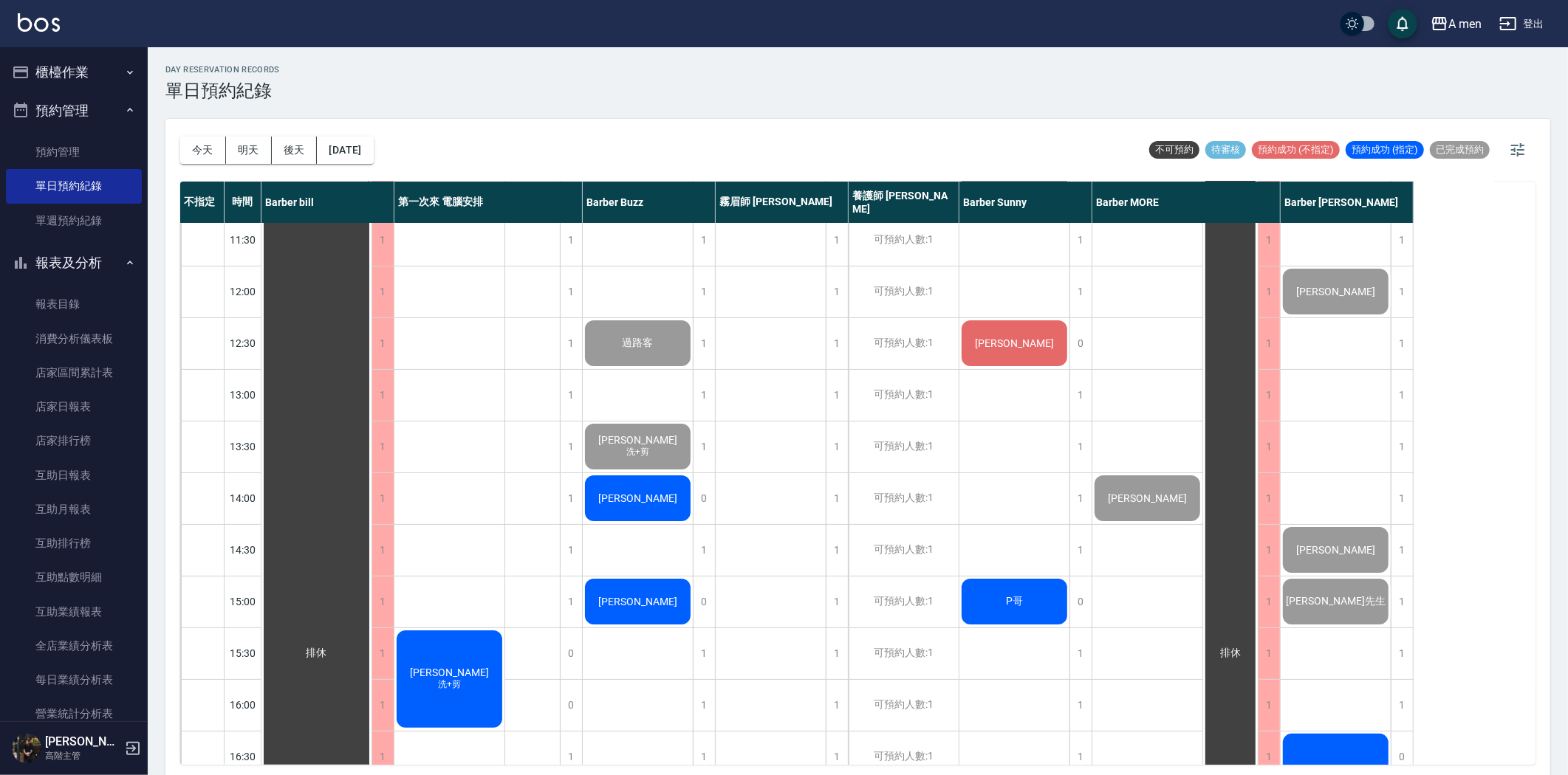
scroll to position [0, 0]
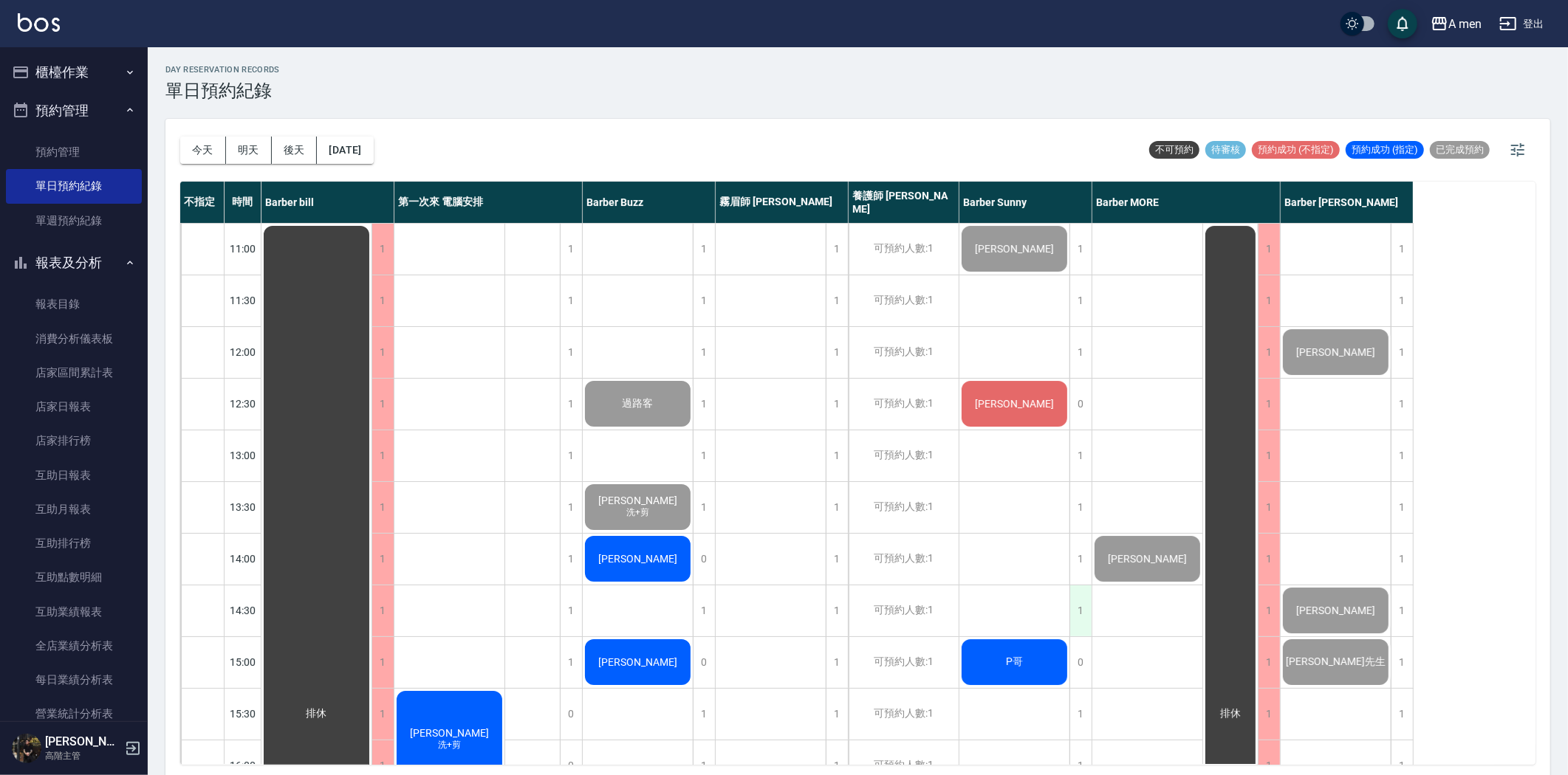
click at [1080, 598] on div "1" at bounding box center [1080, 610] width 22 height 51
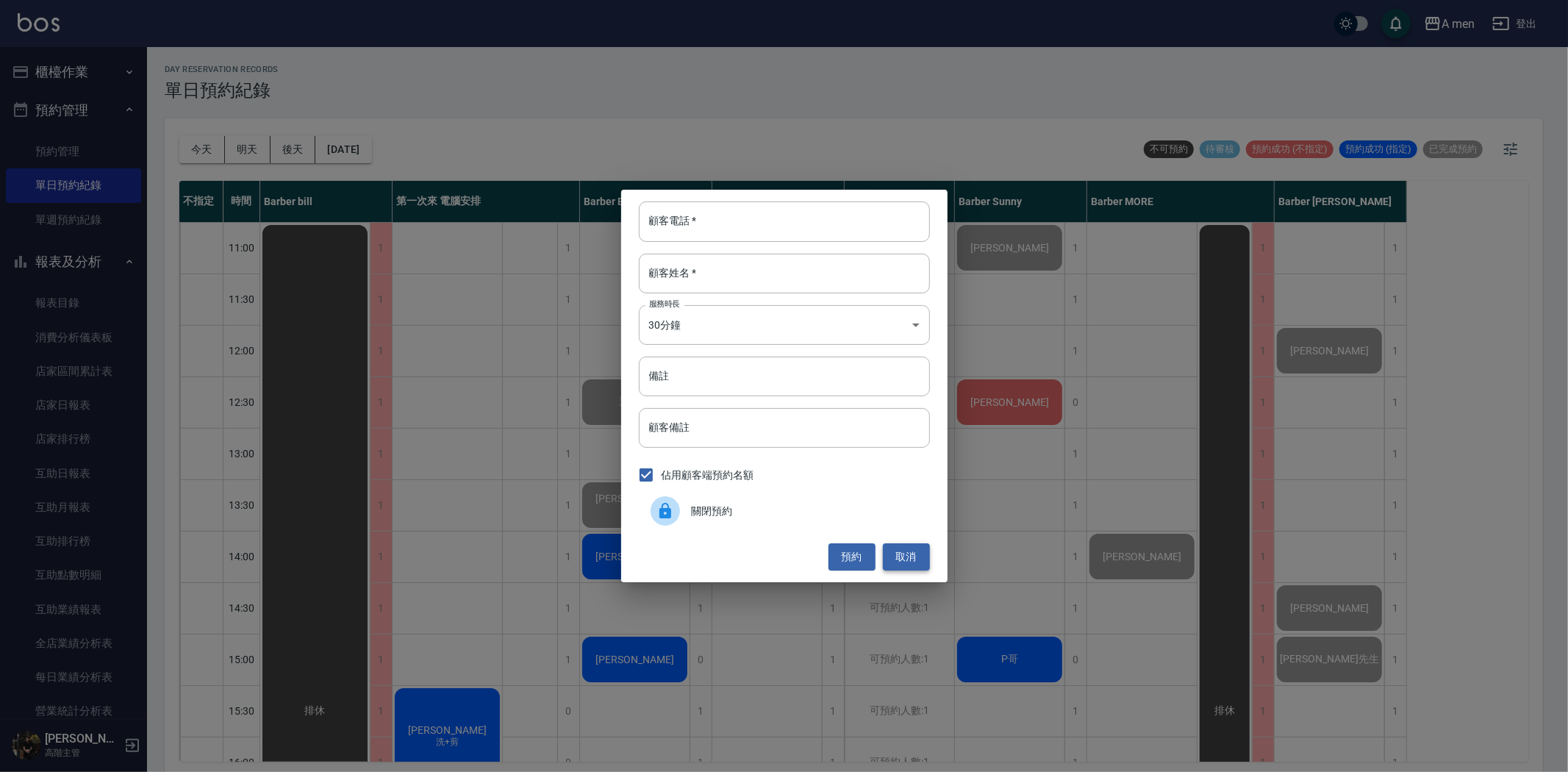
click at [915, 561] on button "取消" at bounding box center [906, 557] width 47 height 27
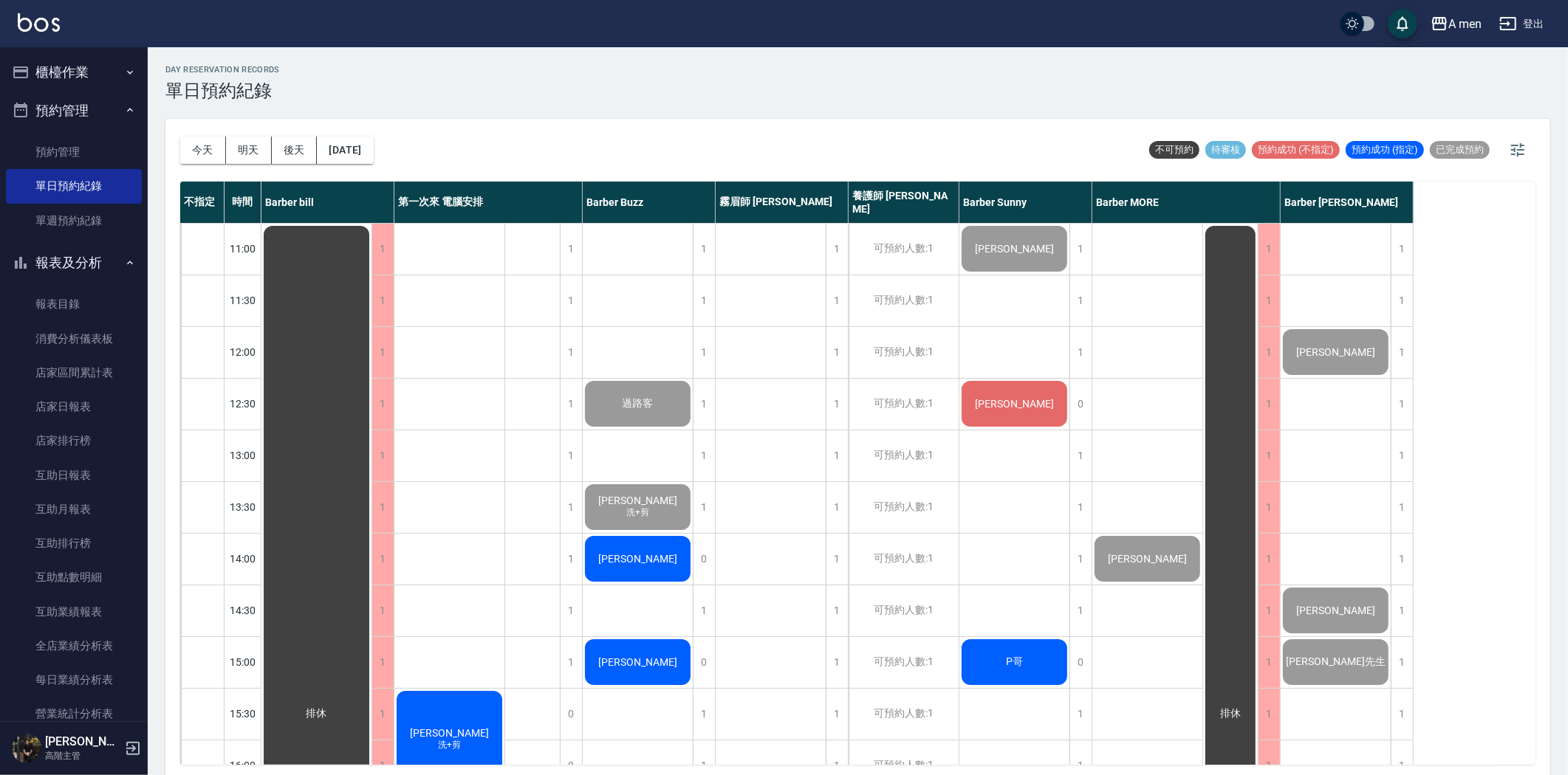
click at [371, 555] on div "[PERSON_NAME]" at bounding box center [316, 714] width 110 height 981
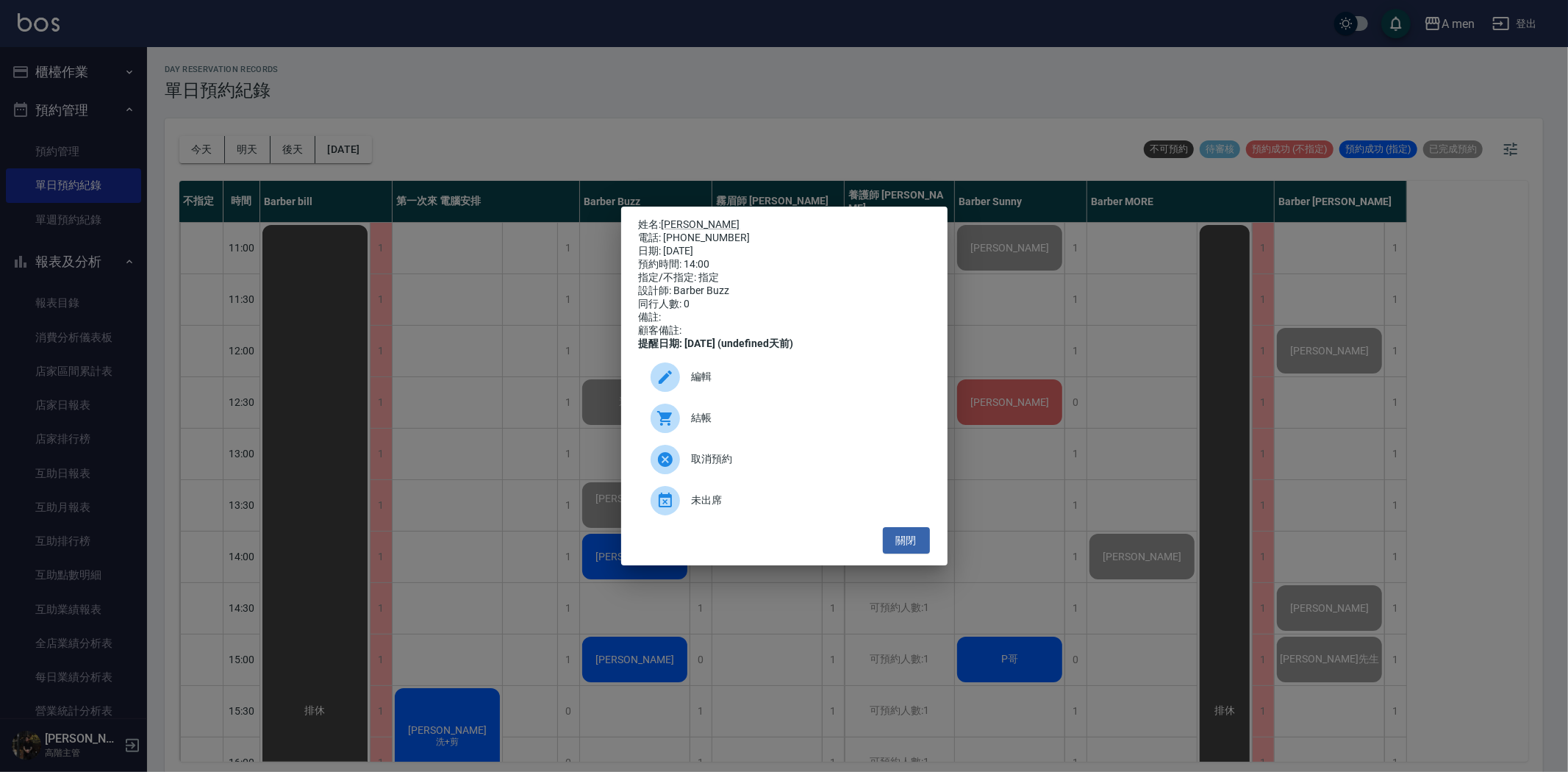
click at [687, 425] on div at bounding box center [671, 419] width 41 height 30
click at [908, 554] on button "關閉" at bounding box center [906, 541] width 47 height 27
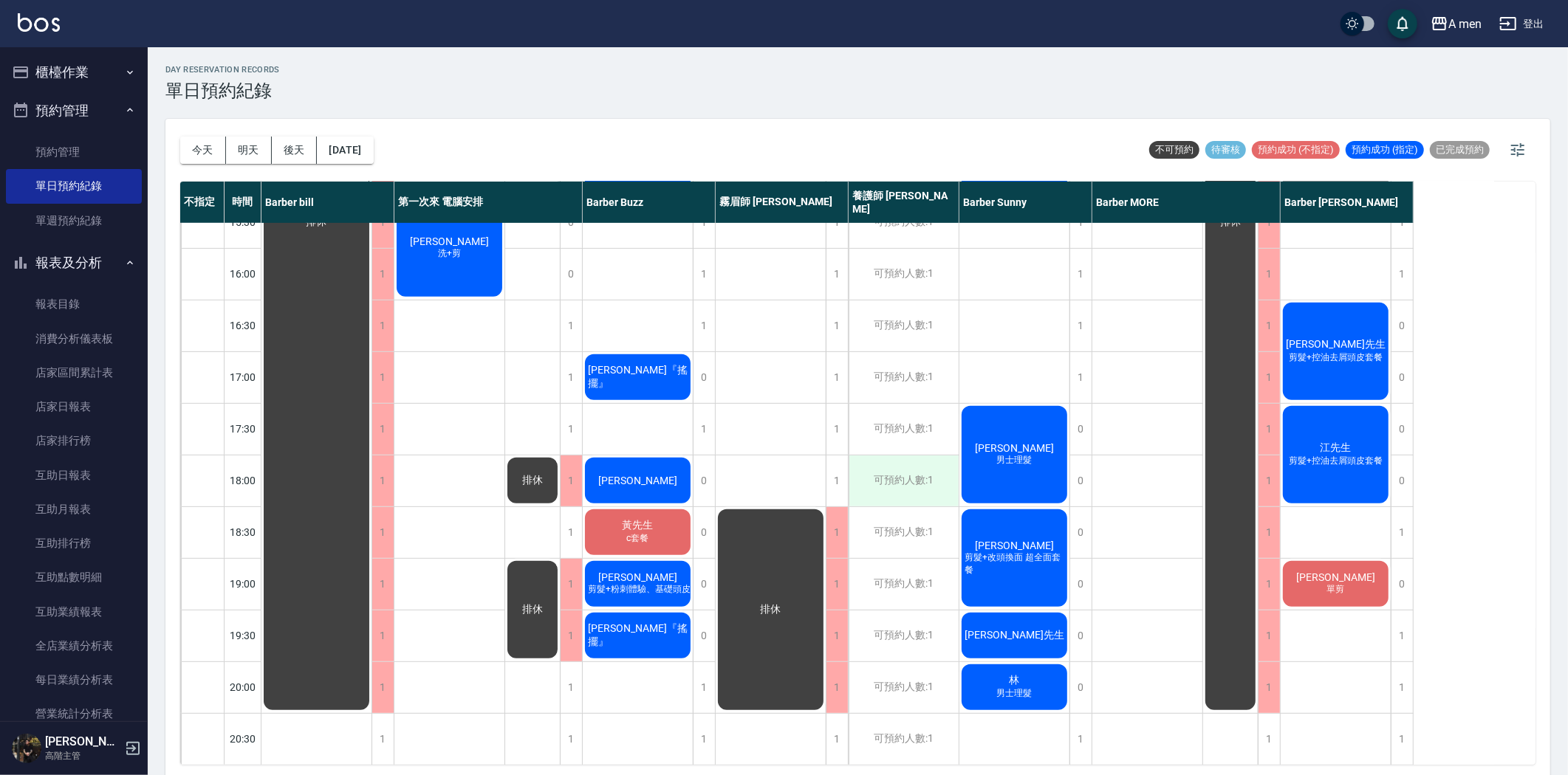
scroll to position [327, 0]
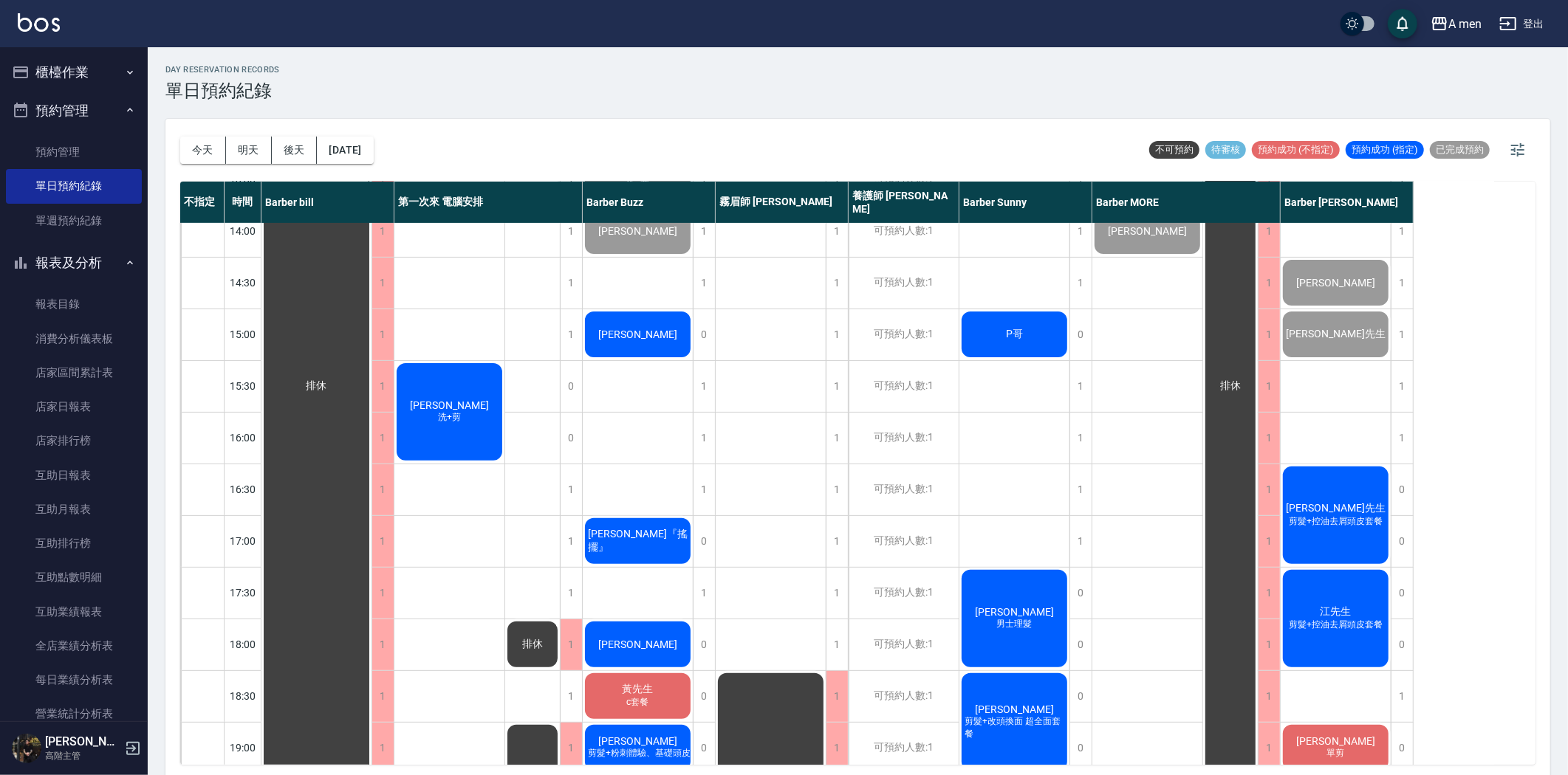
click at [371, 422] on div "莊廉姿 洗+剪" at bounding box center [316, 385] width 110 height 981
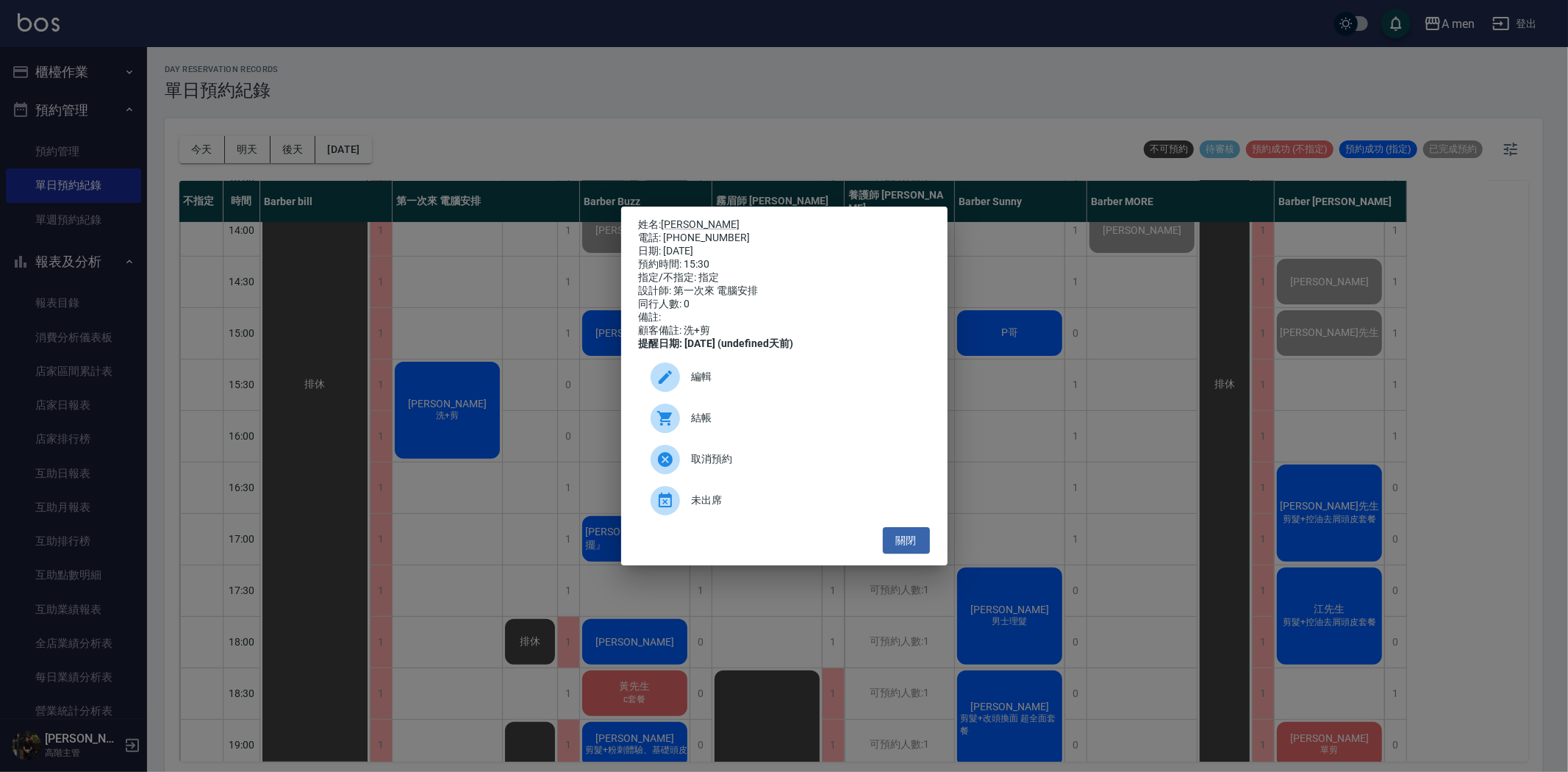
click at [741, 385] on span "編輯" at bounding box center [805, 377] width 226 height 16
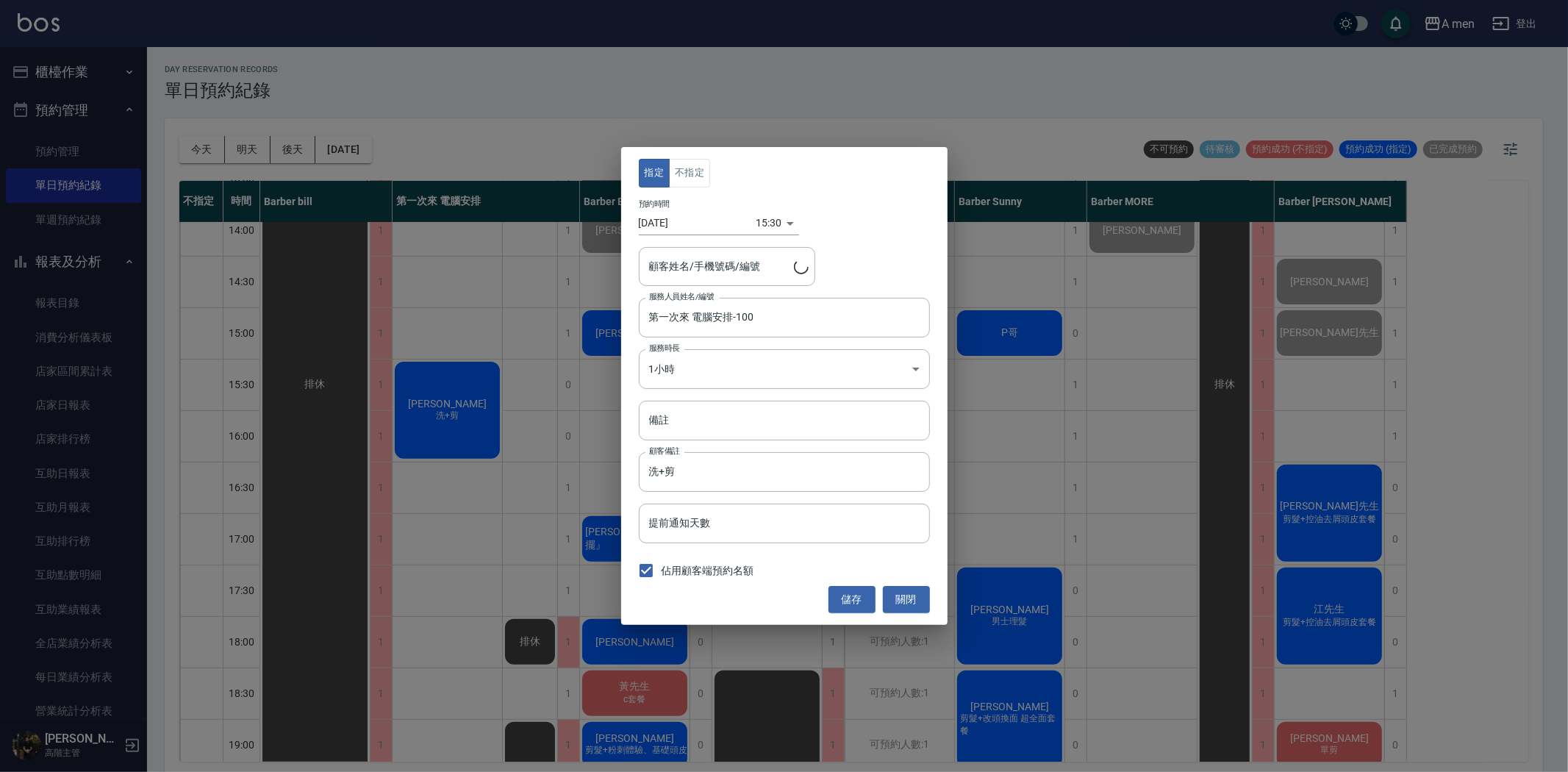
type input "莊廉姿/0989140427"
click at [908, 600] on button "關閉" at bounding box center [906, 599] width 47 height 27
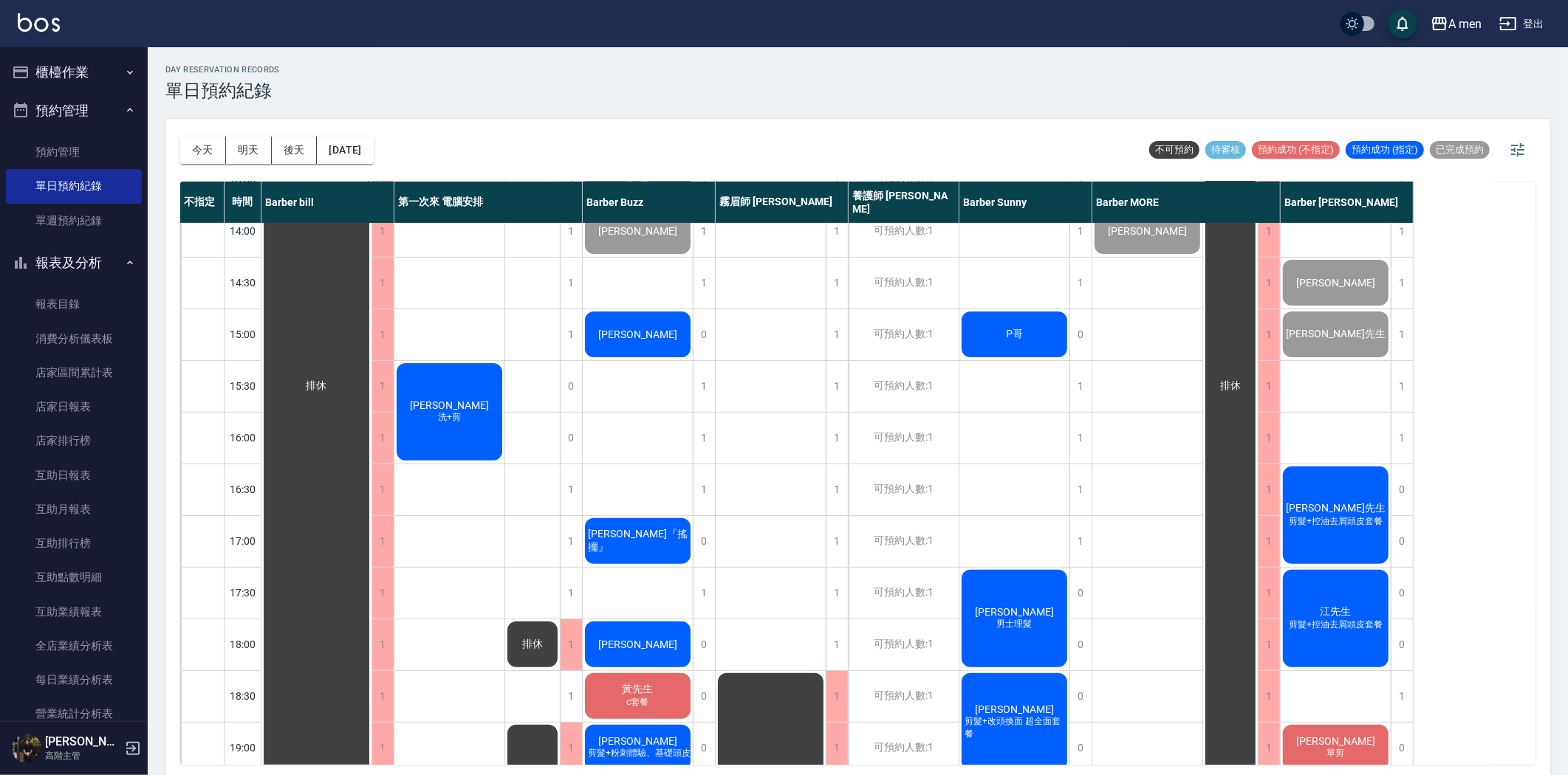
click at [330, 393] on span "莊廉姿" at bounding box center [317, 386] width 27 height 13
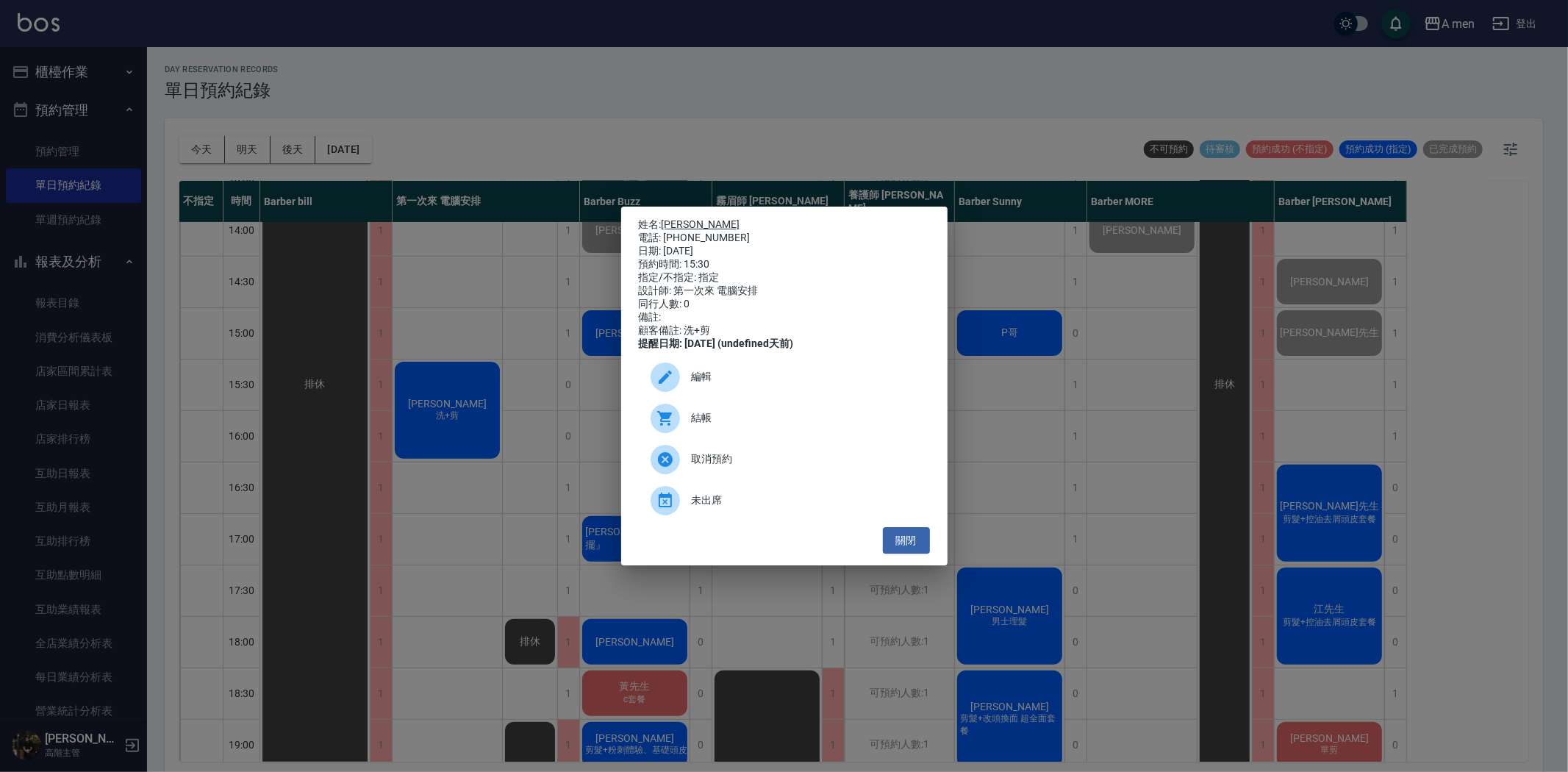
click at [693, 218] on link "莊廉姿" at bounding box center [700, 224] width 78 height 12
click at [752, 381] on span "編輯" at bounding box center [805, 377] width 226 height 16
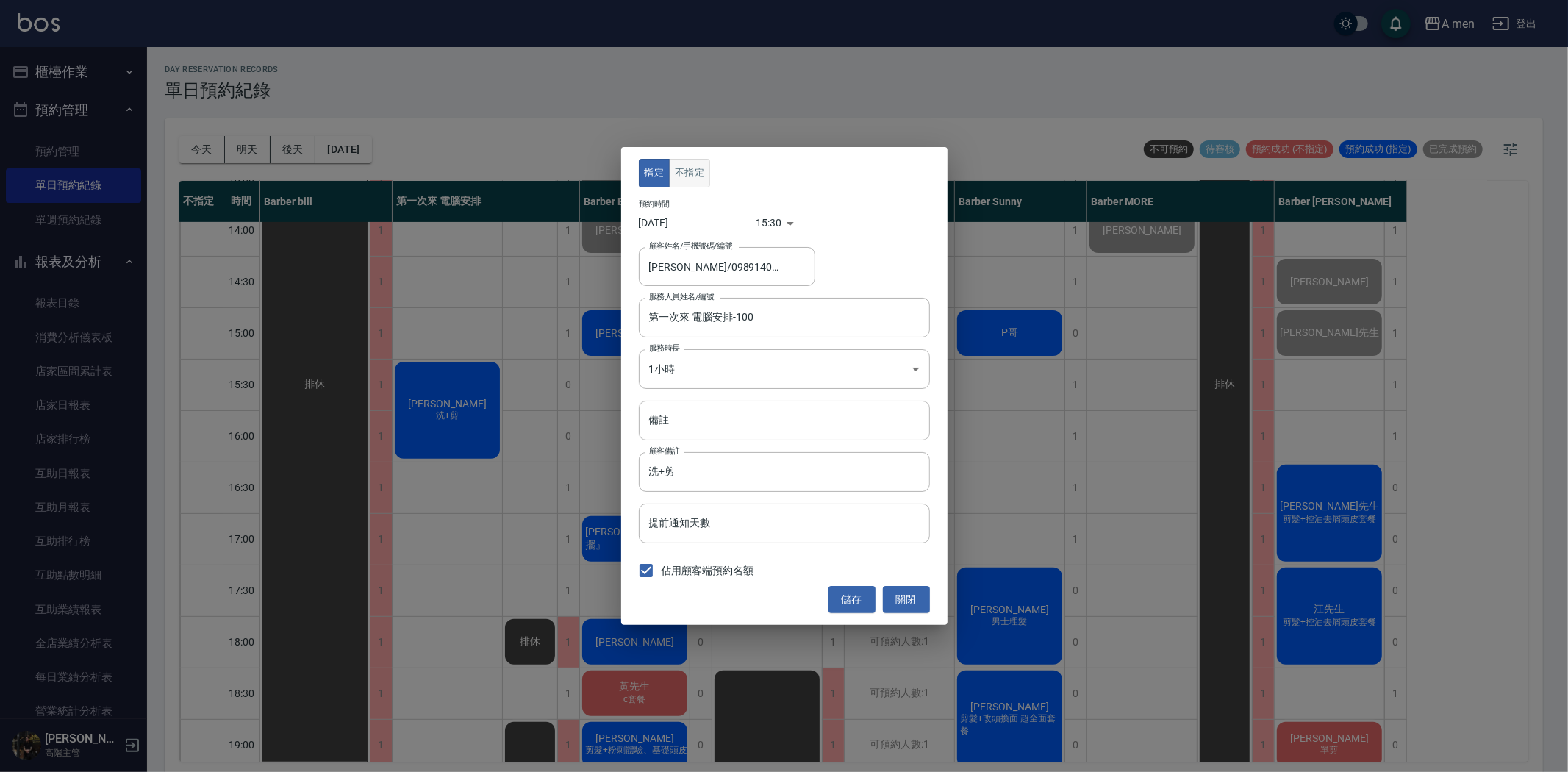
click at [687, 182] on button "不指定" at bounding box center [689, 173] width 41 height 29
click at [724, 324] on input "第一次來 電腦安排-100" at bounding box center [773, 317] width 256 height 26
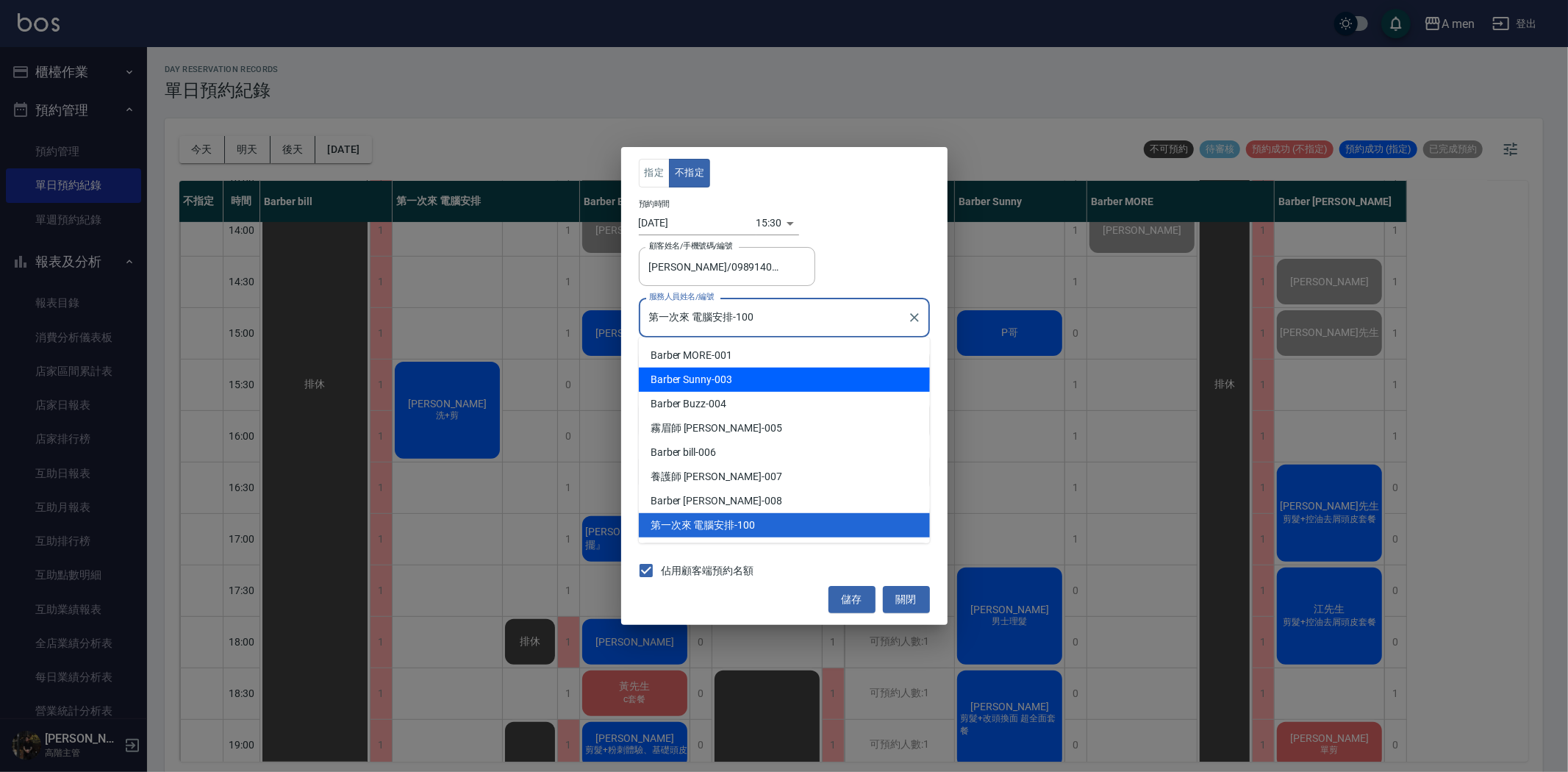
click at [729, 380] on div "Barber Sunny -003" at bounding box center [784, 379] width 291 height 24
type input "Barber Sunny -003"
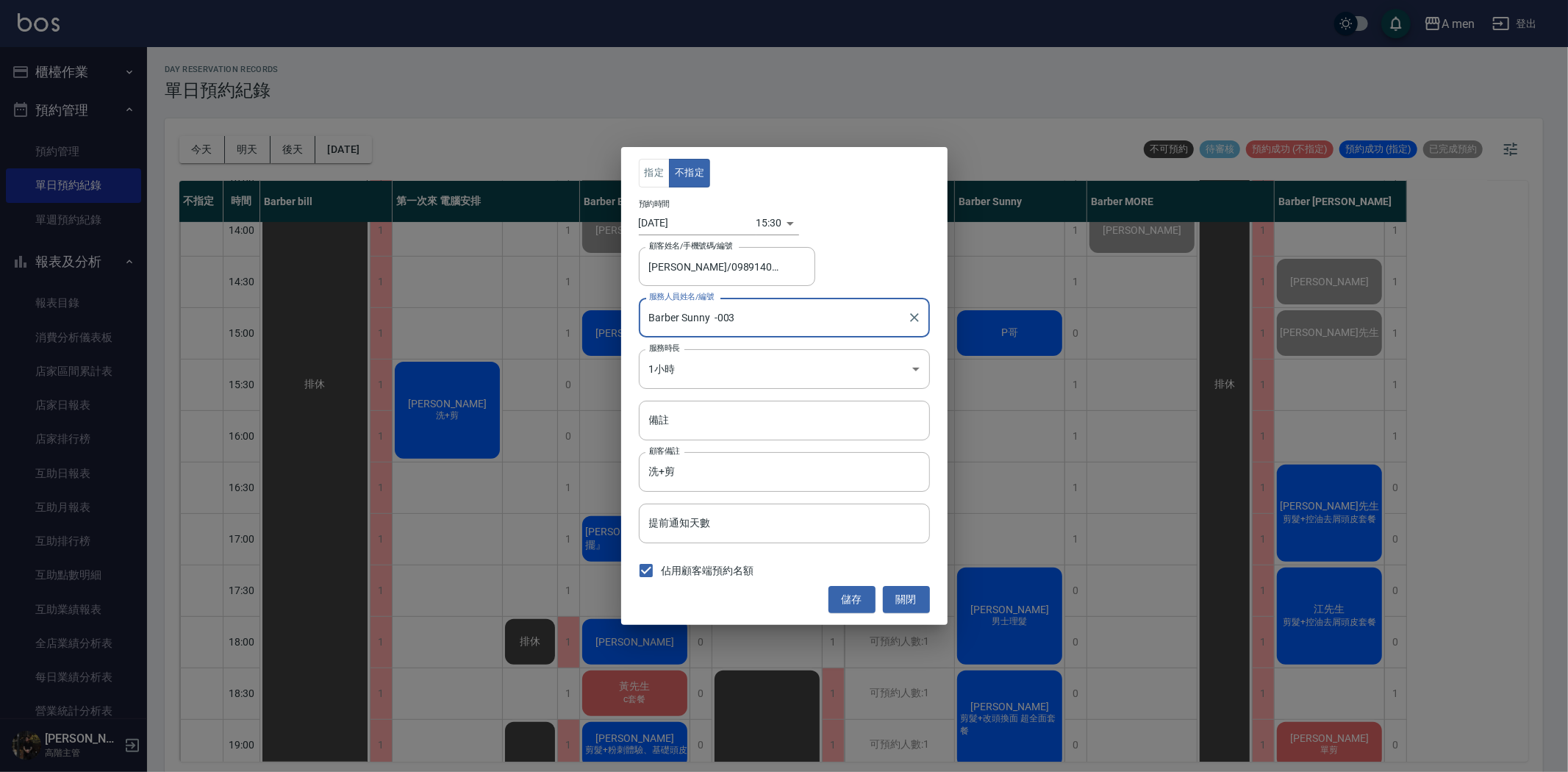
click at [854, 593] on button "儲存" at bounding box center [852, 599] width 47 height 27
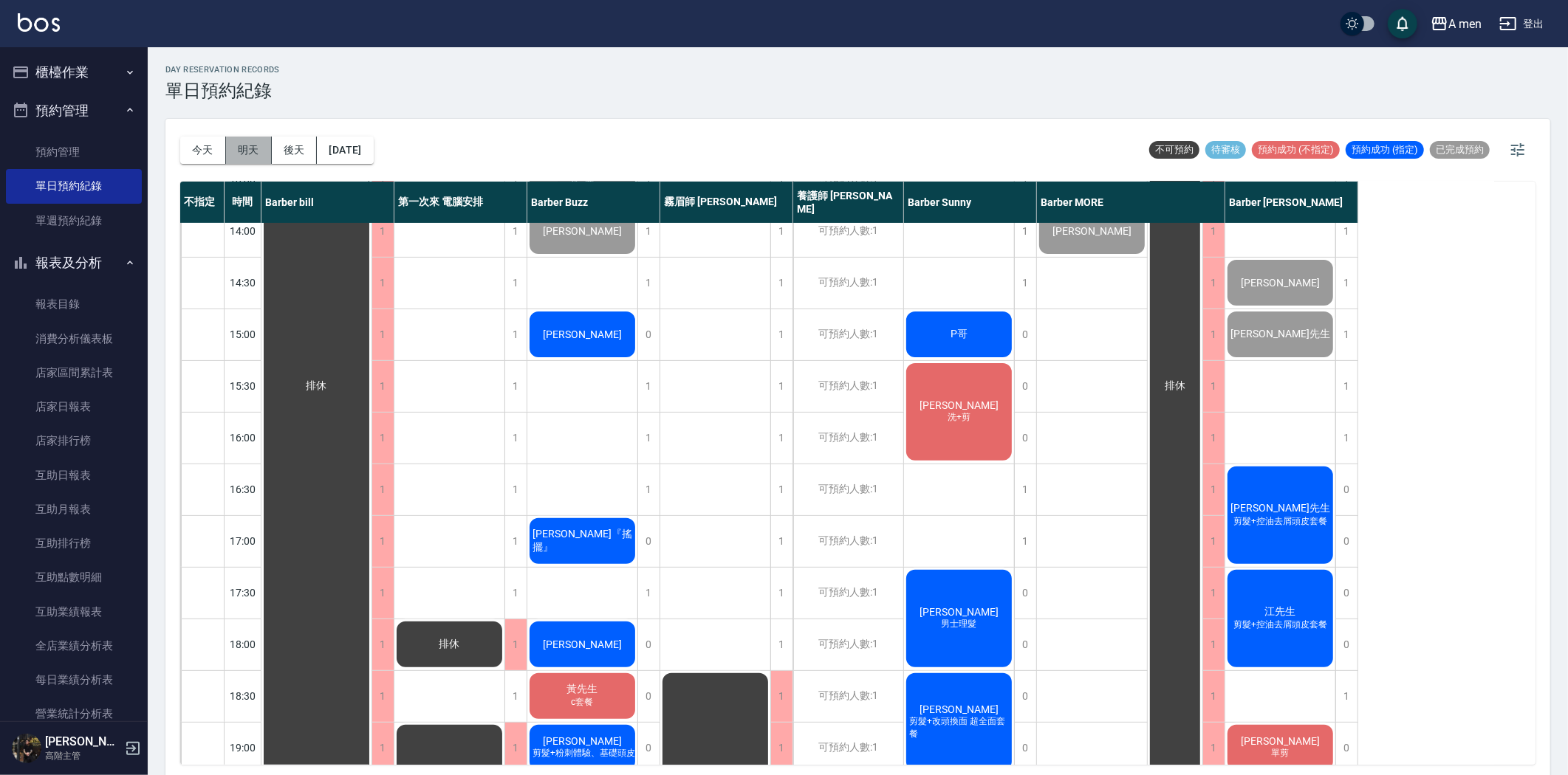
click at [252, 157] on button "明天" at bounding box center [249, 150] width 46 height 27
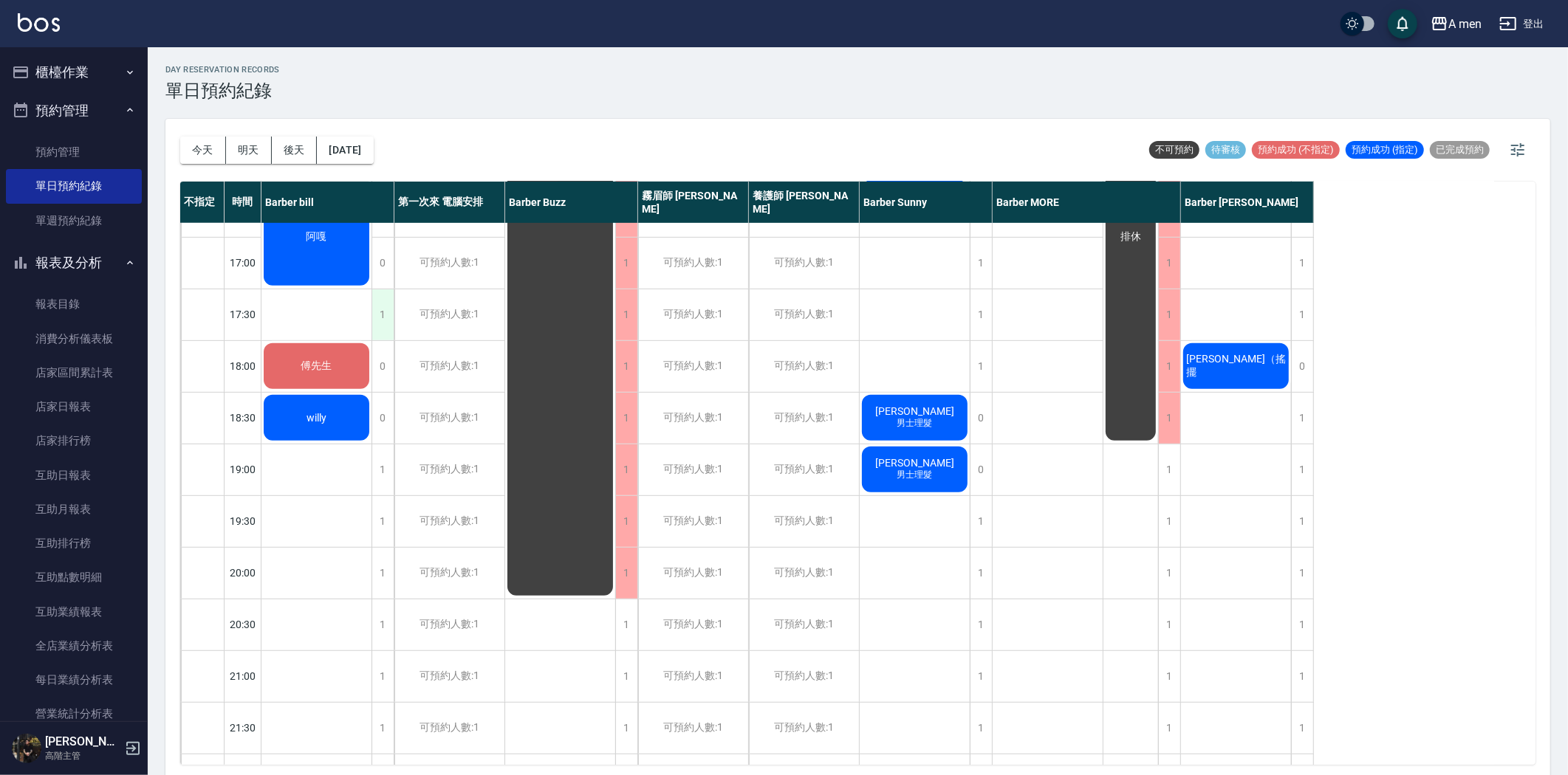
scroll to position [492, 0]
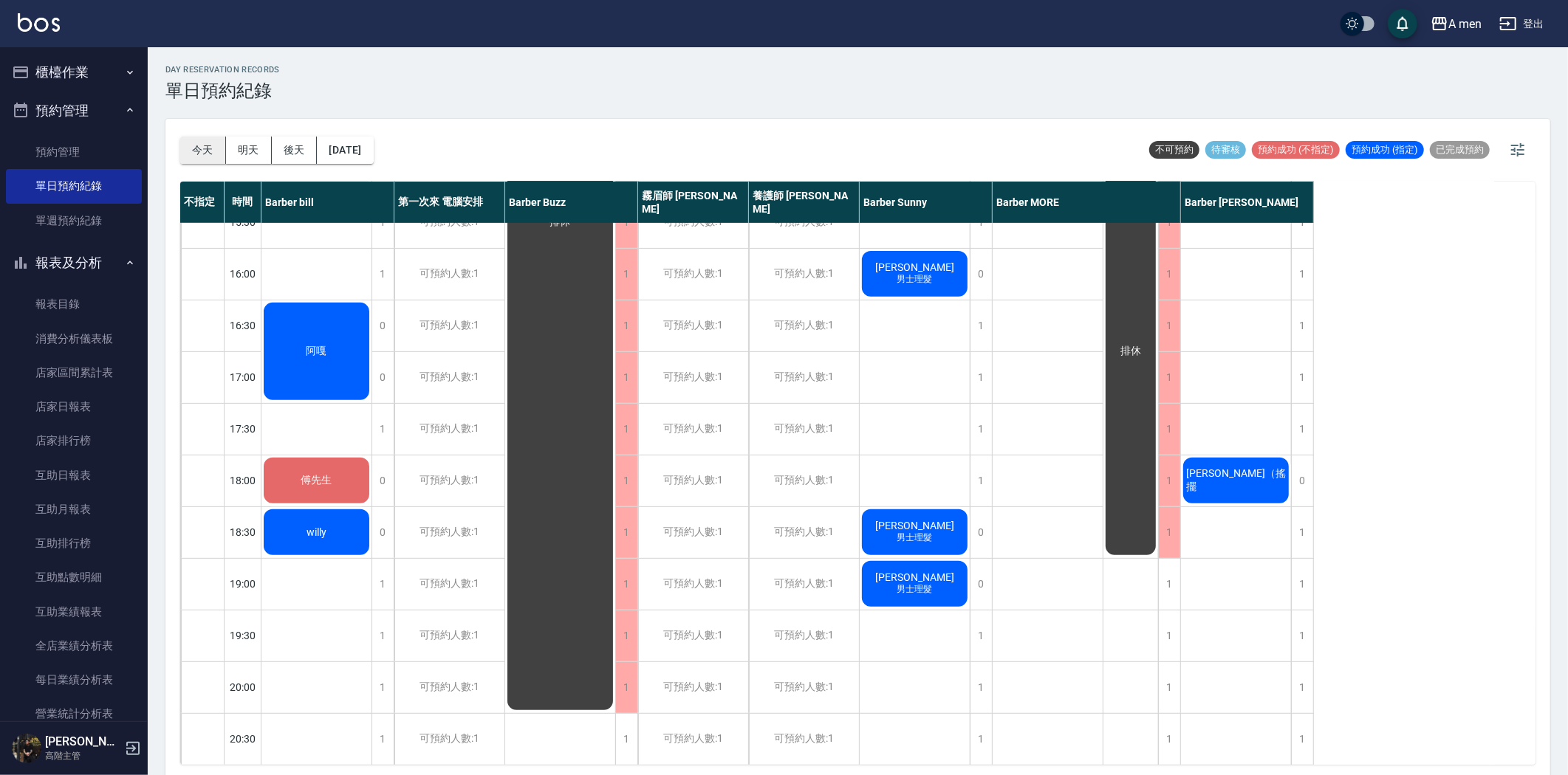
click at [207, 140] on button "今天" at bounding box center [202, 150] width 46 height 27
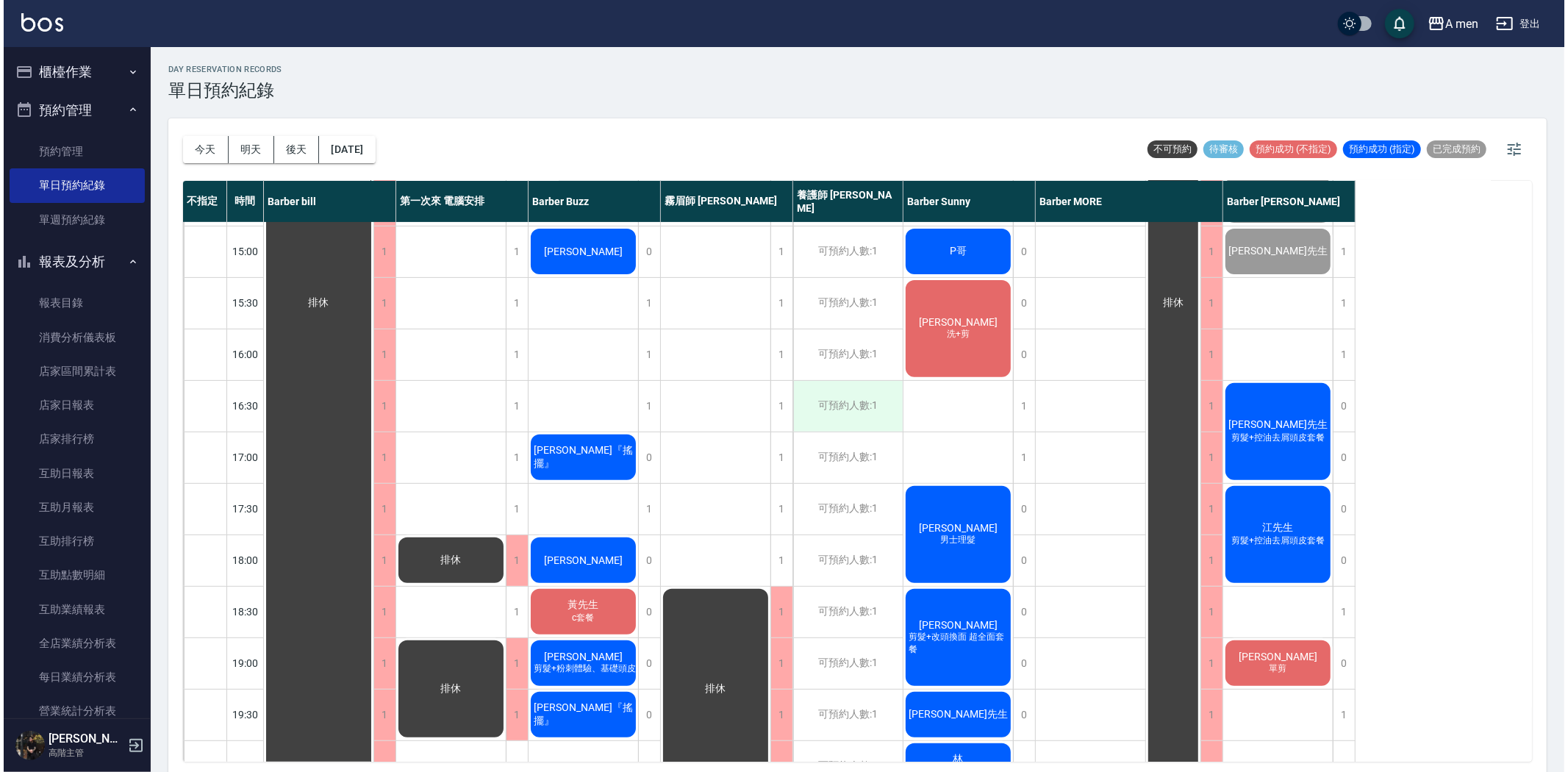
scroll to position [163, 0]
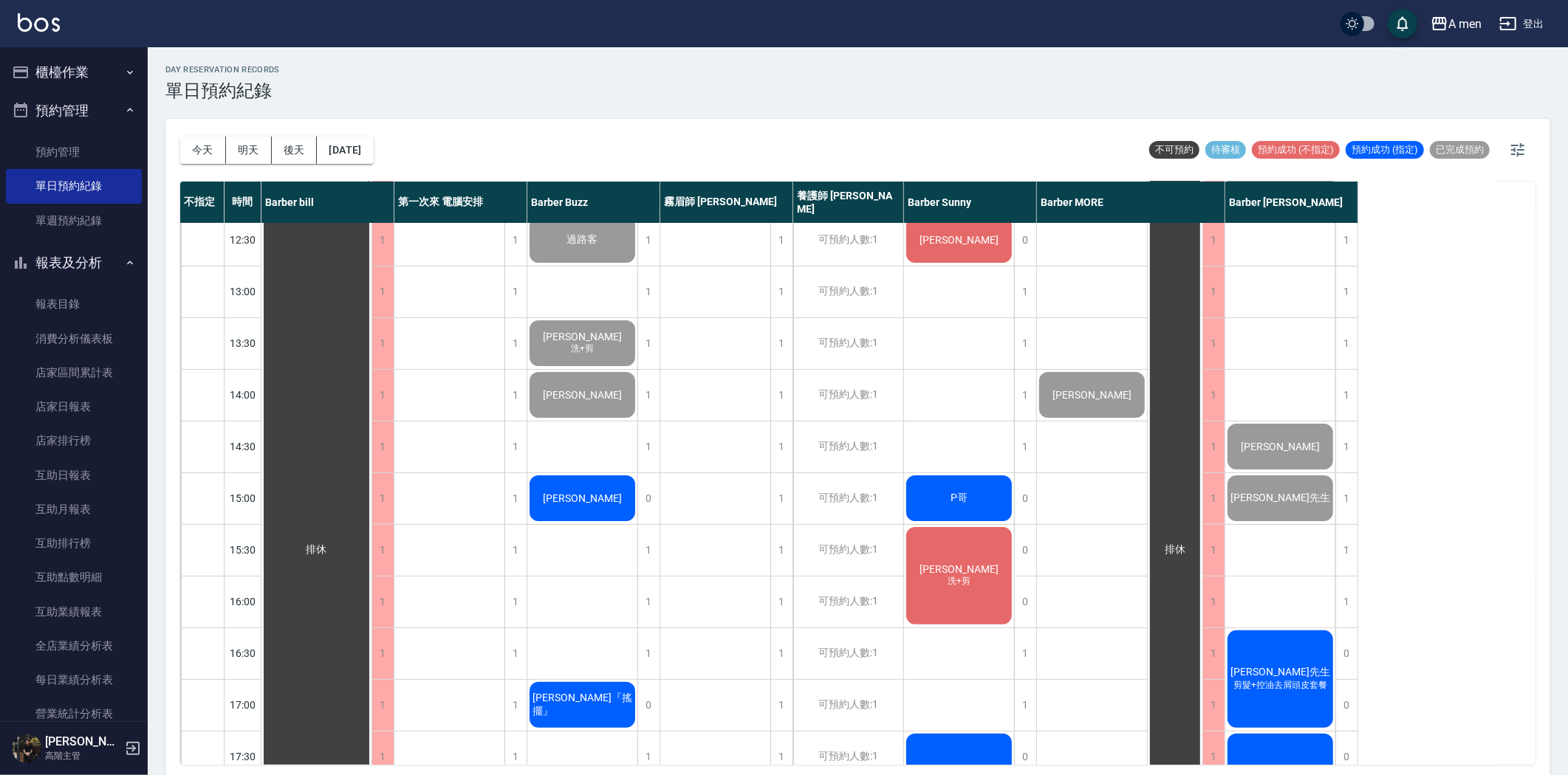
click at [585, 246] on span "洗+剪" at bounding box center [582, 246] width 6 height 0
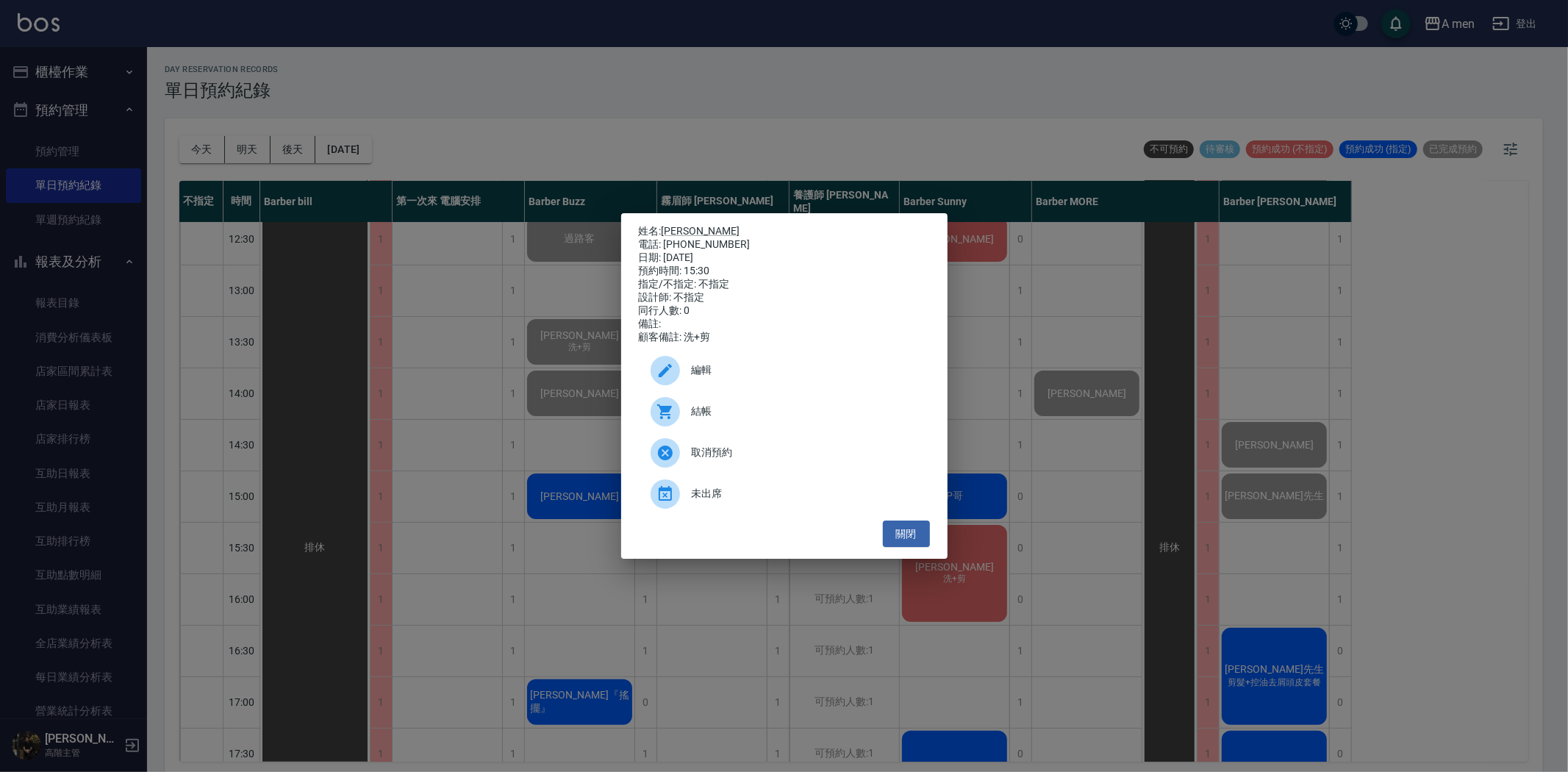
click at [1008, 488] on div "姓名: 莊廉姿 電話: 0989140427 日期: 2025/08/26 預約時間: 15:30 指定/不指定: 不指定 設計師: 不指定 同行人數: 0 …" at bounding box center [784, 386] width 1568 height 772
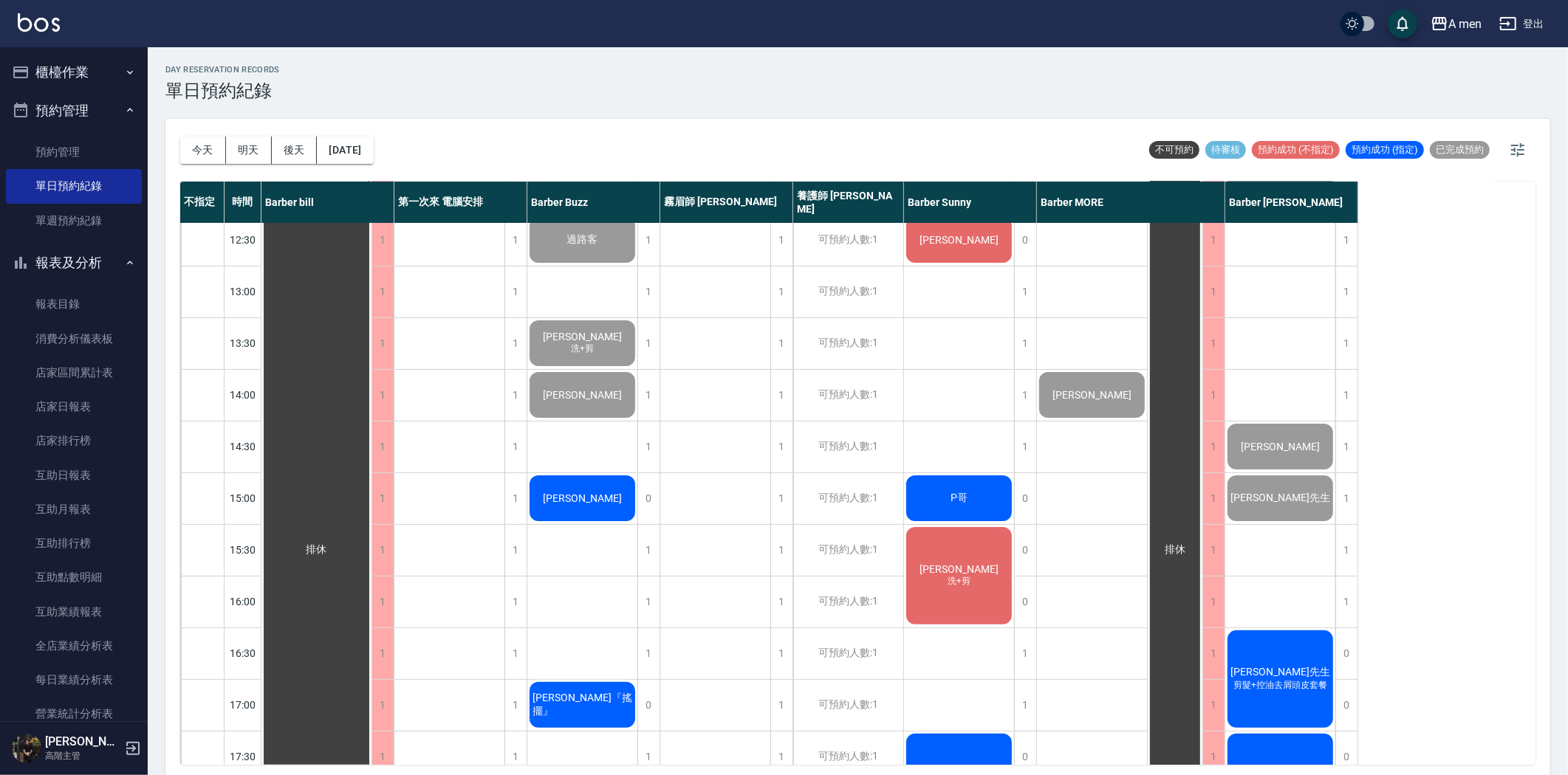
click at [371, 590] on div "莊廉姿 洗+剪" at bounding box center [316, 550] width 110 height 981
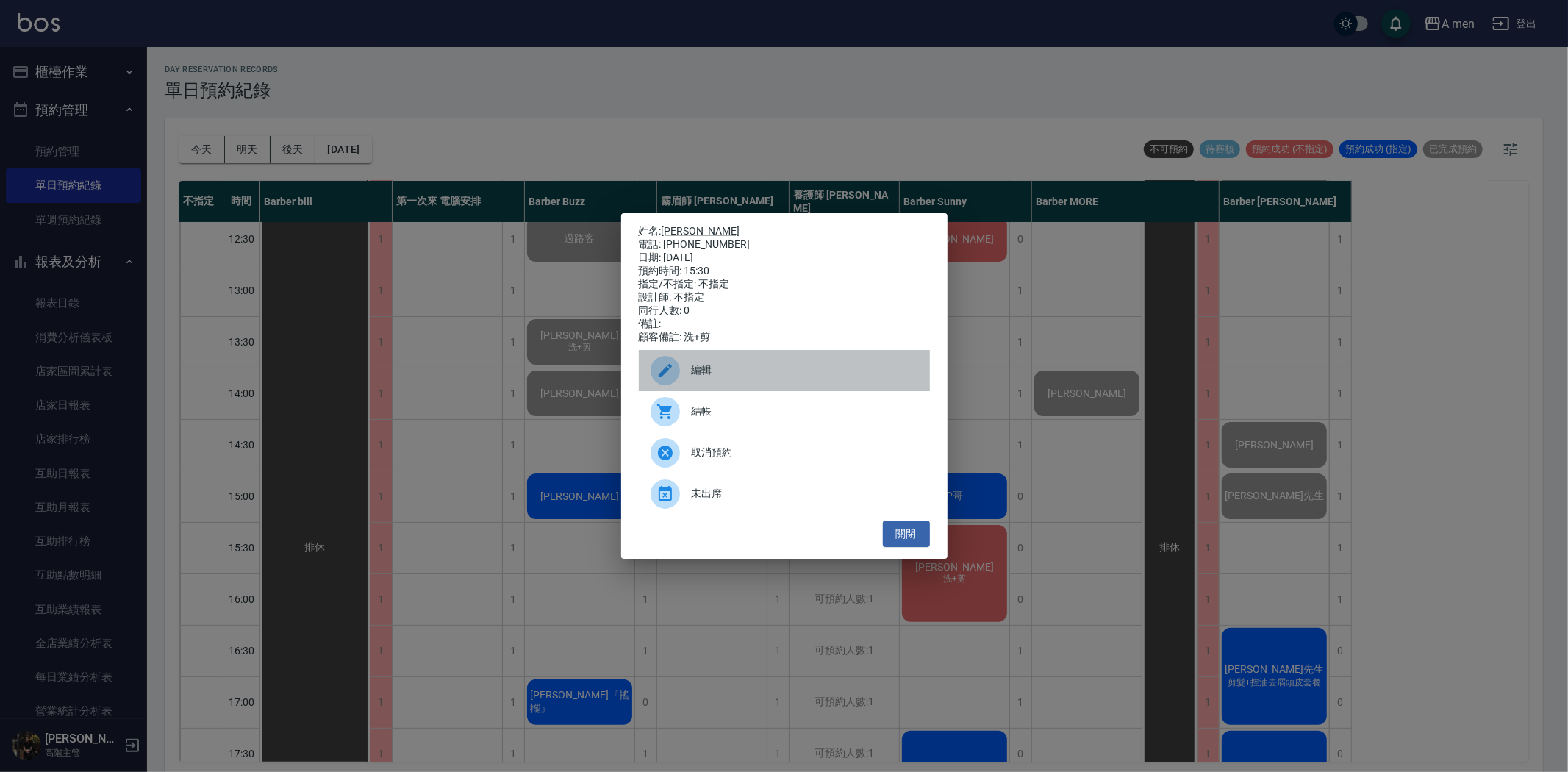
click at [788, 378] on span "編輯" at bounding box center [805, 370] width 226 height 16
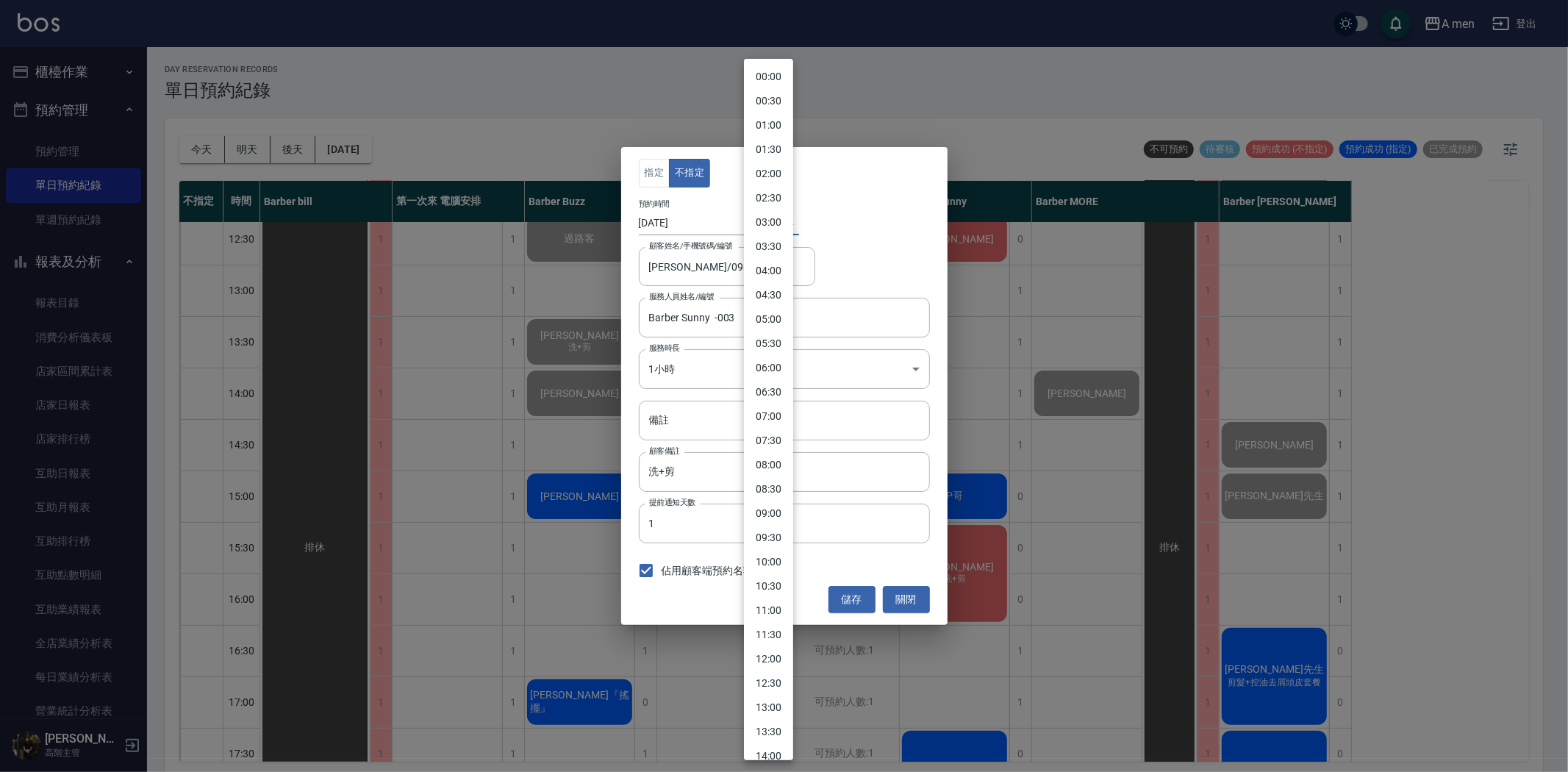
click at [750, 222] on body "A men 登出 櫃檯作業 打帳單 帳單列表 營業儀表板 現金收支登錄 高階收支登錄 材料自購登錄 每日結帳 排班表 現場電腦打卡 掃碼打卡 預約管理 預約管…" at bounding box center [784, 388] width 1568 height 776
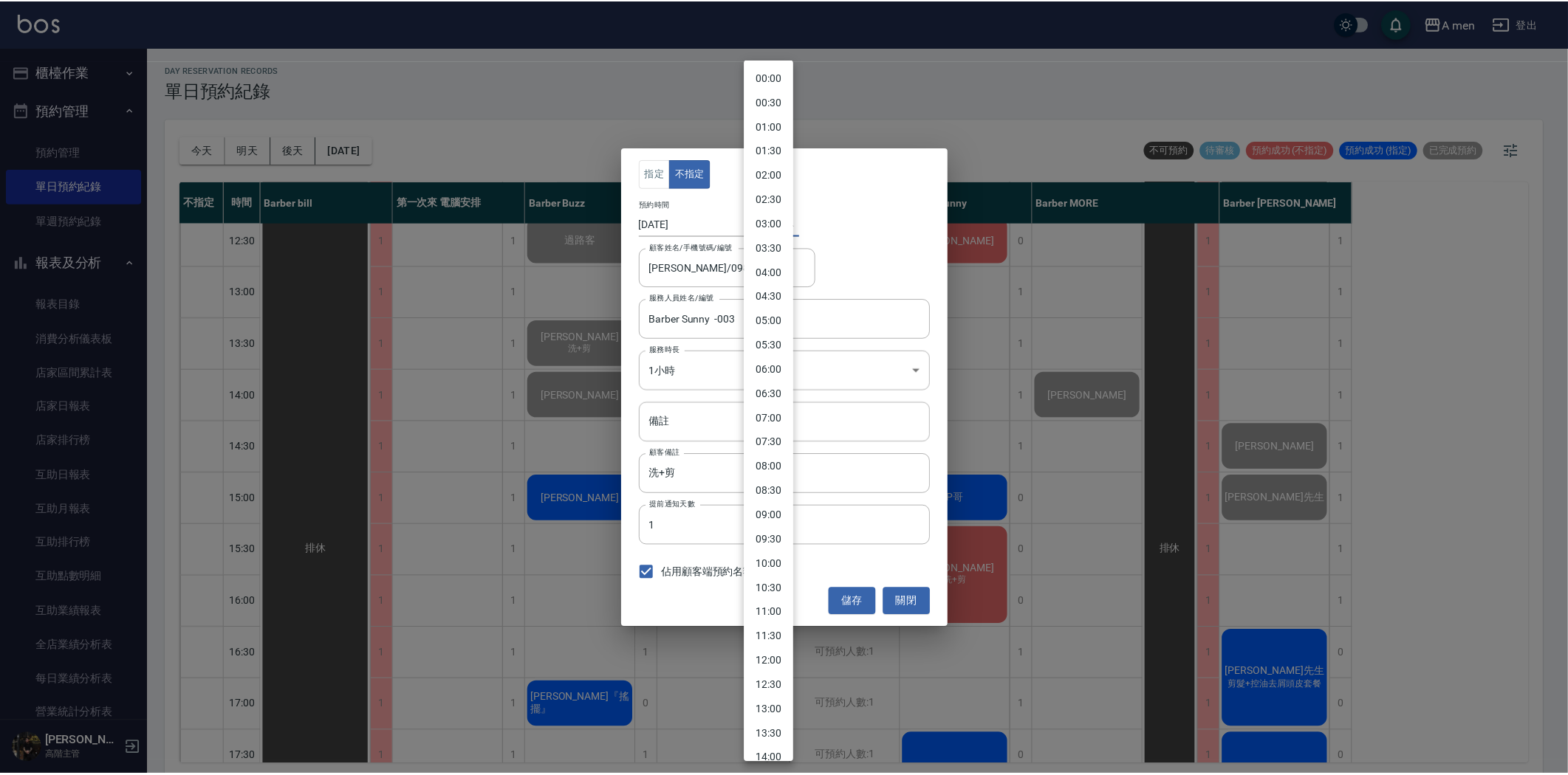
scroll to position [421, 0]
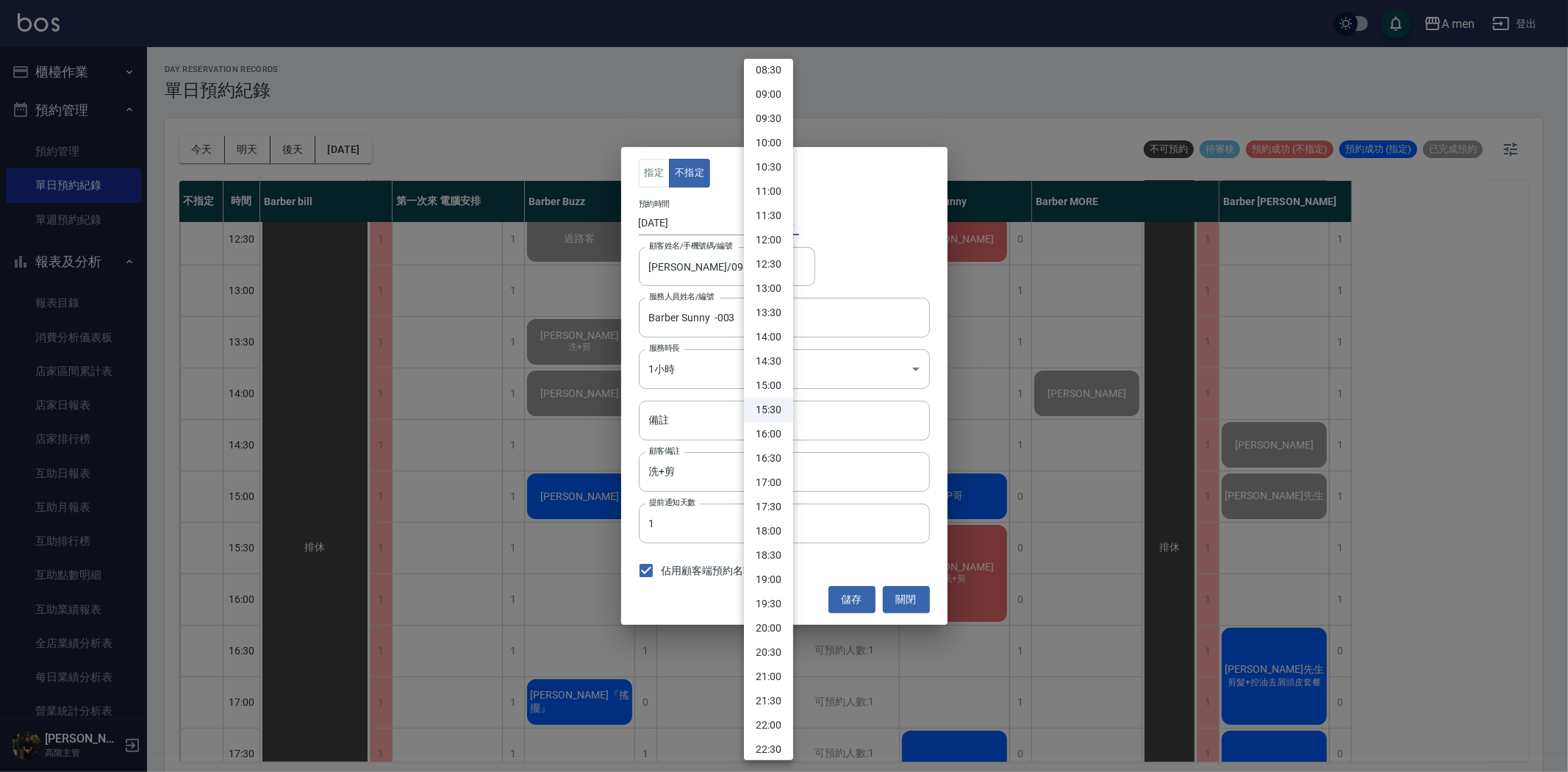
drag, startPoint x: 942, startPoint y: 434, endPoint x: 928, endPoint y: 416, distance: 22.8
click at [942, 433] on div at bounding box center [784, 386] width 1568 height 772
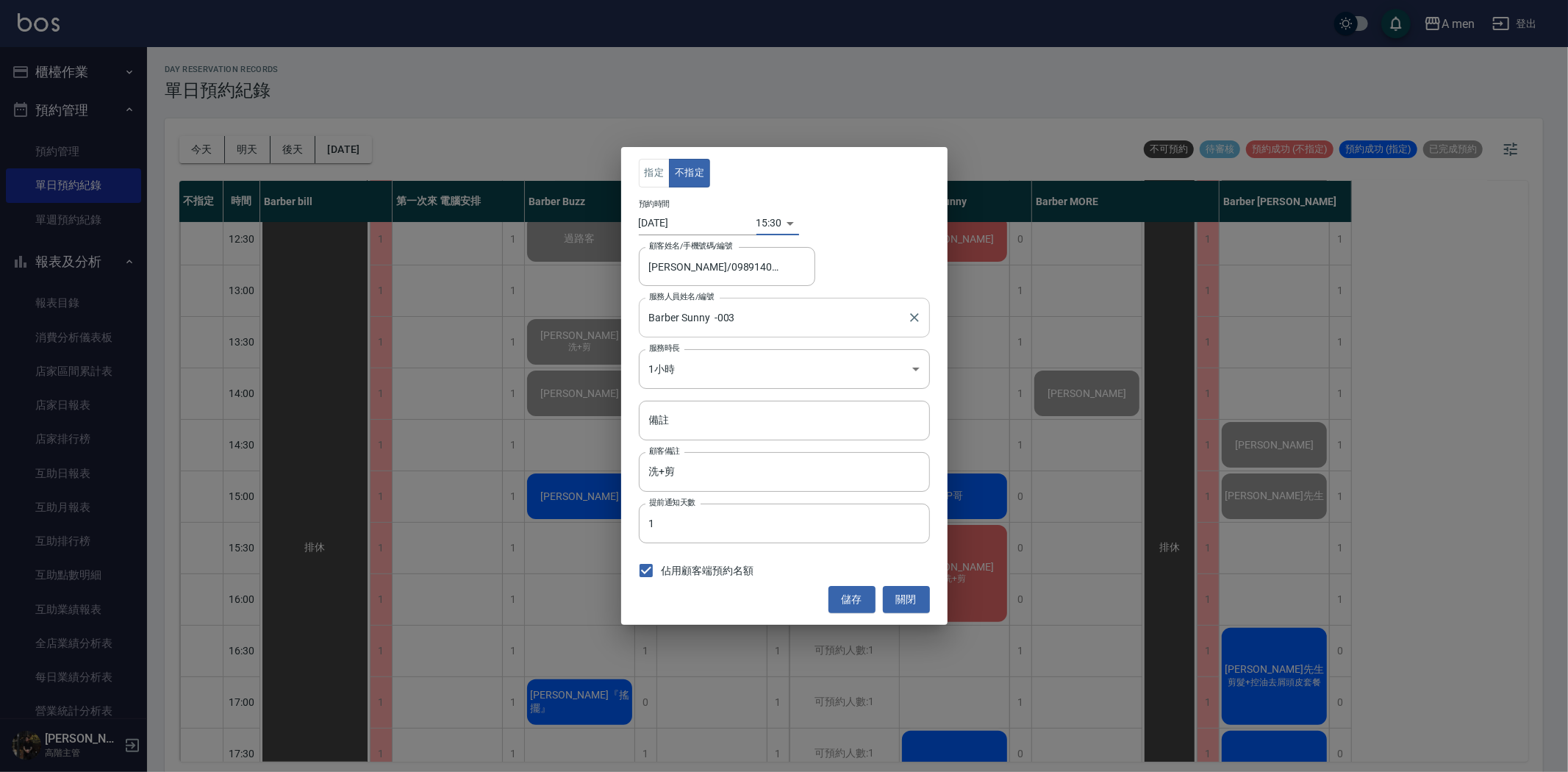
drag, startPoint x: 871, startPoint y: 313, endPoint x: 865, endPoint y: 320, distance: 9.2
click at [871, 314] on input "Barber Sunny -003" at bounding box center [773, 317] width 256 height 26
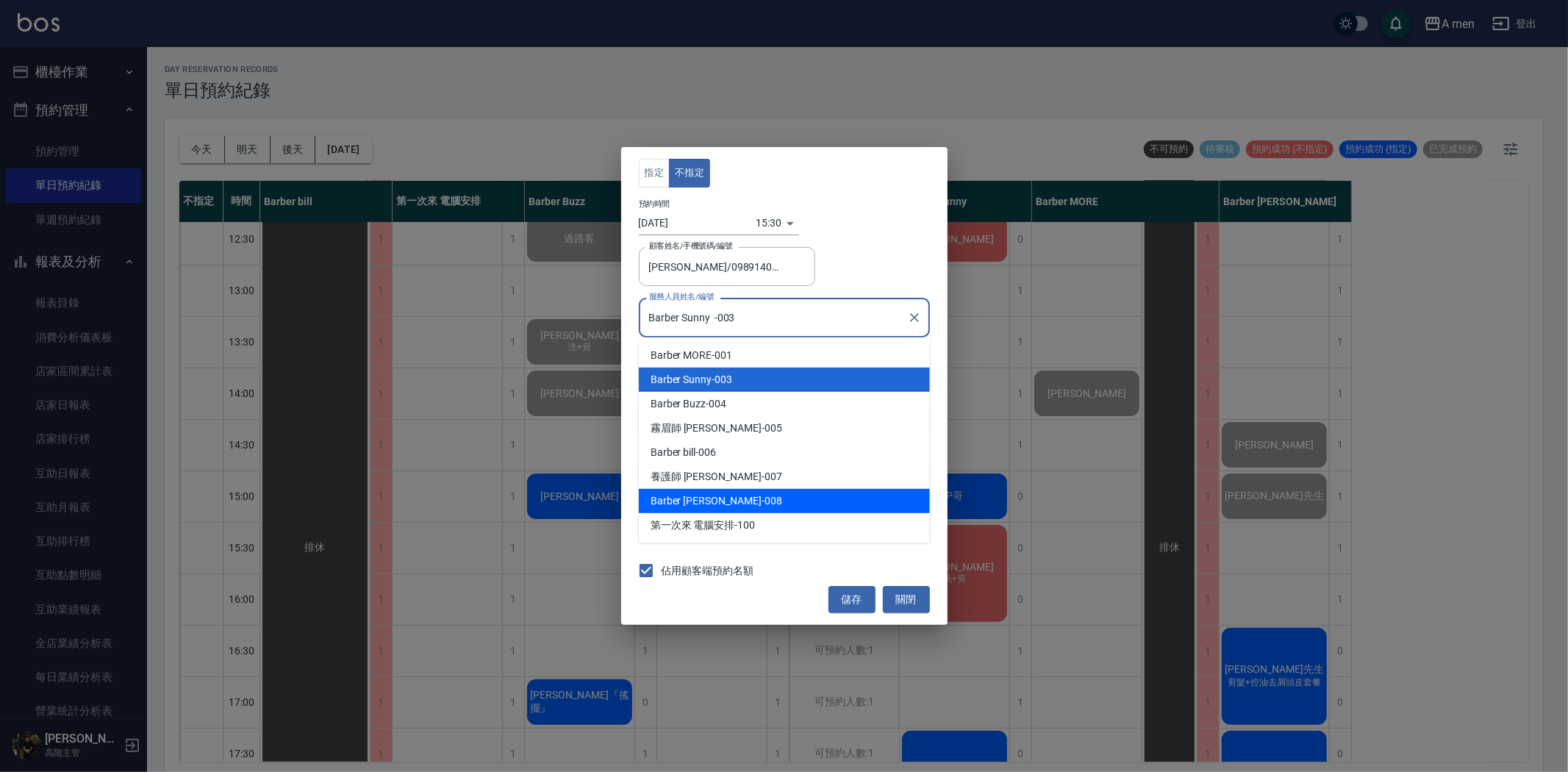
click at [719, 497] on div "Barber Garry -008" at bounding box center [784, 500] width 291 height 24
type input "Barber Garry-008"
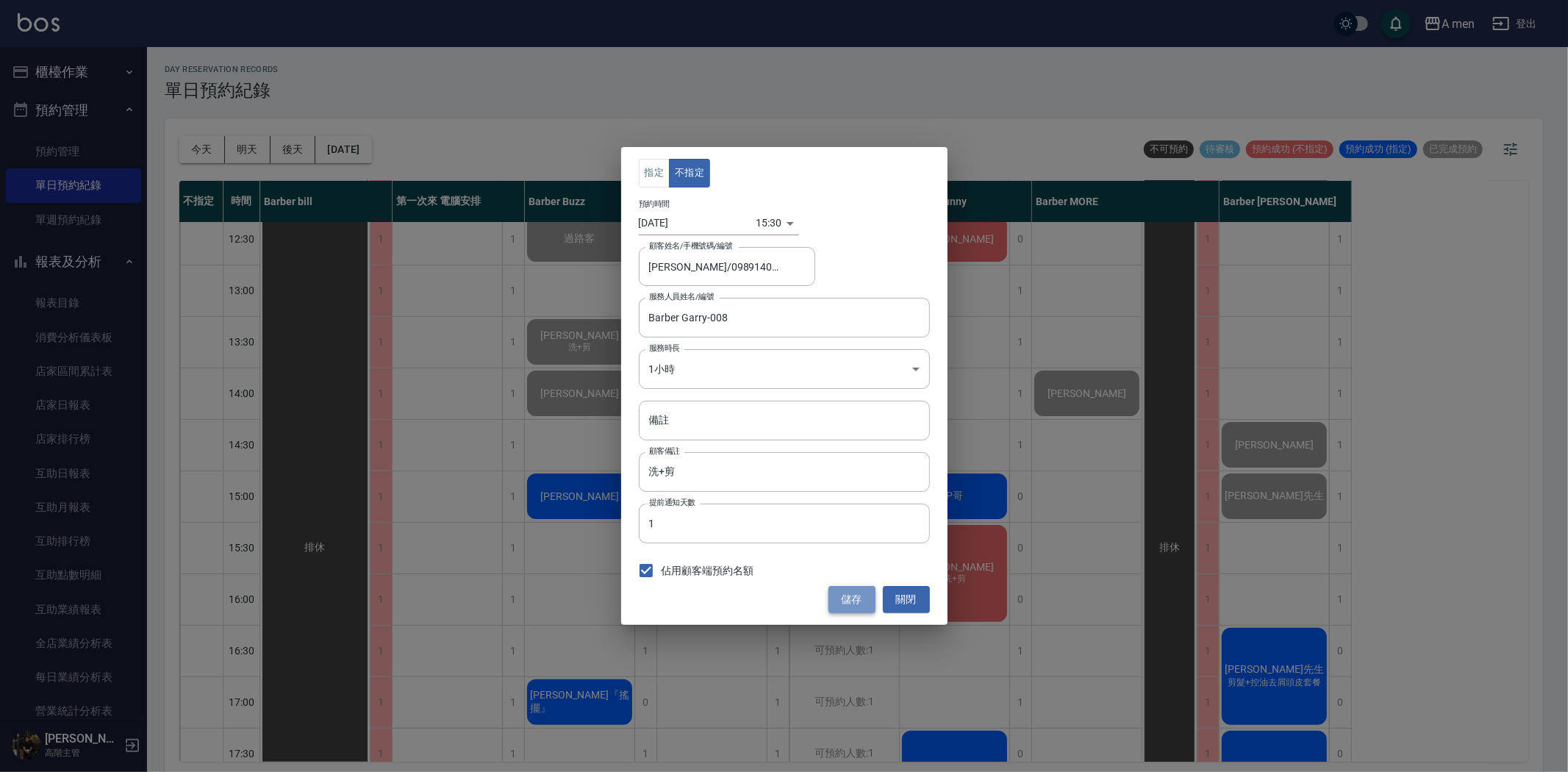
click at [851, 594] on button "儲存" at bounding box center [852, 599] width 47 height 27
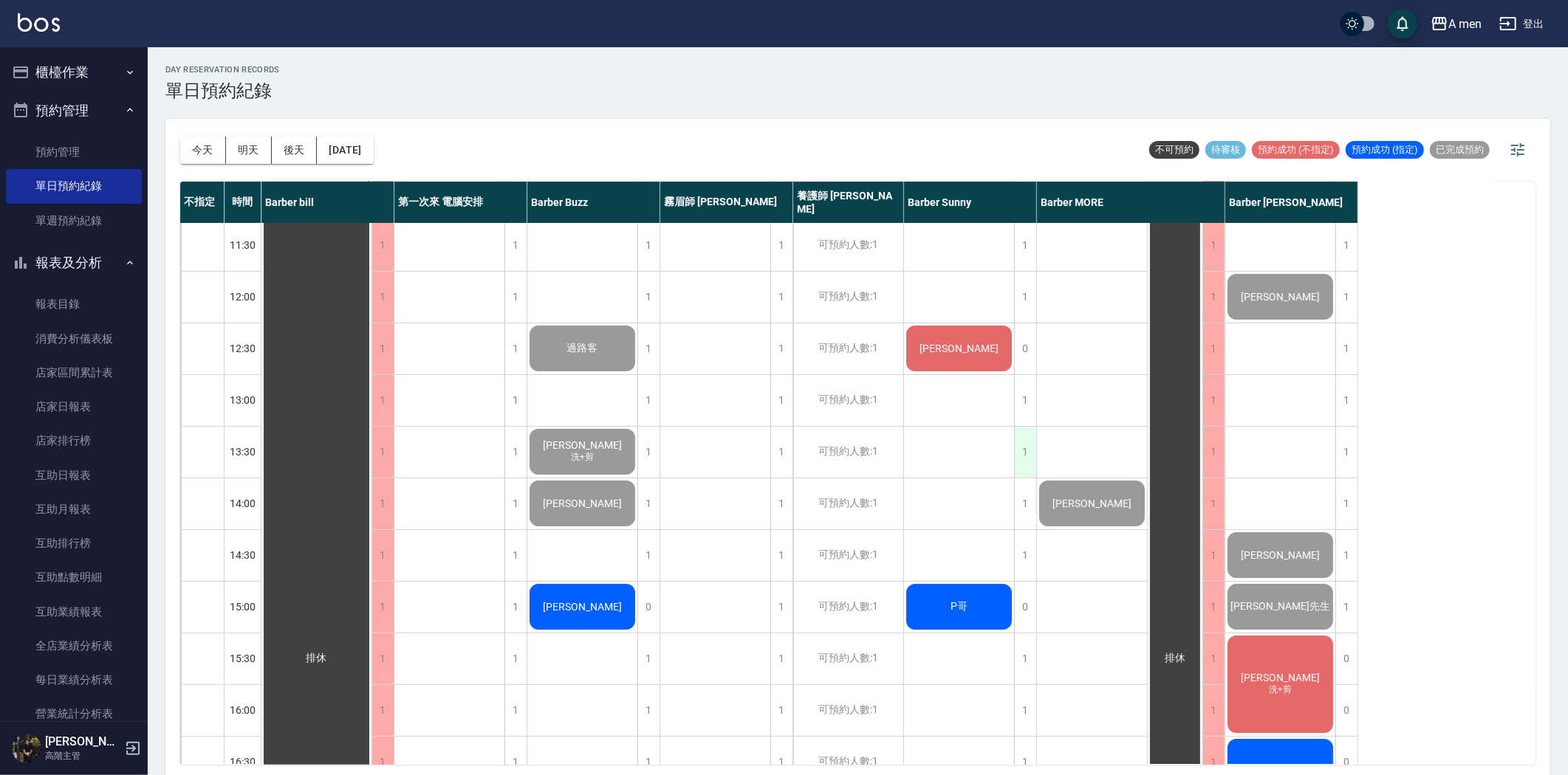
scroll to position [0, 0]
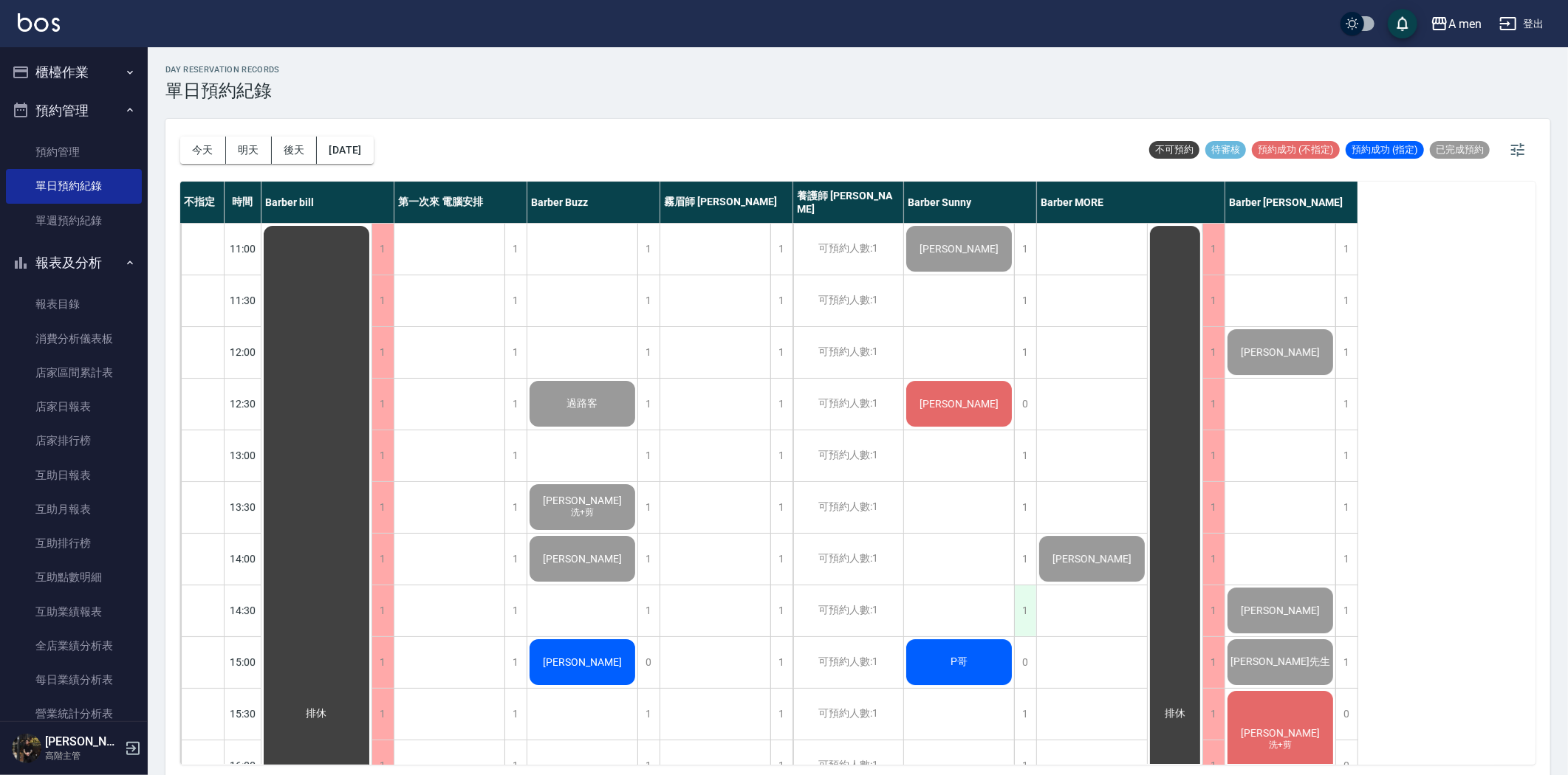
click at [1027, 595] on div "1" at bounding box center [1025, 610] width 22 height 51
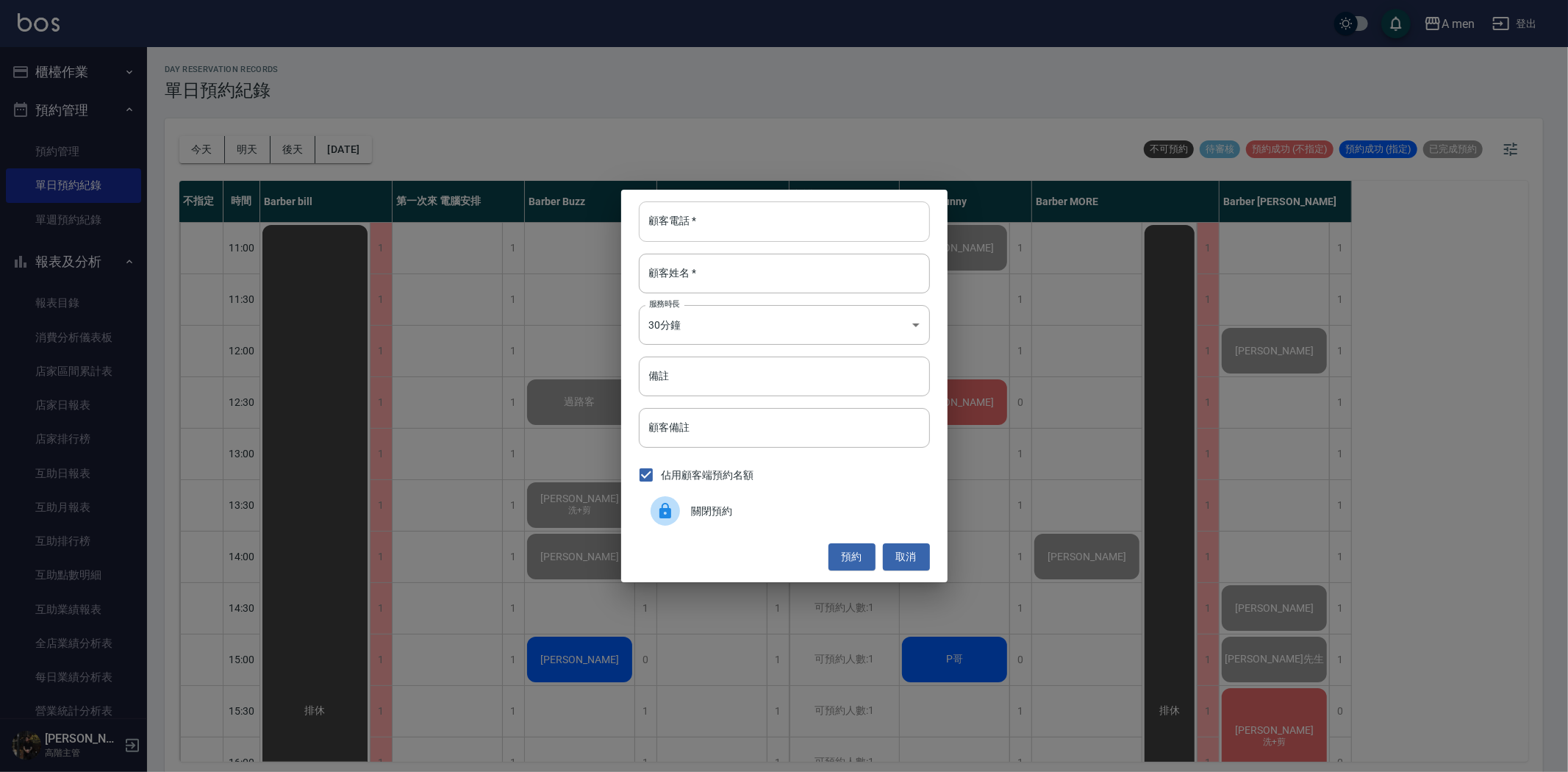
click at [786, 225] on input "顧客電話   *" at bounding box center [784, 221] width 291 height 40
type input "0975299362"
click at [786, 277] on input "顧客姓名   *" at bounding box center [784, 273] width 291 height 40
type input "C"
type input "張先生"
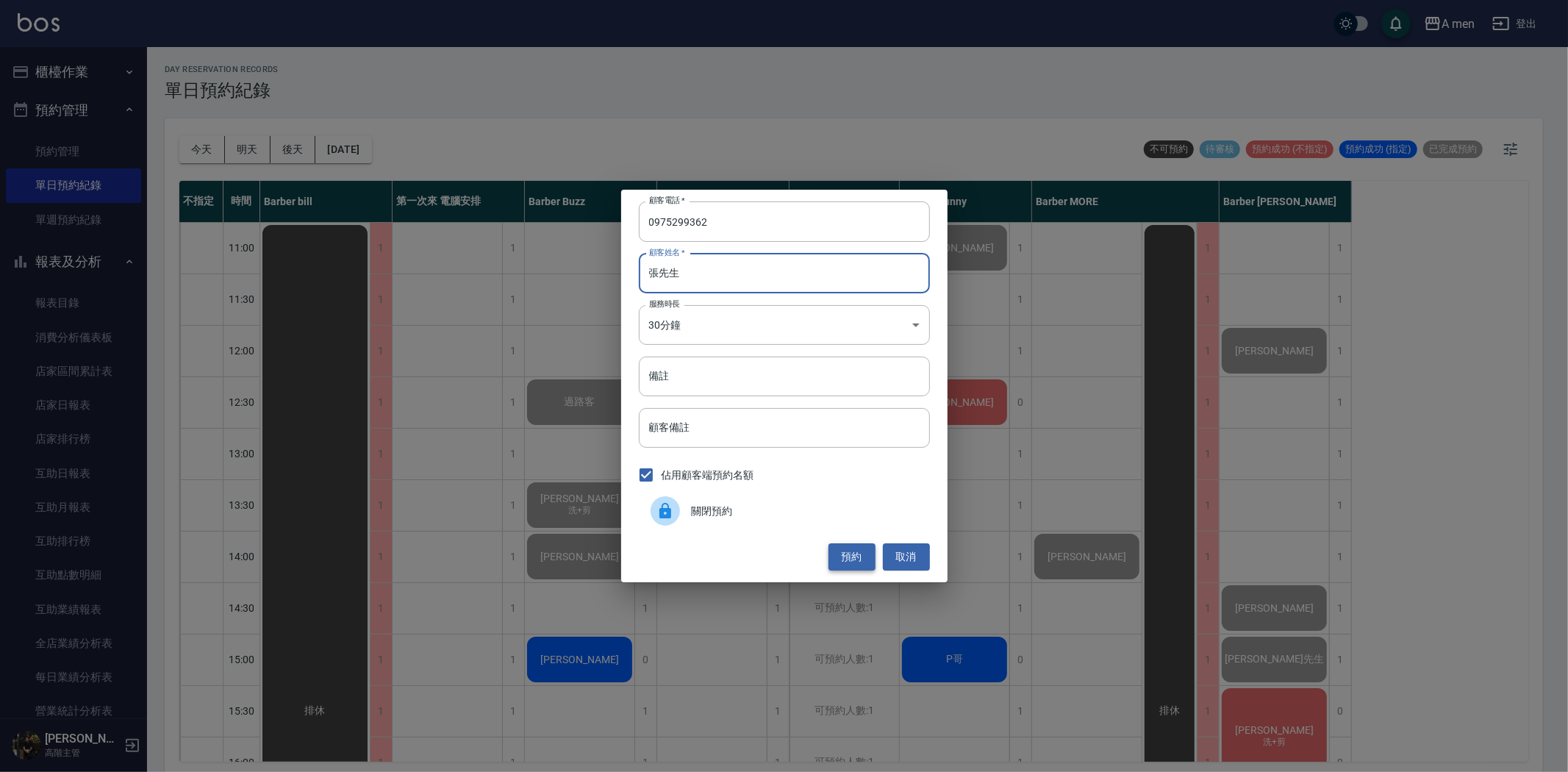
click at [843, 553] on button "預約" at bounding box center [852, 557] width 47 height 27
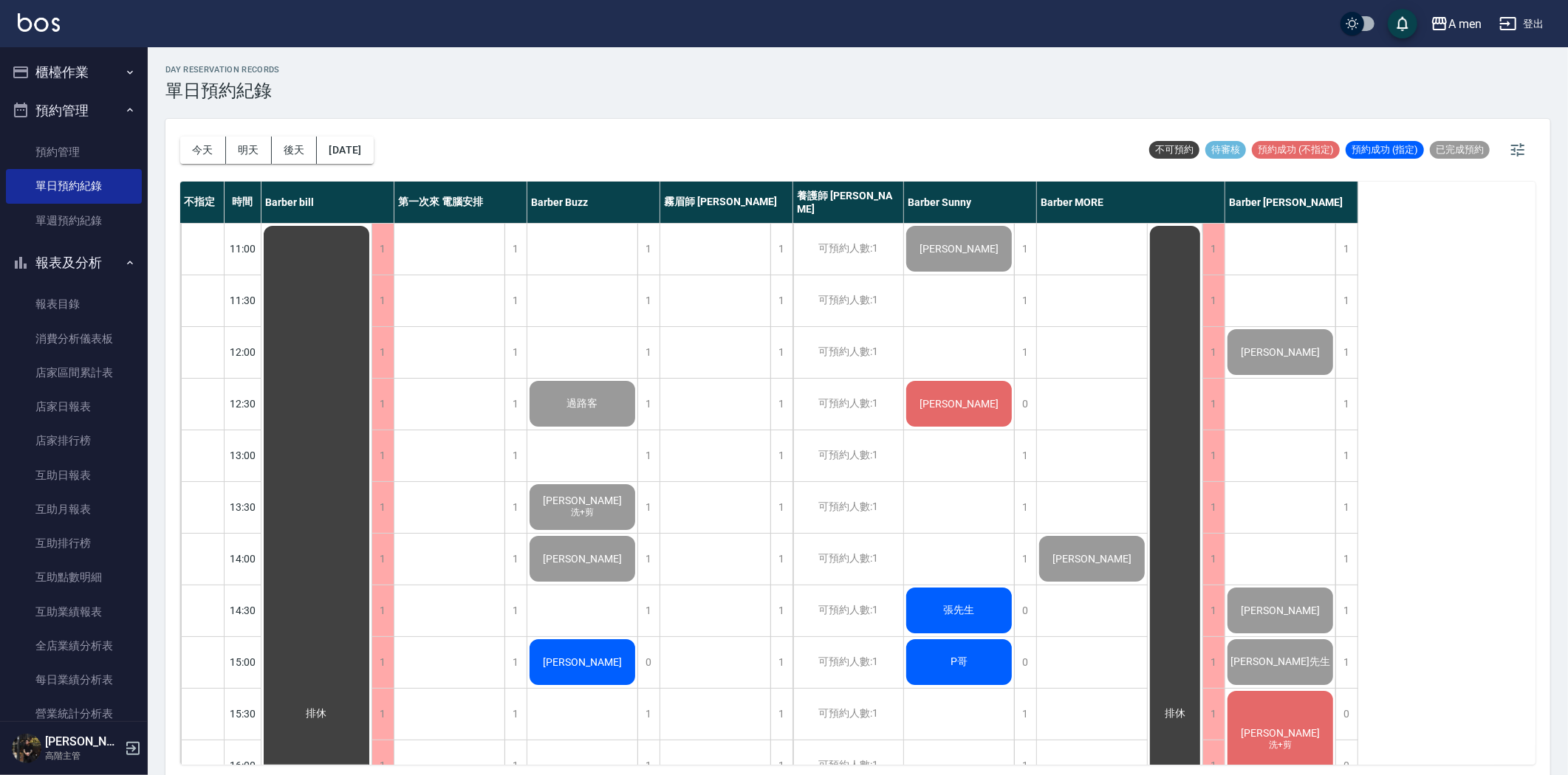
click at [371, 597] on div "張先生" at bounding box center [316, 714] width 110 height 981
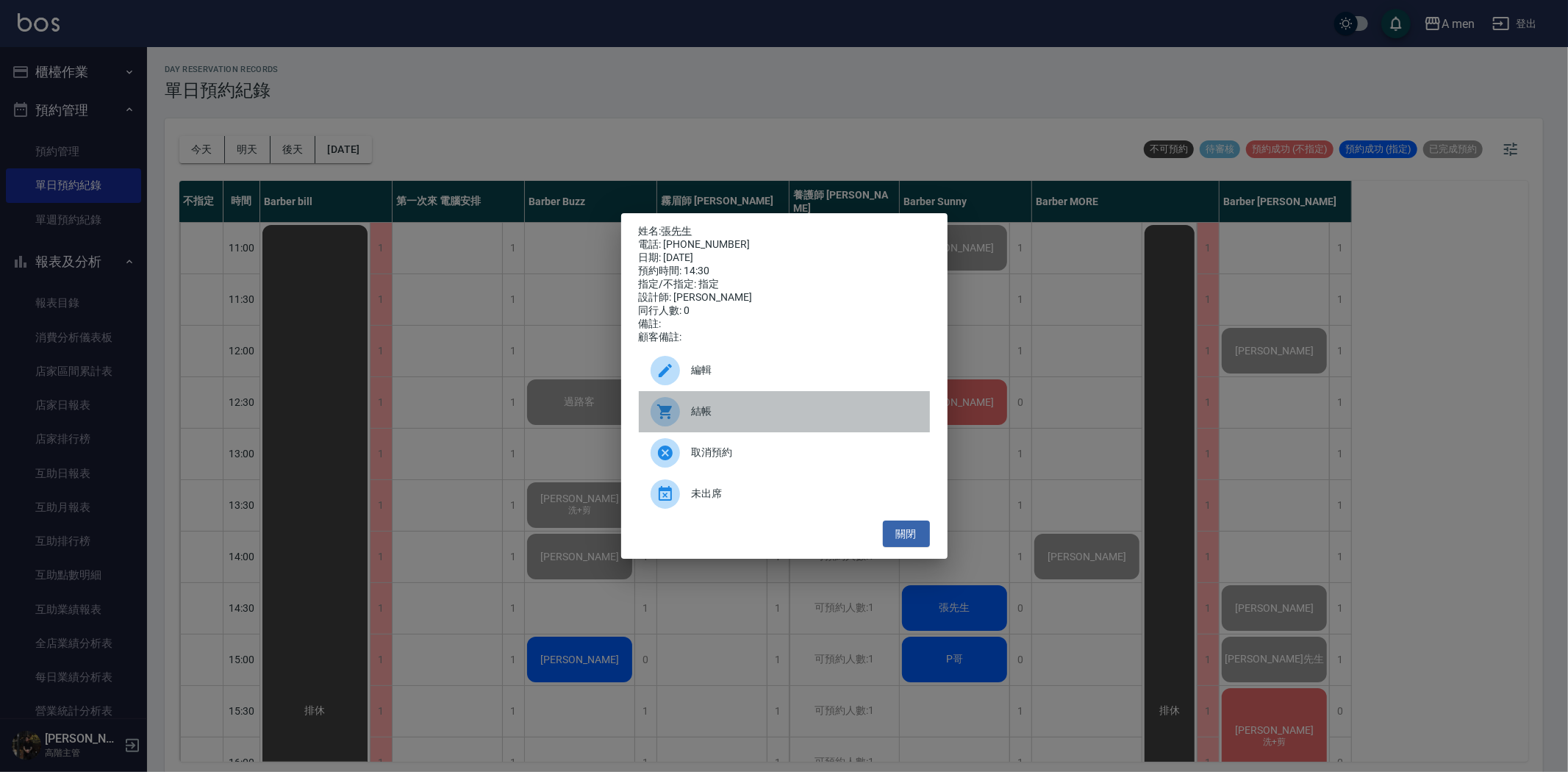
click at [773, 419] on span "結帳" at bounding box center [805, 411] width 226 height 16
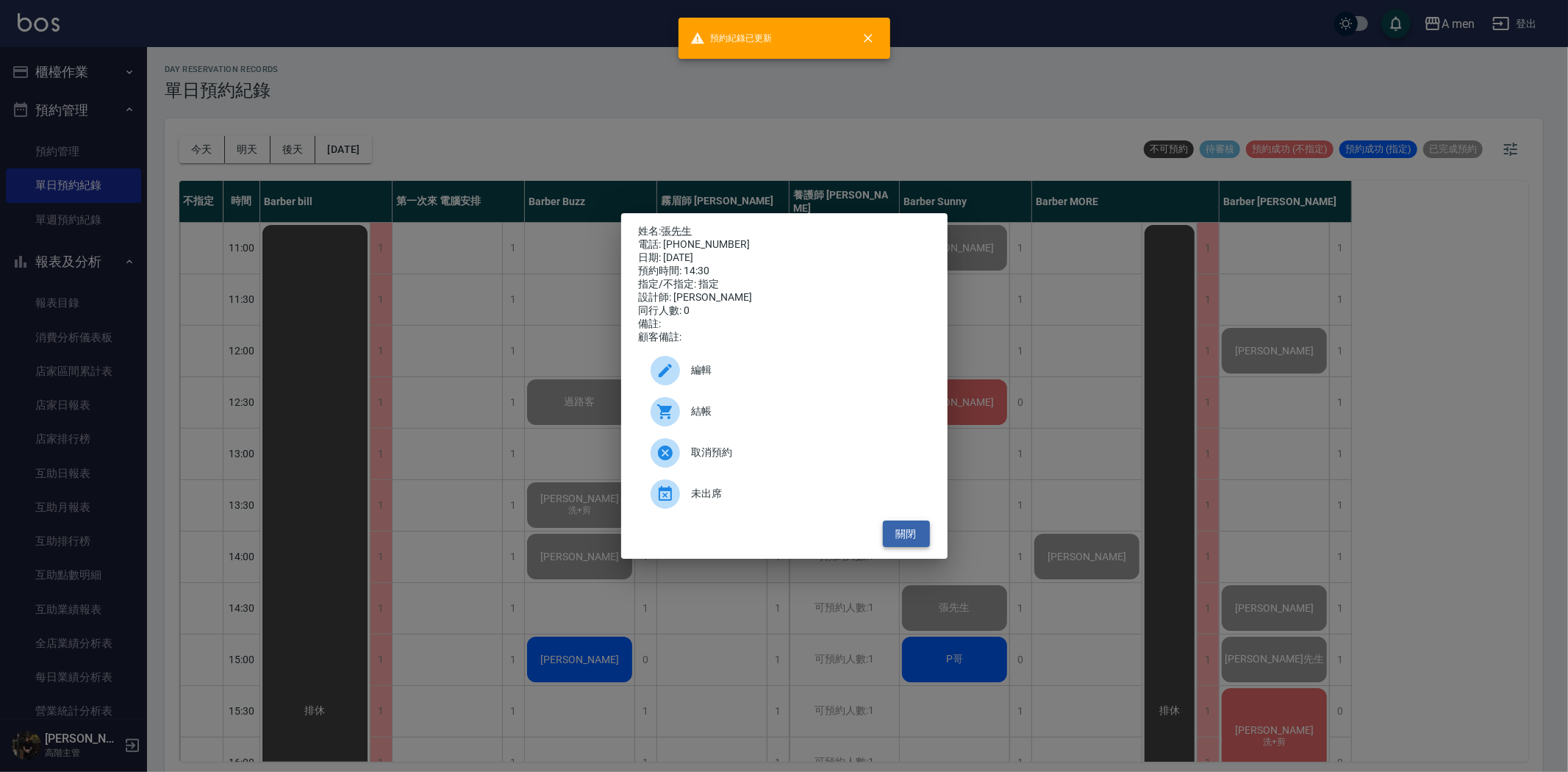
click at [901, 545] on button "關閉" at bounding box center [906, 534] width 47 height 27
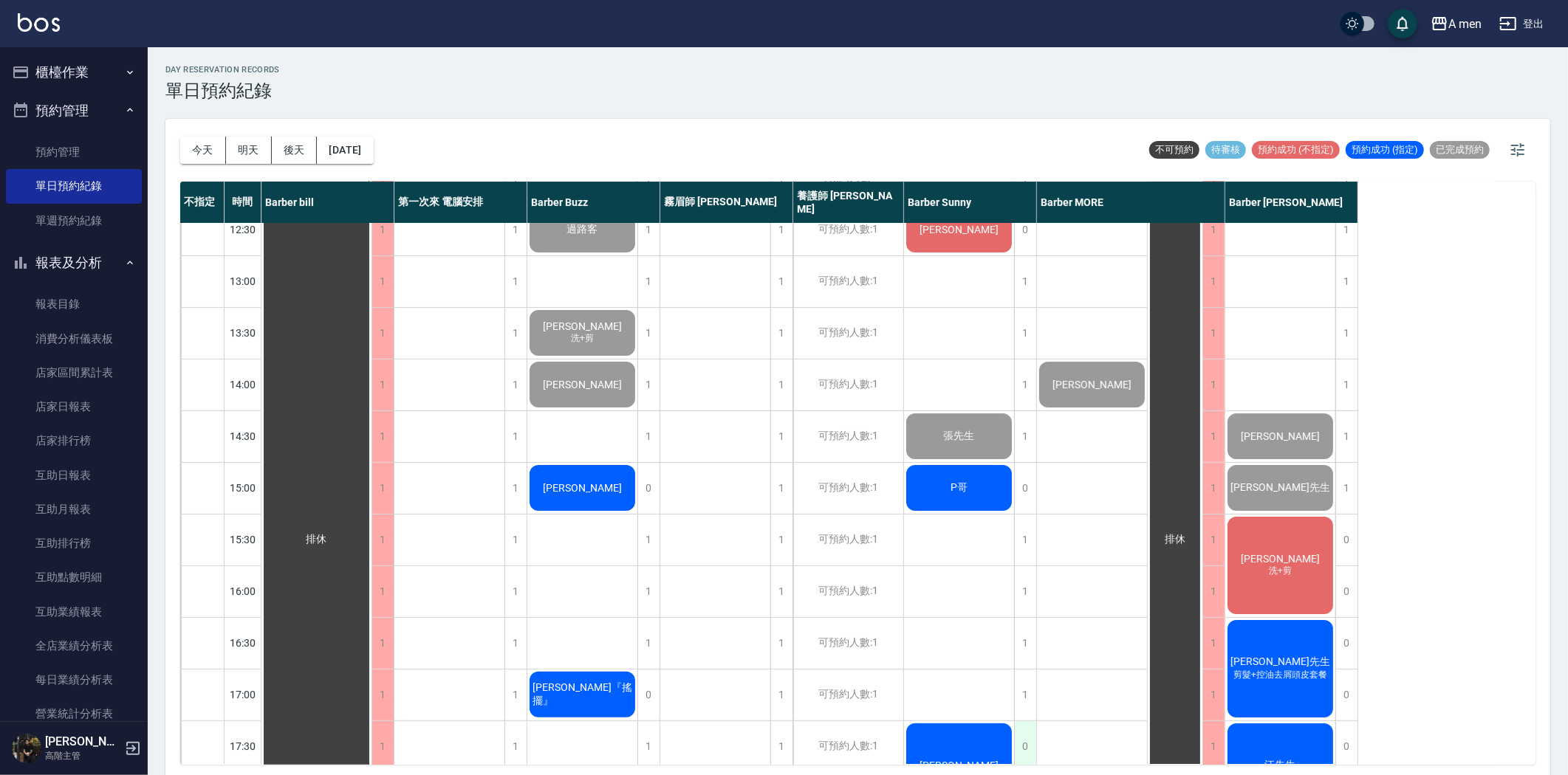
scroll to position [409, 0]
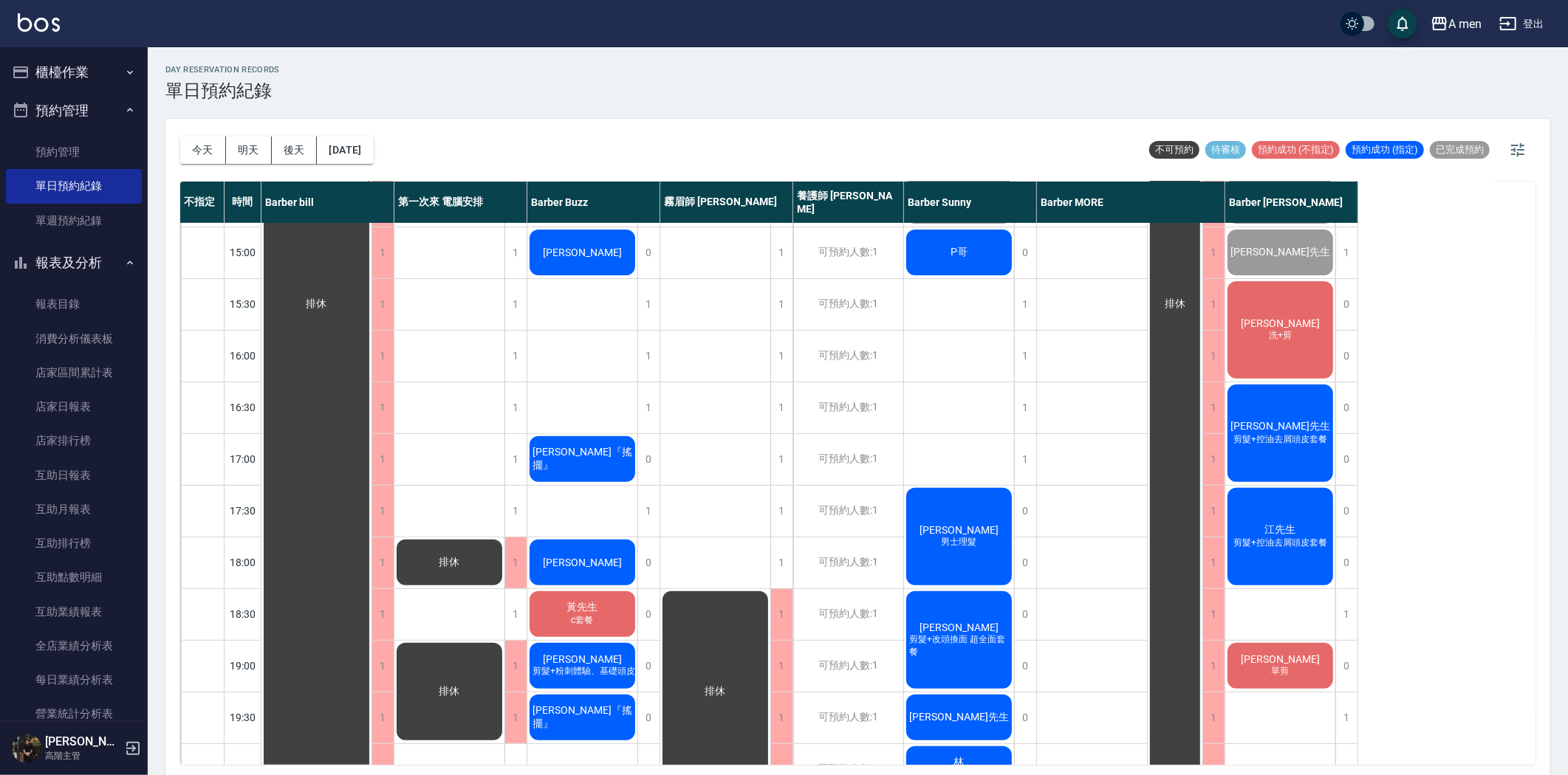
click at [330, 298] on span "[PERSON_NAME]" at bounding box center [317, 304] width 27 height 13
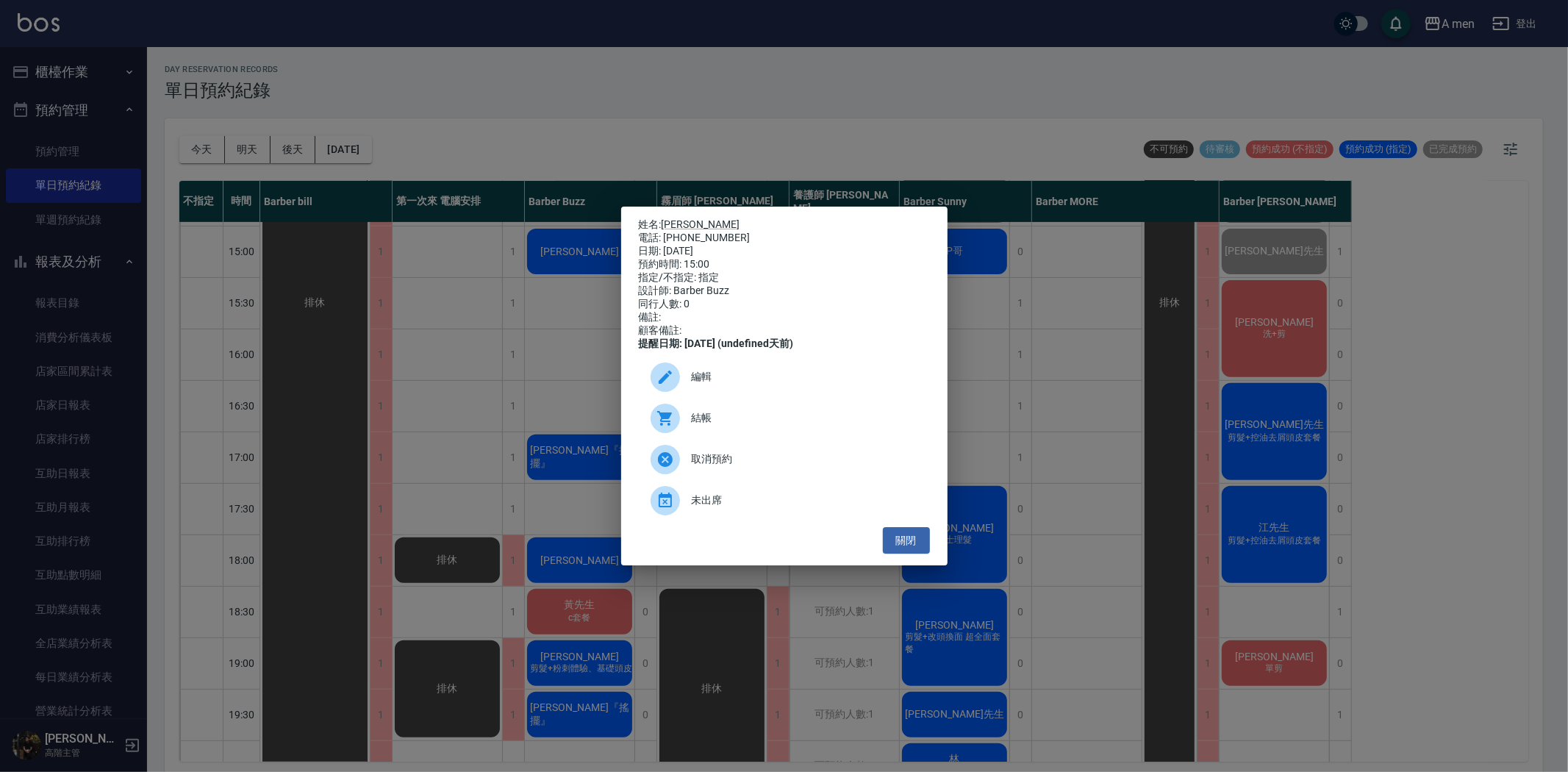
click at [752, 422] on span "結帳" at bounding box center [805, 418] width 226 height 16
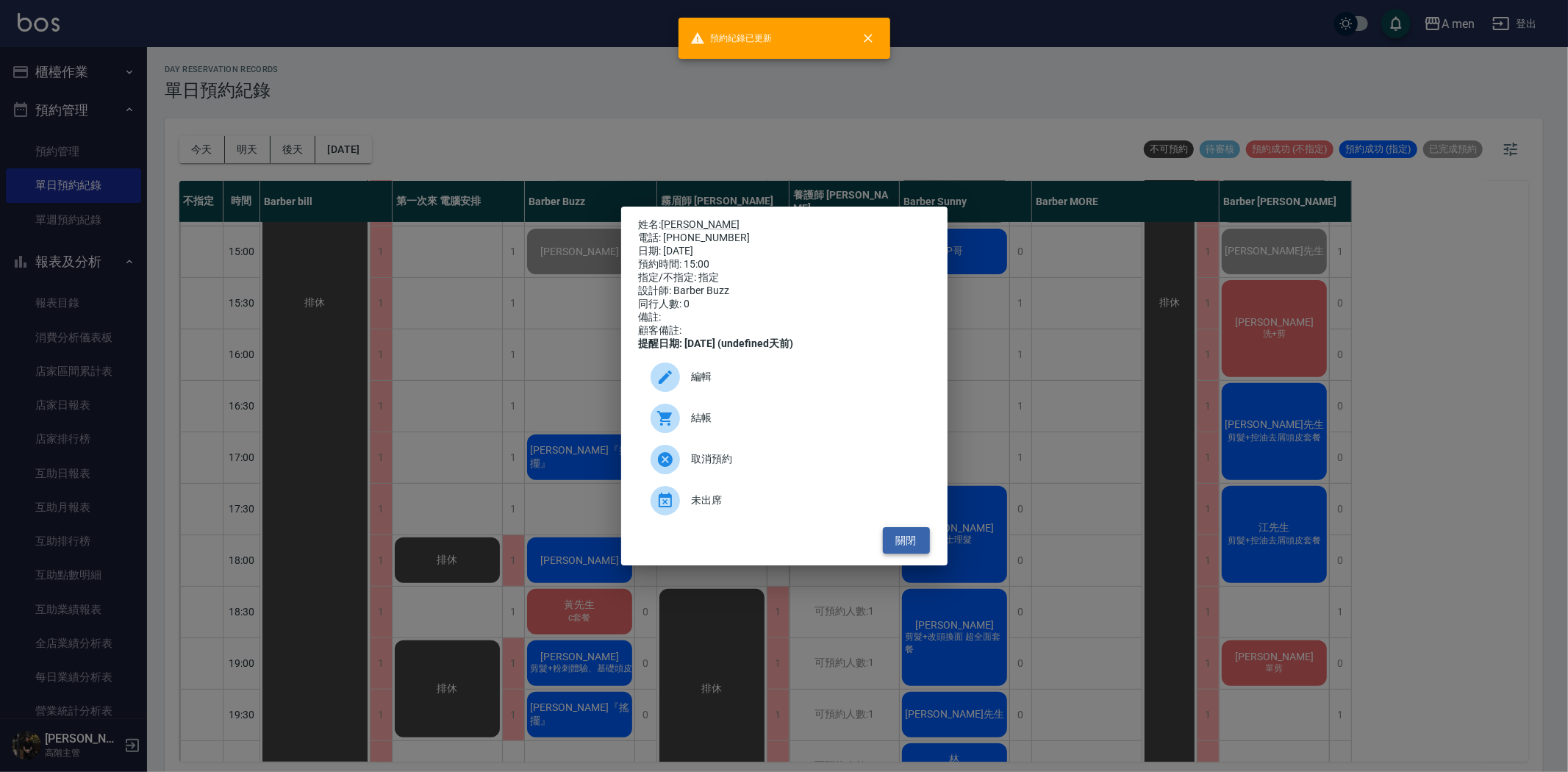
click at [919, 554] on button "關閉" at bounding box center [906, 541] width 47 height 27
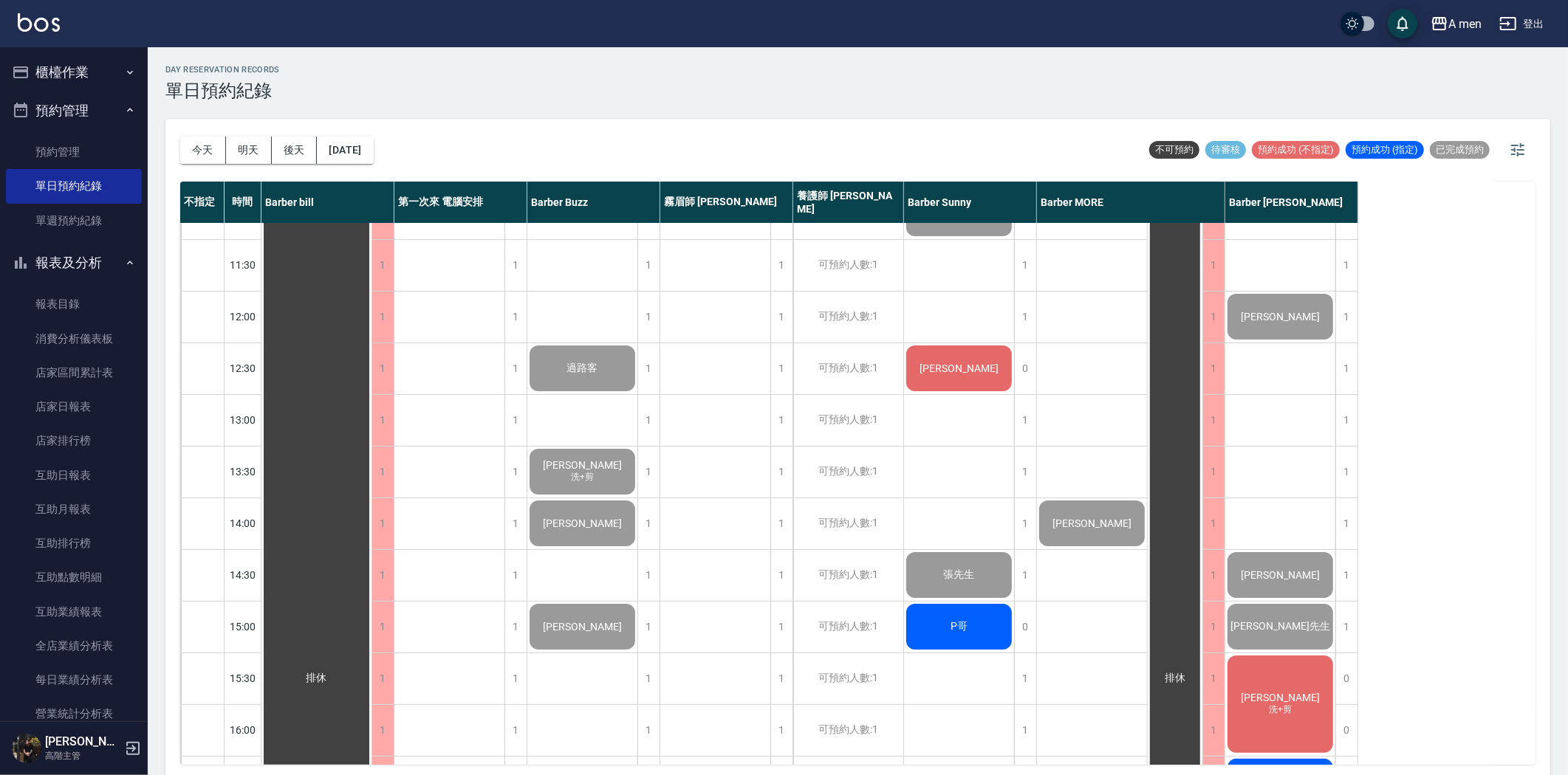
scroll to position [0, 0]
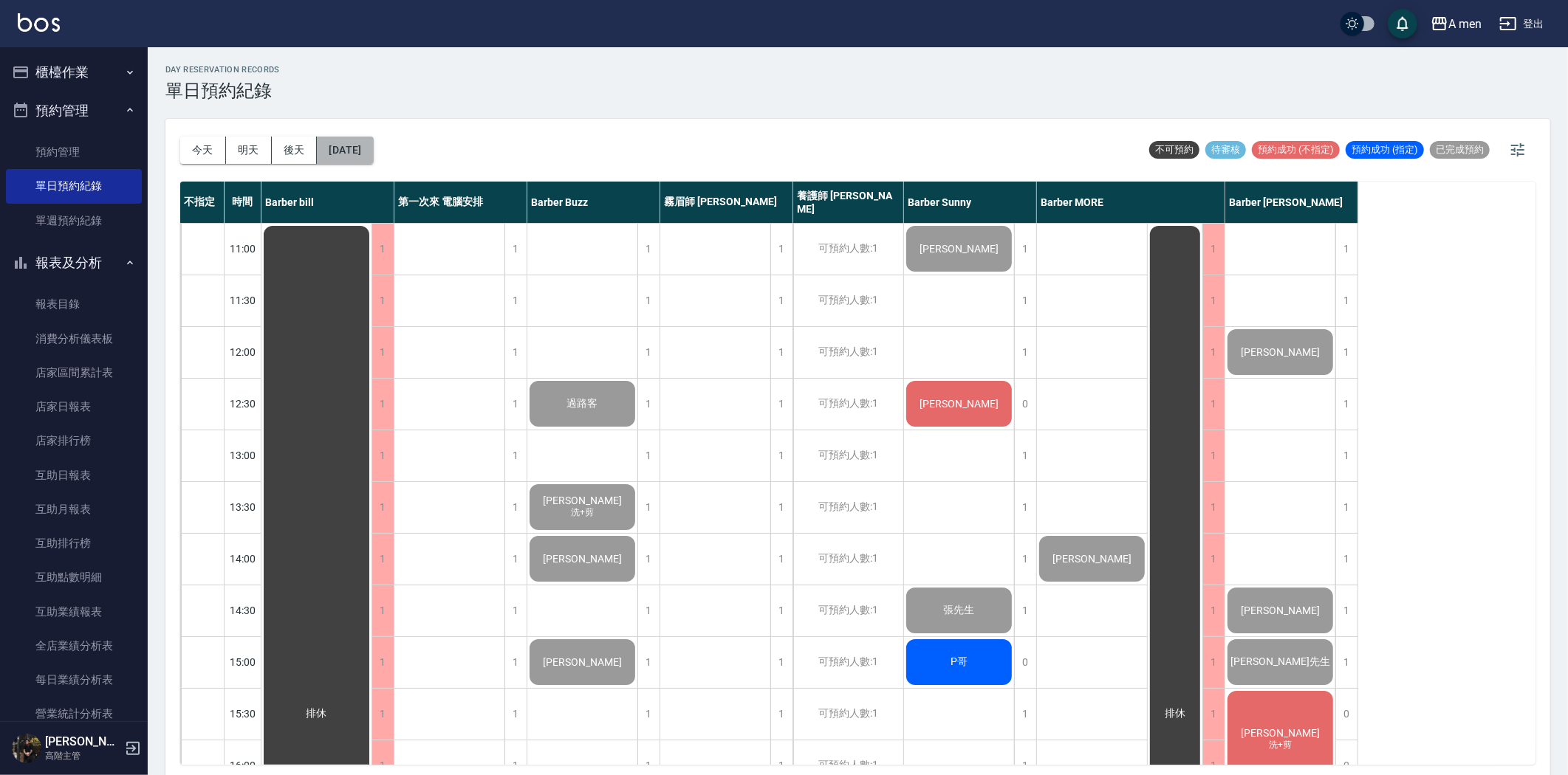
click at [346, 146] on button "[DATE]" at bounding box center [345, 150] width 56 height 27
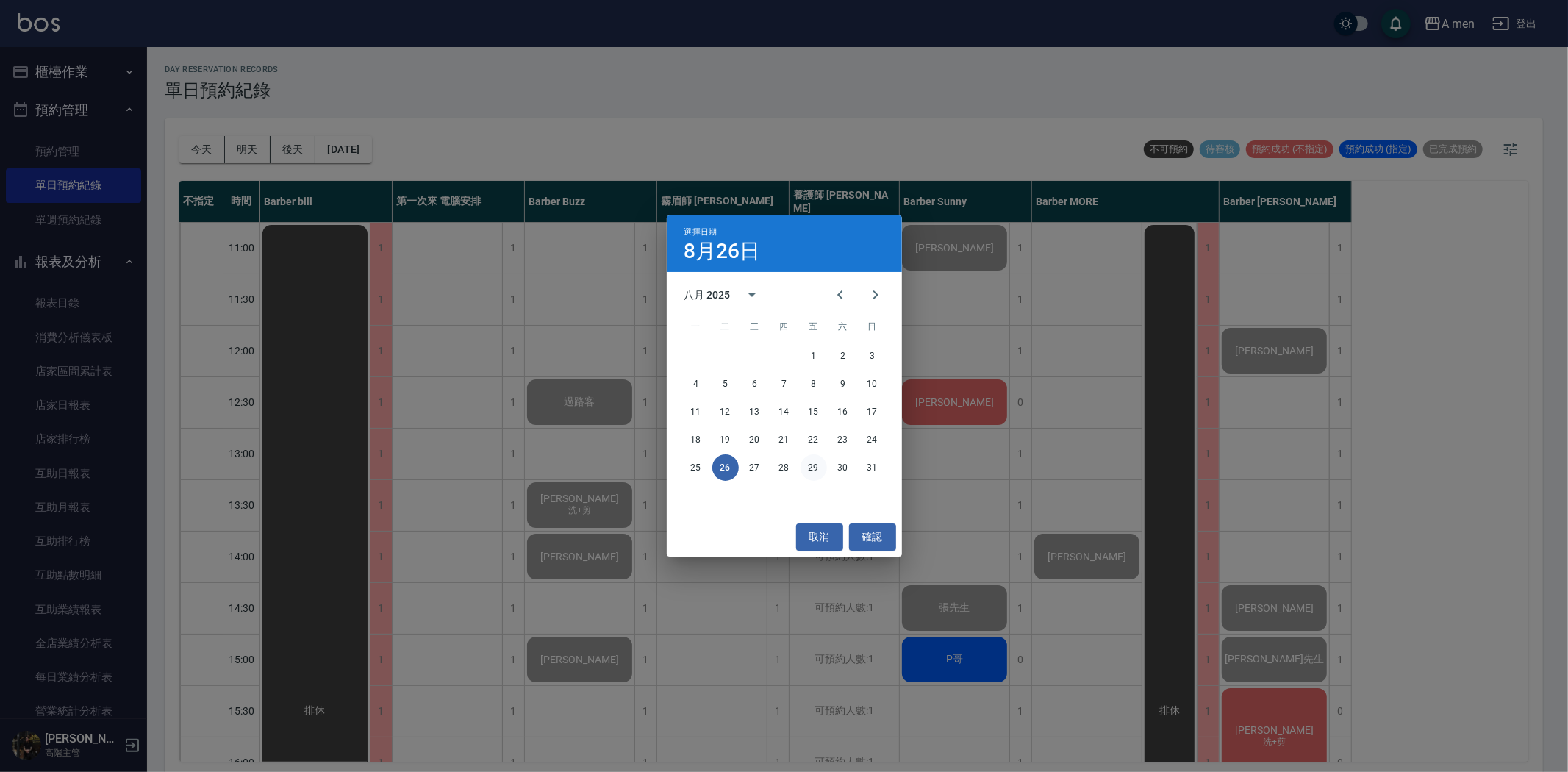
click at [809, 471] on button "29" at bounding box center [814, 467] width 26 height 26
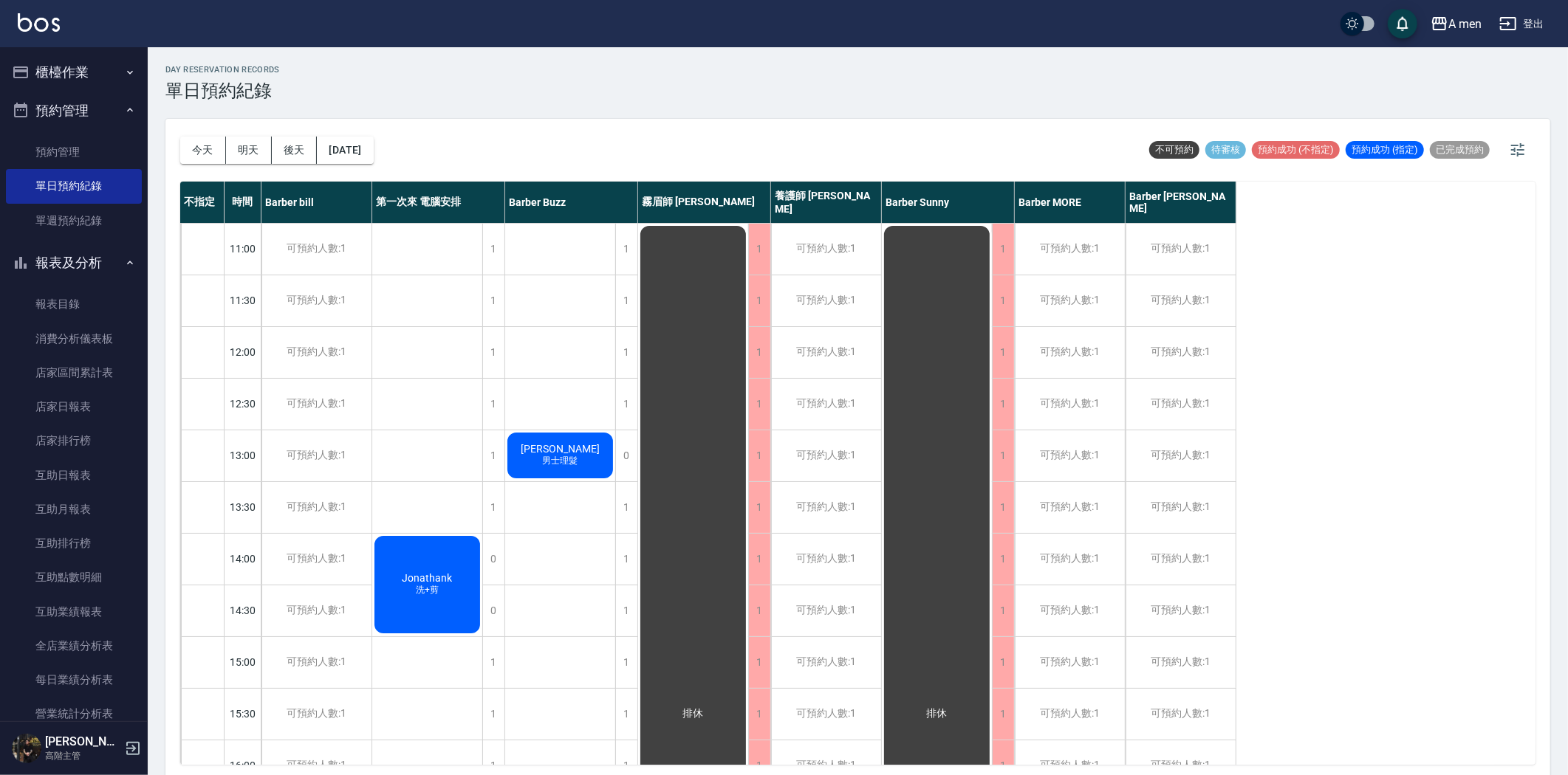
click at [442, 584] on span "男士理髮" at bounding box center [427, 589] width 29 height 12
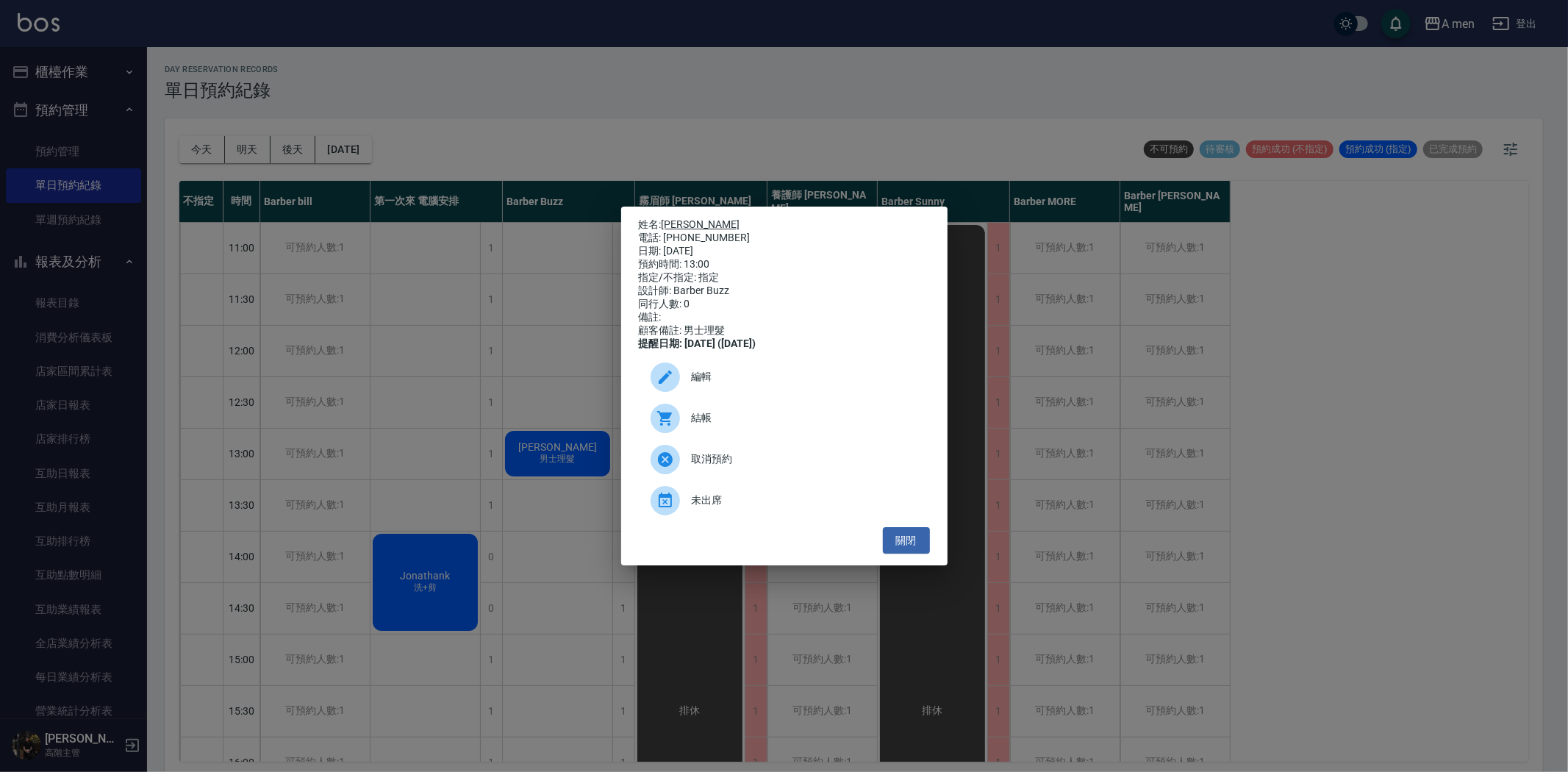
click at [696, 218] on link "Christophe" at bounding box center [700, 224] width 78 height 12
click at [898, 545] on button "關閉" at bounding box center [906, 541] width 47 height 27
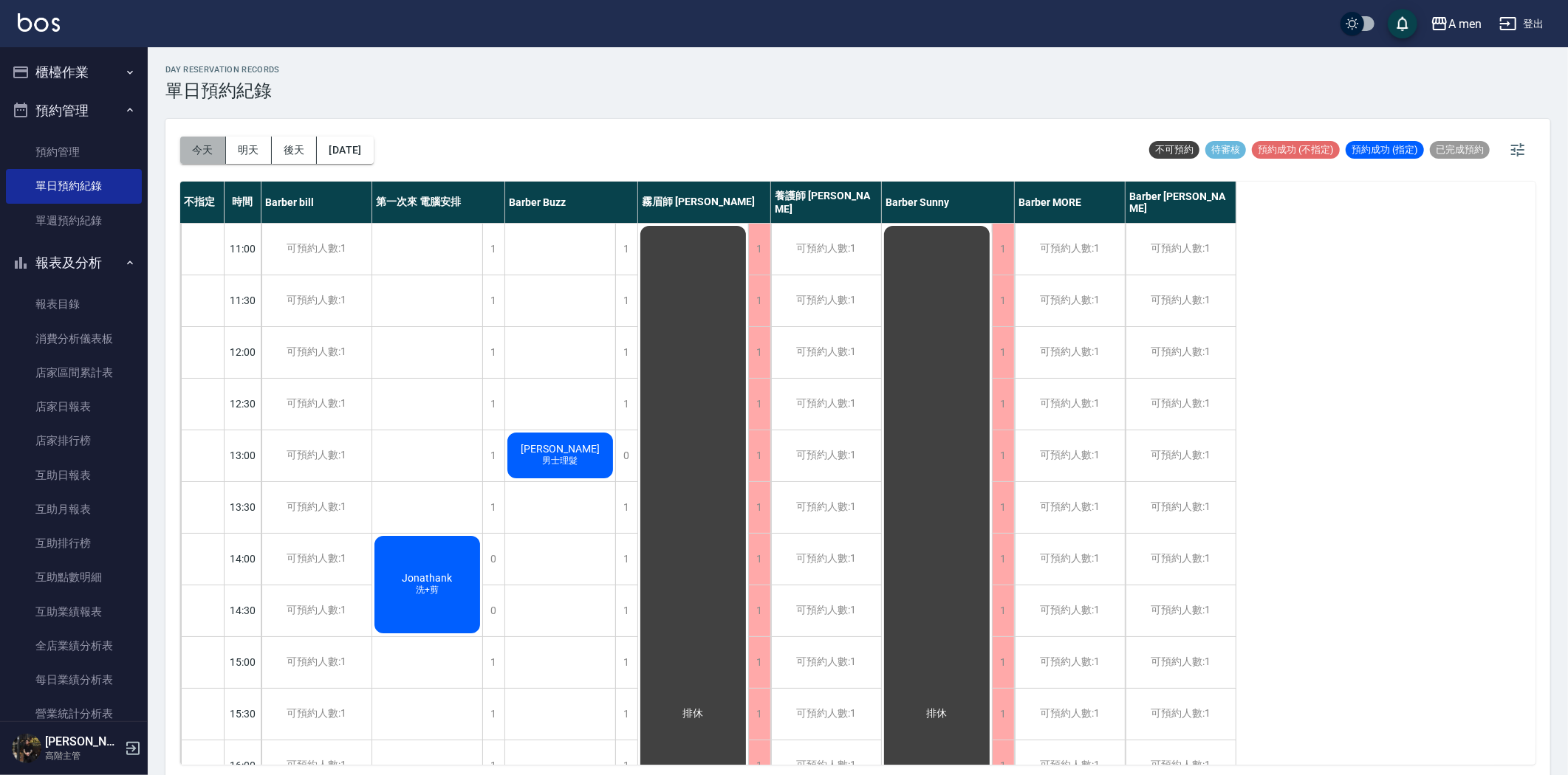
click at [185, 148] on button "今天" at bounding box center [202, 150] width 46 height 27
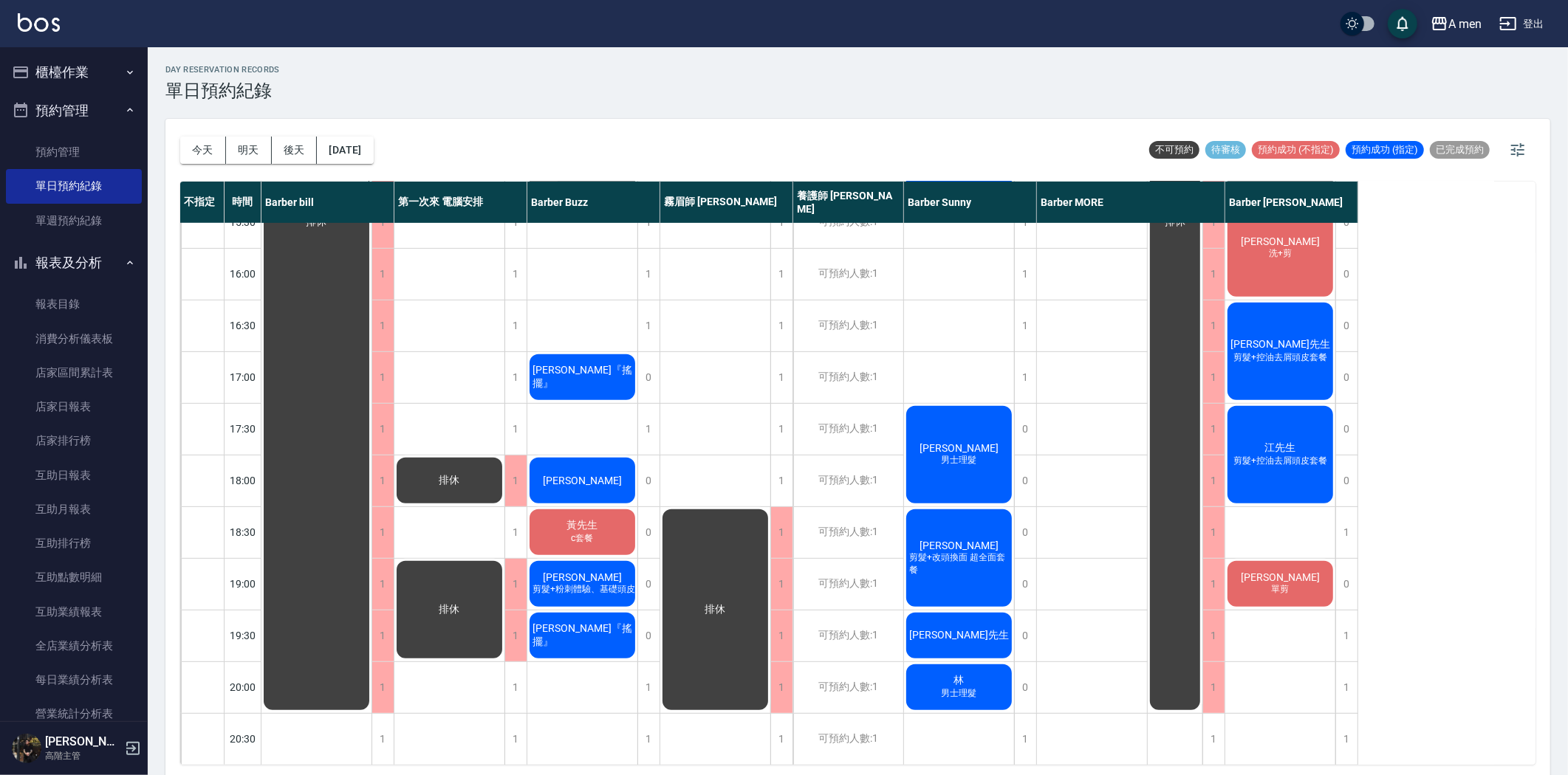
scroll to position [409, 0]
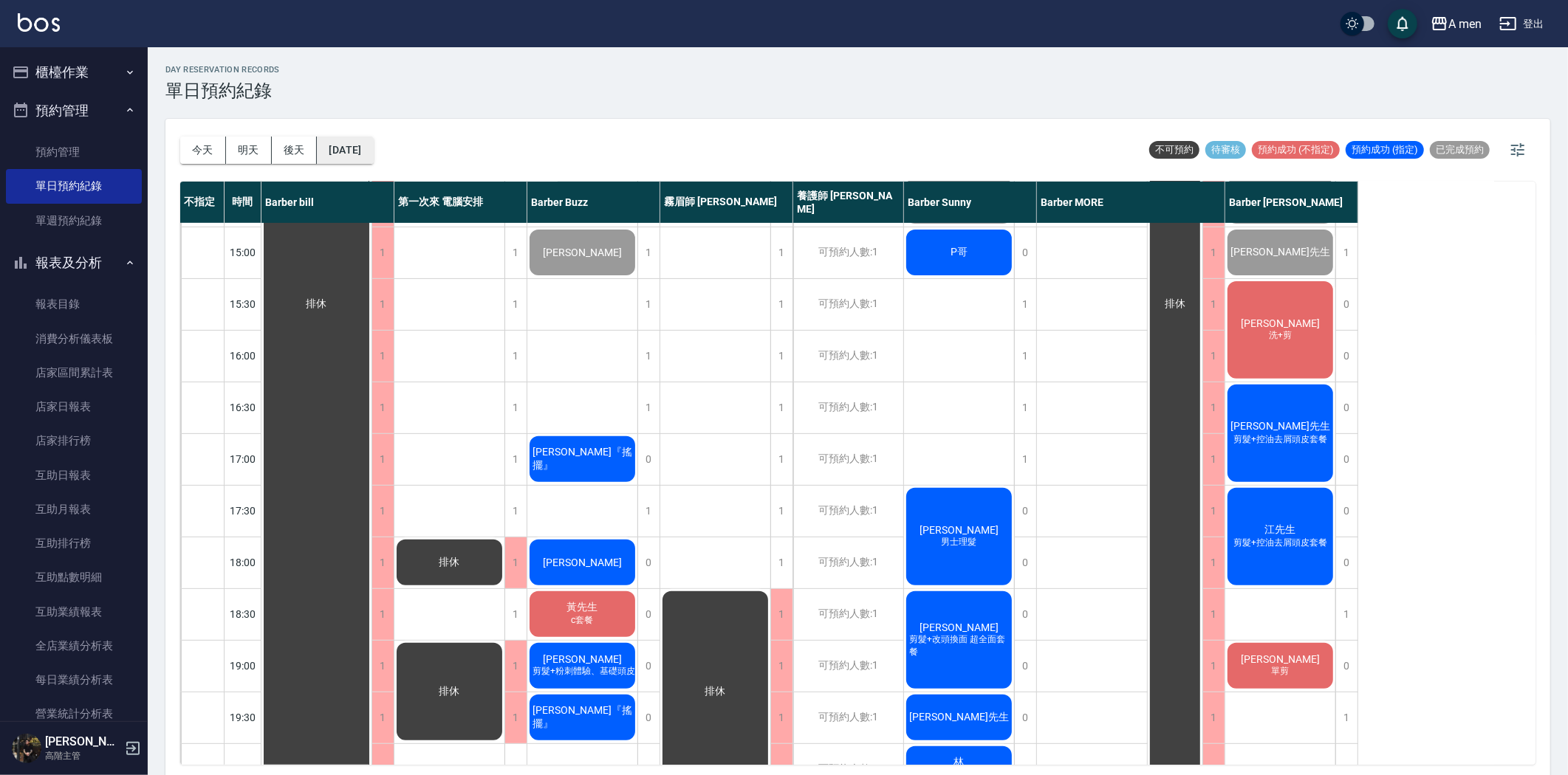
click at [356, 144] on button "[DATE]" at bounding box center [345, 150] width 56 height 27
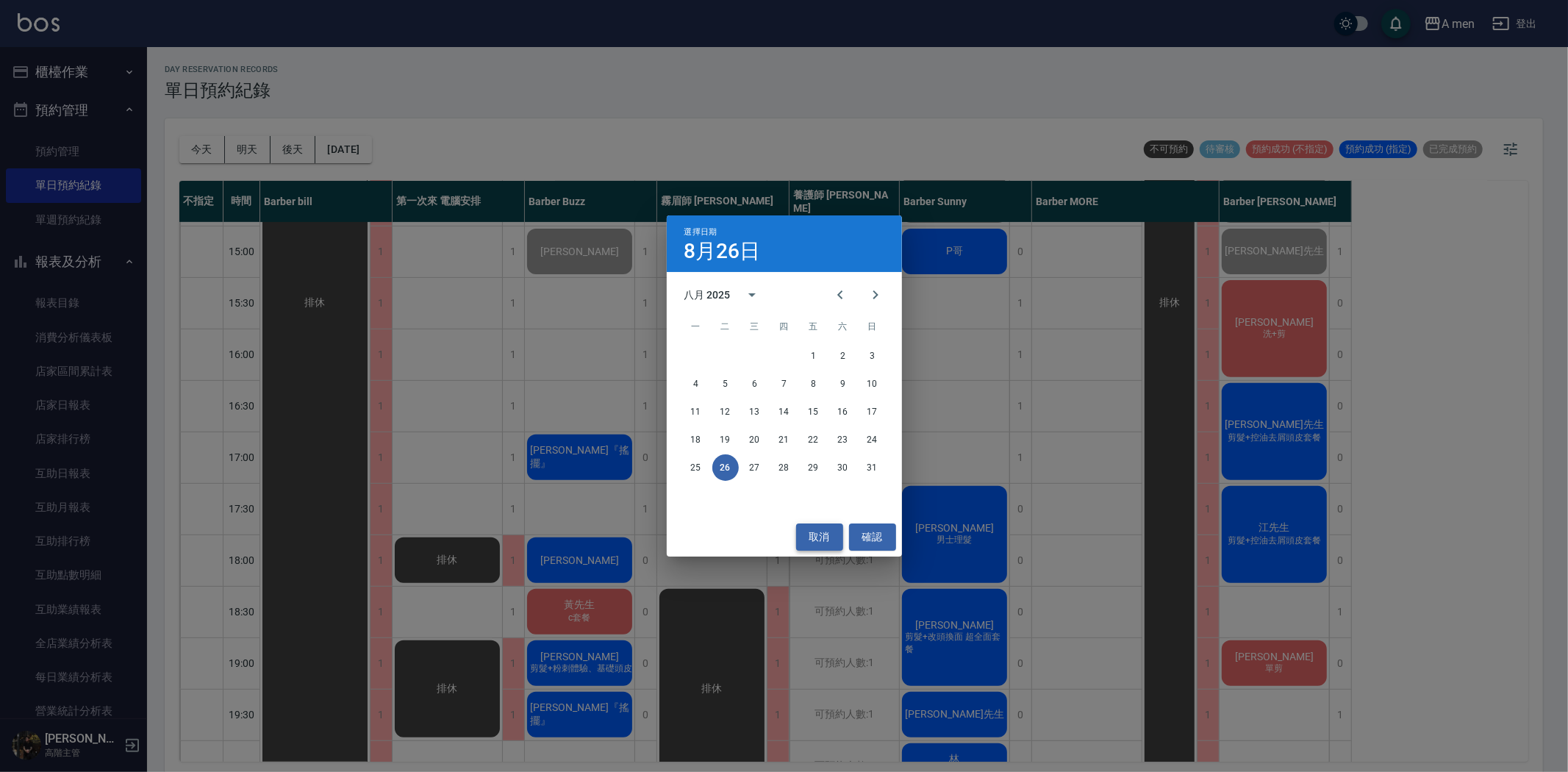
click at [829, 542] on button "取消" at bounding box center [819, 537] width 47 height 27
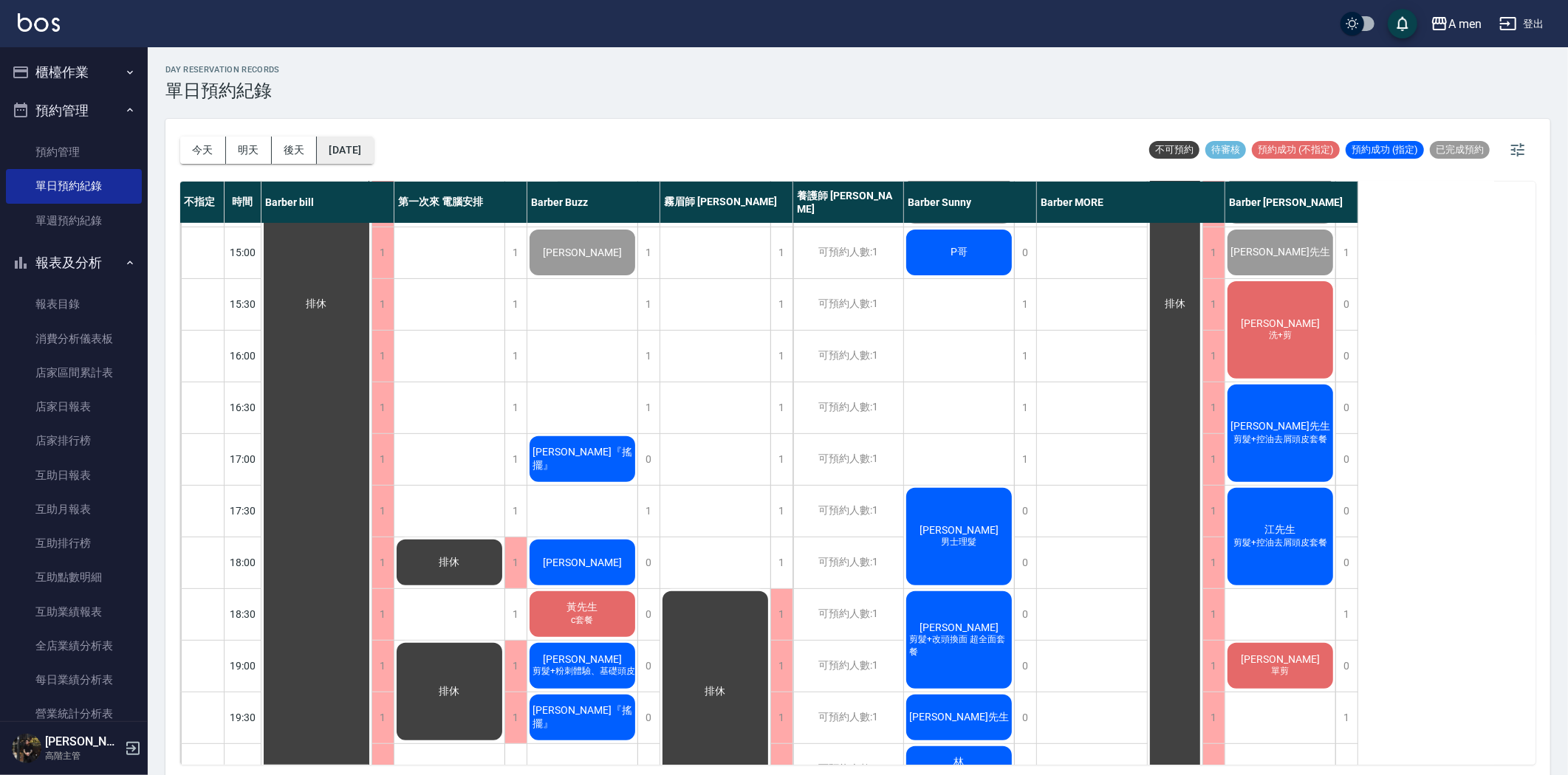
click at [355, 142] on button "[DATE]" at bounding box center [345, 150] width 56 height 27
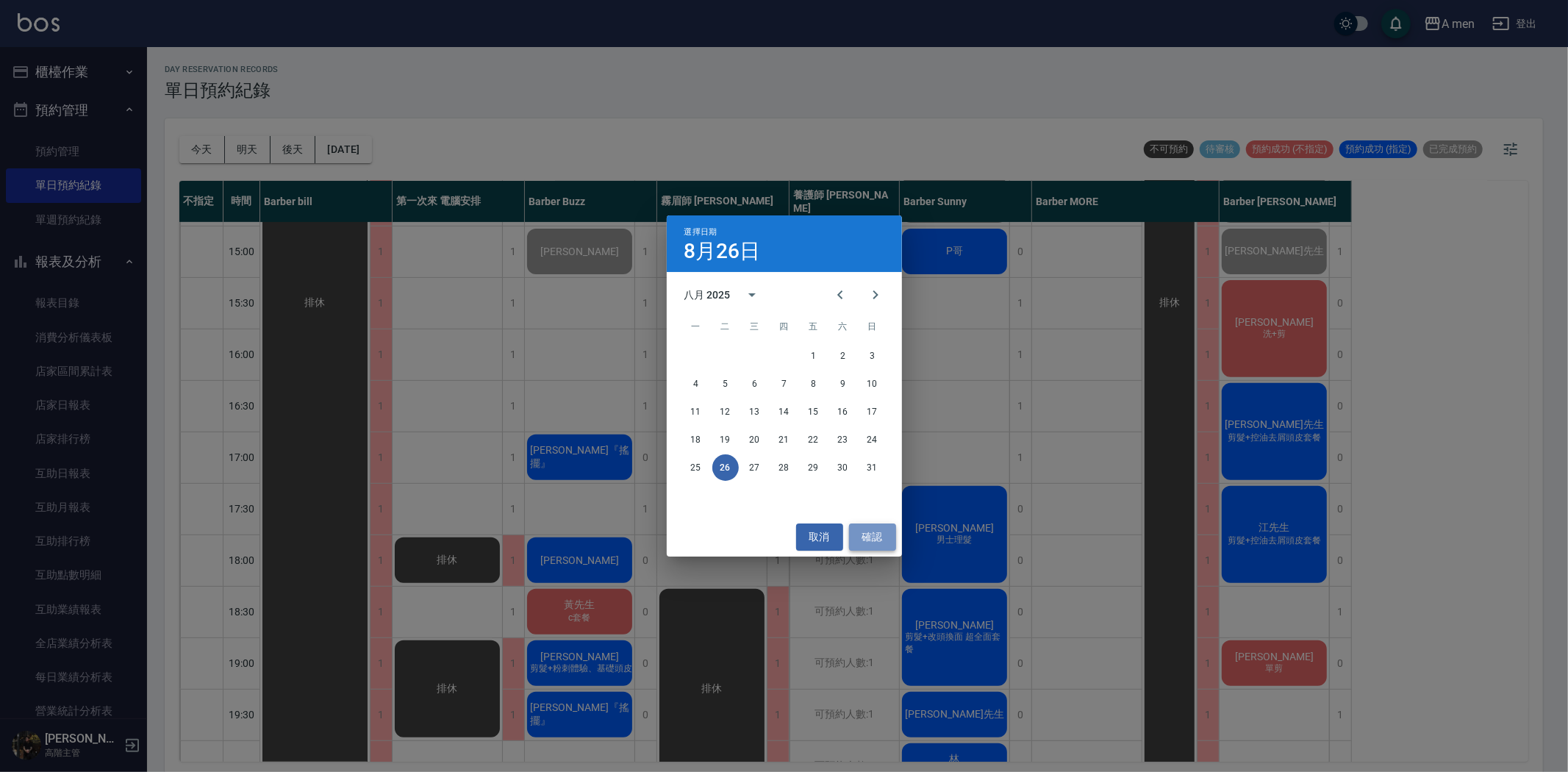
click at [863, 533] on button "確認" at bounding box center [872, 537] width 47 height 27
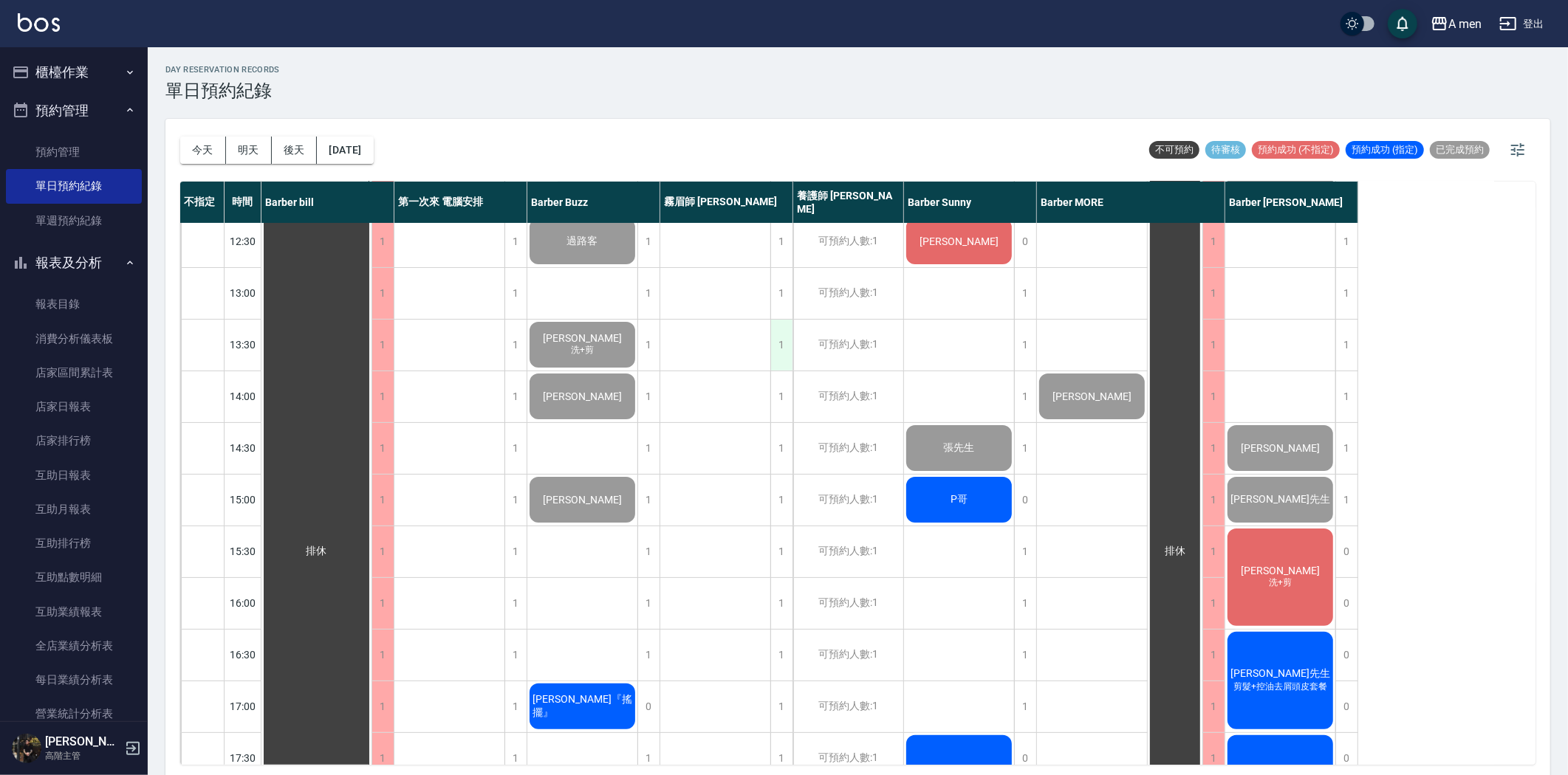
scroll to position [164, 0]
click at [330, 543] on span "[PERSON_NAME]" at bounding box center [317, 550] width 27 height 13
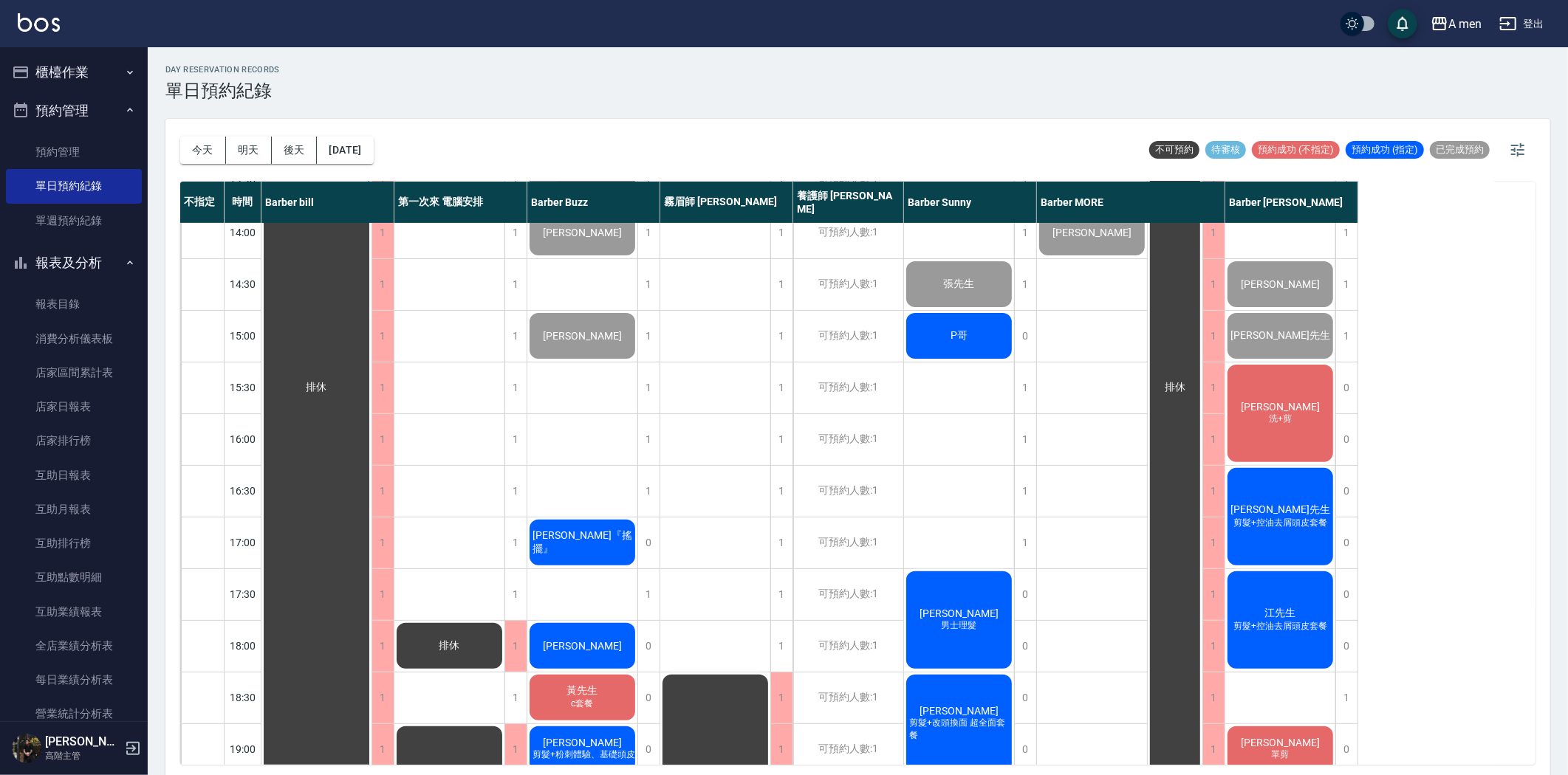
scroll to position [327, 0]
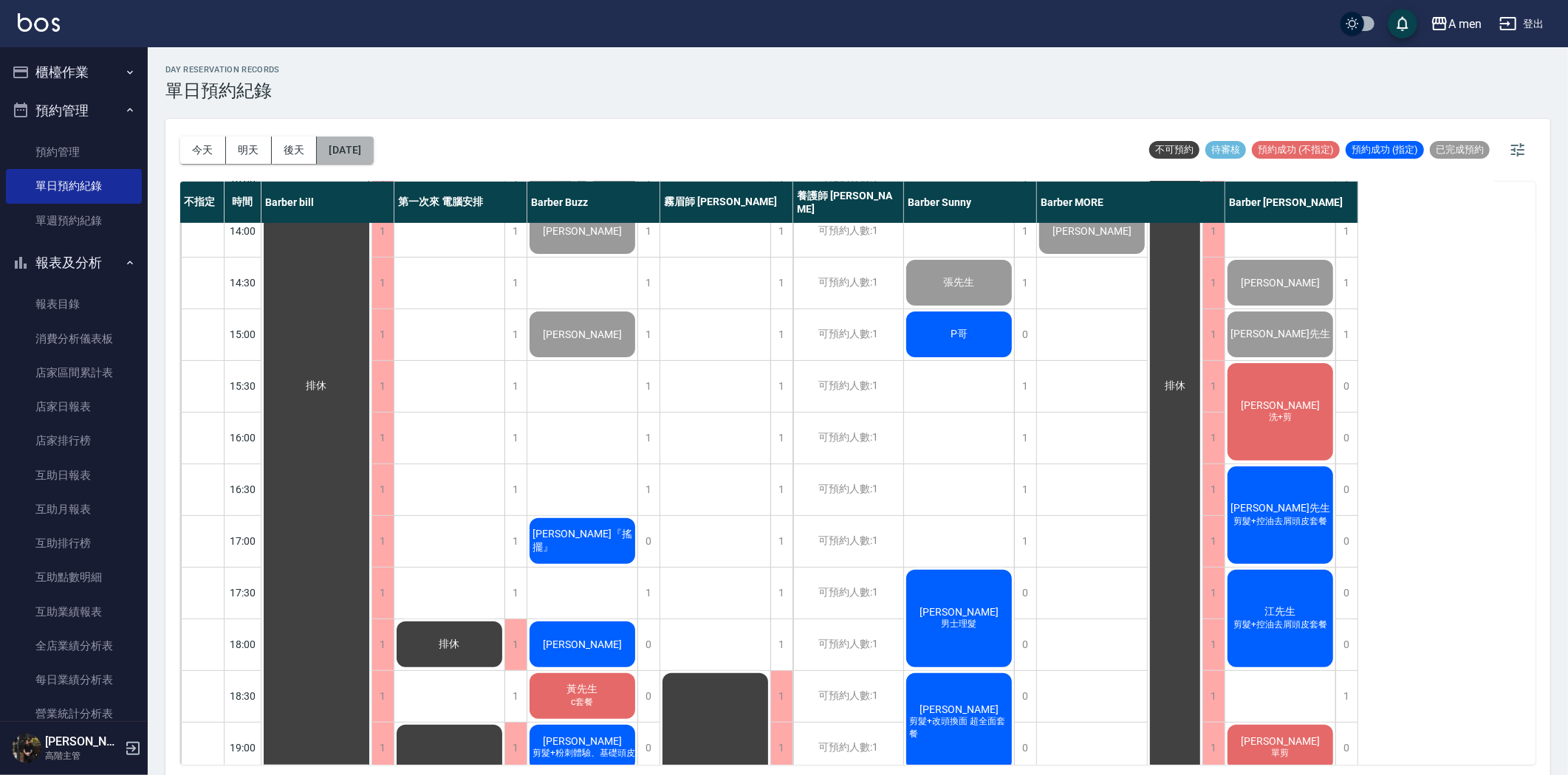
click at [367, 157] on button "[DATE]" at bounding box center [345, 150] width 56 height 27
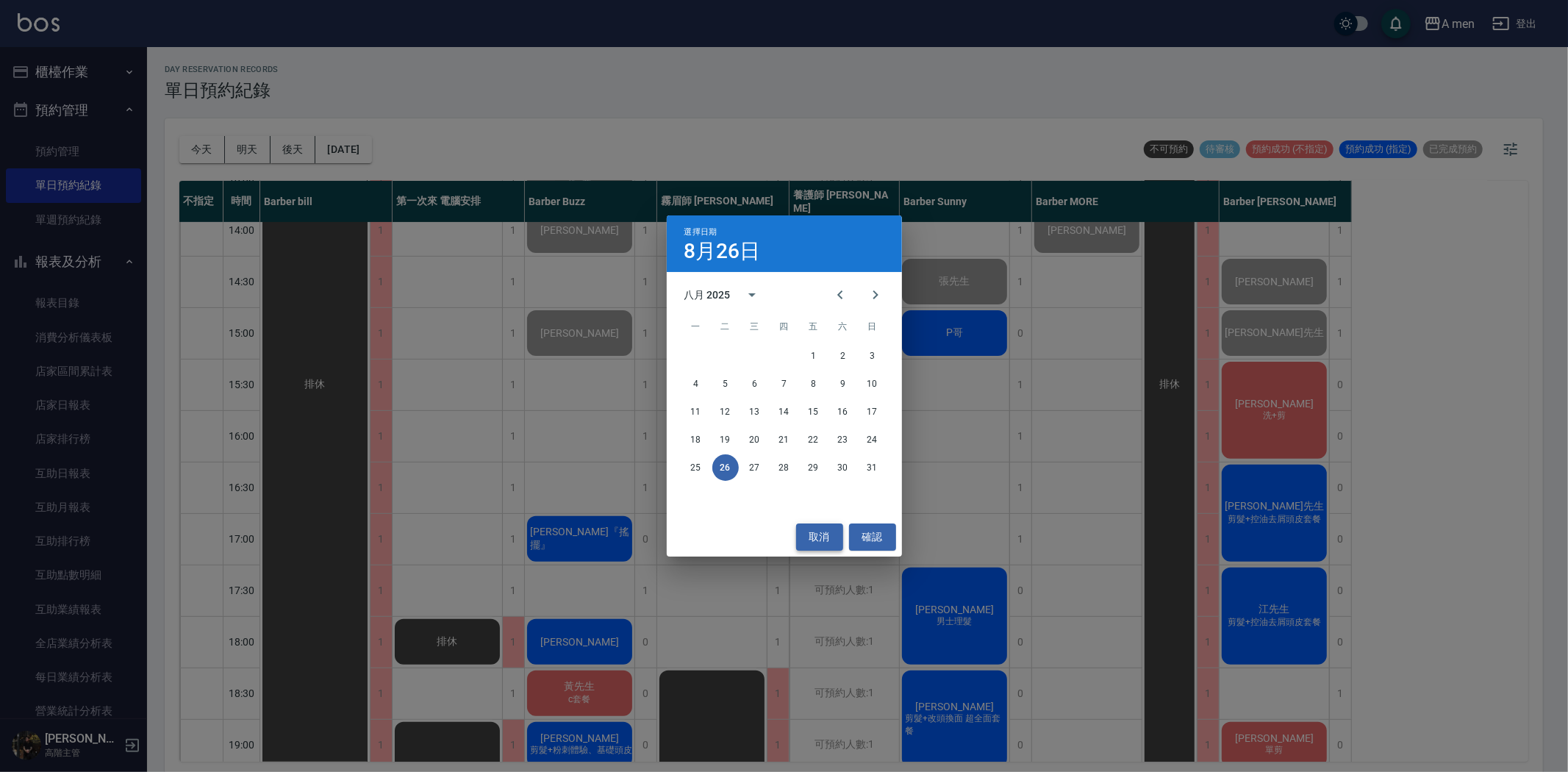
click at [829, 540] on button "取消" at bounding box center [819, 537] width 47 height 27
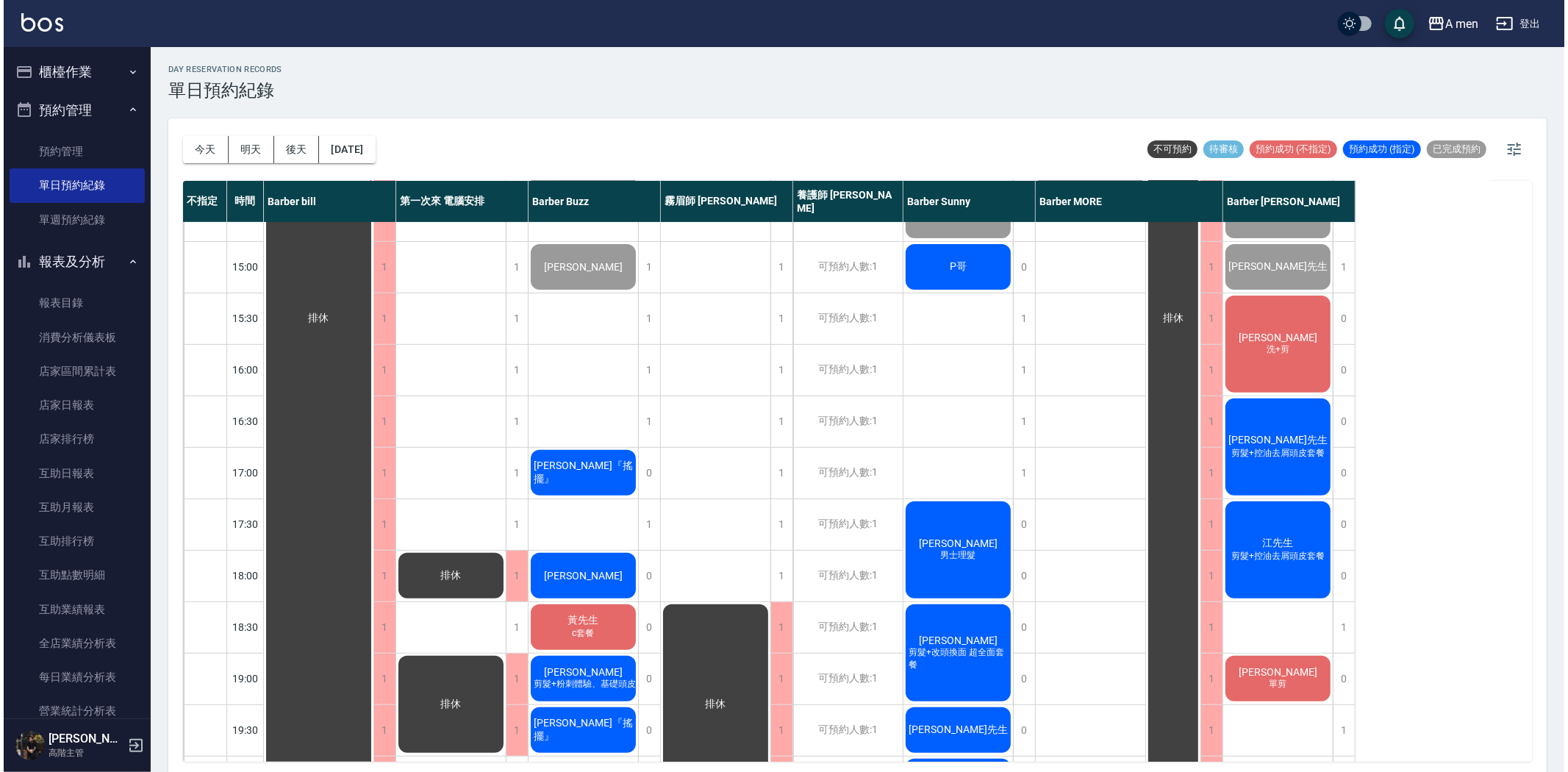
scroll to position [571, 0]
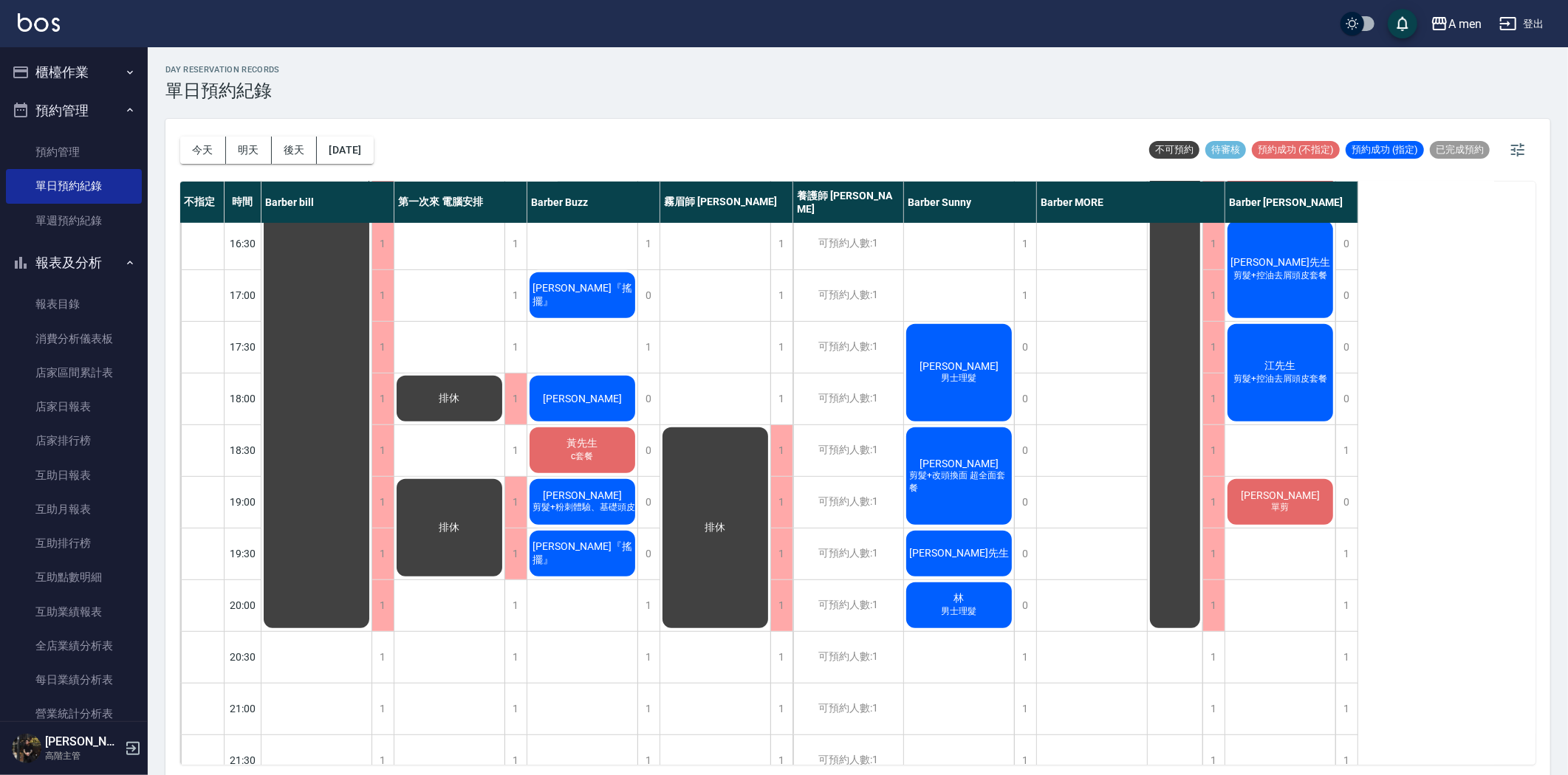
click at [371, 407] on div "[PERSON_NAME]" at bounding box center [316, 140] width 110 height 981
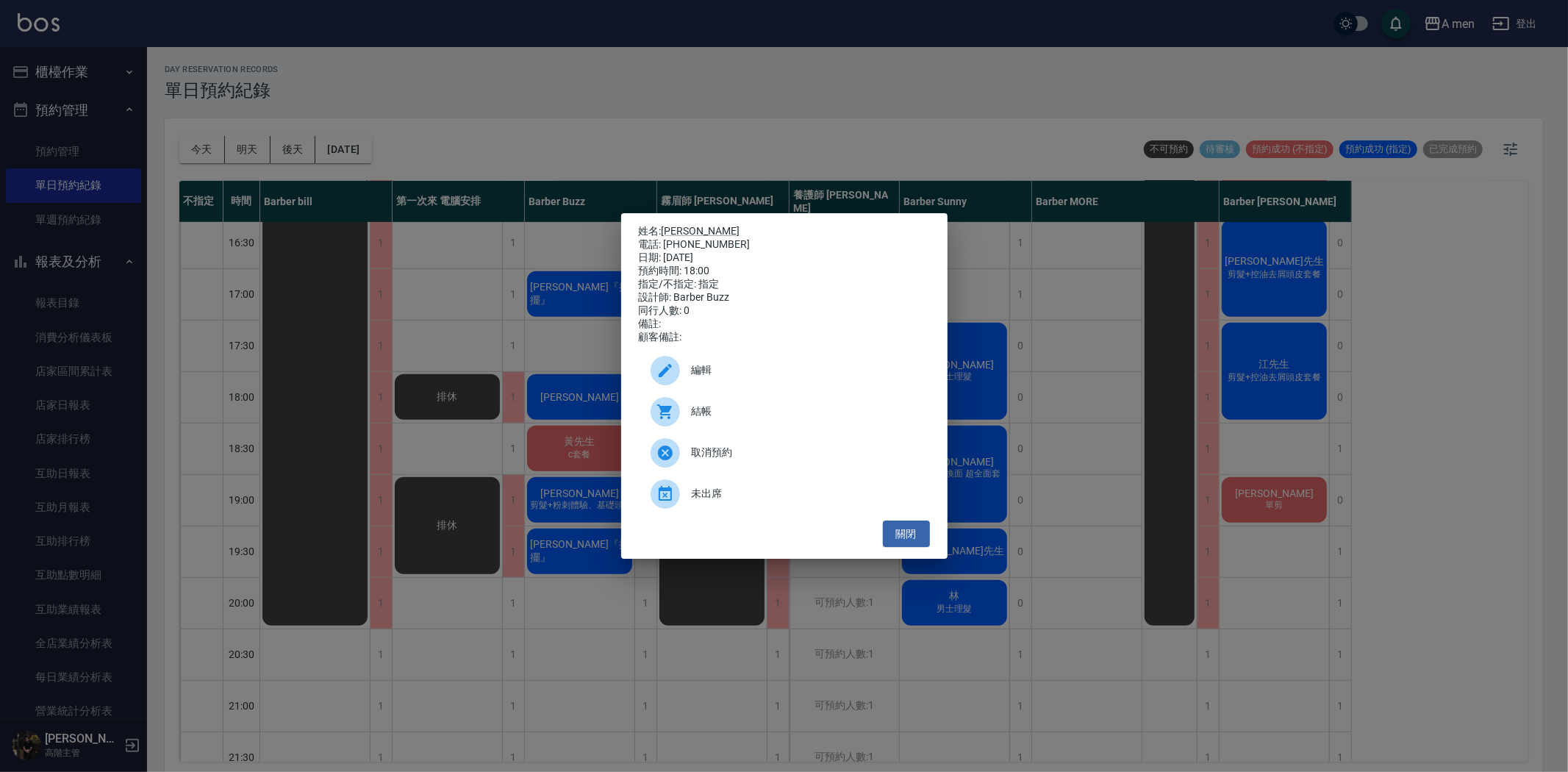
click at [818, 378] on span "編輯" at bounding box center [805, 370] width 226 height 16
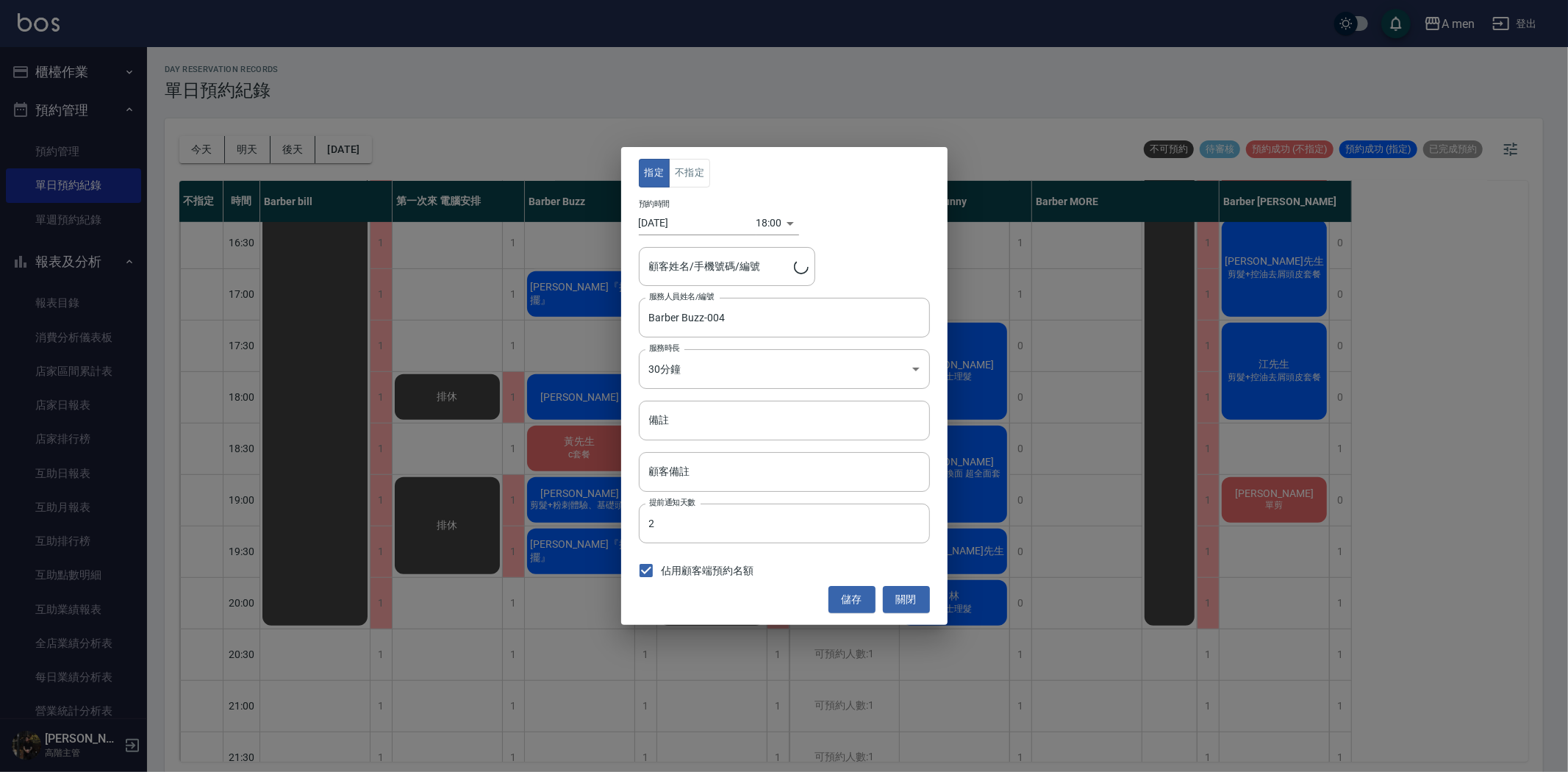
type input "趙偲捷/0978531260"
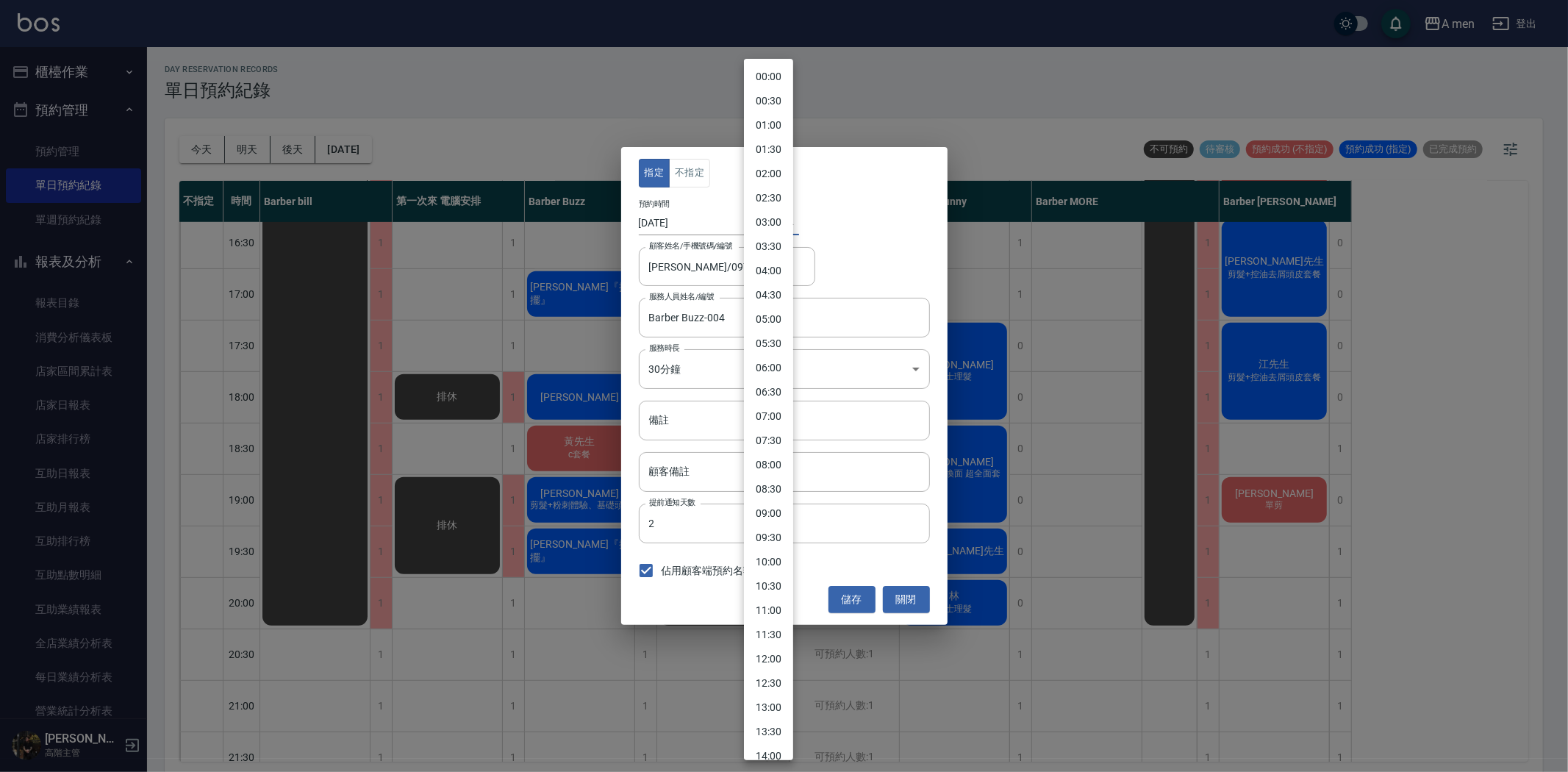
click at [772, 226] on body "A men 登出 櫃檯作業 打帳單 帳單列表 營業儀表板 現金收支登錄 高階收支登錄 材料自購登錄 每日結帳 排班表 現場電腦打卡 掃碼打卡 預約管理 預約管…" at bounding box center [784, 388] width 1568 height 776
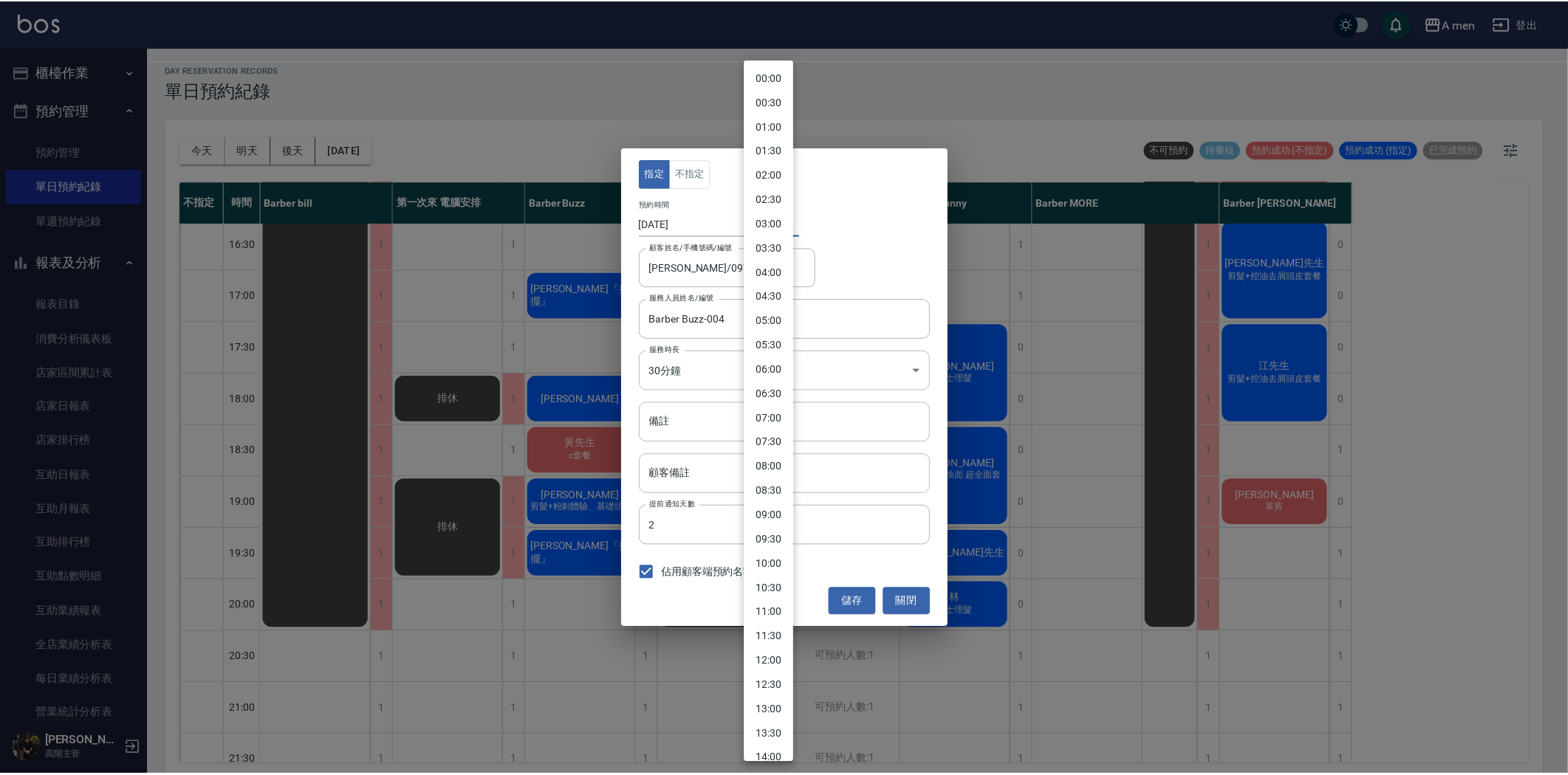
scroll to position [476, 0]
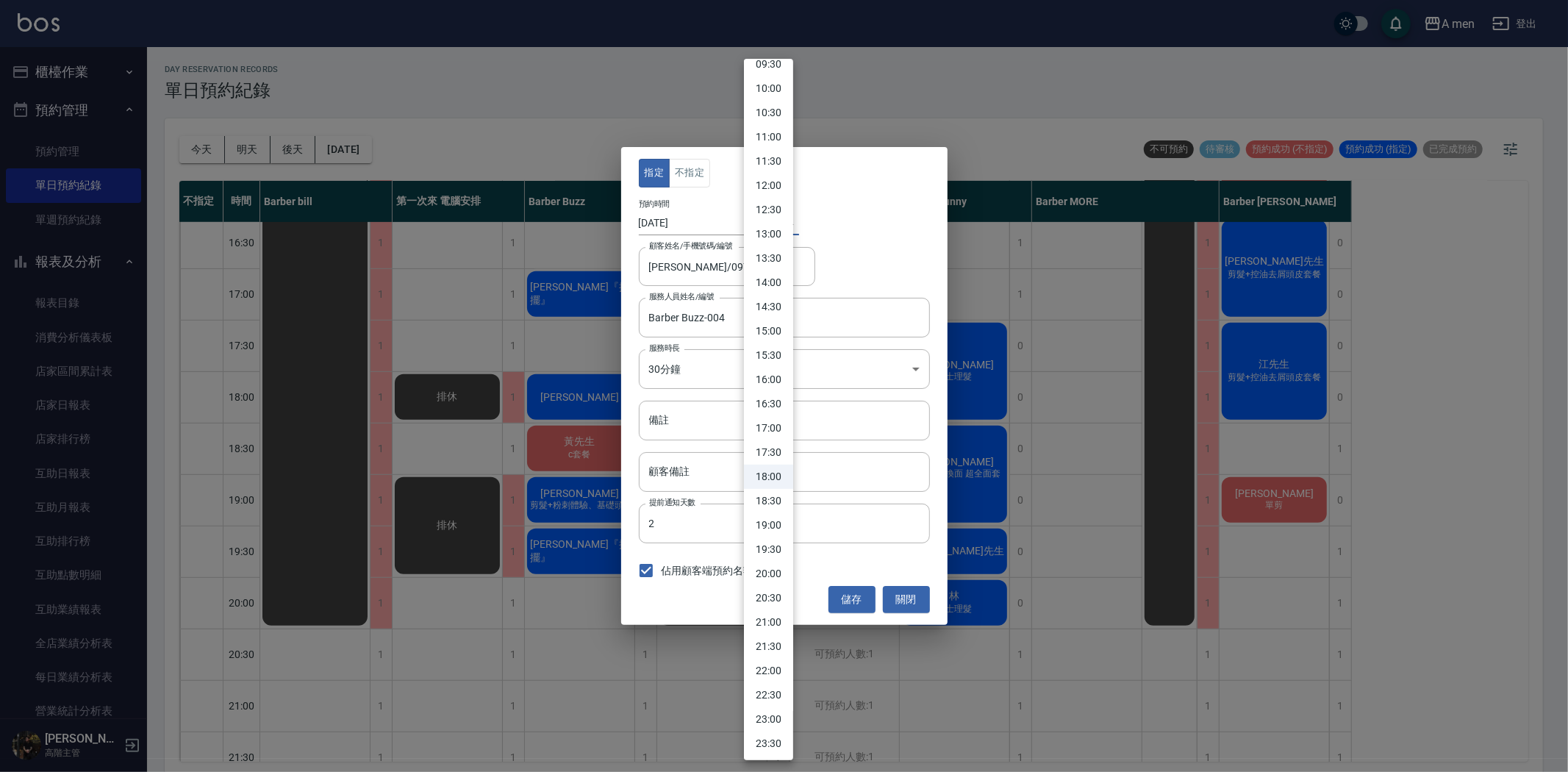
click at [782, 449] on li "17:30" at bounding box center [768, 452] width 50 height 24
type input "1756200600000"
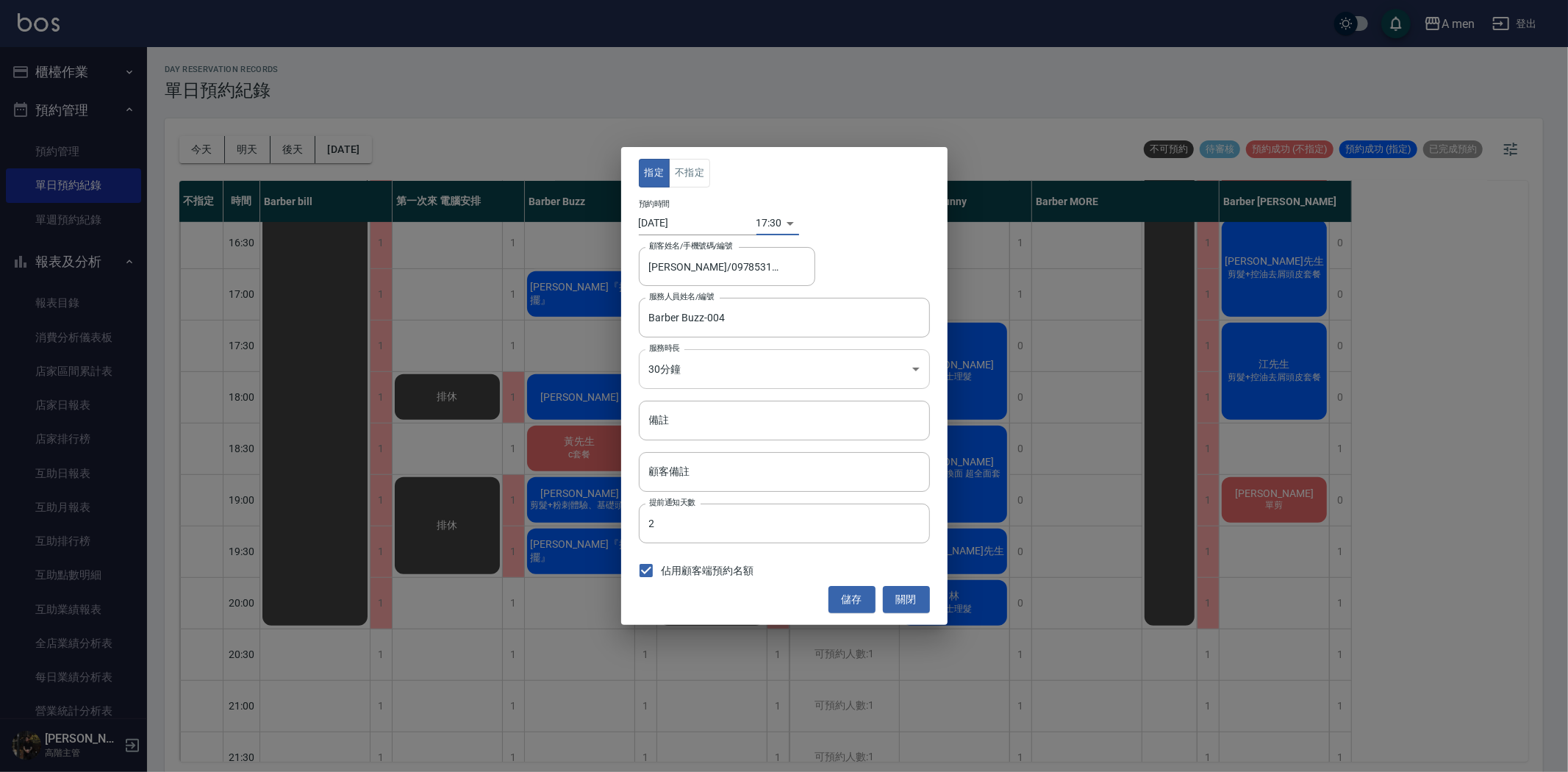
click at [708, 377] on body "A men 登出 櫃檯作業 打帳單 帳單列表 營業儀表板 現金收支登錄 高階收支登錄 材料自購登錄 每日結帳 排班表 現場電腦打卡 掃碼打卡 預約管理 預約管…" at bounding box center [784, 388] width 1568 height 776
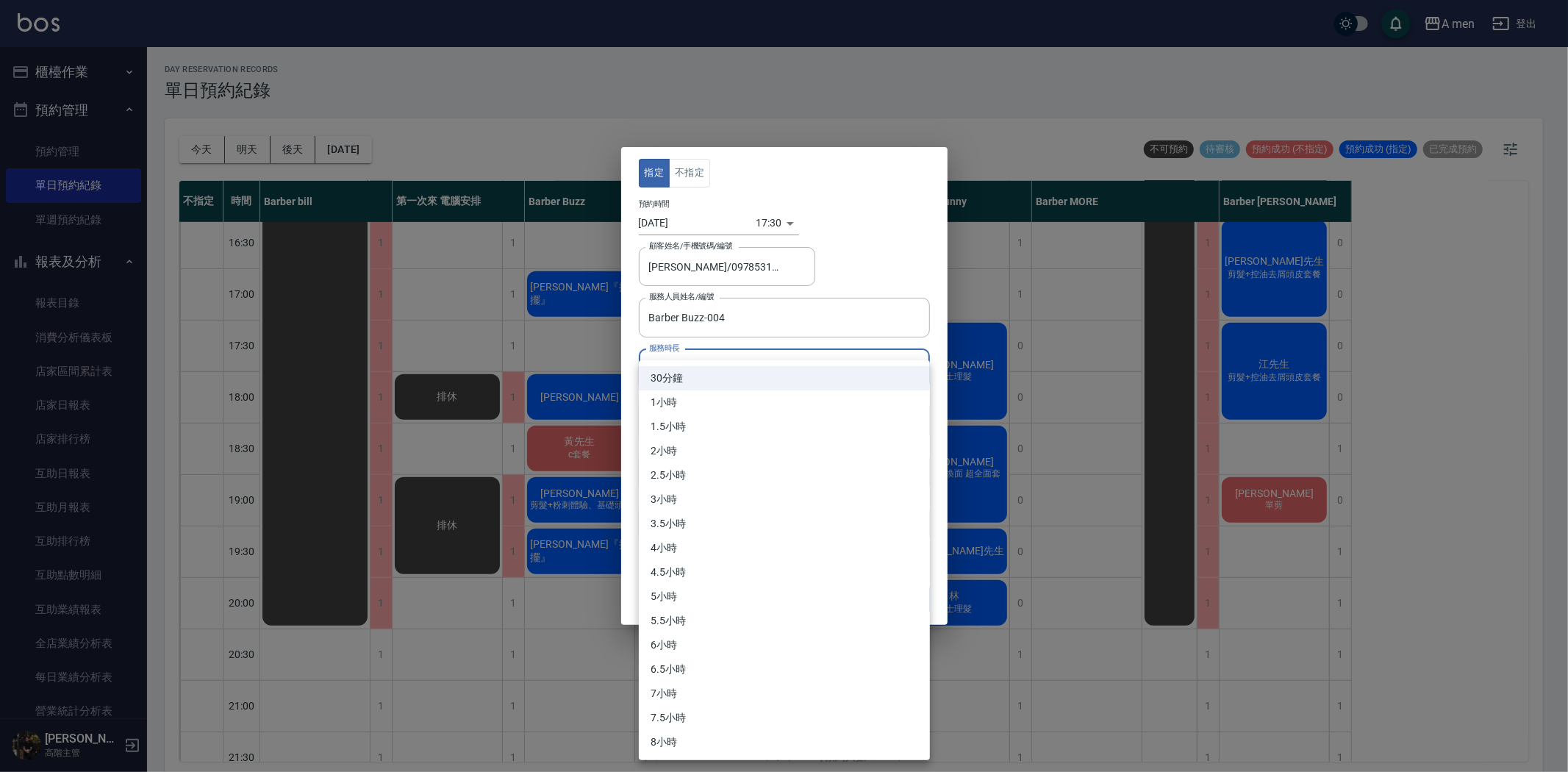
click at [710, 407] on li "1小時" at bounding box center [784, 402] width 291 height 24
type input "2"
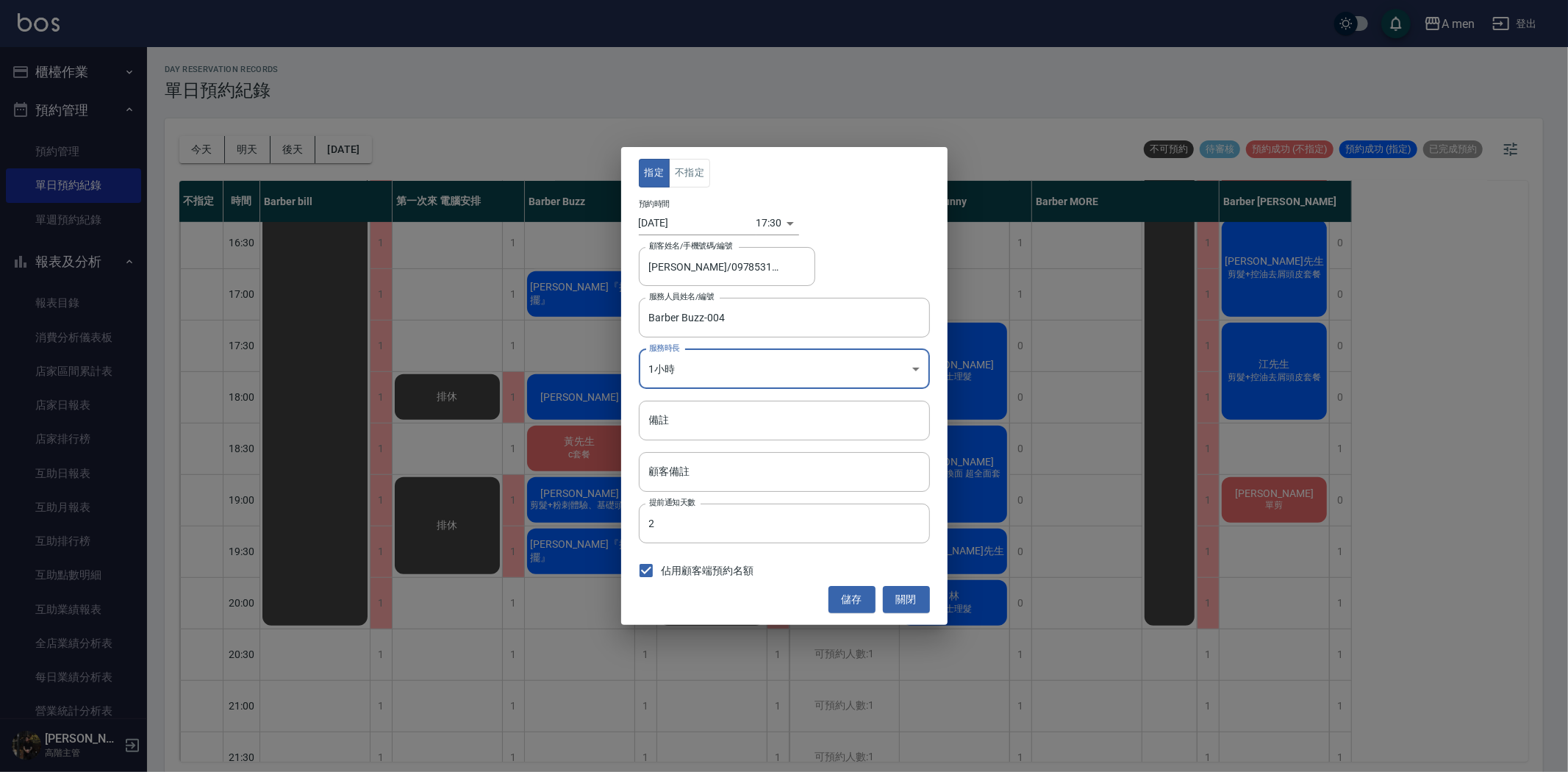
click at [857, 605] on button "儲存" at bounding box center [852, 599] width 47 height 27
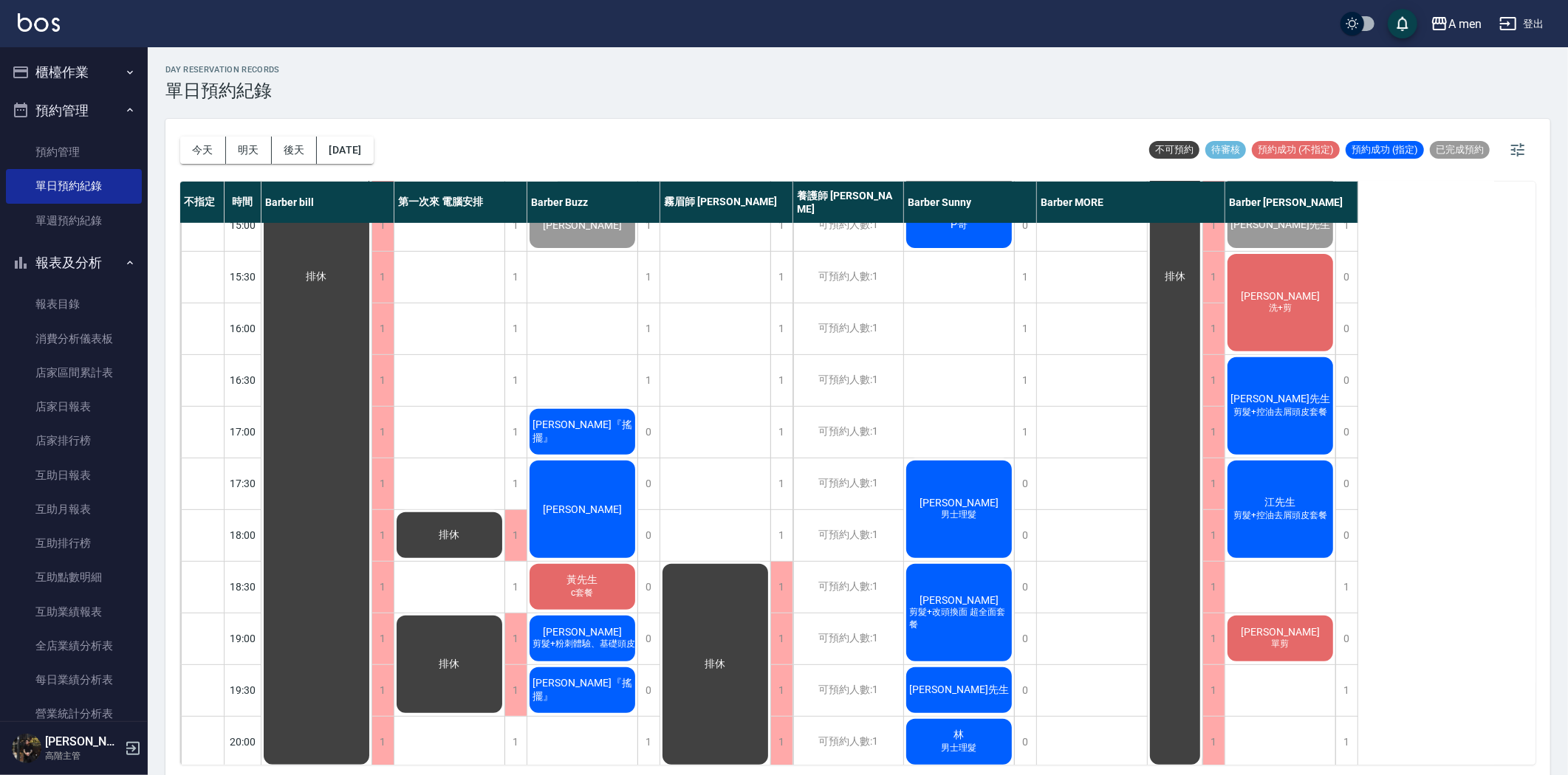
scroll to position [409, 0]
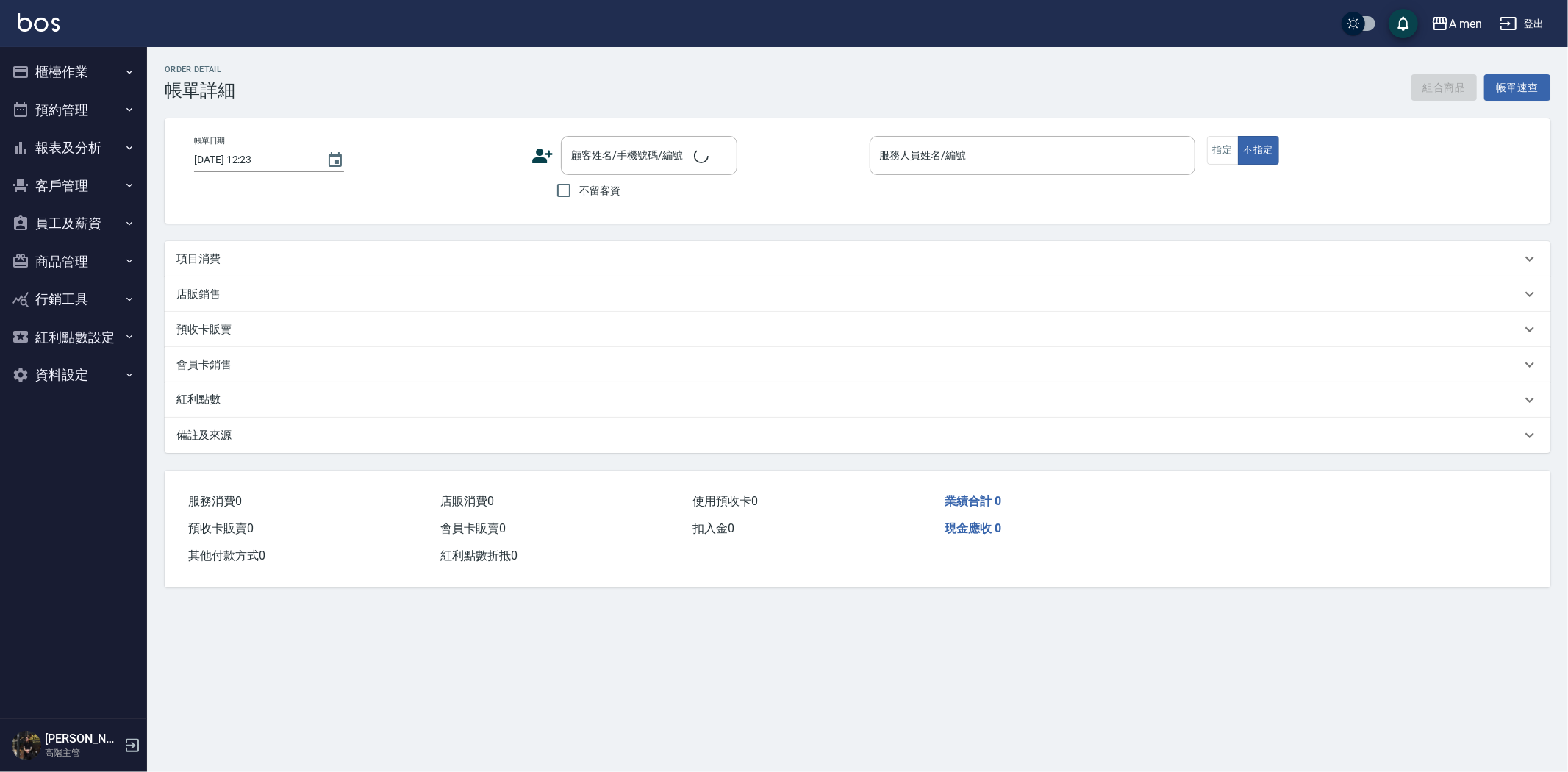
type input "2025/08/26 11:00"
type input "Barber Sunny -003"
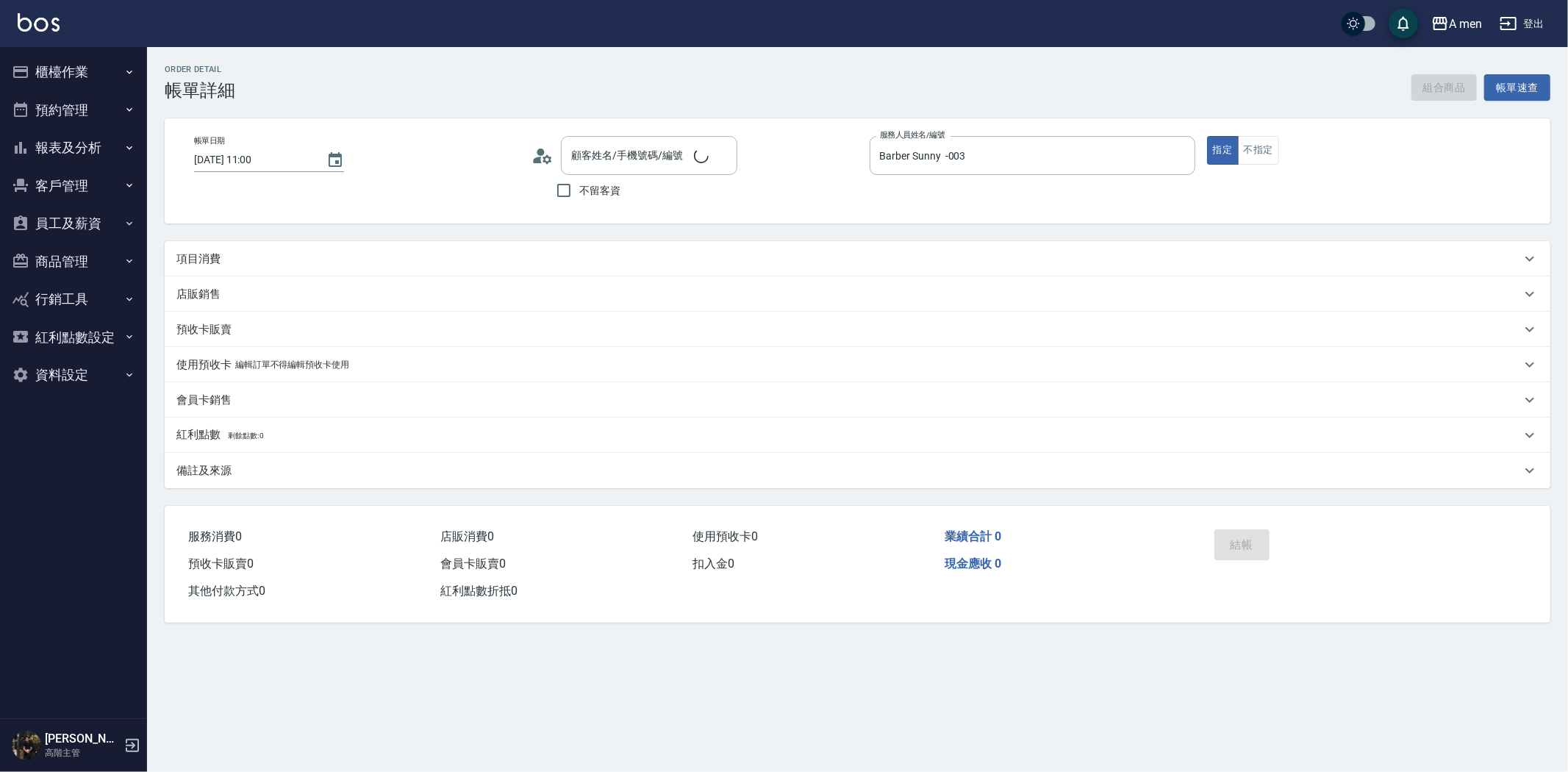
type input "郭豈汰/0921362732/null"
click at [1432, 89] on button "組合商品" at bounding box center [1444, 88] width 66 height 27
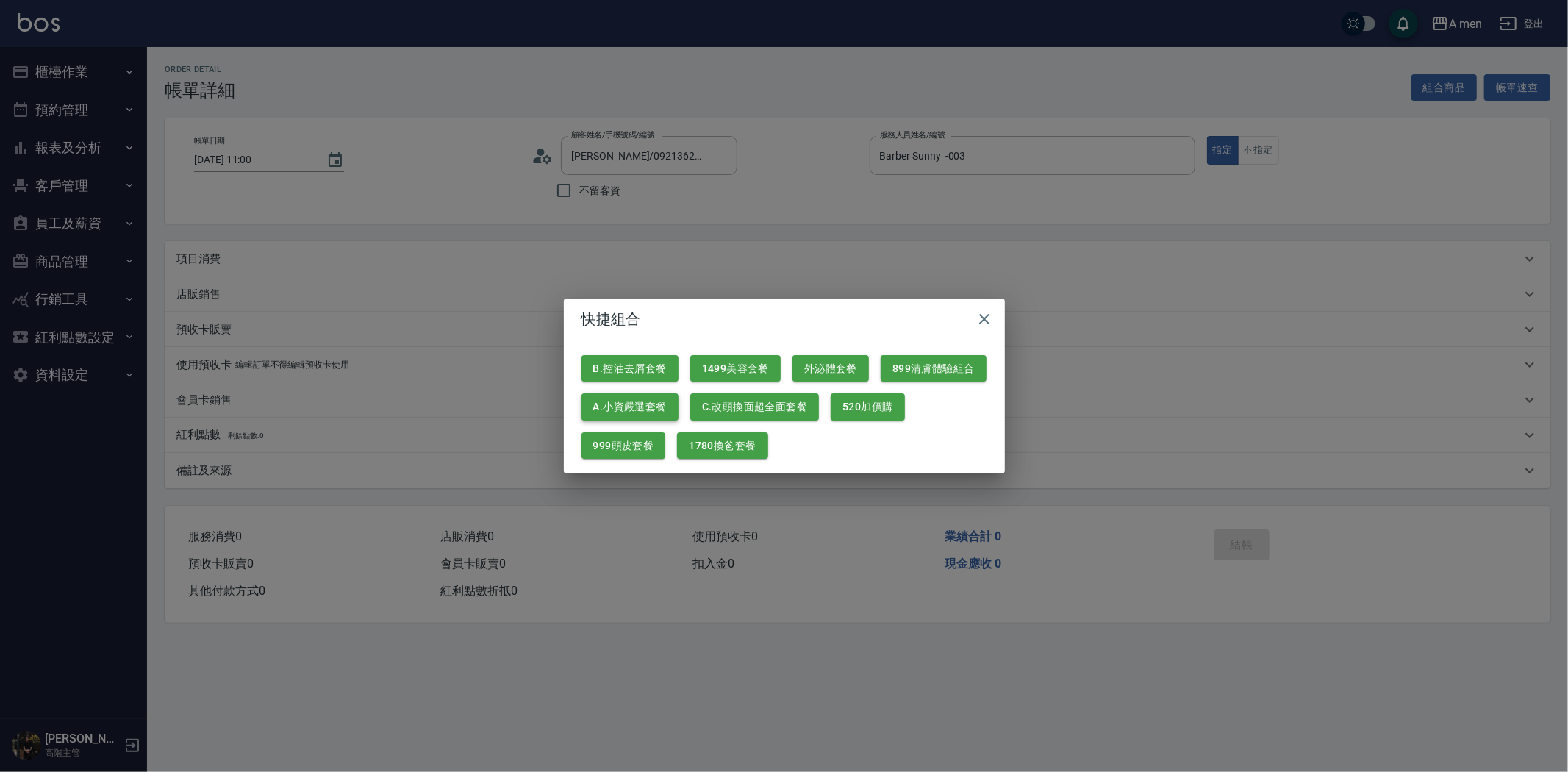
click at [626, 400] on button "A.小資嚴選套餐" at bounding box center [630, 406] width 97 height 27
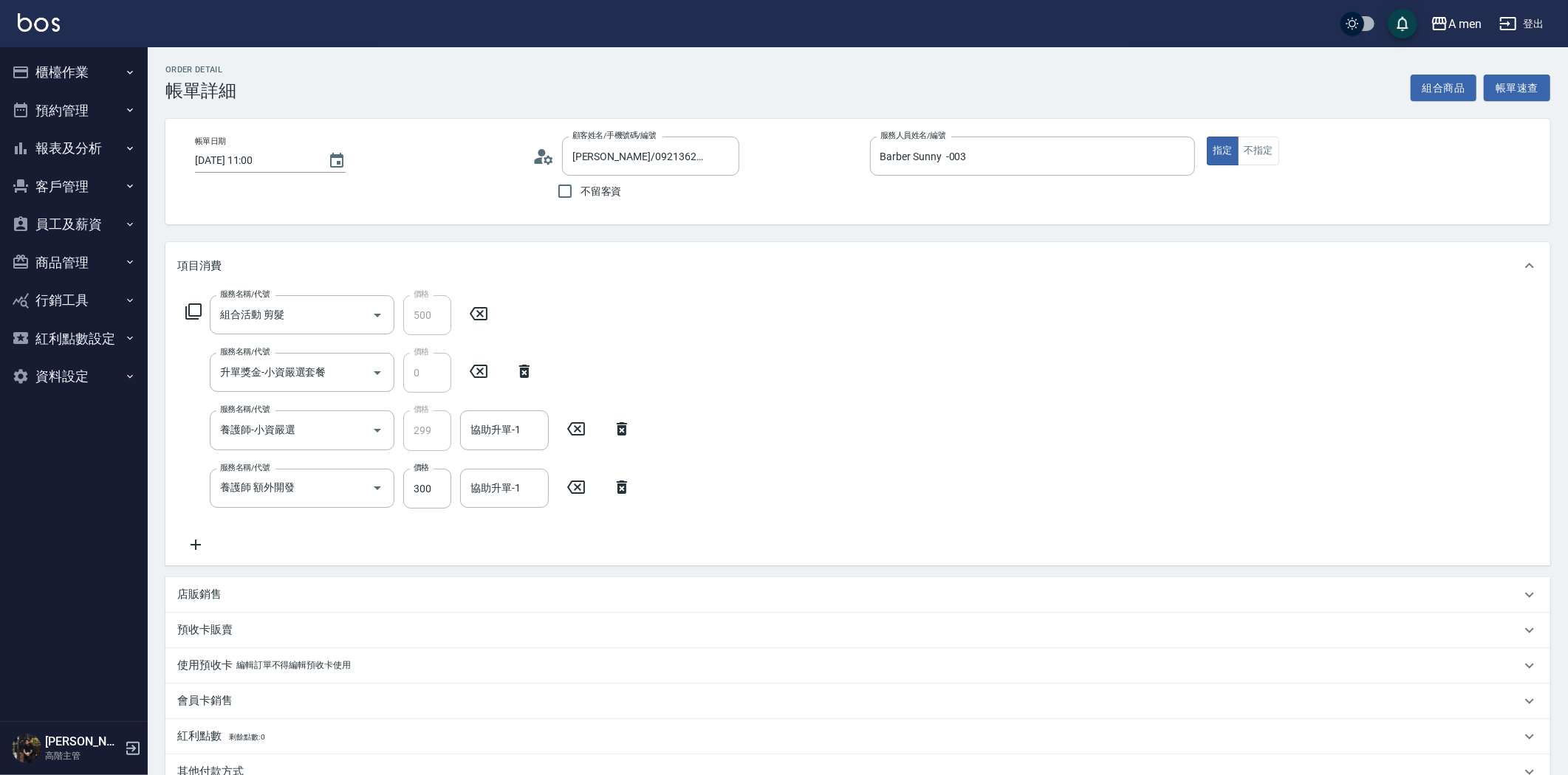
click at [616, 486] on icon at bounding box center [622, 487] width 37 height 17
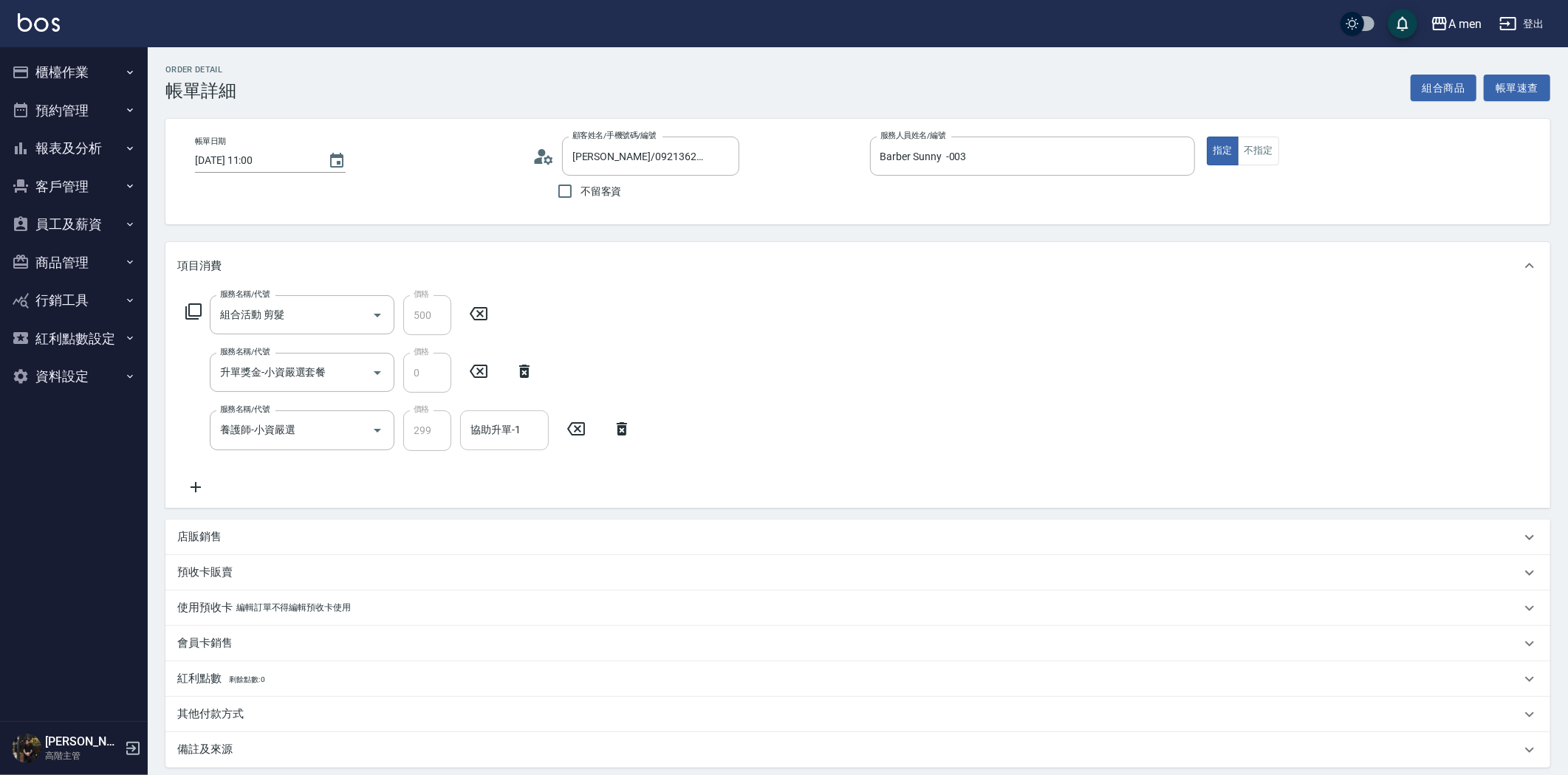
click at [515, 442] on input "協助升單-1" at bounding box center [504, 429] width 75 height 26
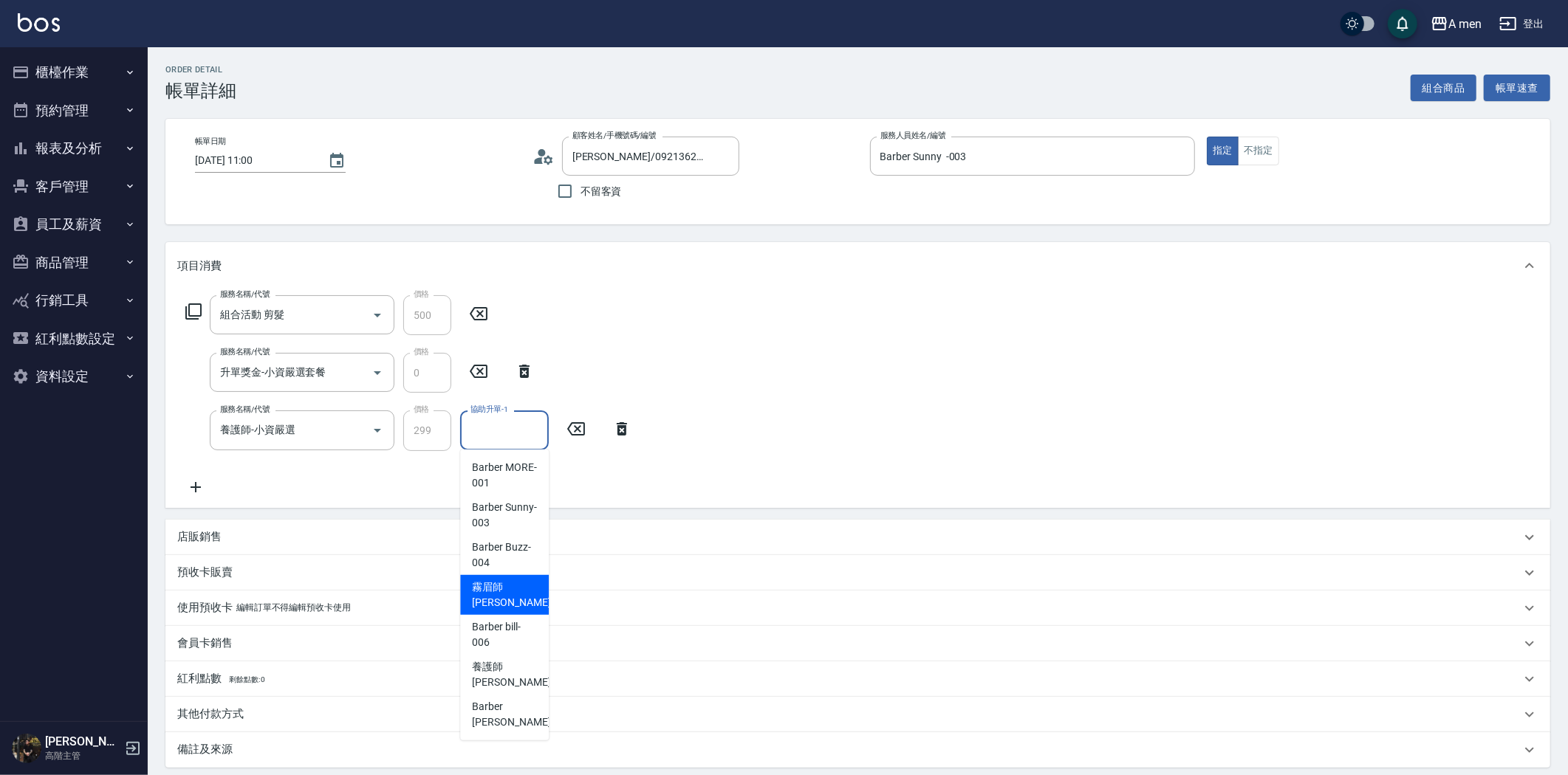
click at [524, 589] on span "霧眉師 小蔡 -005" at bounding box center [521, 594] width 99 height 31
type input "霧眉師 小蔡-005"
click at [1244, 148] on button "不指定" at bounding box center [1259, 151] width 41 height 29
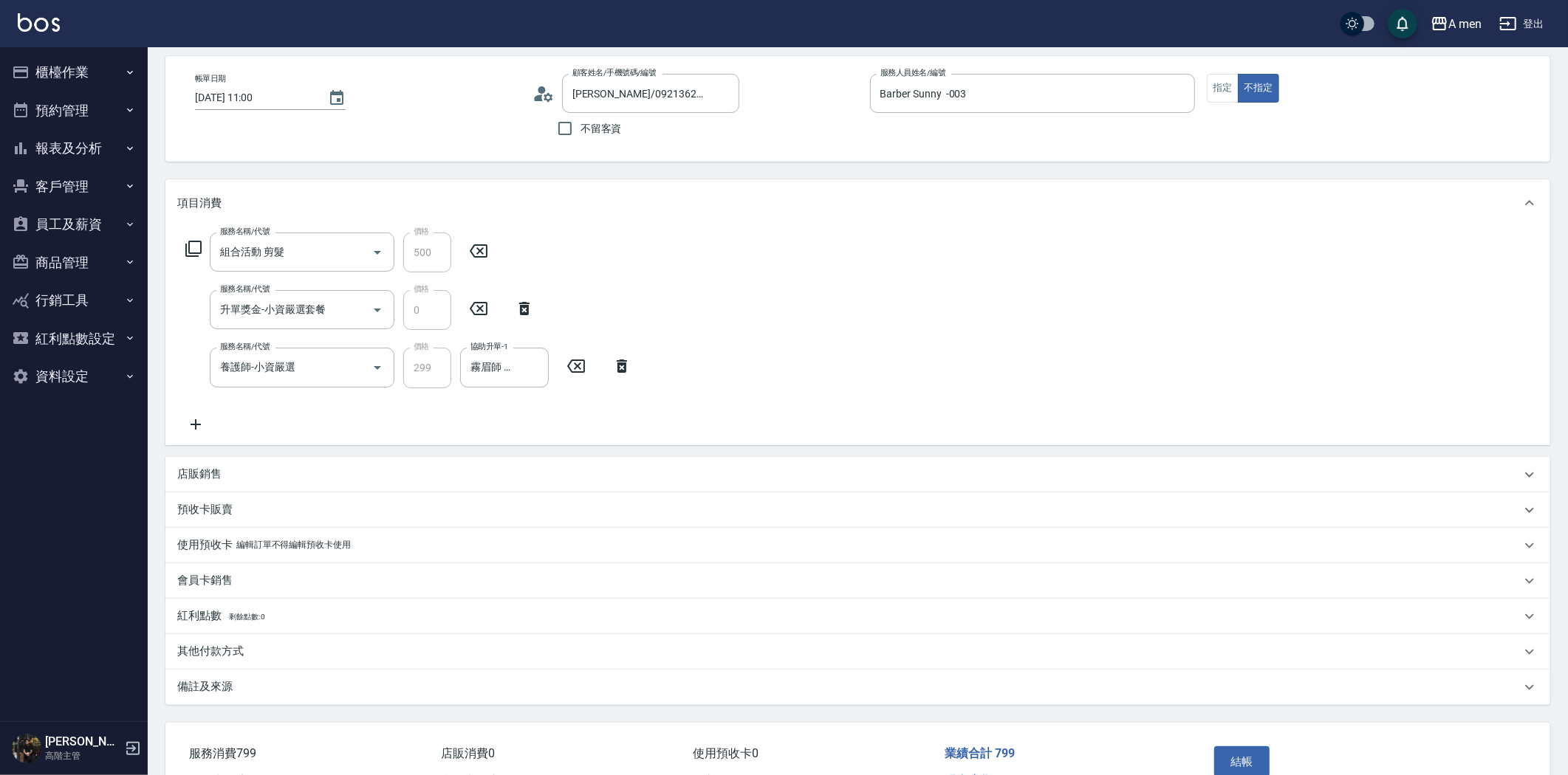
scroll to position [150, 0]
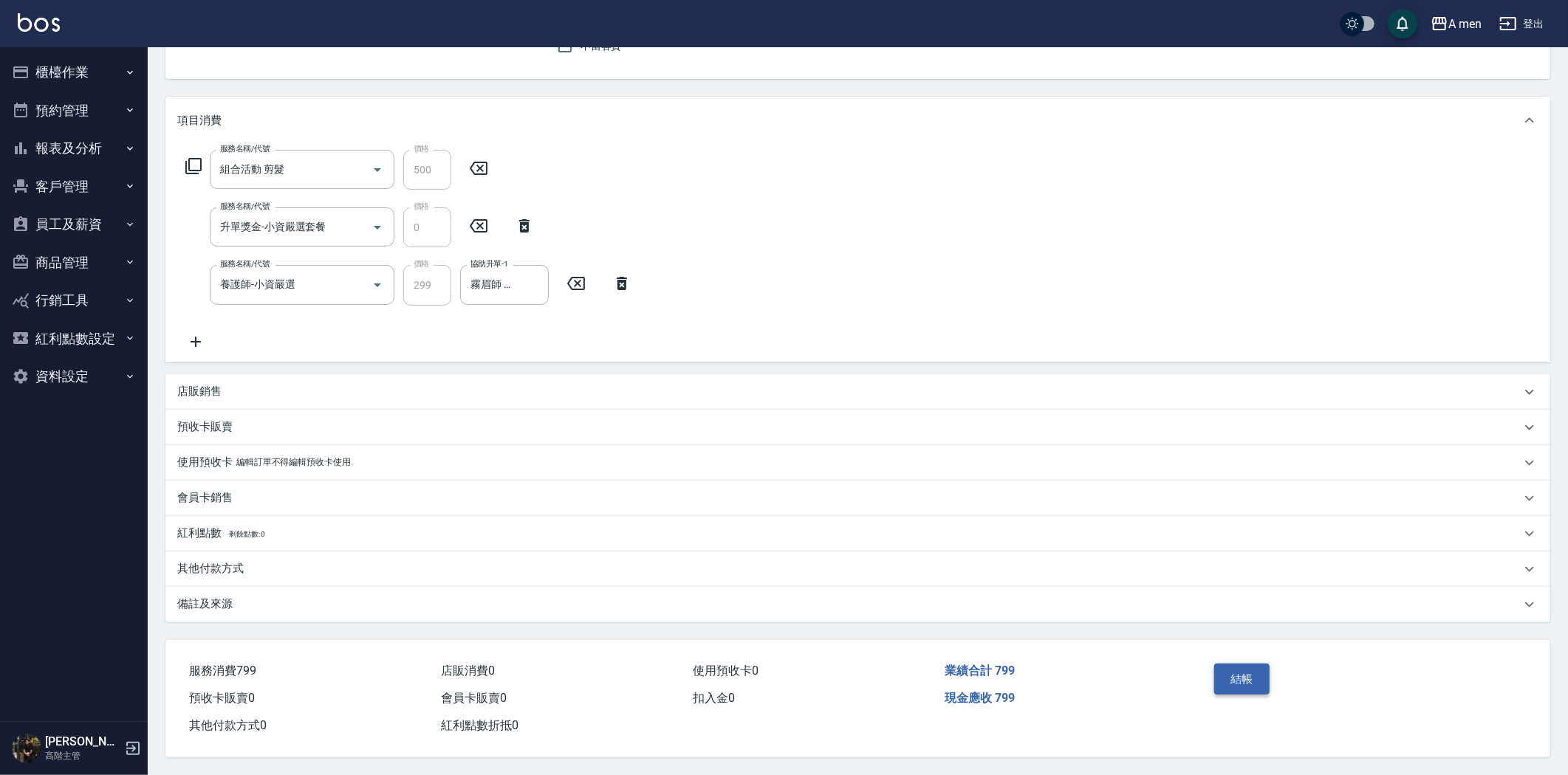
click at [1245, 668] on button "結帳" at bounding box center [1241, 679] width 56 height 31
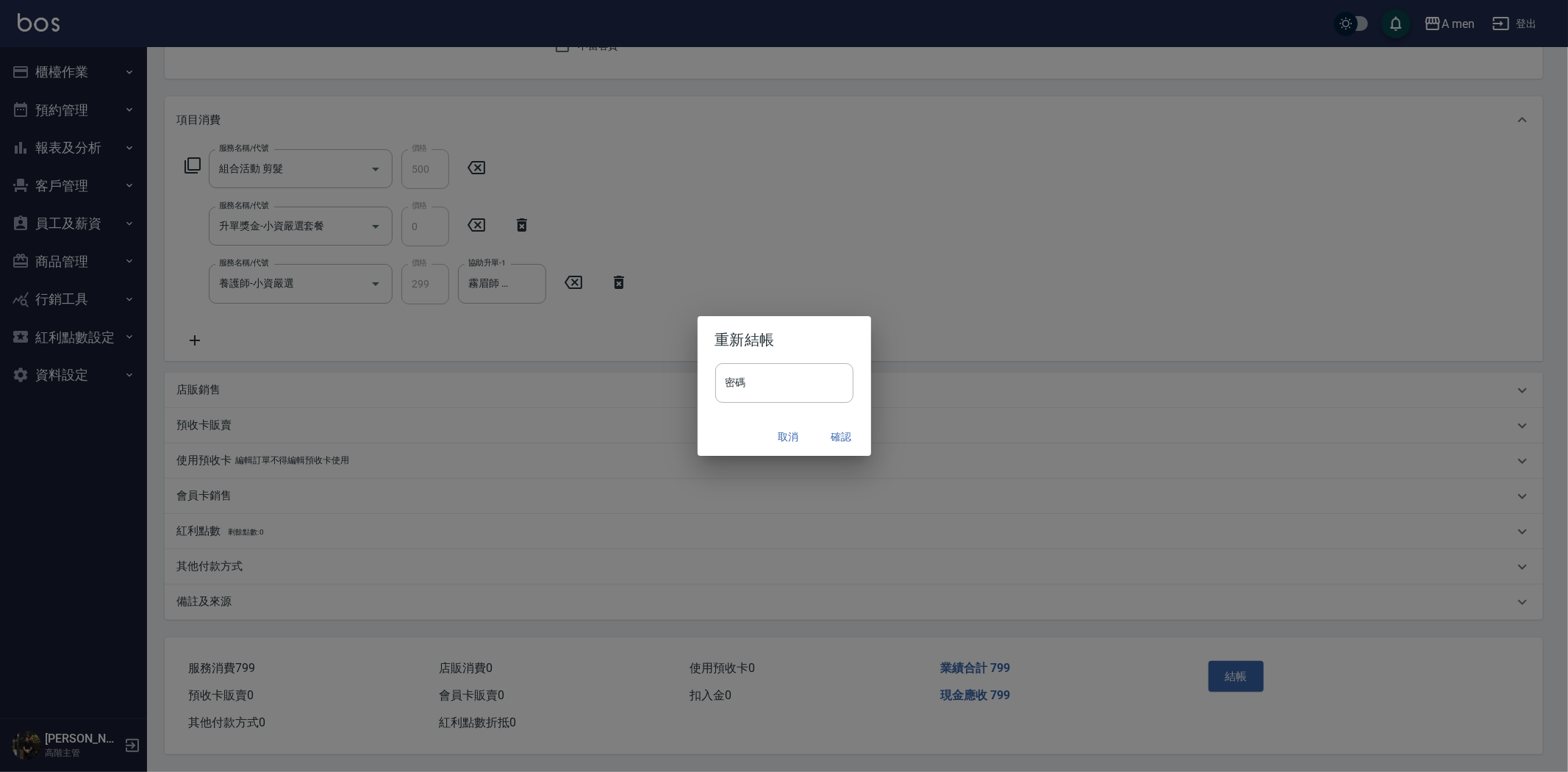
click at [789, 438] on button "取消" at bounding box center [788, 437] width 47 height 27
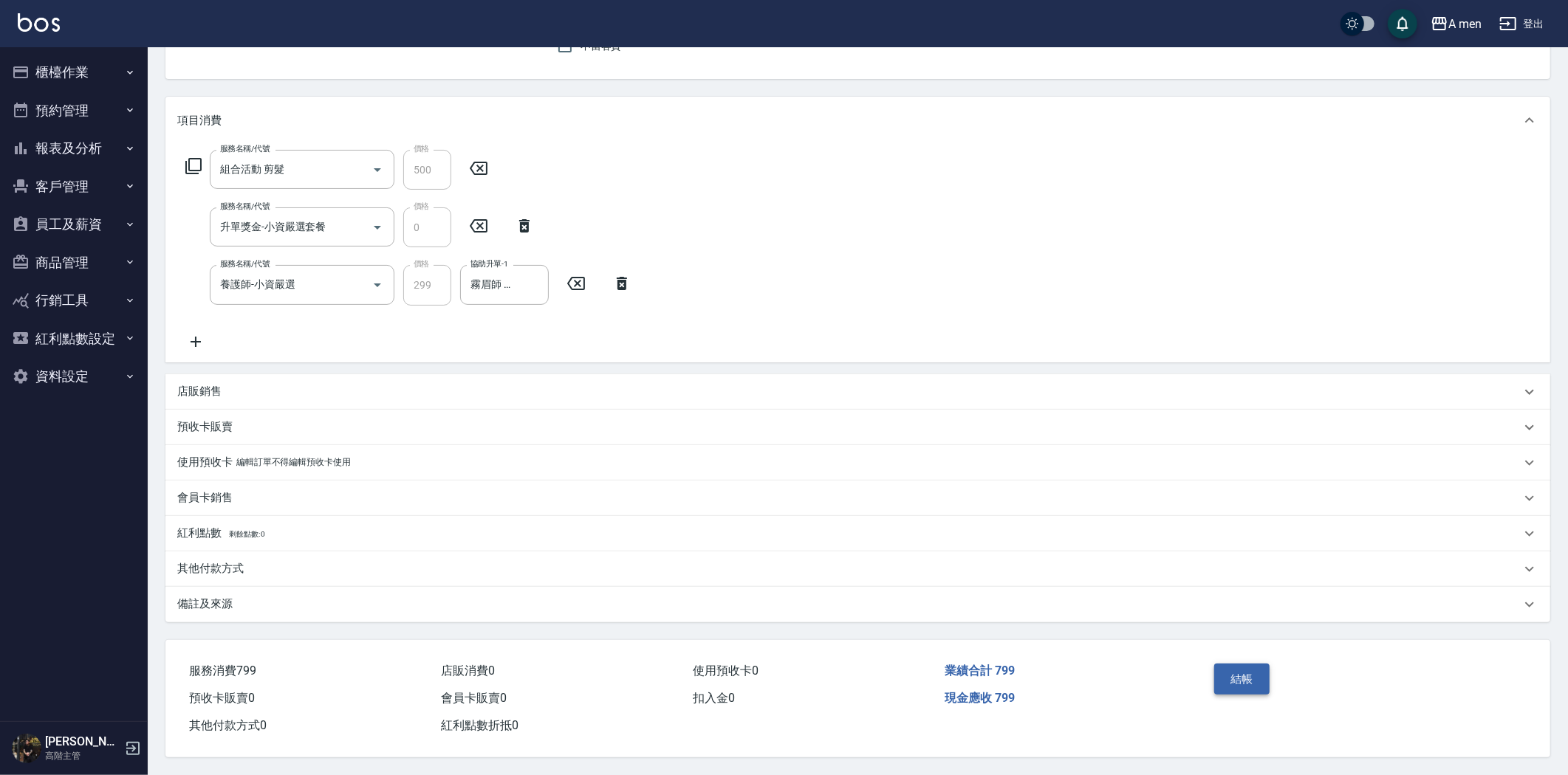
click at [1246, 676] on button "結帳" at bounding box center [1241, 679] width 56 height 31
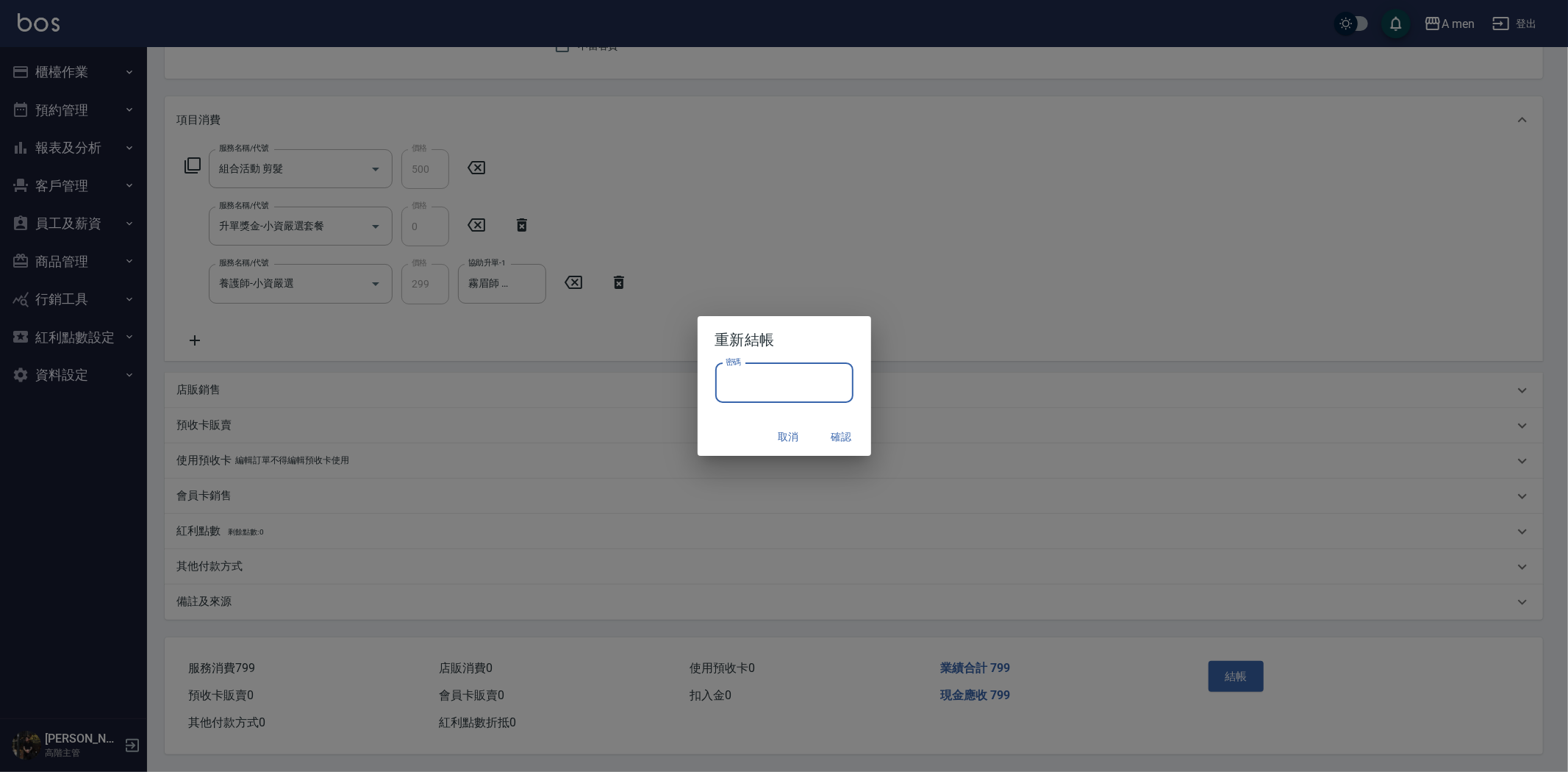
click at [791, 382] on input "密碼" at bounding box center [784, 383] width 138 height 40
type input "****"
click at [845, 429] on button "確認" at bounding box center [841, 437] width 47 height 27
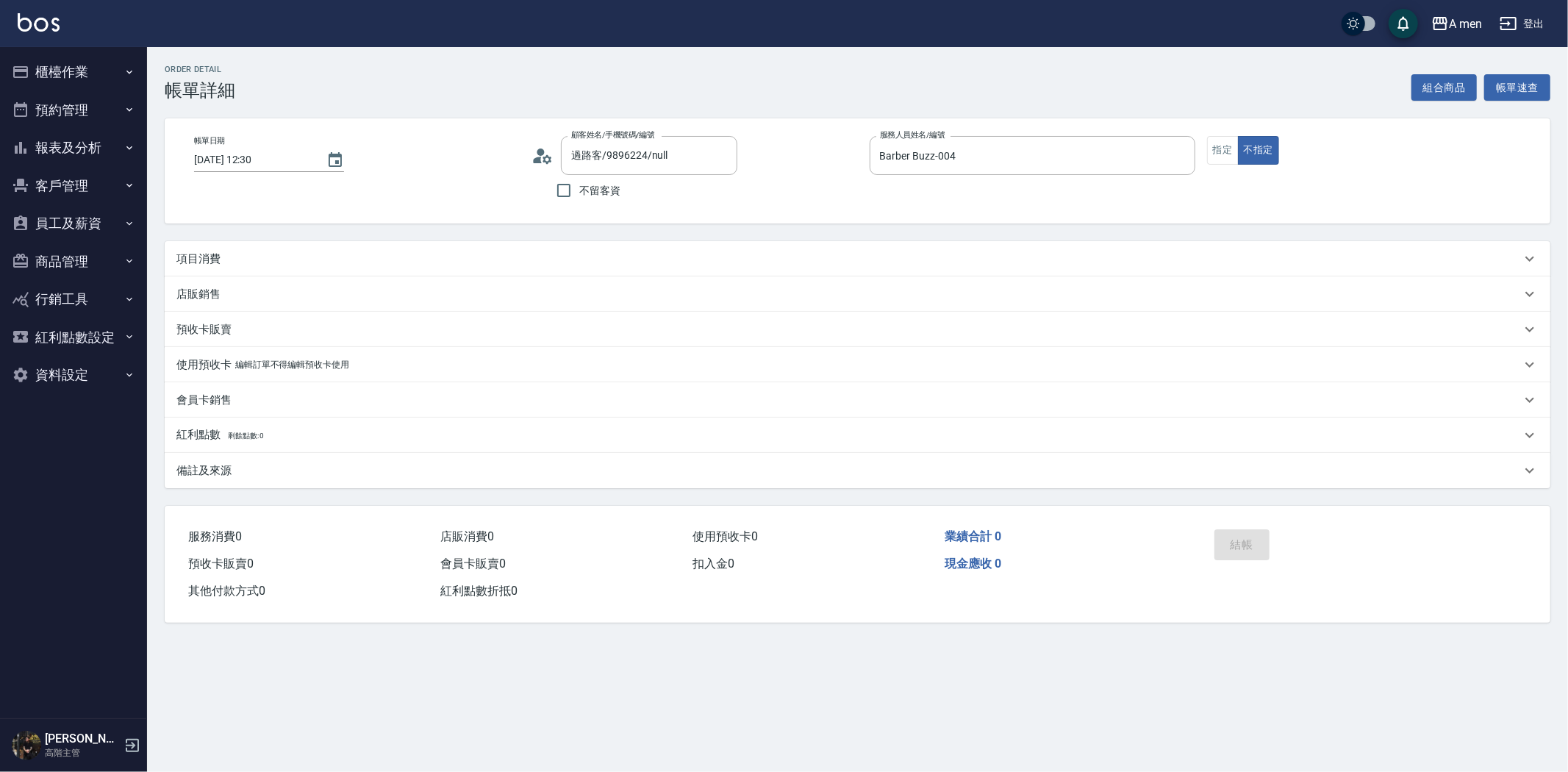
click at [710, 259] on div "項目消費" at bounding box center [848, 259] width 1344 height 16
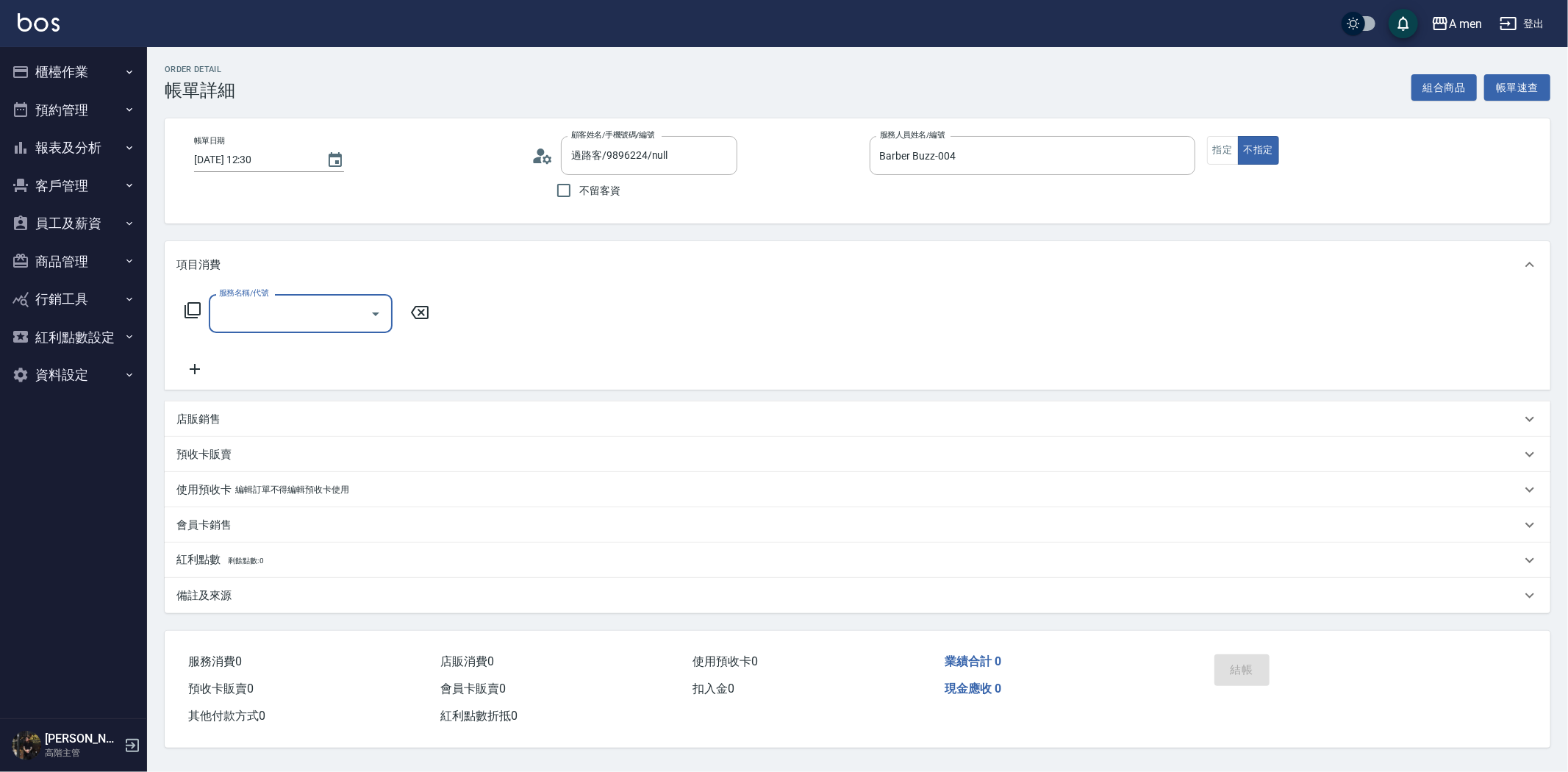
drag, startPoint x: 338, startPoint y: 313, endPoint x: 322, endPoint y: 320, distance: 17.5
click at [337, 313] on input "服務名稱/代號" at bounding box center [290, 313] width 149 height 26
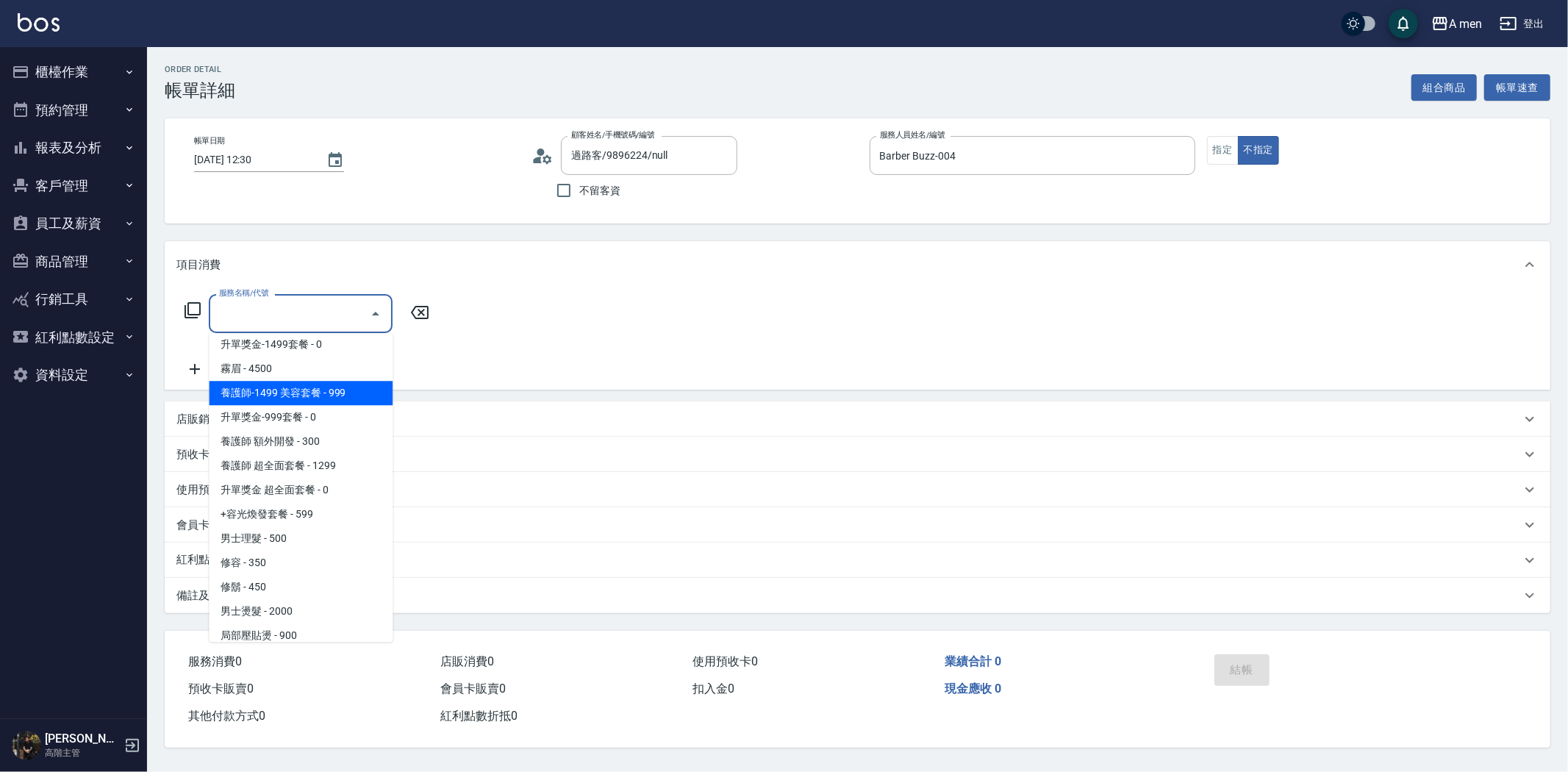
scroll to position [408, 0]
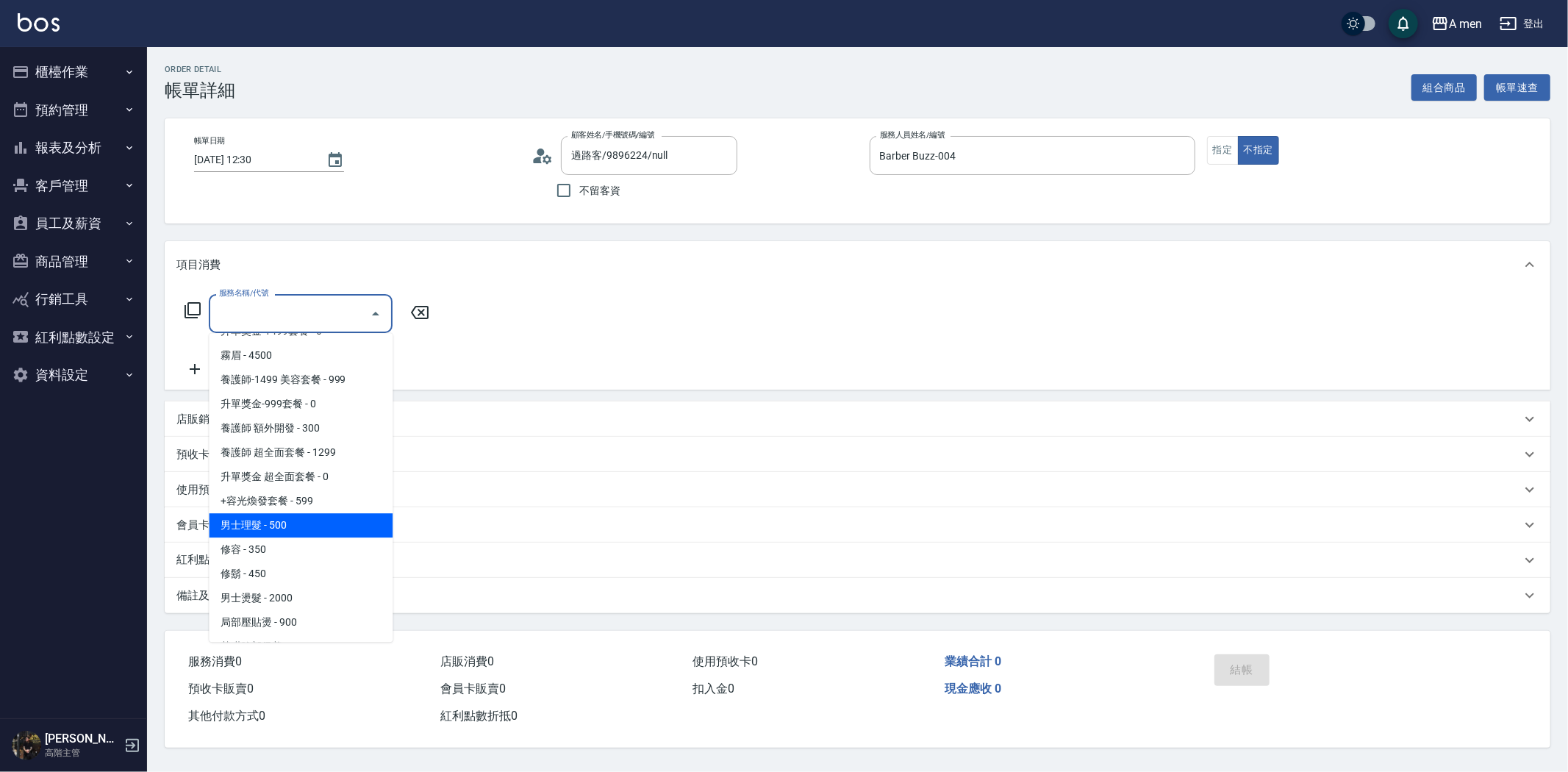
click at [311, 532] on span "男士理髮 - 500" at bounding box center [300, 525] width 184 height 24
type input "男士理髮(A01)"
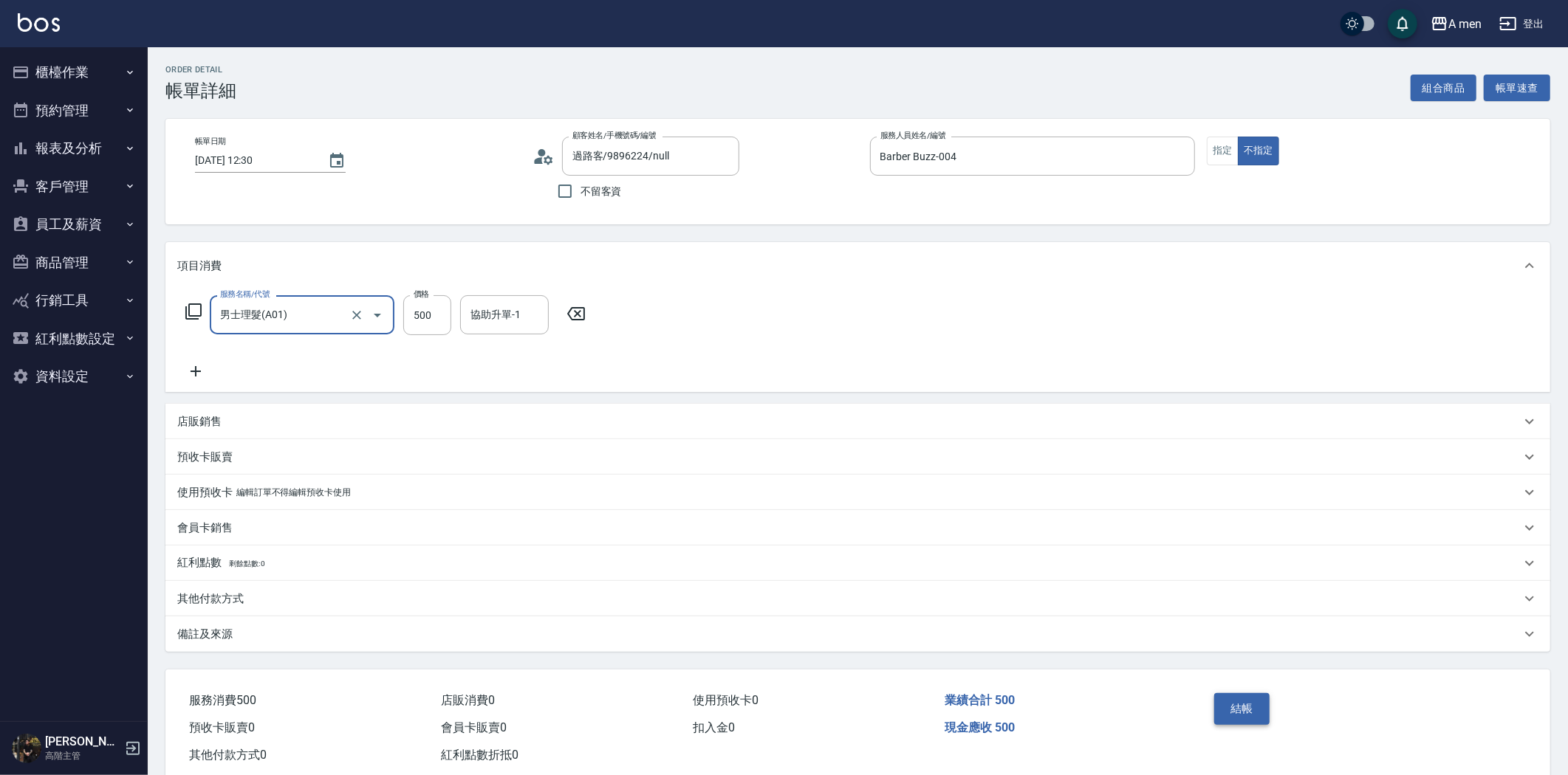
click at [1254, 695] on button "結帳" at bounding box center [1241, 708] width 56 height 31
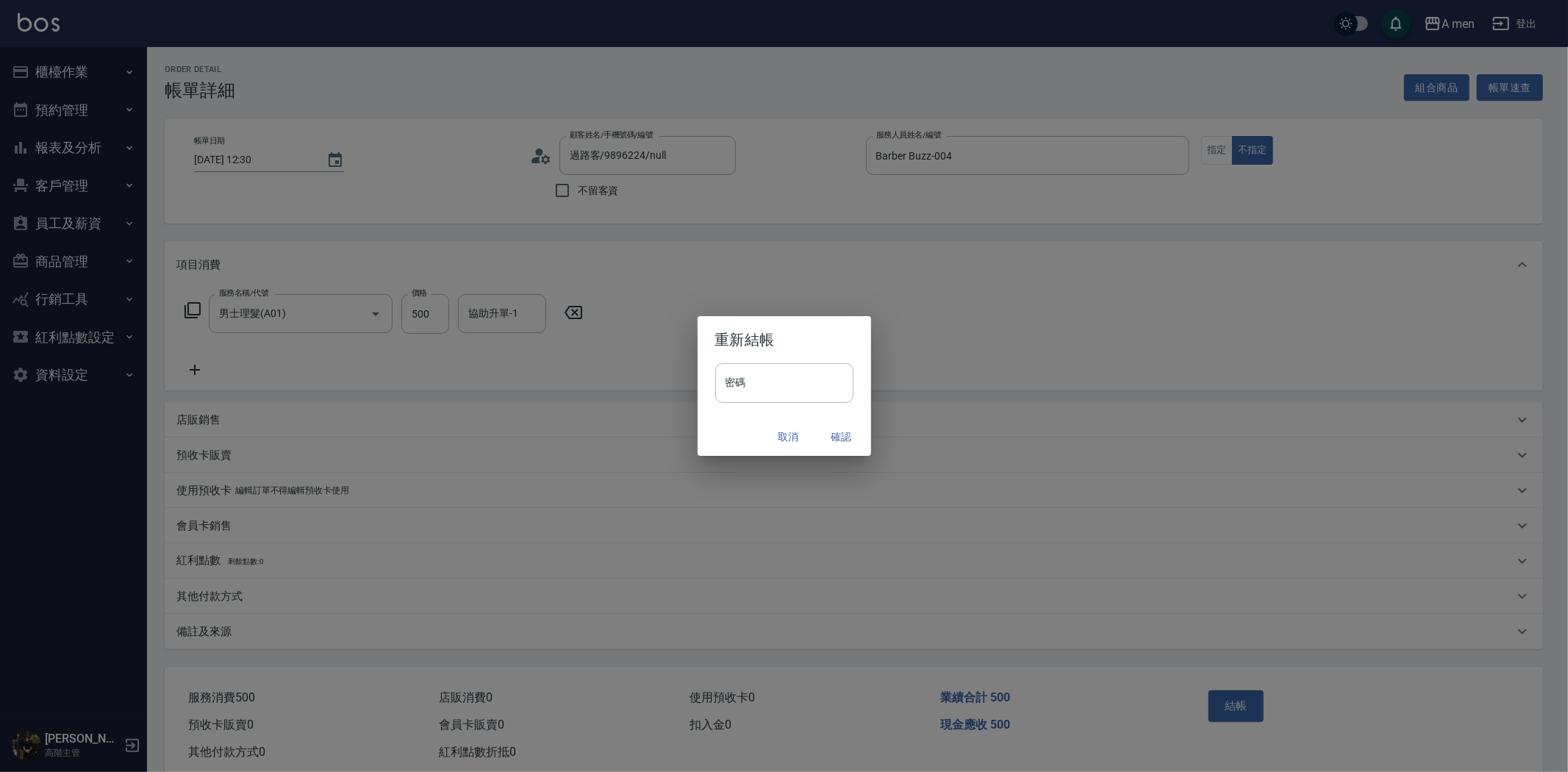
click at [852, 430] on button "確認" at bounding box center [841, 437] width 47 height 27
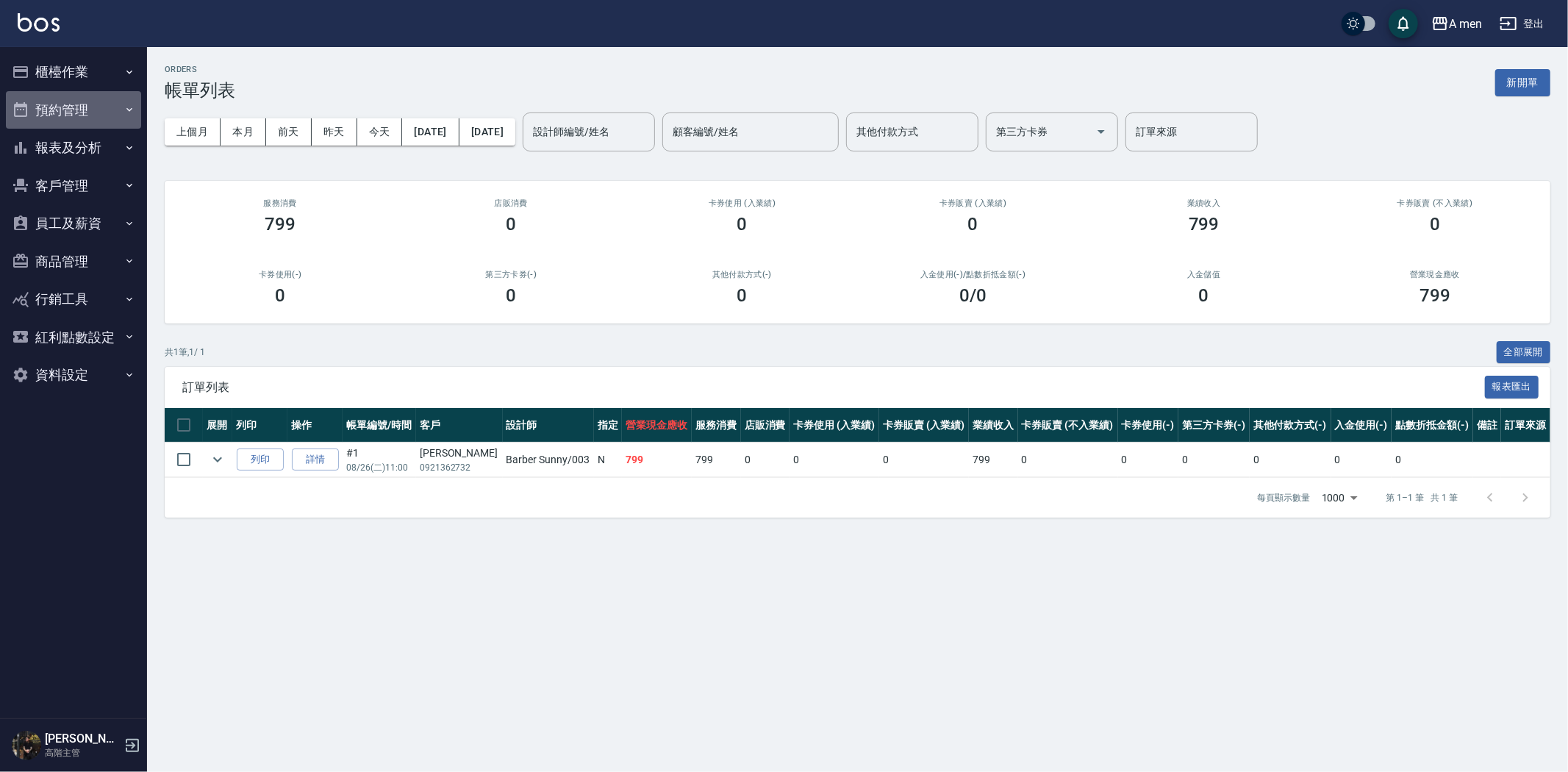
click at [55, 117] on button "預約管理" at bounding box center [73, 110] width 135 height 38
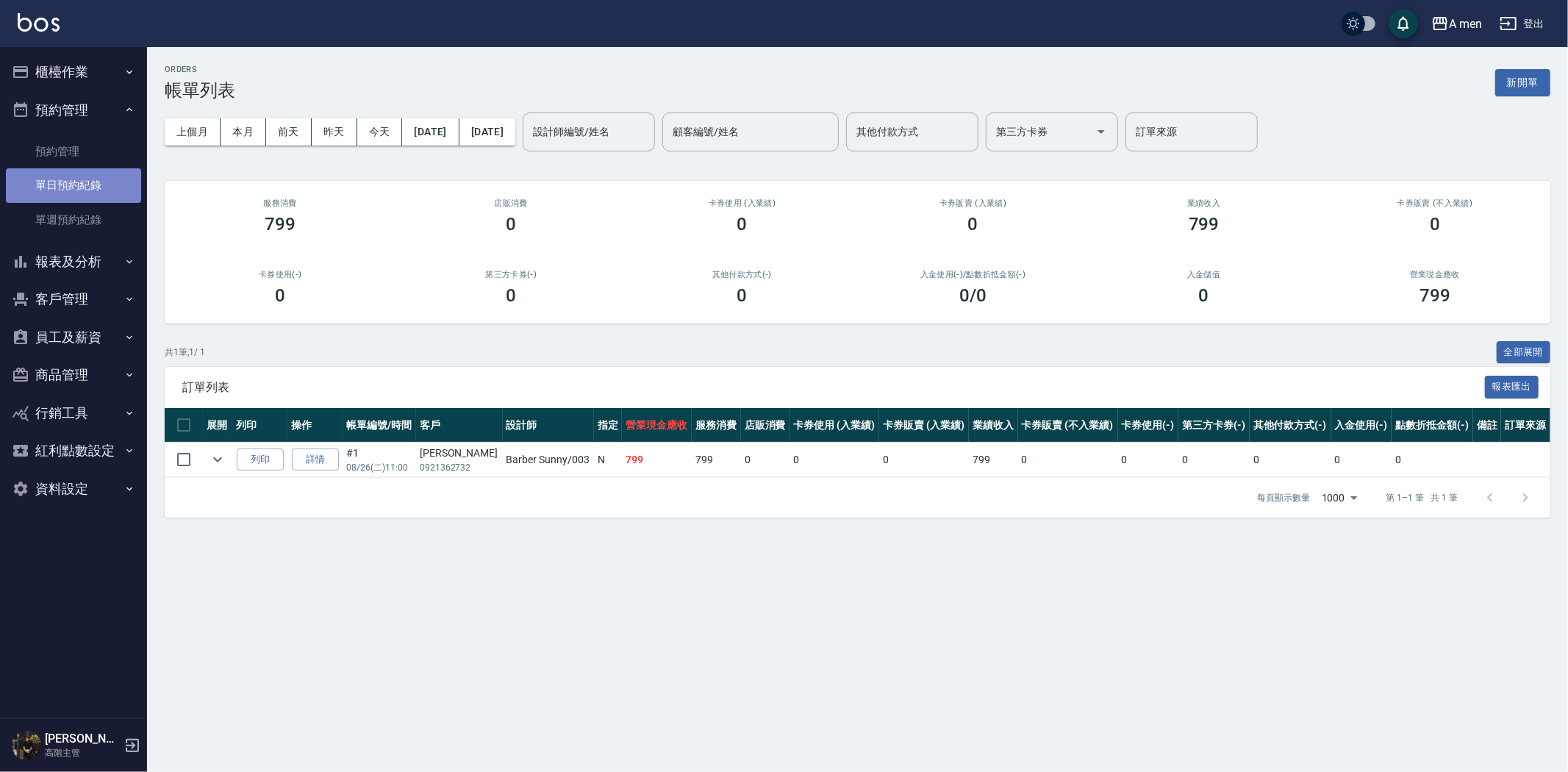
click at [84, 189] on link "單日預約紀錄" at bounding box center [73, 185] width 135 height 34
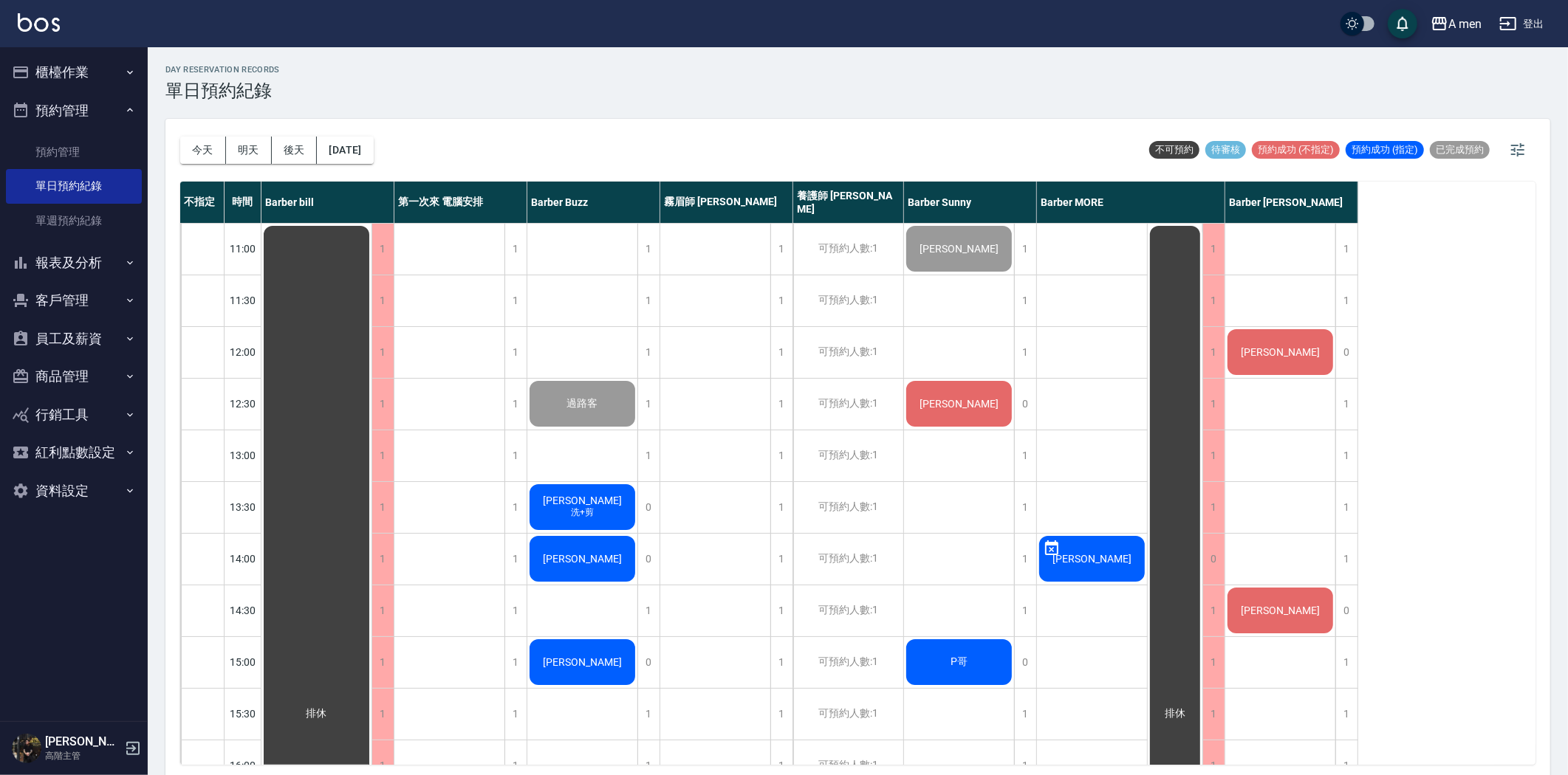
scroll to position [82, 0]
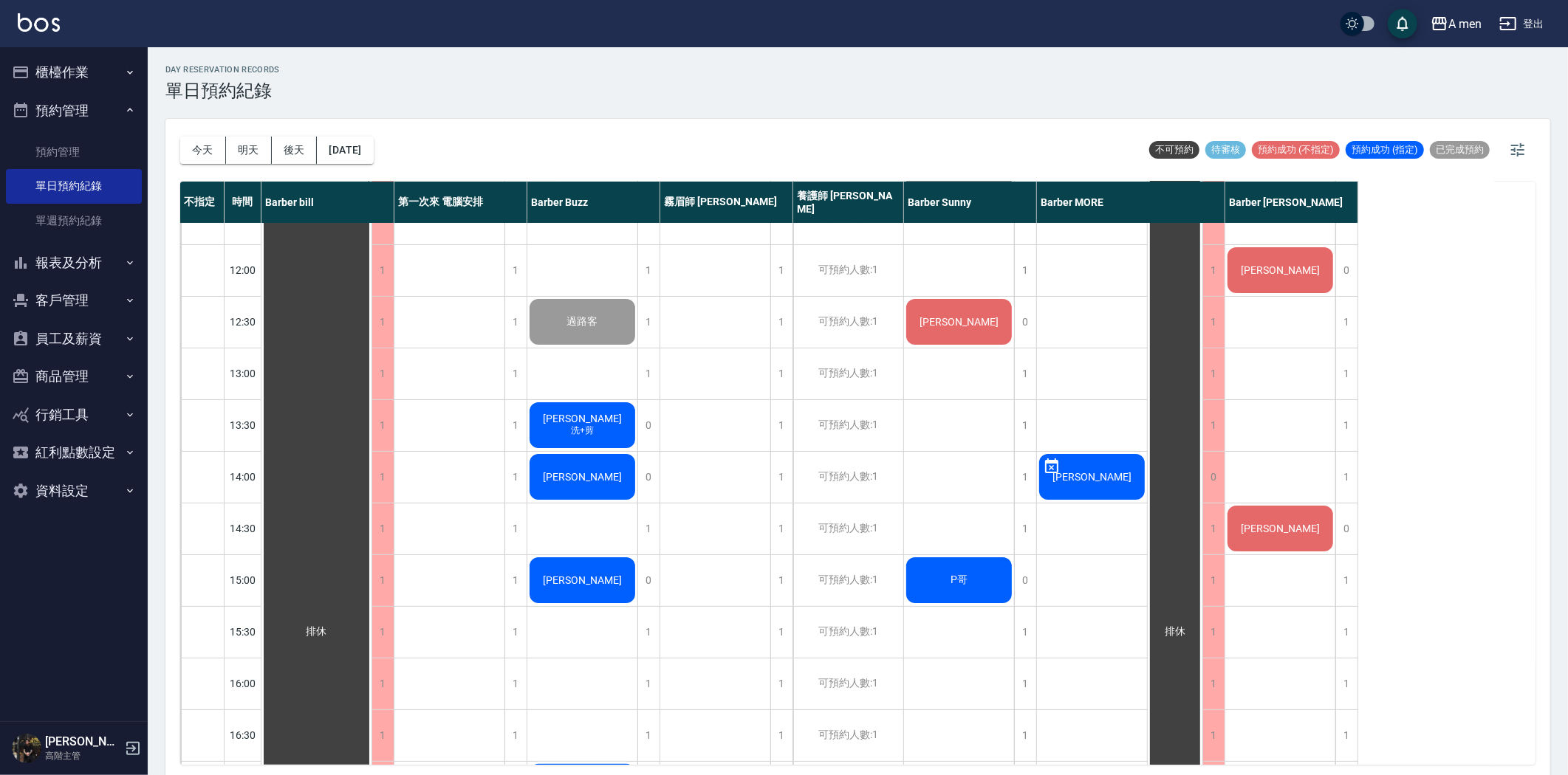
click at [371, 429] on div "[PERSON_NAME]+剪" at bounding box center [316, 632] width 110 height 981
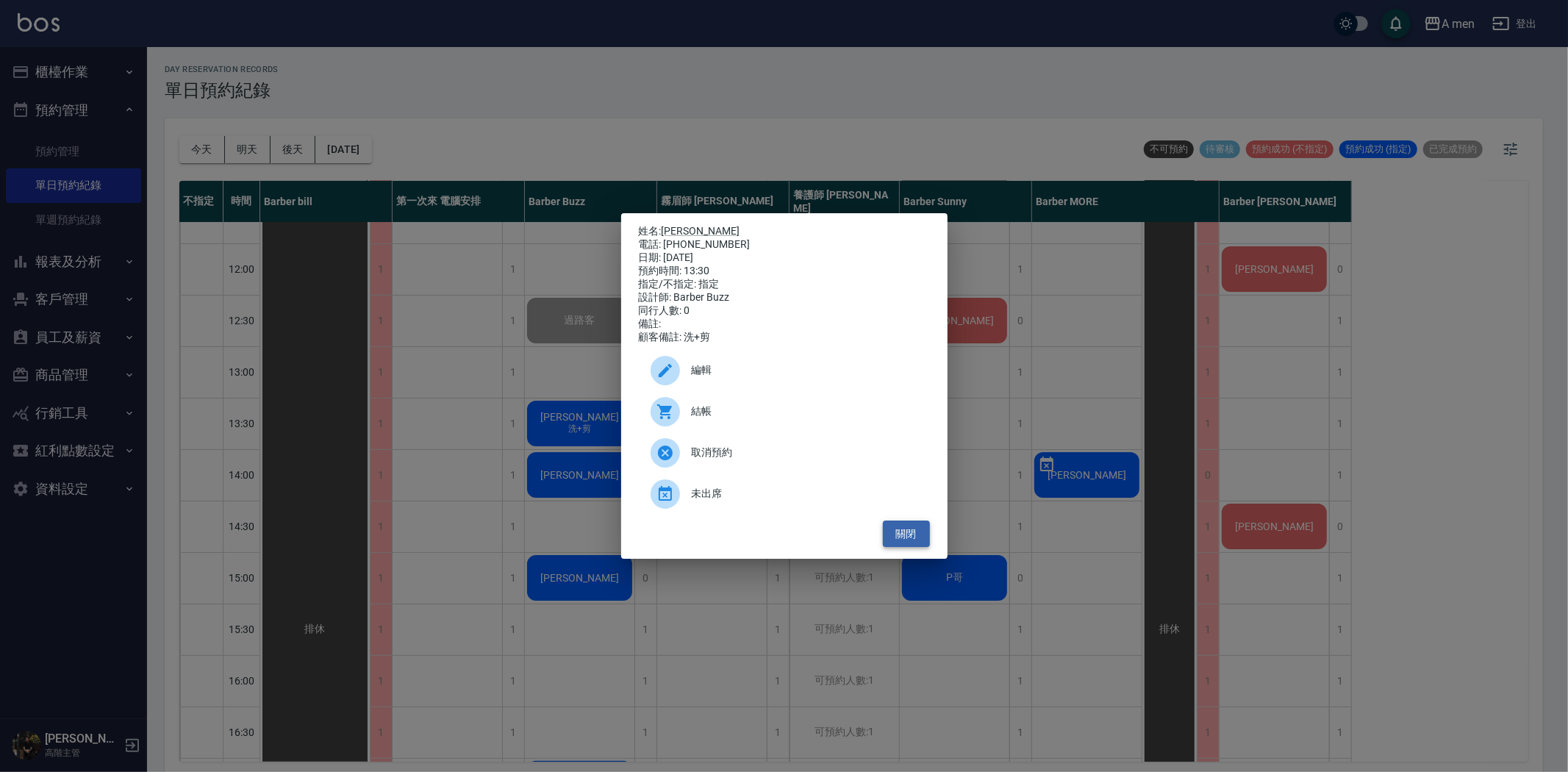
click at [910, 542] on button "關閉" at bounding box center [906, 534] width 47 height 27
